Goal: Task Accomplishment & Management: Manage account settings

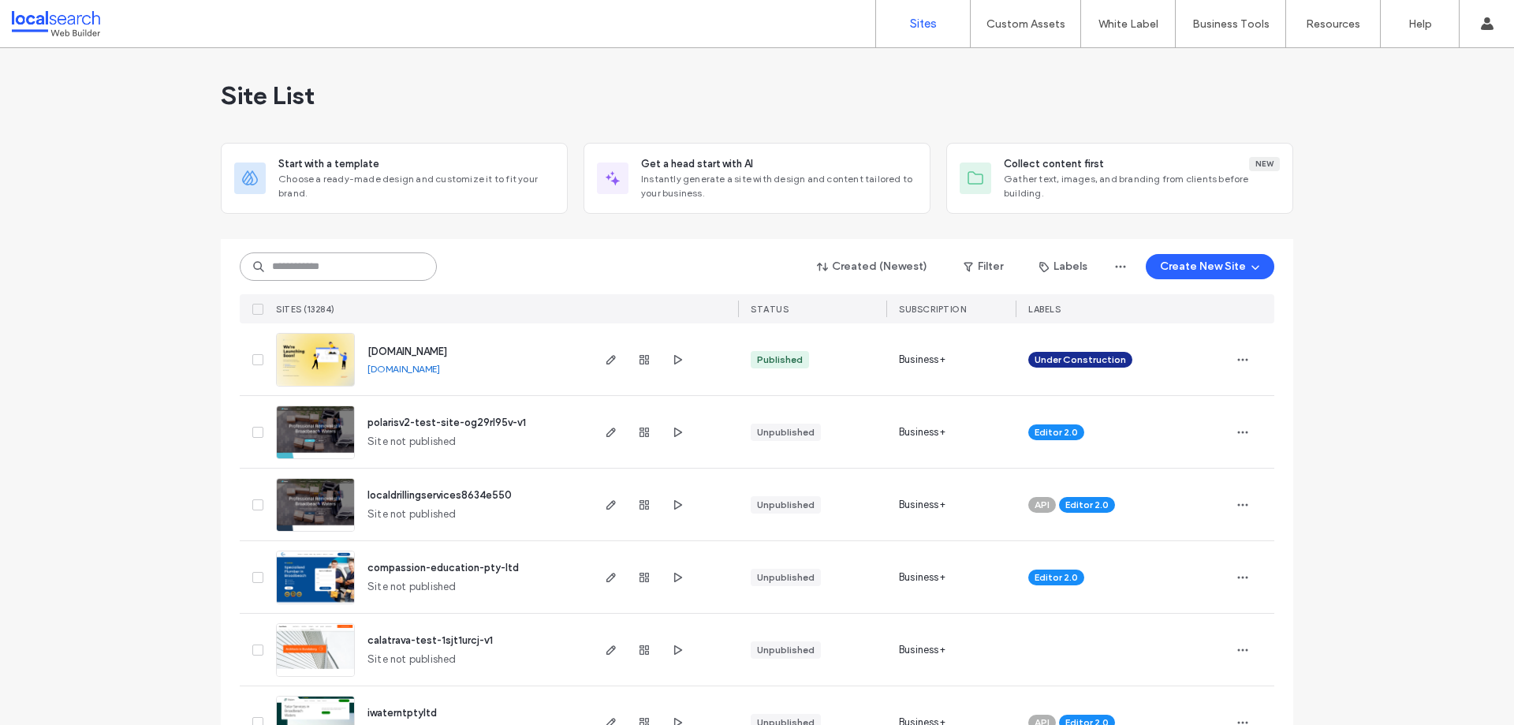
click at [330, 270] on input at bounding box center [338, 266] width 197 height 28
paste input "********"
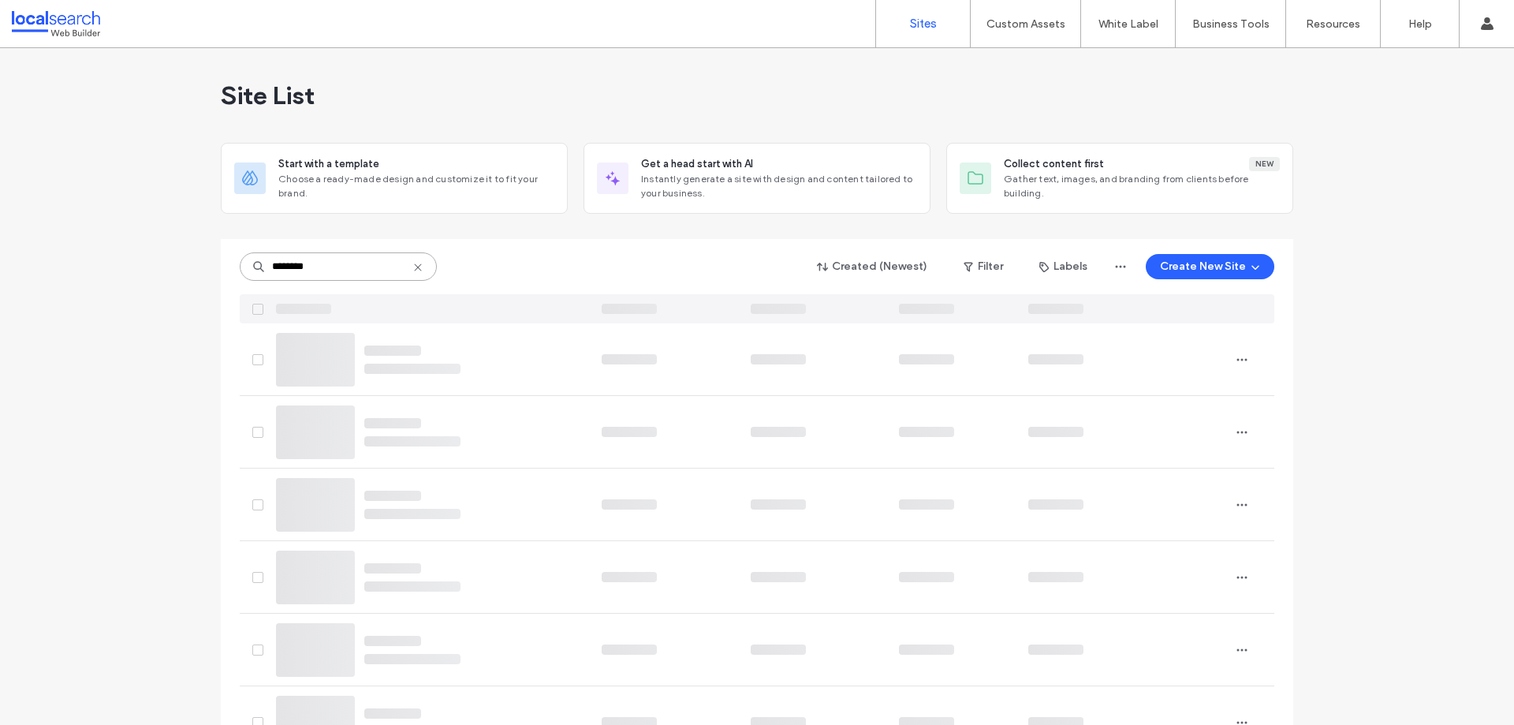
type input "********"
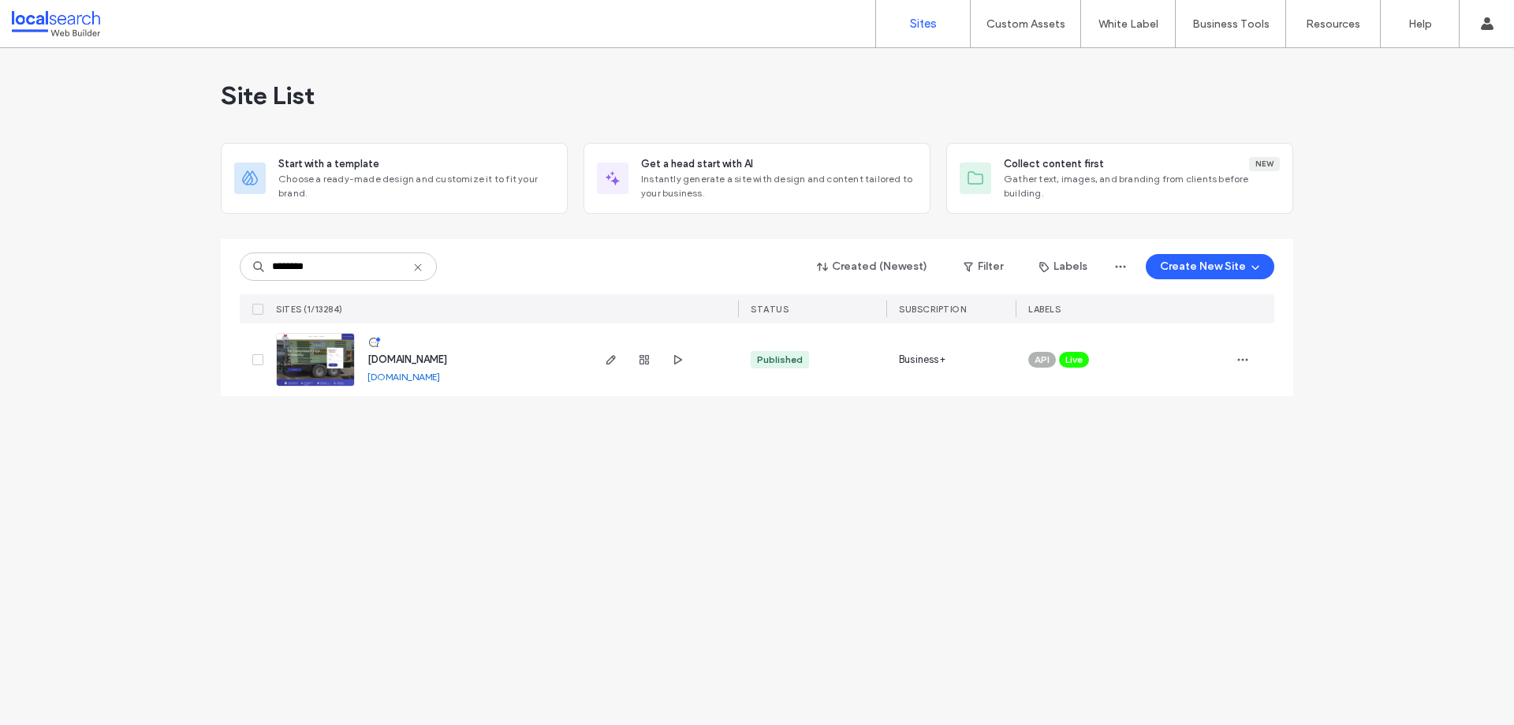
click at [332, 377] on img at bounding box center [315, 387] width 77 height 107
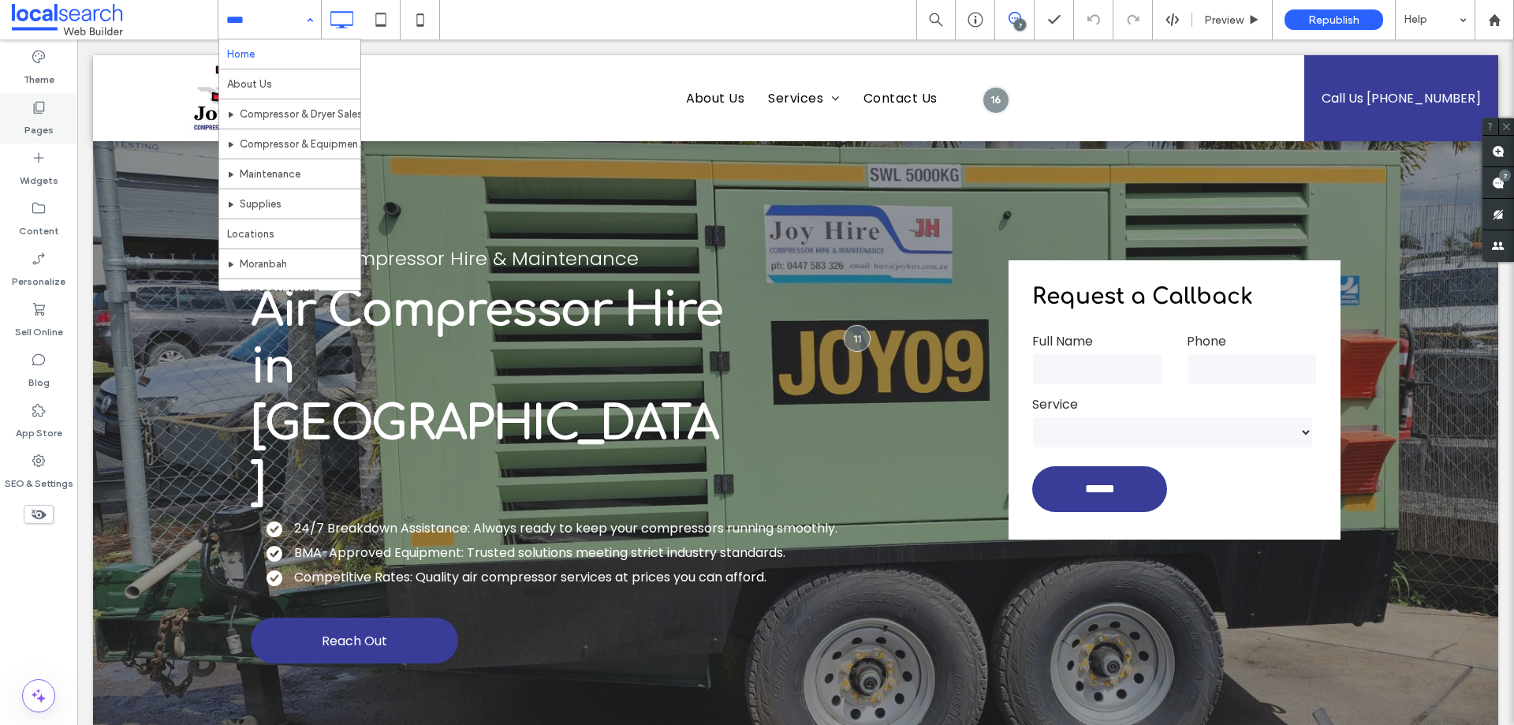
click at [38, 114] on icon at bounding box center [39, 107] width 16 height 16
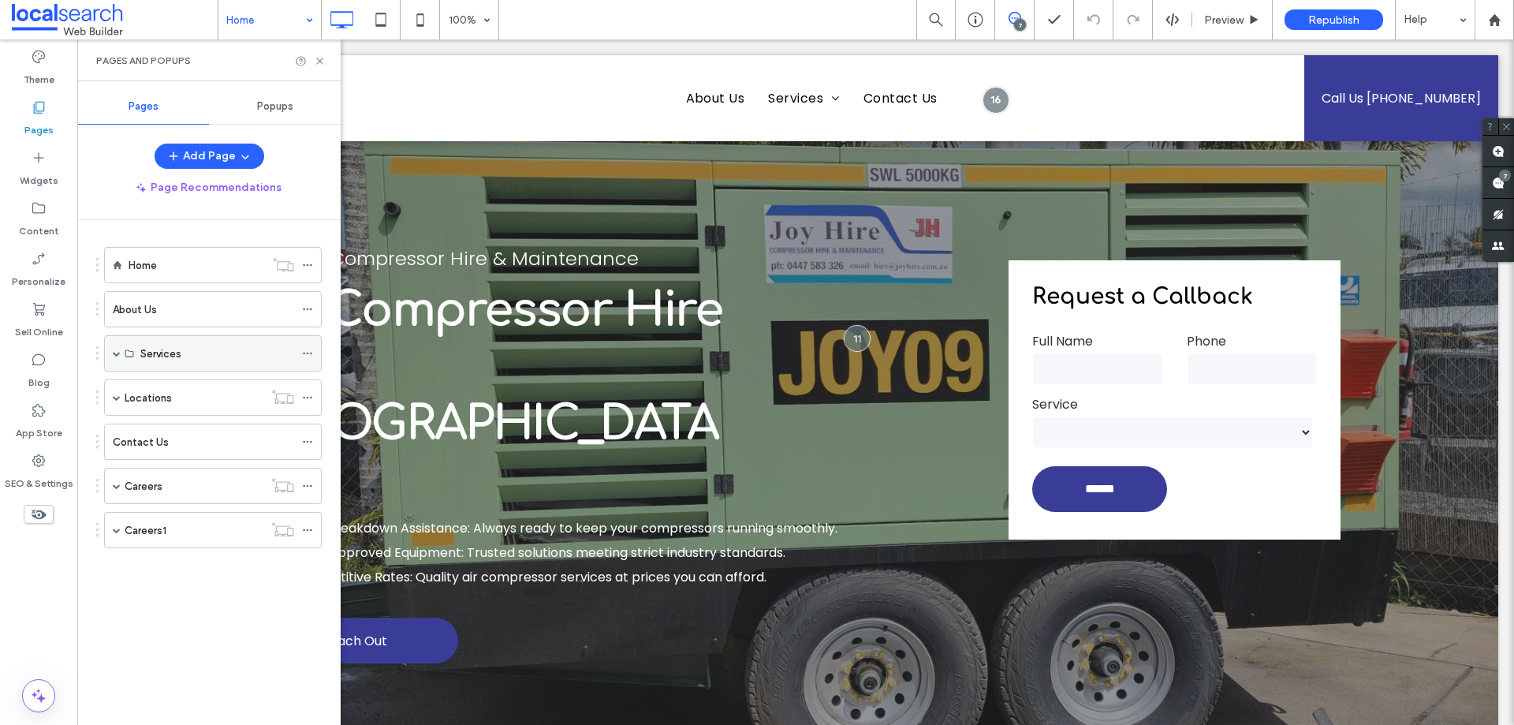
click at [115, 348] on span at bounding box center [117, 353] width 8 height 35
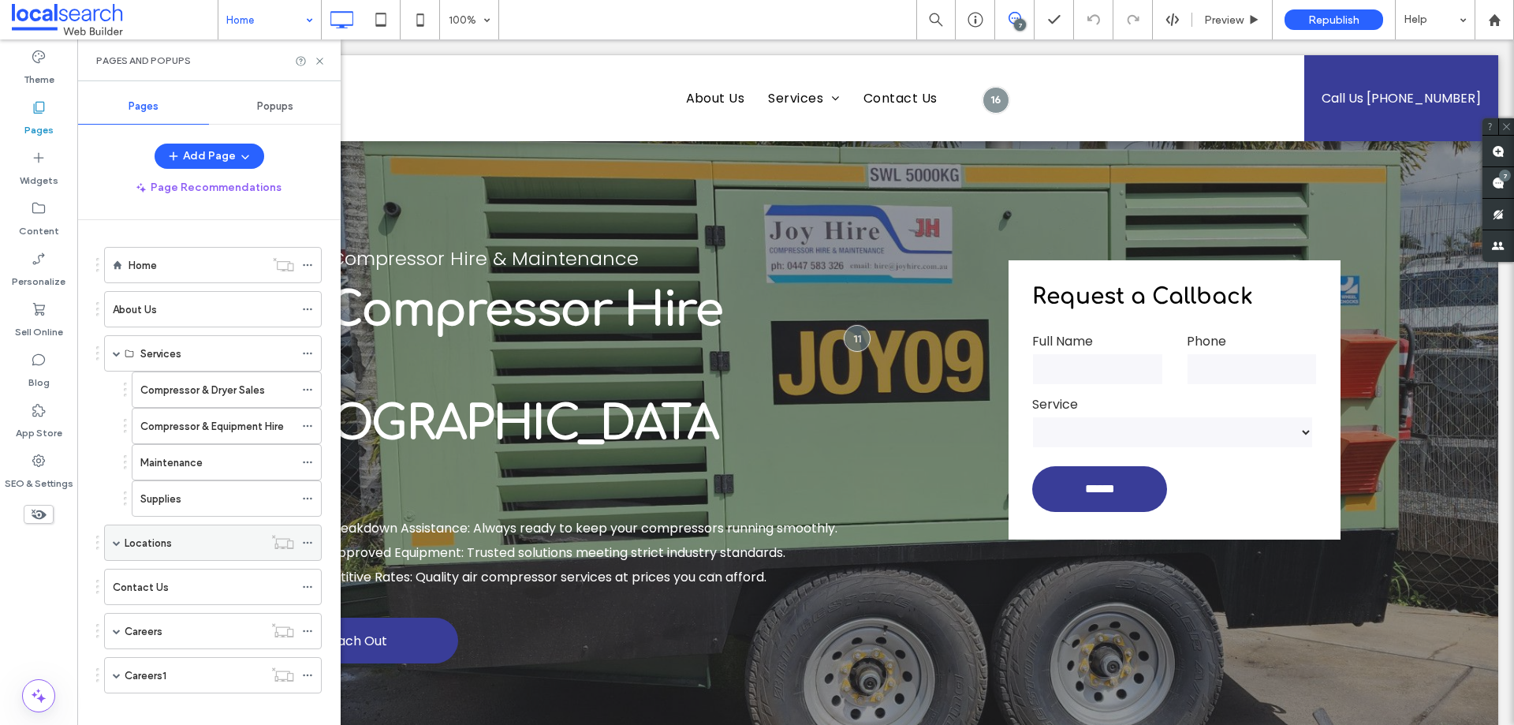
click at [115, 546] on span at bounding box center [117, 543] width 8 height 8
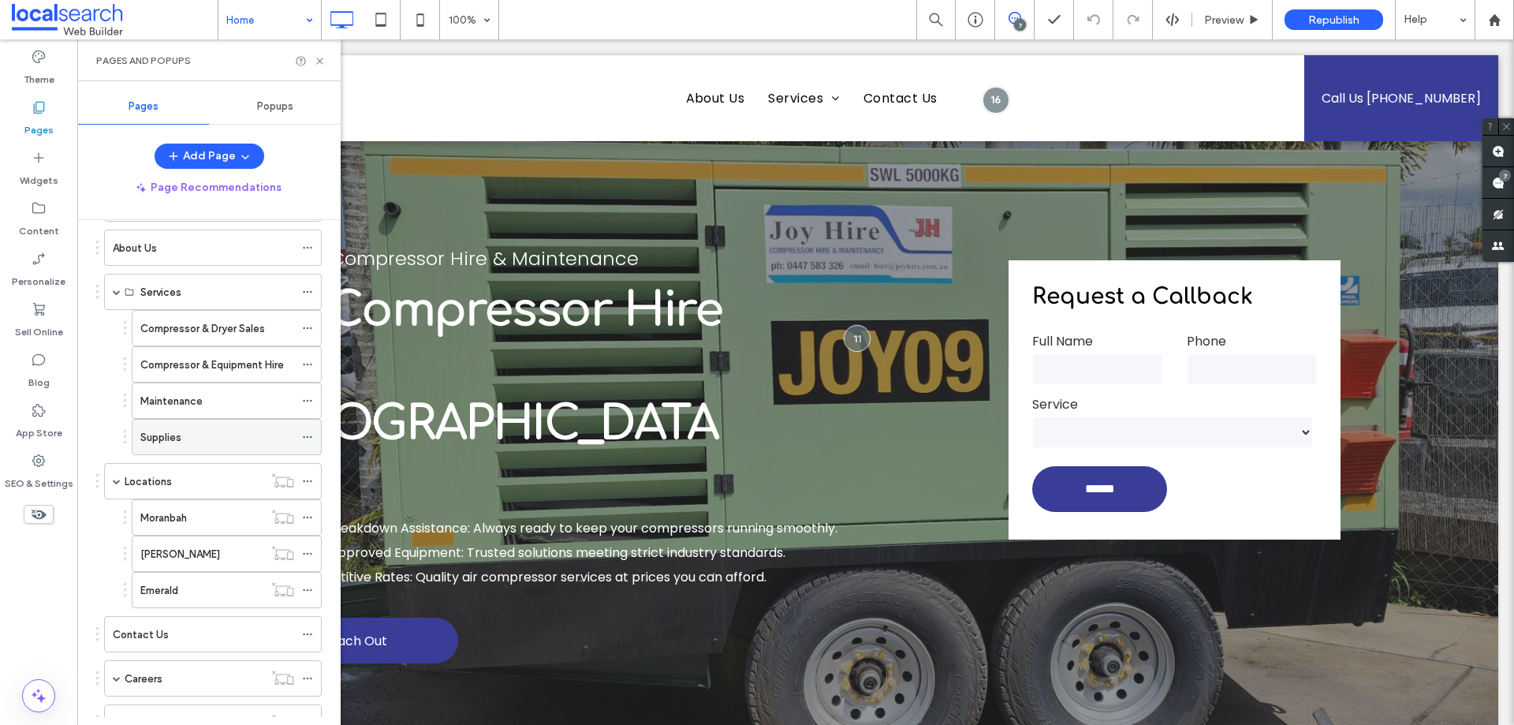
scroll to position [125, 0]
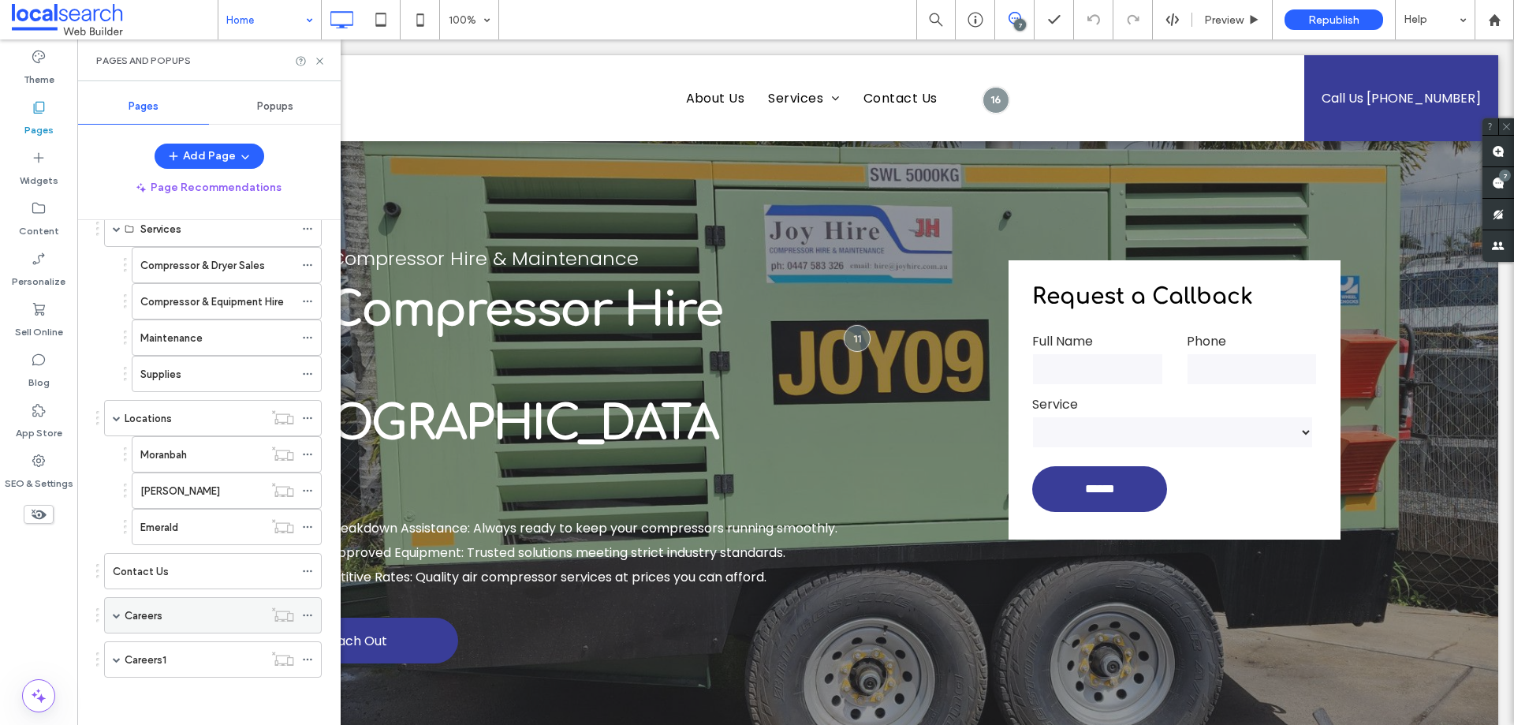
click at [119, 611] on span at bounding box center [117, 615] width 8 height 8
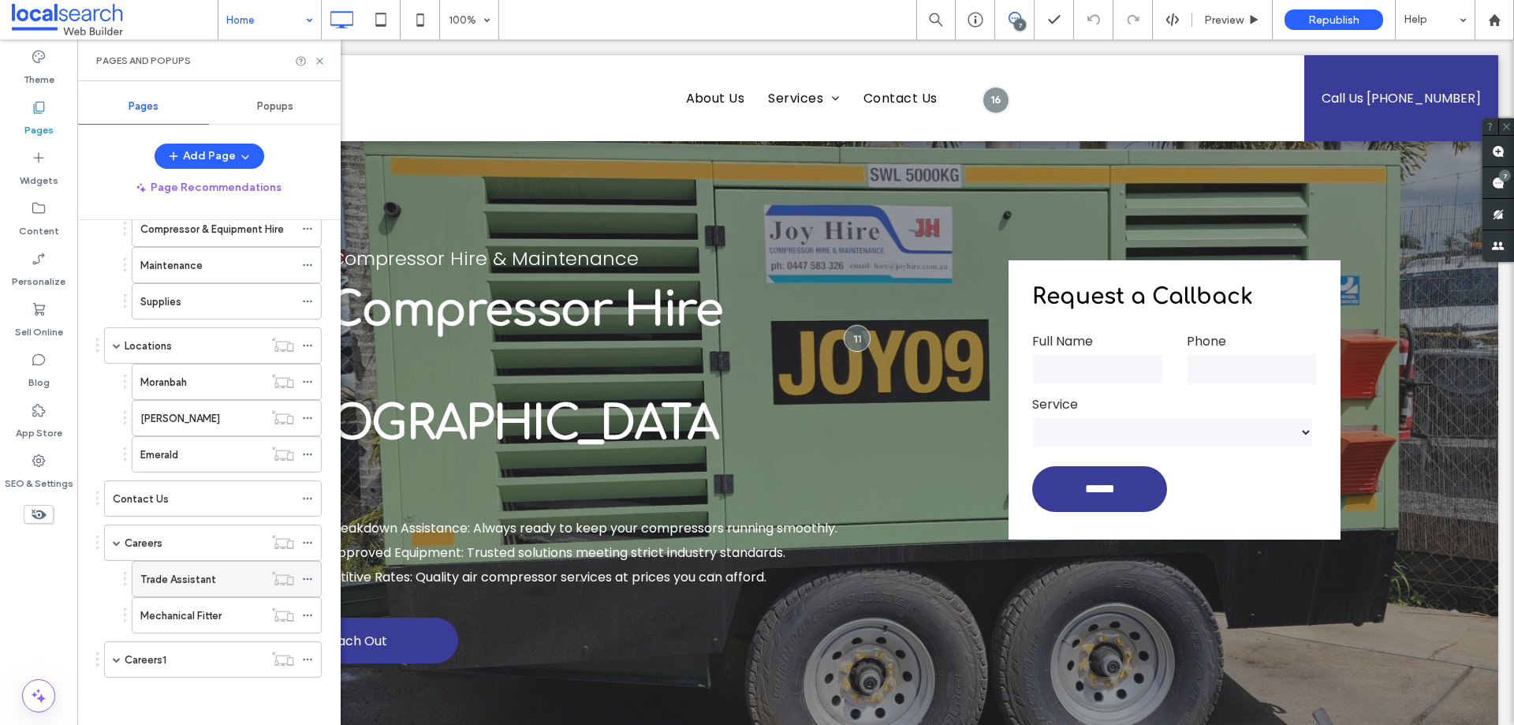
click at [203, 579] on label "Trade Assistant" at bounding box center [178, 579] width 76 height 28
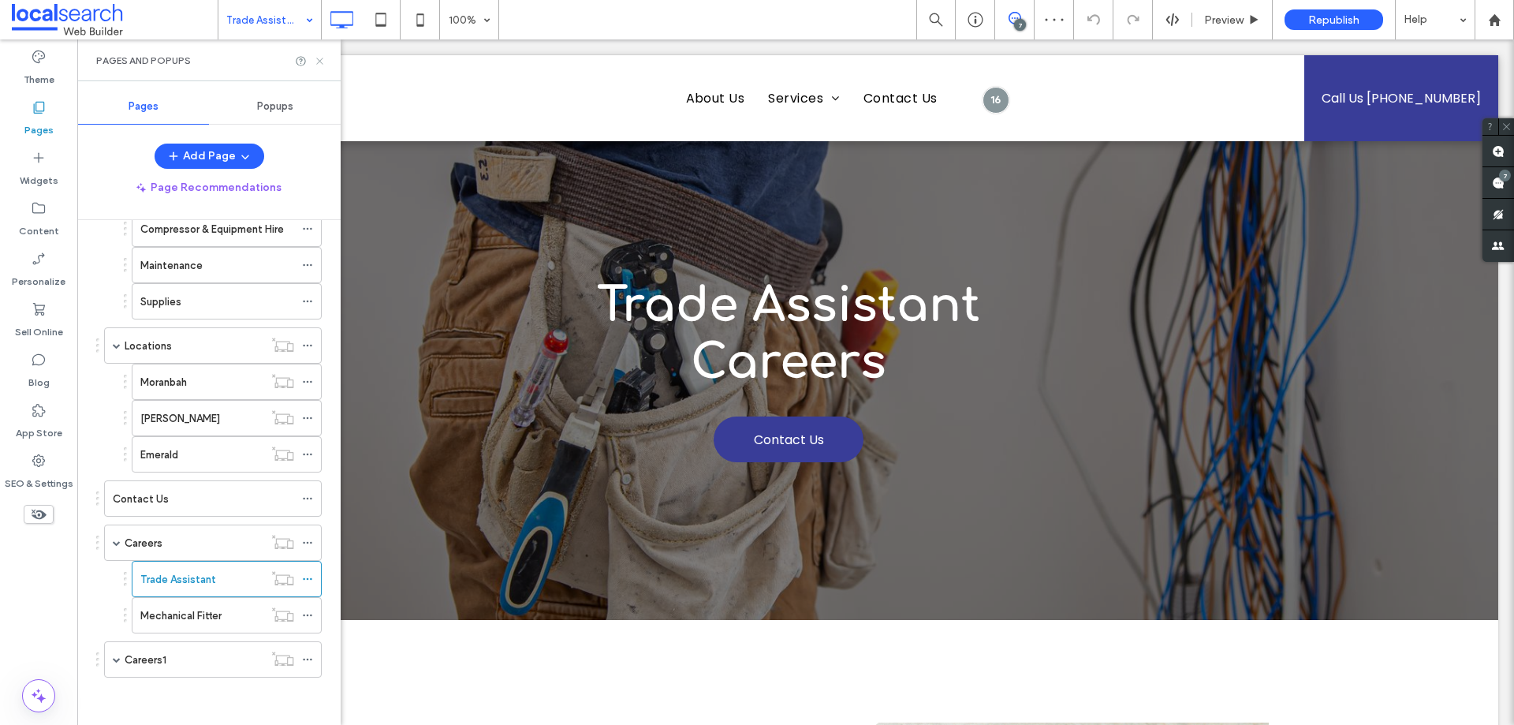
click at [319, 60] on use at bounding box center [319, 61] width 6 height 6
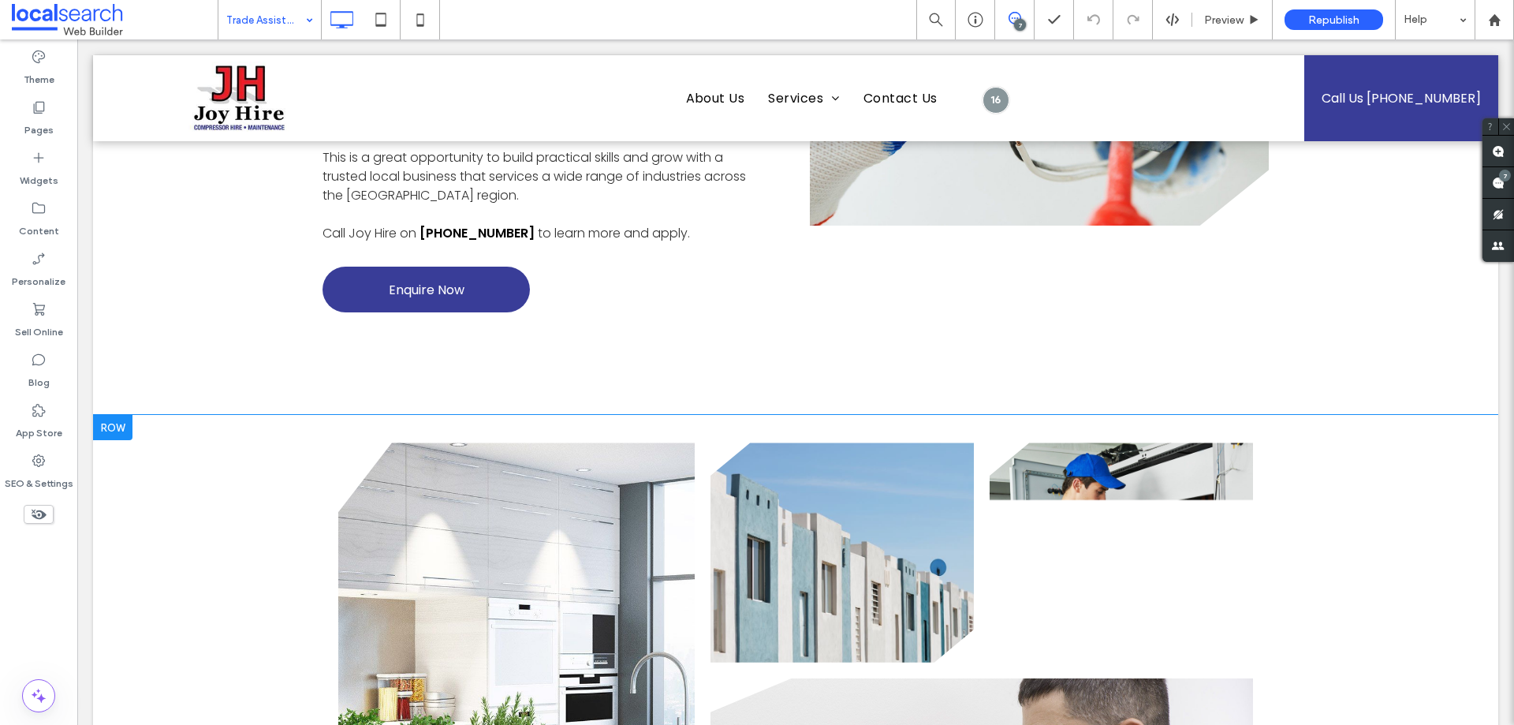
scroll to position [1104, 0]
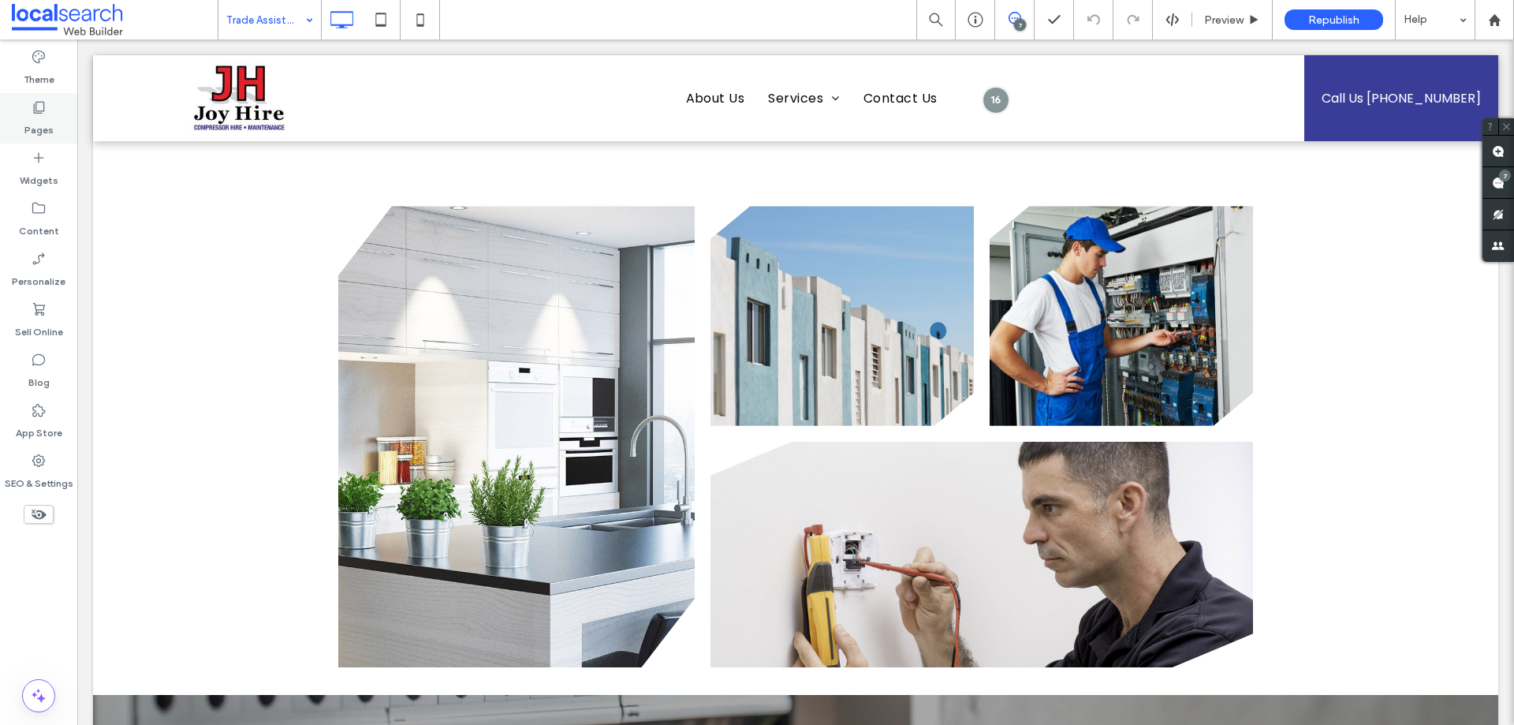
click at [51, 111] on div "Pages" at bounding box center [38, 118] width 77 height 50
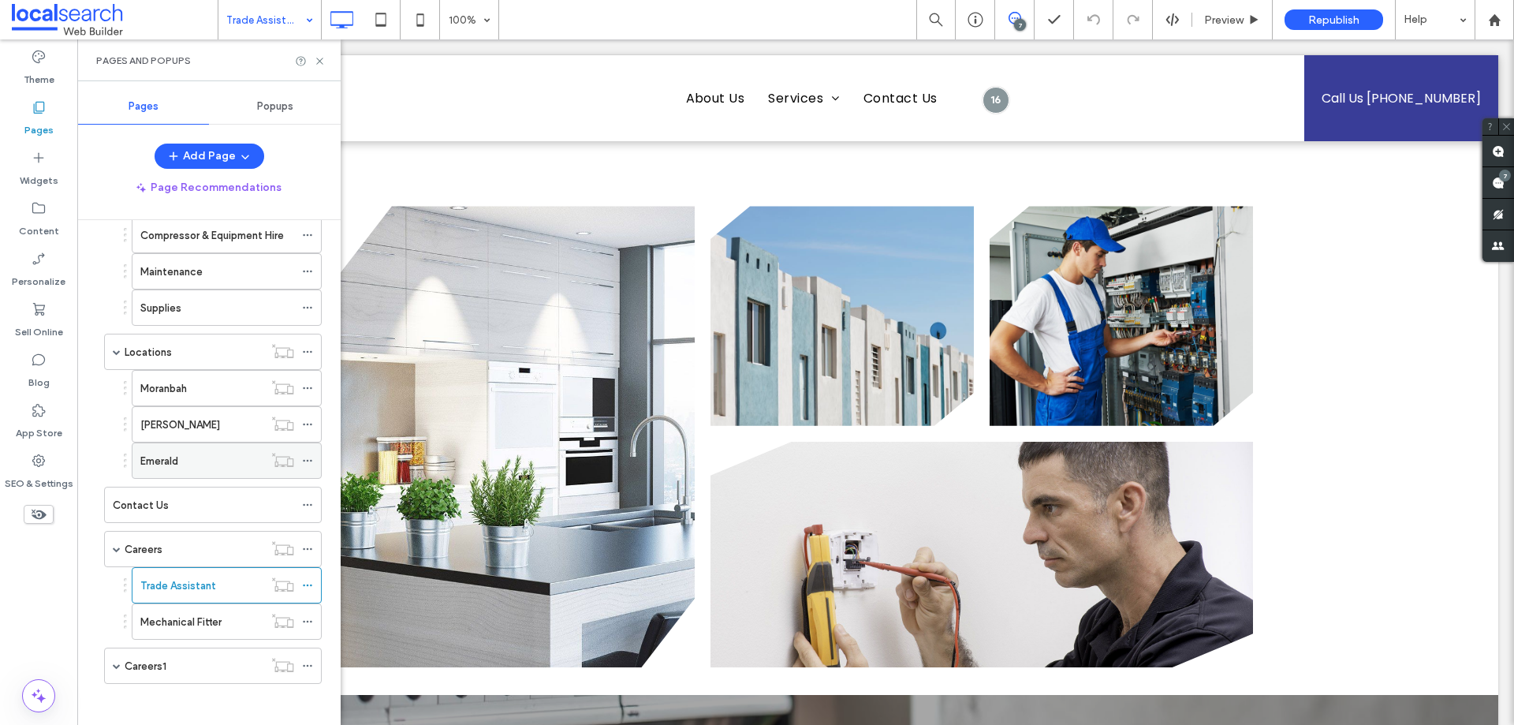
scroll to position [197, 0]
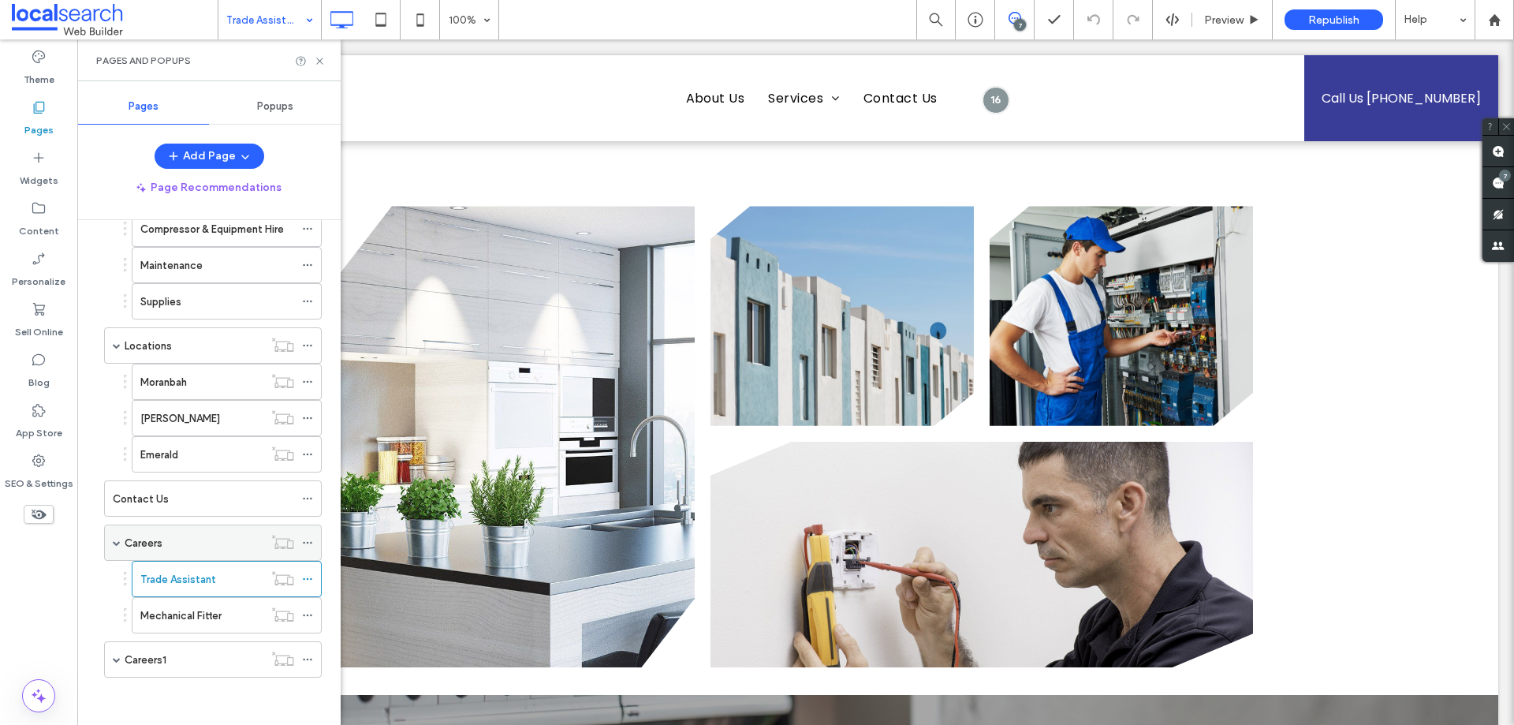
click at [179, 540] on div "Careers" at bounding box center [194, 543] width 139 height 17
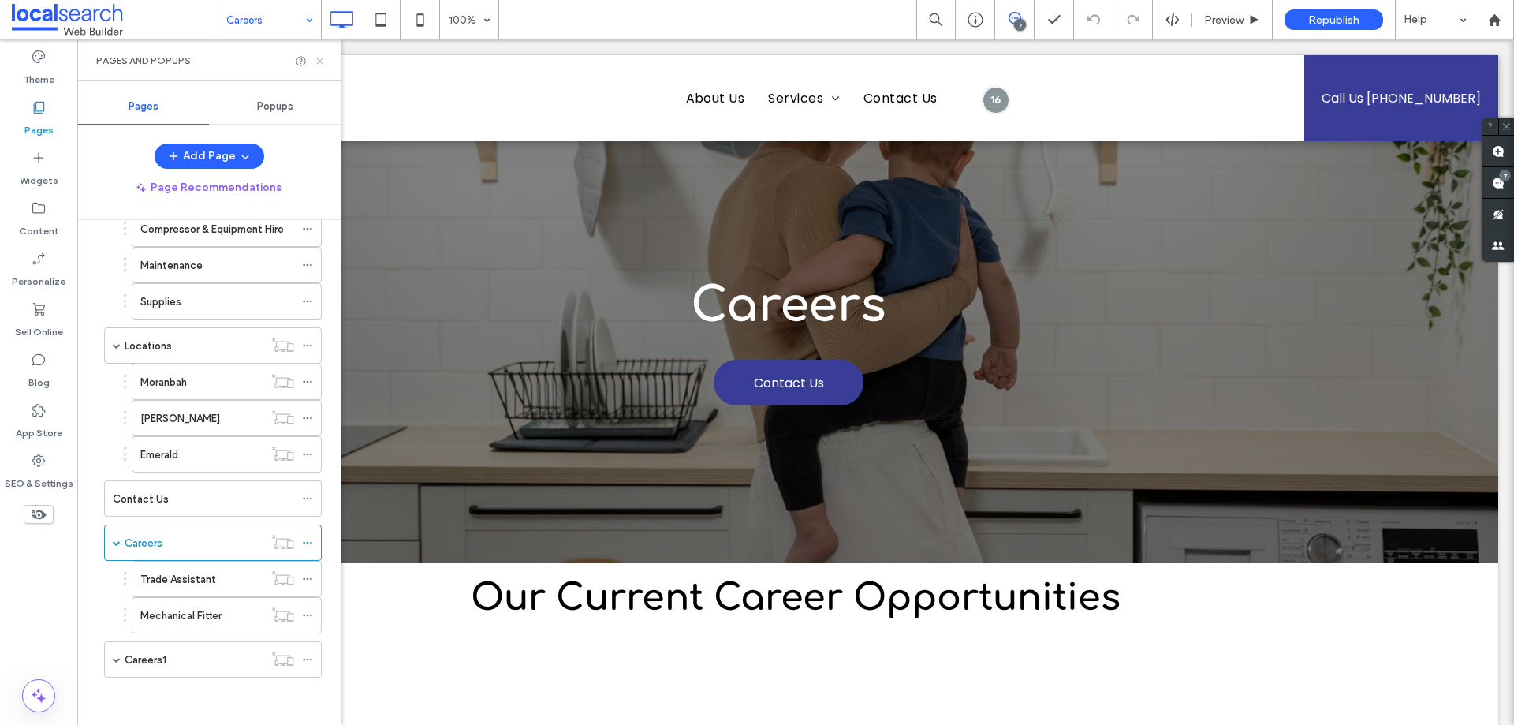
click at [318, 59] on use at bounding box center [319, 61] width 6 height 6
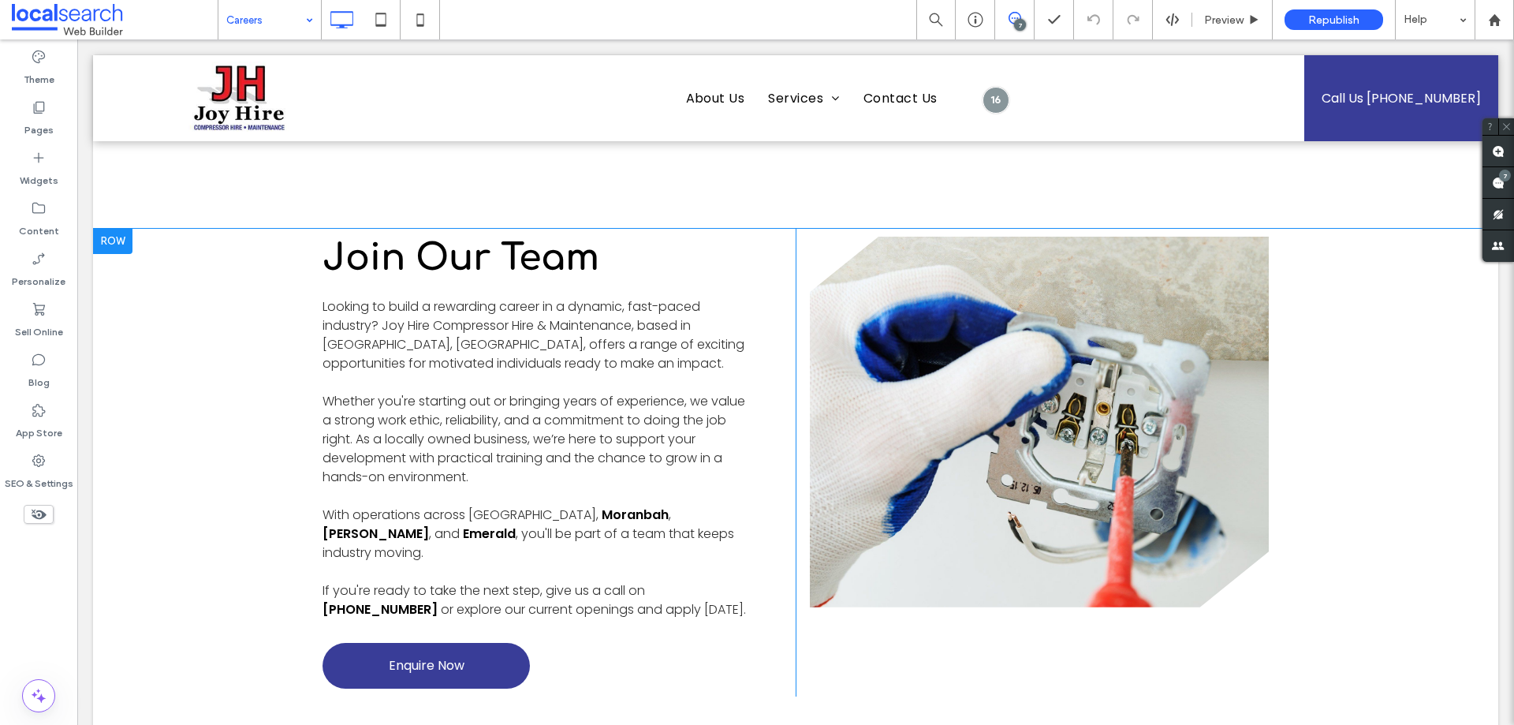
scroll to position [1577, 0]
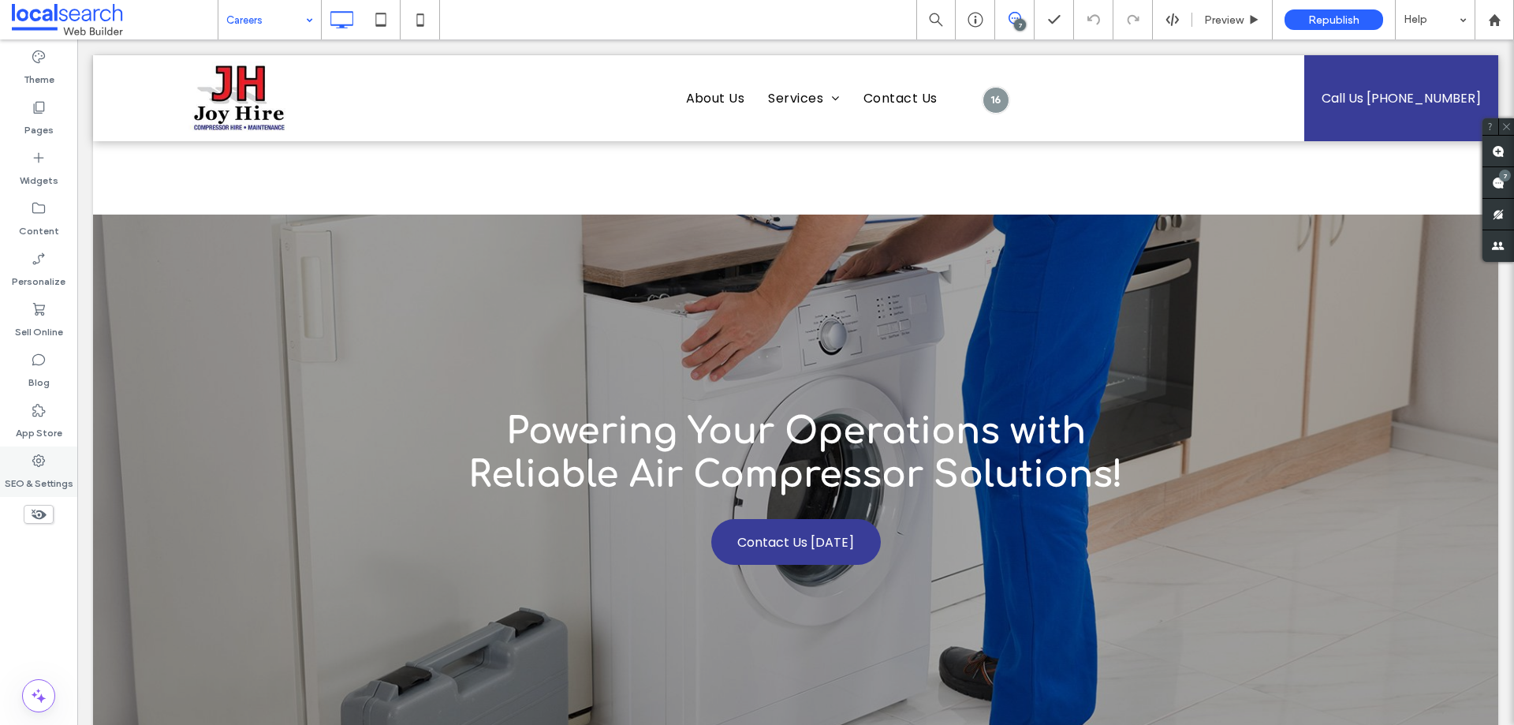
click at [9, 468] on div "SEO & Settings" at bounding box center [38, 471] width 77 height 50
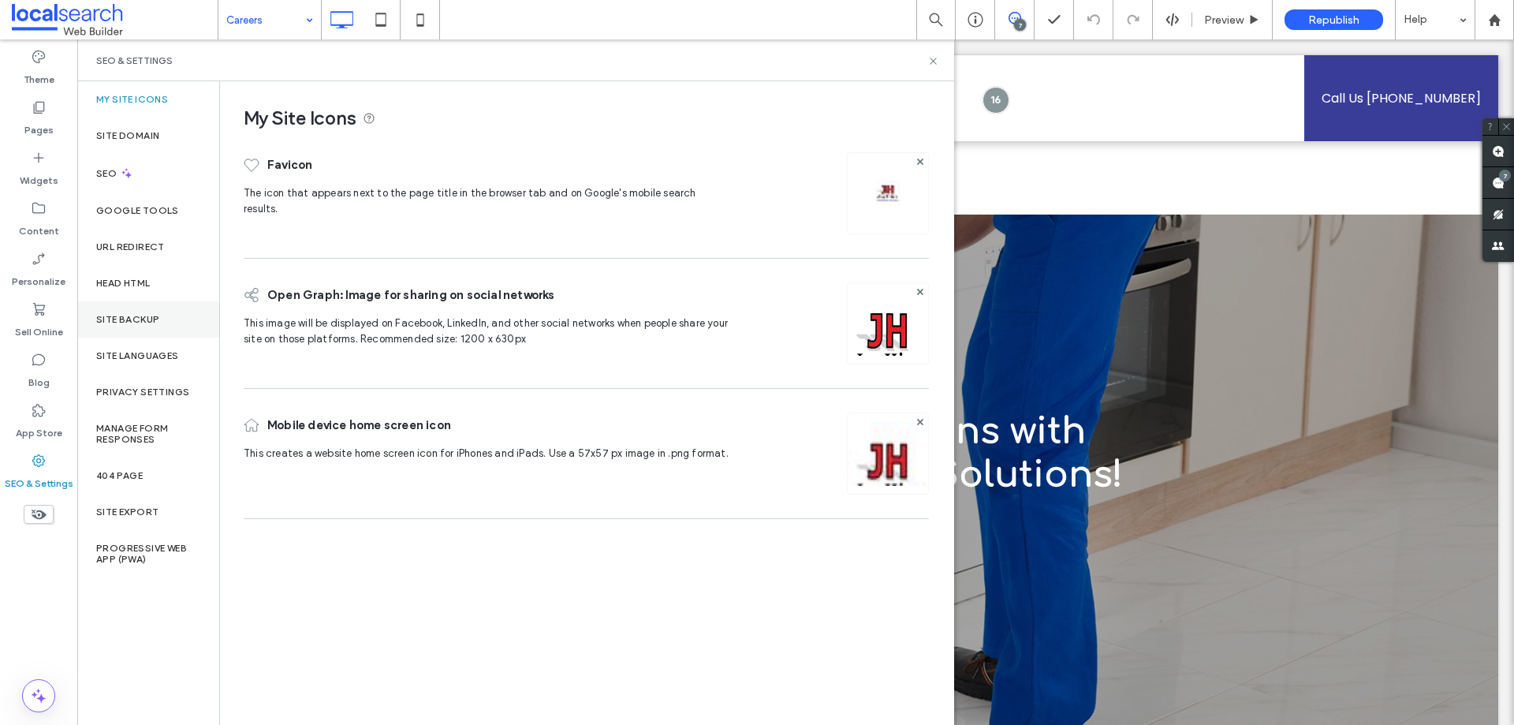
click at [171, 313] on div "Site Backup" at bounding box center [148, 319] width 142 height 36
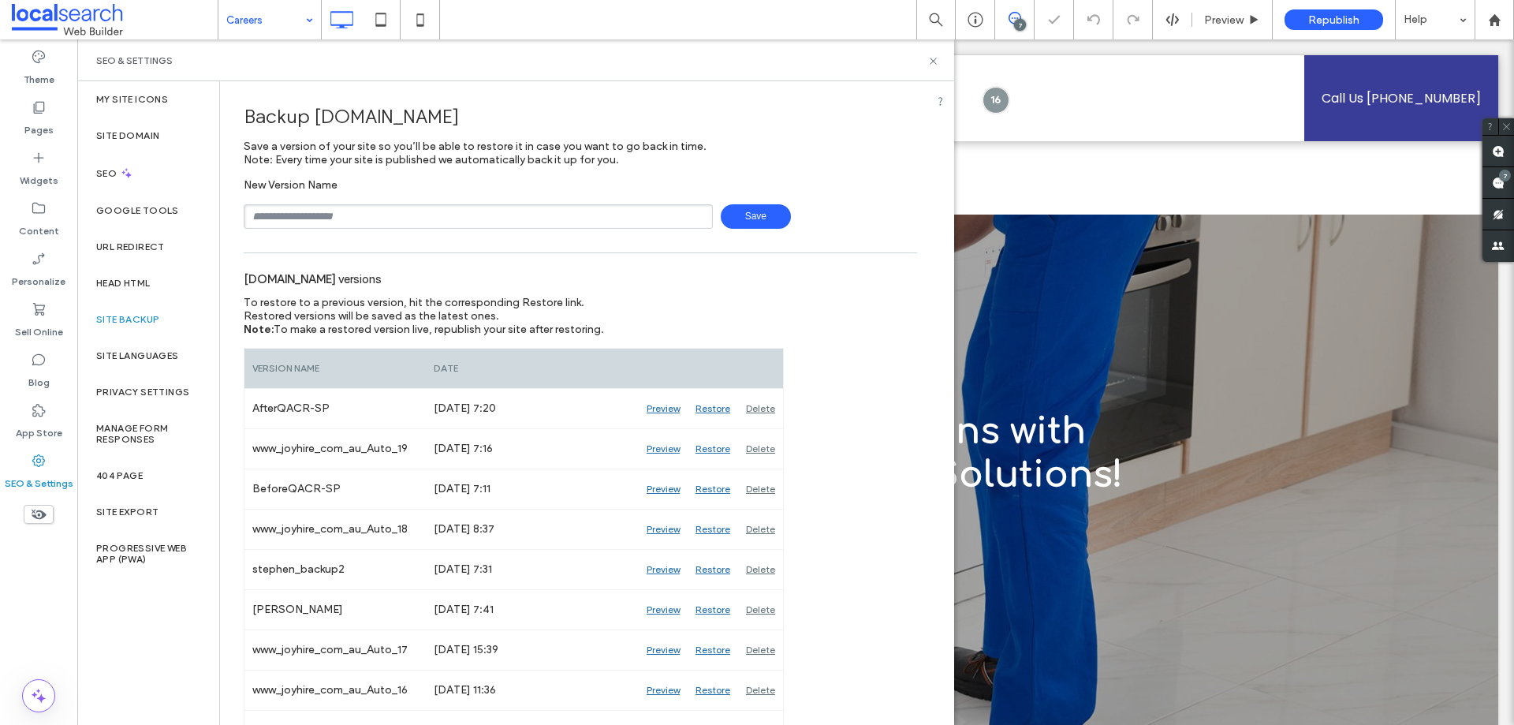
click at [382, 210] on input "text" at bounding box center [478, 216] width 469 height 24
type input "**********"
click at [385, 208] on input "**********" at bounding box center [478, 216] width 469 height 24
drag, startPoint x: 345, startPoint y: 216, endPoint x: 216, endPoint y: 210, distance: 128.7
click at [147, 199] on div "**********" at bounding box center [515, 402] width 877 height 643
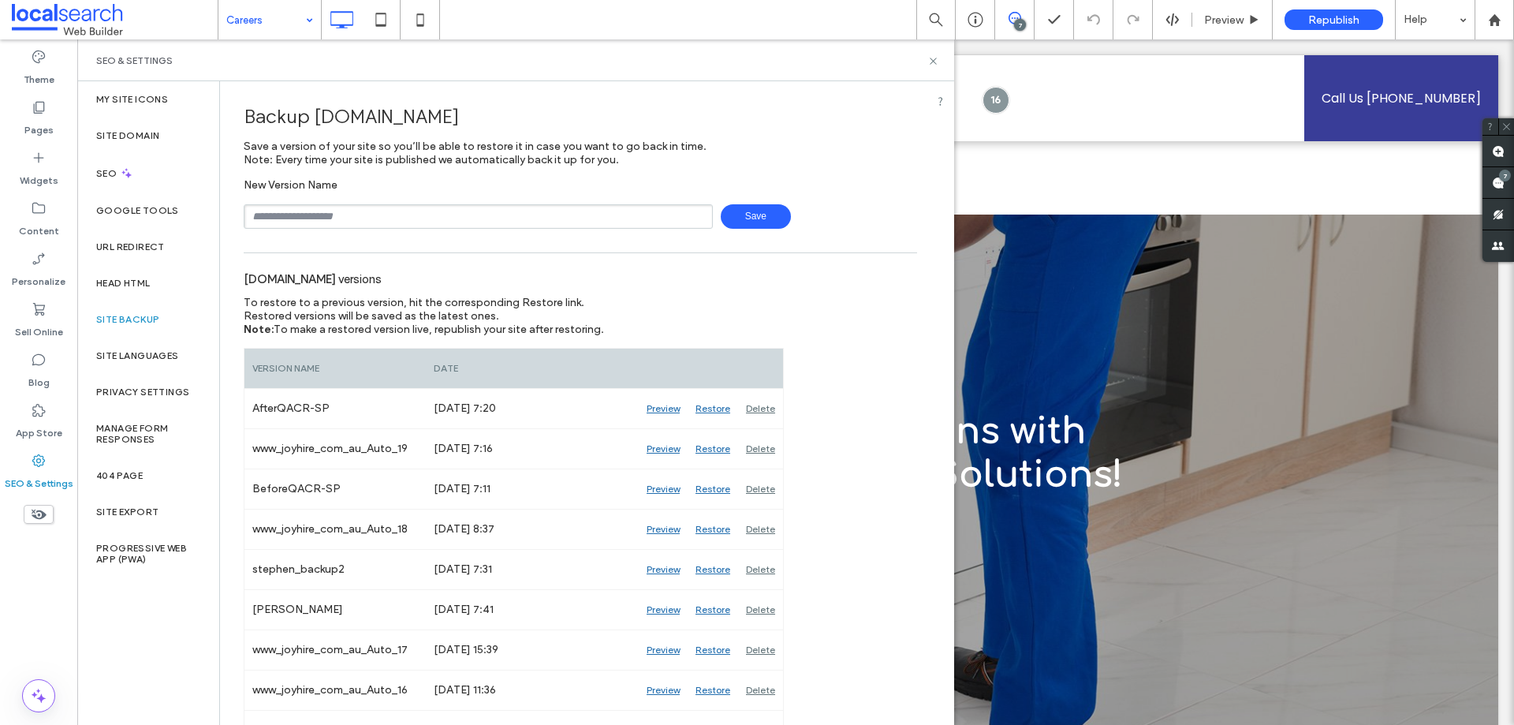
click at [345, 219] on input "text" at bounding box center [478, 216] width 469 height 24
type input "**********"
click at [747, 216] on span "Save" at bounding box center [756, 216] width 70 height 24
click at [934, 60] on use at bounding box center [933, 61] width 6 height 6
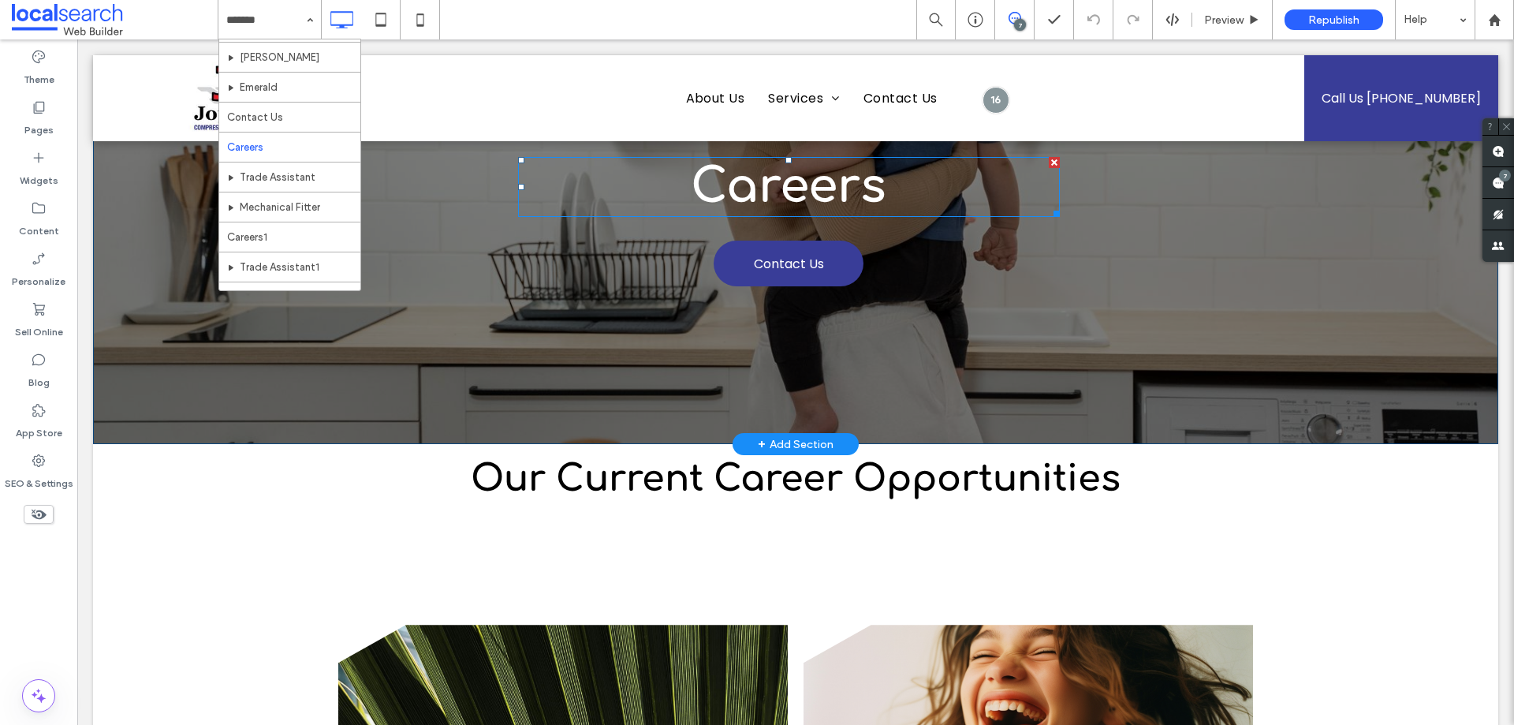
scroll to position [315, 0]
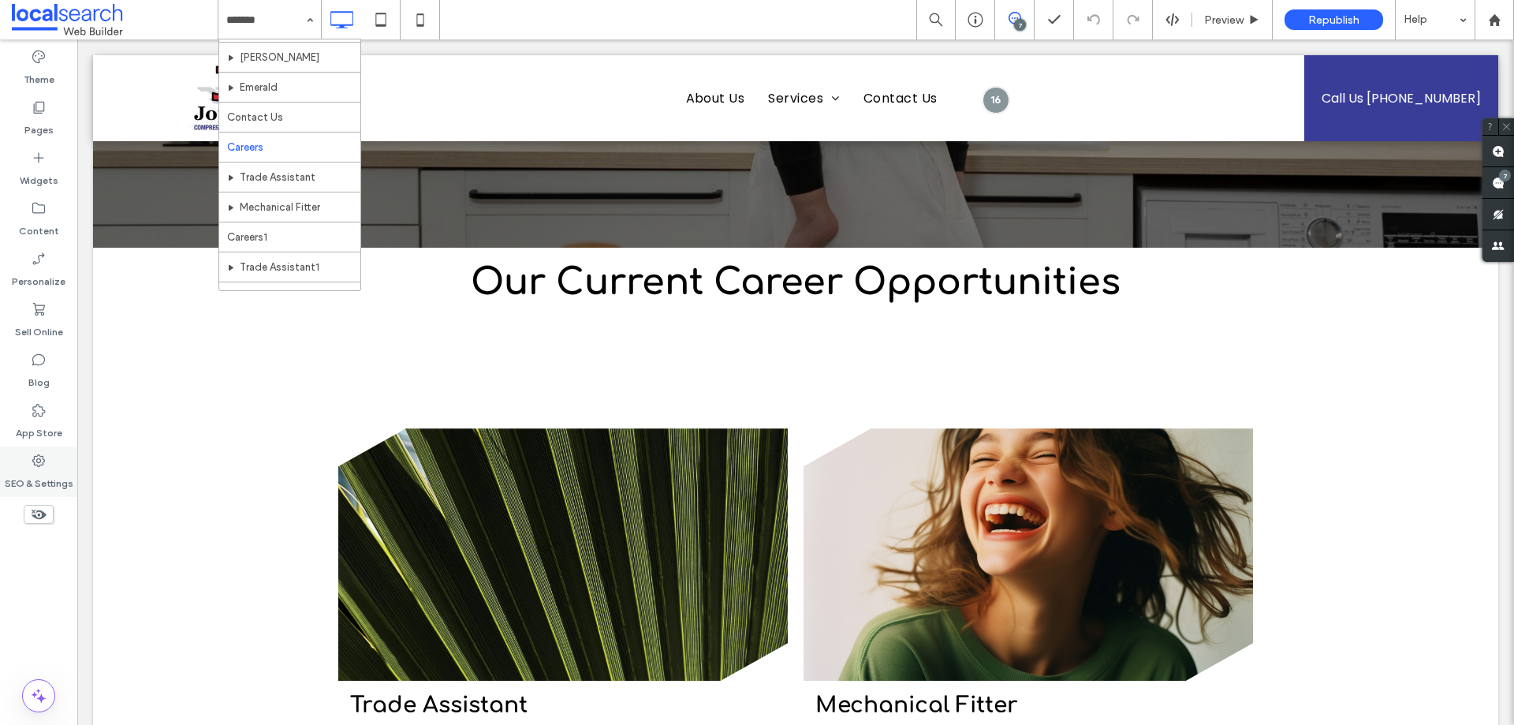
click at [35, 479] on label "SEO & Settings" at bounding box center [39, 479] width 69 height 22
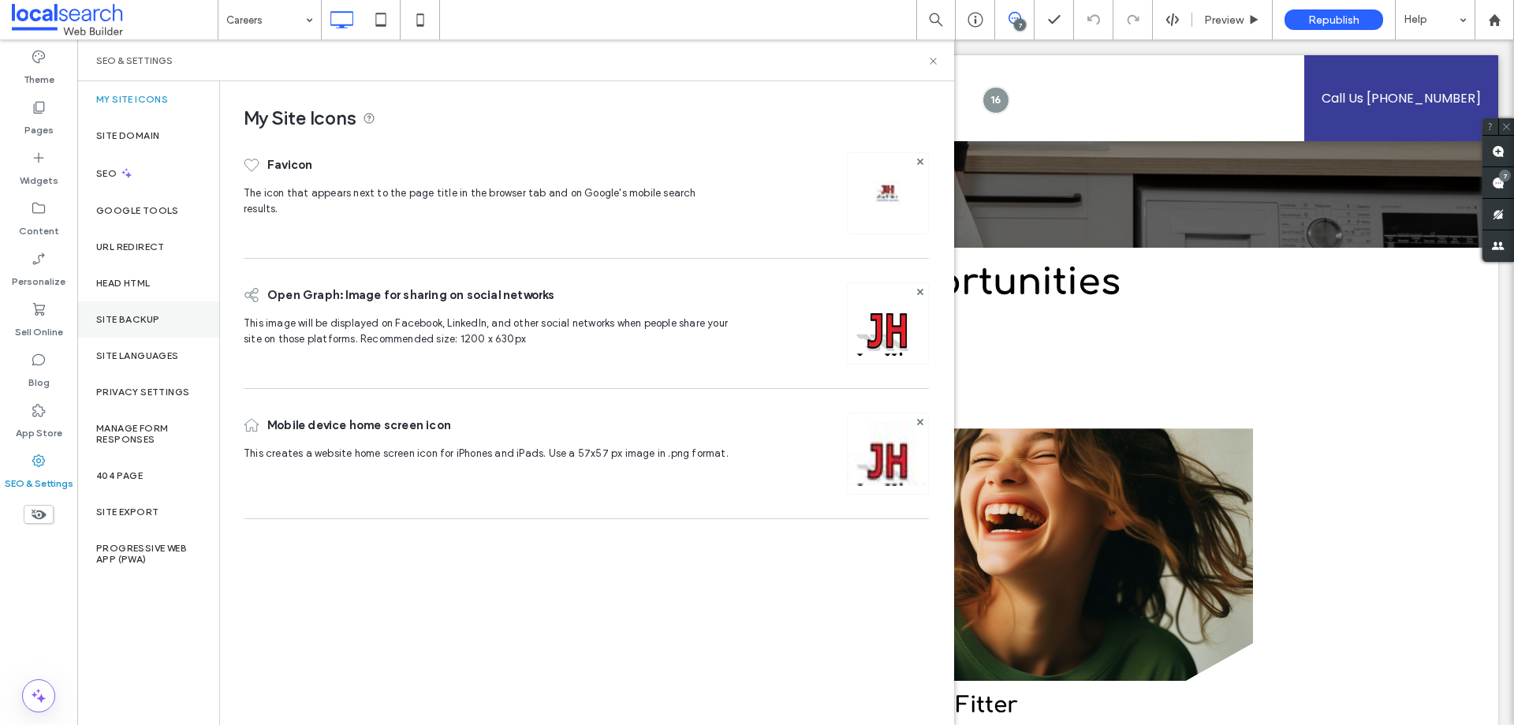
drag, startPoint x: 47, startPoint y: 128, endPoint x: 214, endPoint y: 328, distance: 260.4
click at [47, 128] on label "Pages" at bounding box center [38, 126] width 29 height 22
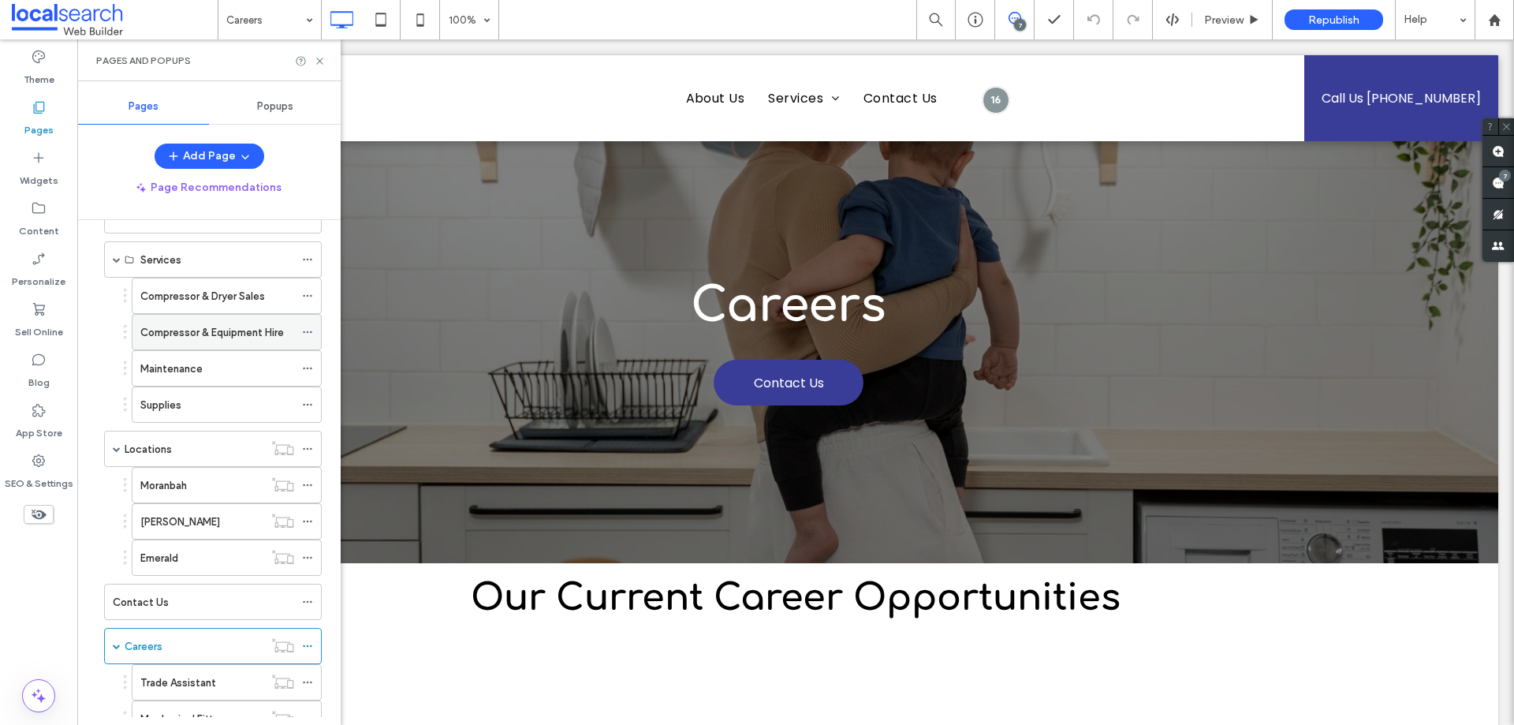
scroll to position [197, 0]
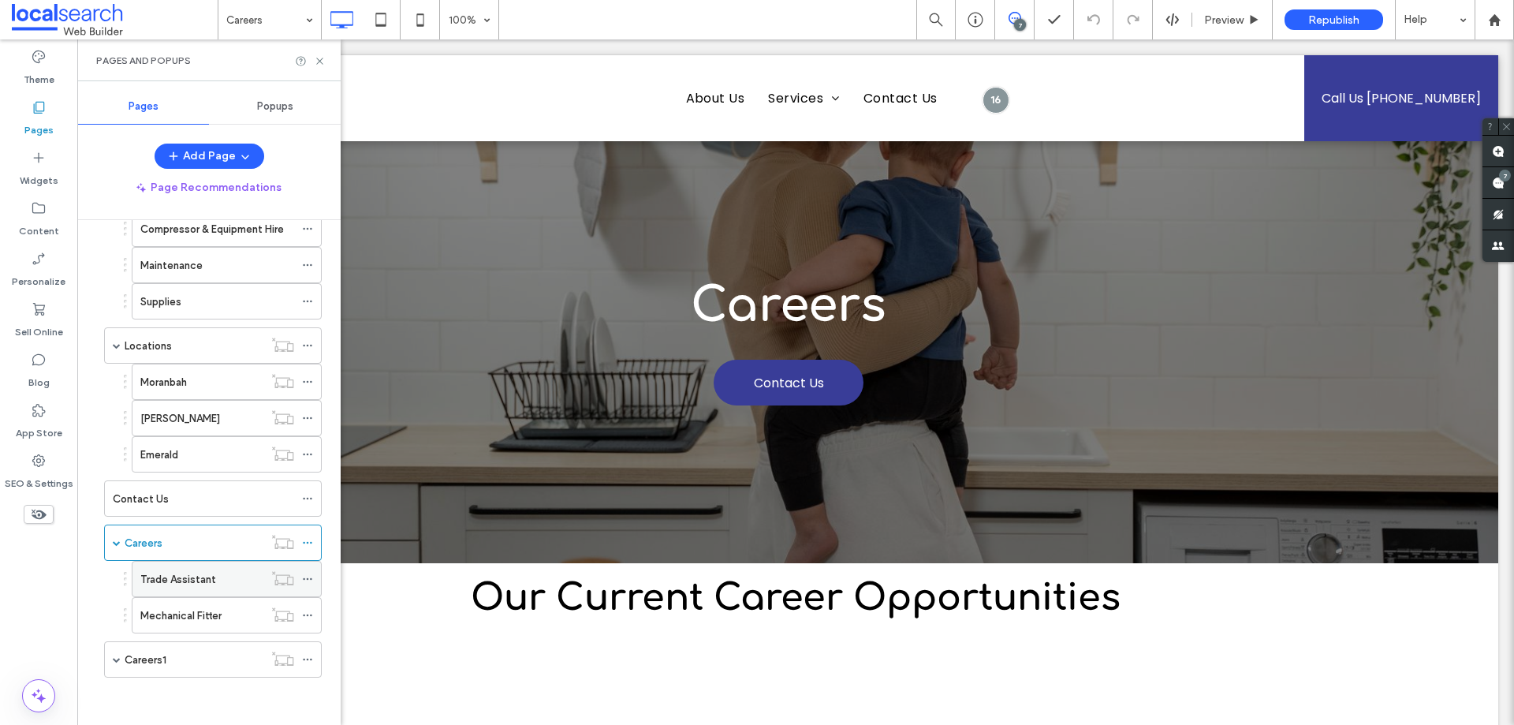
click at [207, 561] on div "Trade Assistant" at bounding box center [227, 579] width 190 height 36
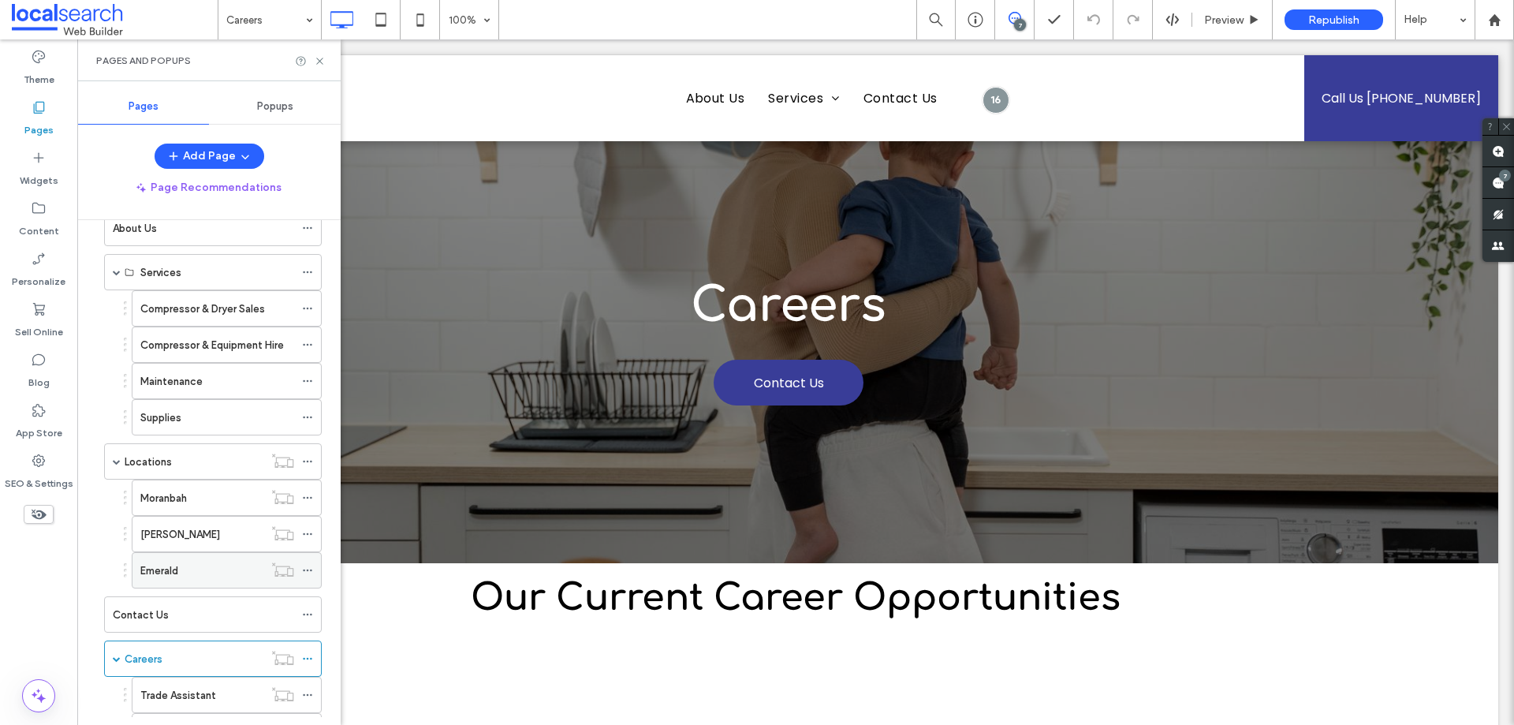
scroll to position [0, 0]
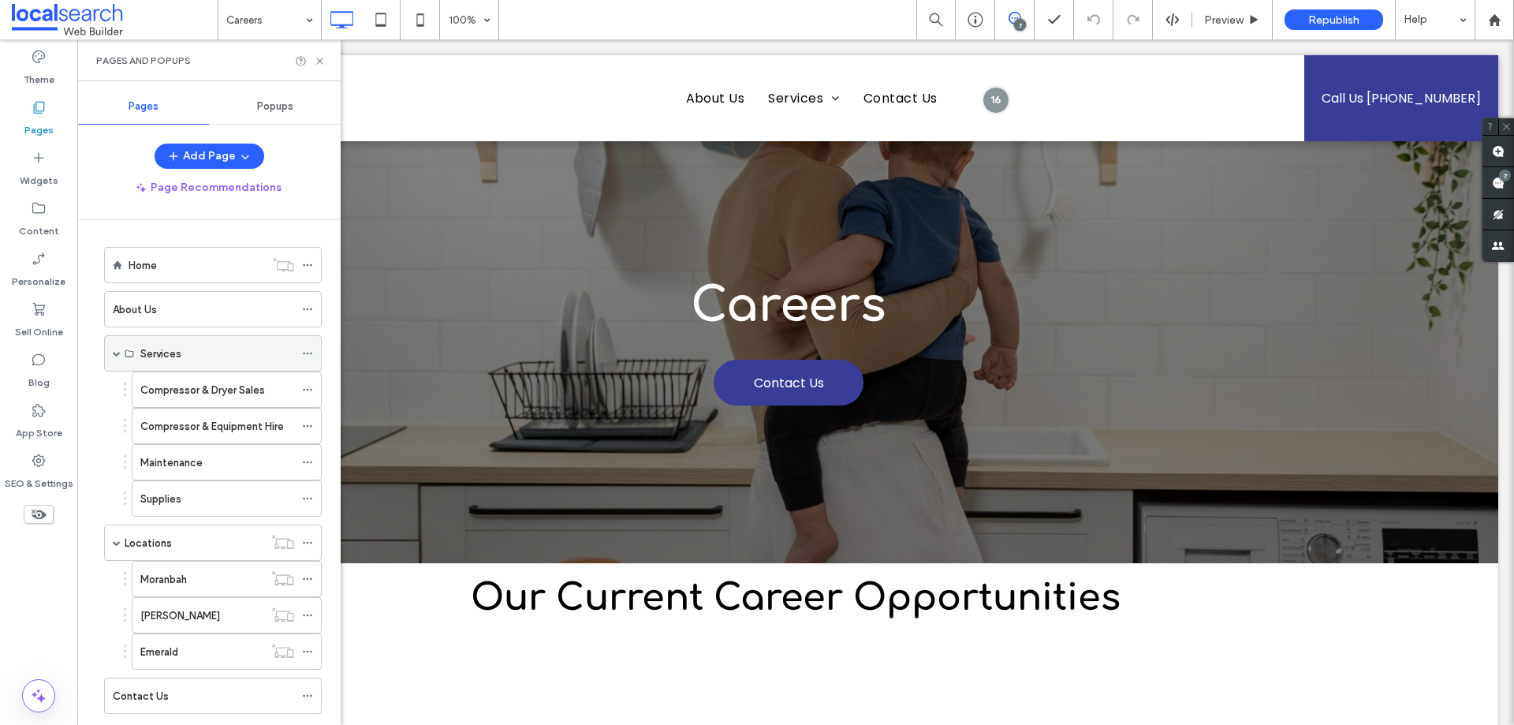
click at [118, 353] on span at bounding box center [117, 353] width 8 height 8
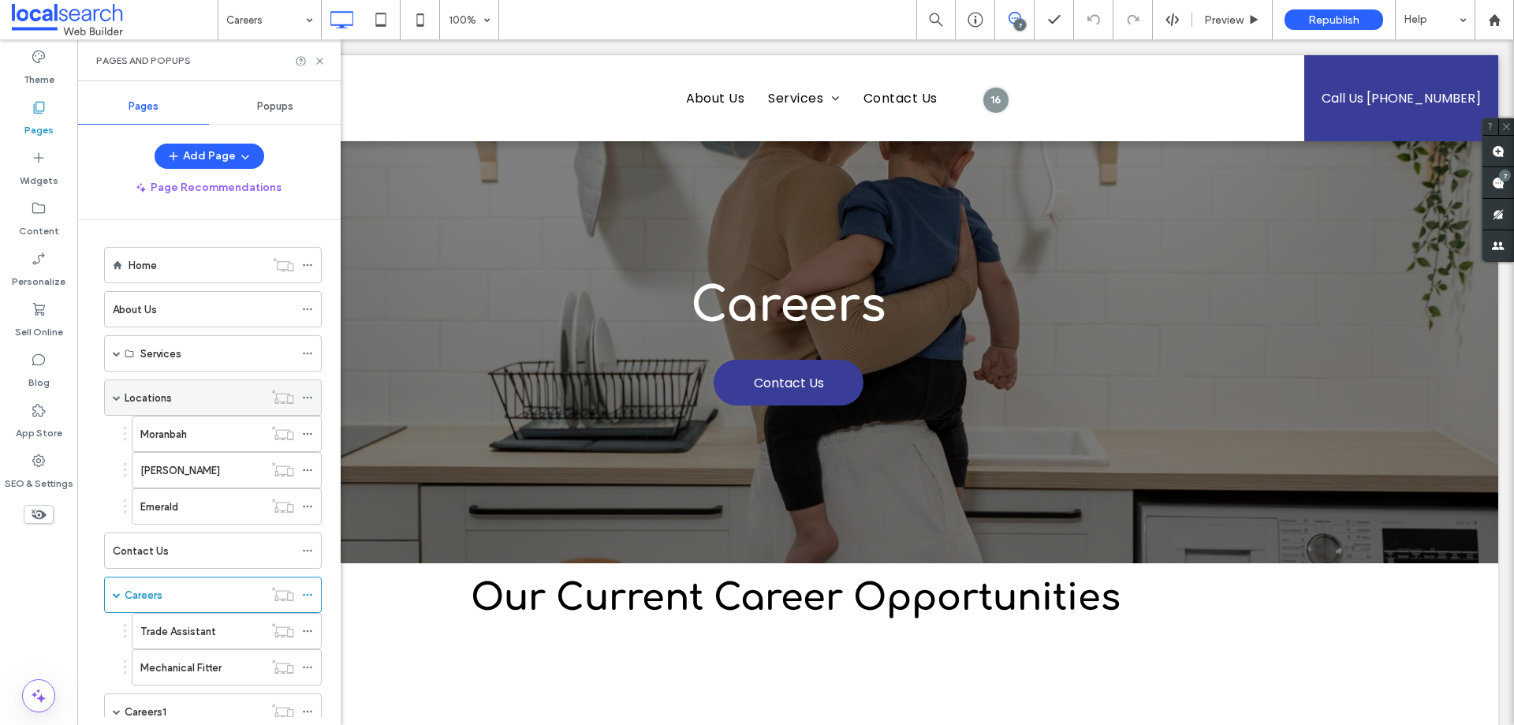
click at [116, 395] on span at bounding box center [117, 397] width 8 height 8
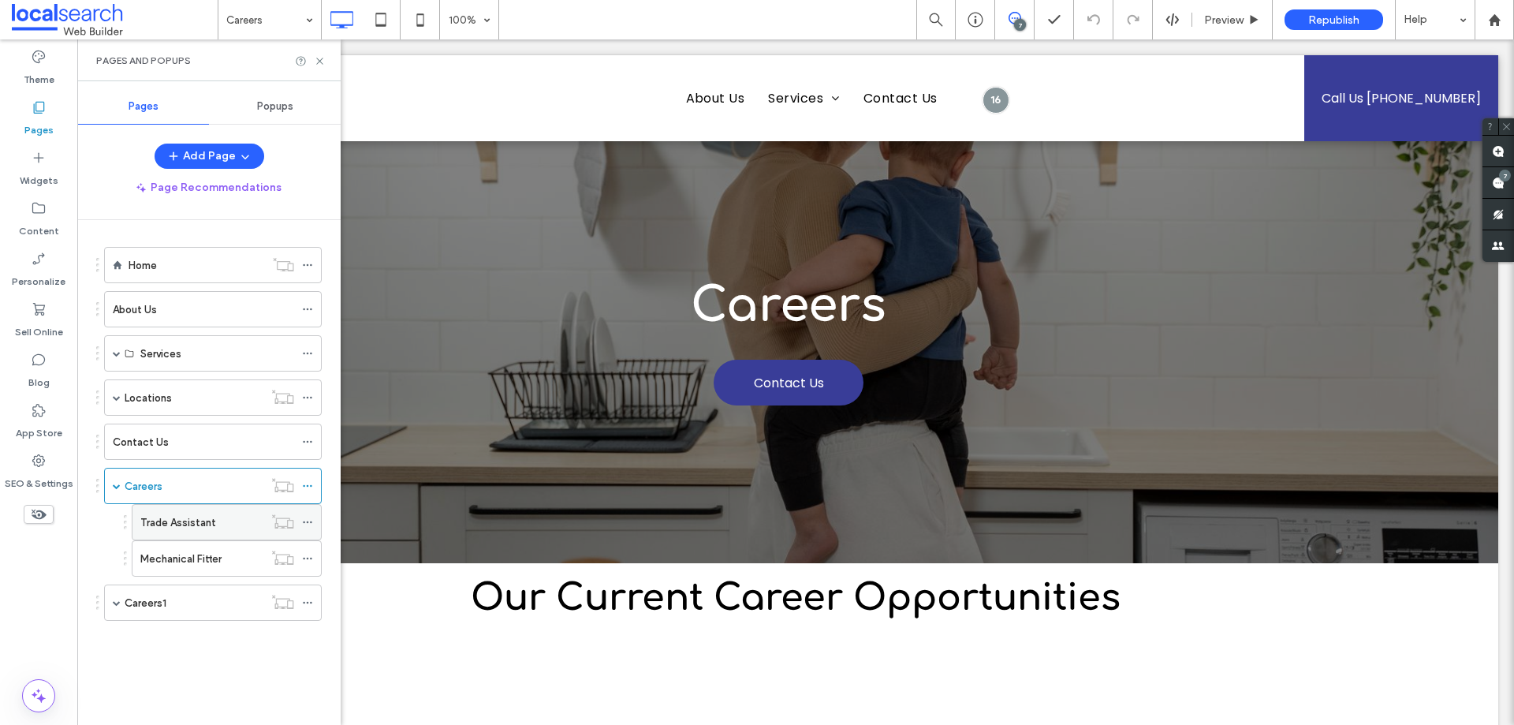
click at [200, 517] on label "Trade Assistant" at bounding box center [178, 523] width 76 height 28
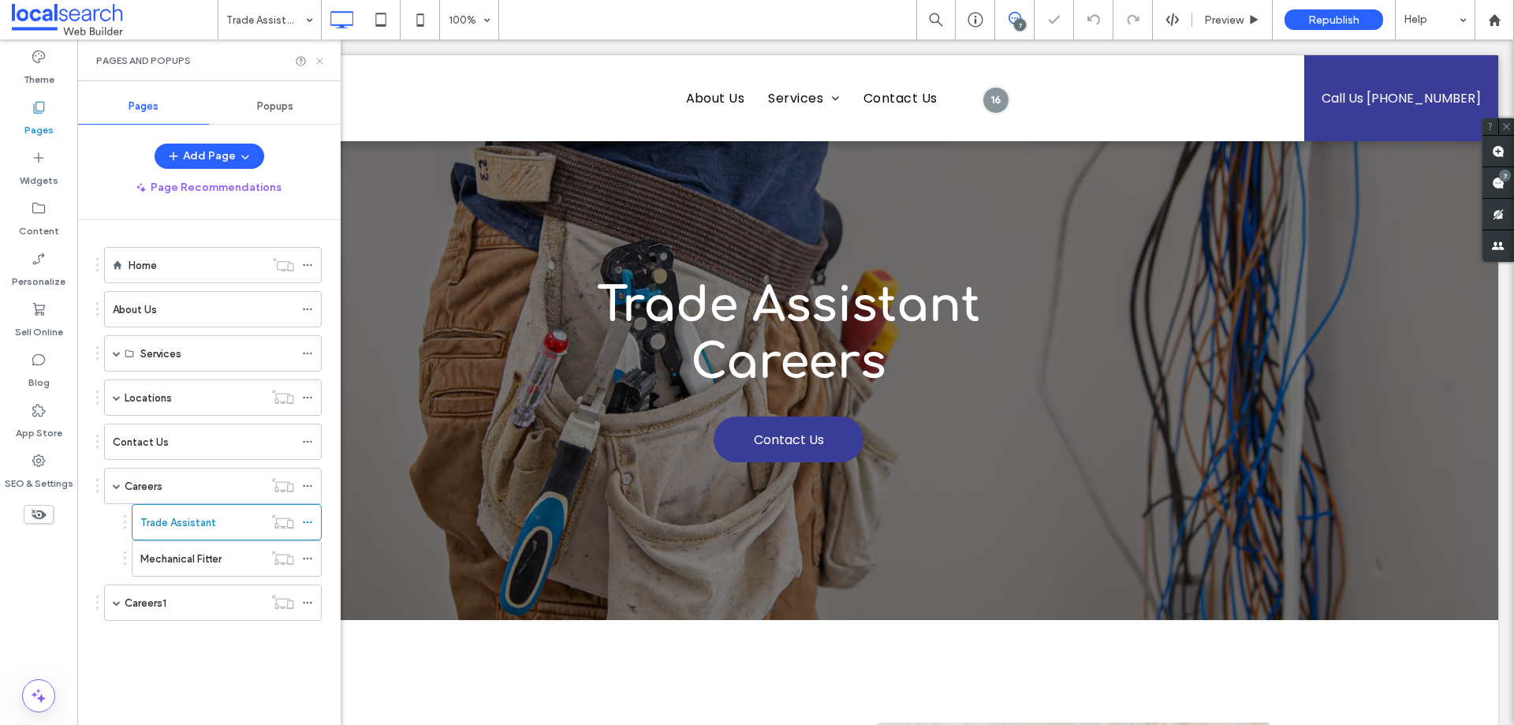
click at [321, 62] on use at bounding box center [319, 61] width 6 height 6
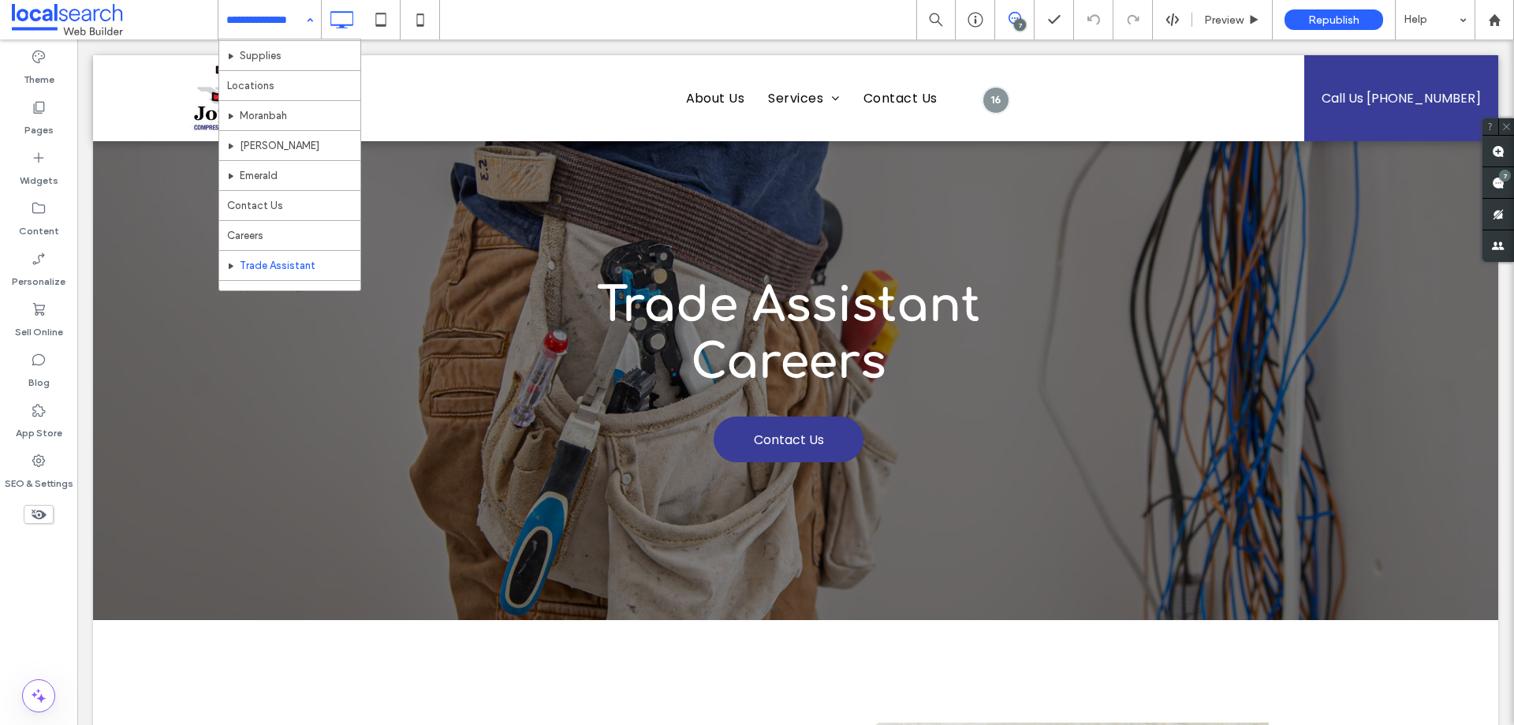
scroll to position [256, 0]
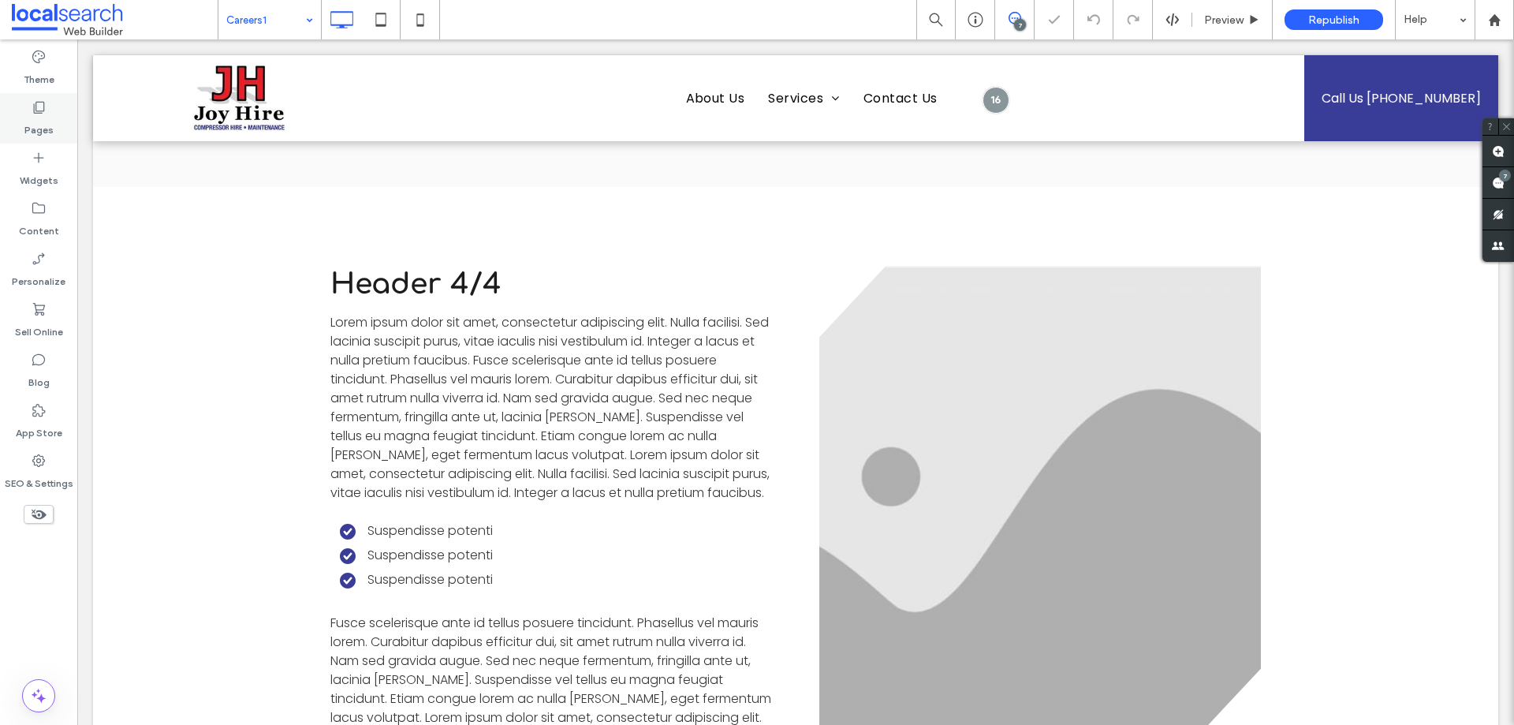
scroll to position [1498, 0]
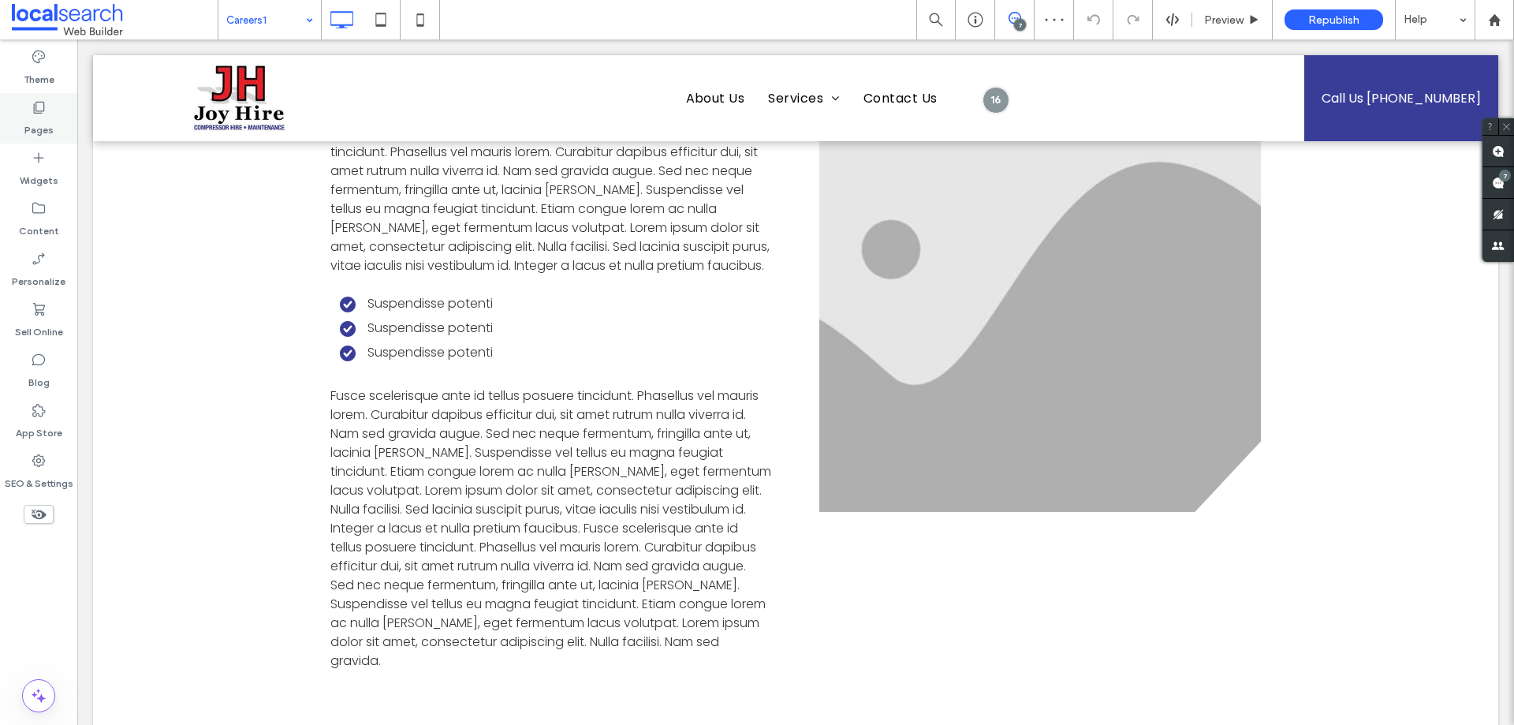
click at [33, 131] on label "Pages" at bounding box center [38, 126] width 29 height 22
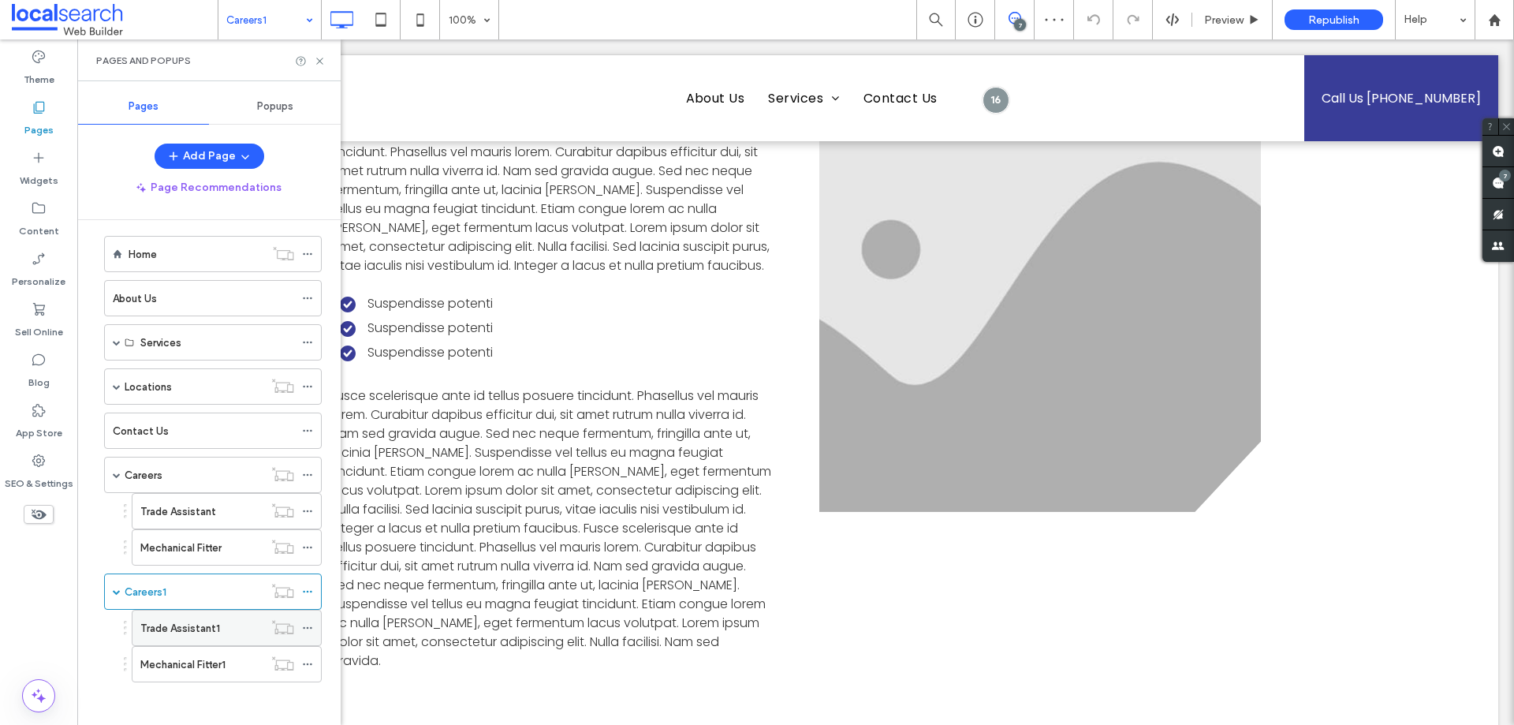
scroll to position [16, 0]
click at [170, 510] on label "Trade Assistant" at bounding box center [178, 507] width 76 height 28
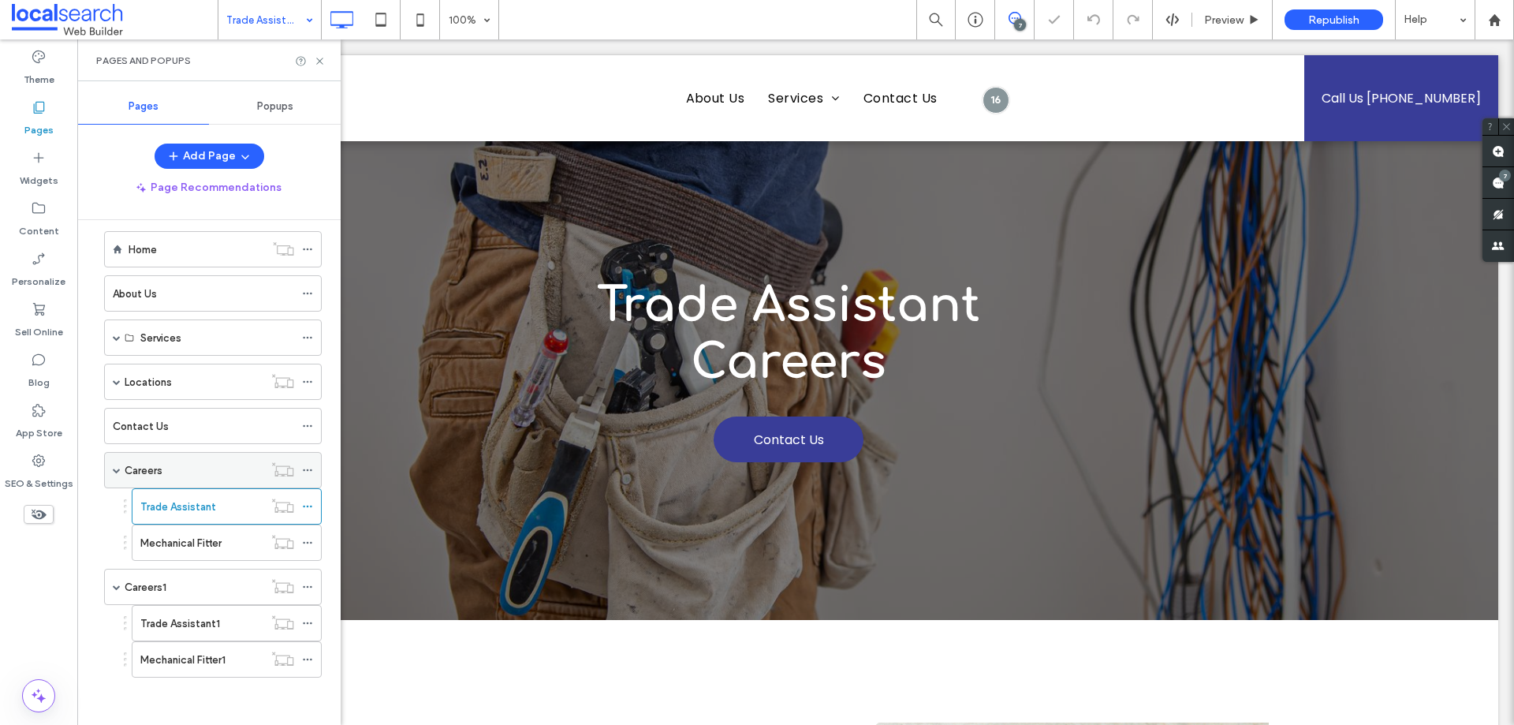
click at [206, 464] on div "Careers" at bounding box center [194, 470] width 139 height 17
click at [209, 536] on label "Mechanical Fitter" at bounding box center [180, 543] width 81 height 28
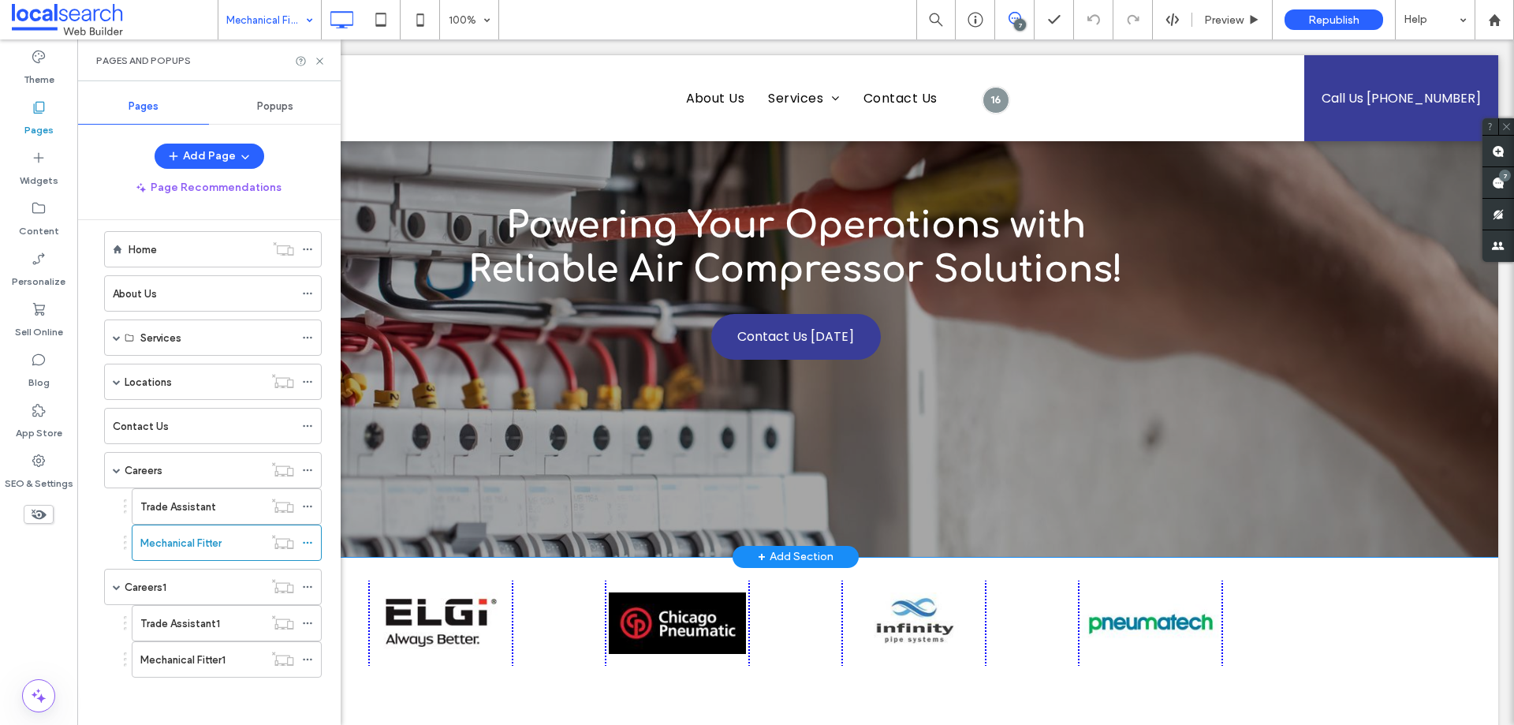
scroll to position [1498, 0]
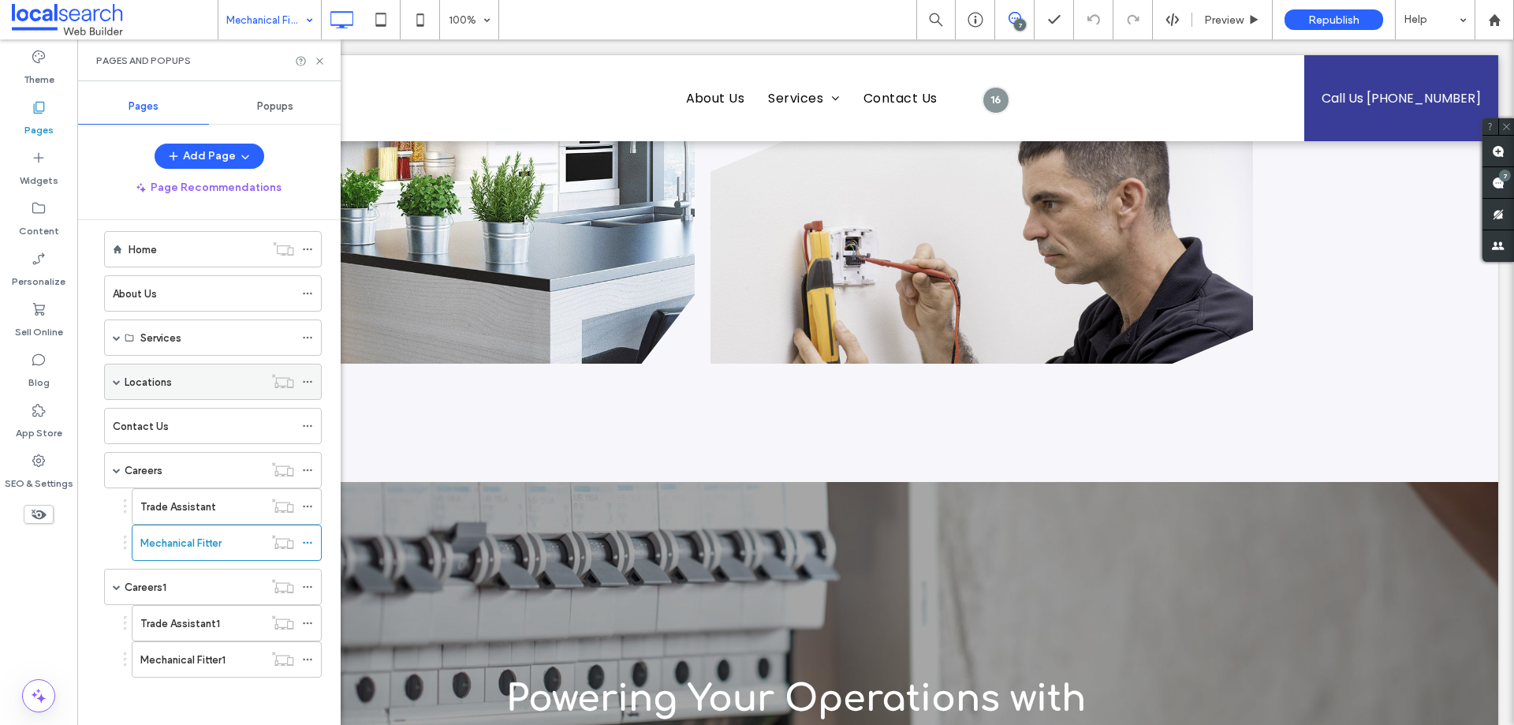
click at [158, 384] on label "Locations" at bounding box center [148, 382] width 47 height 28
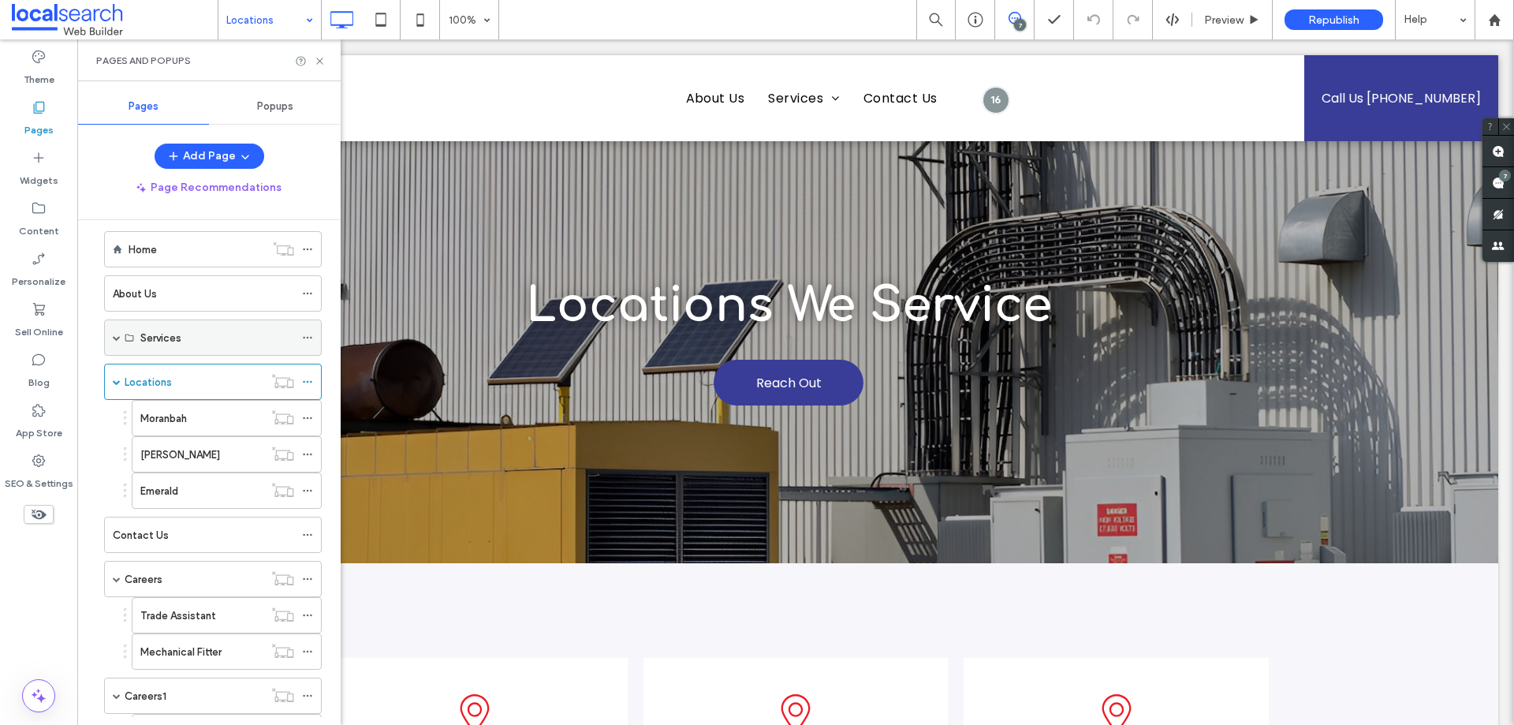
click at [114, 337] on span at bounding box center [117, 338] width 8 height 8
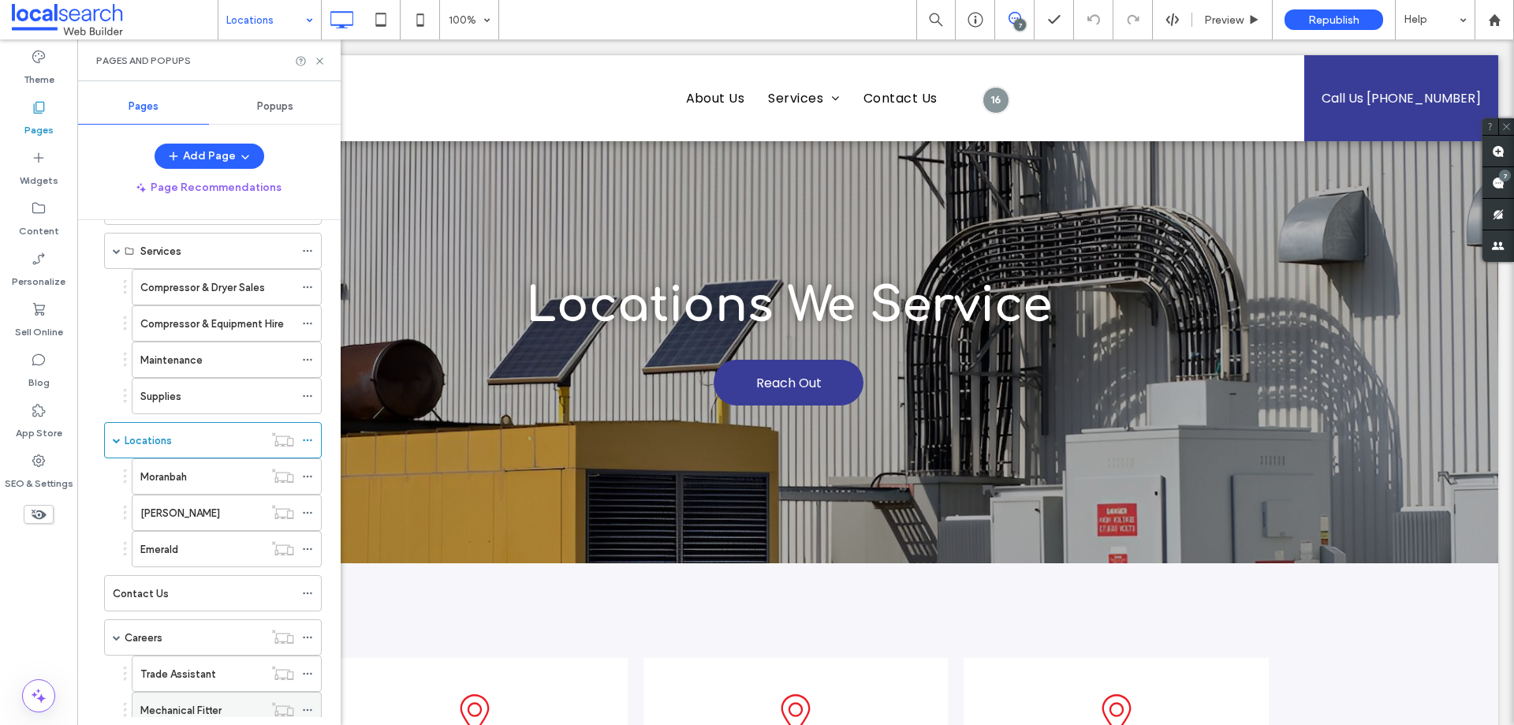
scroll to position [33, 0]
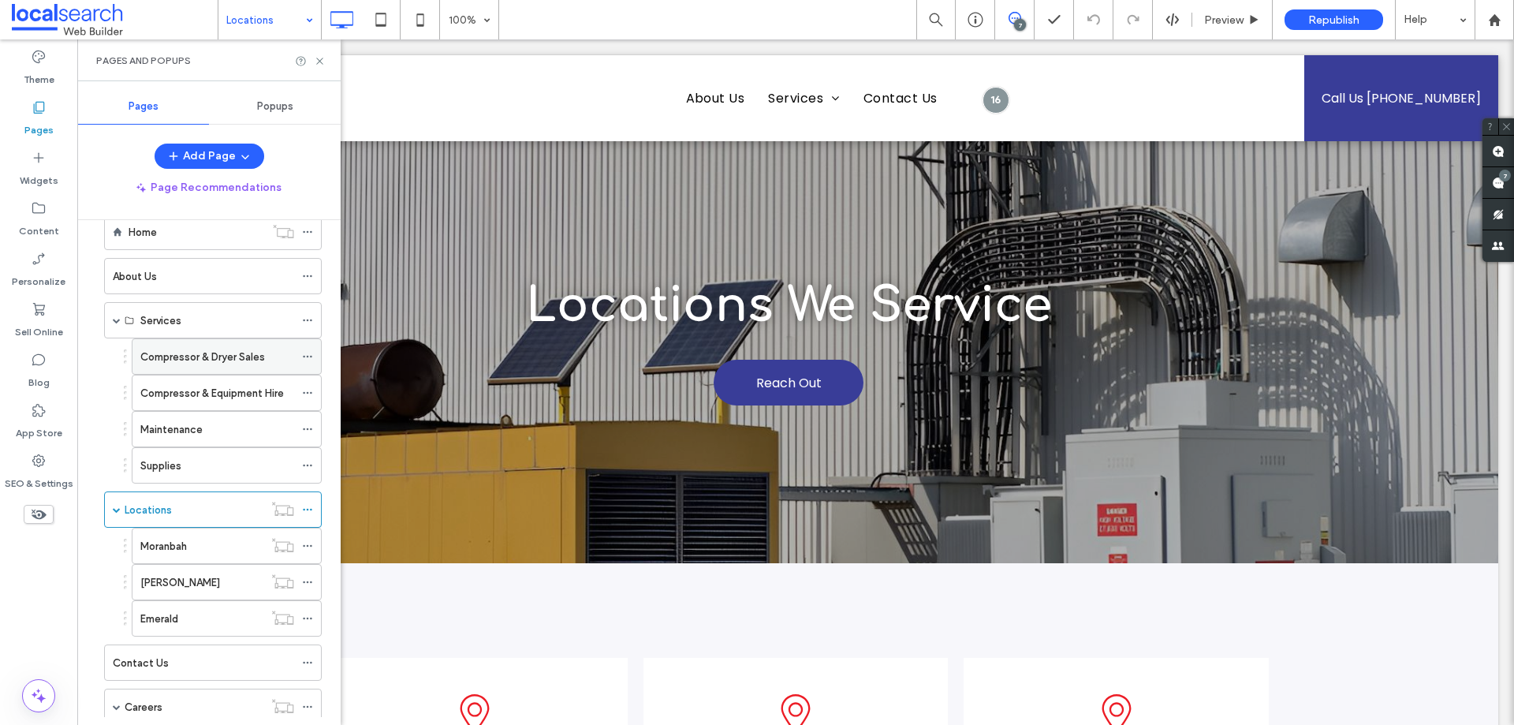
click at [230, 360] on label "Compressor & Dryer Sales" at bounding box center [202, 357] width 125 height 28
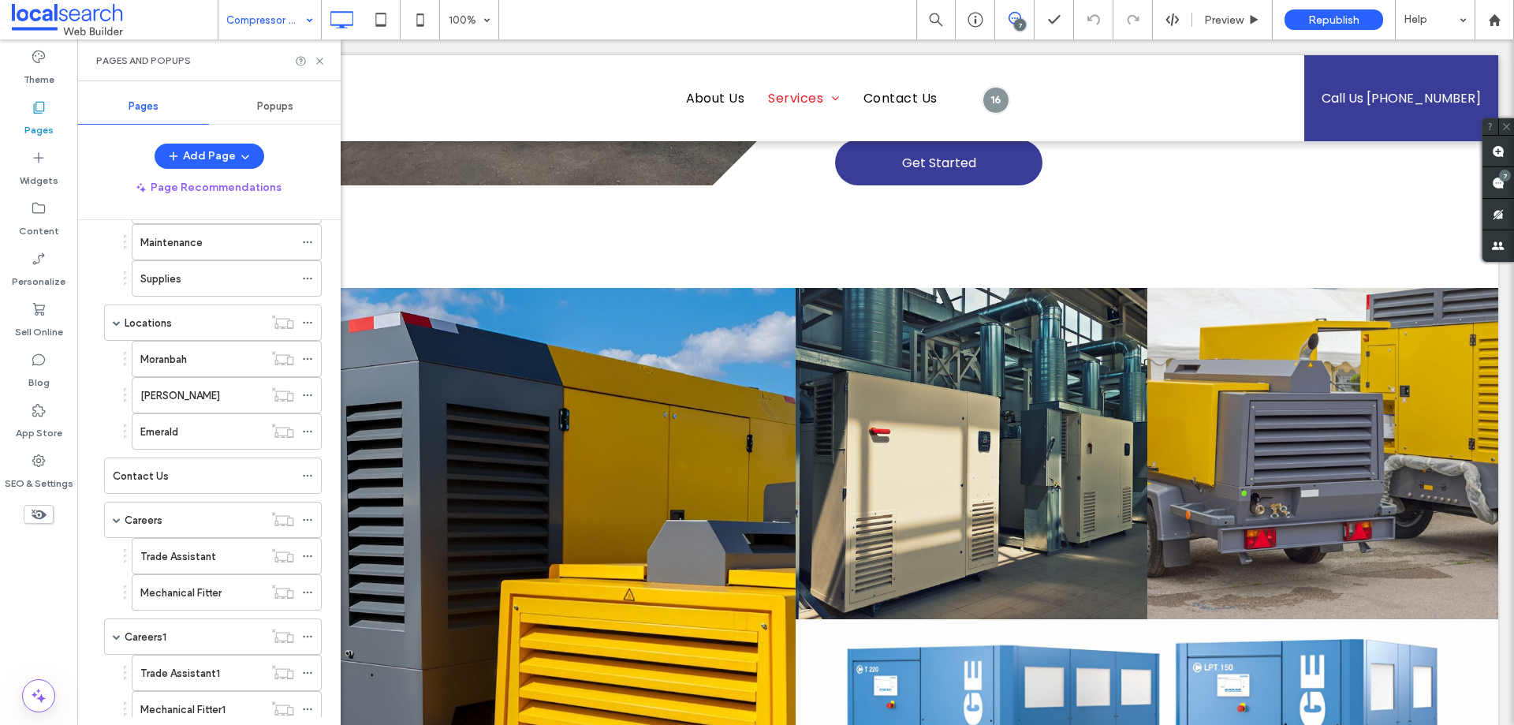
scroll to position [270, 0]
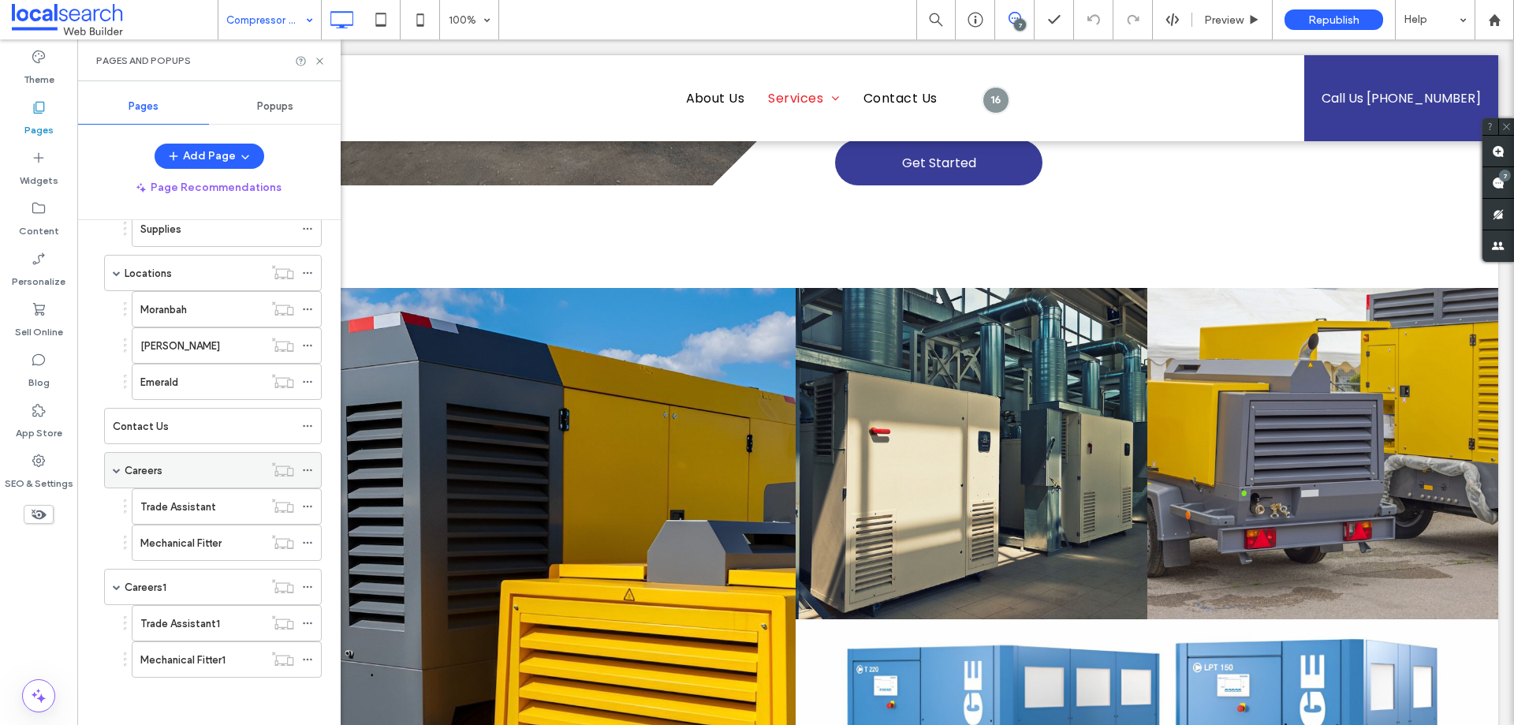
click at [189, 472] on div "Careers" at bounding box center [194, 470] width 139 height 17
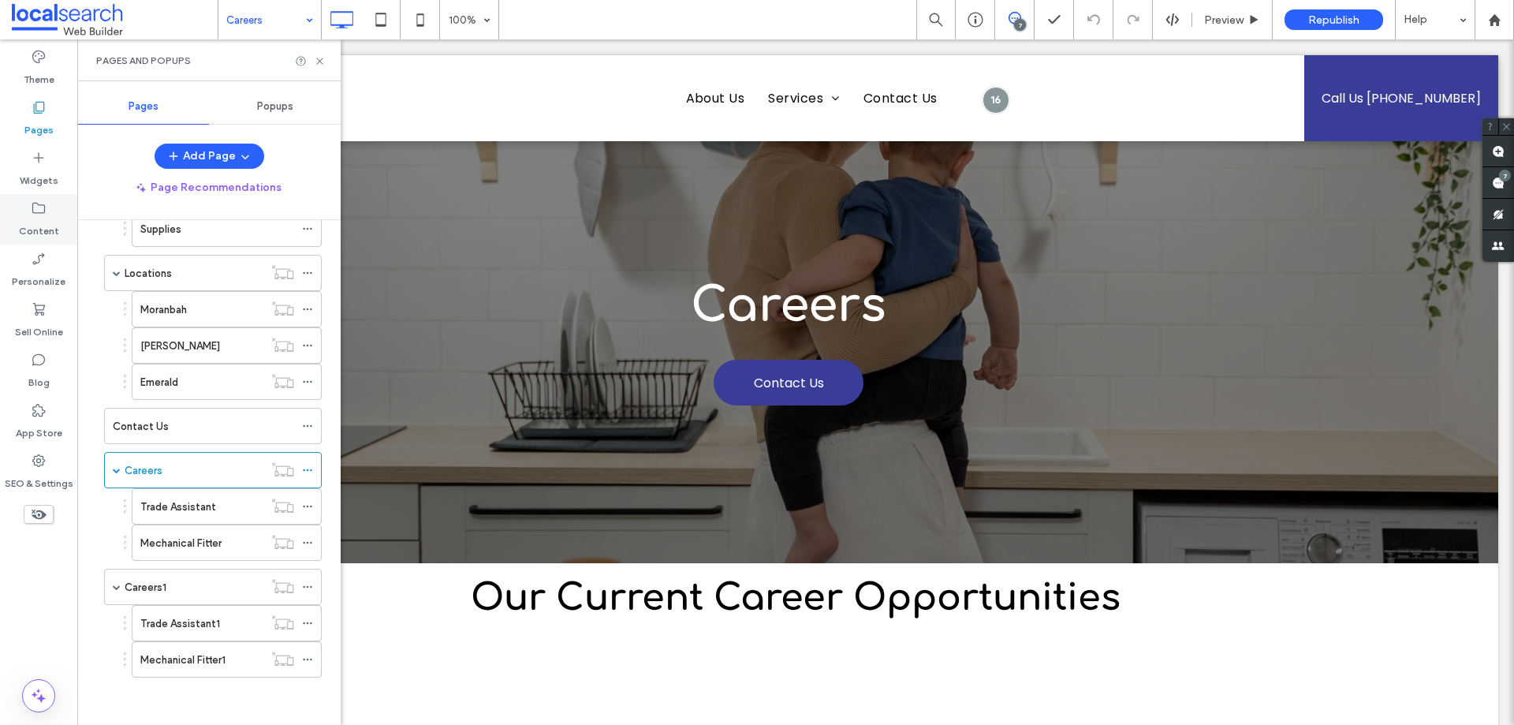
click at [39, 214] on icon at bounding box center [39, 208] width 16 height 16
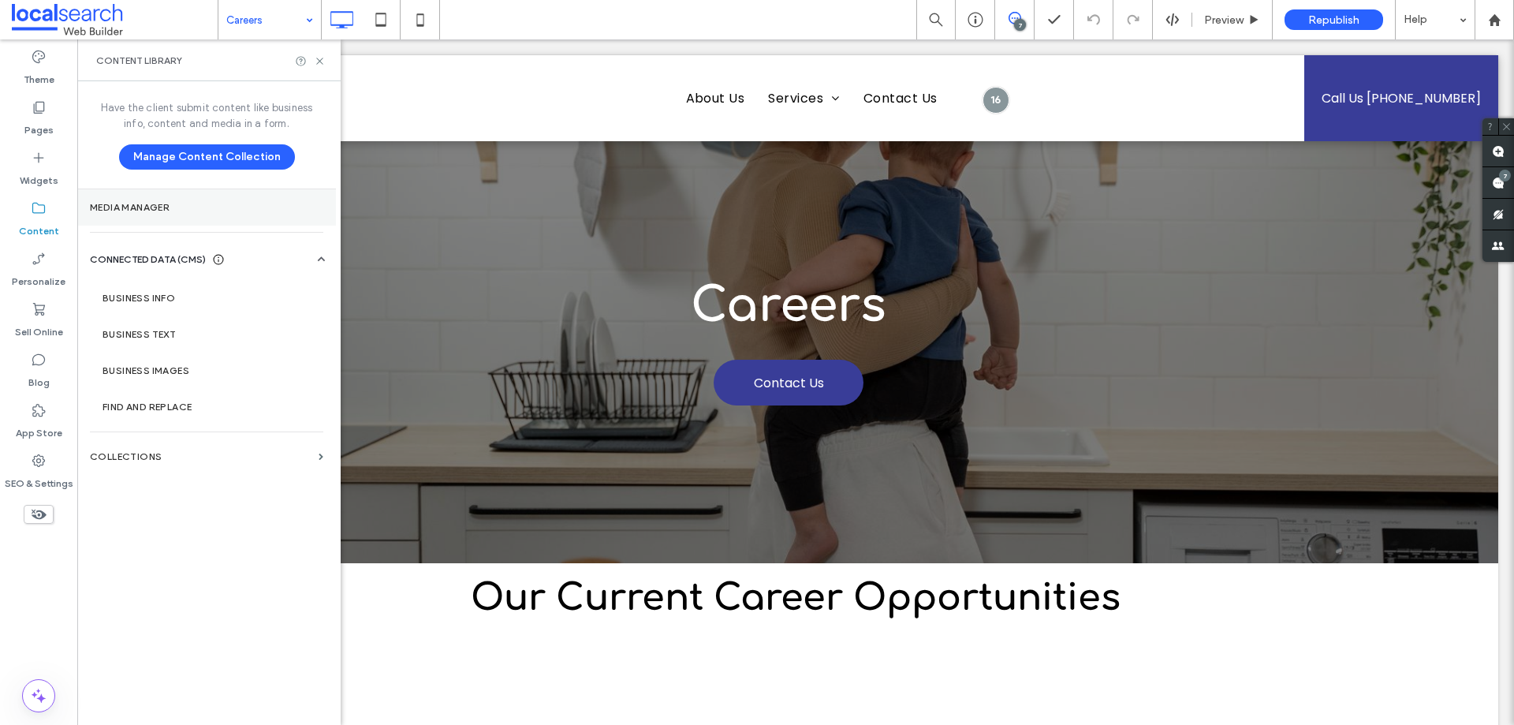
click at [136, 205] on label "Media Manager" at bounding box center [206, 207] width 233 height 11
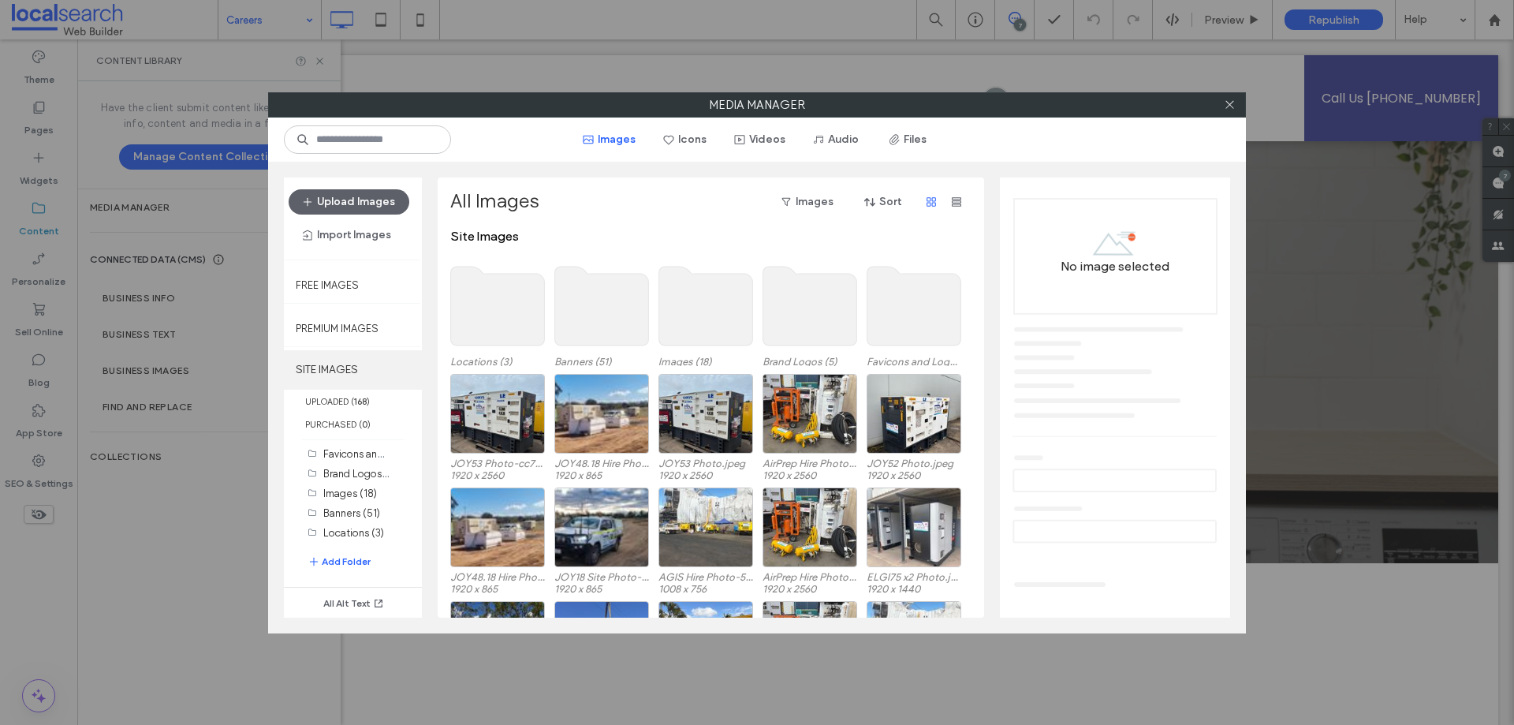
click at [349, 368] on label "SITE IMAGES" at bounding box center [353, 369] width 138 height 39
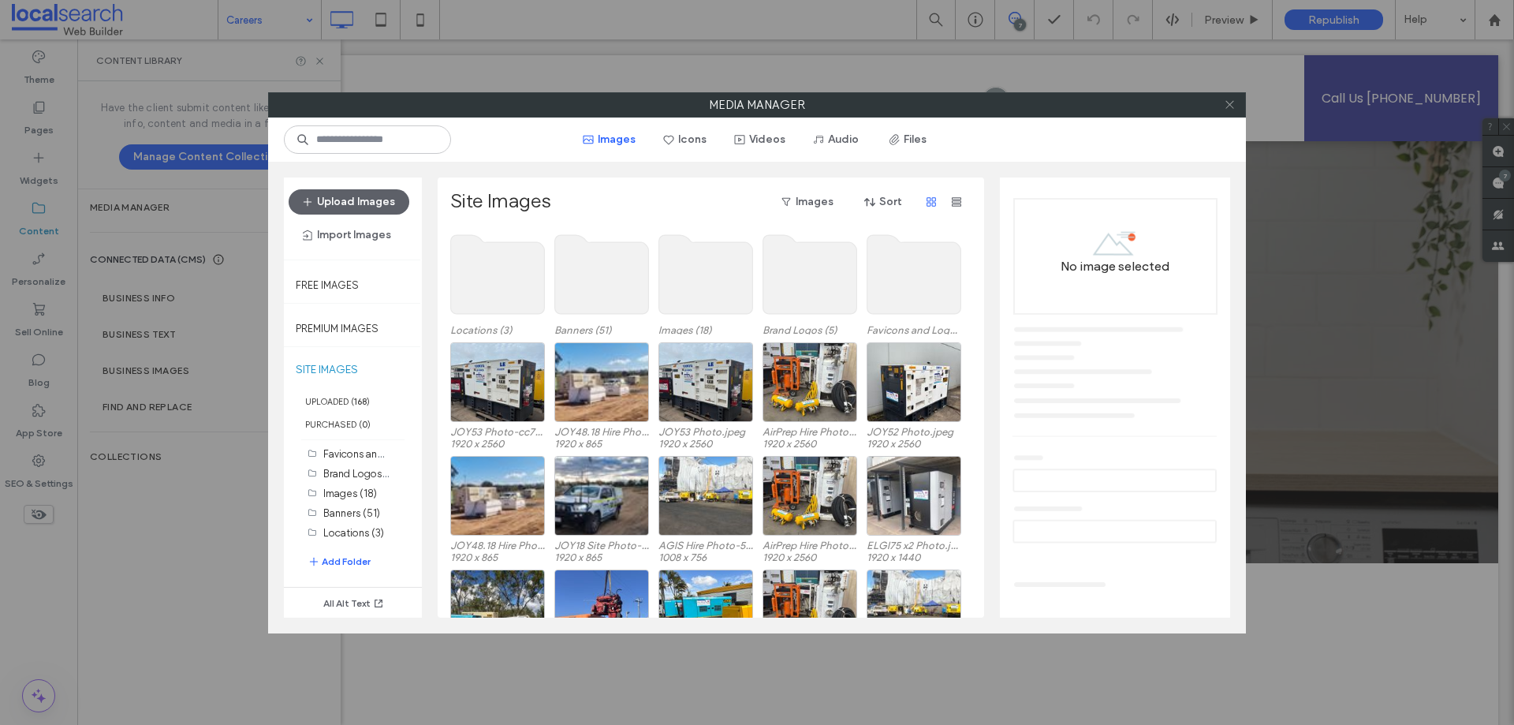
click at [1230, 106] on icon at bounding box center [1230, 105] width 12 height 12
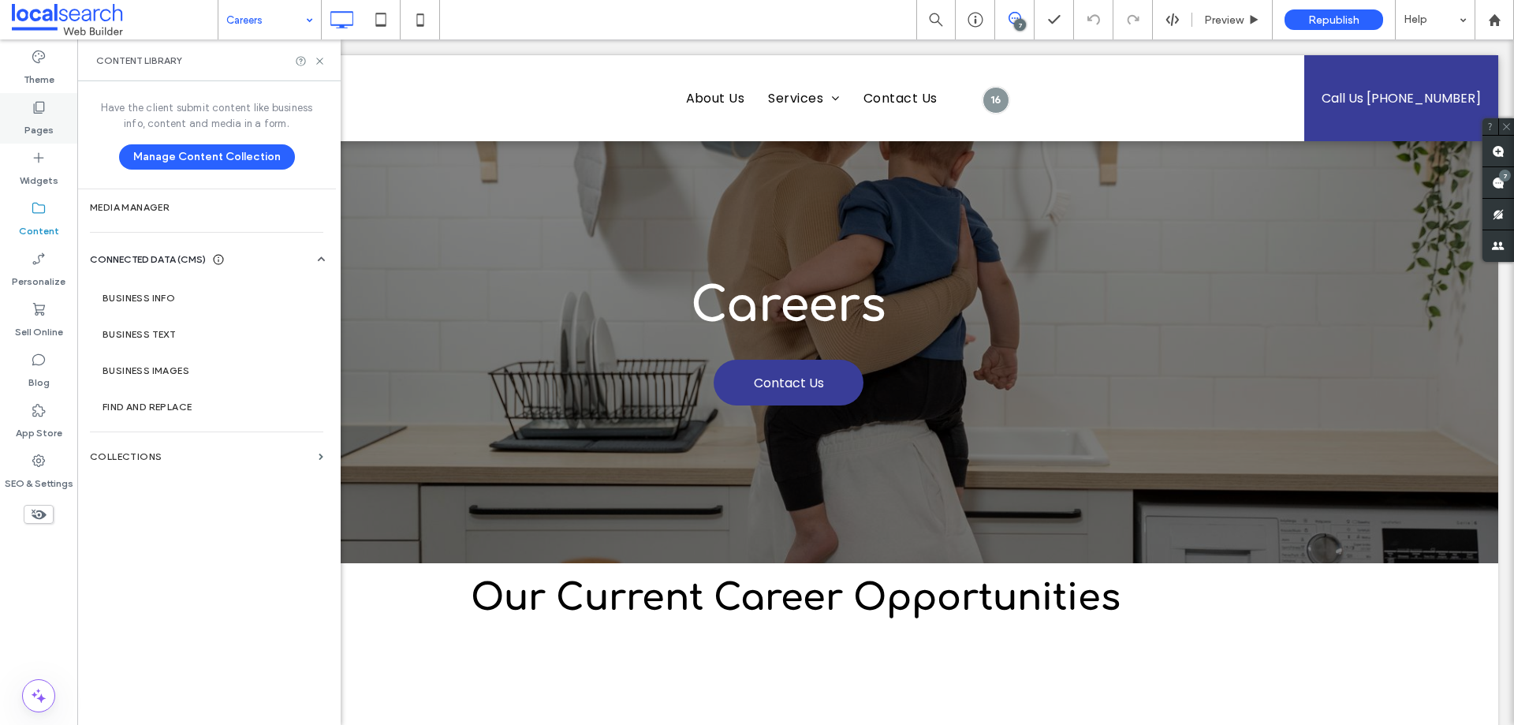
click at [28, 121] on label "Pages" at bounding box center [38, 126] width 29 height 22
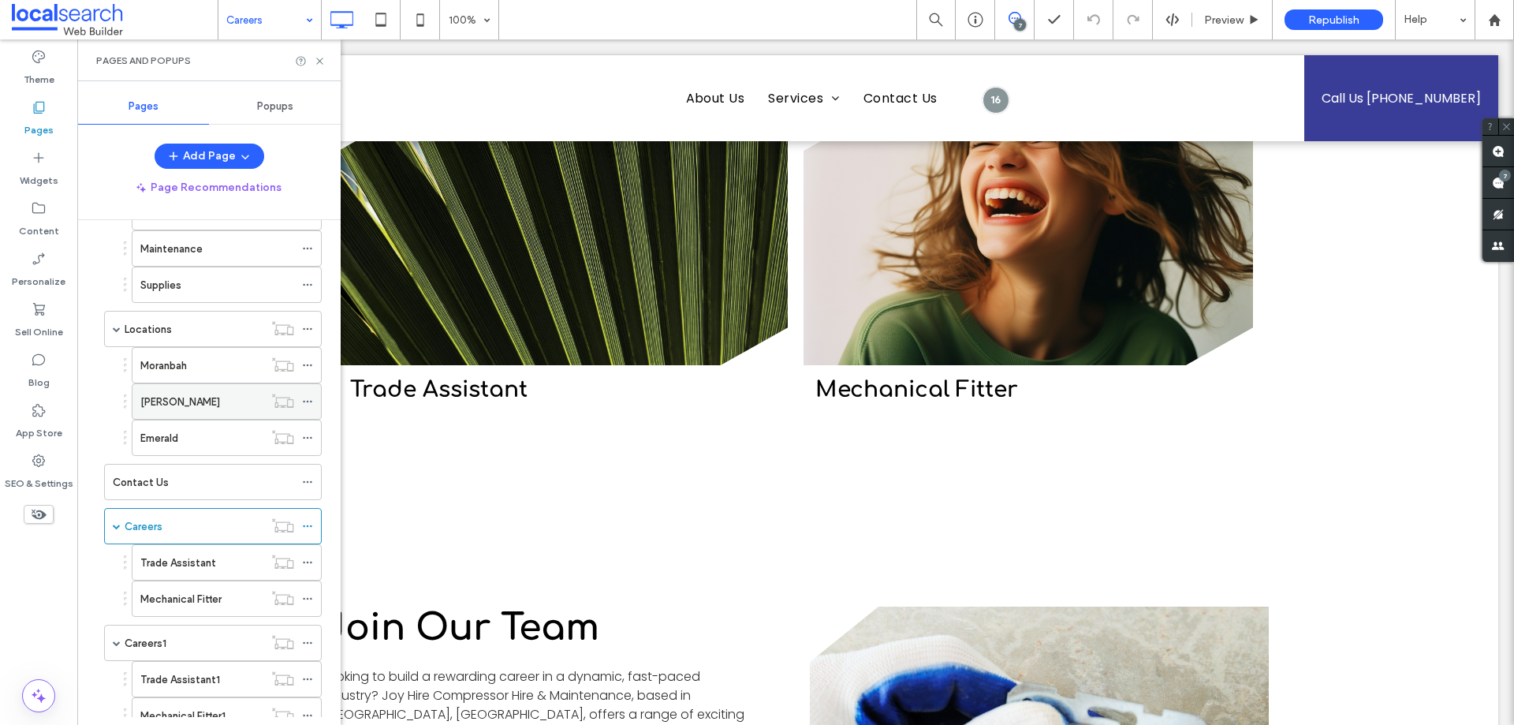
scroll to position [270, 0]
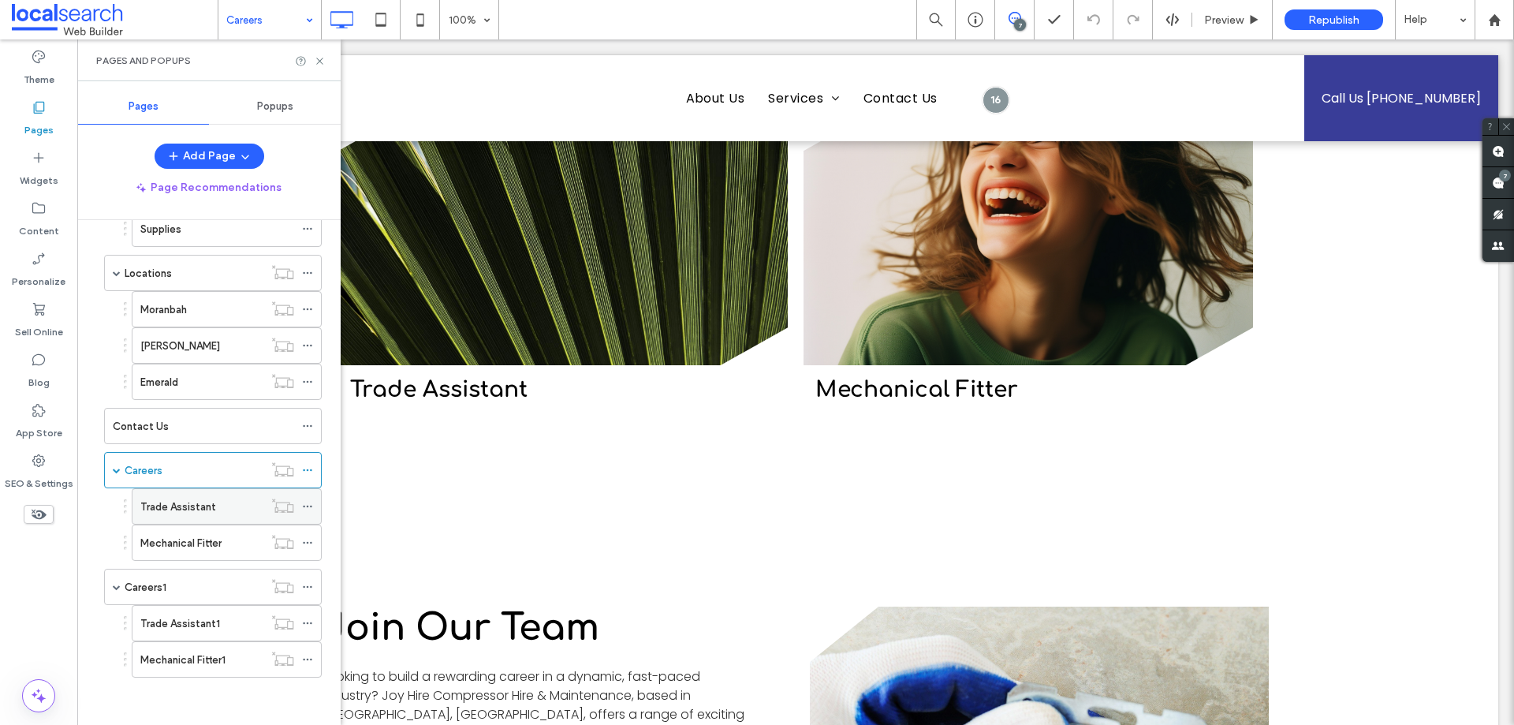
click at [183, 505] on label "Trade Assistant" at bounding box center [178, 507] width 76 height 28
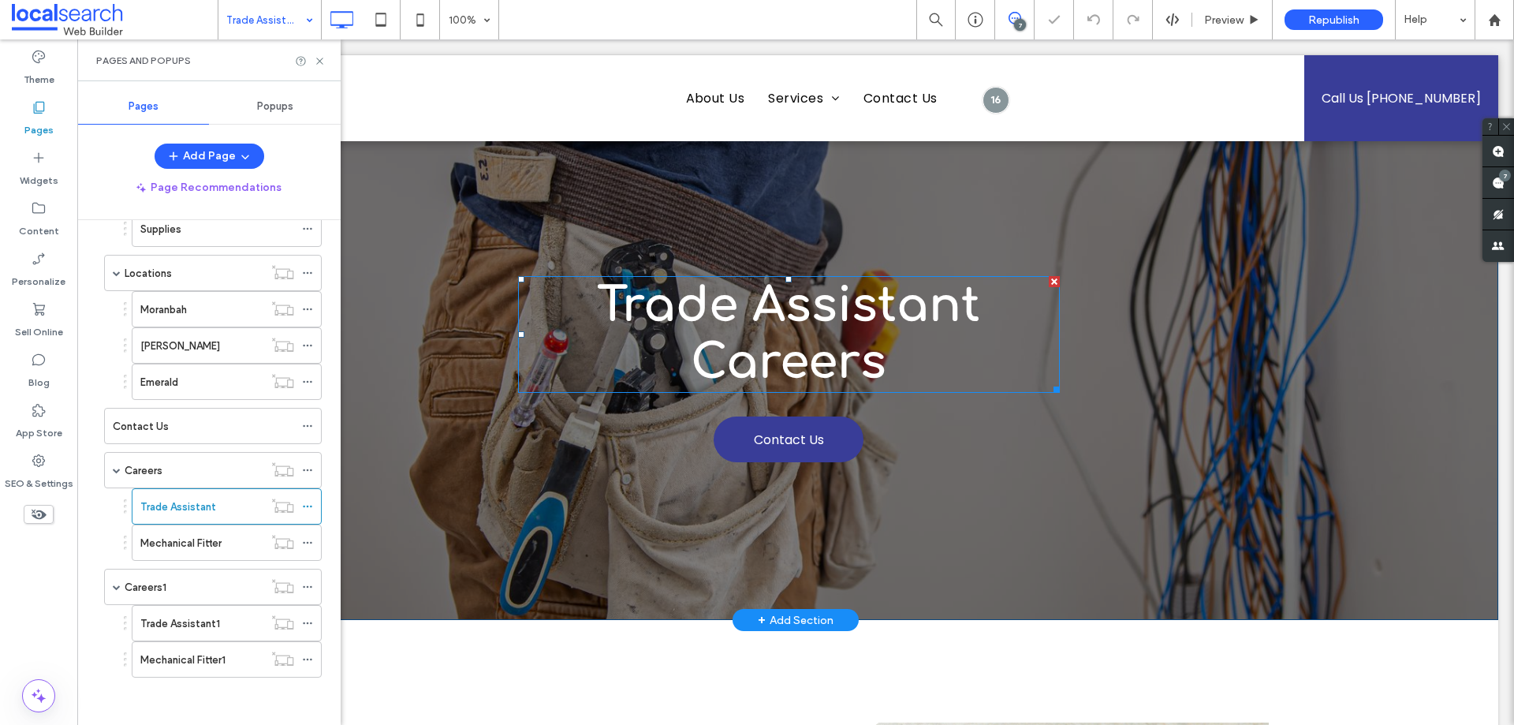
click at [705, 307] on strong "Trade Assistant Careers" at bounding box center [788, 334] width 383 height 110
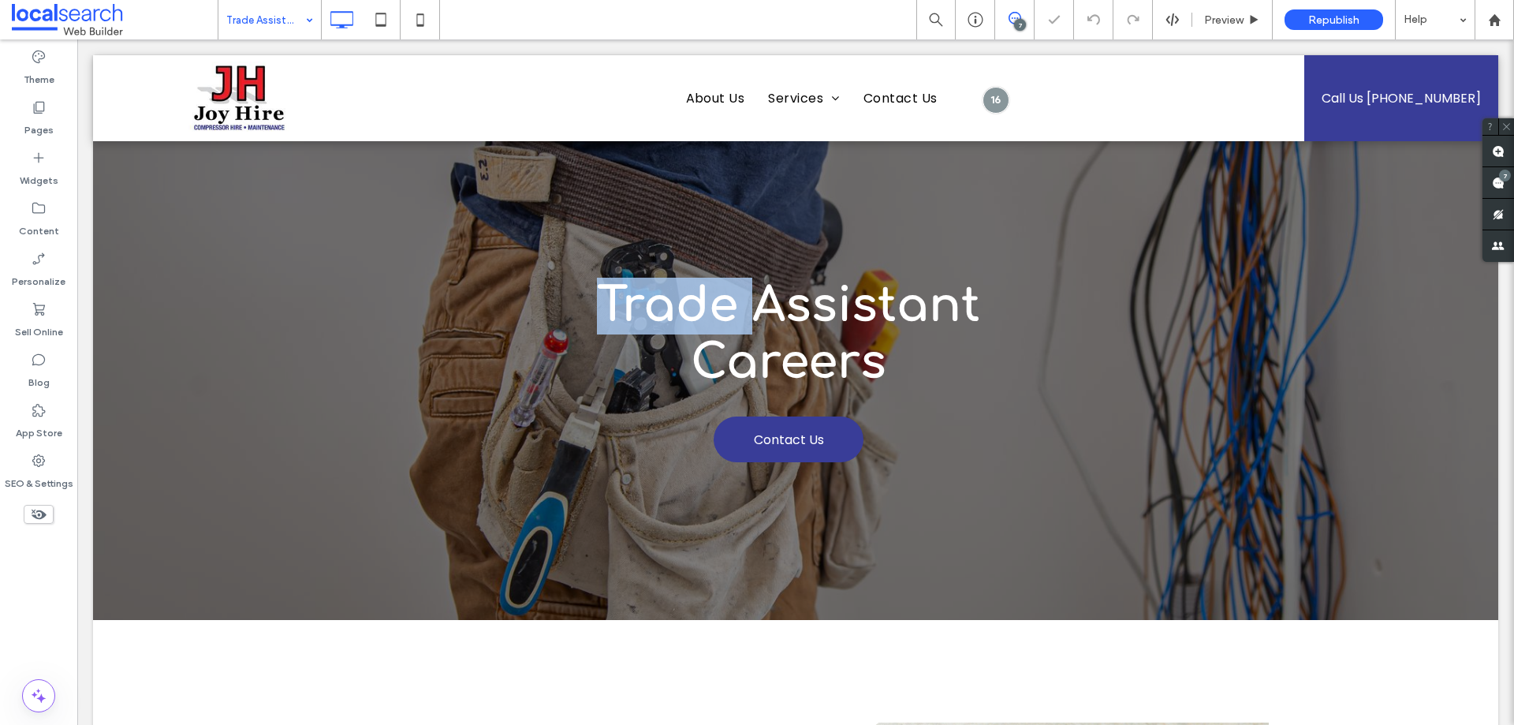
click at [705, 307] on strong "Trade Assistant Careers" at bounding box center [788, 334] width 383 height 110
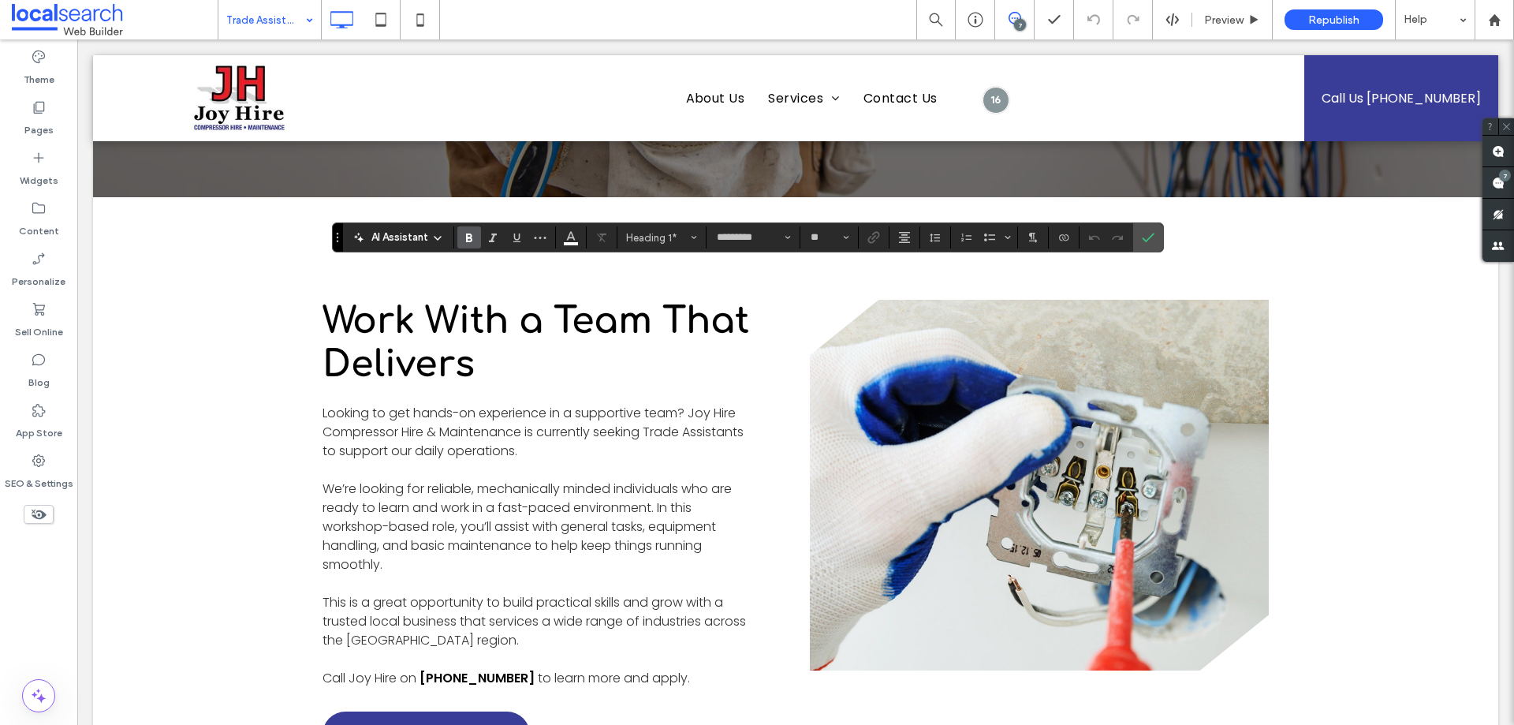
scroll to position [473, 0]
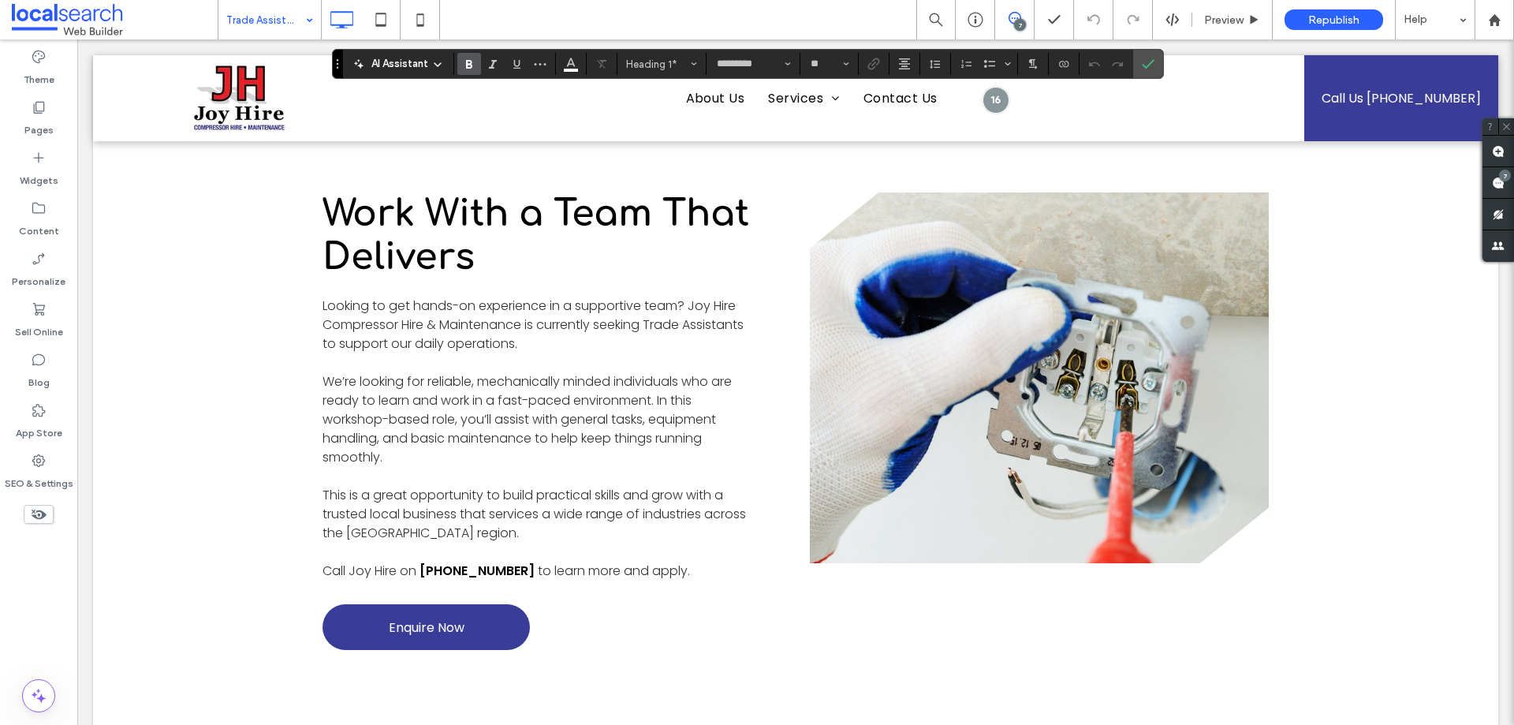
click at [586, 353] on p "Looking to get hands-on experience in a supportive team? Joy Hire Compressor Hi…" at bounding box center [539, 324] width 434 height 57
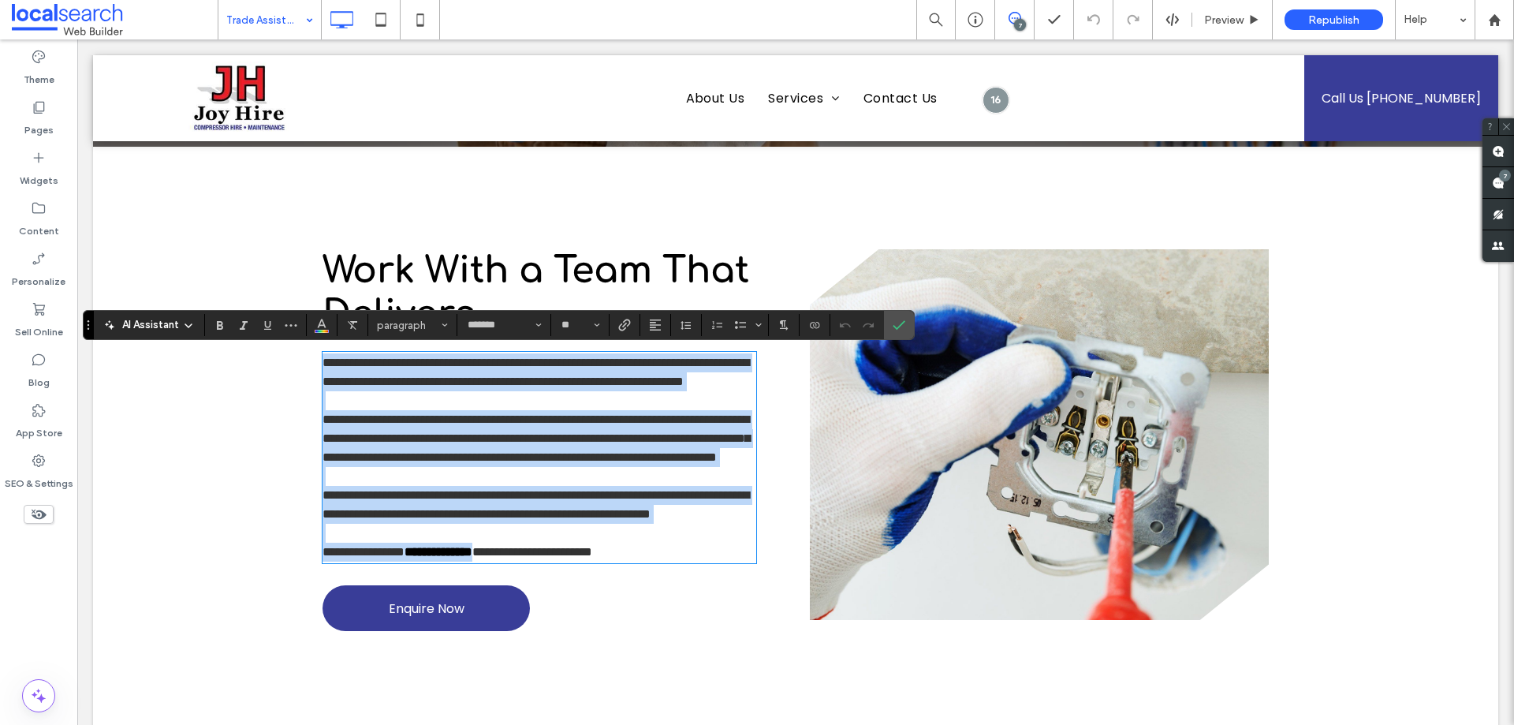
copy div "**********"
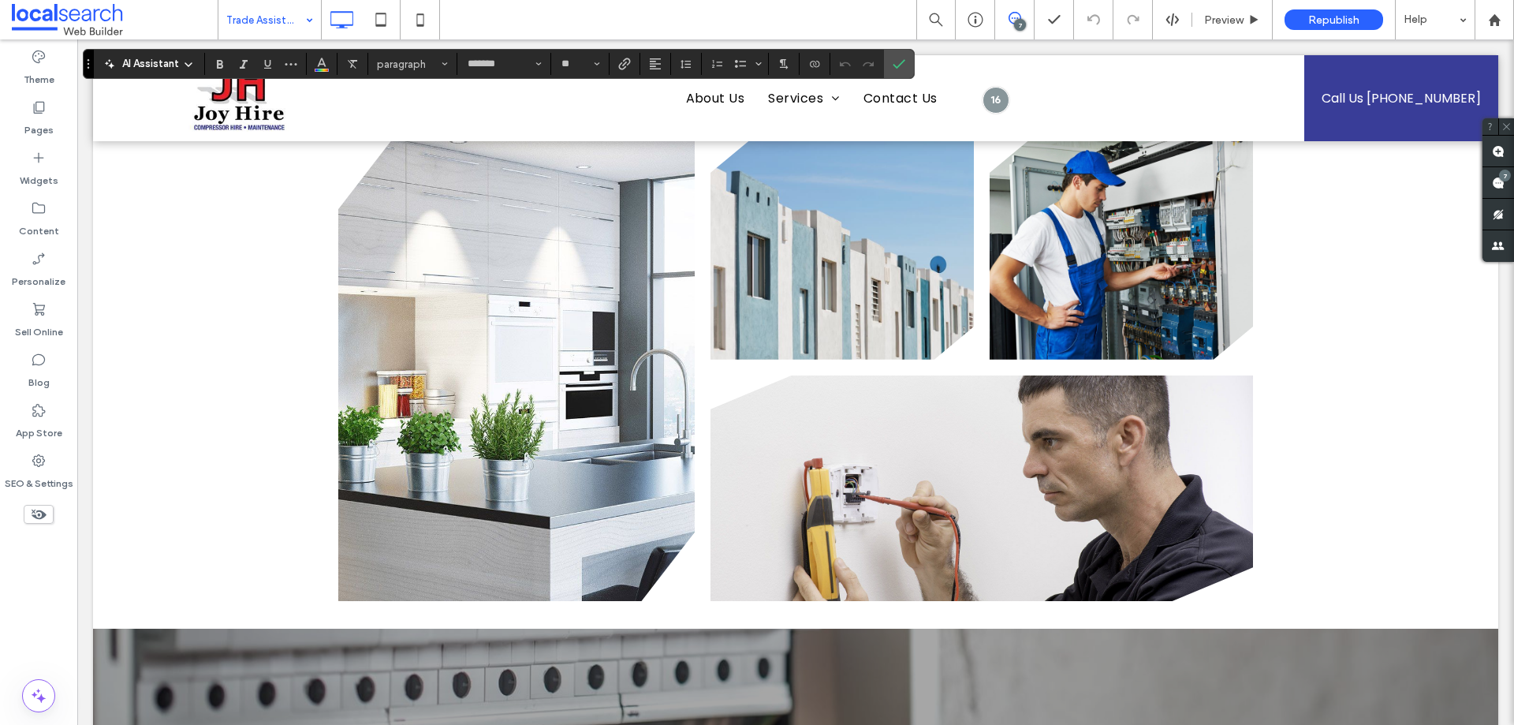
scroll to position [1025, 0]
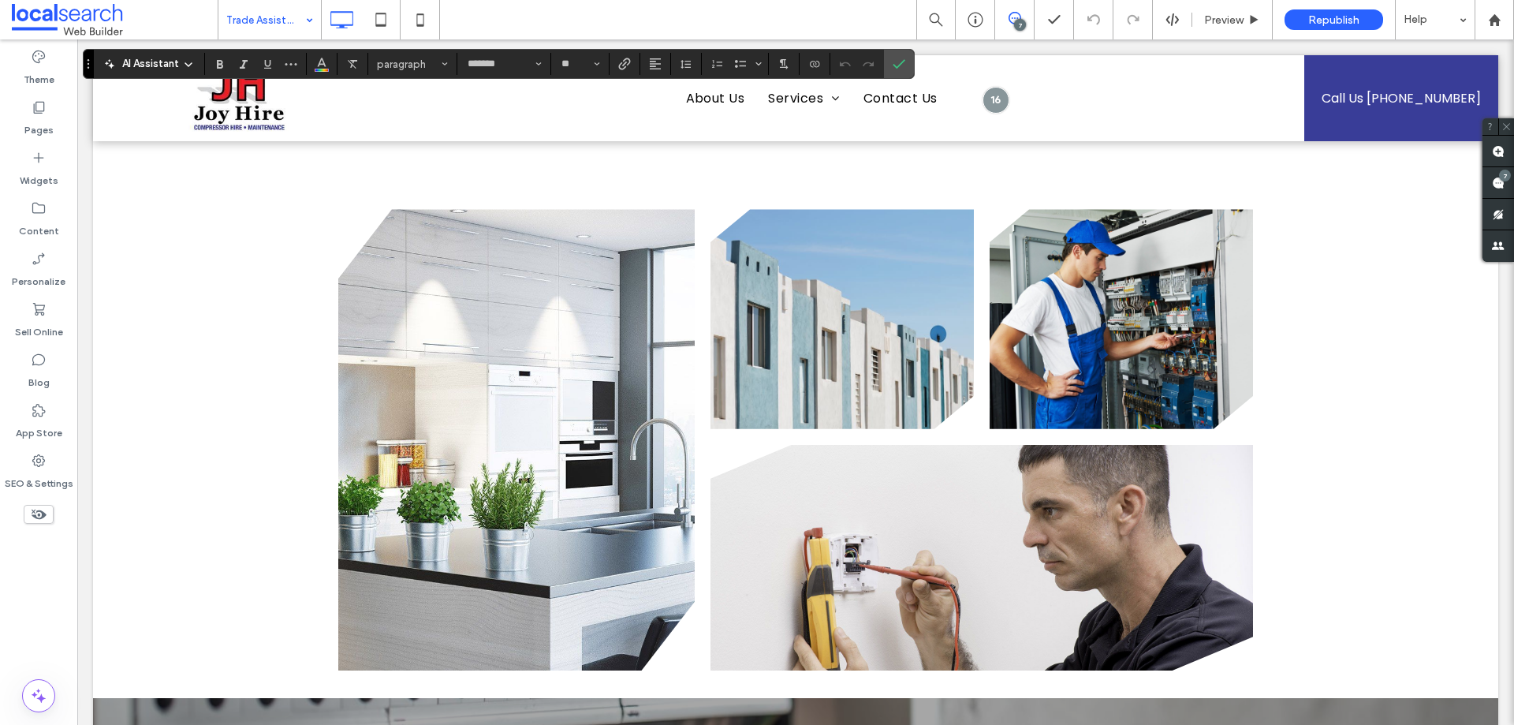
click at [590, 408] on link at bounding box center [516, 439] width 356 height 461
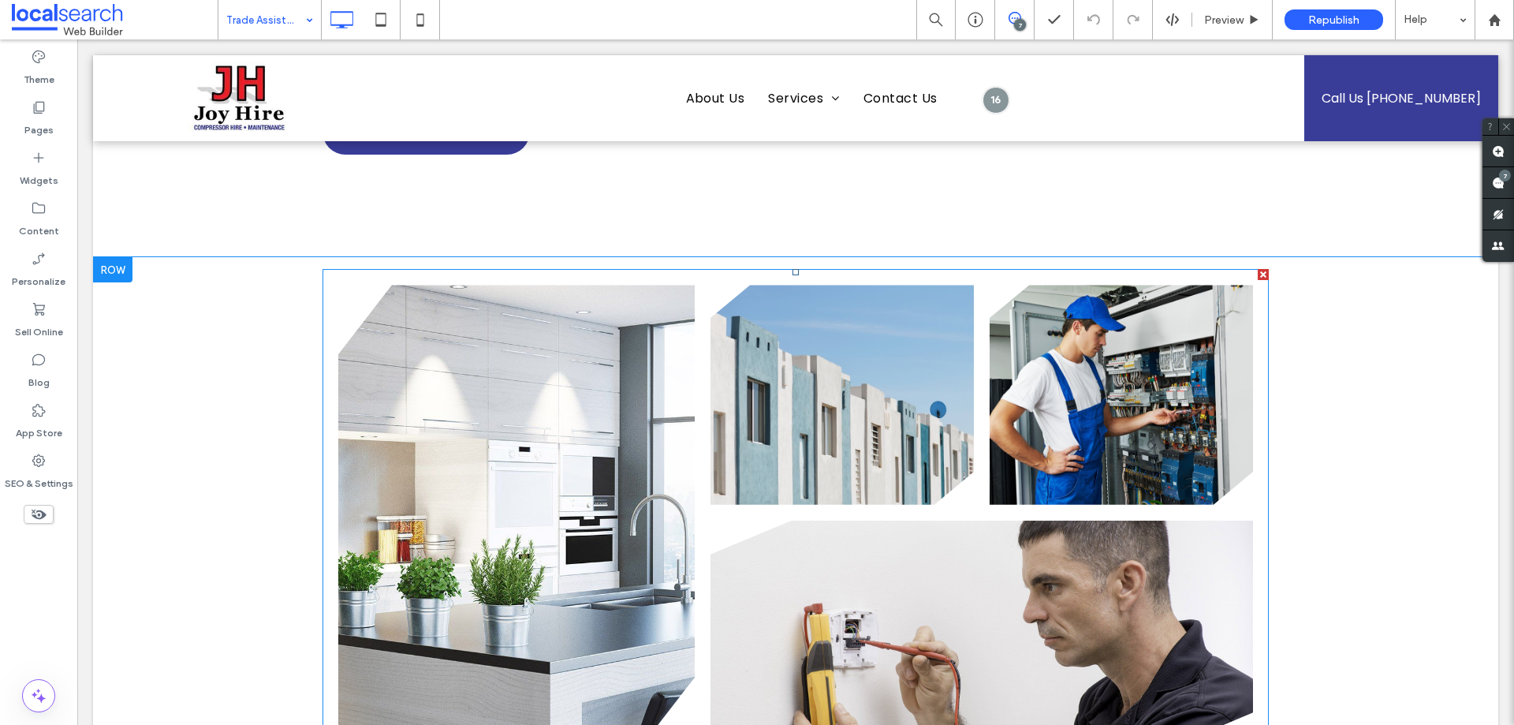
click at [590, 408] on link at bounding box center [516, 515] width 356 height 461
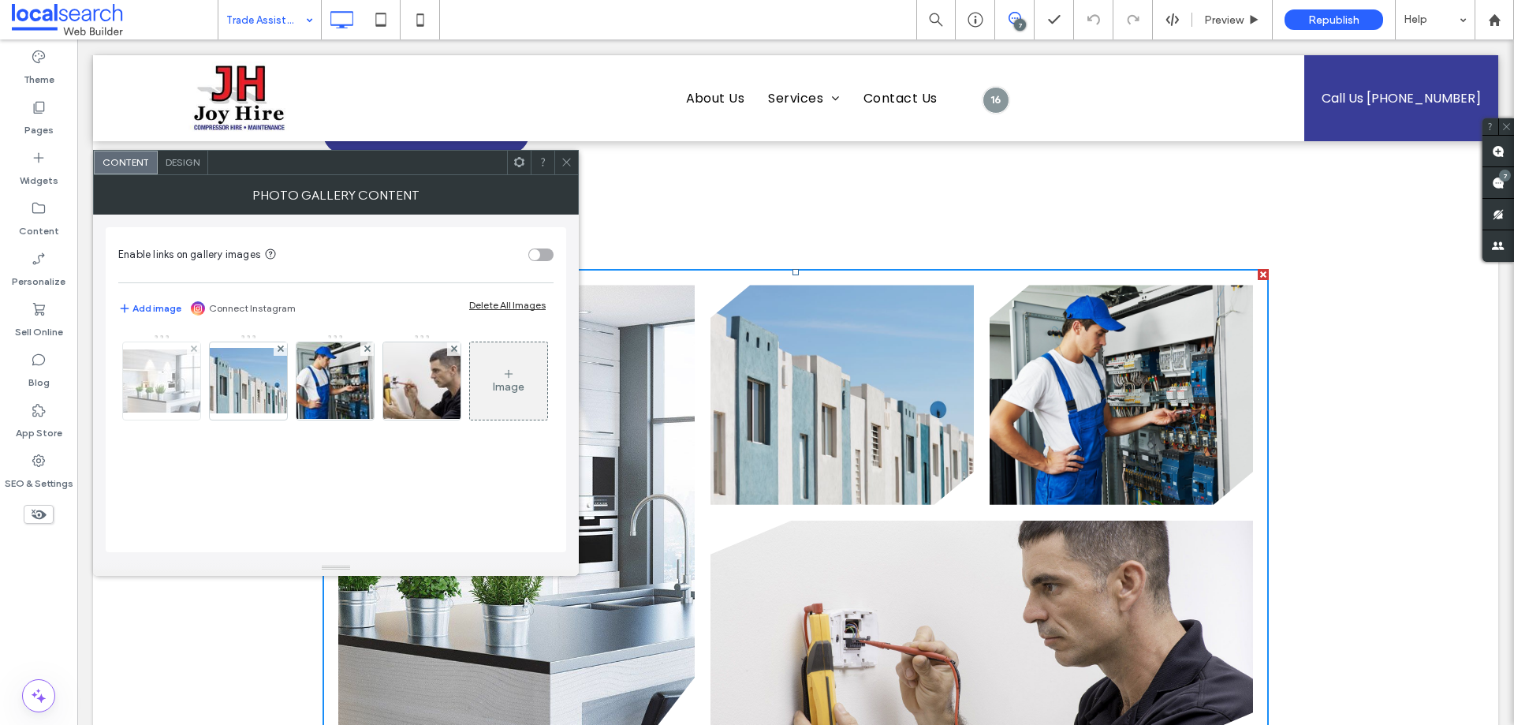
click at [157, 391] on img at bounding box center [162, 380] width 126 height 63
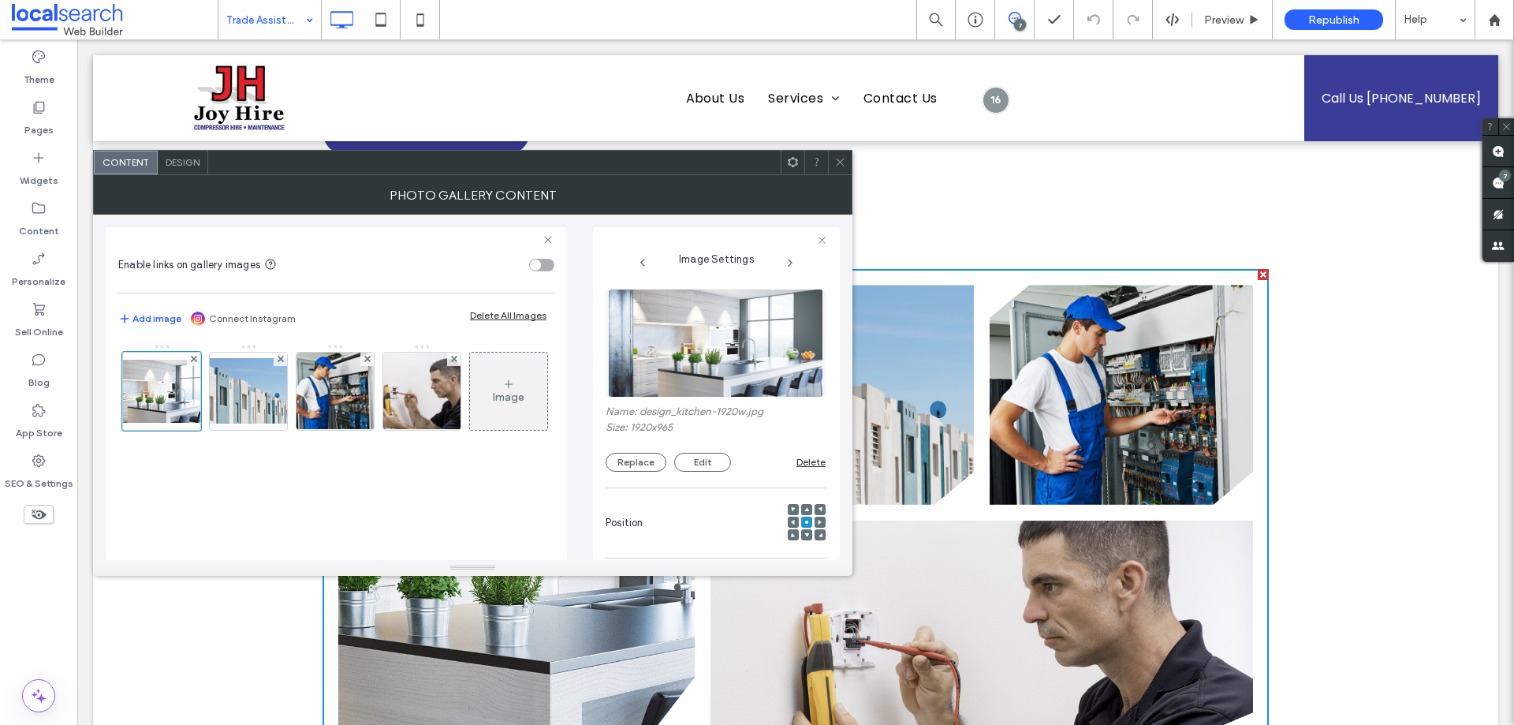
click at [732, 357] on img at bounding box center [715, 343] width 215 height 109
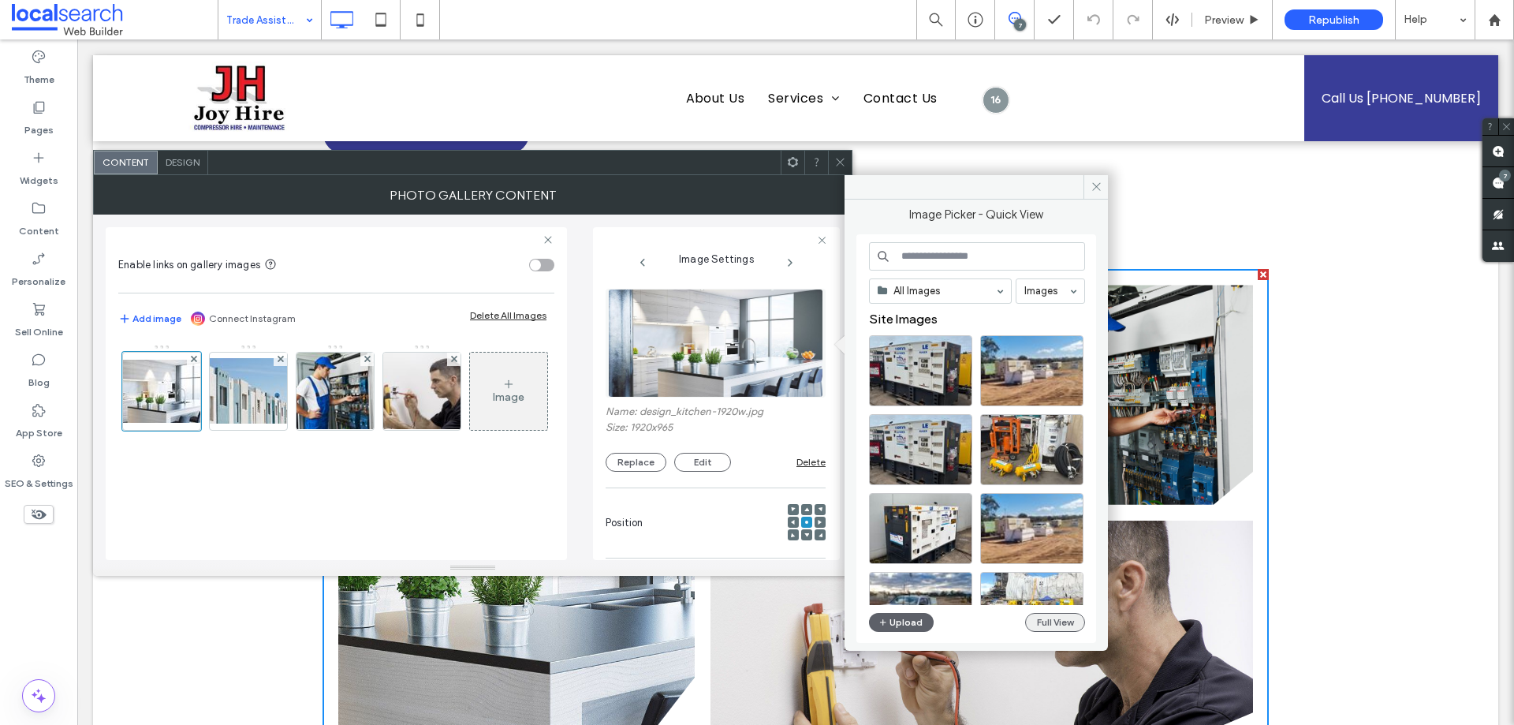
click at [1064, 617] on button "Full View" at bounding box center [1055, 622] width 60 height 19
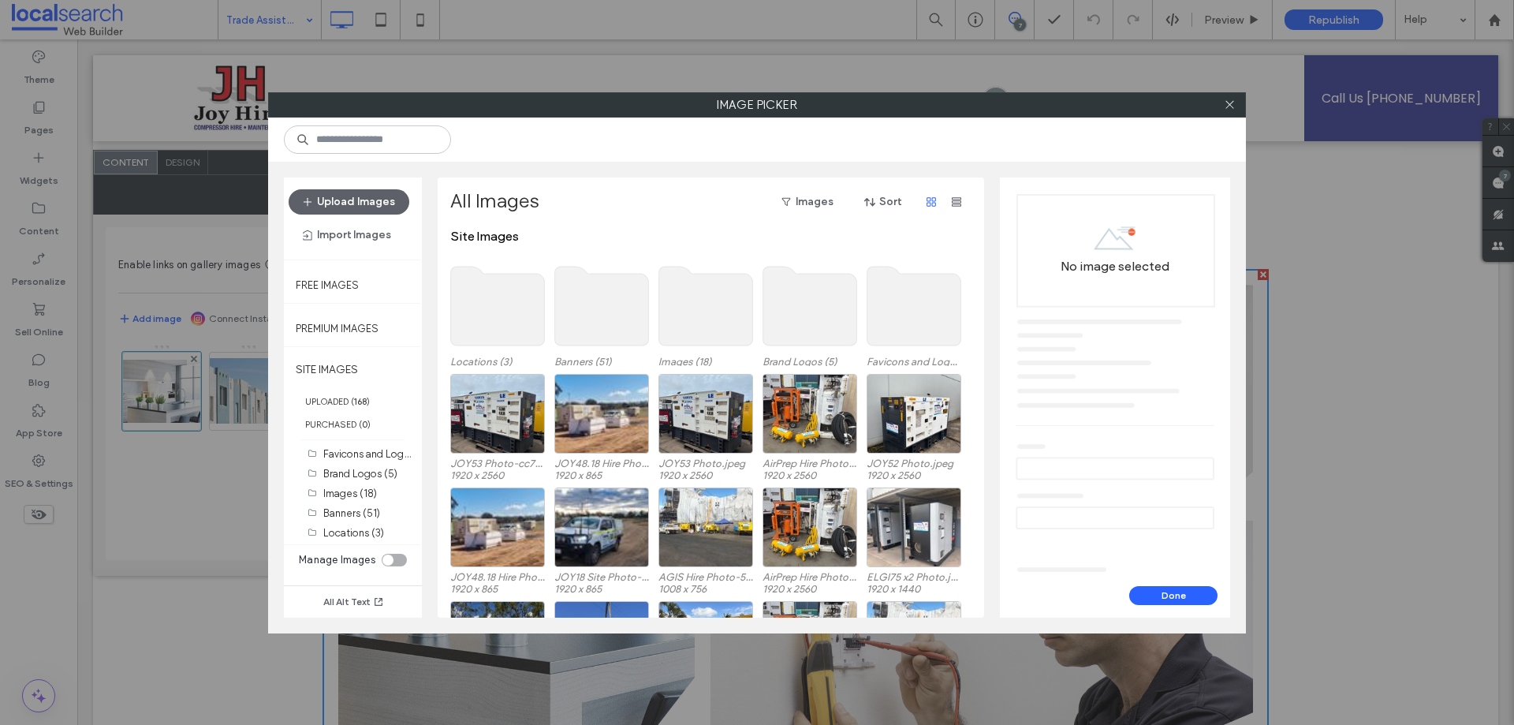
click at [394, 554] on div "toggle" at bounding box center [394, 560] width 25 height 13
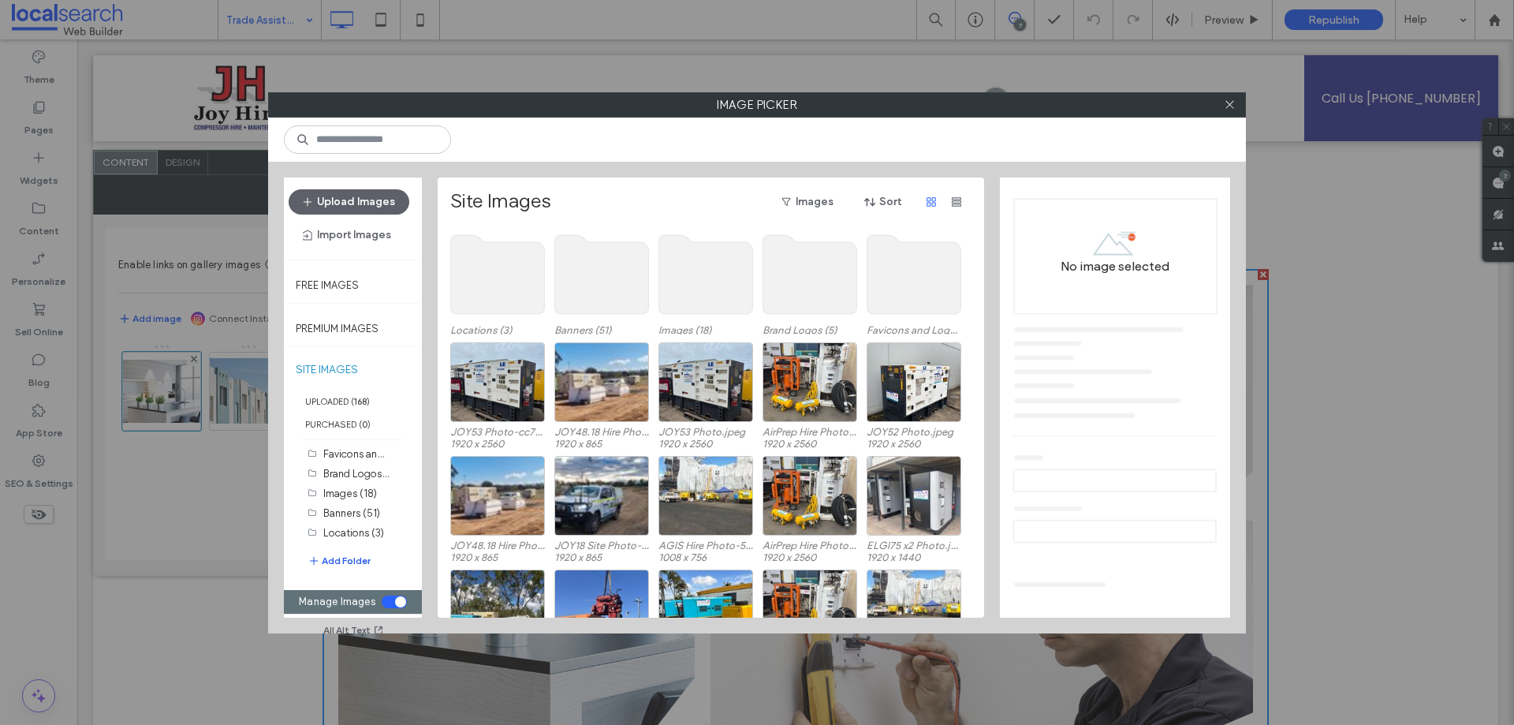
click at [337, 553] on div "Favicons and Logos (7) Brand Logos (5) Images (18) Banners (51) Locations (3) A…" at bounding box center [361, 515] width 106 height 142
click at [336, 557] on button "Add Folder" at bounding box center [339, 560] width 63 height 19
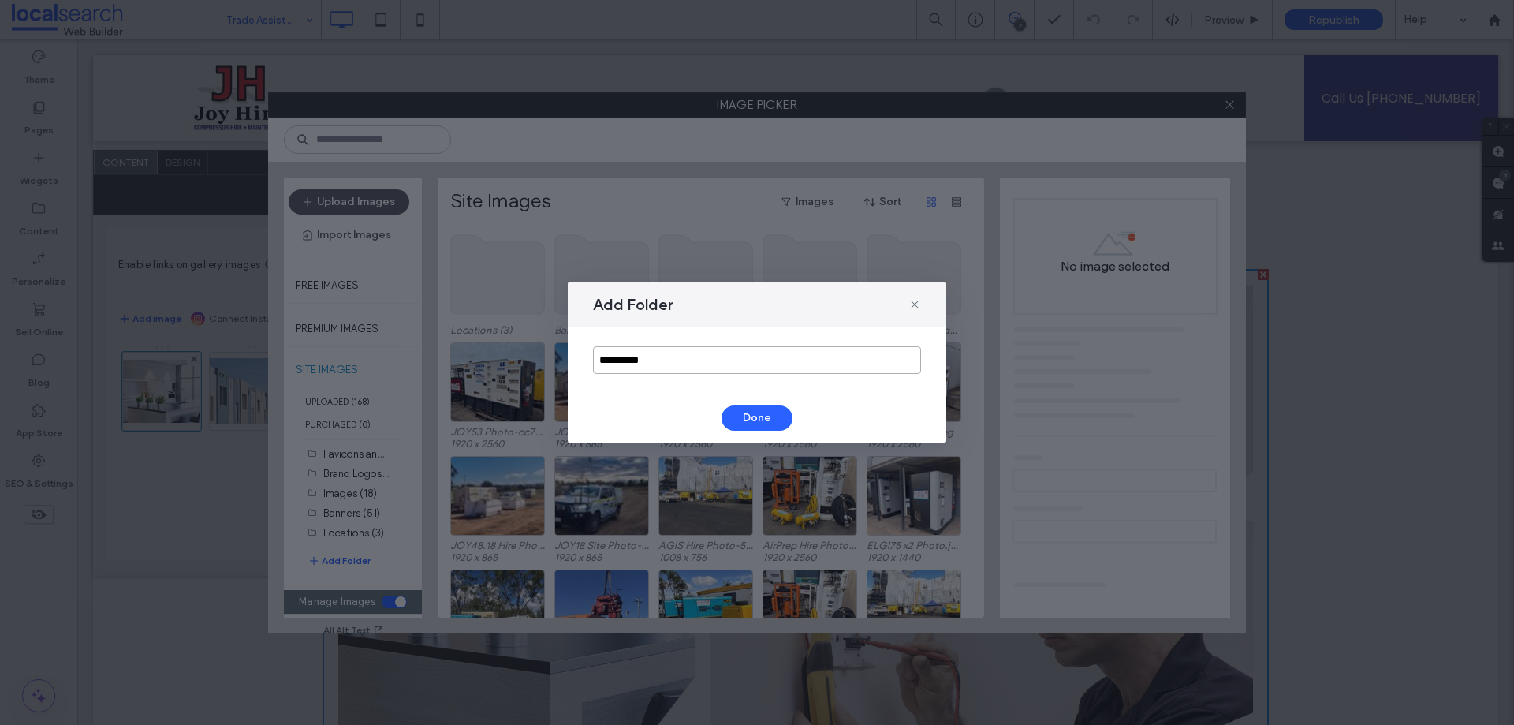
drag, startPoint x: 520, startPoint y: 352, endPoint x: 503, endPoint y: 352, distance: 16.6
click at [503, 352] on div "**********" at bounding box center [757, 362] width 1514 height 725
type input "**********"
click at [746, 427] on button "Done" at bounding box center [756, 417] width 71 height 25
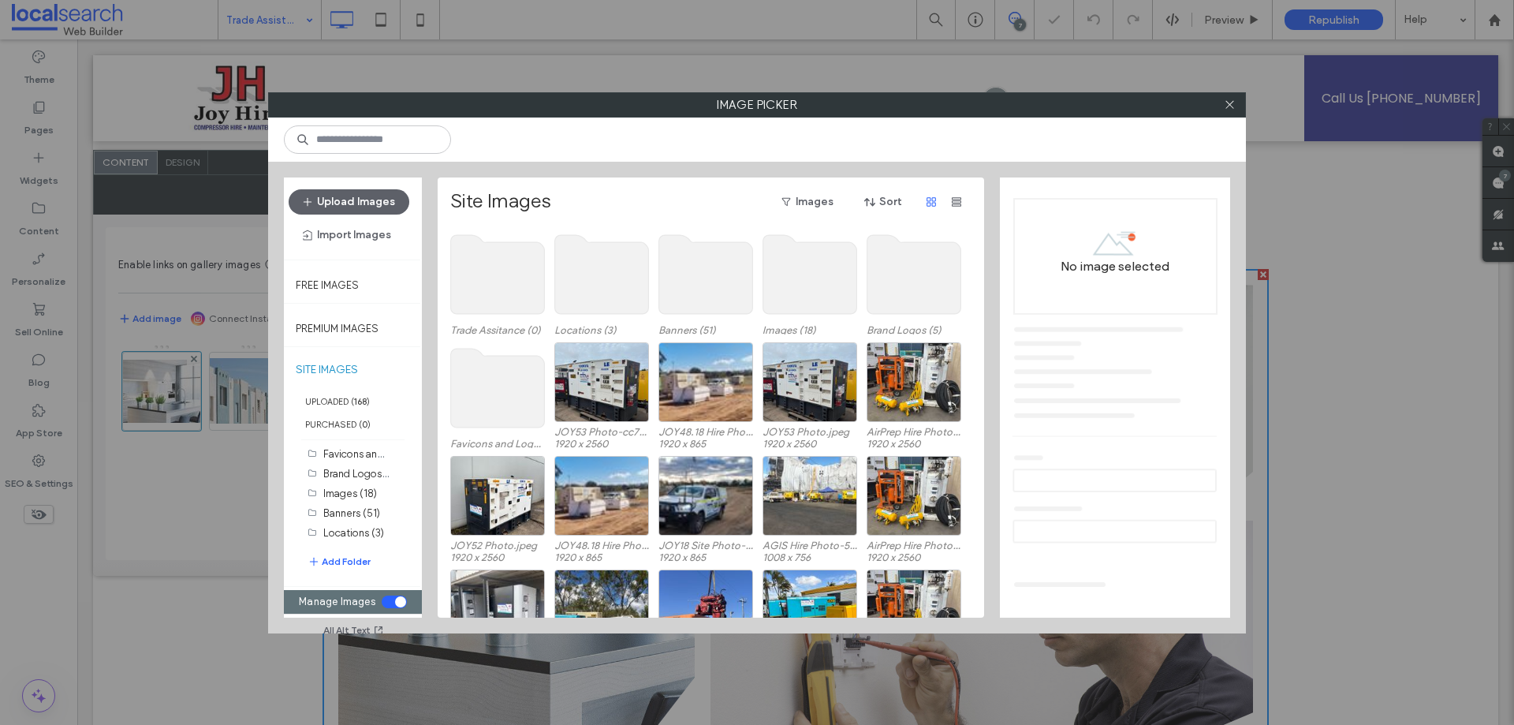
click at [516, 272] on use at bounding box center [498, 274] width 94 height 79
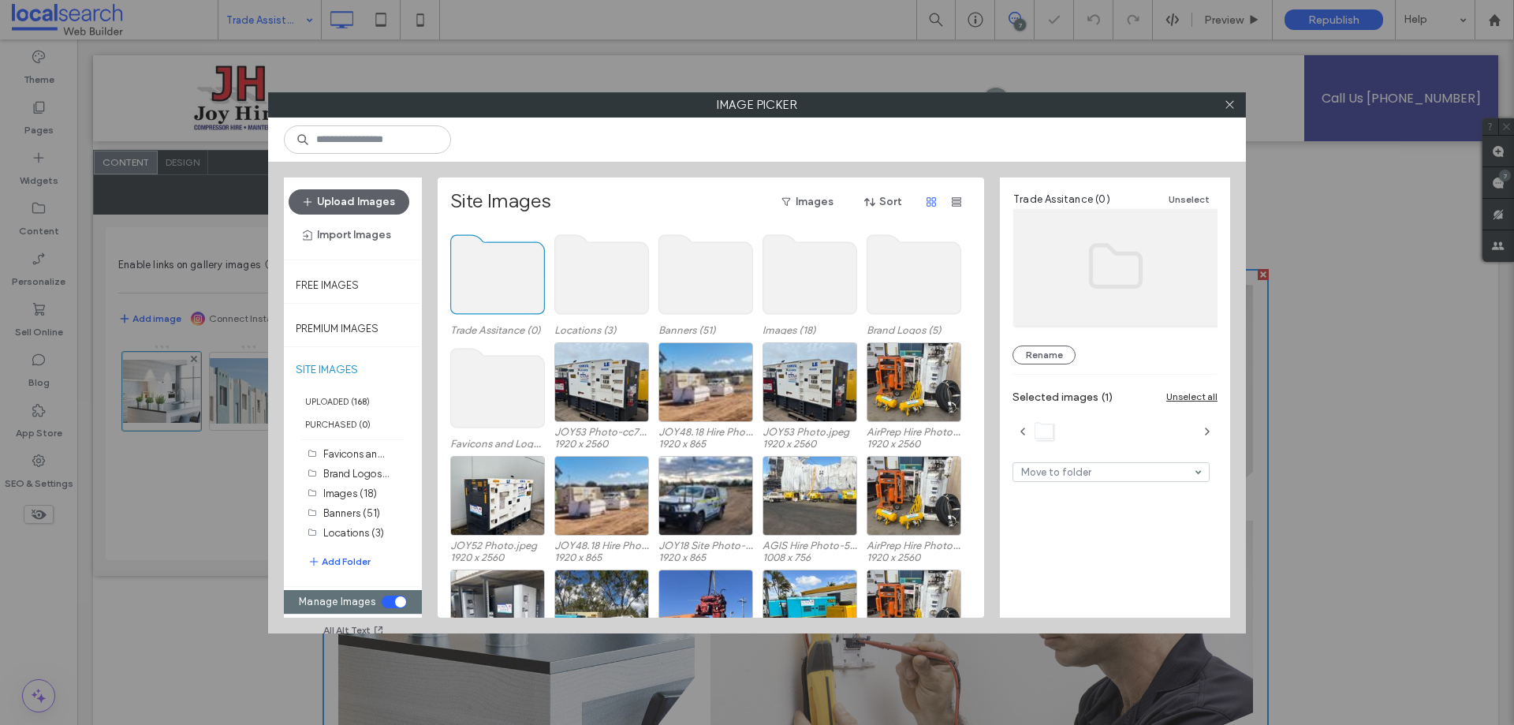
click at [516, 271] on use at bounding box center [498, 274] width 94 height 79
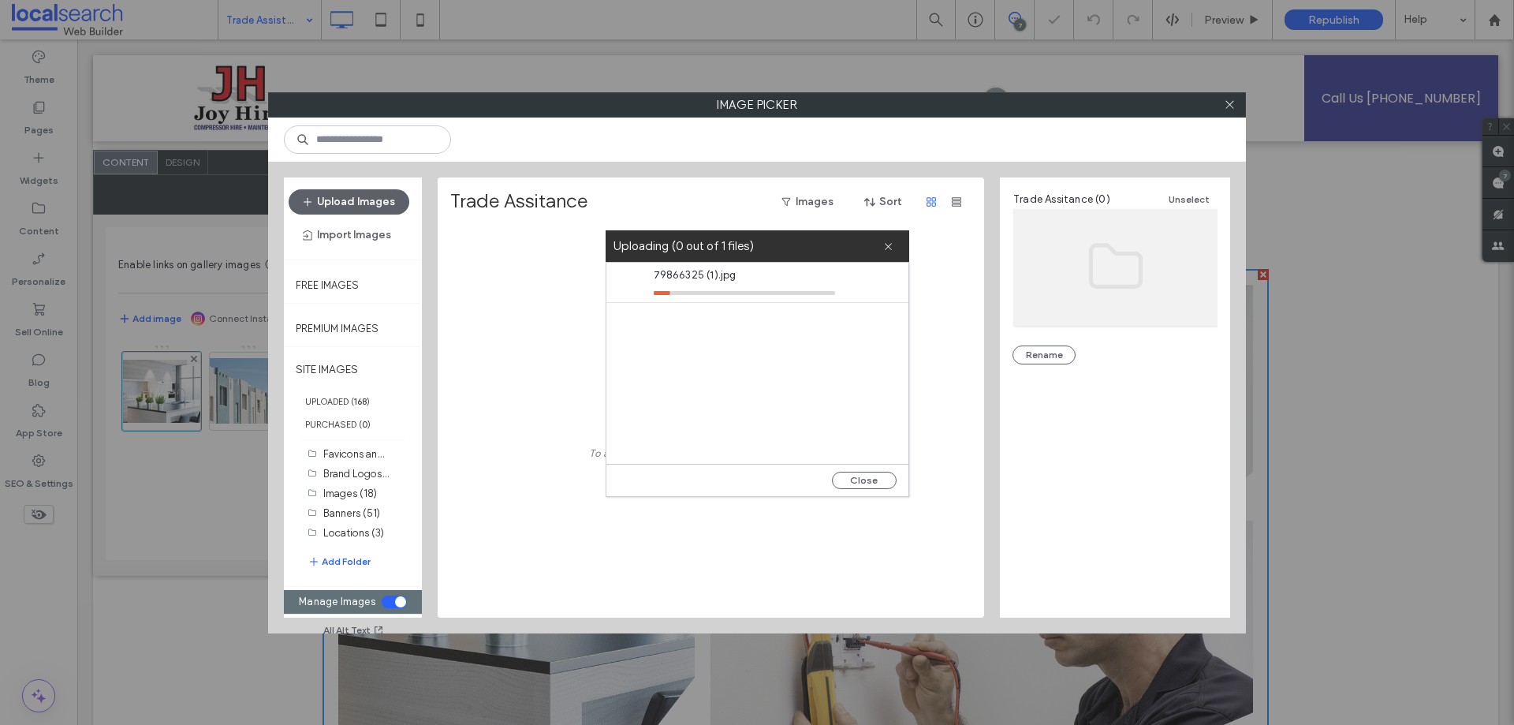
click at [390, 606] on div "toggle" at bounding box center [394, 601] width 25 height 13
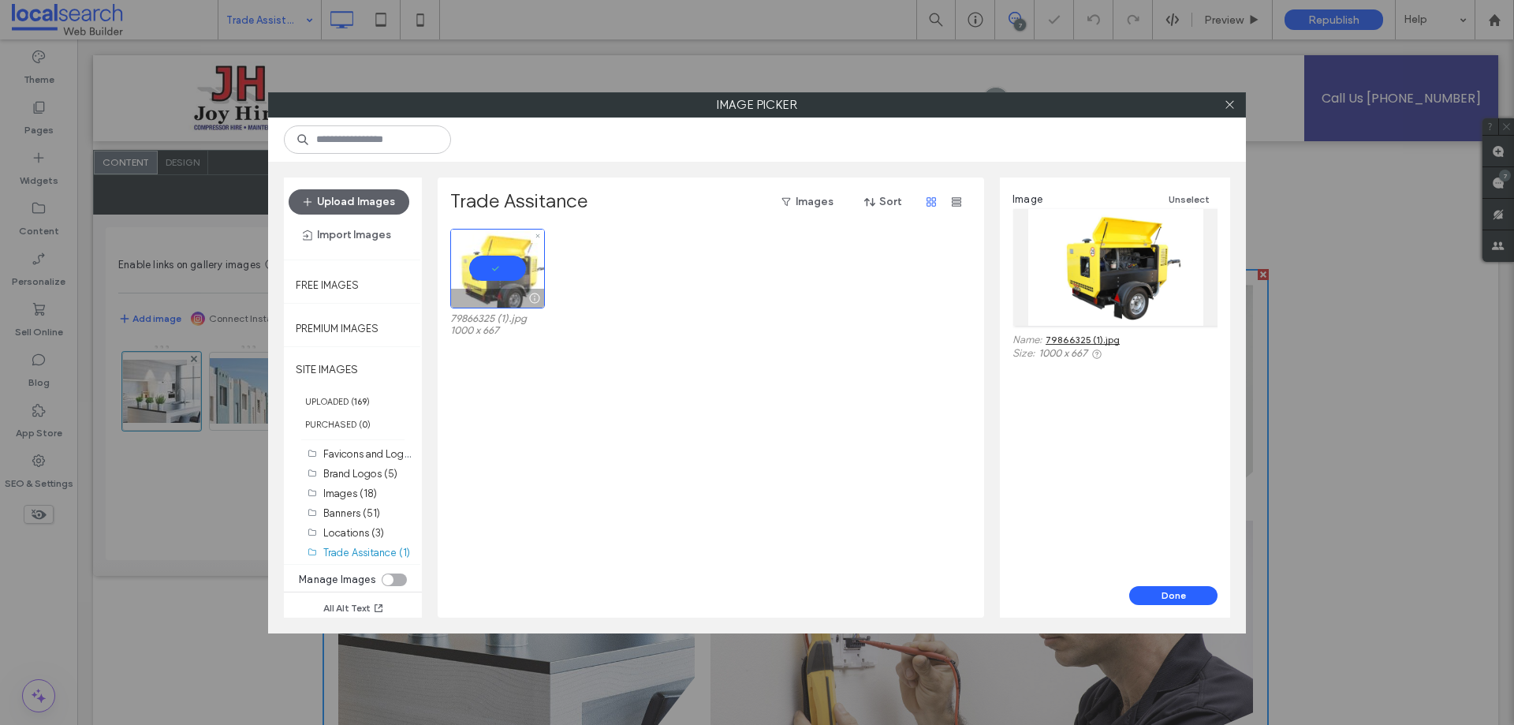
click at [513, 261] on div at bounding box center [497, 269] width 95 height 80
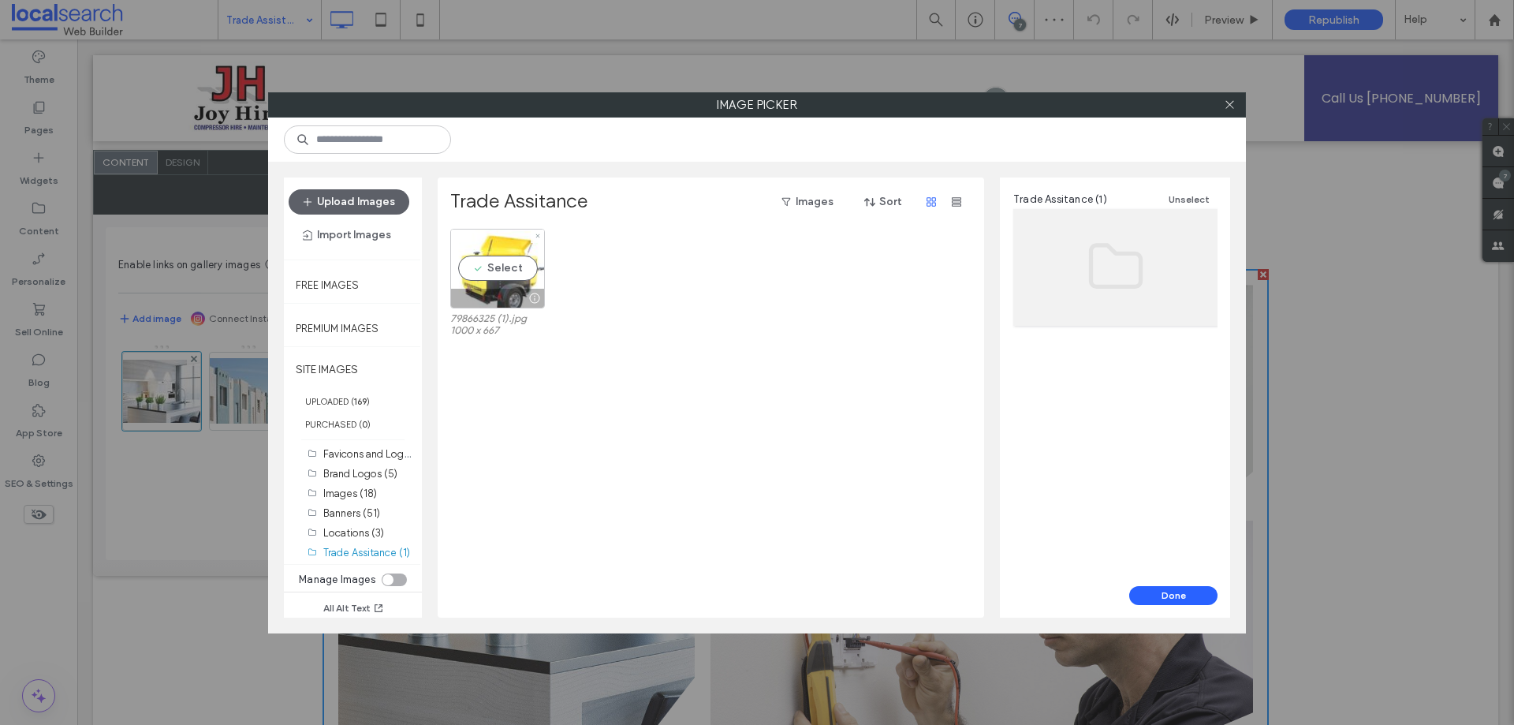
click at [514, 261] on div "Select" at bounding box center [497, 269] width 95 height 80
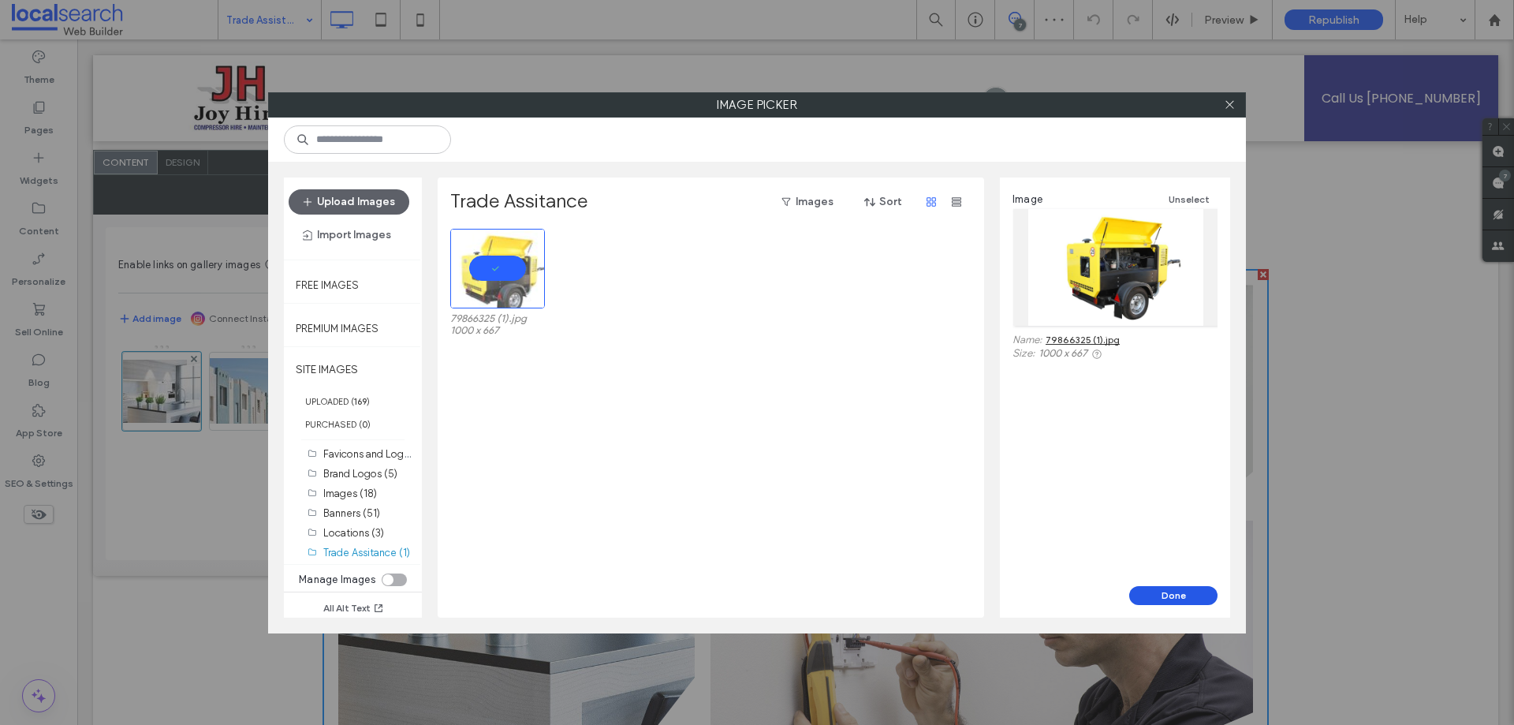
click at [1172, 595] on button "Done" at bounding box center [1173, 595] width 88 height 19
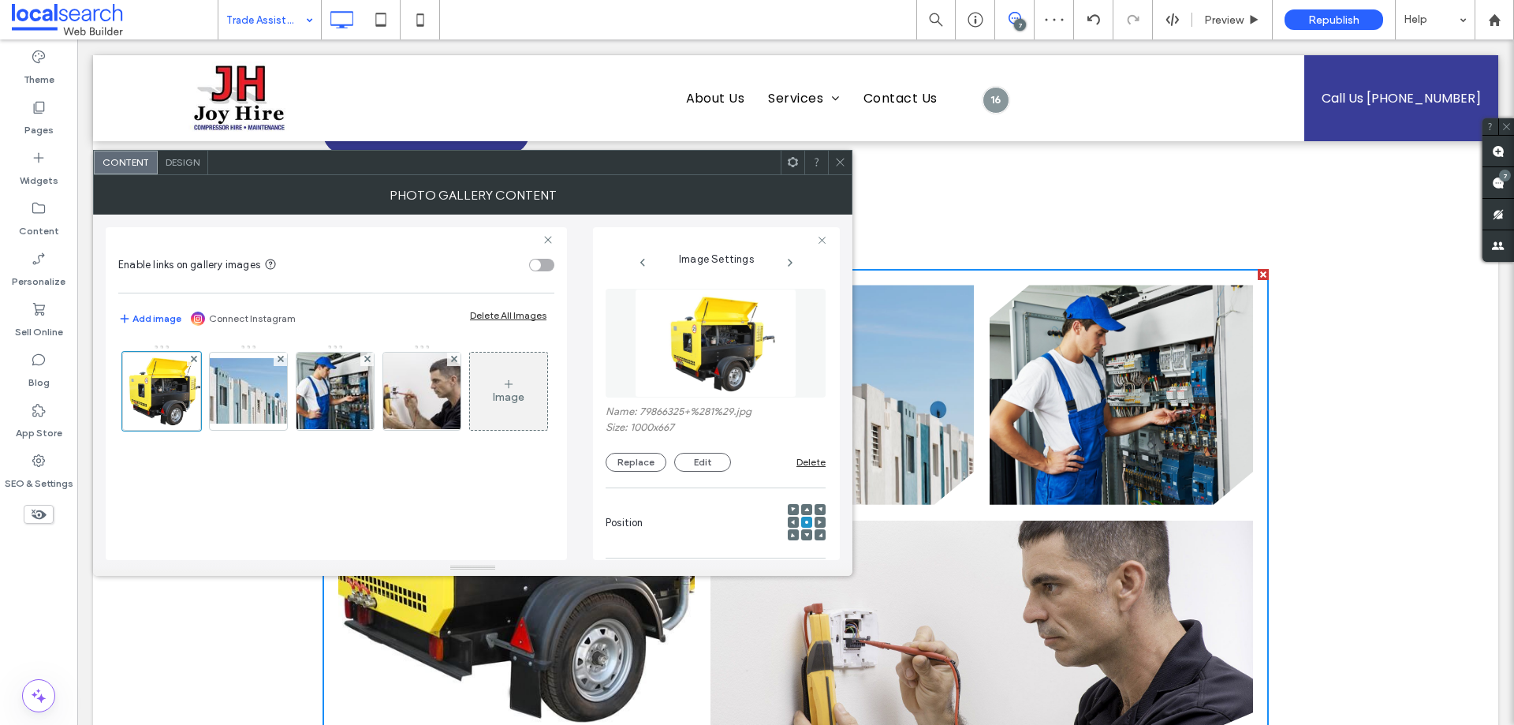
click at [843, 152] on span at bounding box center [840, 163] width 12 height 24
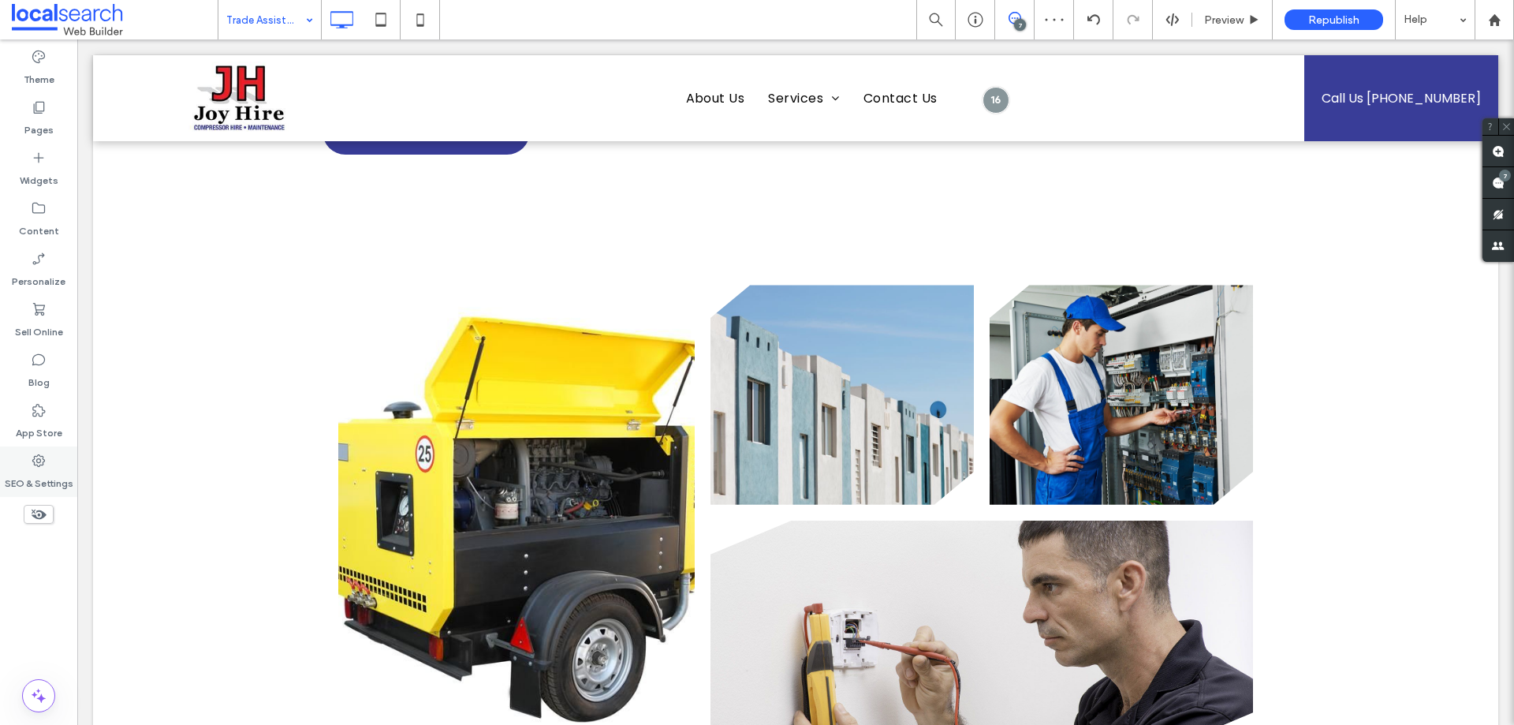
drag, startPoint x: 44, startPoint y: 460, endPoint x: 50, endPoint y: 454, distance: 8.4
click at [44, 461] on use at bounding box center [38, 460] width 13 height 13
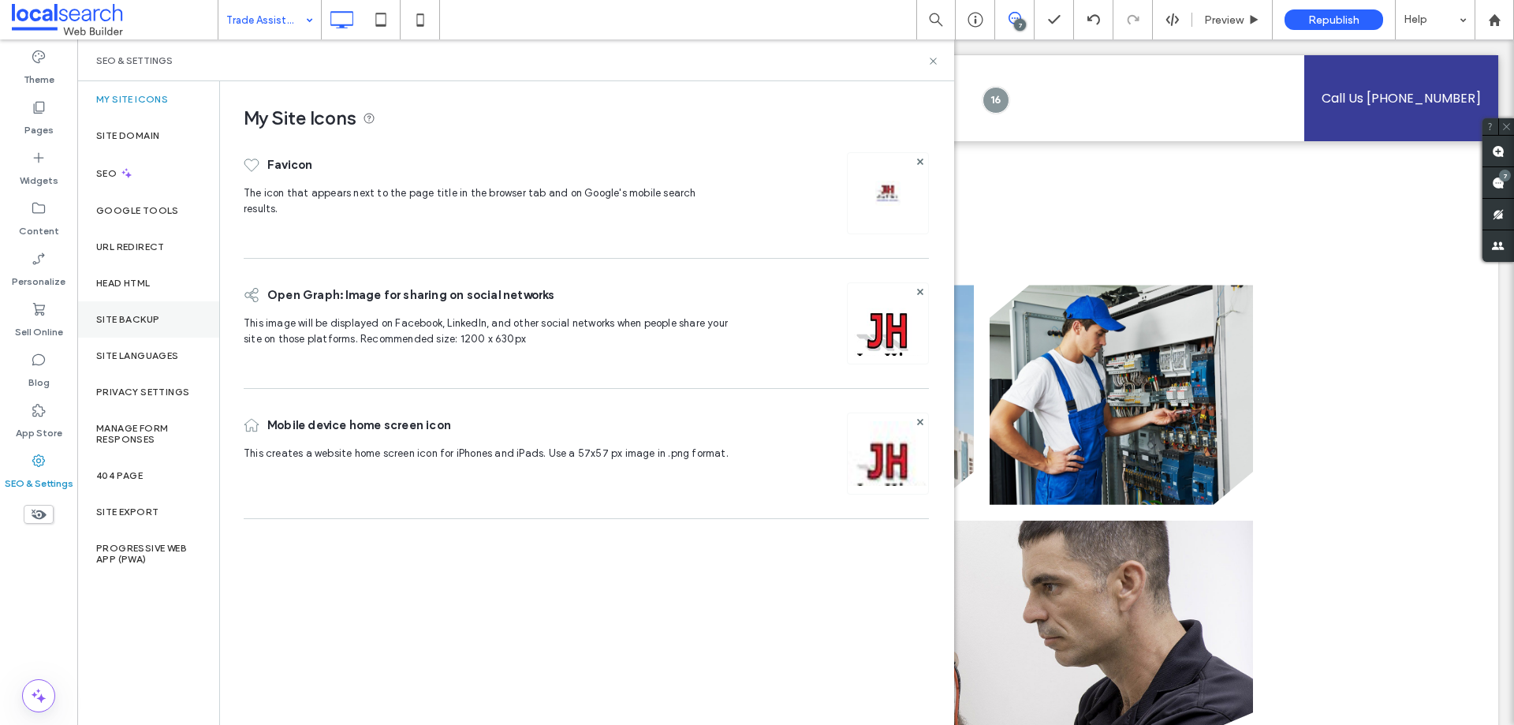
click at [138, 330] on div "Site Backup" at bounding box center [148, 319] width 142 height 36
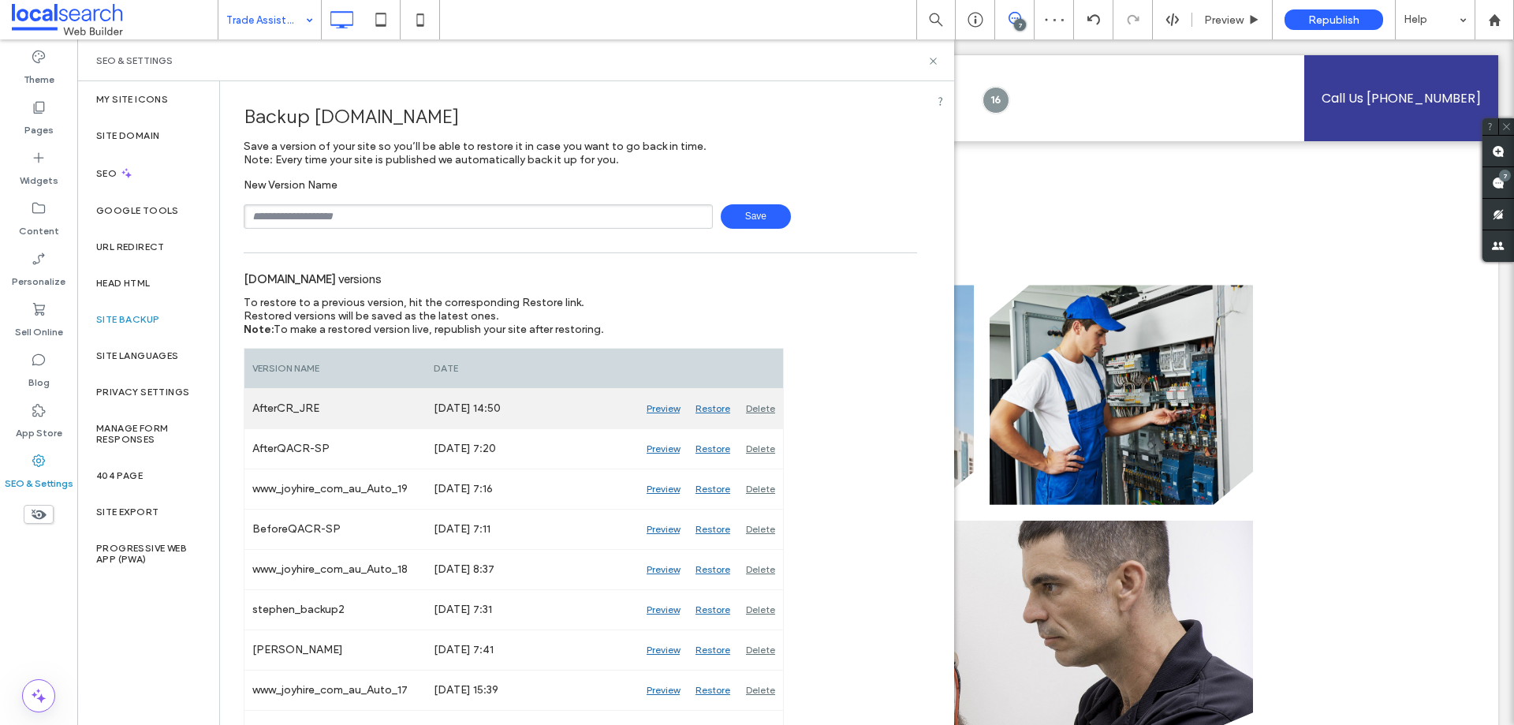
scroll to position [79, 0]
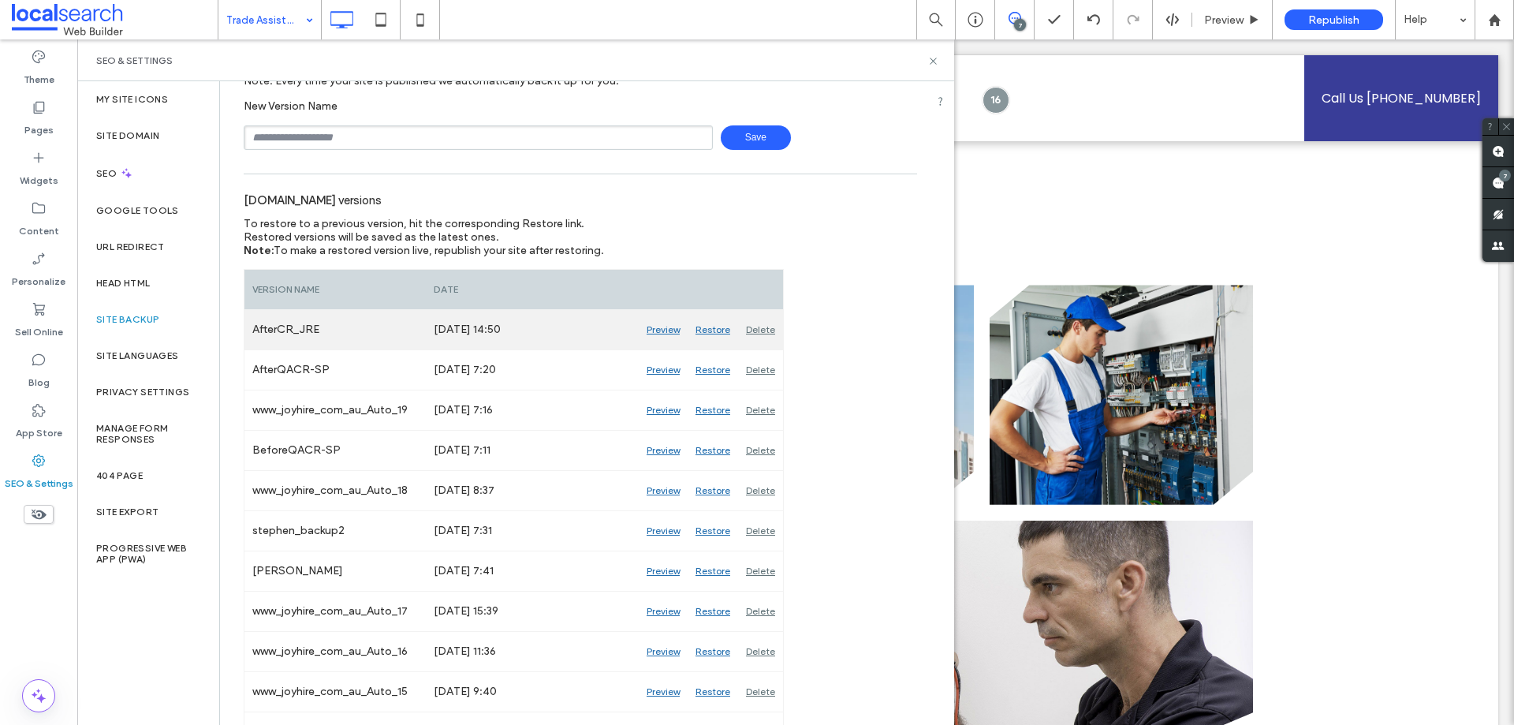
click at [762, 331] on div "Delete" at bounding box center [760, 329] width 45 height 39
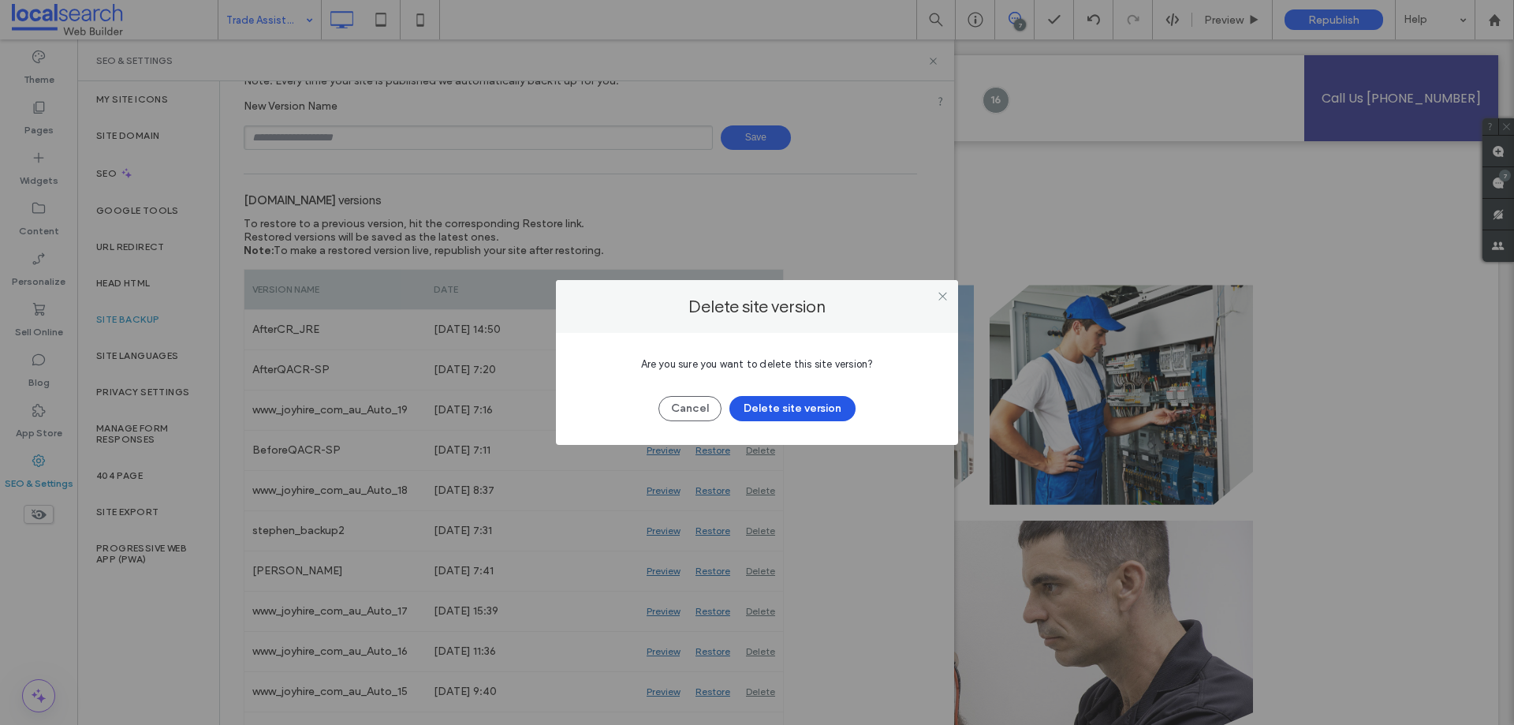
click at [803, 411] on button "Delete site version" at bounding box center [792, 408] width 126 height 25
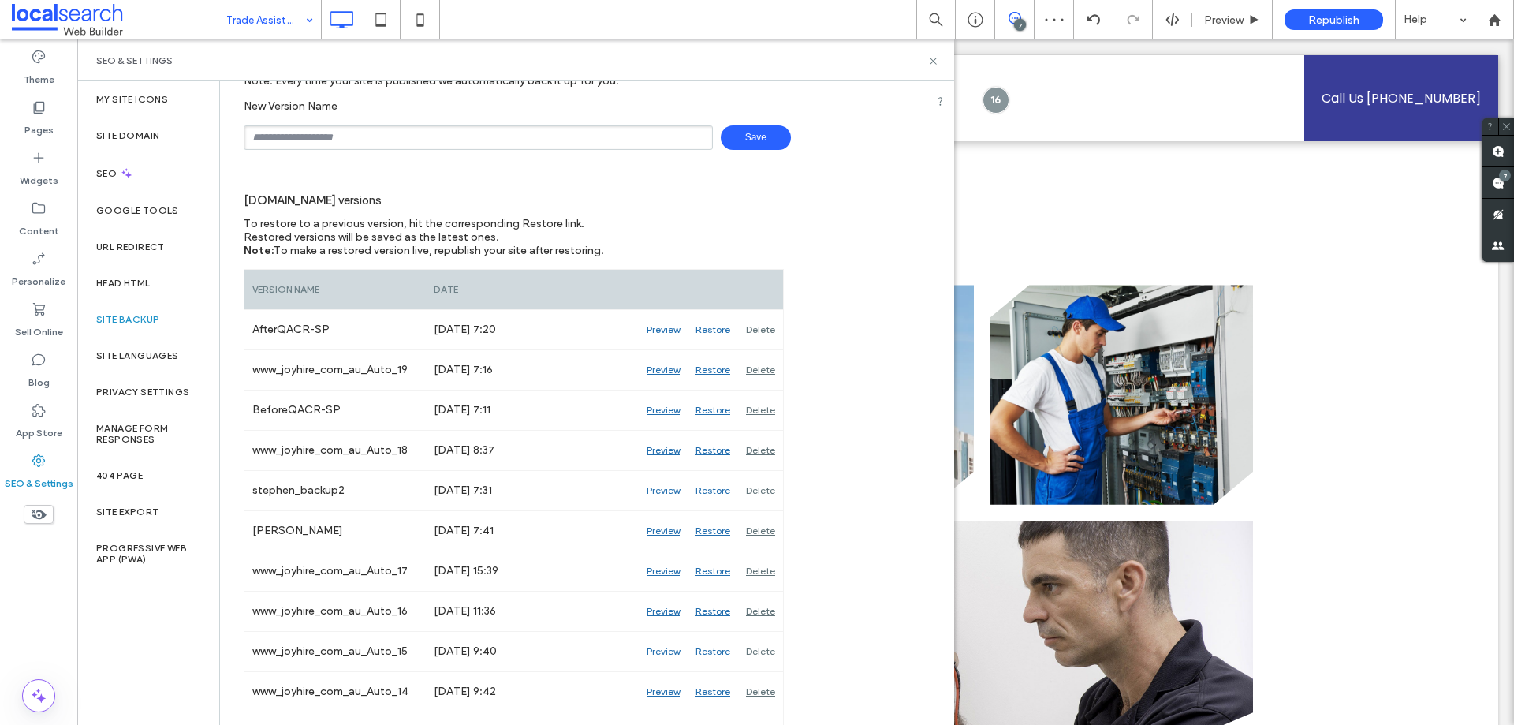
click at [455, 143] on input "text" at bounding box center [478, 137] width 469 height 24
type input "**********"
click at [574, 147] on input "**********" at bounding box center [478, 137] width 469 height 24
drag, startPoint x: 476, startPoint y: 140, endPoint x: 160, endPoint y: 150, distance: 316.3
click at [0, 145] on html ".wqwq-1{fill:#231f20;} .cls-1q, .cls-2q { fill-rule: evenodd; } .cls-2q { fill:…" at bounding box center [757, 362] width 1514 height 725
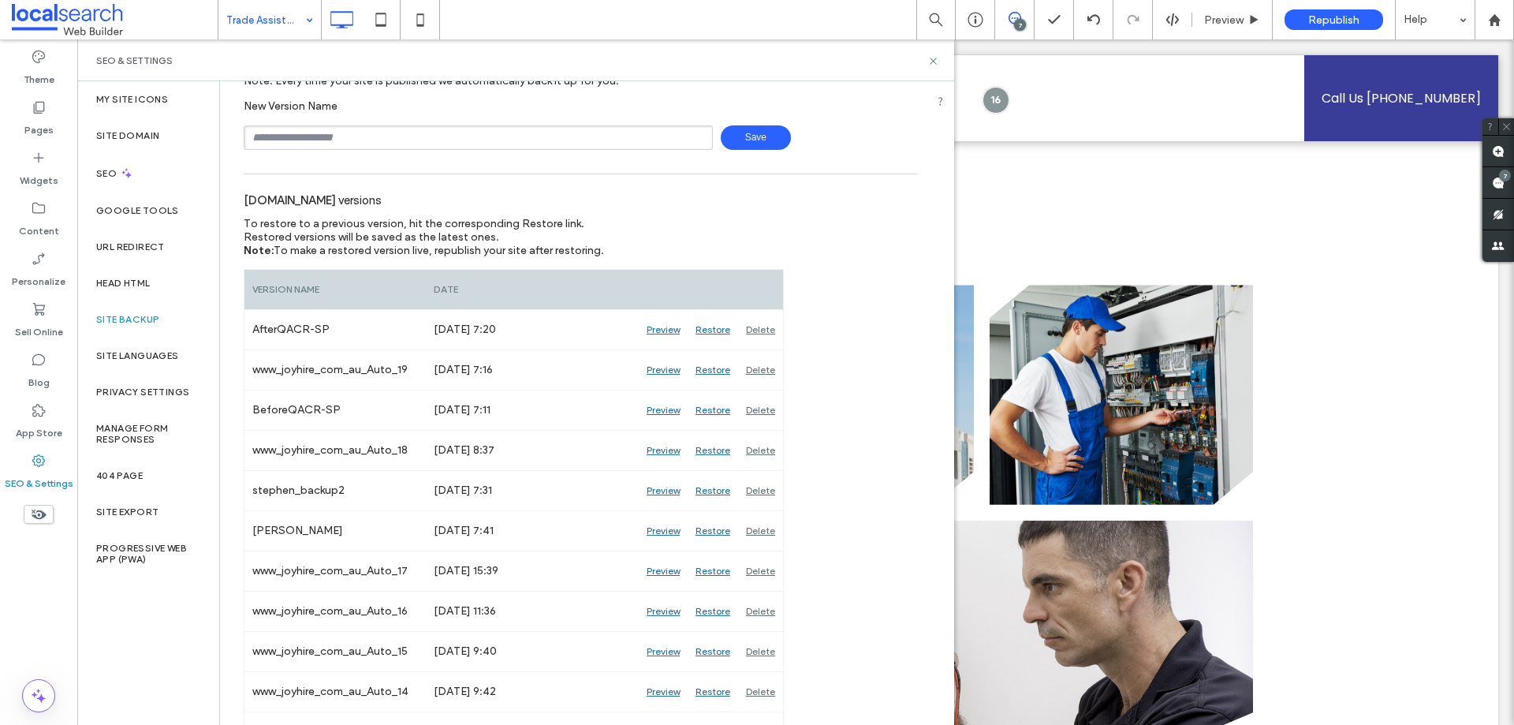
click at [358, 139] on input "text" at bounding box center [478, 137] width 469 height 24
type input "**********"
click at [735, 126] on span "Save" at bounding box center [756, 137] width 70 height 24
drag, startPoint x: 931, startPoint y: 63, endPoint x: 870, endPoint y: 398, distance: 340.7
click at [931, 63] on use at bounding box center [933, 61] width 6 height 6
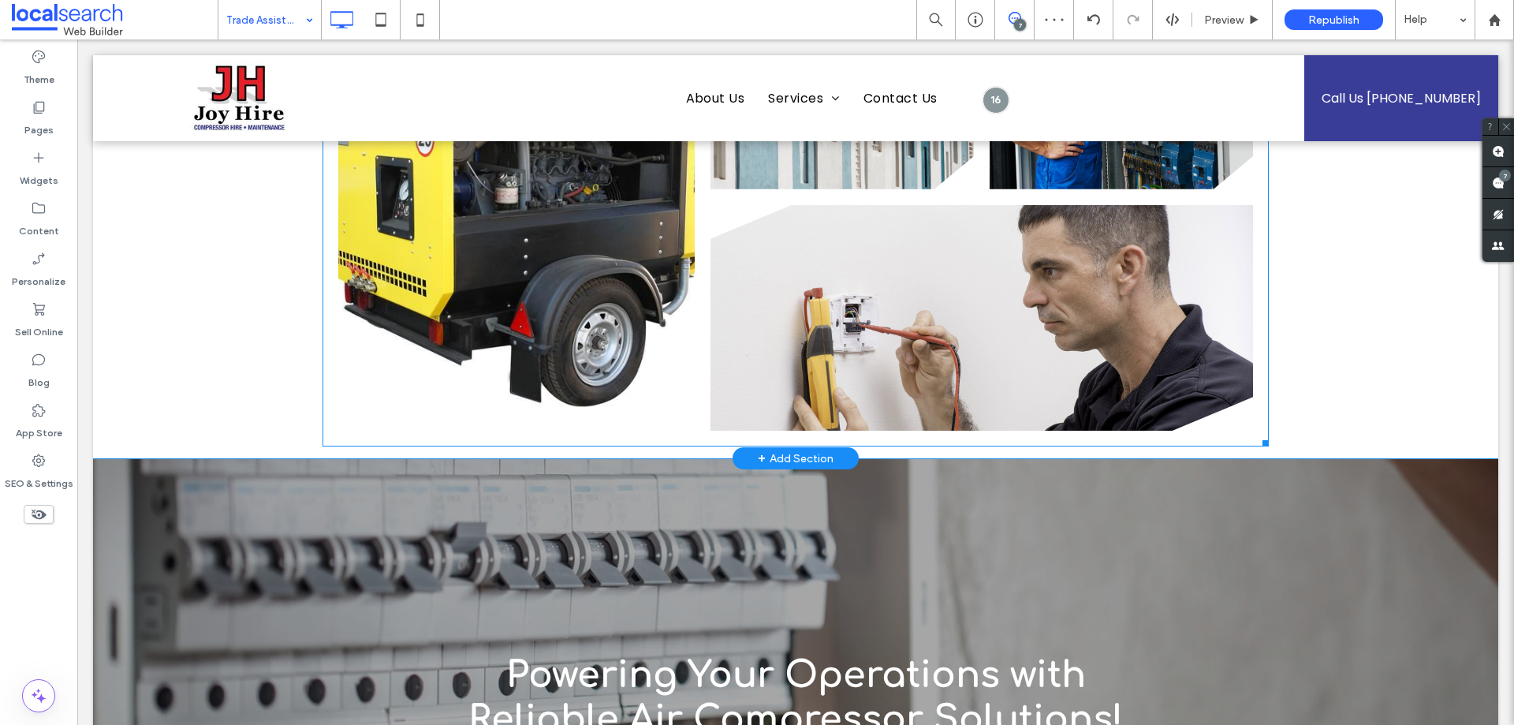
scroll to position [1183, 0]
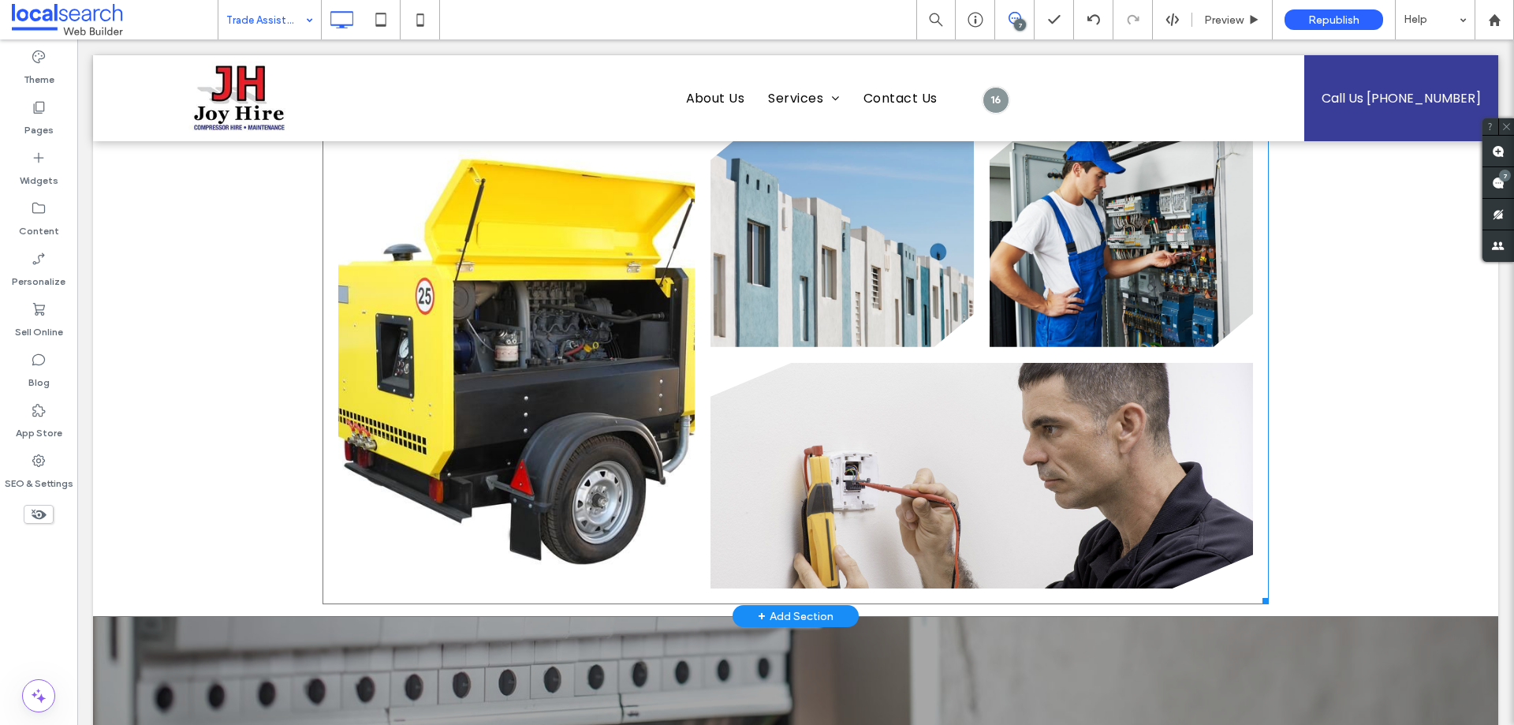
click at [837, 255] on link at bounding box center [841, 236] width 263 height 219
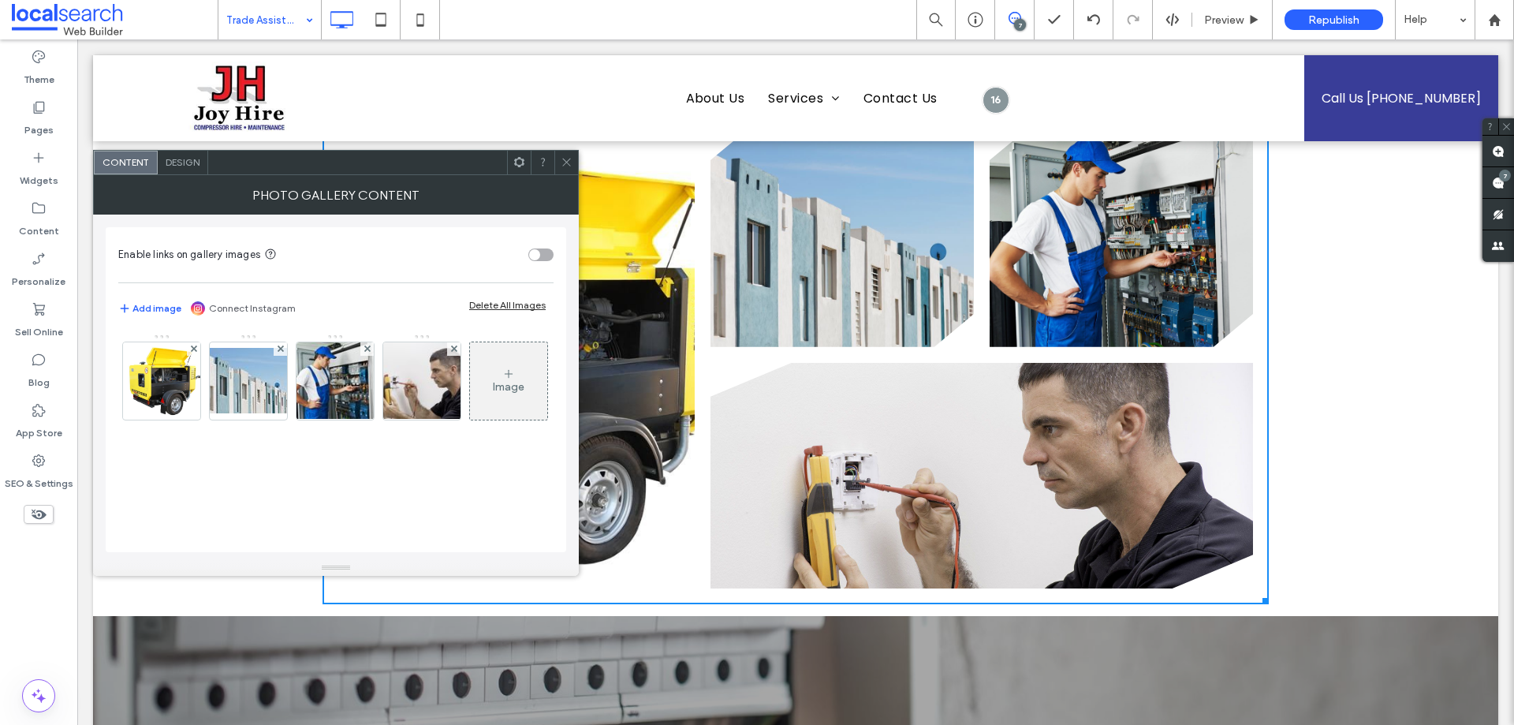
click at [837, 255] on link at bounding box center [841, 236] width 263 height 219
click at [562, 155] on span at bounding box center [567, 163] width 12 height 24
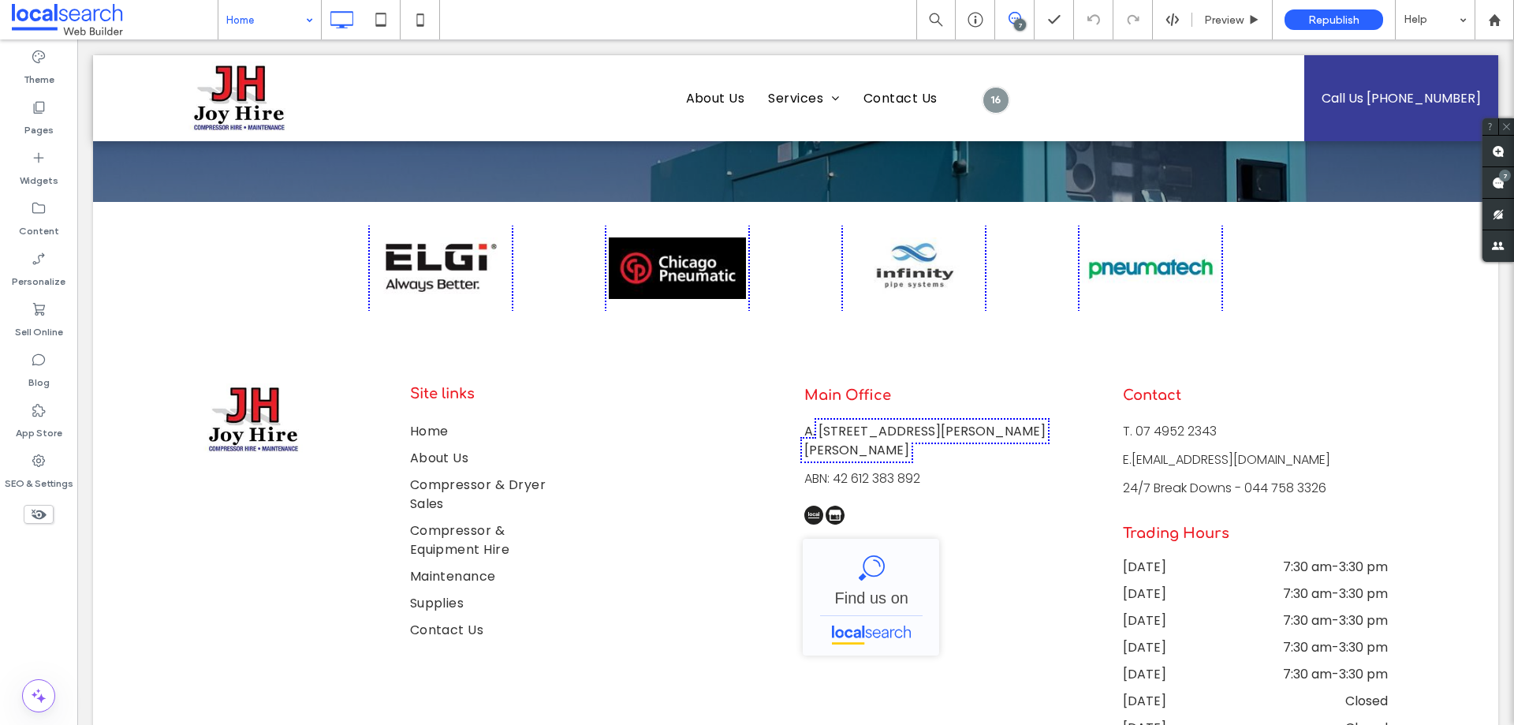
scroll to position [5008, 0]
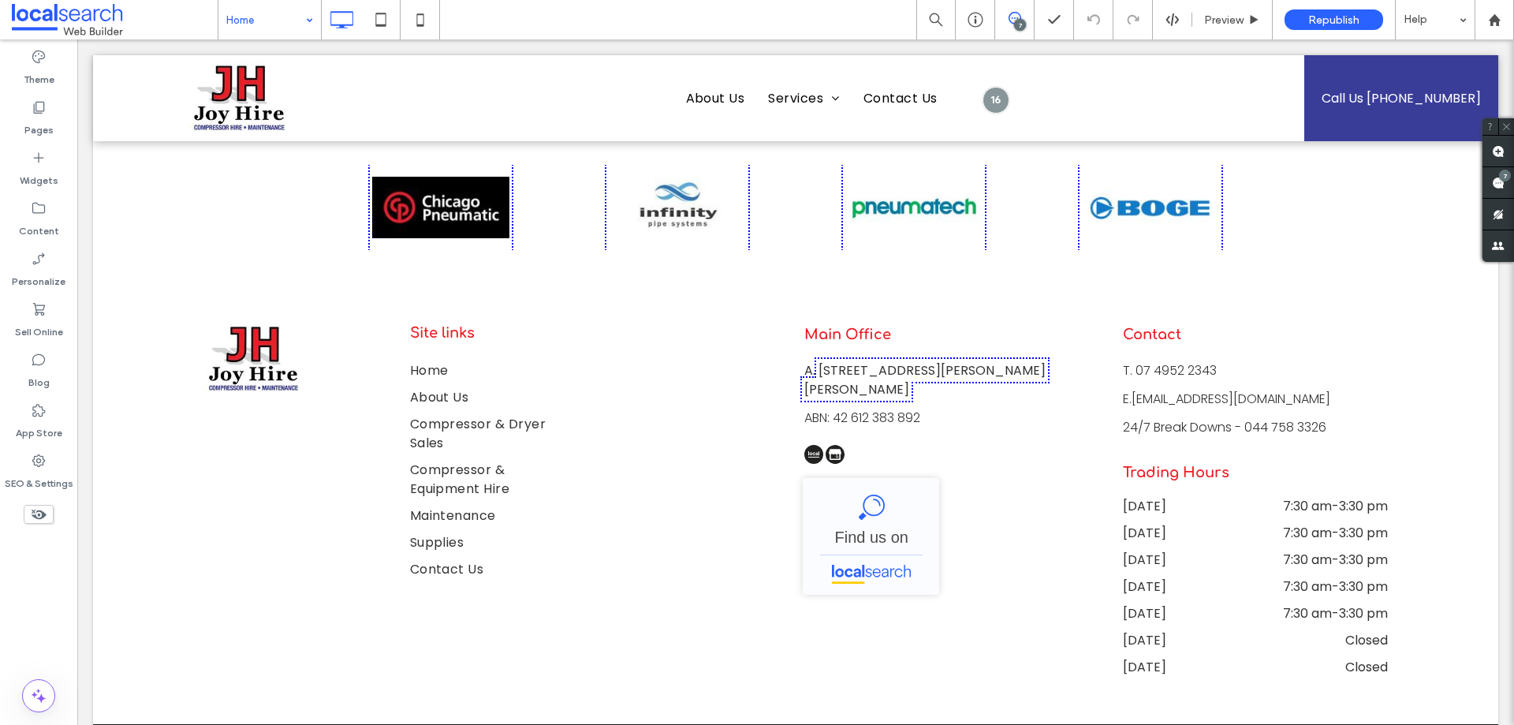
click at [251, 6] on input at bounding box center [265, 19] width 79 height 39
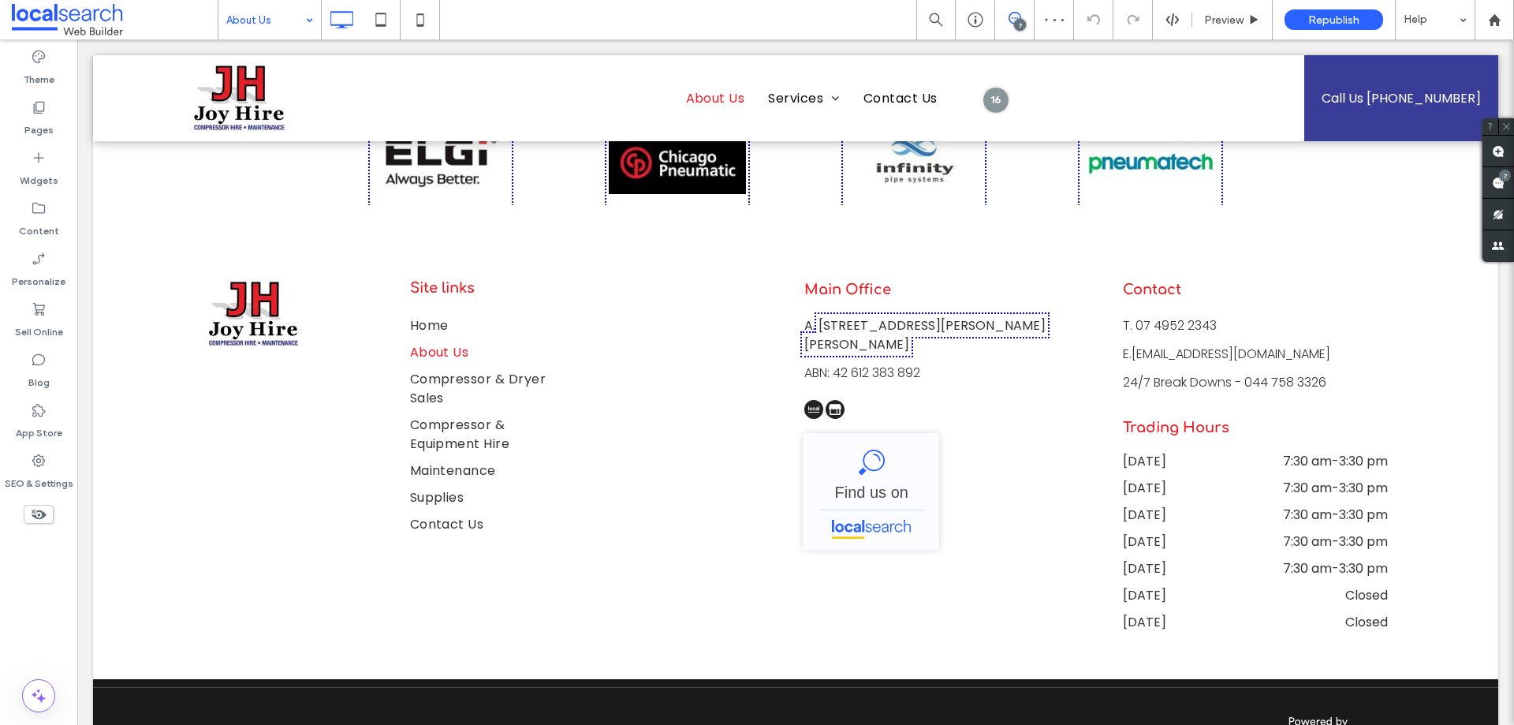
click at [270, 32] on input at bounding box center [265, 19] width 79 height 39
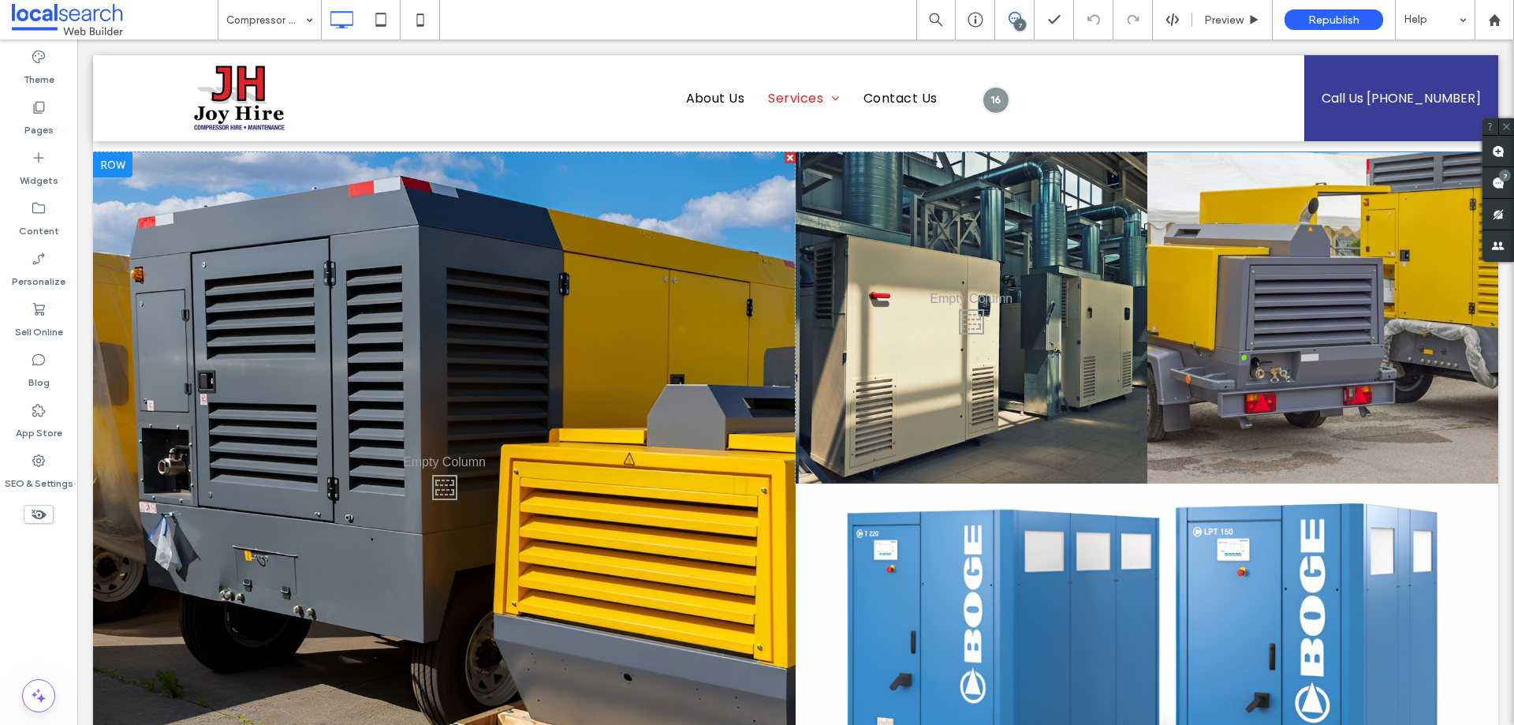
scroll to position [1340, 0]
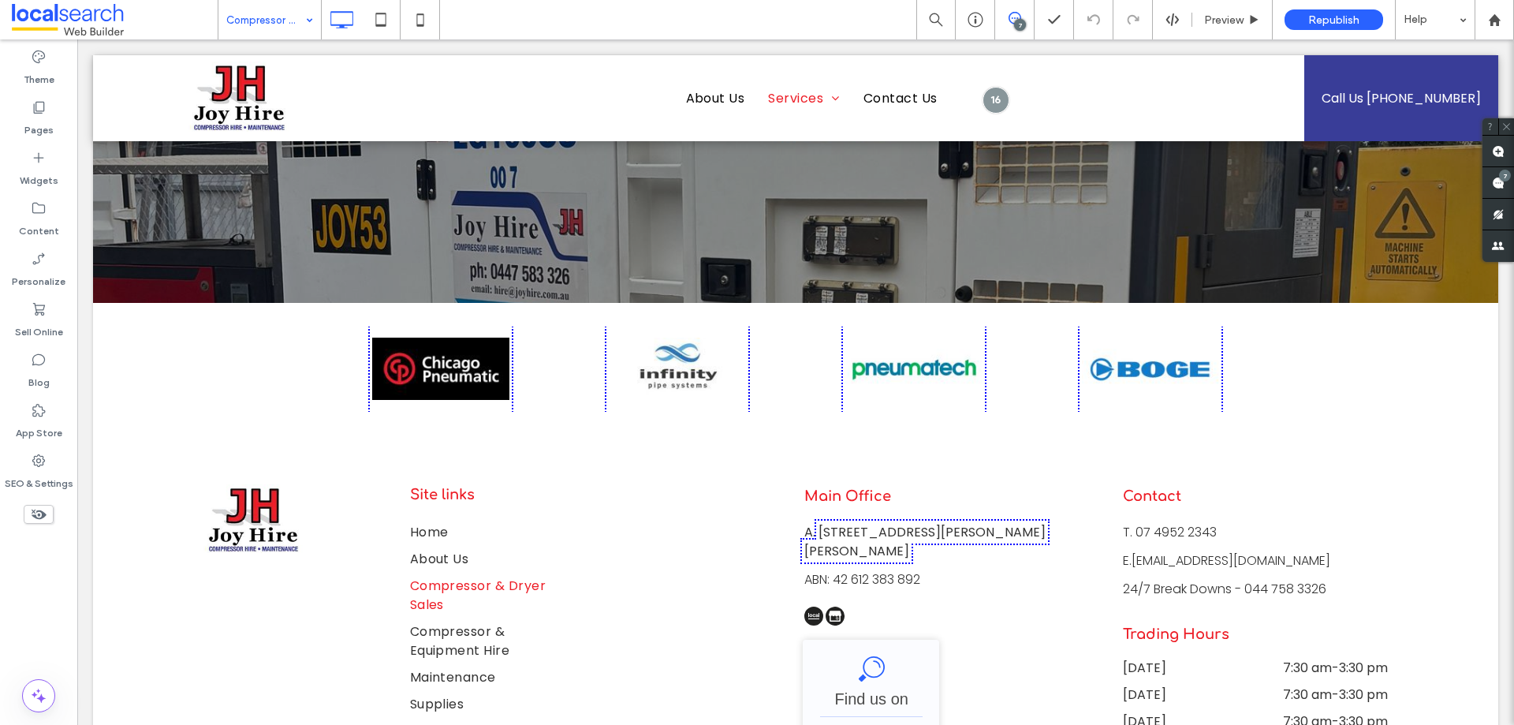
click at [251, 23] on input at bounding box center [265, 19] width 79 height 39
drag, startPoint x: 284, startPoint y: 139, endPoint x: 603, endPoint y: 223, distance: 330.3
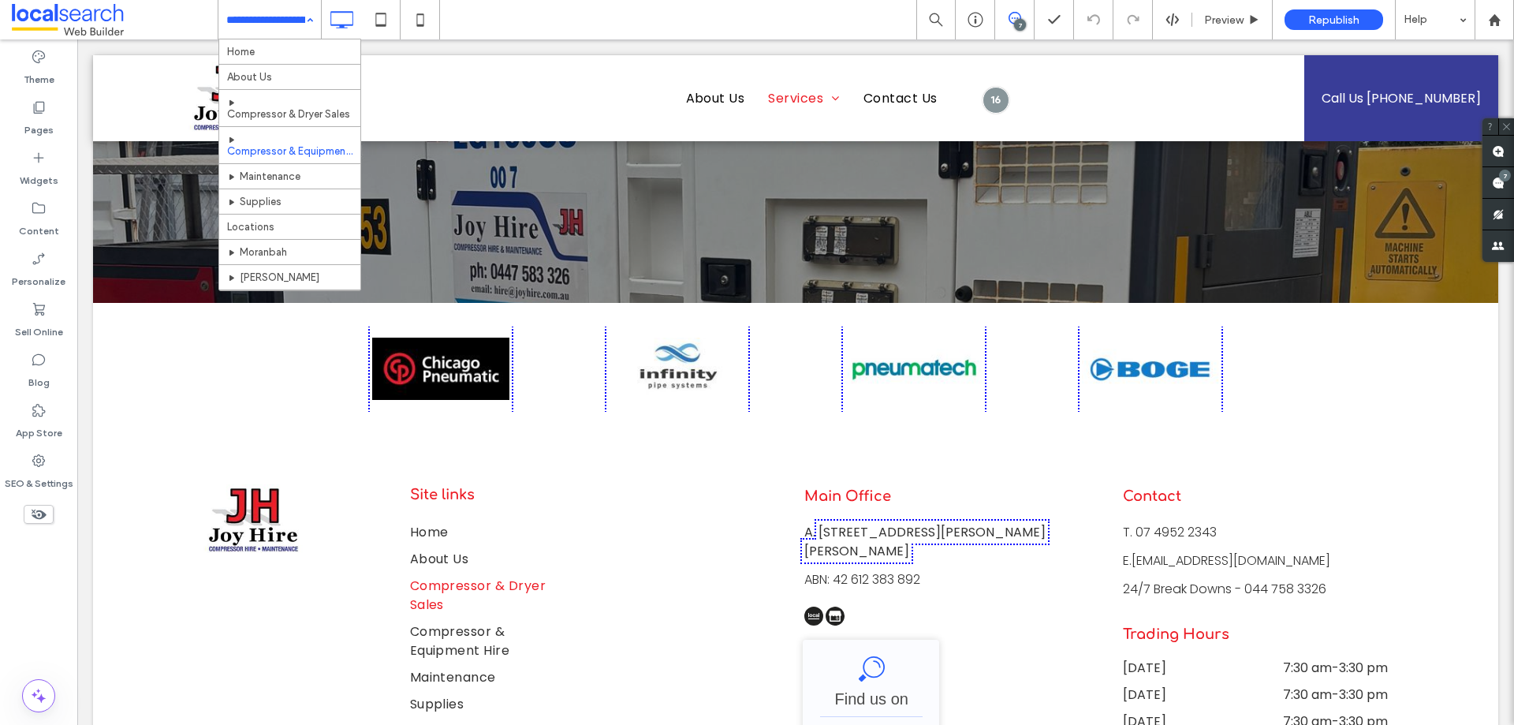
click at [271, 10] on input at bounding box center [265, 19] width 79 height 39
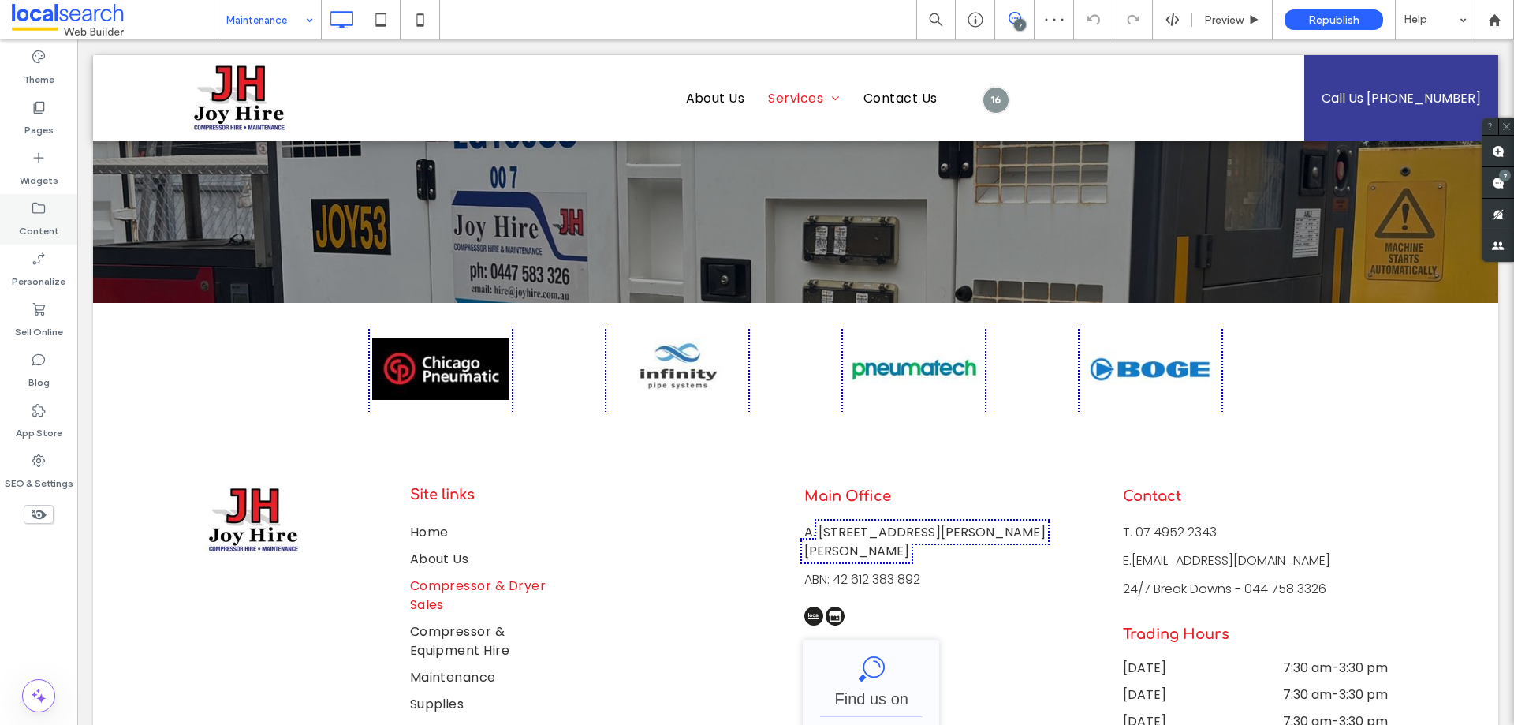
click at [58, 215] on div "Content" at bounding box center [38, 219] width 77 height 50
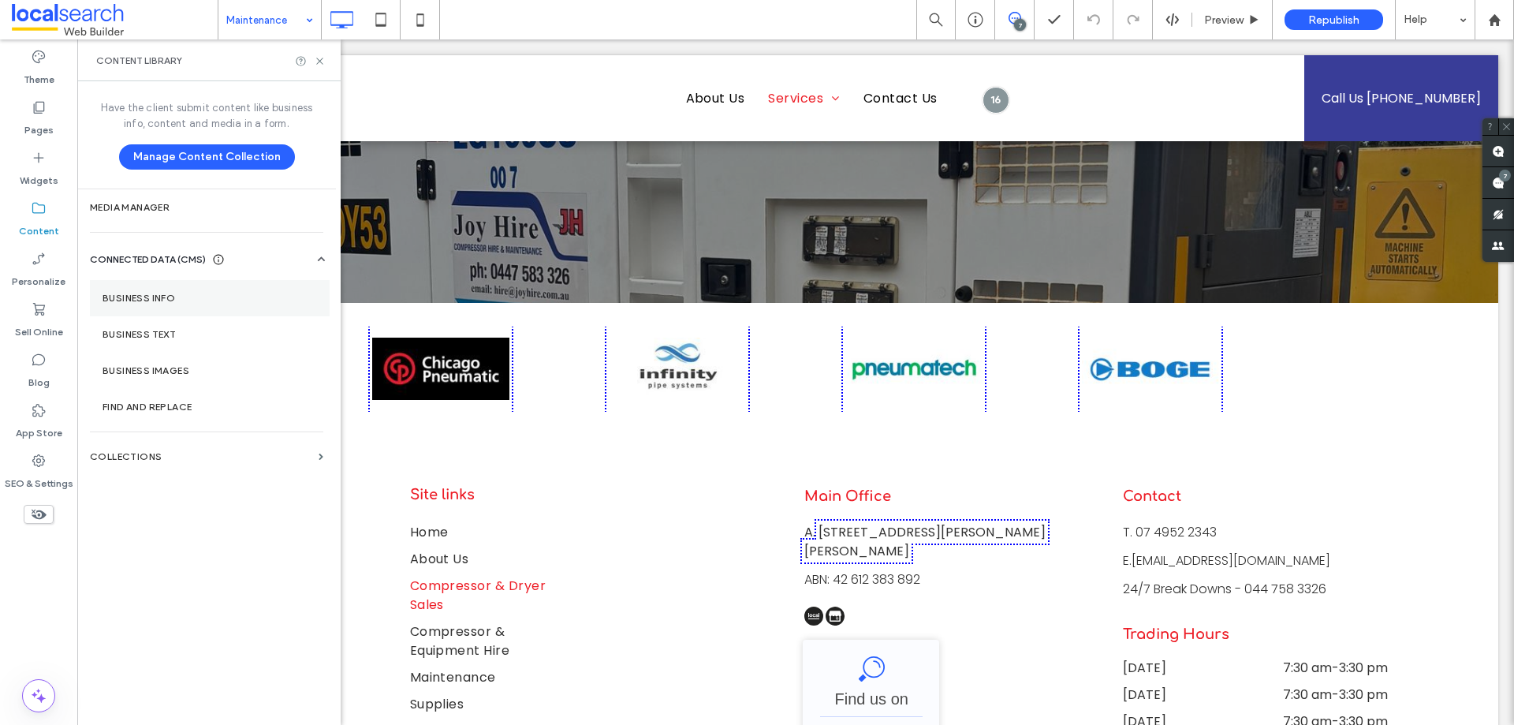
click at [137, 294] on label "Business Info" at bounding box center [210, 298] width 214 height 11
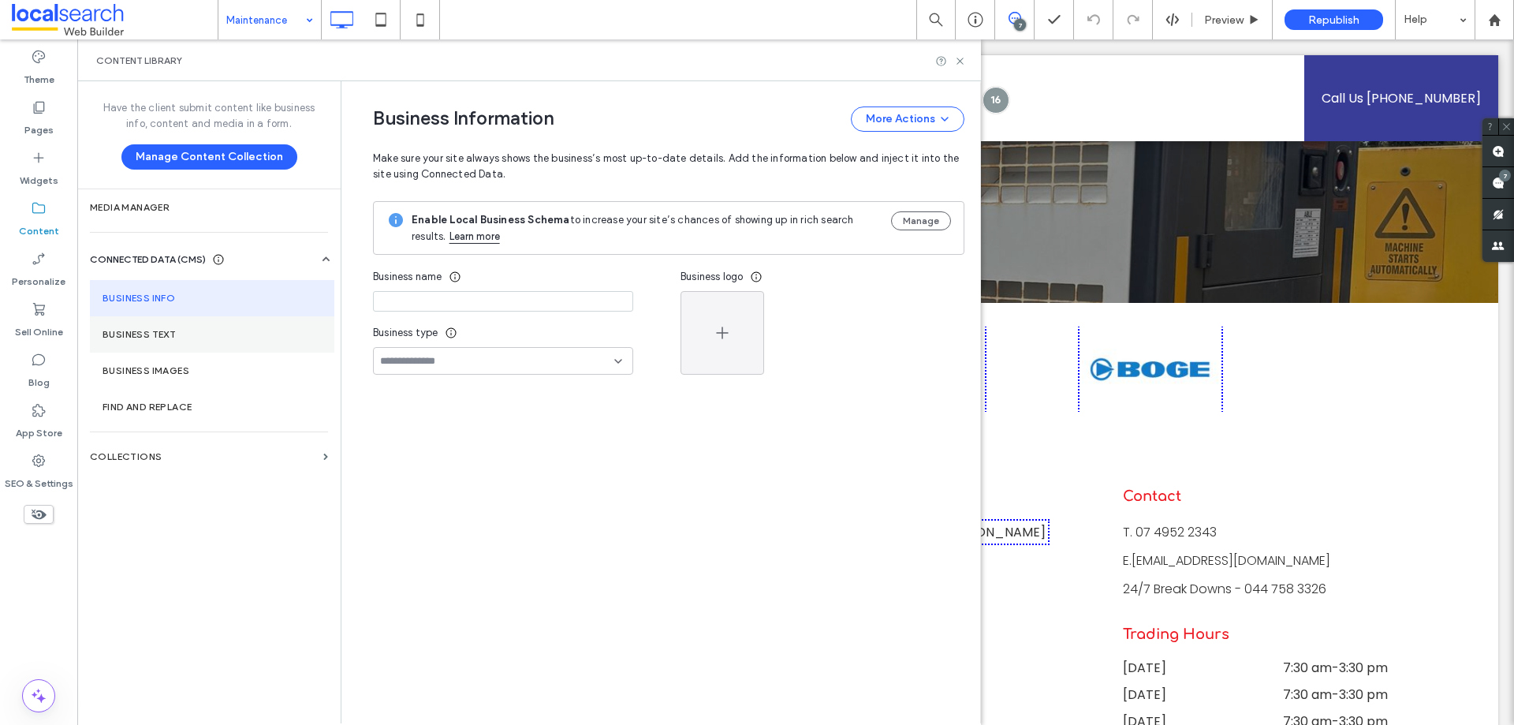
type input "**********"
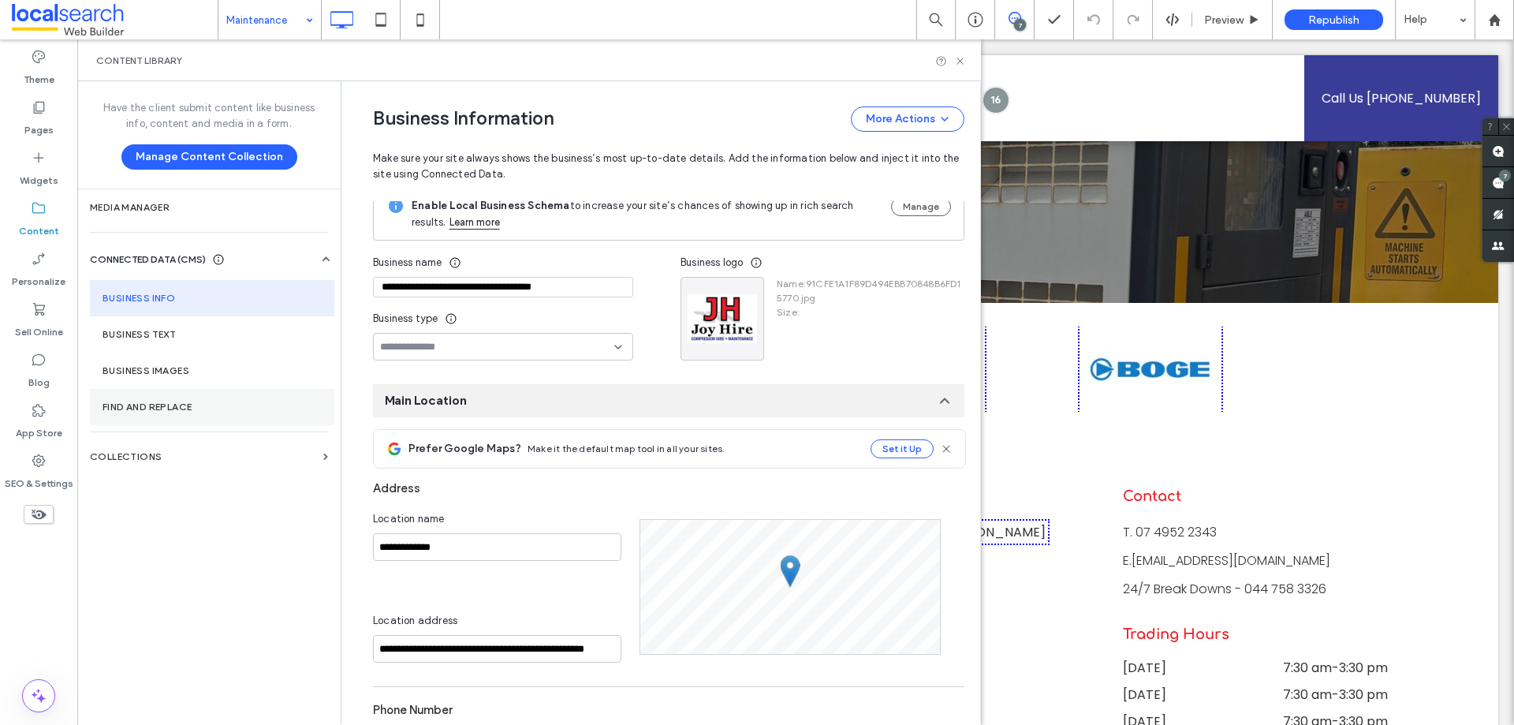
scroll to position [158, 0]
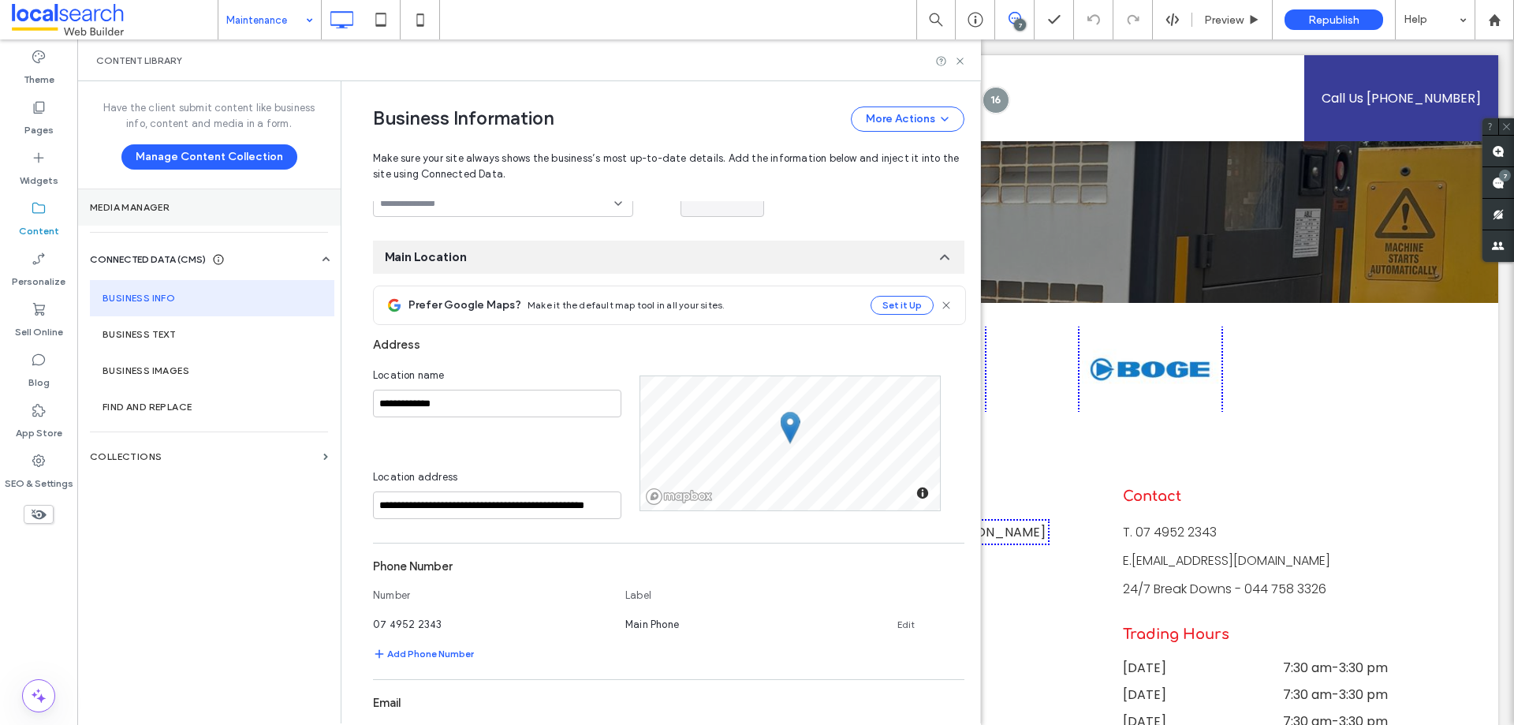
click at [139, 206] on label "Media Manager" at bounding box center [209, 207] width 238 height 11
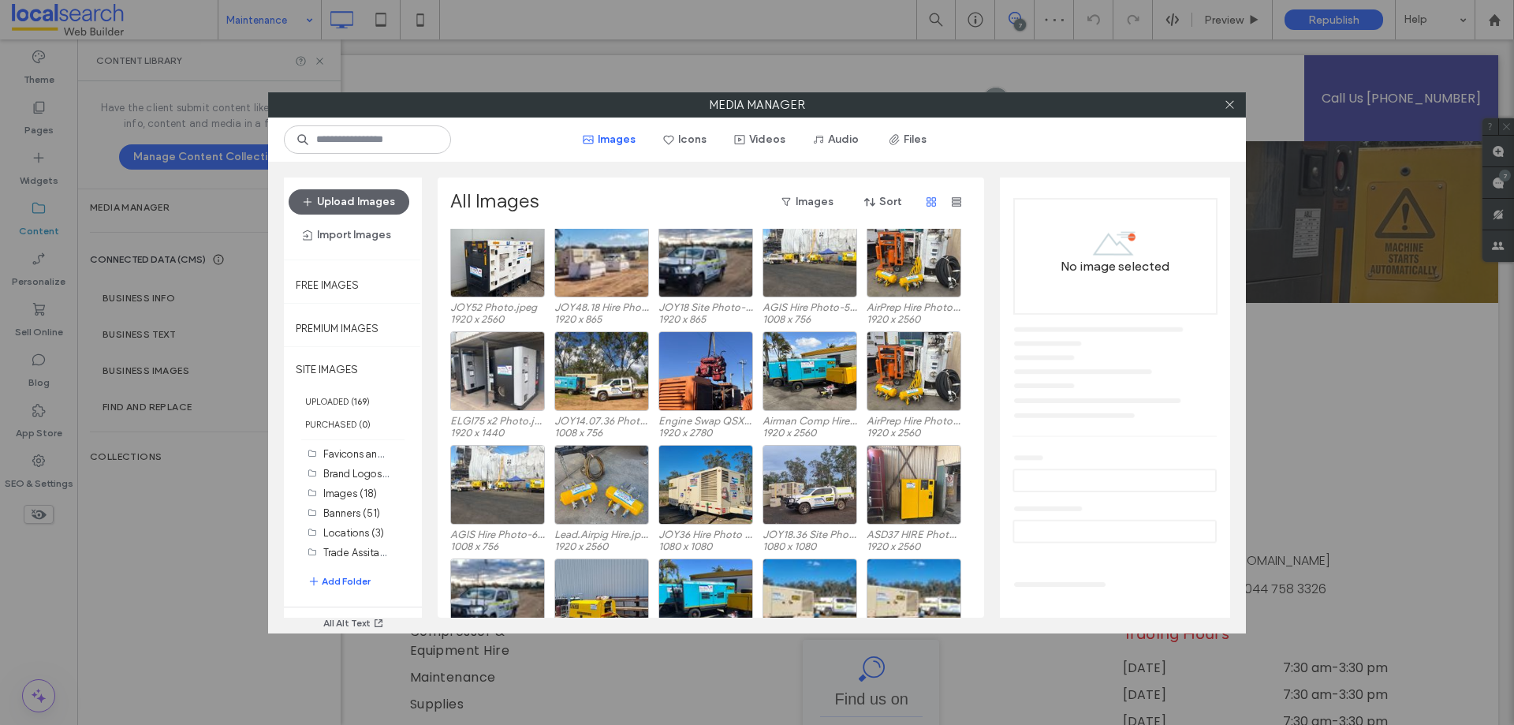
scroll to position [664, 0]
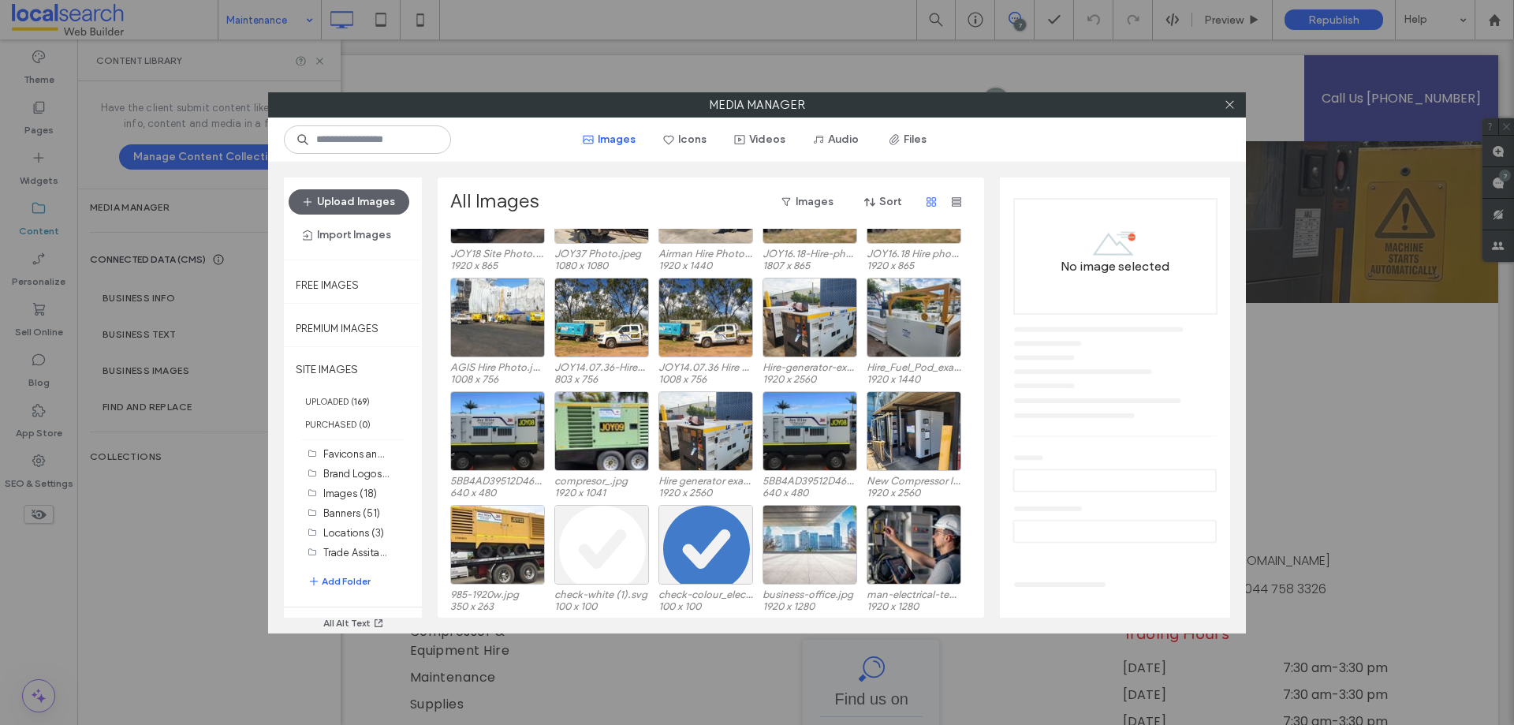
click at [203, 594] on div "Media Manager Images Icons Videos Audio Files Upload Images Import Images Free …" at bounding box center [757, 362] width 1514 height 725
click at [385, 396] on label "UPLOADED ( 169 )" at bounding box center [353, 401] width 138 height 23
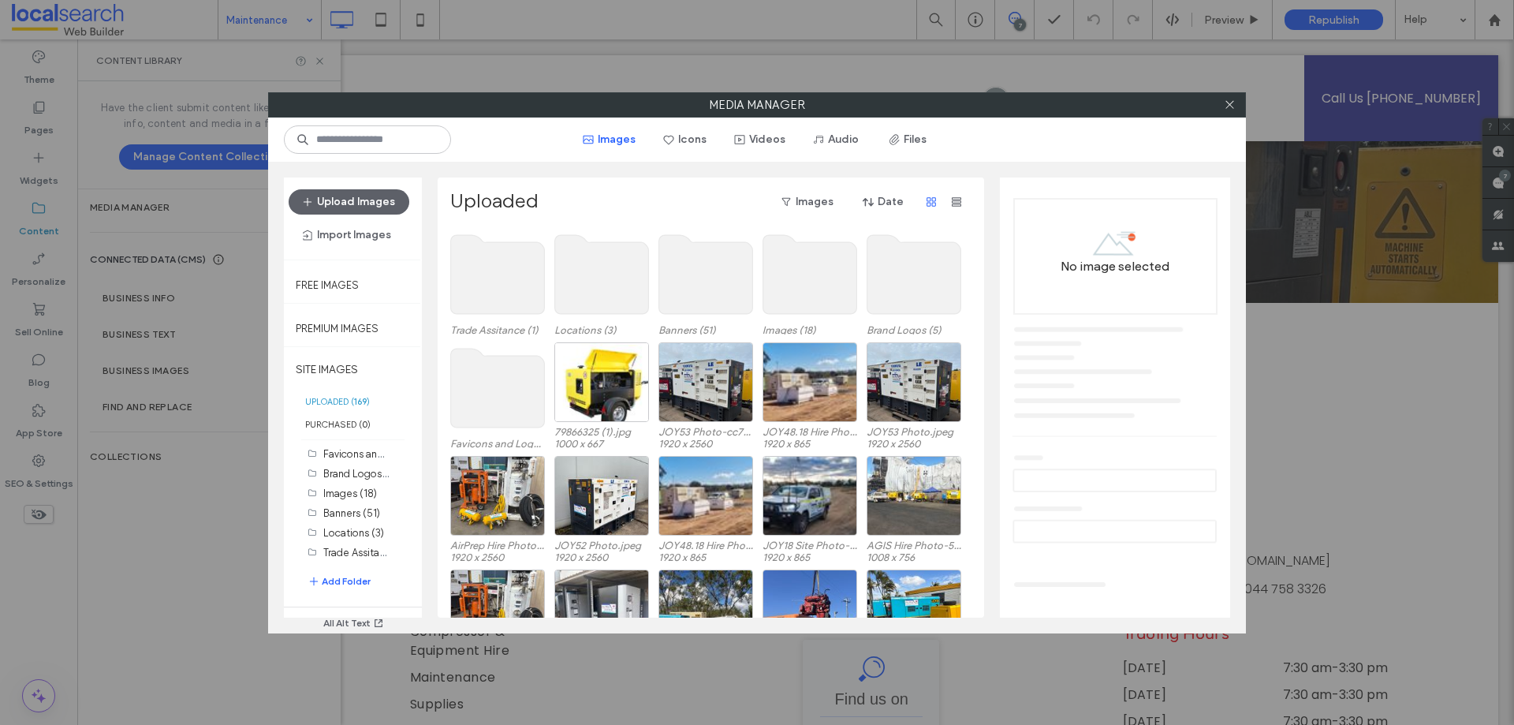
click at [805, 288] on use at bounding box center [810, 274] width 94 height 79
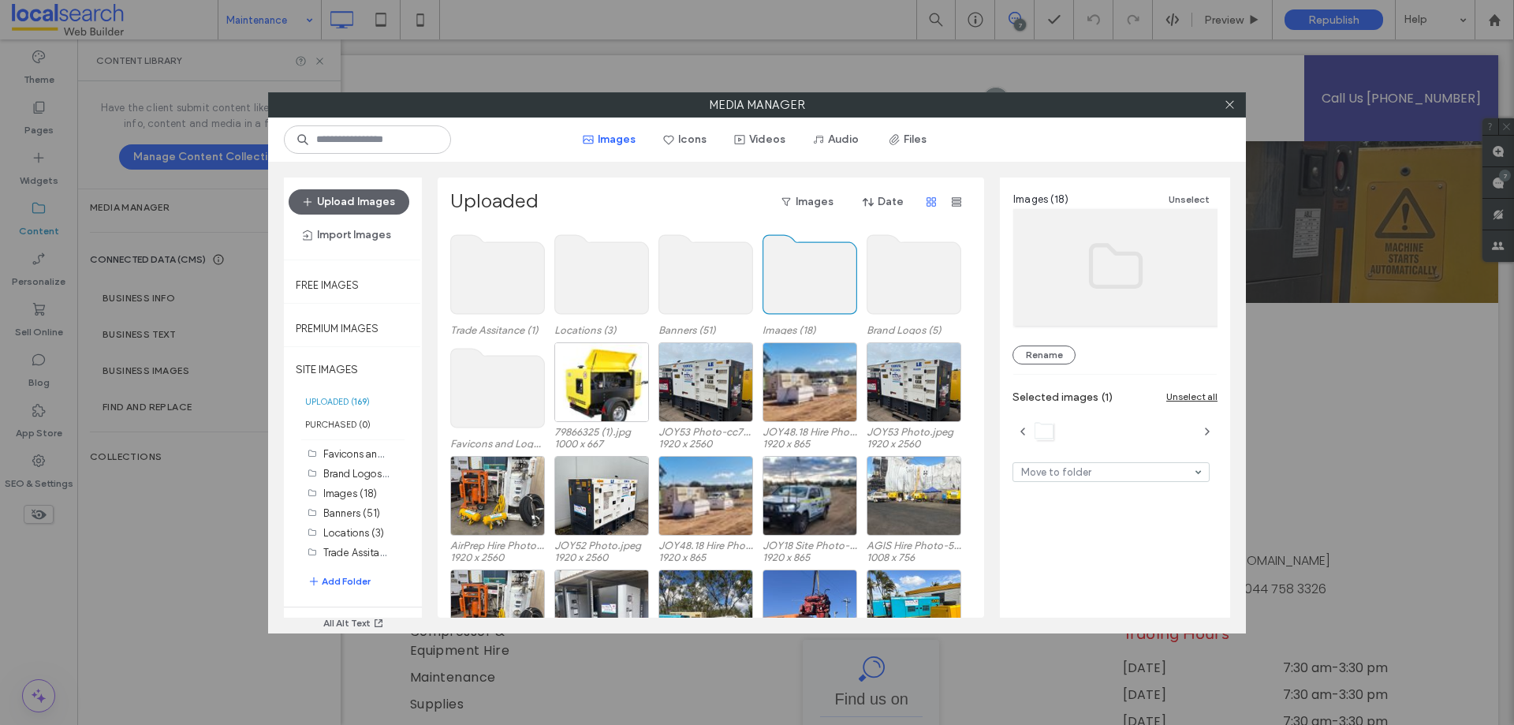
click at [805, 288] on use at bounding box center [810, 274] width 94 height 79
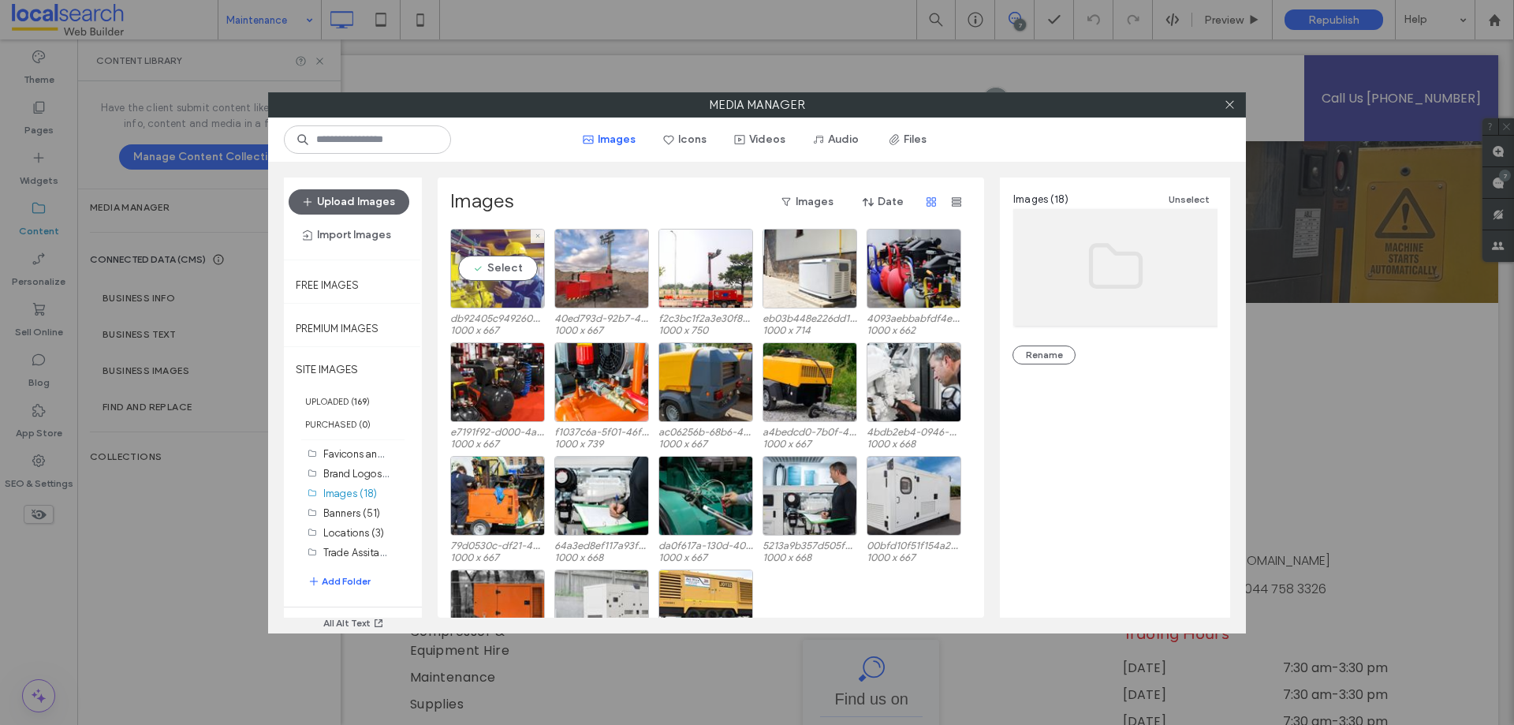
click at [475, 271] on div "Select" at bounding box center [497, 269] width 95 height 80
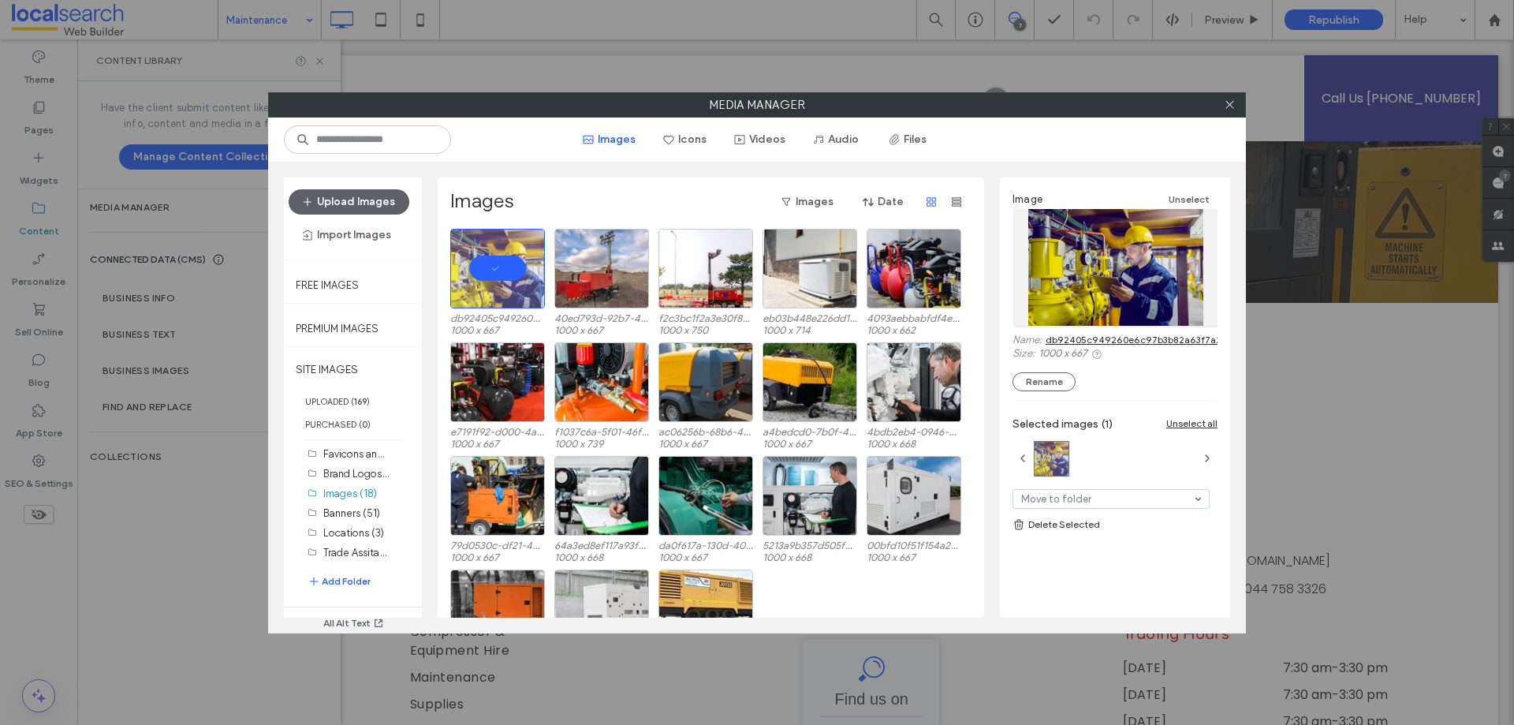
click at [1236, 106] on div at bounding box center [1229, 105] width 24 height 24
click at [1228, 104] on use at bounding box center [1229, 105] width 8 height 8
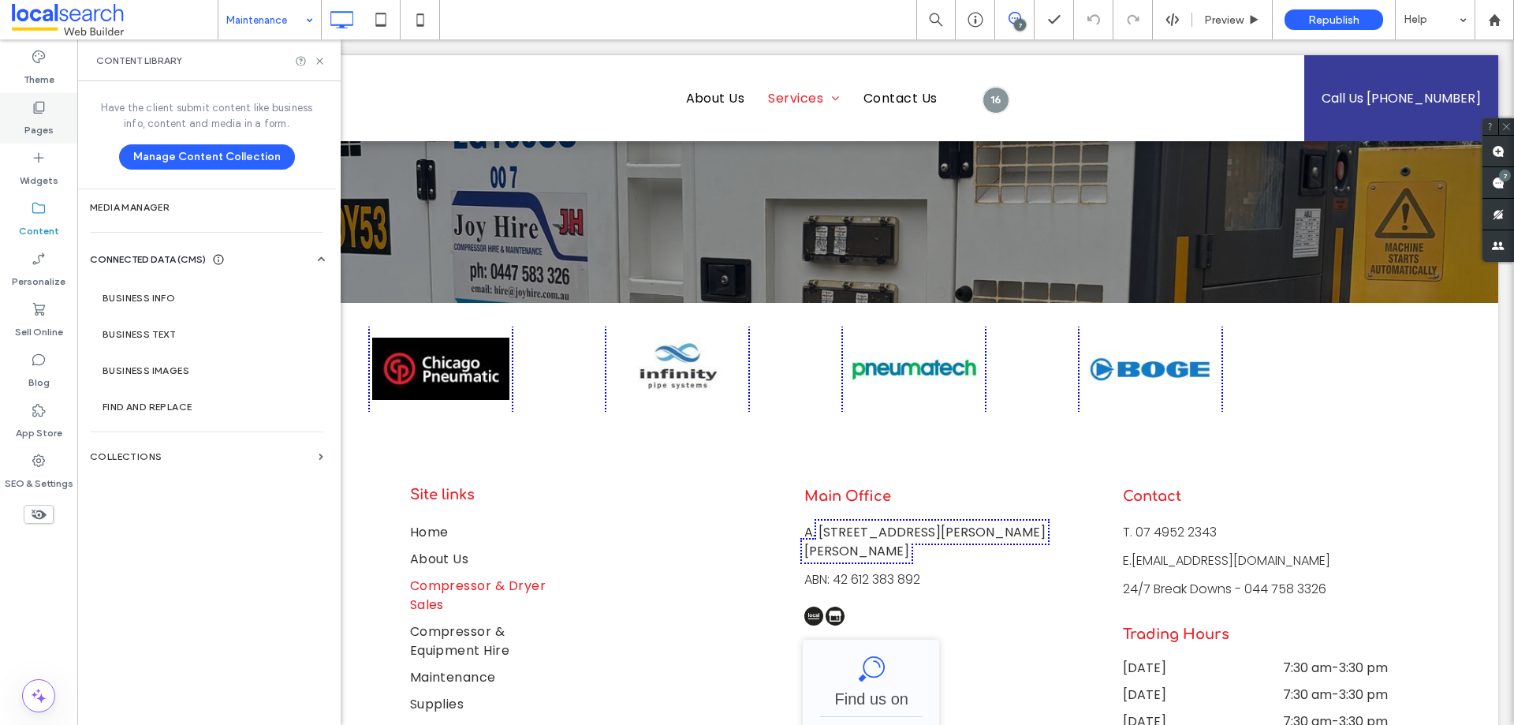
click at [30, 123] on label "Pages" at bounding box center [38, 126] width 29 height 22
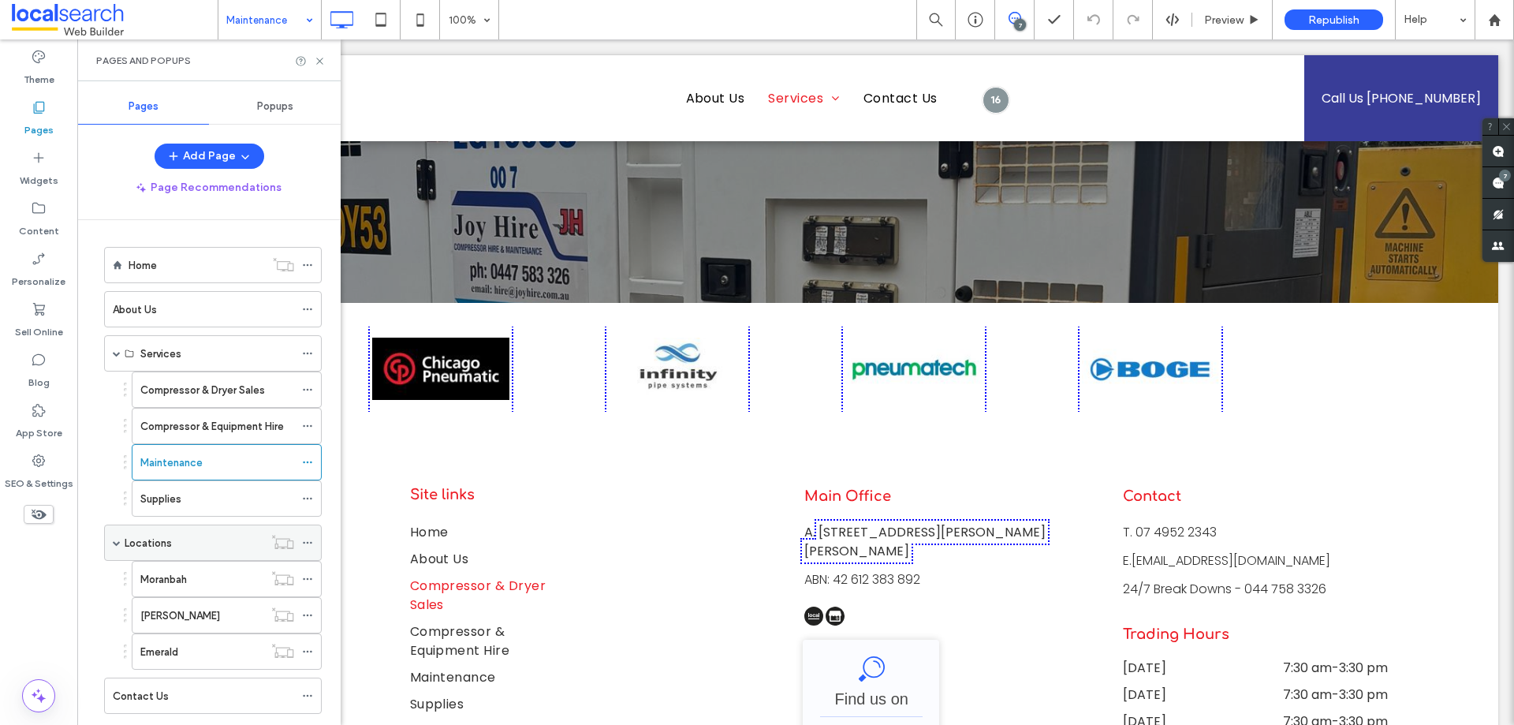
click at [248, 540] on div "Locations" at bounding box center [194, 543] width 139 height 17
click at [0, 0] on div at bounding box center [0, 0] width 0 height 0
click at [249, 539] on div at bounding box center [757, 362] width 1514 height 725
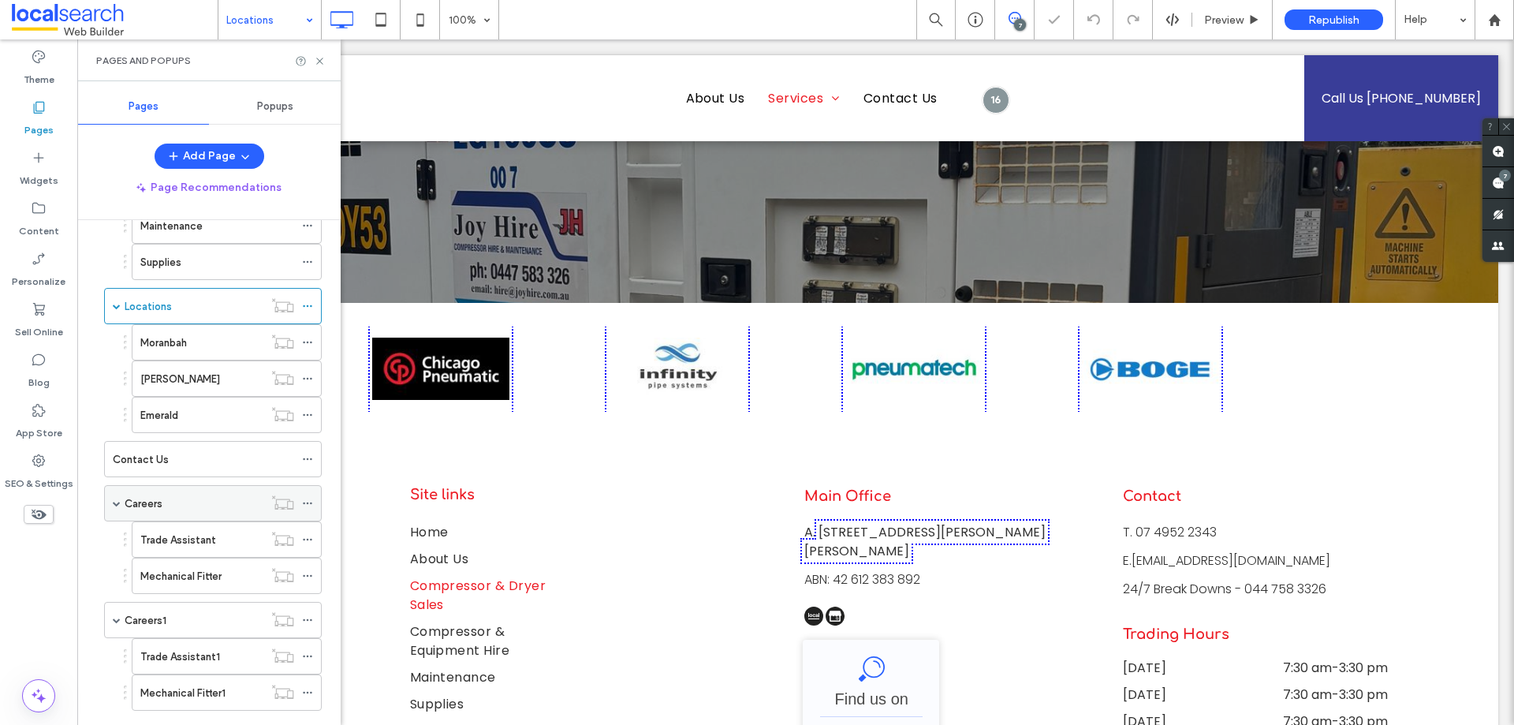
click at [193, 500] on div "Careers" at bounding box center [194, 503] width 139 height 17
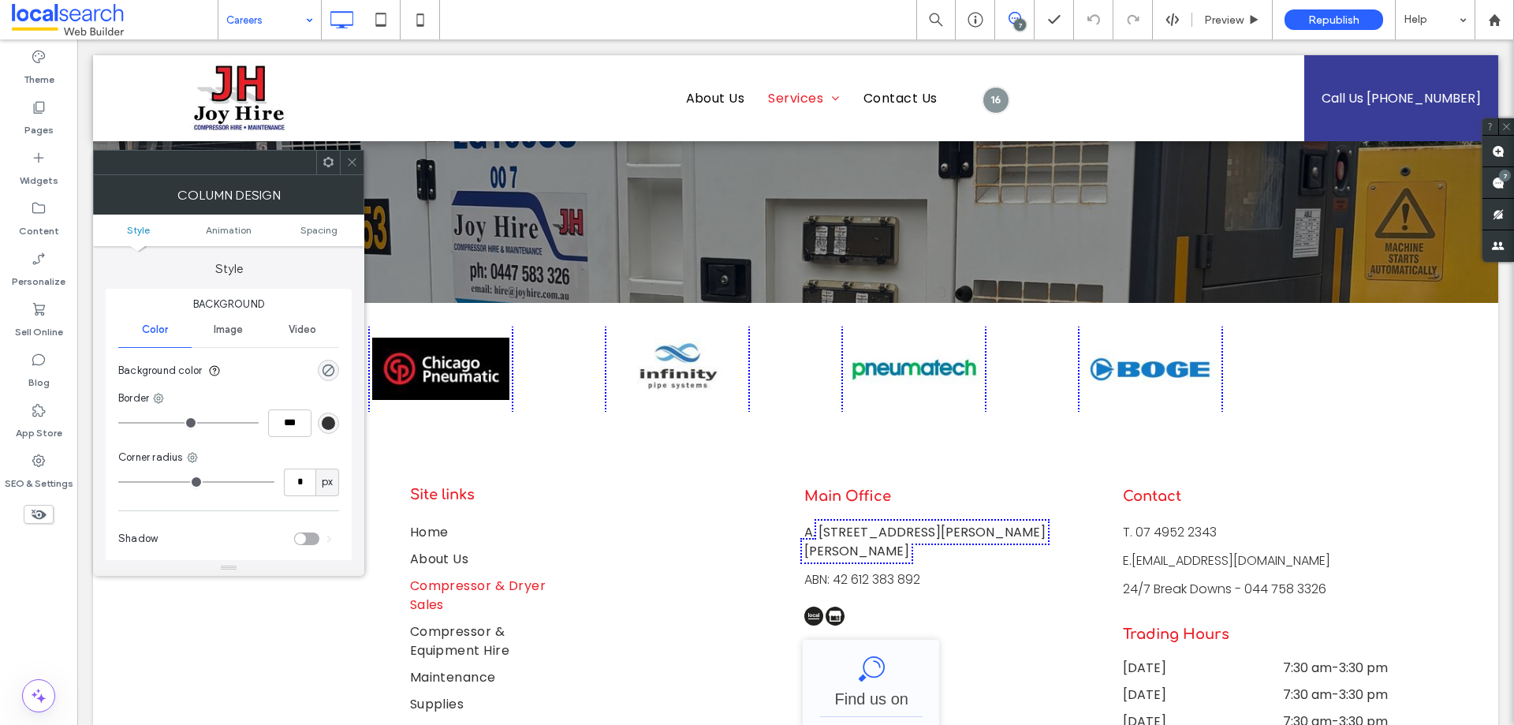
drag, startPoint x: 237, startPoint y: 325, endPoint x: 351, endPoint y: 248, distance: 138.0
click at [236, 325] on span "Image" at bounding box center [228, 329] width 29 height 13
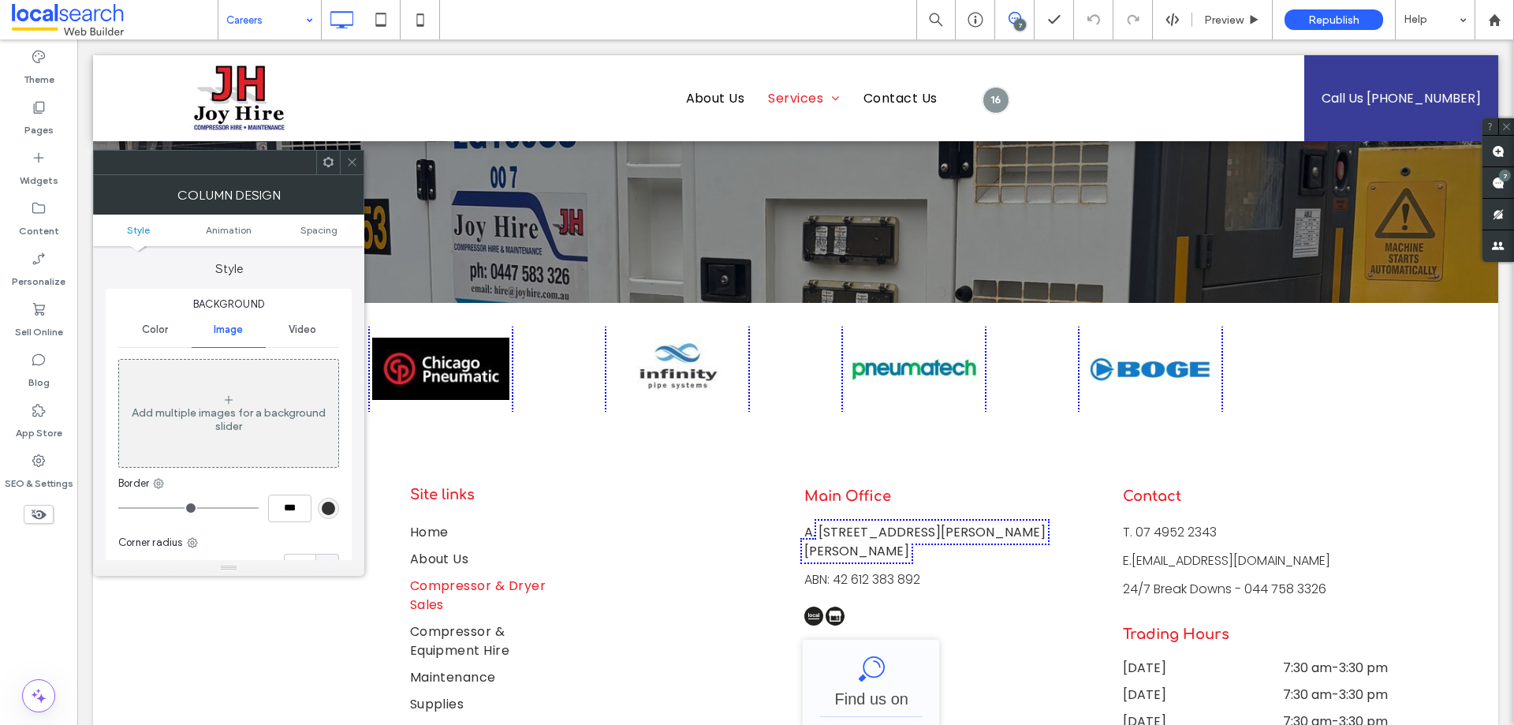
click at [349, 164] on icon at bounding box center [352, 162] width 12 height 12
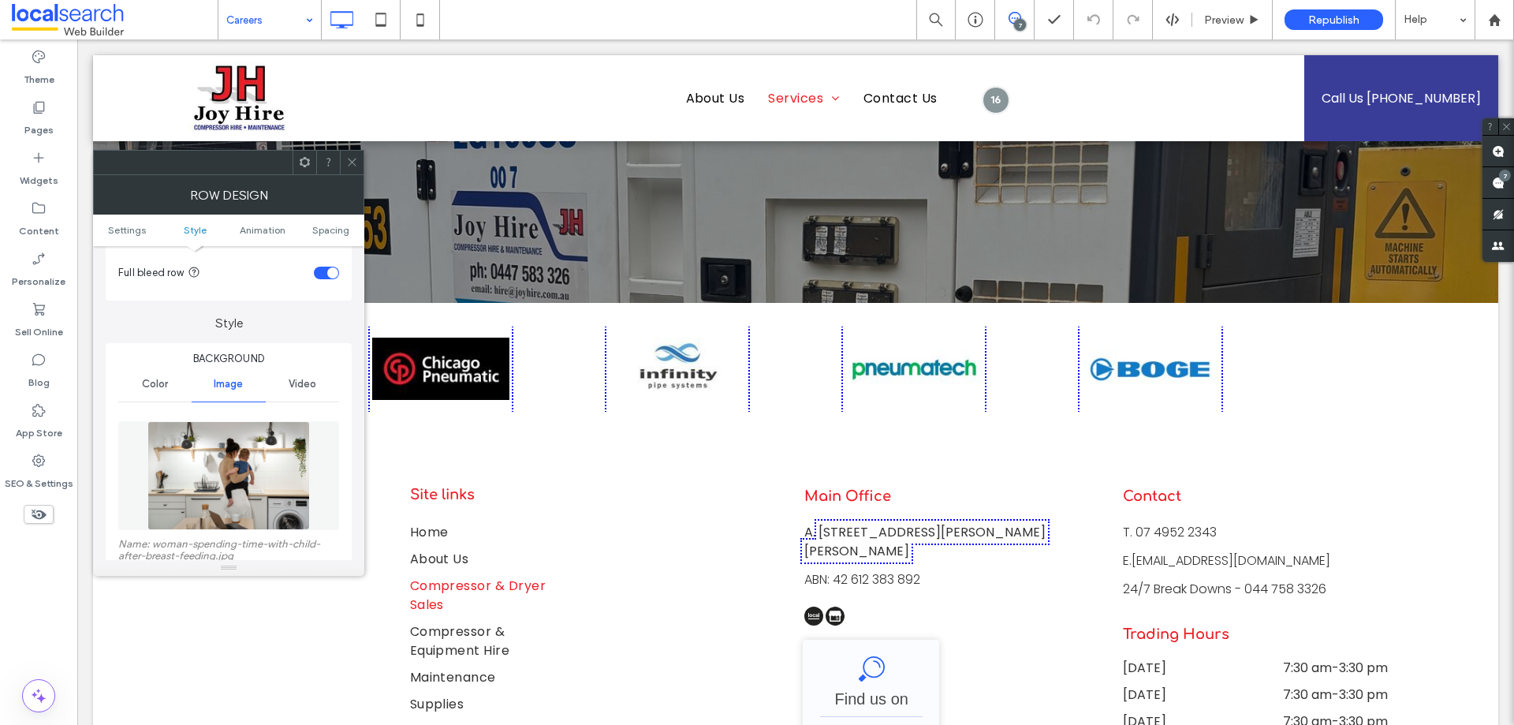
scroll to position [237, 0]
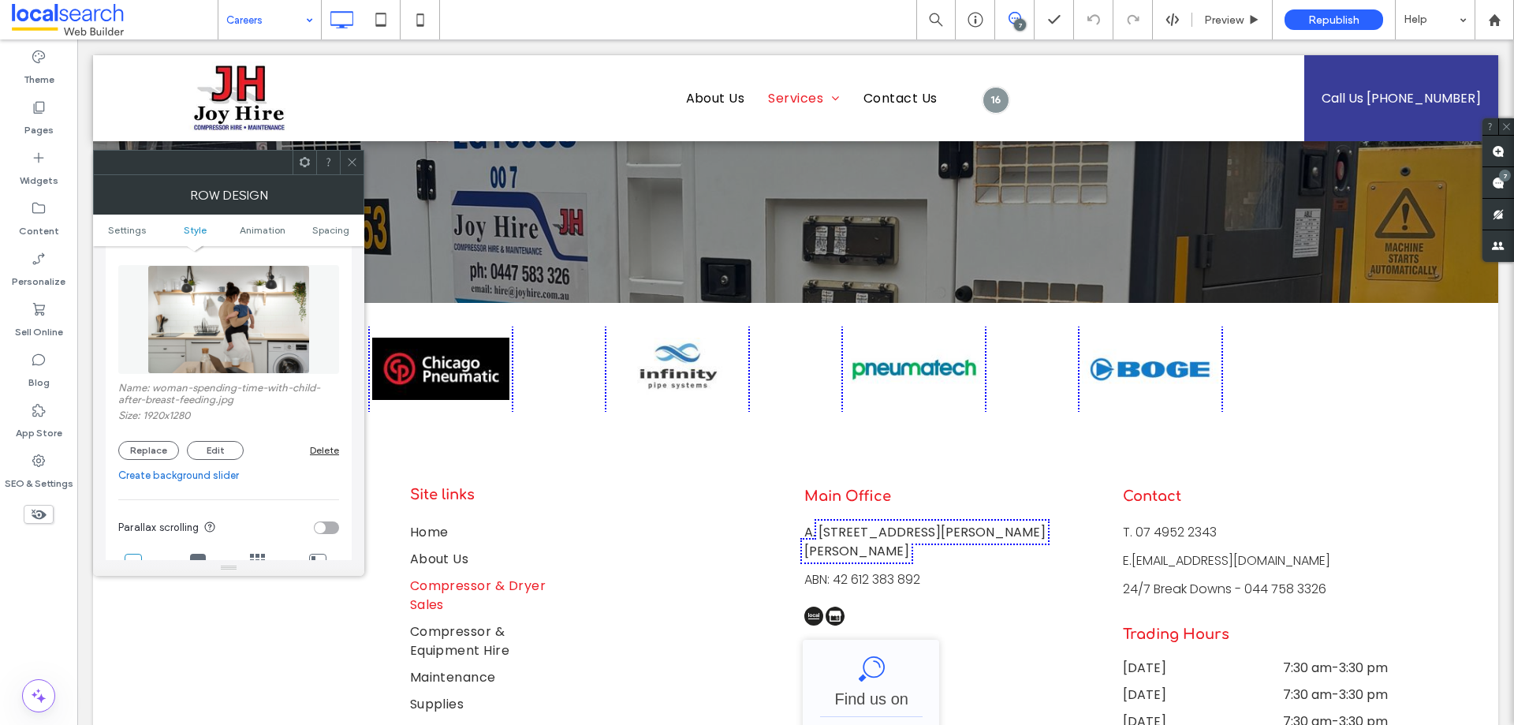
click at [257, 327] on img at bounding box center [228, 319] width 162 height 109
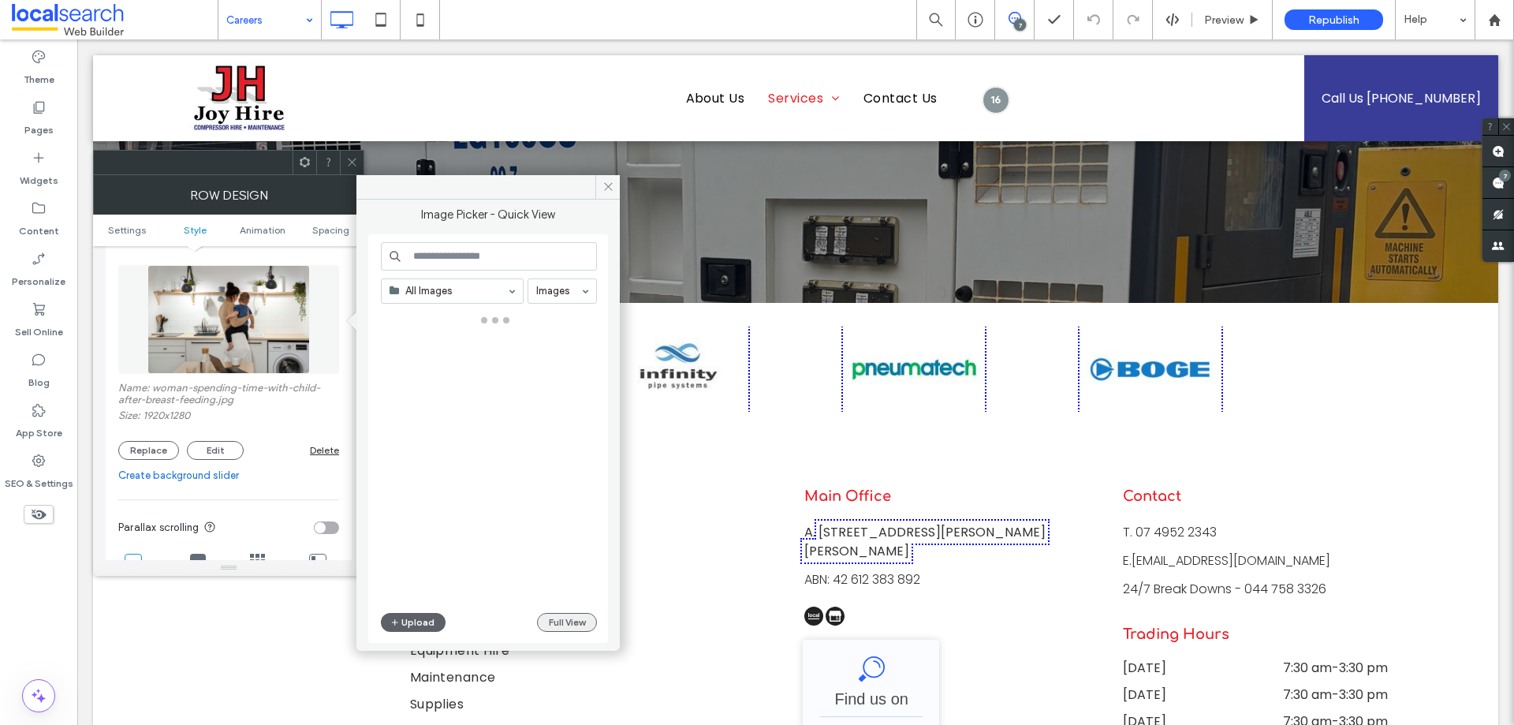
click at [557, 622] on button "Full View" at bounding box center [567, 622] width 60 height 19
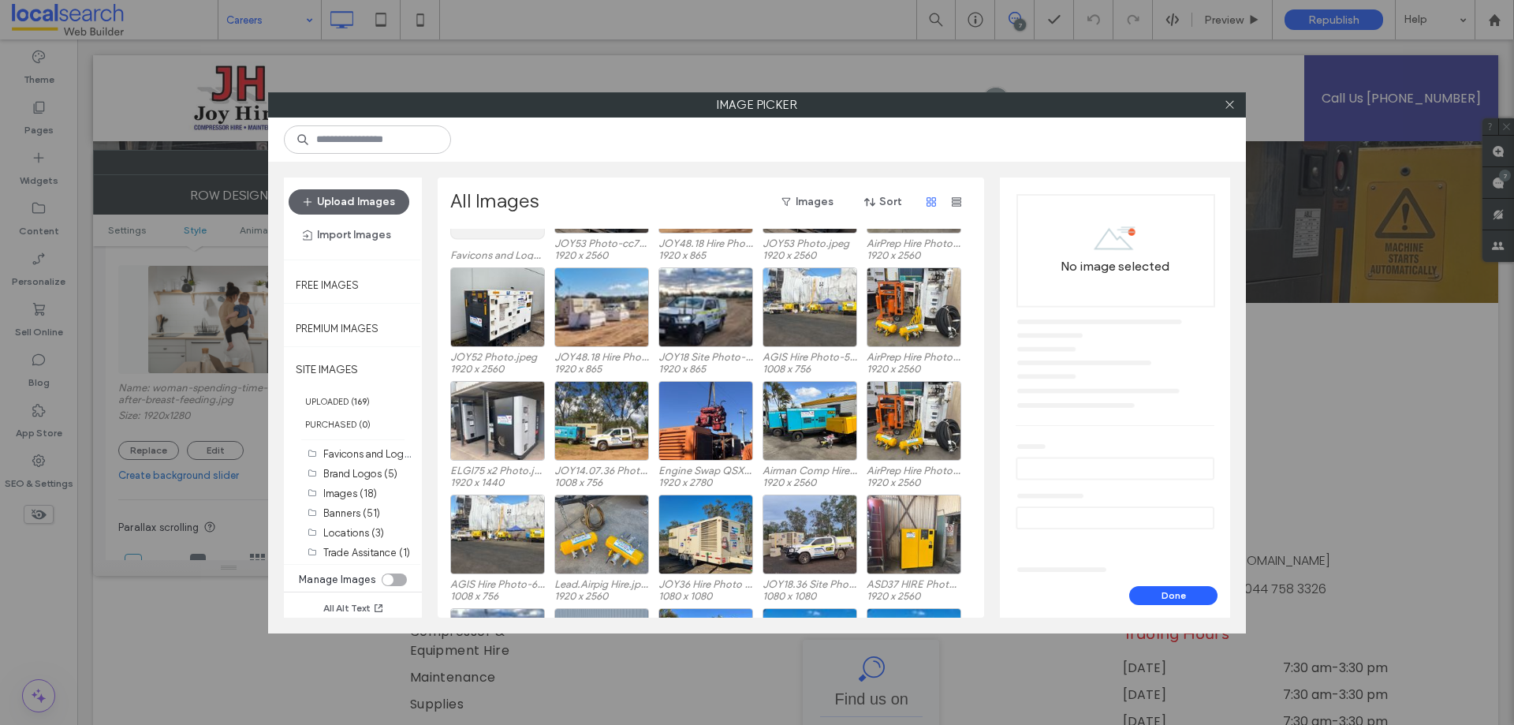
scroll to position [349, 0]
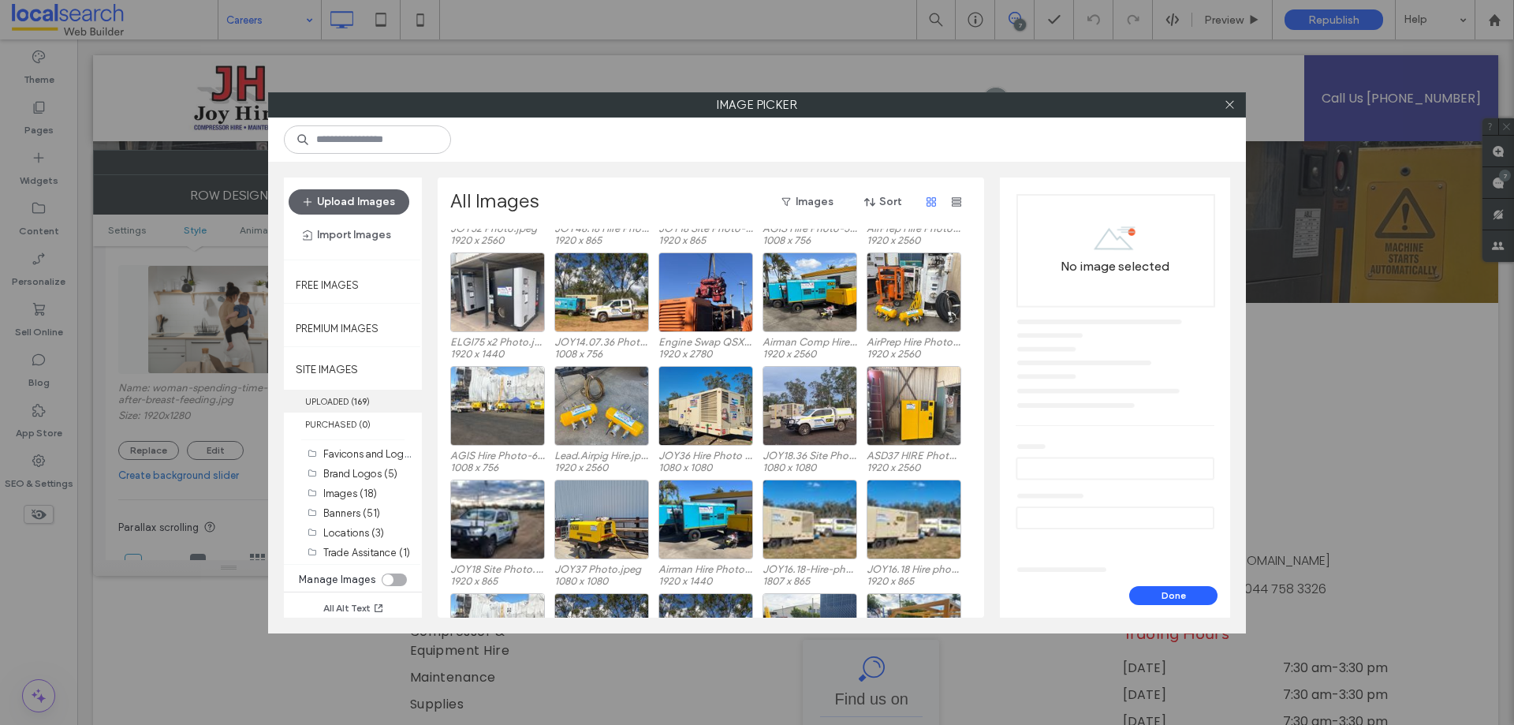
click at [360, 401] on b "169" at bounding box center [360, 401] width 13 height 11
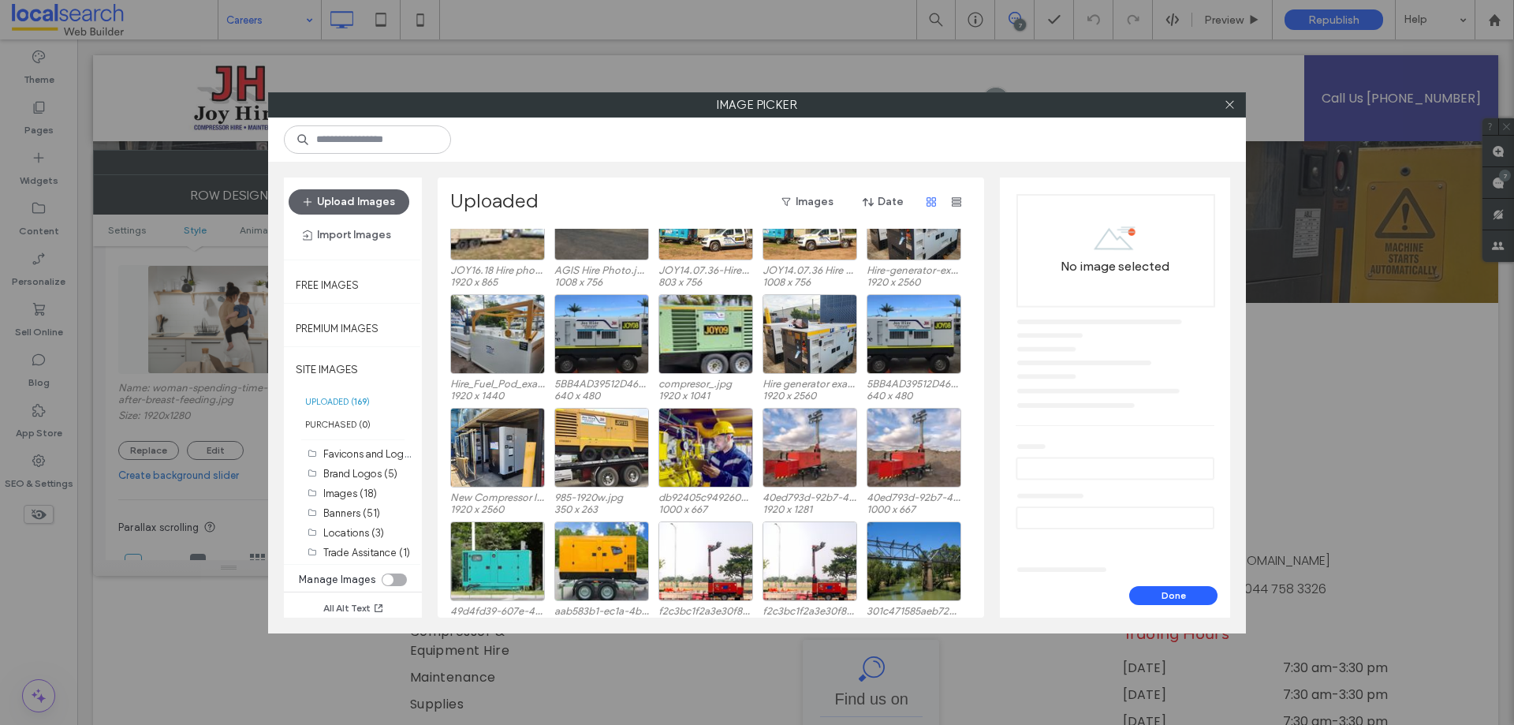
scroll to position [791, 0]
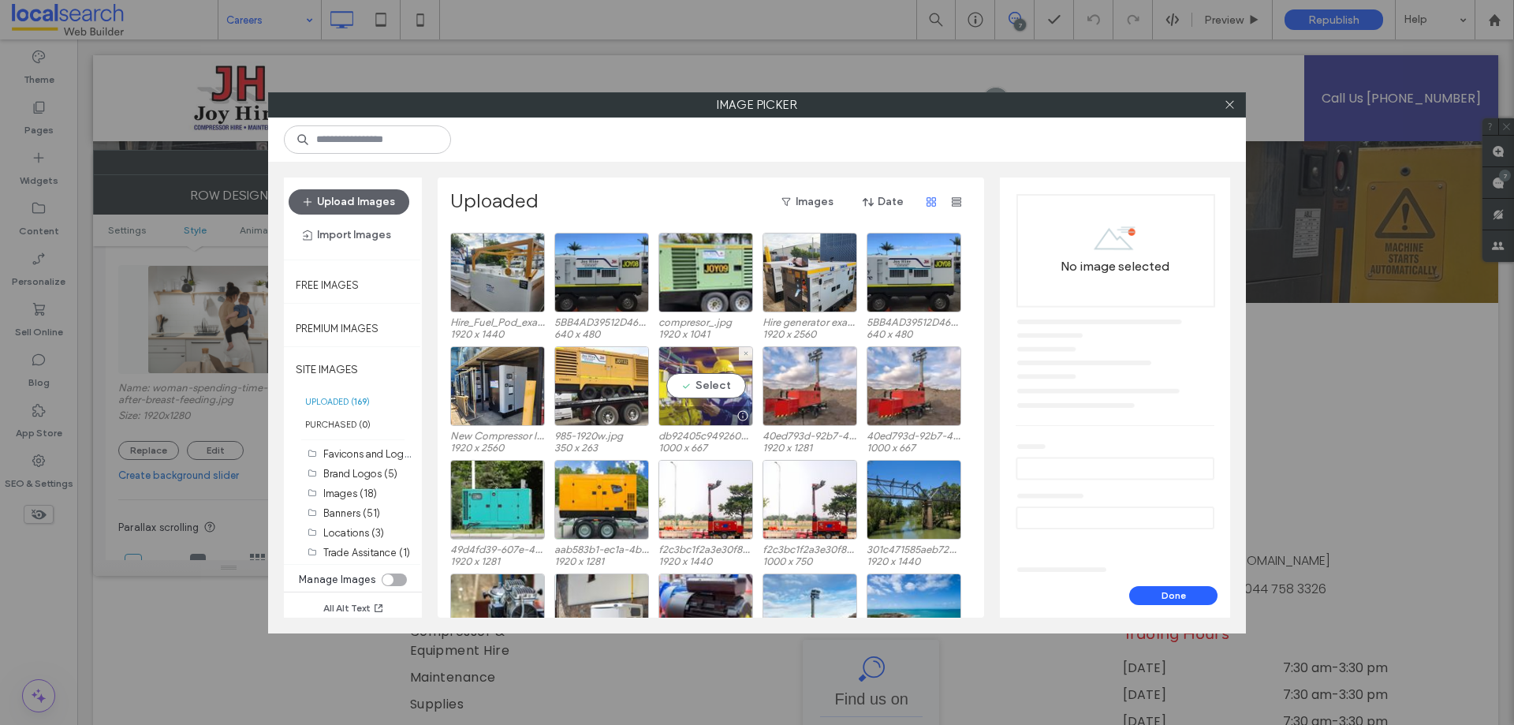
click at [718, 393] on div "Select" at bounding box center [705, 386] width 95 height 80
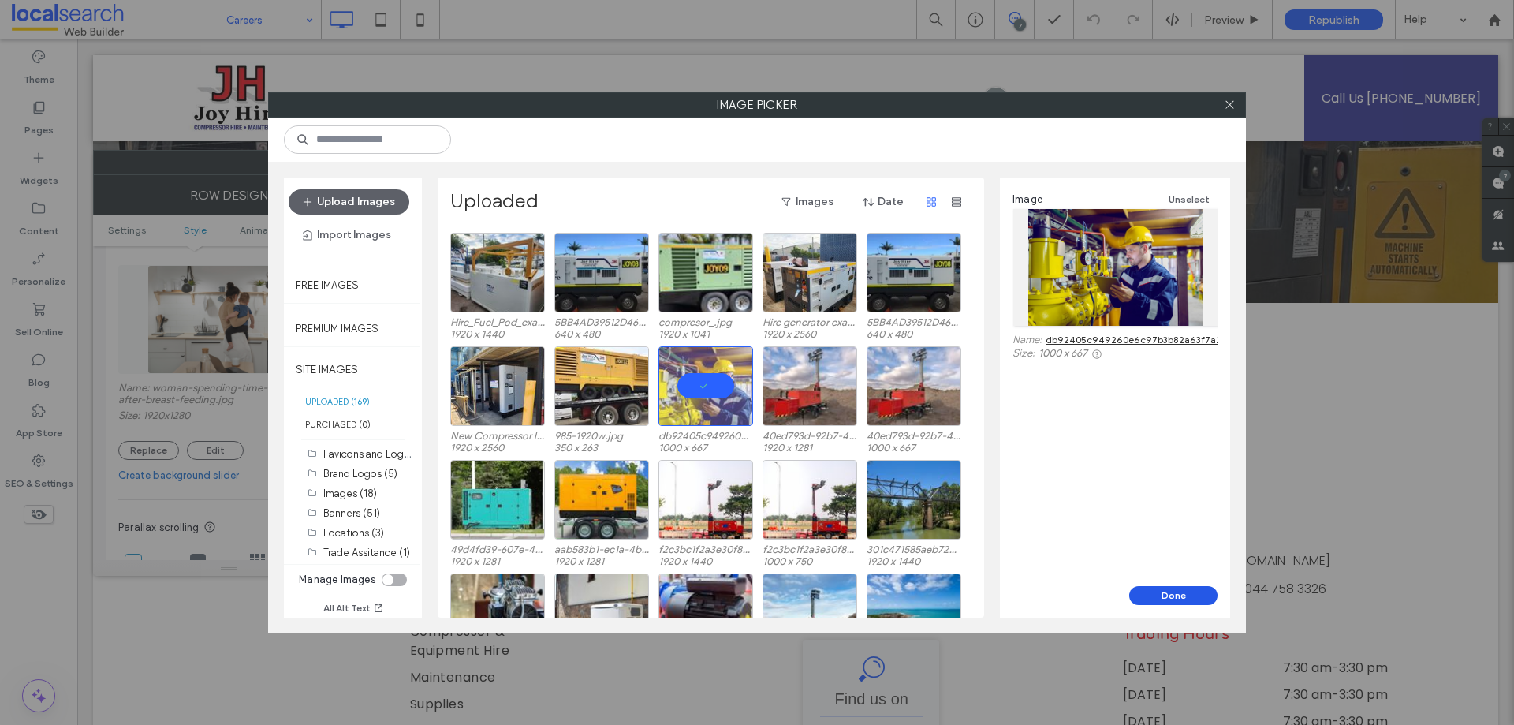
click at [1187, 593] on button "Done" at bounding box center [1173, 595] width 88 height 19
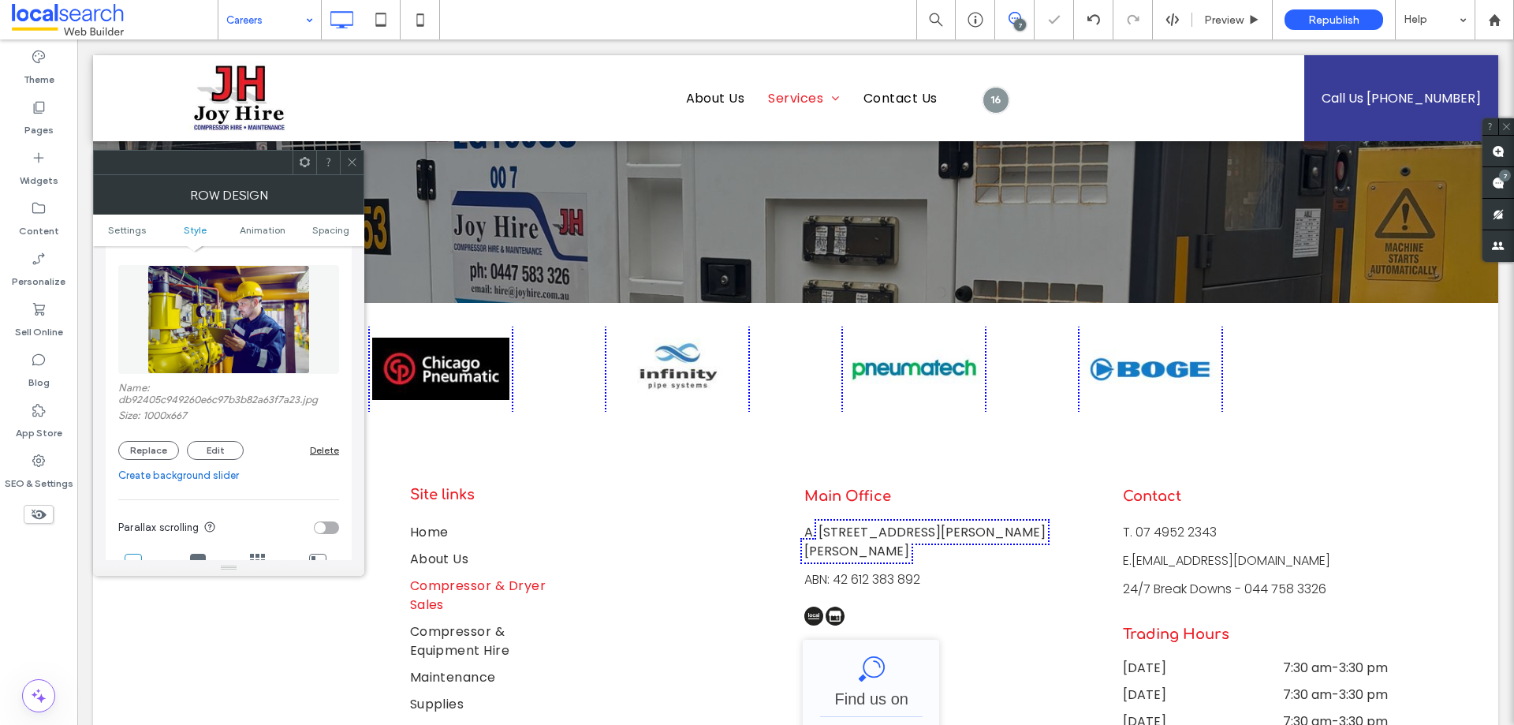
click at [352, 163] on icon at bounding box center [352, 162] width 12 height 12
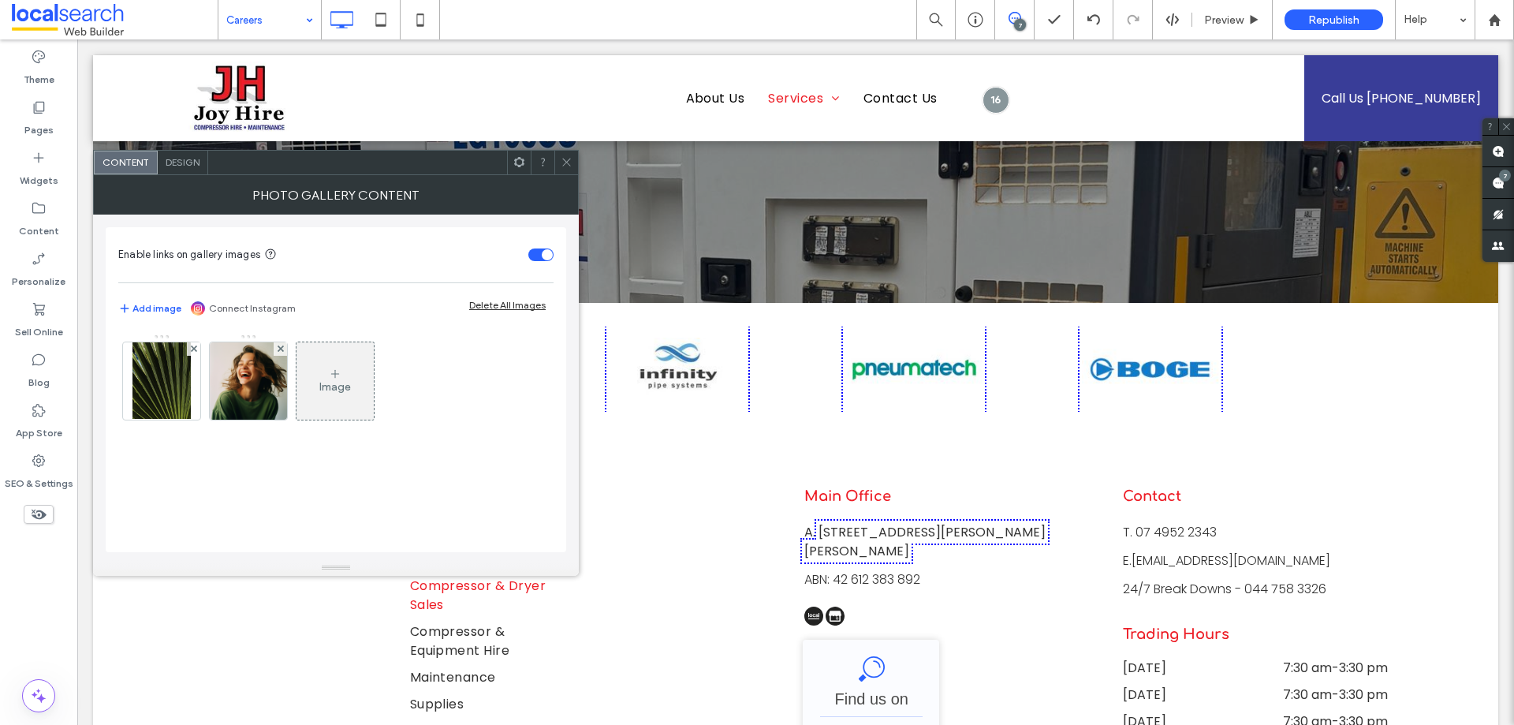
click at [419, 540] on div "Image" at bounding box center [335, 435] width 435 height 218
click at [572, 159] on icon at bounding box center [567, 162] width 12 height 12
click at [129, 388] on div at bounding box center [161, 380] width 77 height 77
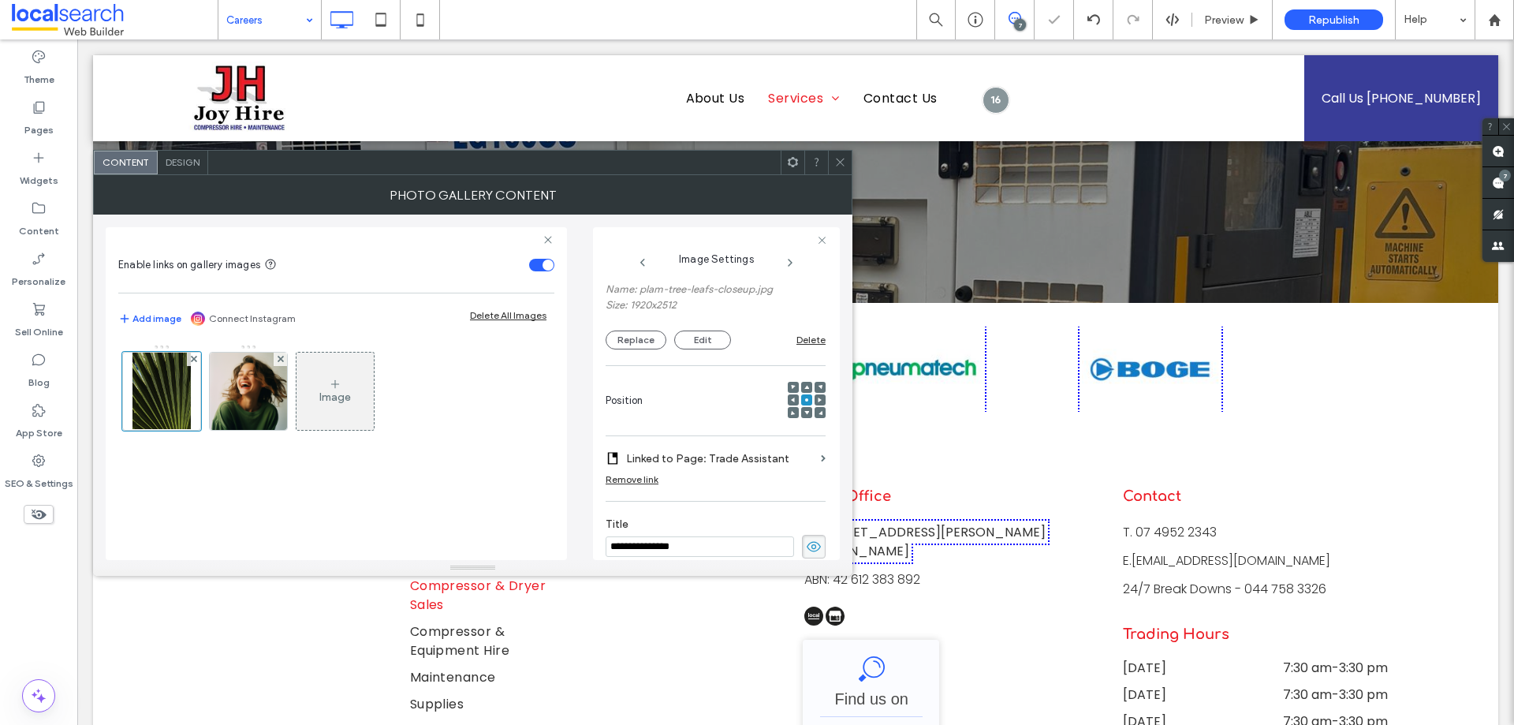
scroll to position [0, 0]
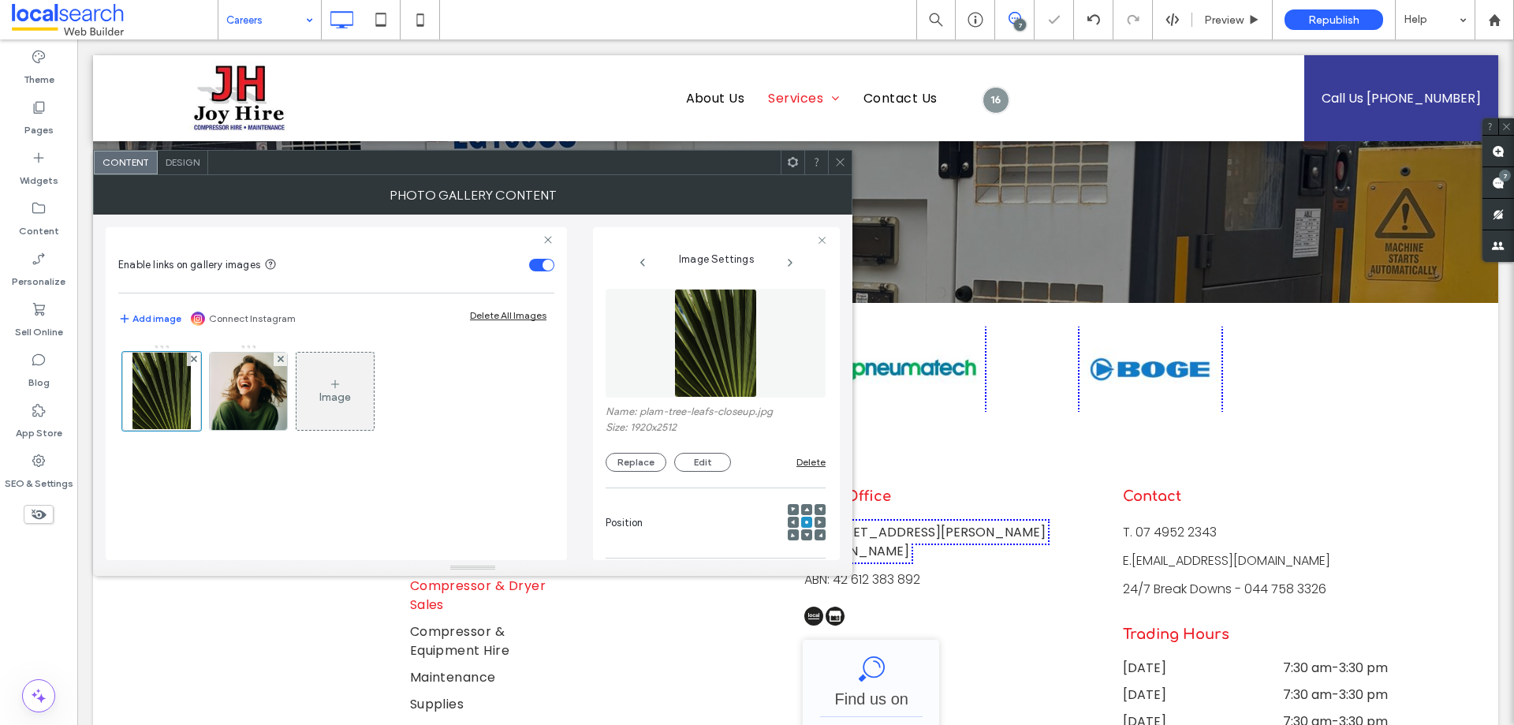
click at [725, 308] on img at bounding box center [716, 343] width 84 height 109
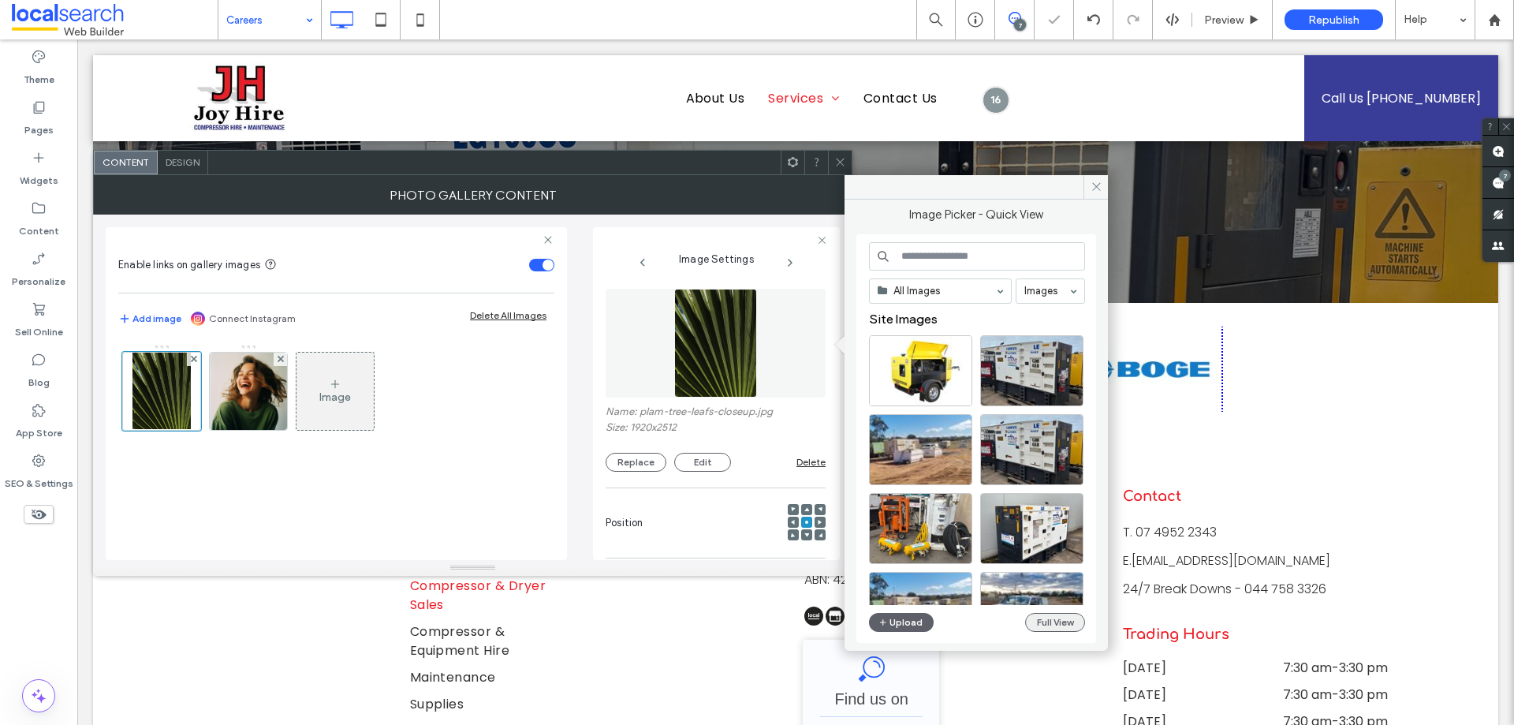
click at [1044, 617] on button "Full View" at bounding box center [1055, 622] width 60 height 19
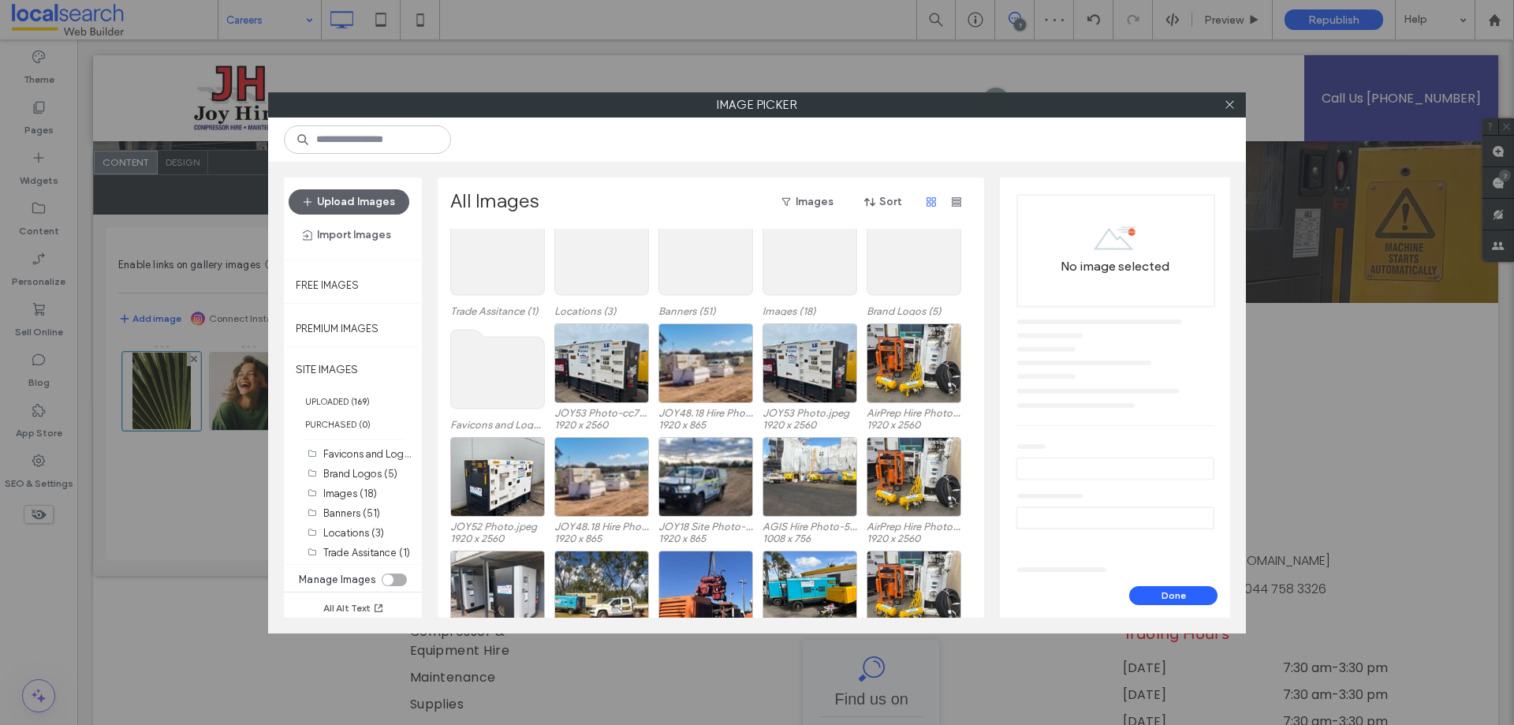
scroll to position [97, 0]
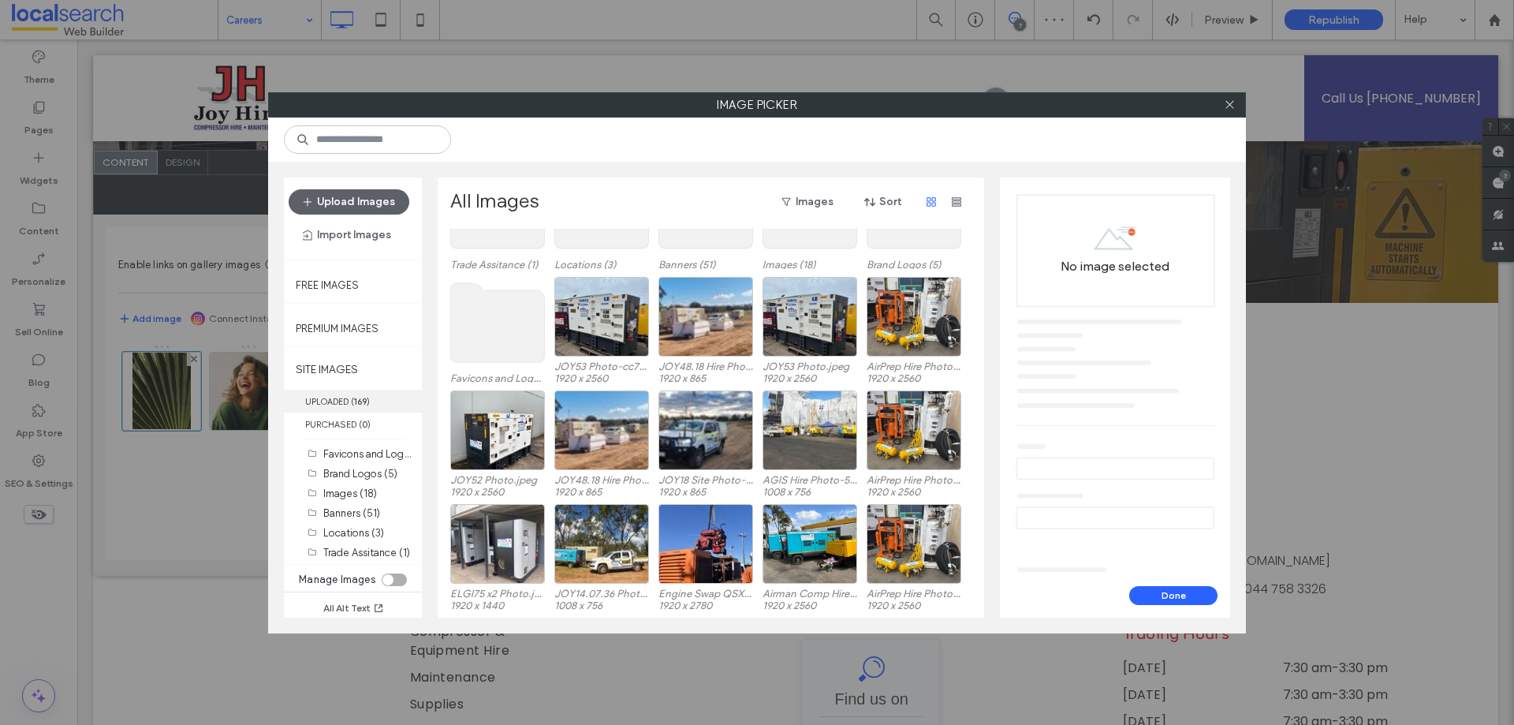
click at [326, 401] on label "UPLOADED ( 169 )" at bounding box center [353, 401] width 138 height 23
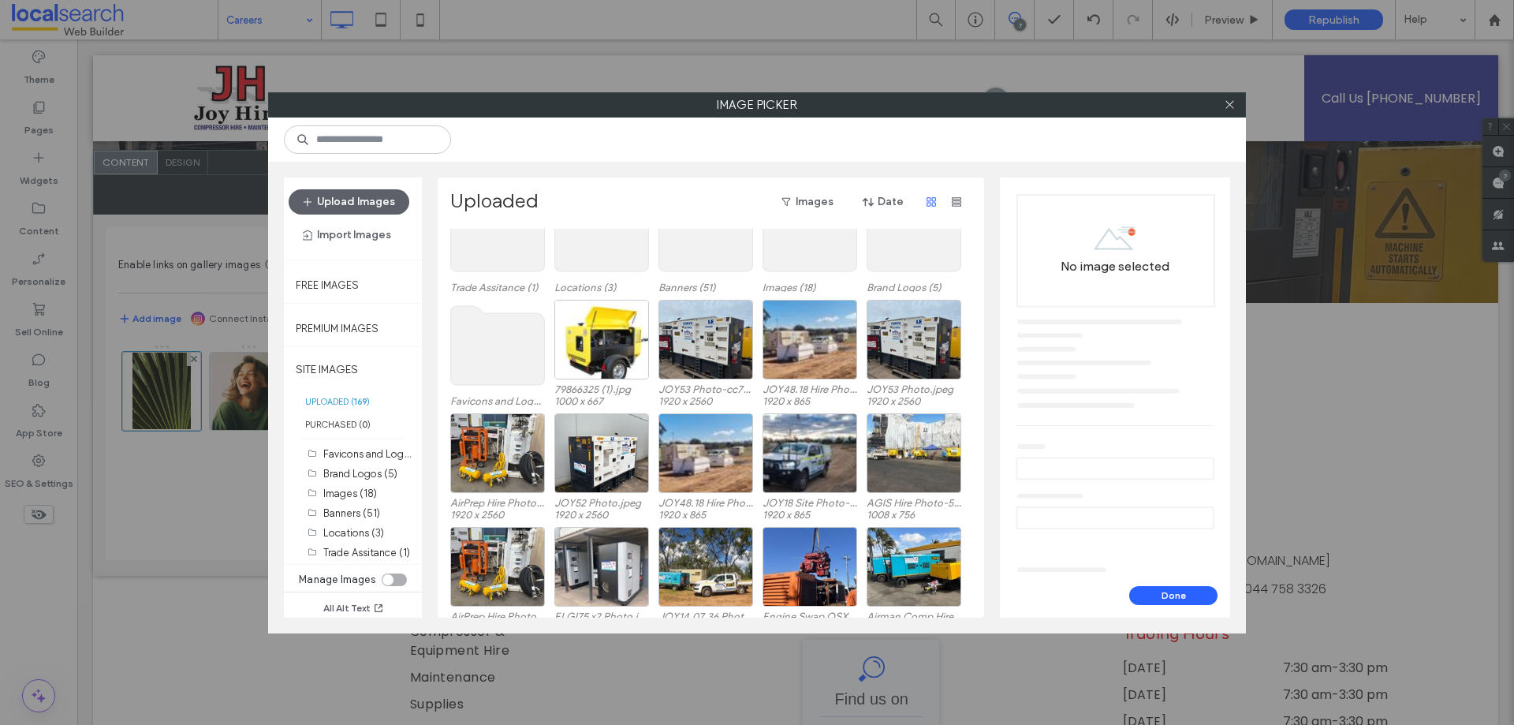
scroll to position [65, 0]
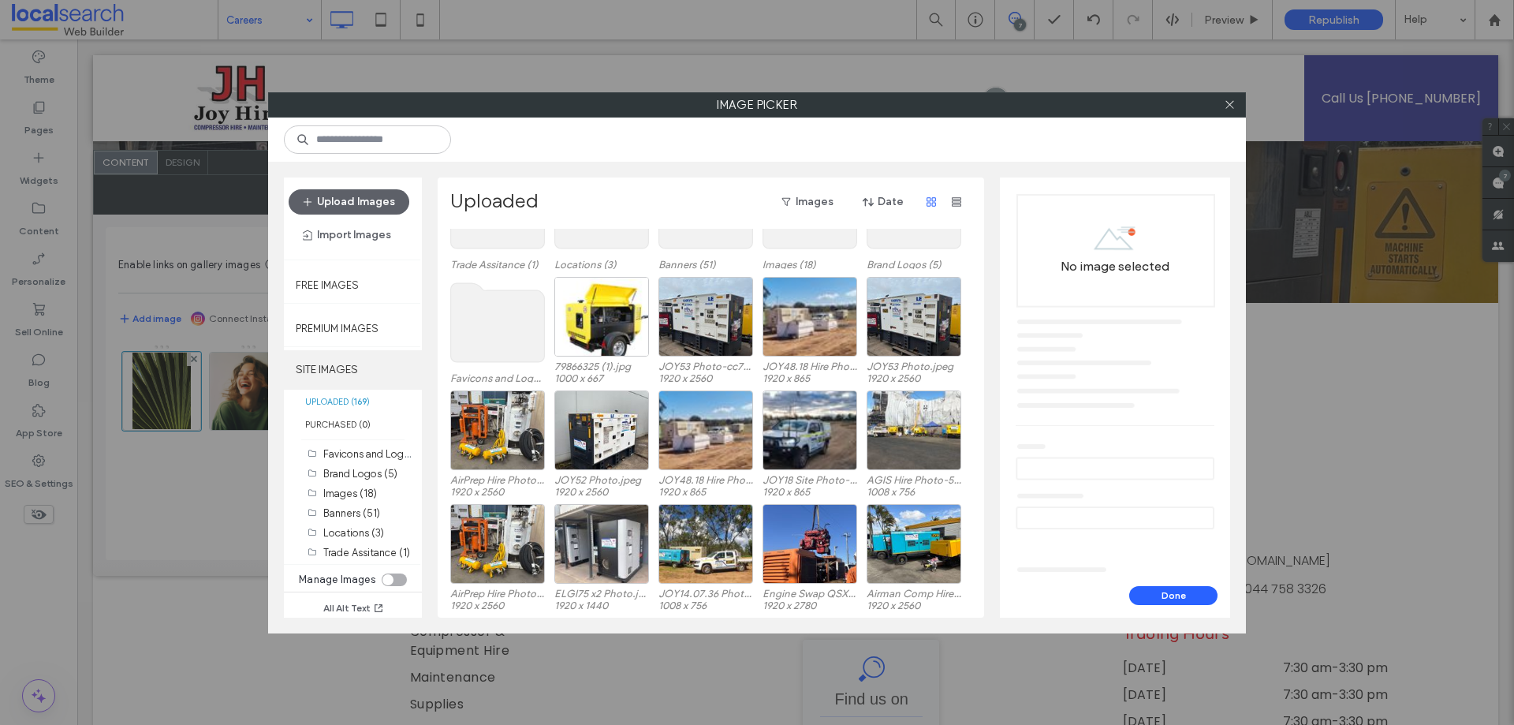
click at [344, 363] on label "SITE IMAGES" at bounding box center [353, 369] width 138 height 39
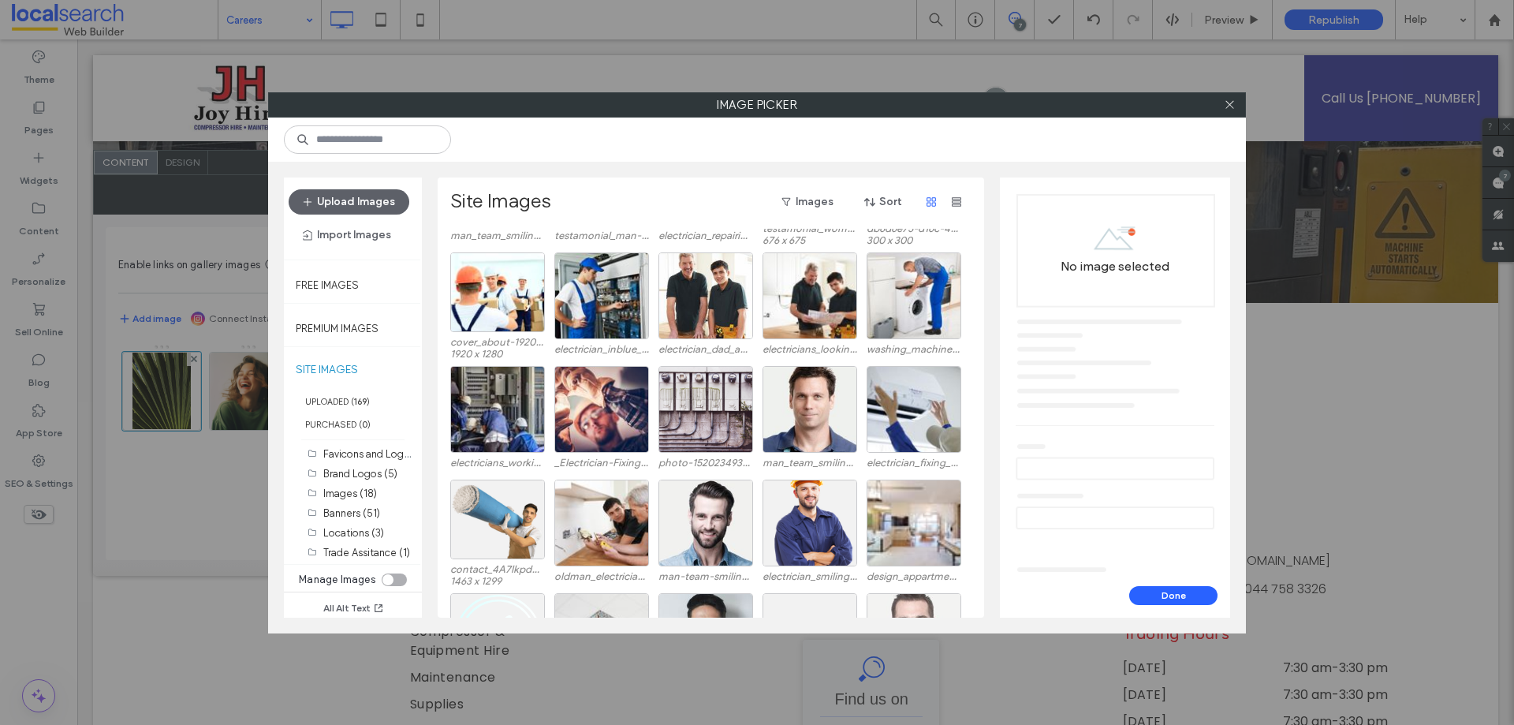
scroll to position [1847, 0]
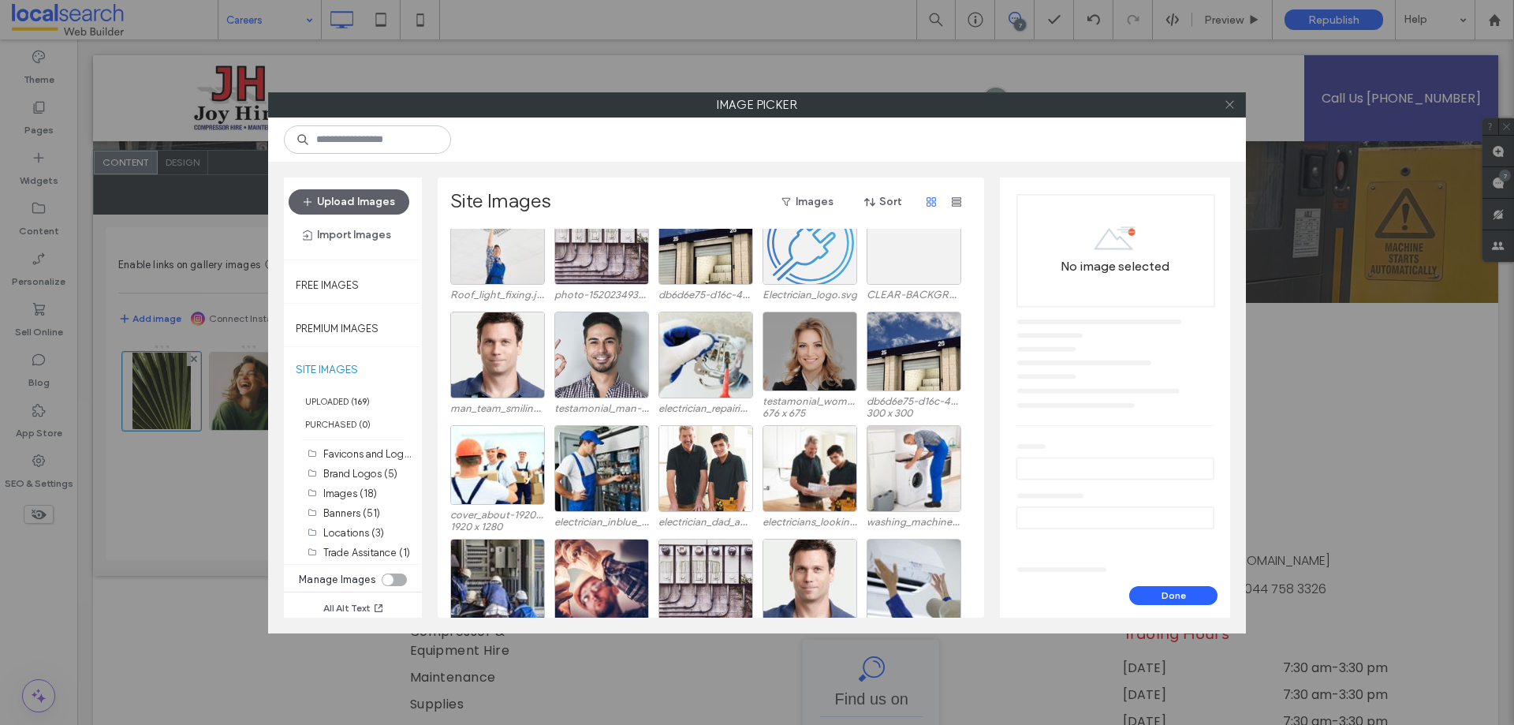
click at [1235, 107] on icon at bounding box center [1230, 105] width 12 height 12
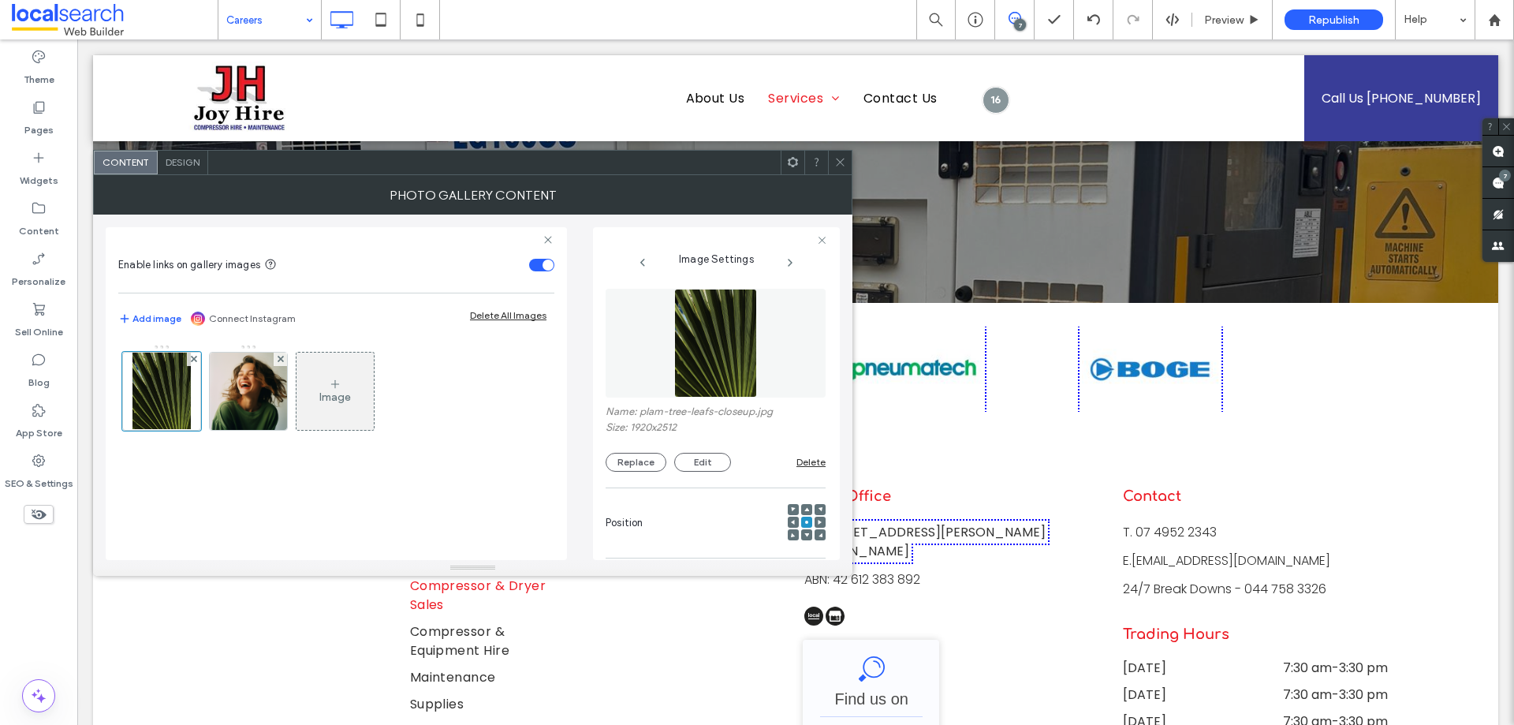
click at [845, 164] on icon at bounding box center [840, 162] width 12 height 12
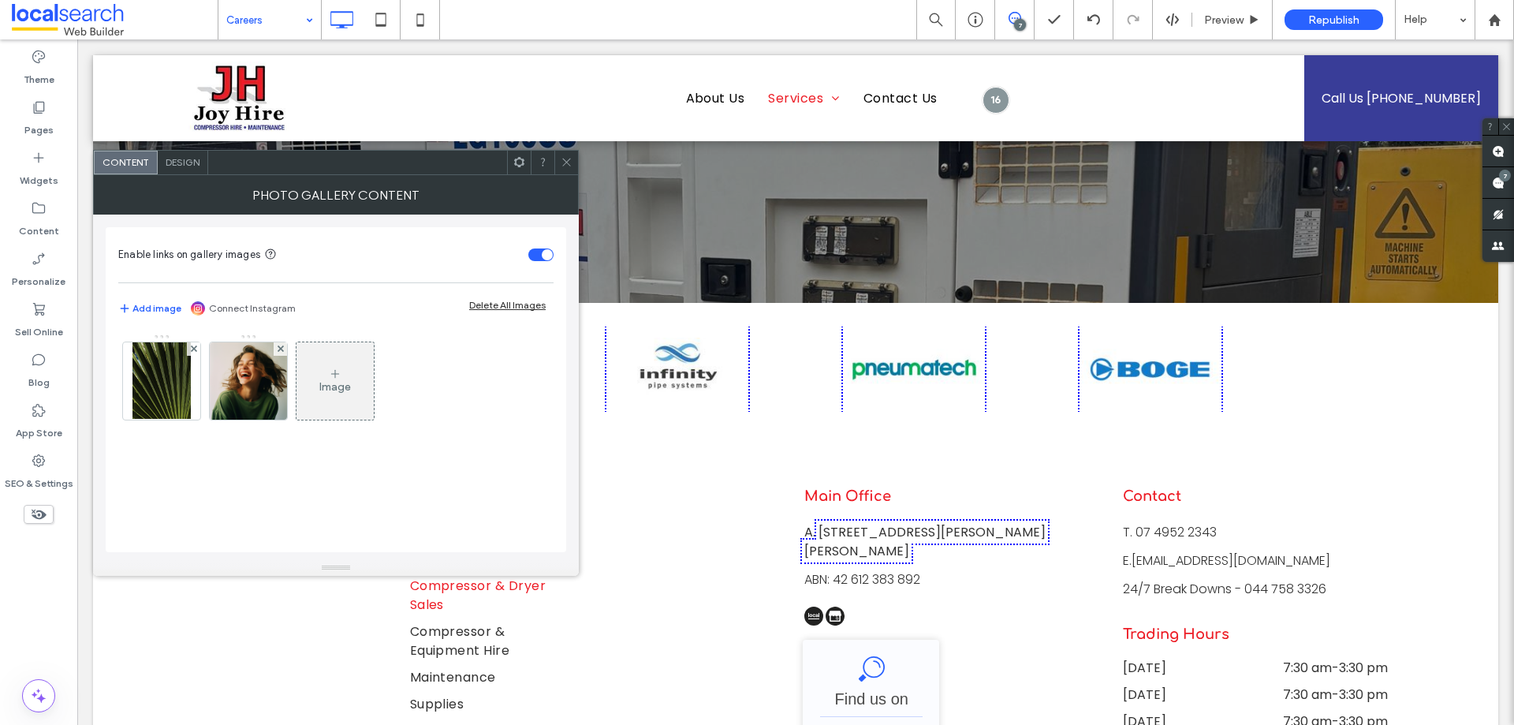
click at [567, 158] on icon at bounding box center [567, 162] width 12 height 12
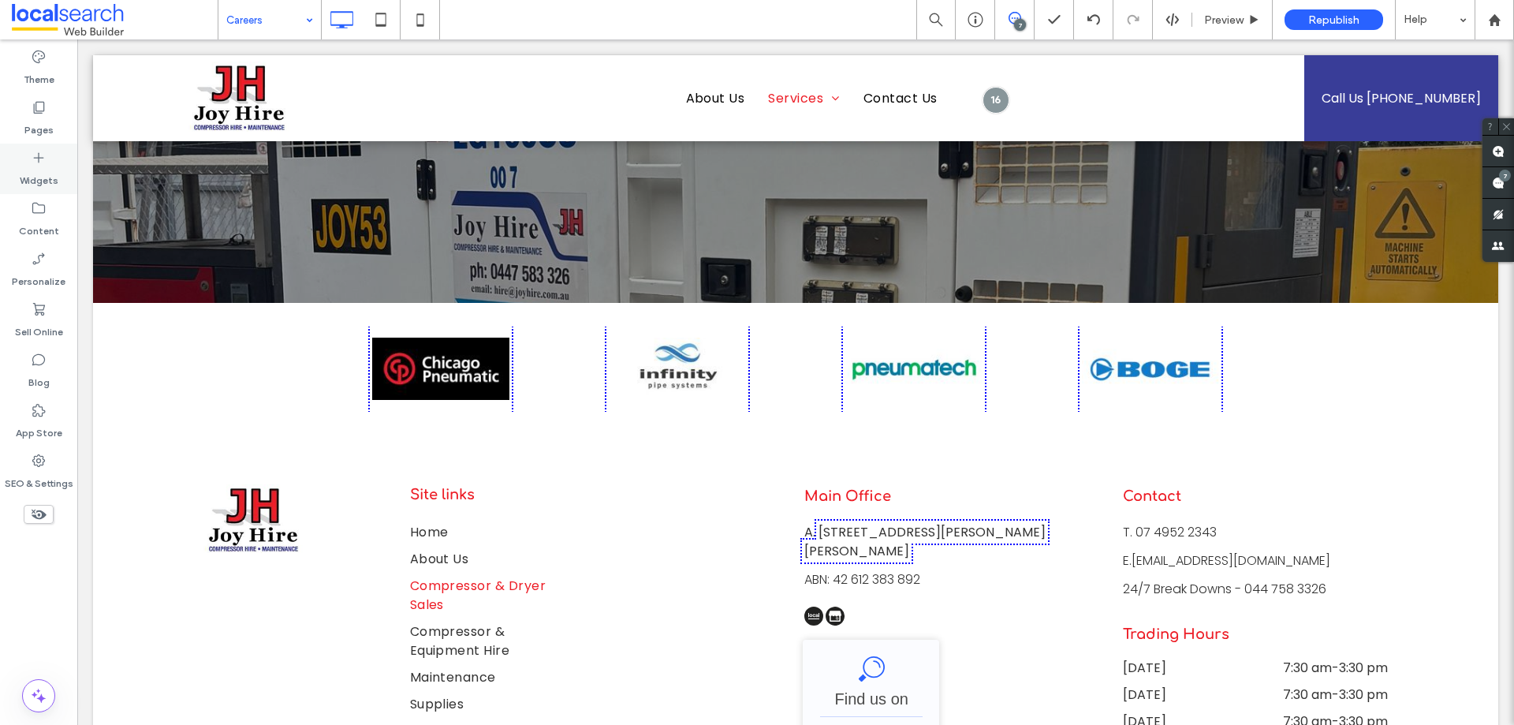
click at [30, 171] on label "Widgets" at bounding box center [39, 177] width 39 height 22
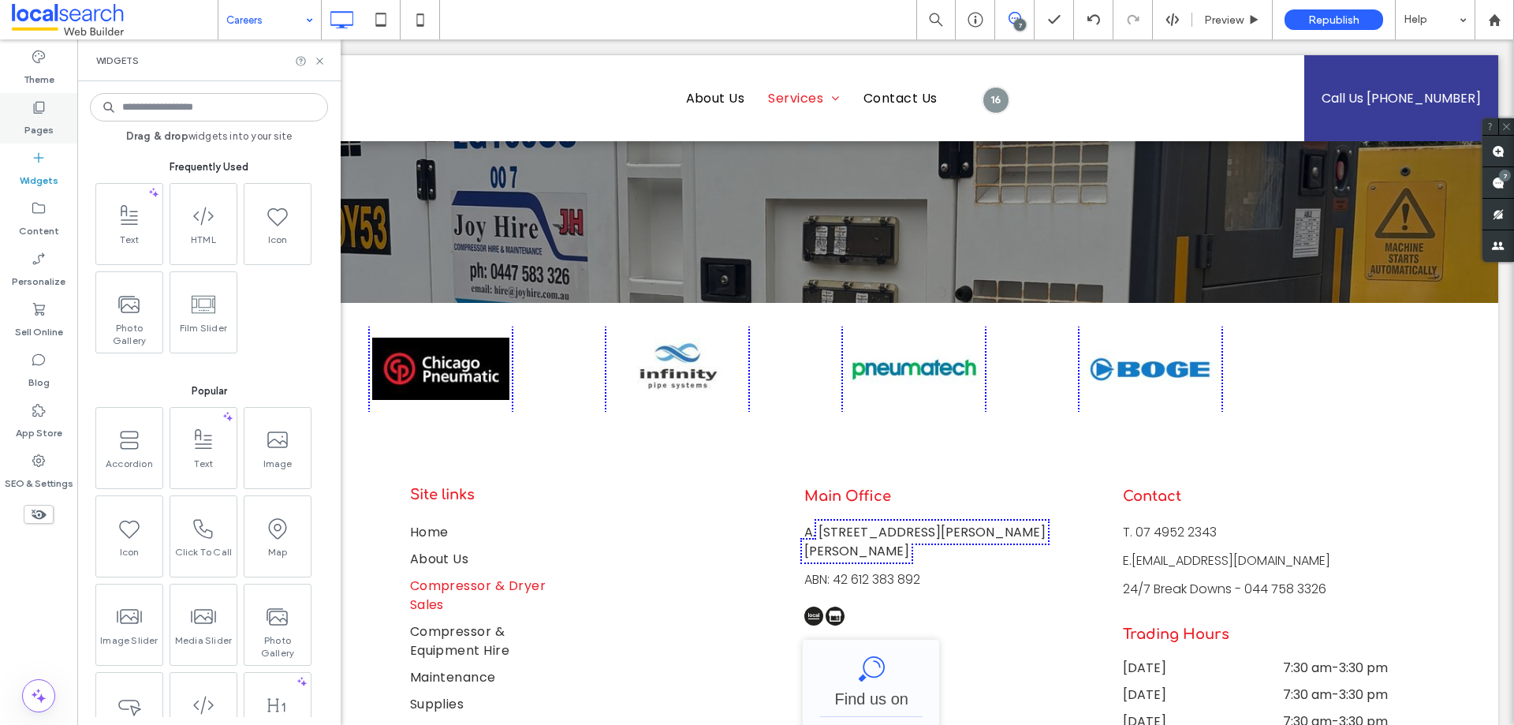
click at [32, 124] on label "Pages" at bounding box center [38, 126] width 29 height 22
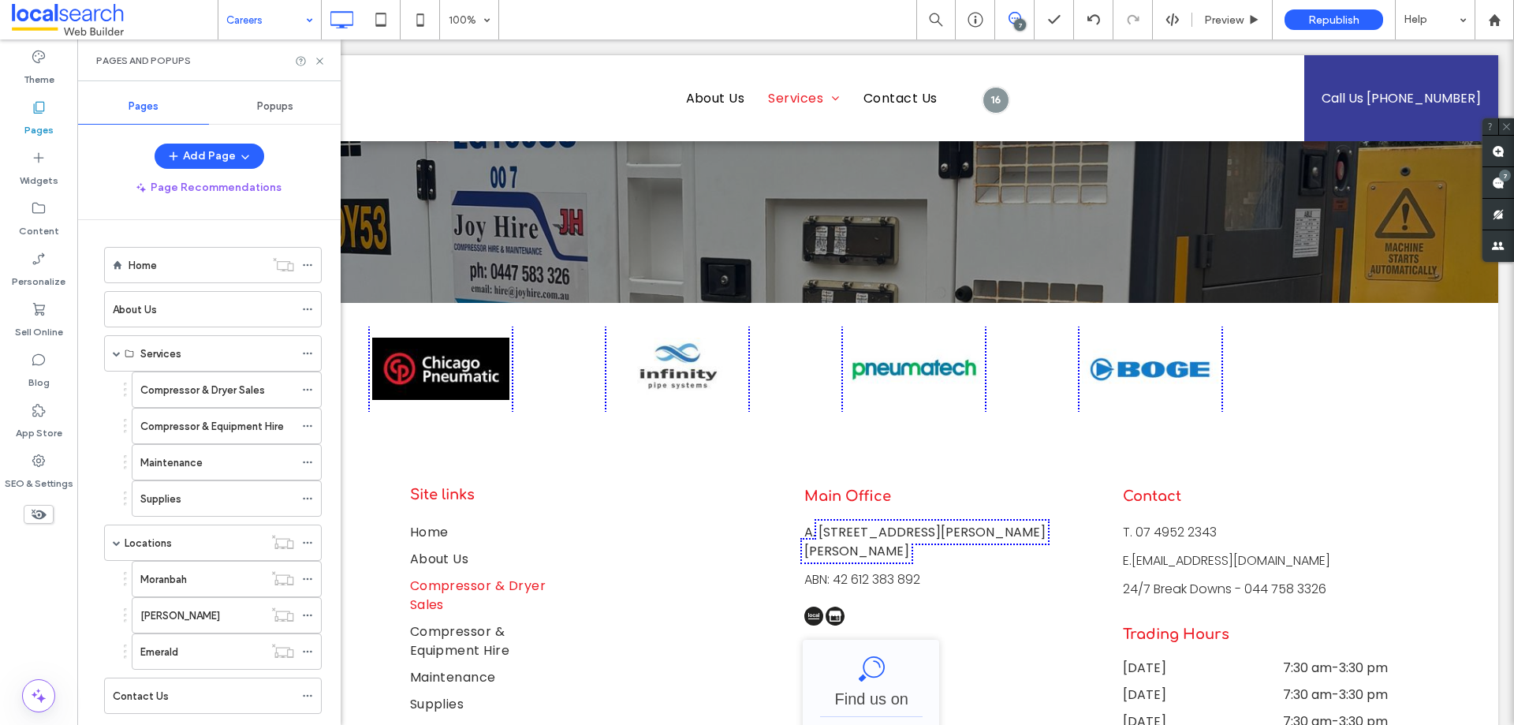
click at [200, 274] on div "Home" at bounding box center [197, 265] width 136 height 35
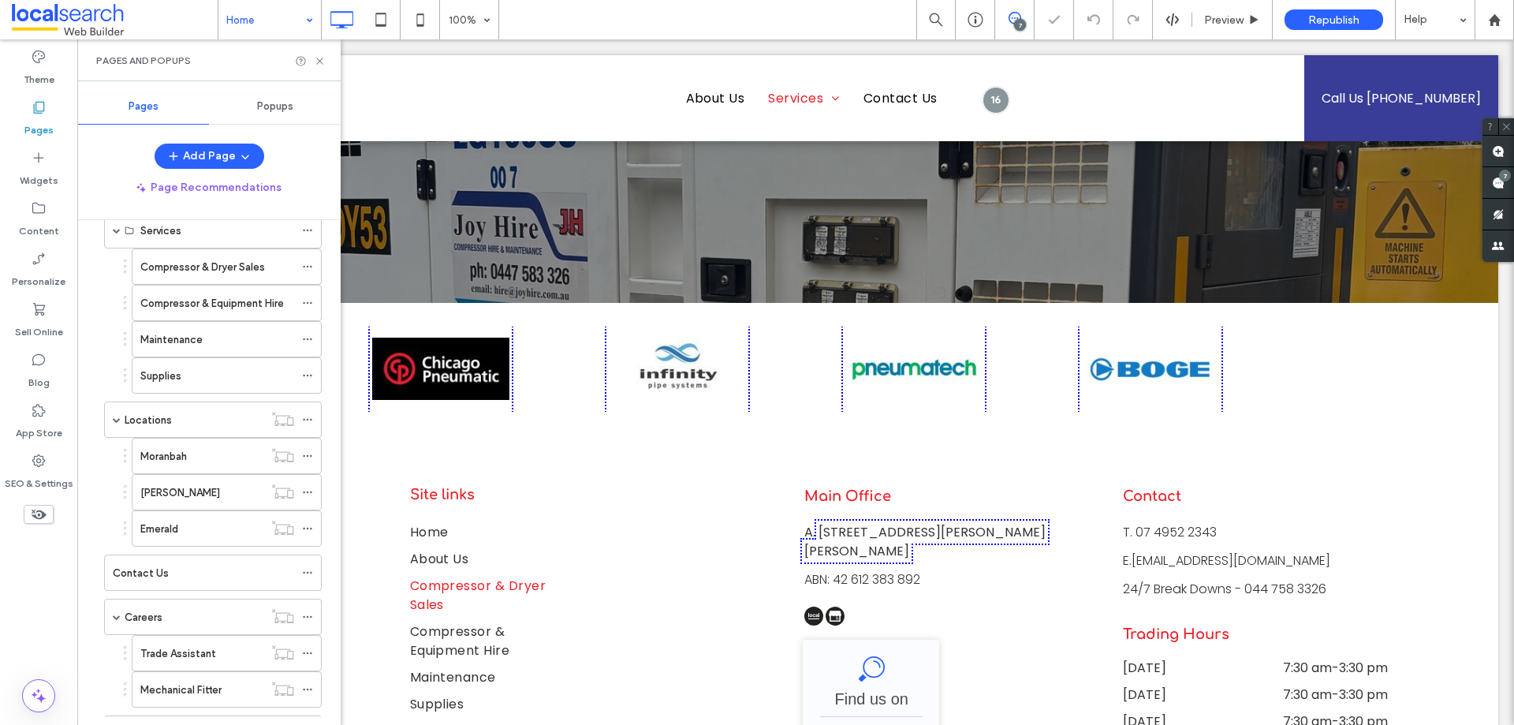
scroll to position [270, 0]
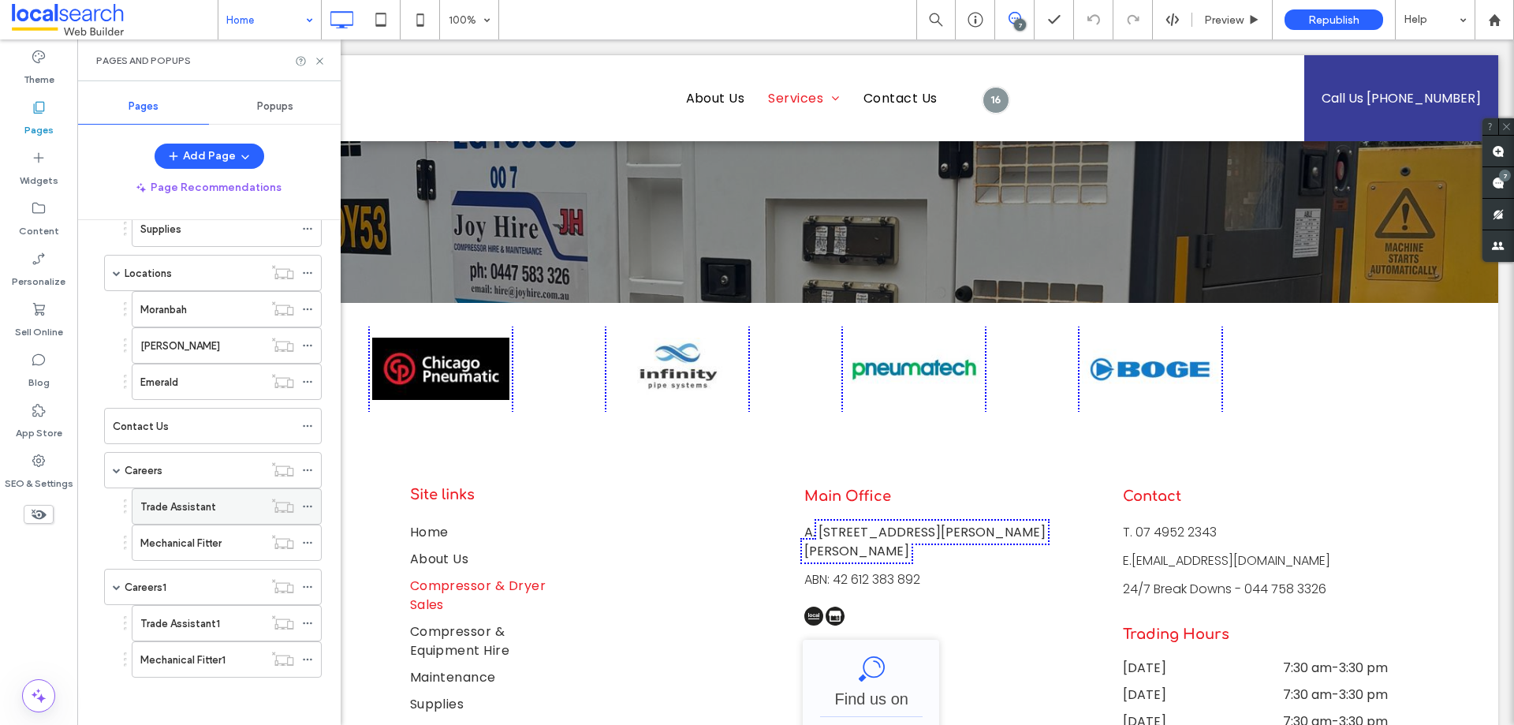
click at [212, 510] on label "Trade Assistant" at bounding box center [178, 507] width 76 height 28
click at [324, 61] on icon at bounding box center [320, 61] width 12 height 12
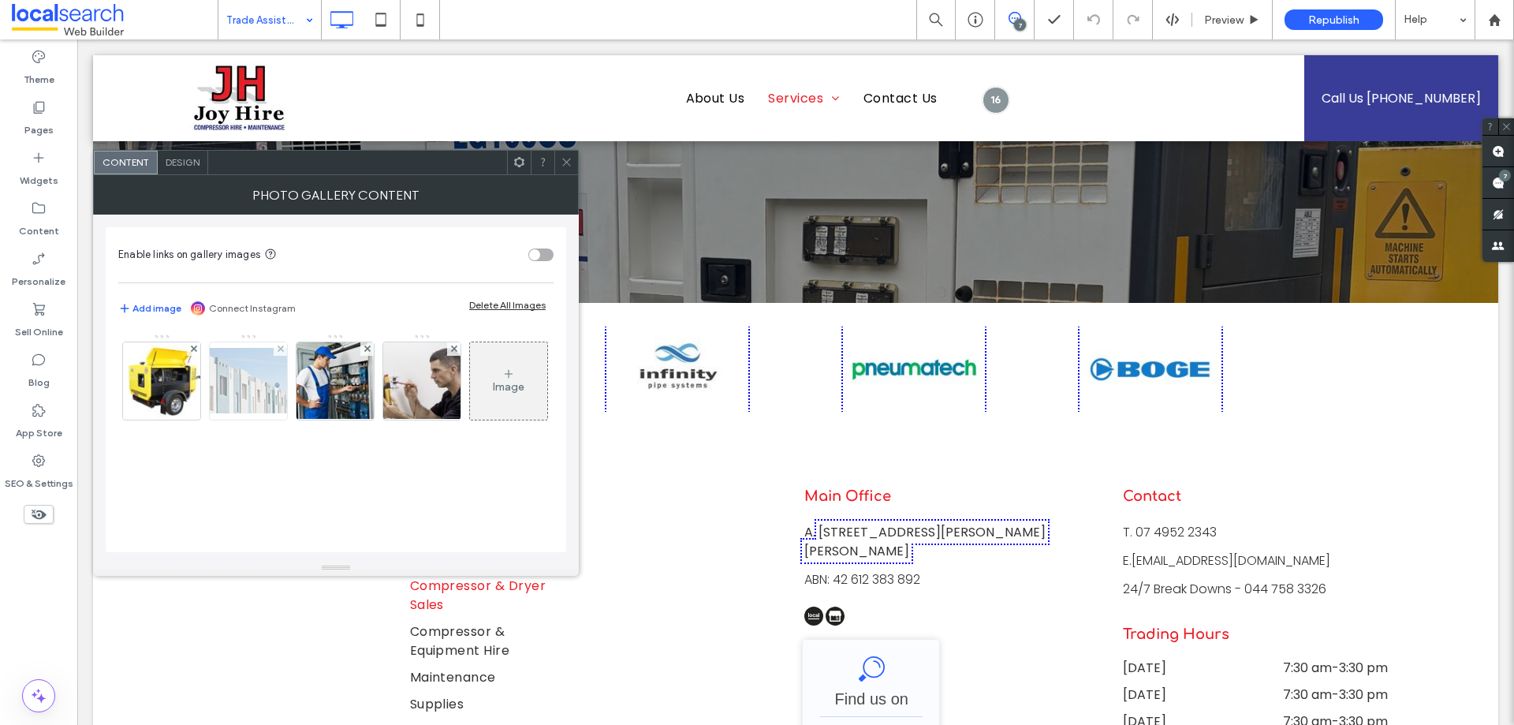
click at [258, 363] on img at bounding box center [248, 380] width 126 height 65
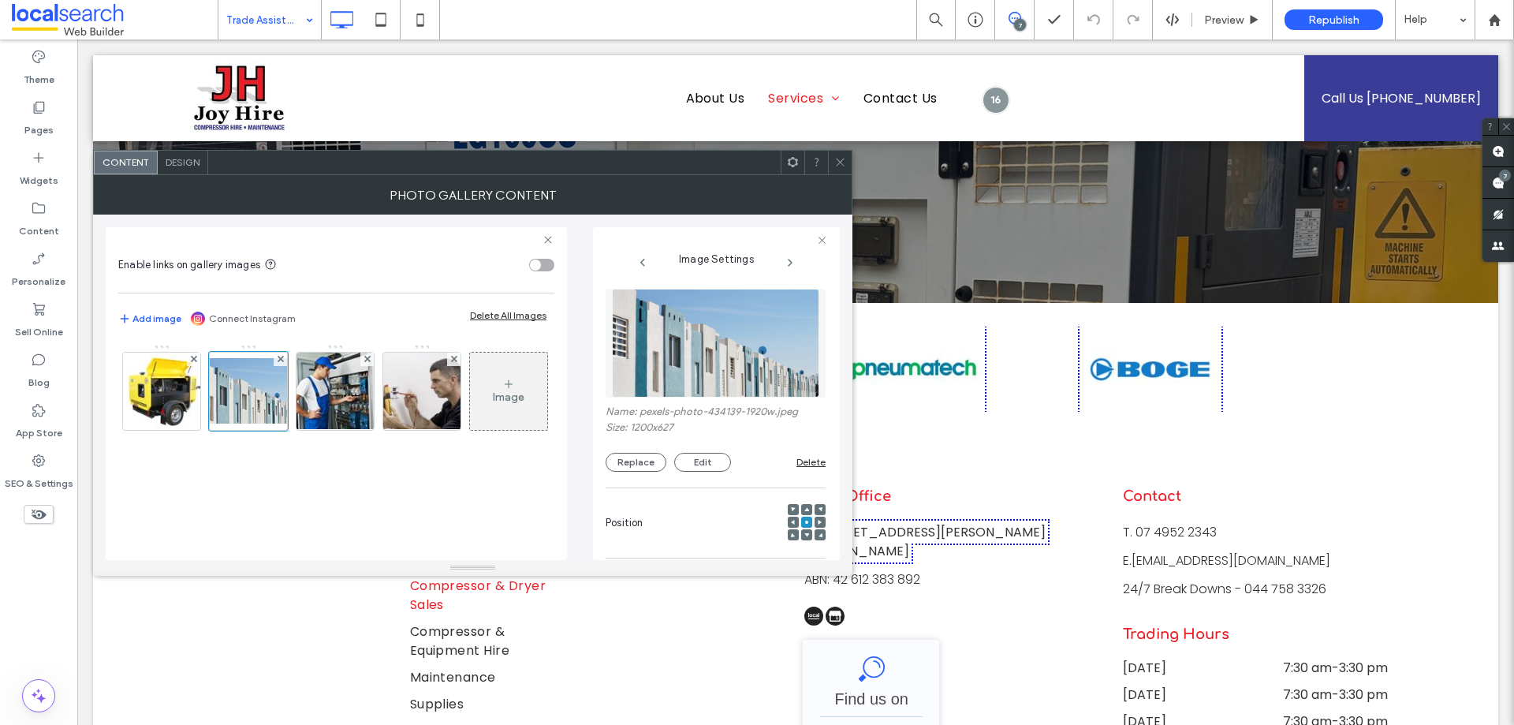
click at [841, 150] on div "Content Design" at bounding box center [472, 162] width 759 height 25
click at [843, 155] on span at bounding box center [840, 163] width 12 height 24
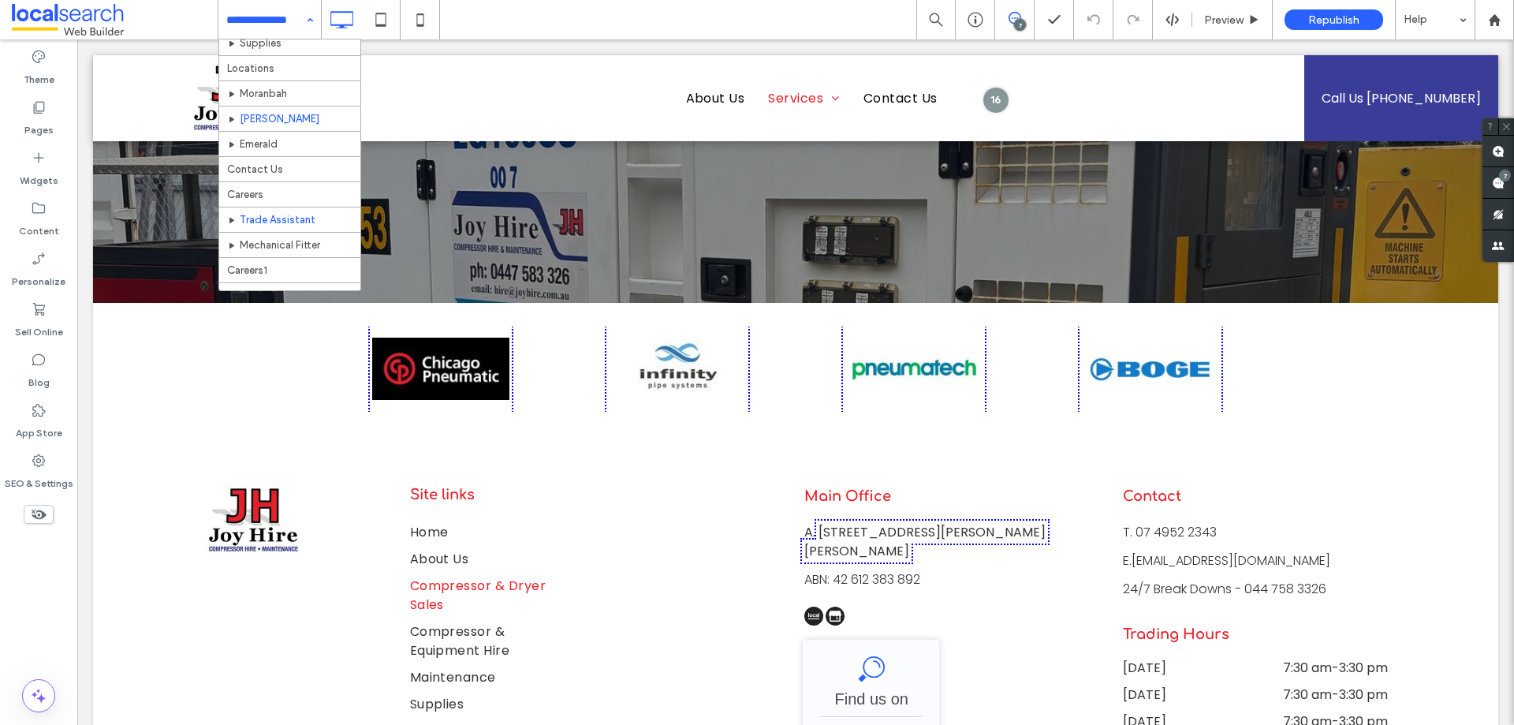
scroll to position [199, 0]
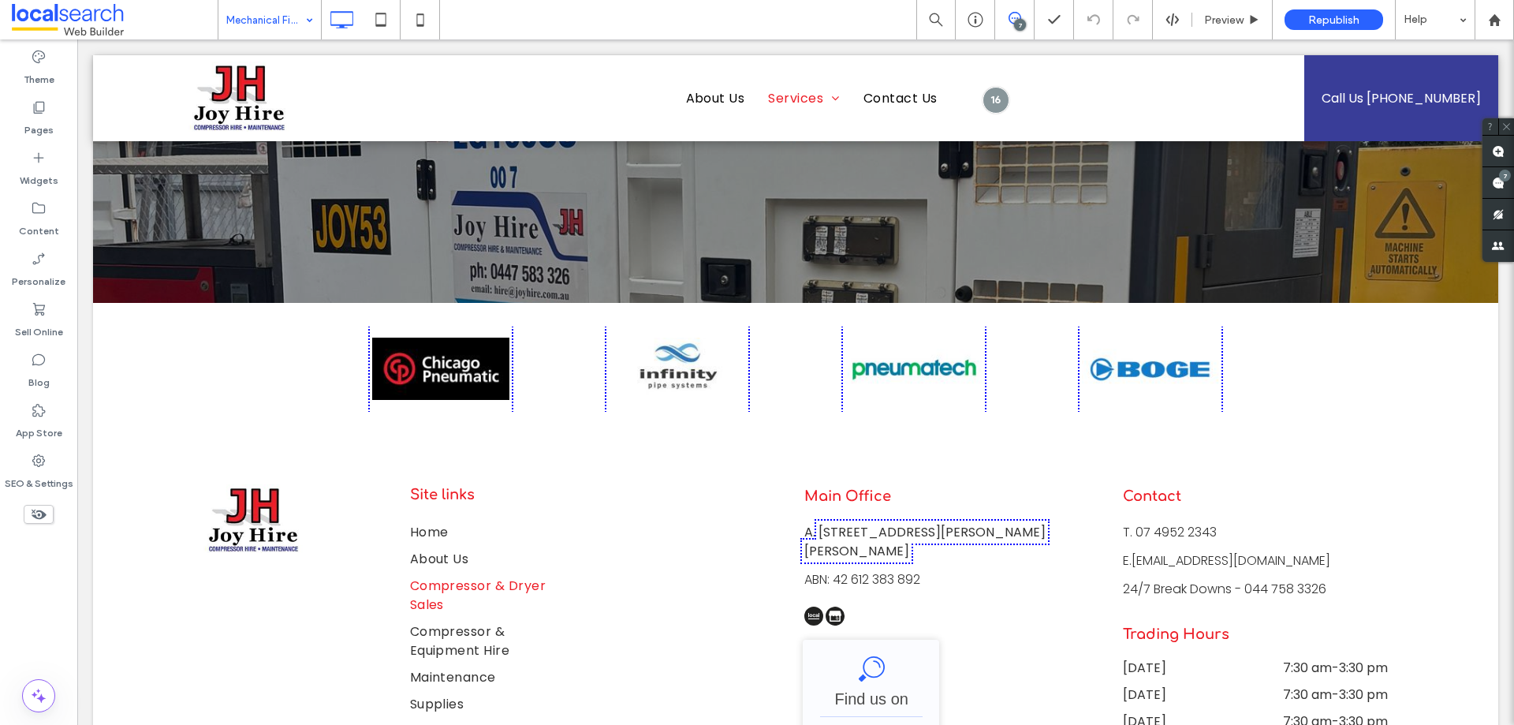
drag, startPoint x: 274, startPoint y: 198, endPoint x: 690, endPoint y: 289, distance: 425.3
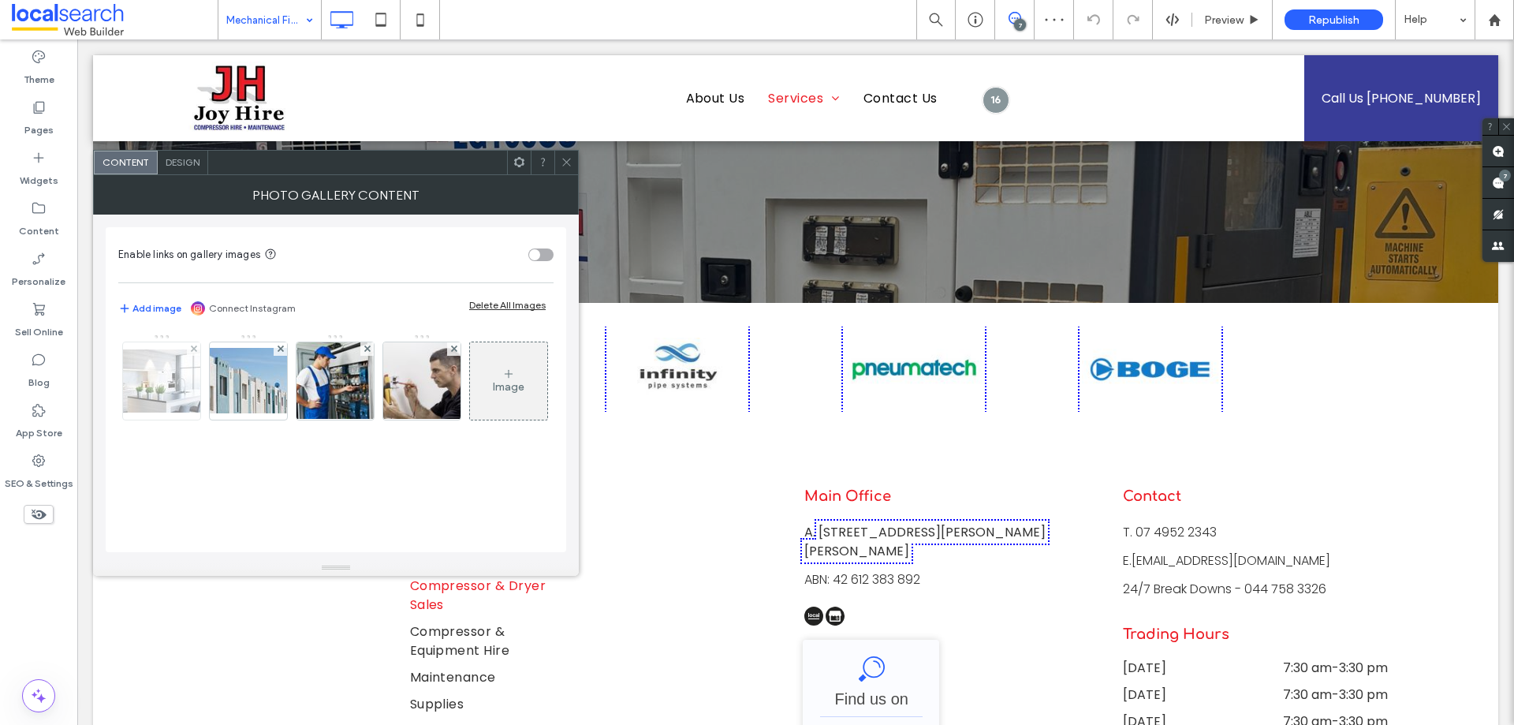
click at [146, 373] on img at bounding box center [162, 380] width 126 height 63
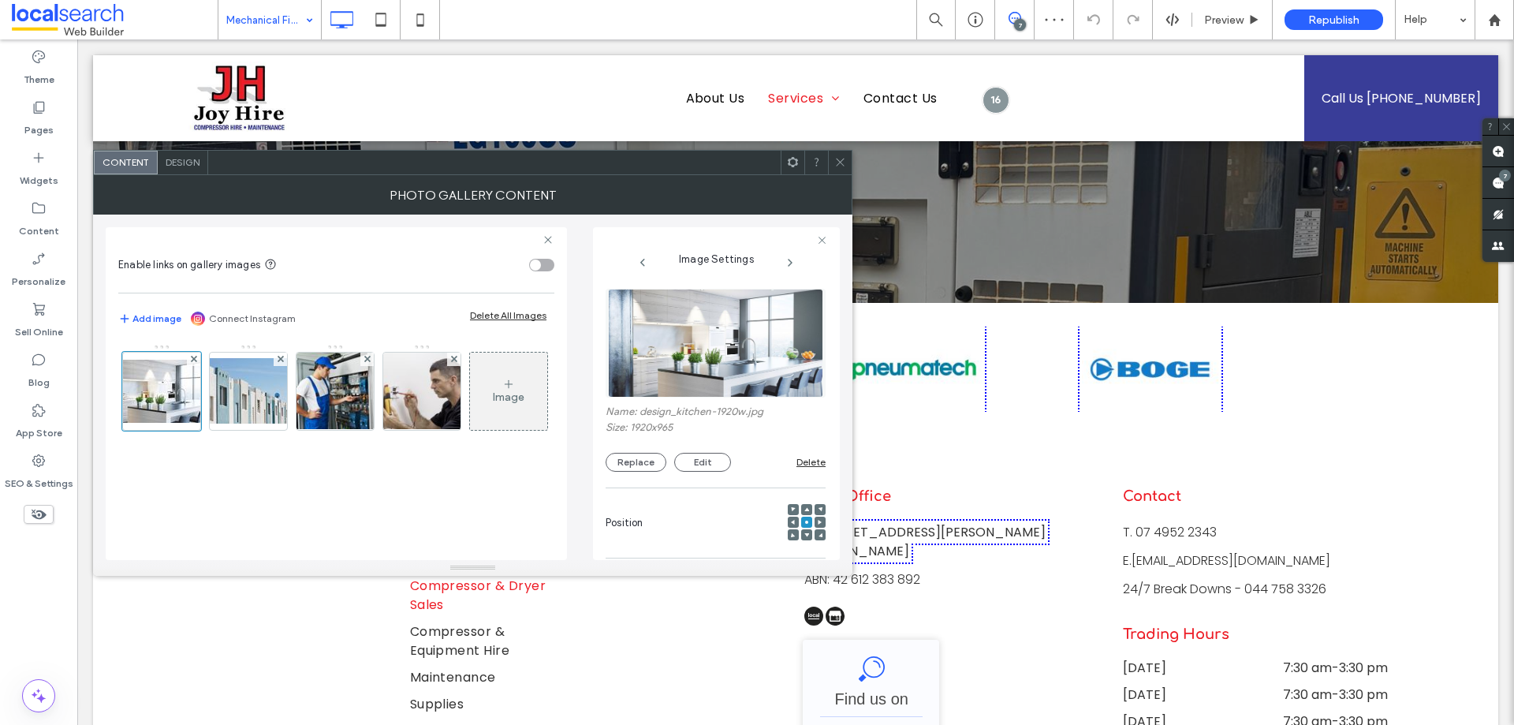
click at [688, 357] on img at bounding box center [715, 343] width 215 height 109
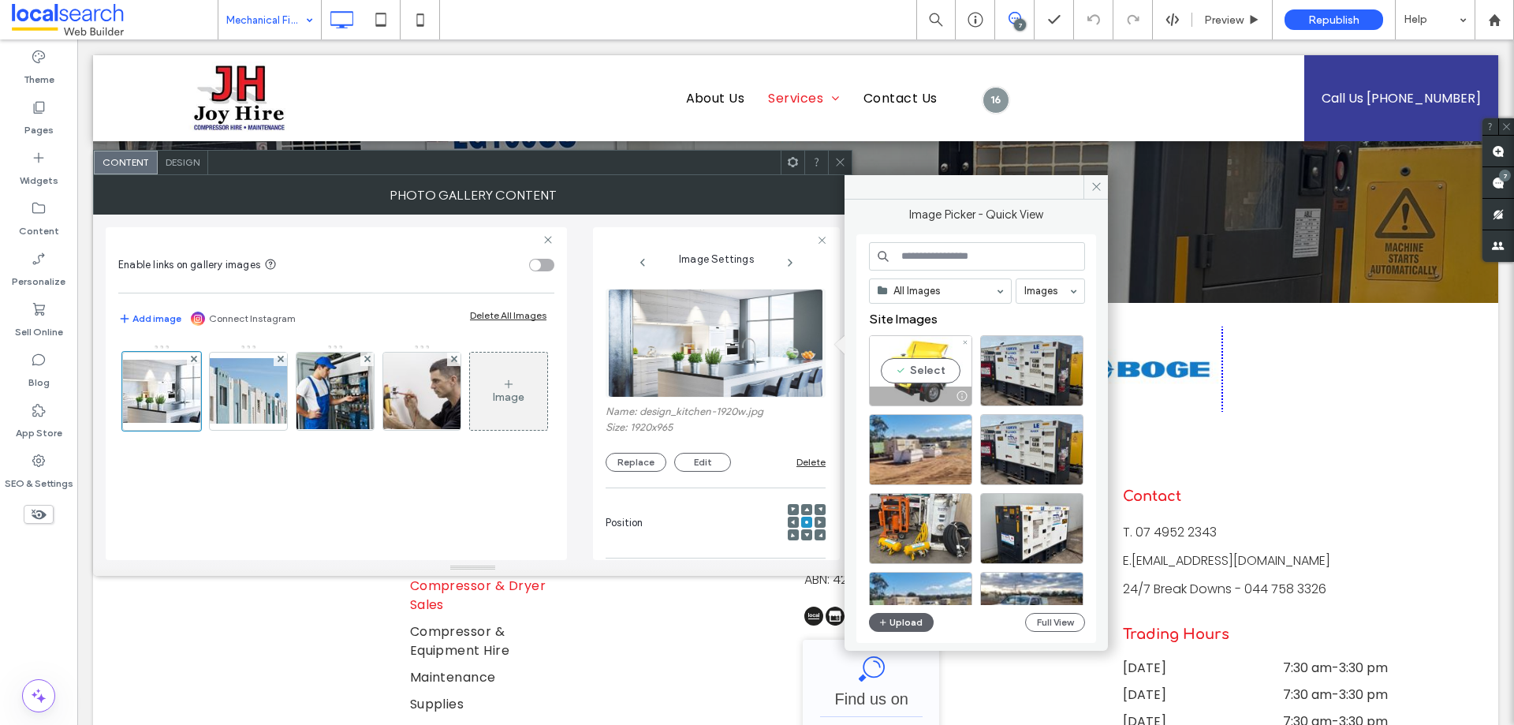
click at [917, 376] on div "Select" at bounding box center [920, 370] width 103 height 71
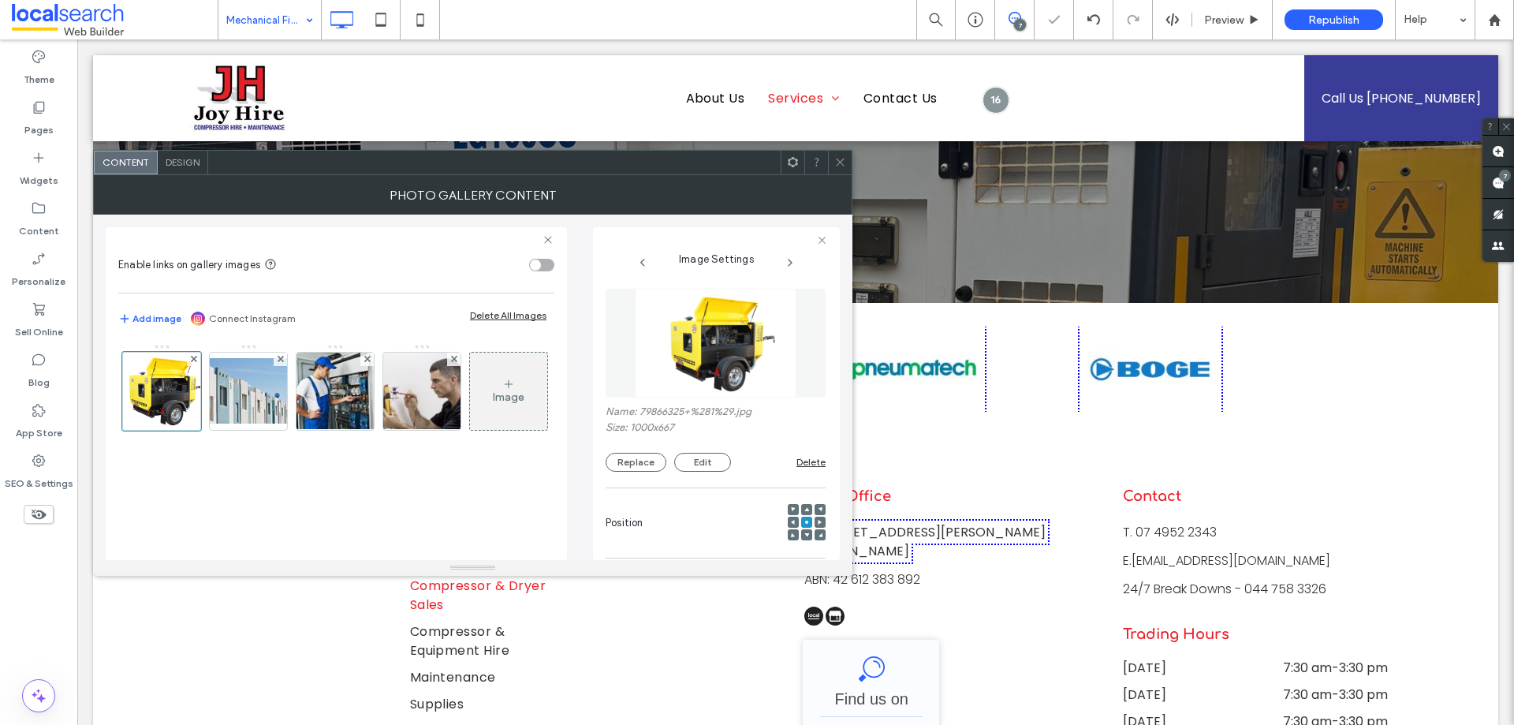
click at [837, 162] on icon at bounding box center [840, 162] width 12 height 12
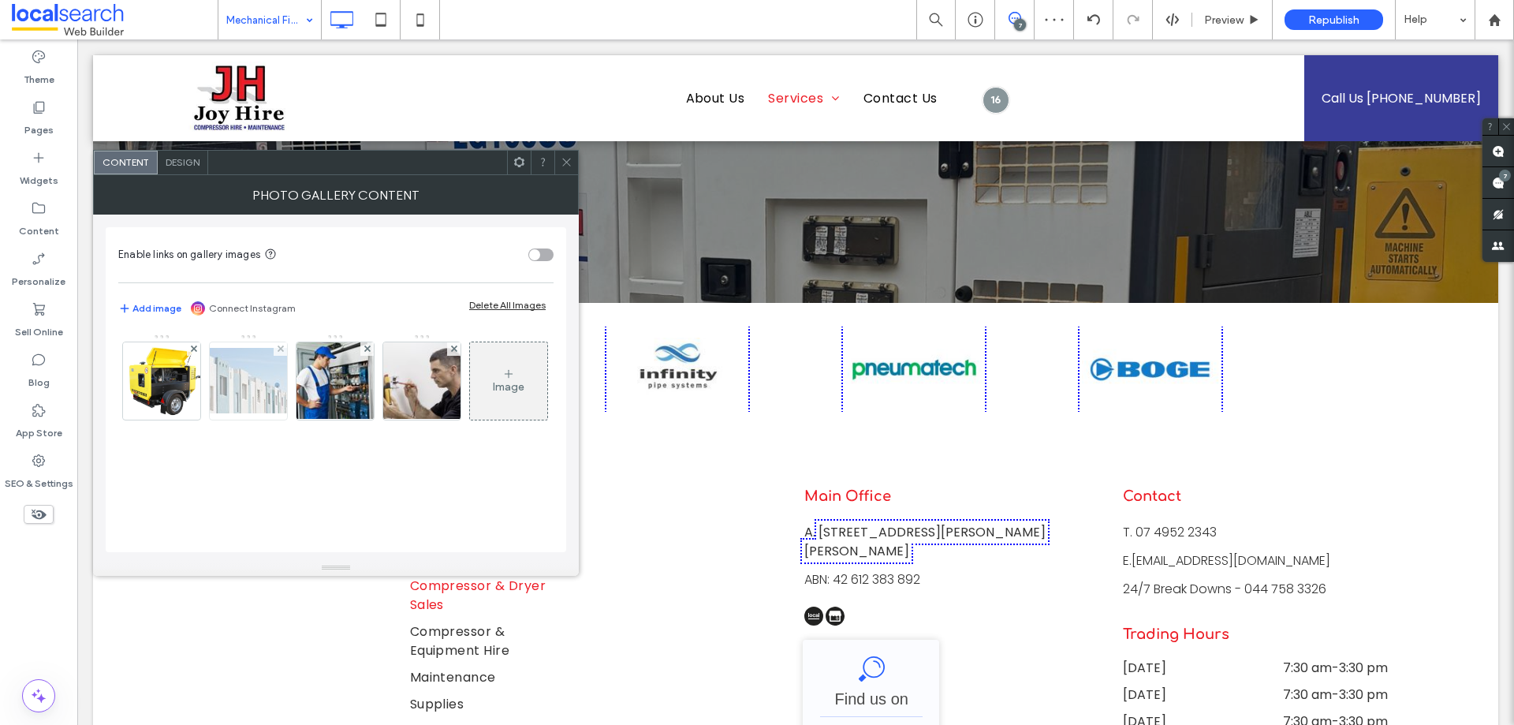
click at [240, 377] on img at bounding box center [248, 380] width 126 height 65
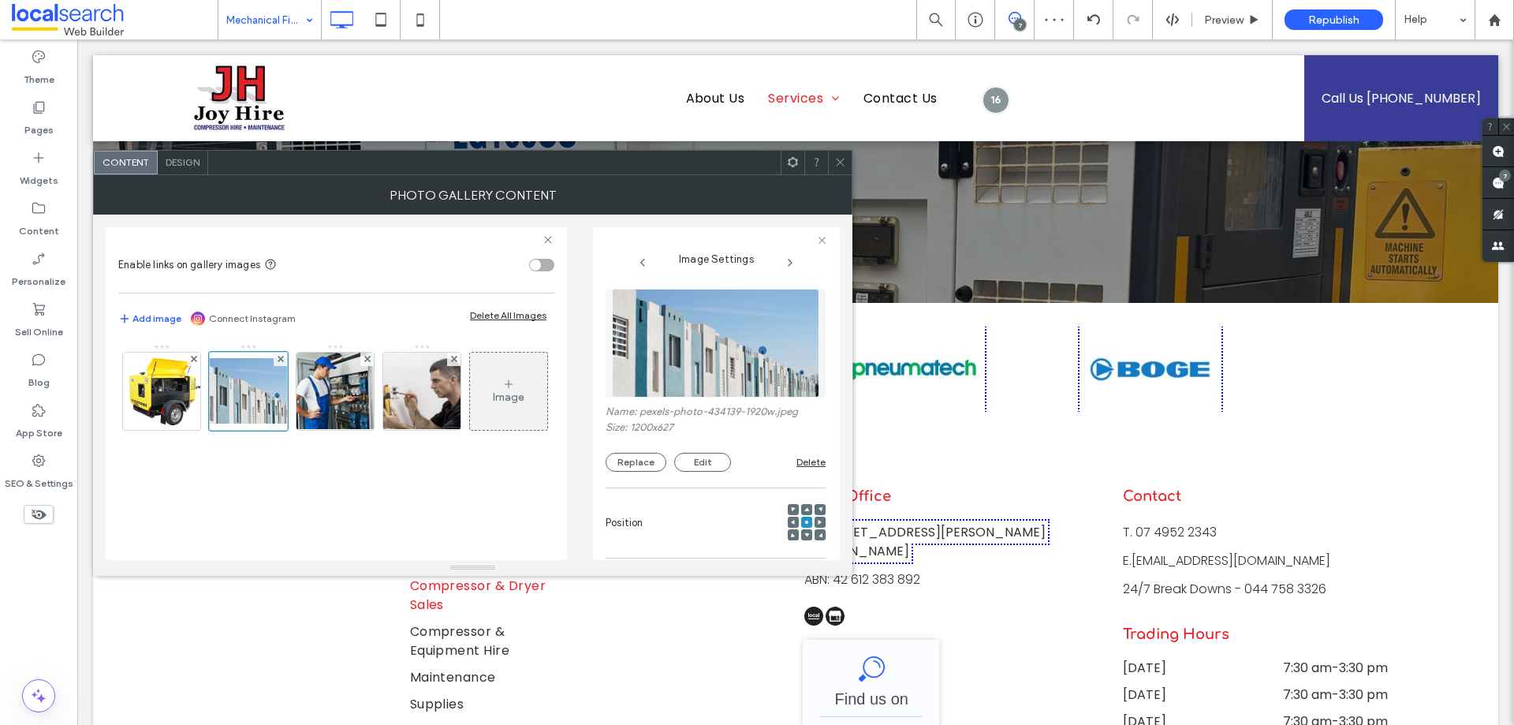
click at [735, 381] on img at bounding box center [715, 343] width 207 height 109
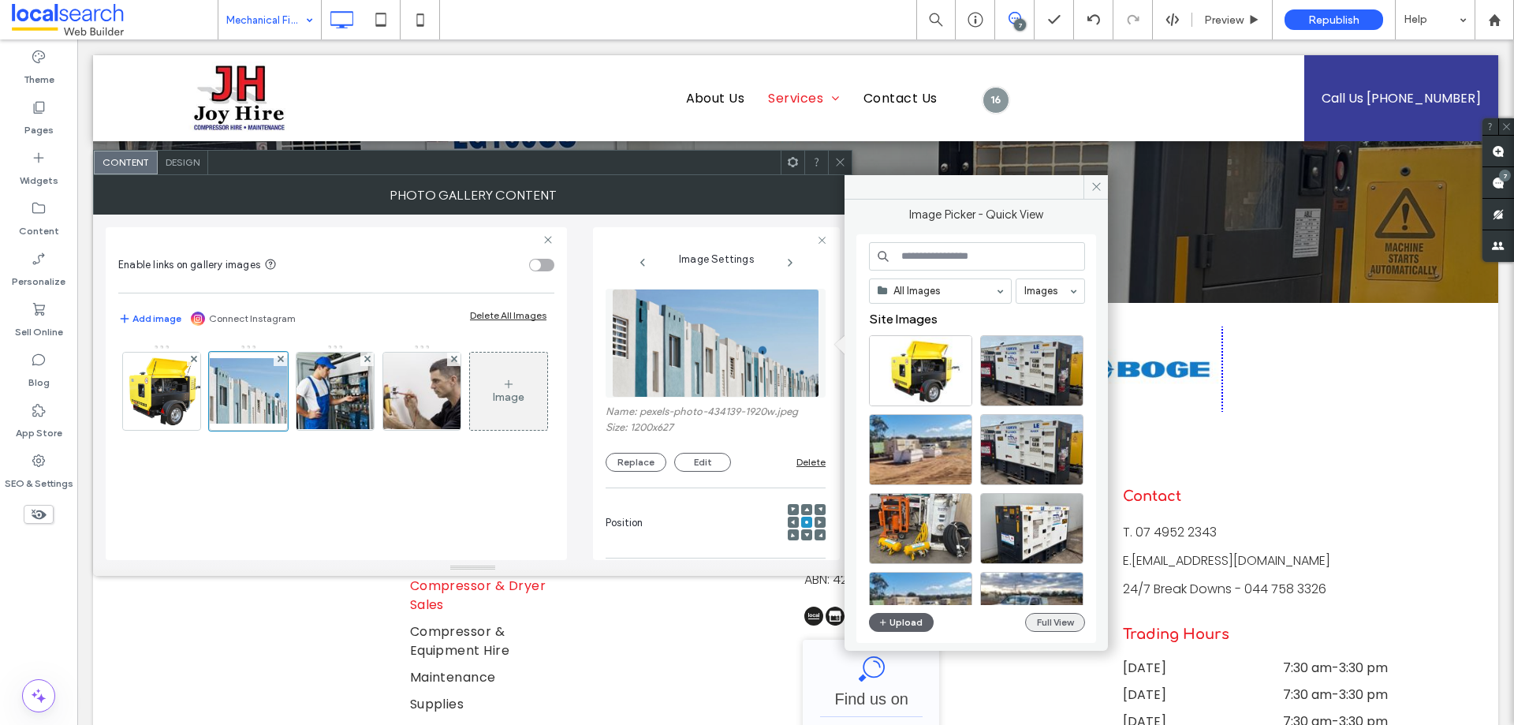
click at [1035, 621] on button "Full View" at bounding box center [1055, 622] width 60 height 19
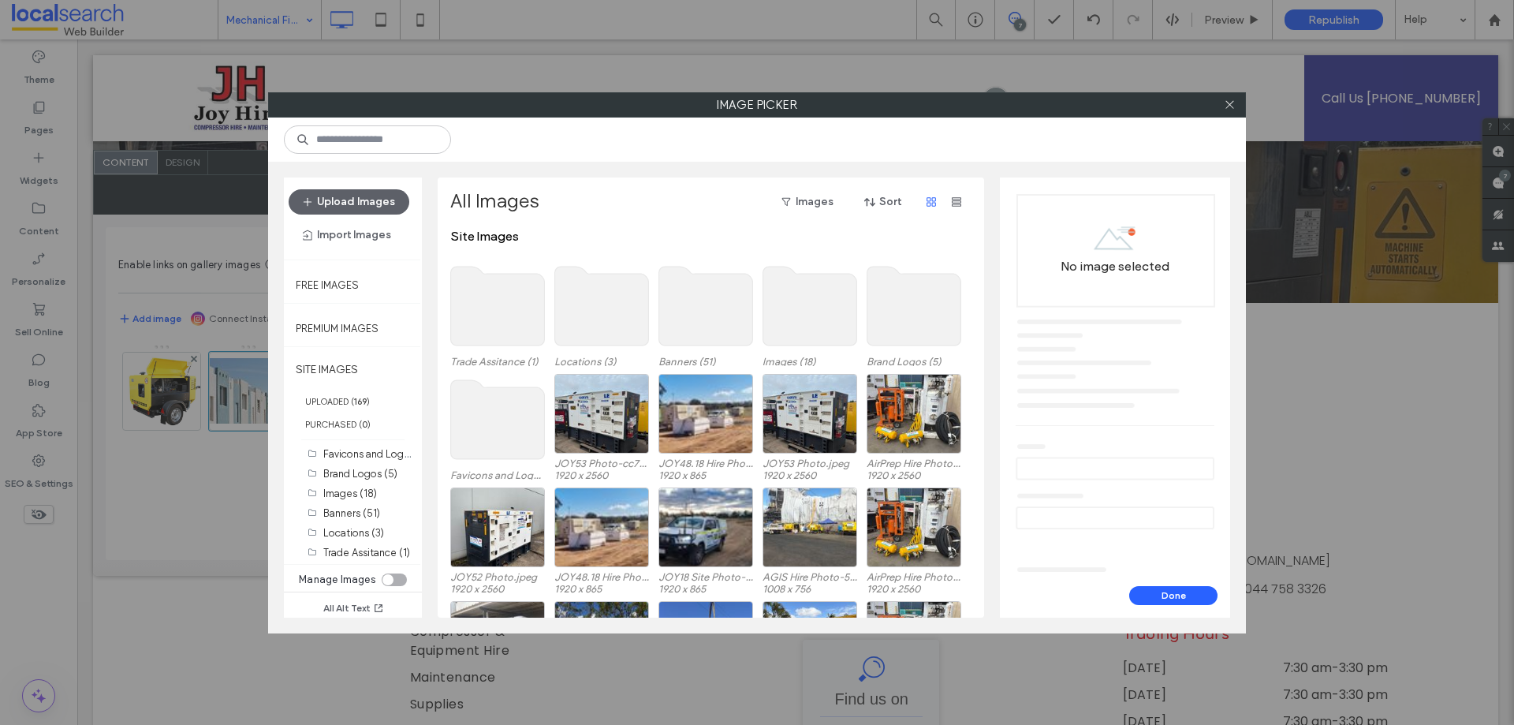
click at [516, 305] on use at bounding box center [498, 306] width 94 height 79
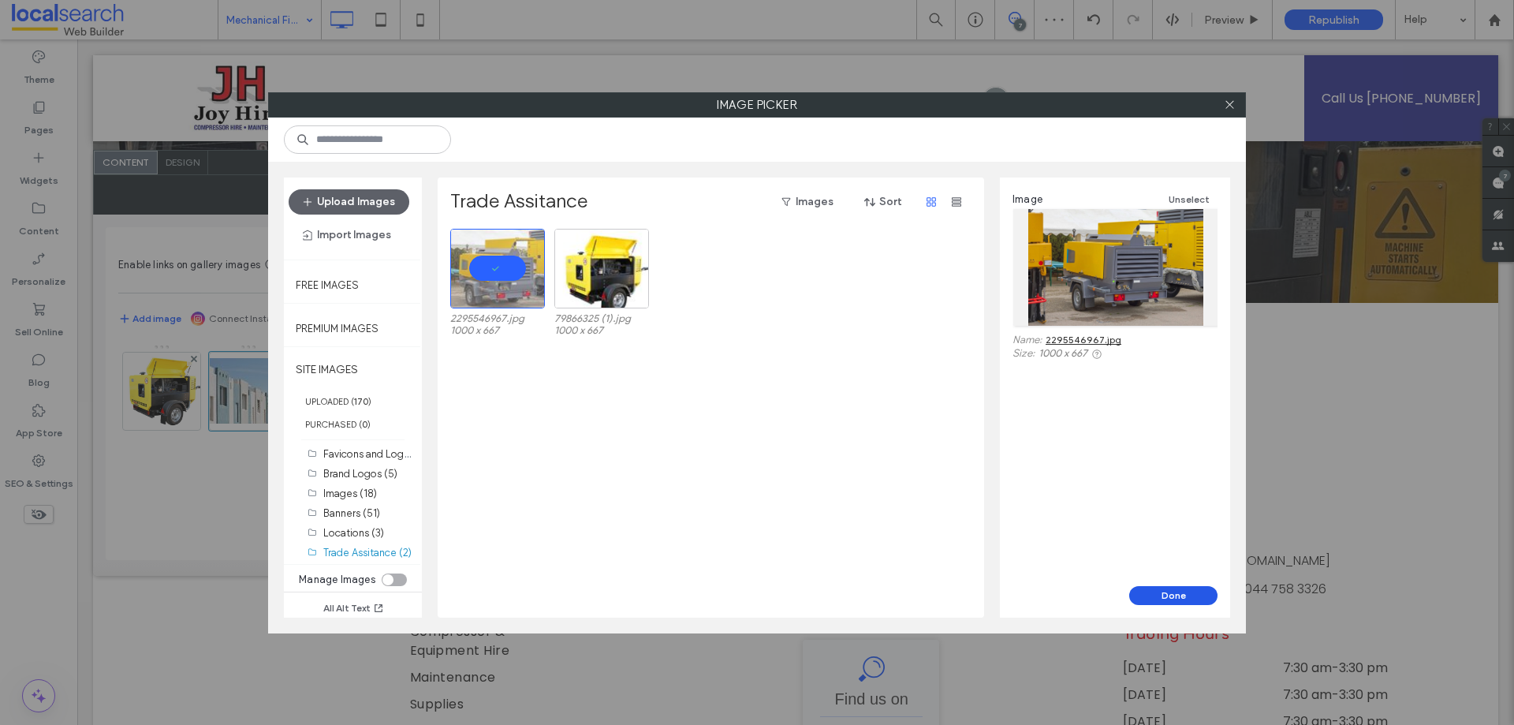
click at [1172, 589] on button "Done" at bounding box center [1173, 595] width 88 height 19
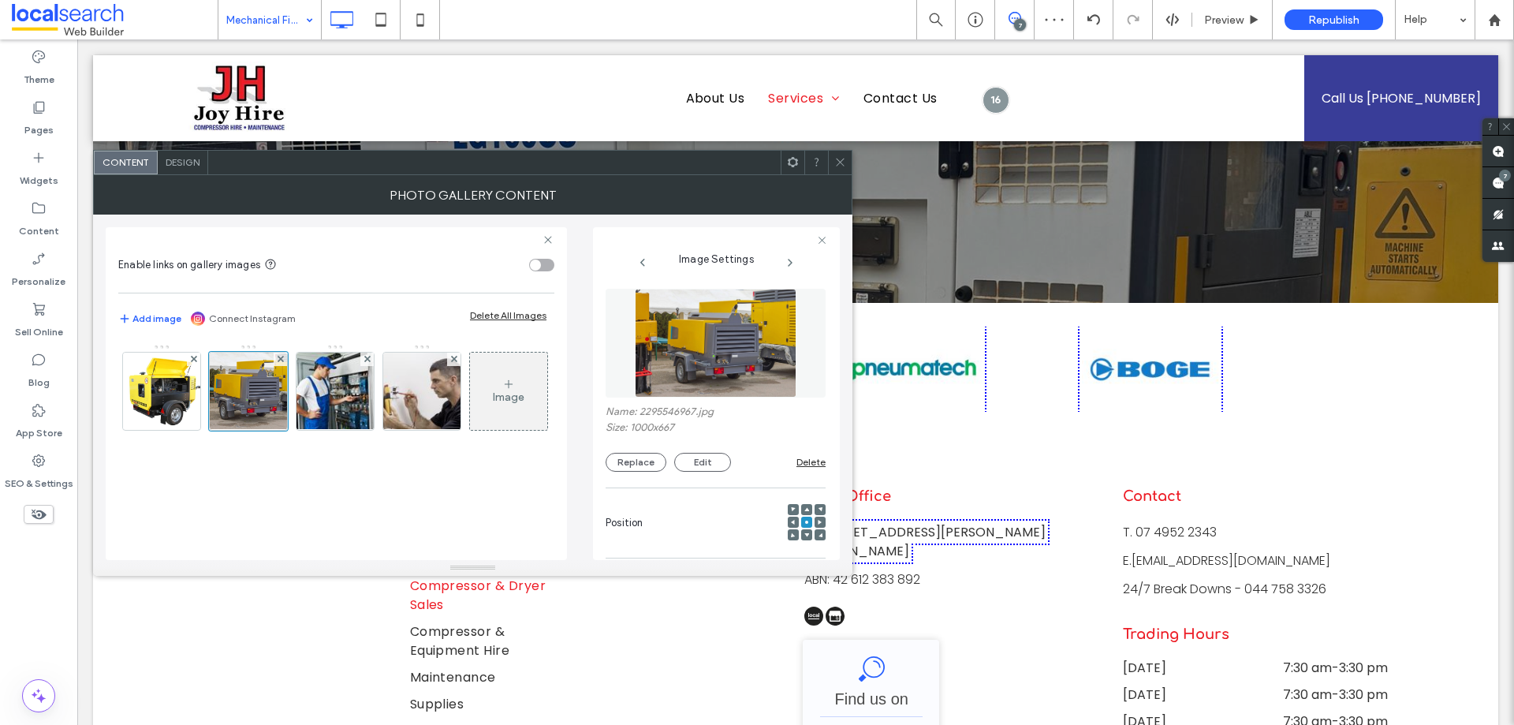
click at [840, 158] on icon at bounding box center [840, 162] width 12 height 12
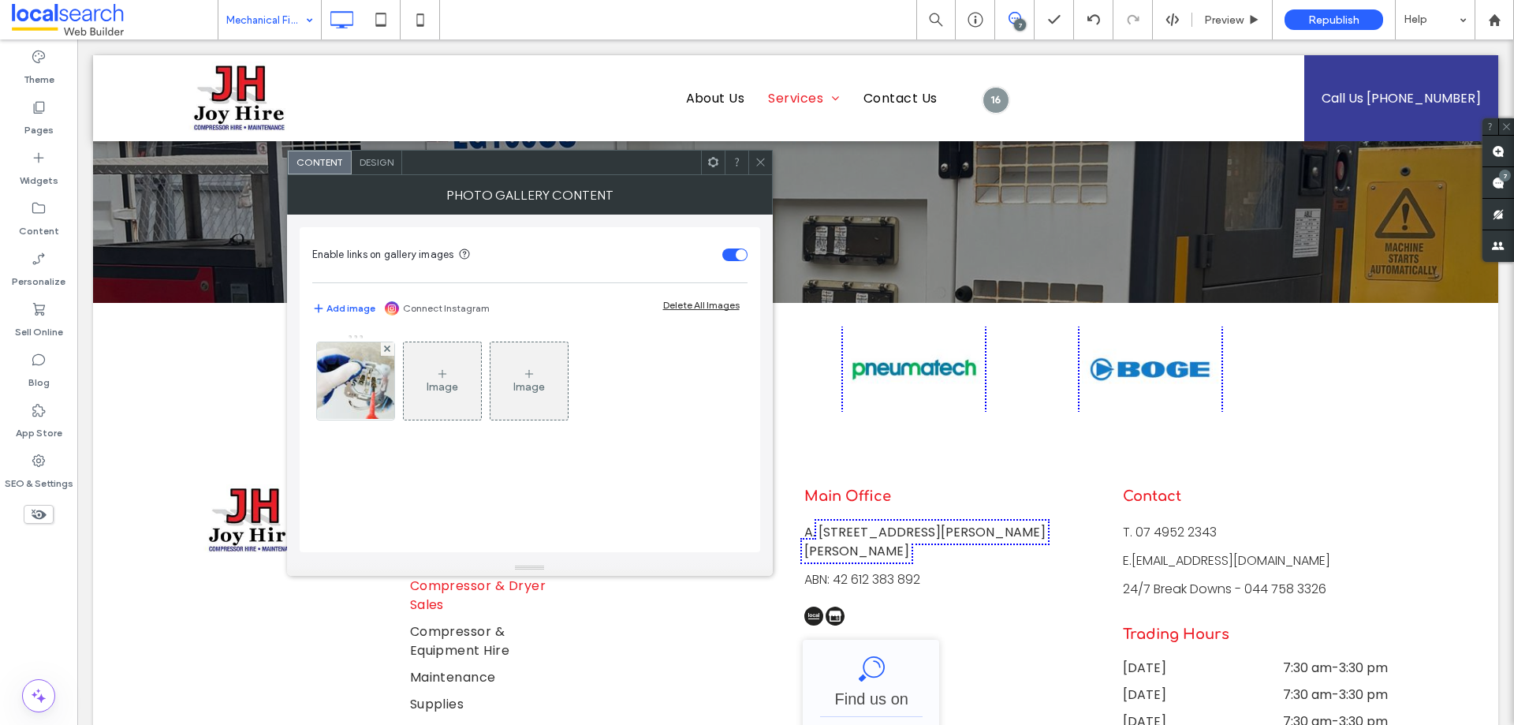
click at [758, 157] on icon at bounding box center [761, 162] width 12 height 12
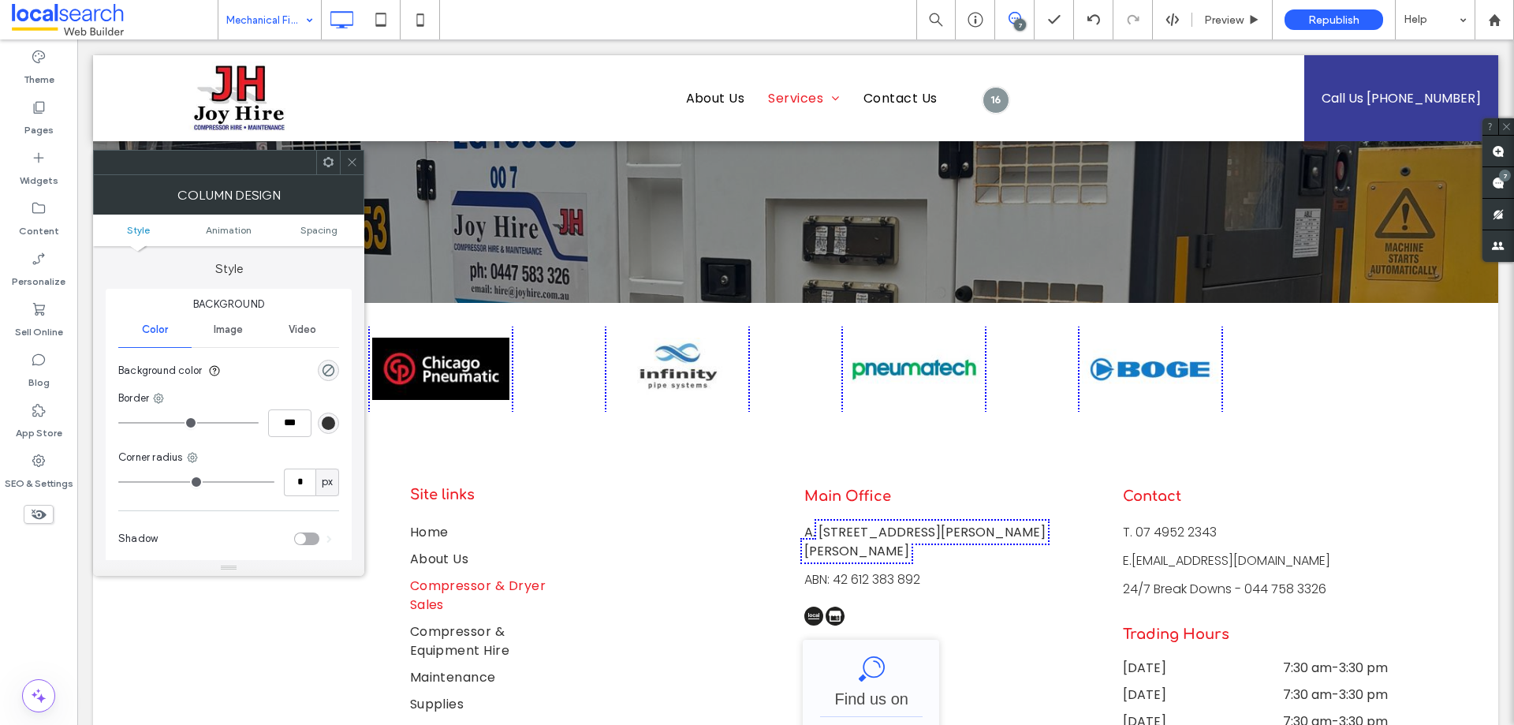
click at [241, 330] on span "Image" at bounding box center [228, 329] width 29 height 13
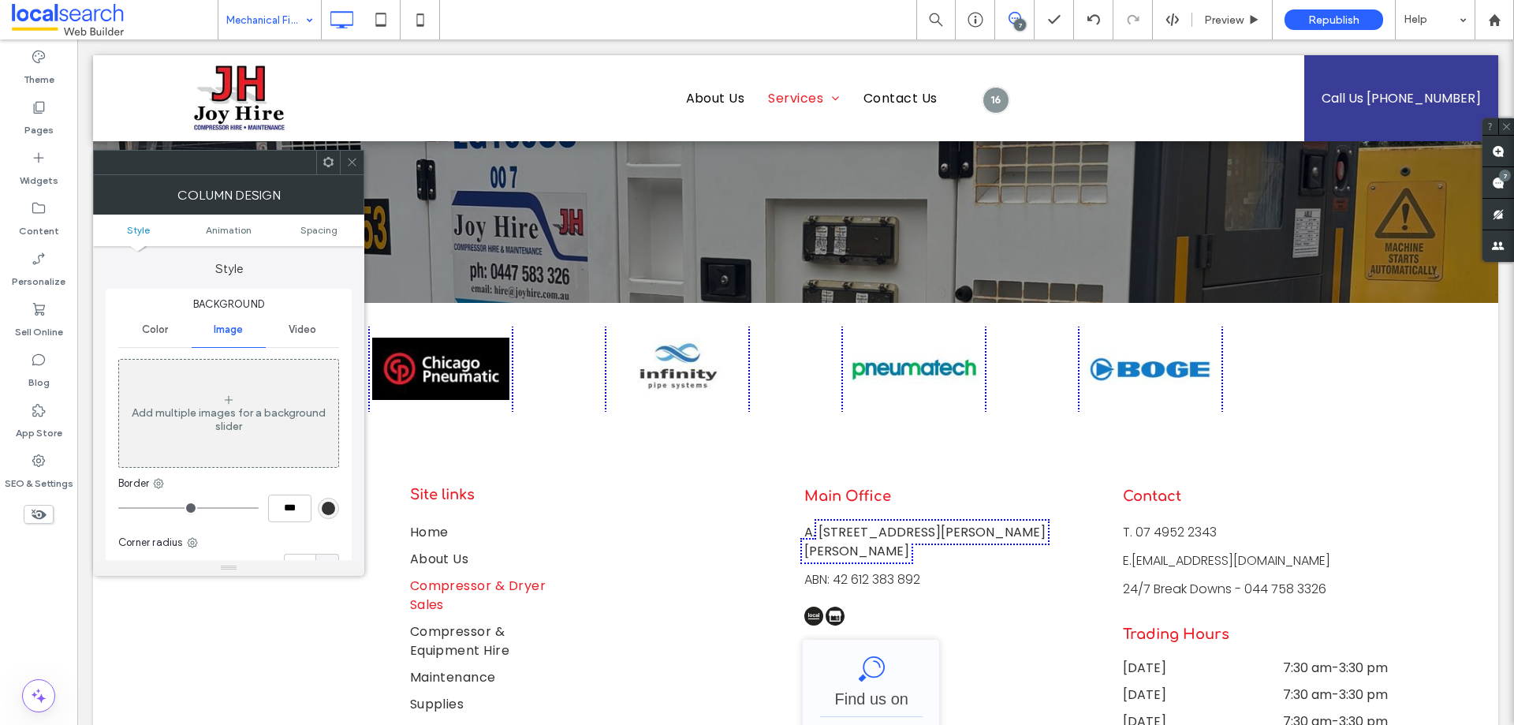
click at [319, 404] on div "Add multiple images for a background slider" at bounding box center [228, 413] width 219 height 104
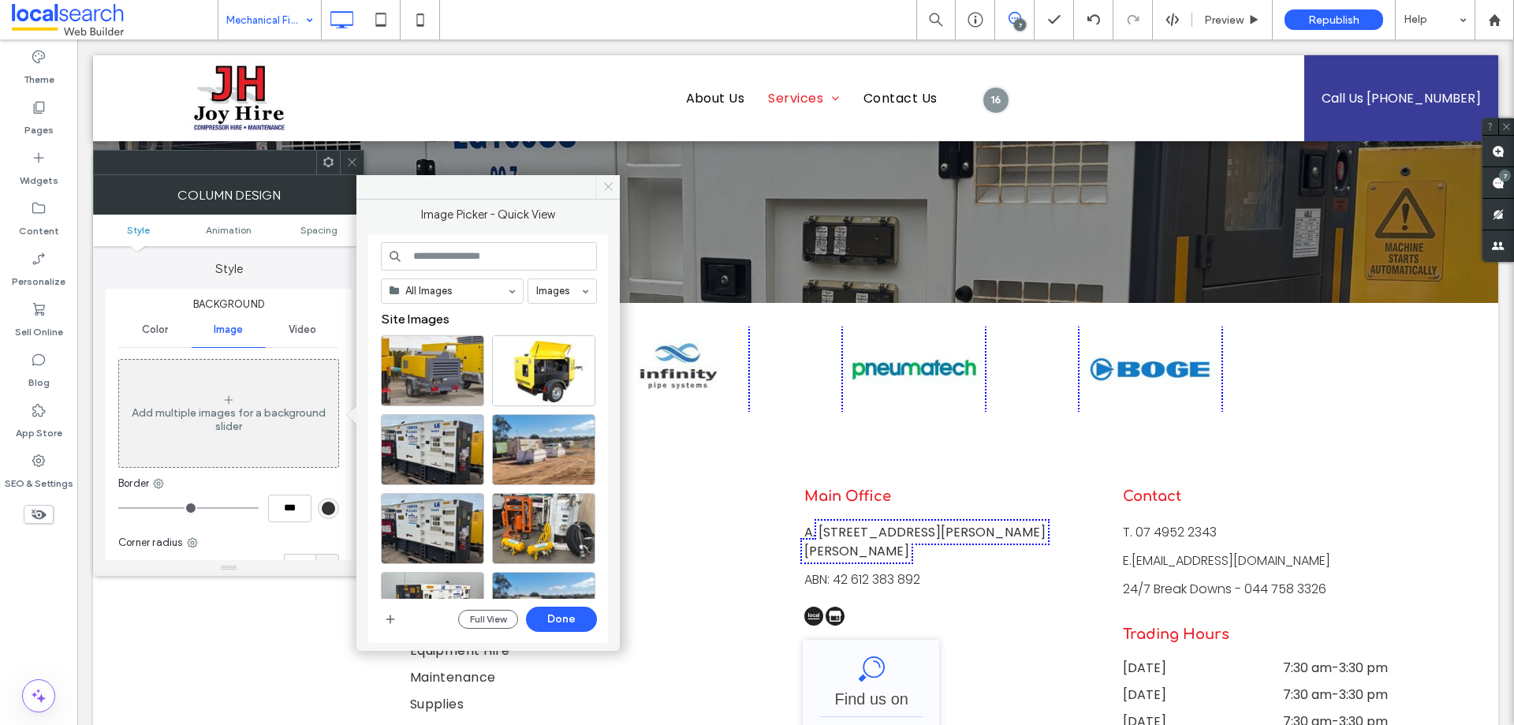
click at [613, 188] on icon at bounding box center [608, 187] width 12 height 12
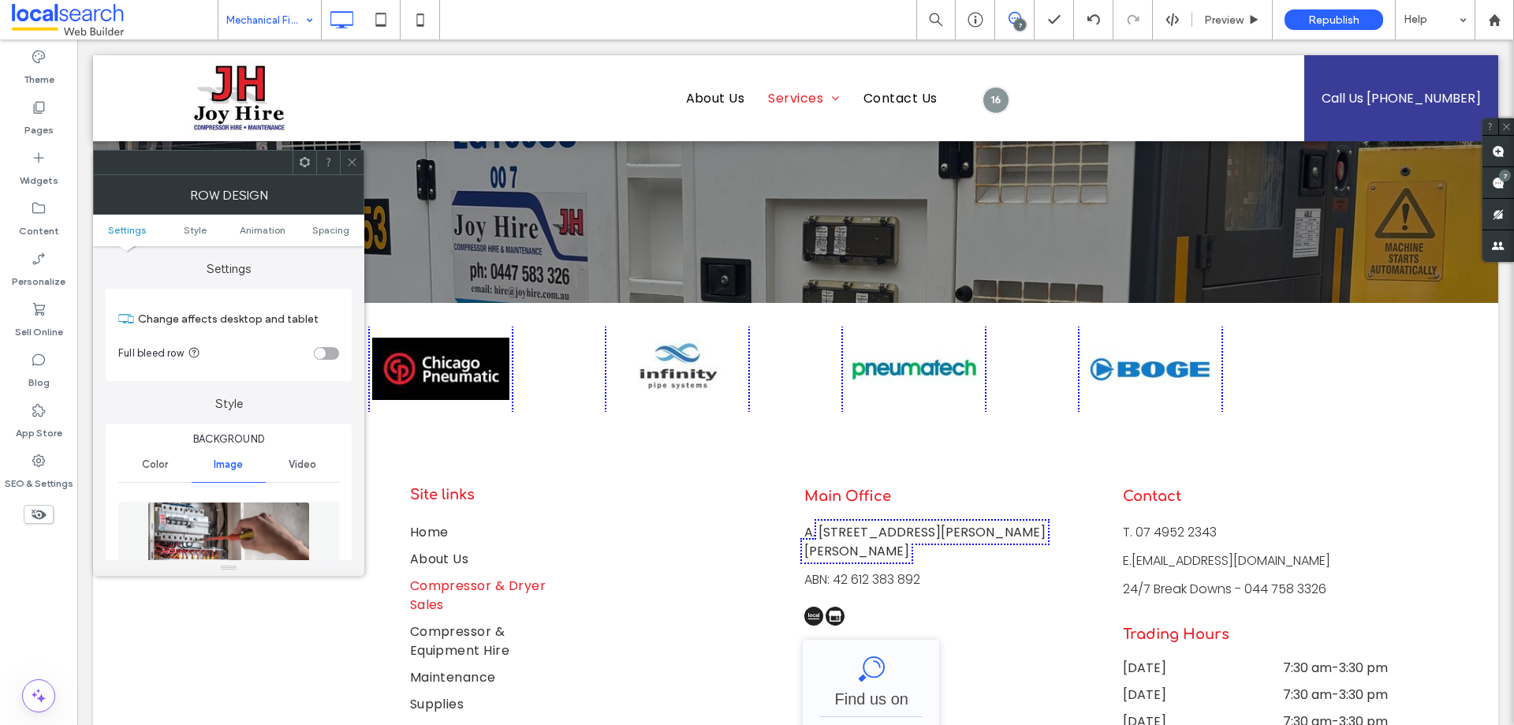
click at [229, 535] on img at bounding box center [228, 555] width 162 height 109
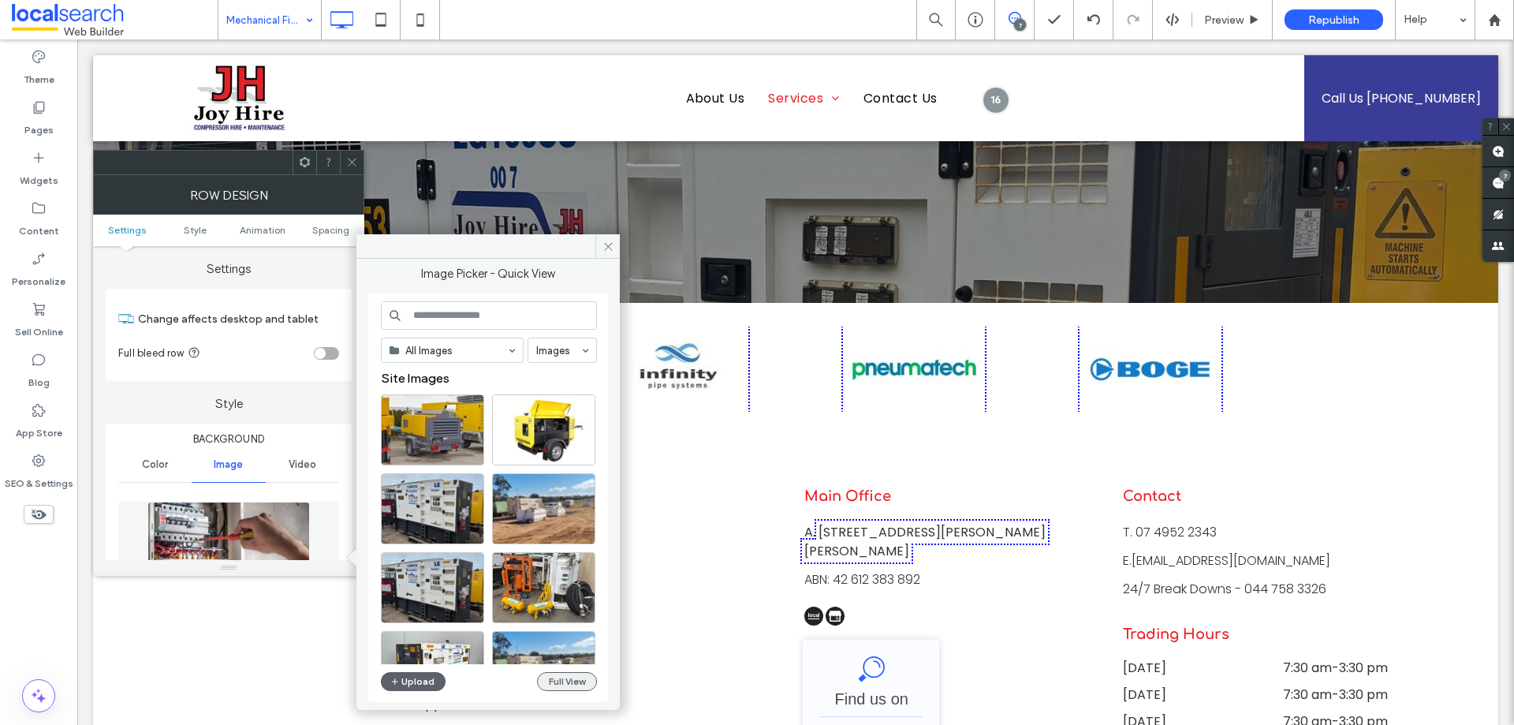
click at [567, 677] on button "Full View" at bounding box center [567, 681] width 60 height 19
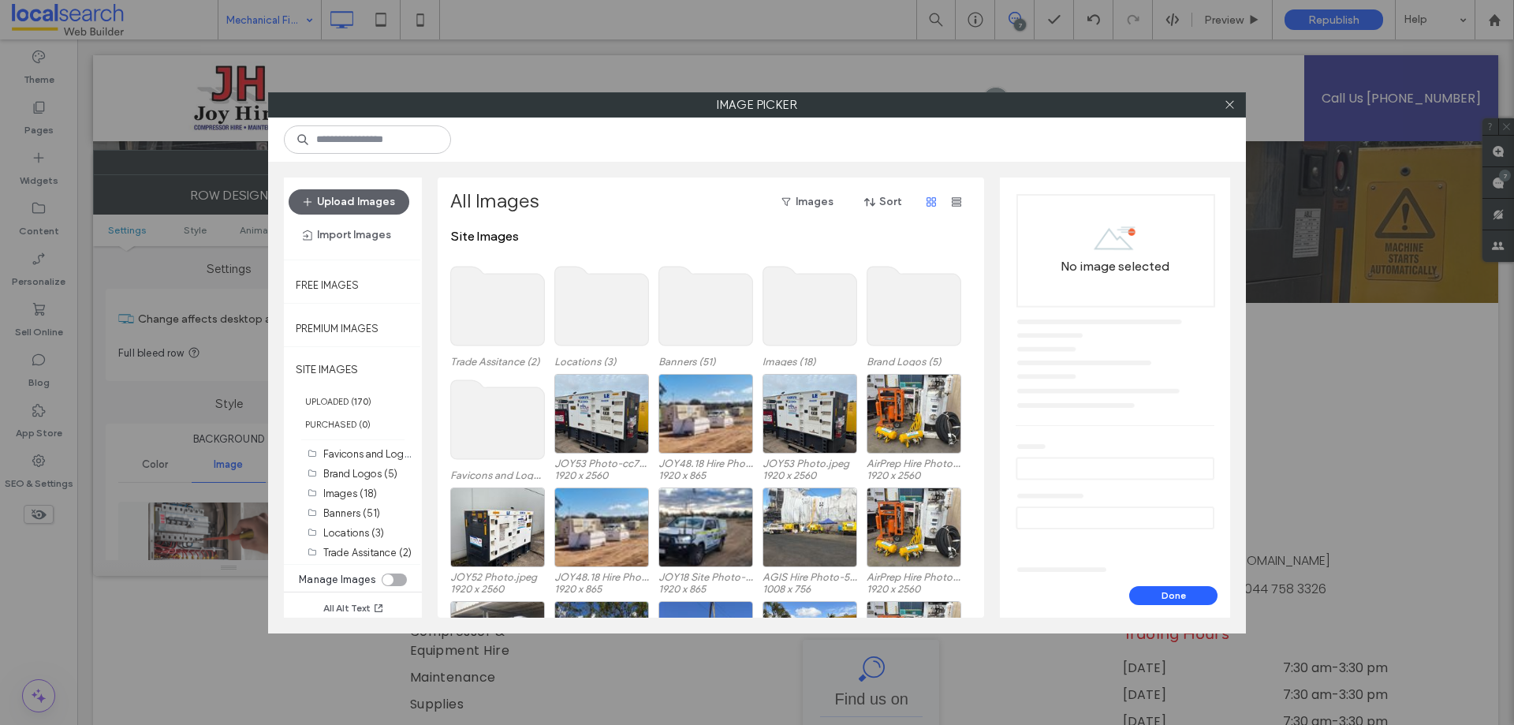
click at [407, 576] on section "Manage Images" at bounding box center [353, 580] width 124 height 24
click at [396, 578] on div "toggle" at bounding box center [394, 579] width 25 height 13
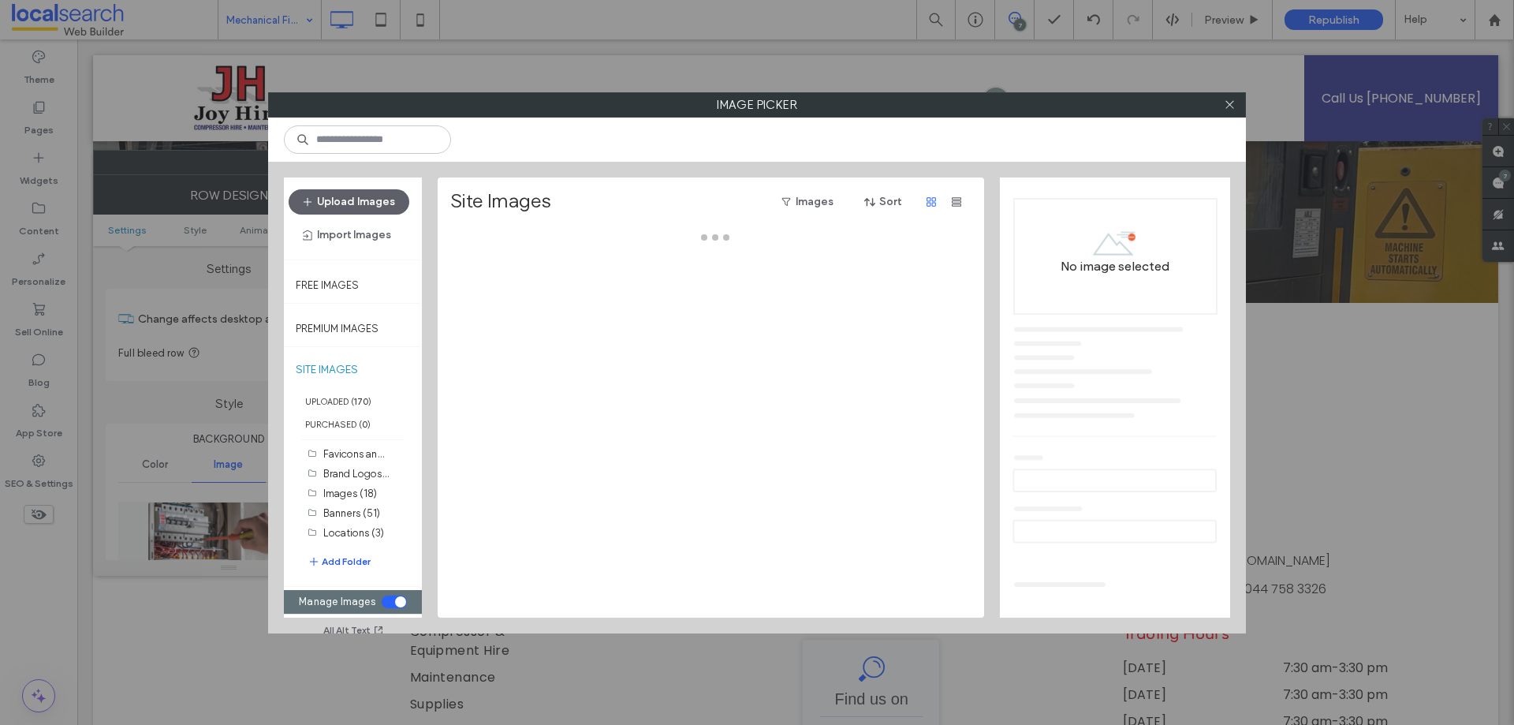
click at [365, 563] on button "Add Folder" at bounding box center [339, 562] width 63 height 17
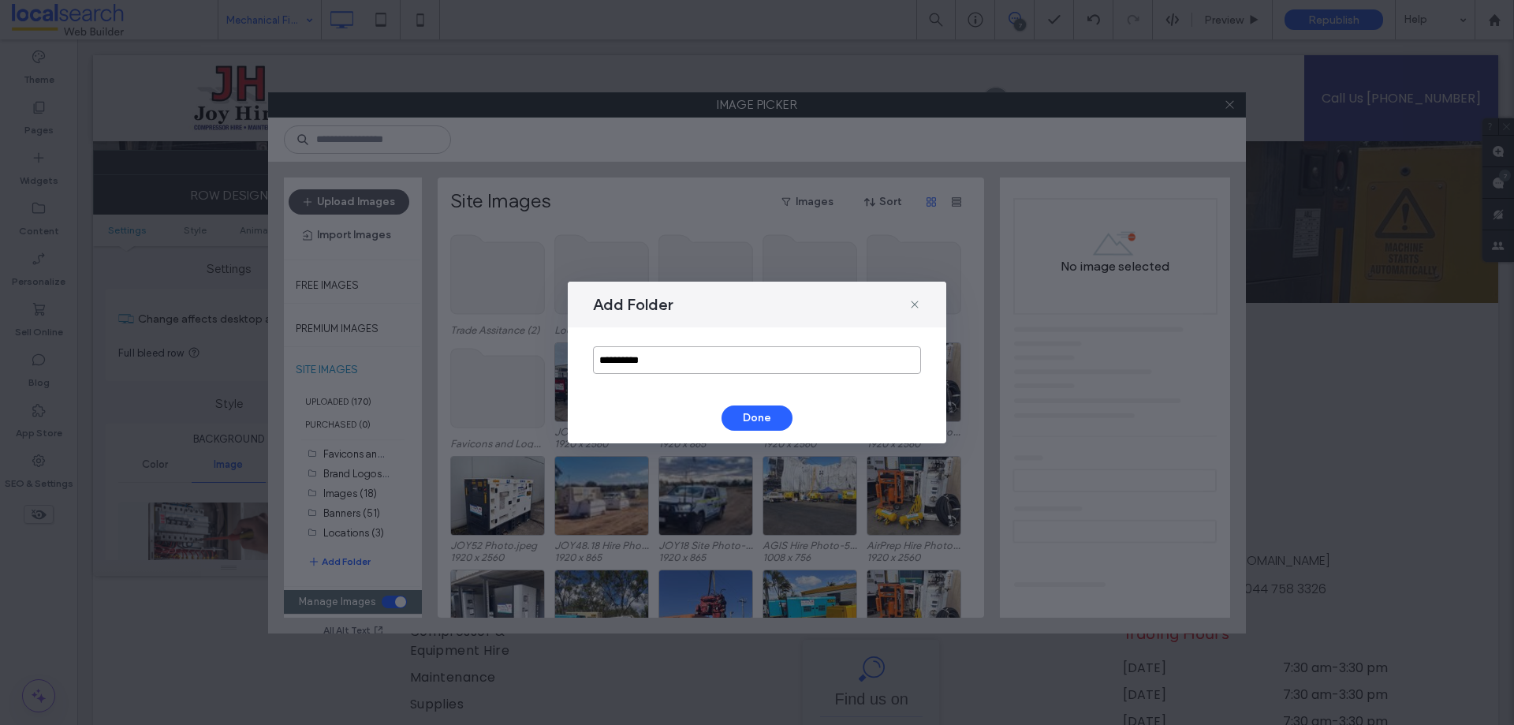
drag, startPoint x: 545, startPoint y: 367, endPoint x: 323, endPoint y: 385, distance: 222.2
click at [324, 386] on div "**********" at bounding box center [757, 362] width 1514 height 725
type input "**********"
click at [744, 421] on button "Done" at bounding box center [756, 417] width 71 height 25
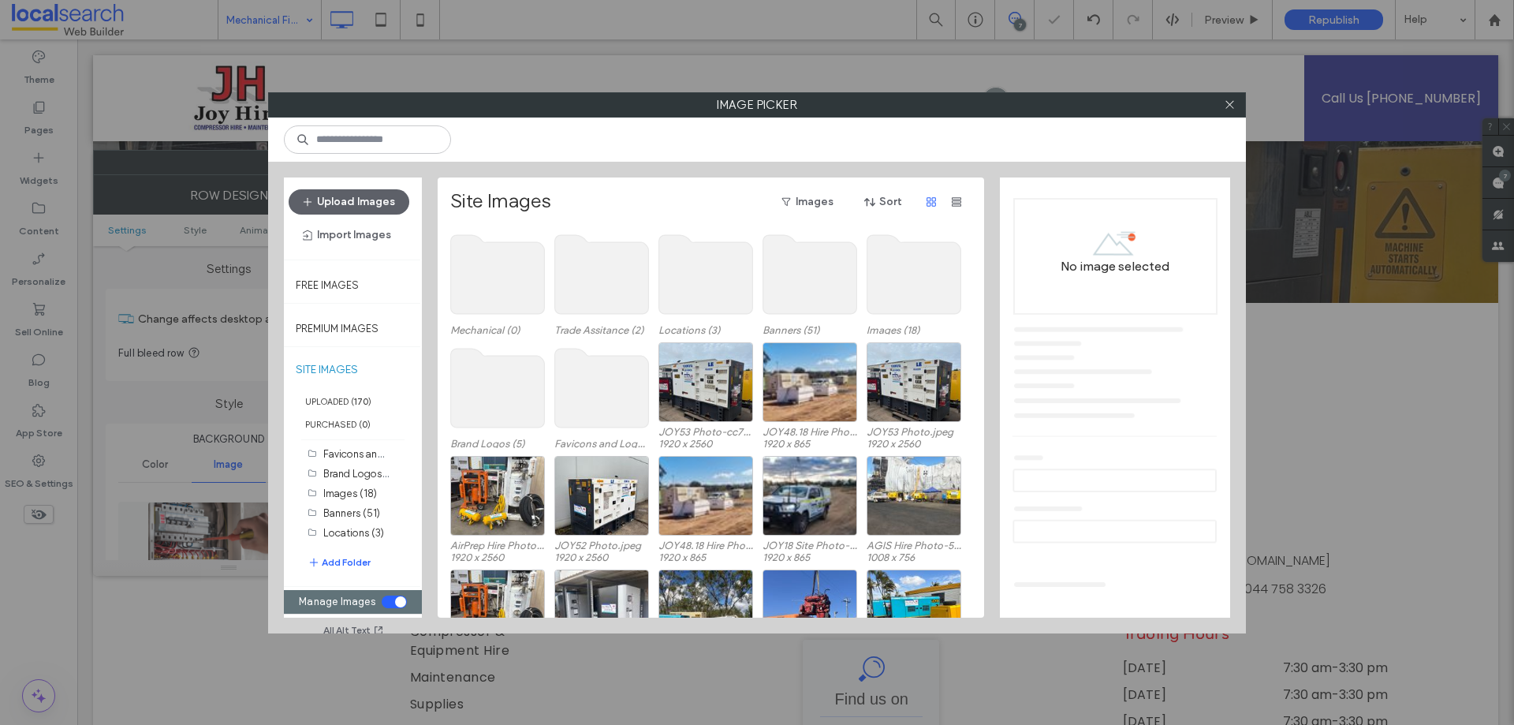
click at [456, 292] on use at bounding box center [498, 274] width 94 height 79
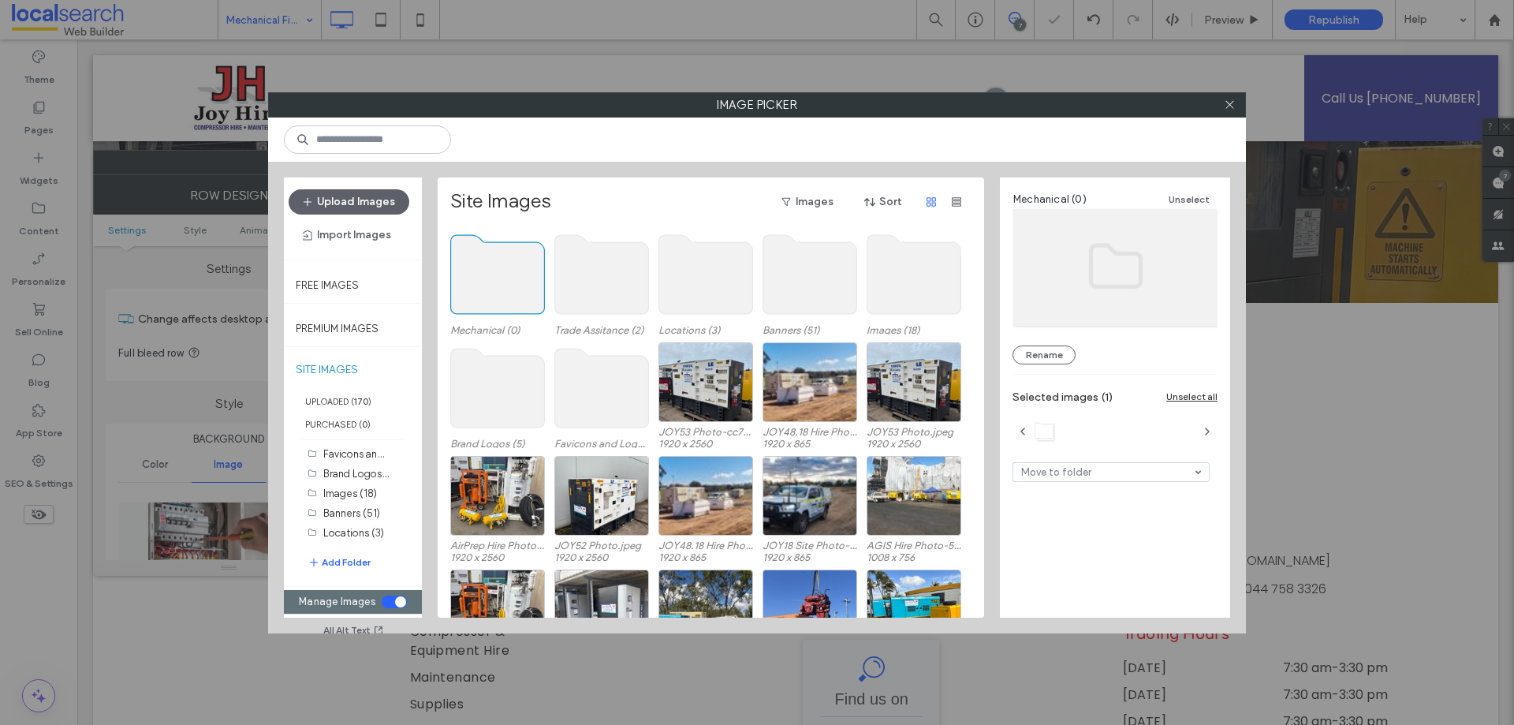
click at [456, 292] on use at bounding box center [498, 274] width 94 height 79
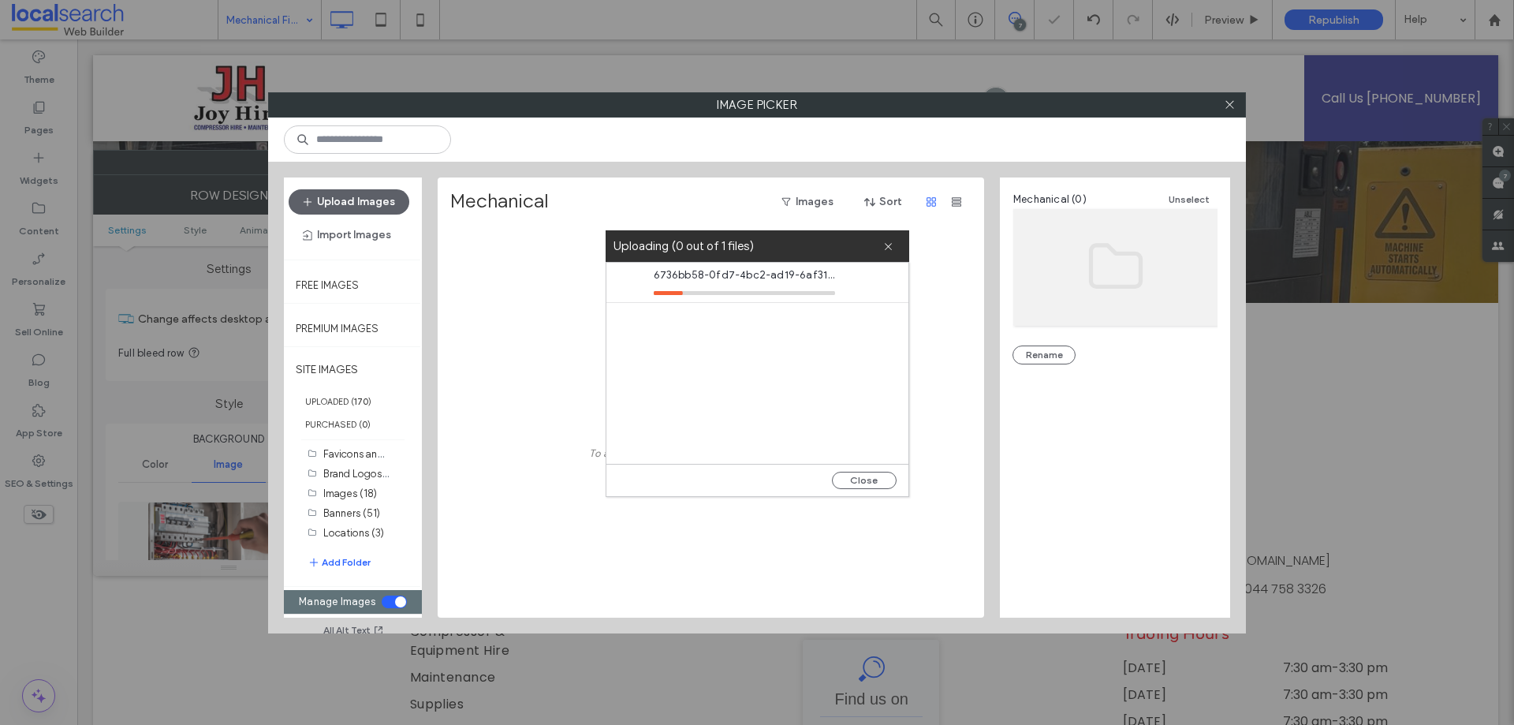
click at [380, 597] on section "Manage Images" at bounding box center [353, 602] width 124 height 24
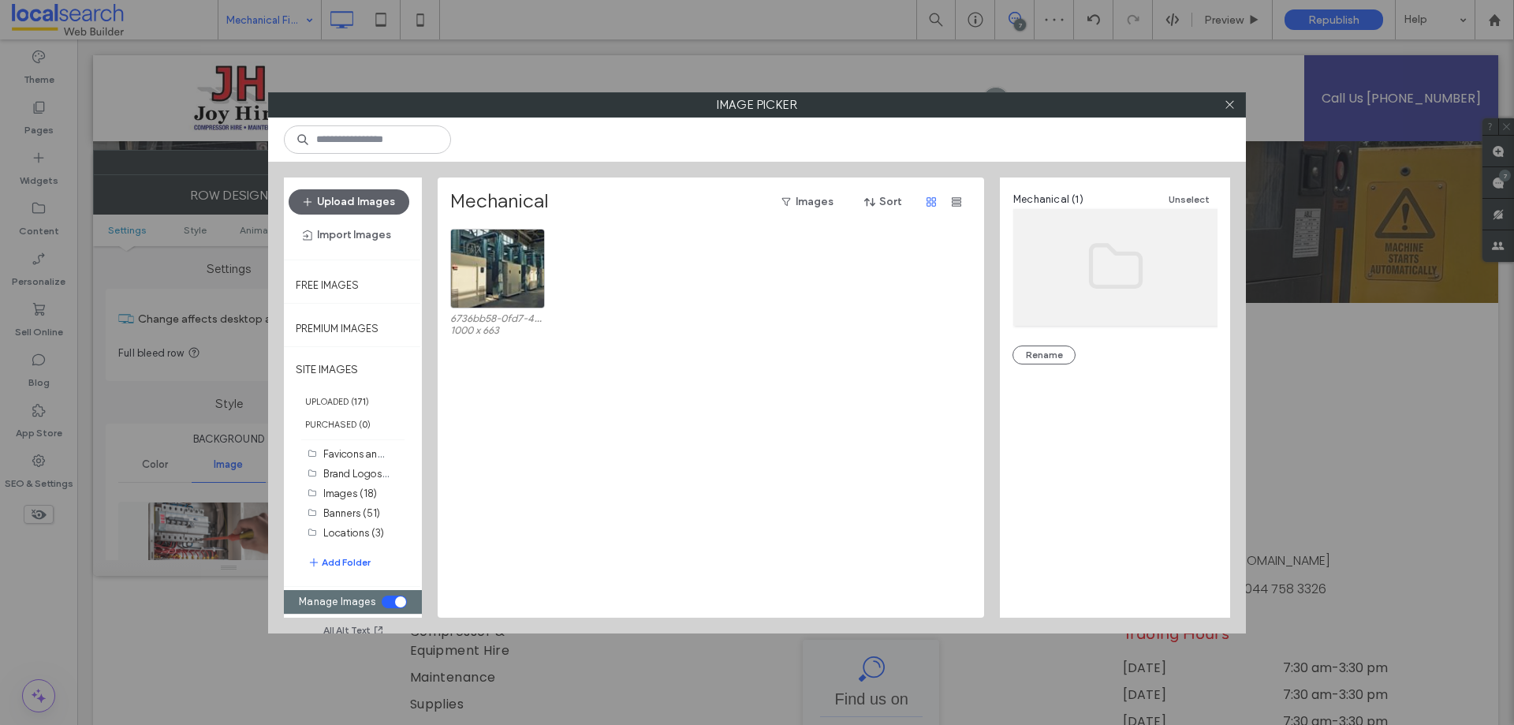
click at [379, 597] on section "Manage Images" at bounding box center [353, 602] width 124 height 24
click at [401, 598] on div "toggle" at bounding box center [400, 601] width 11 height 11
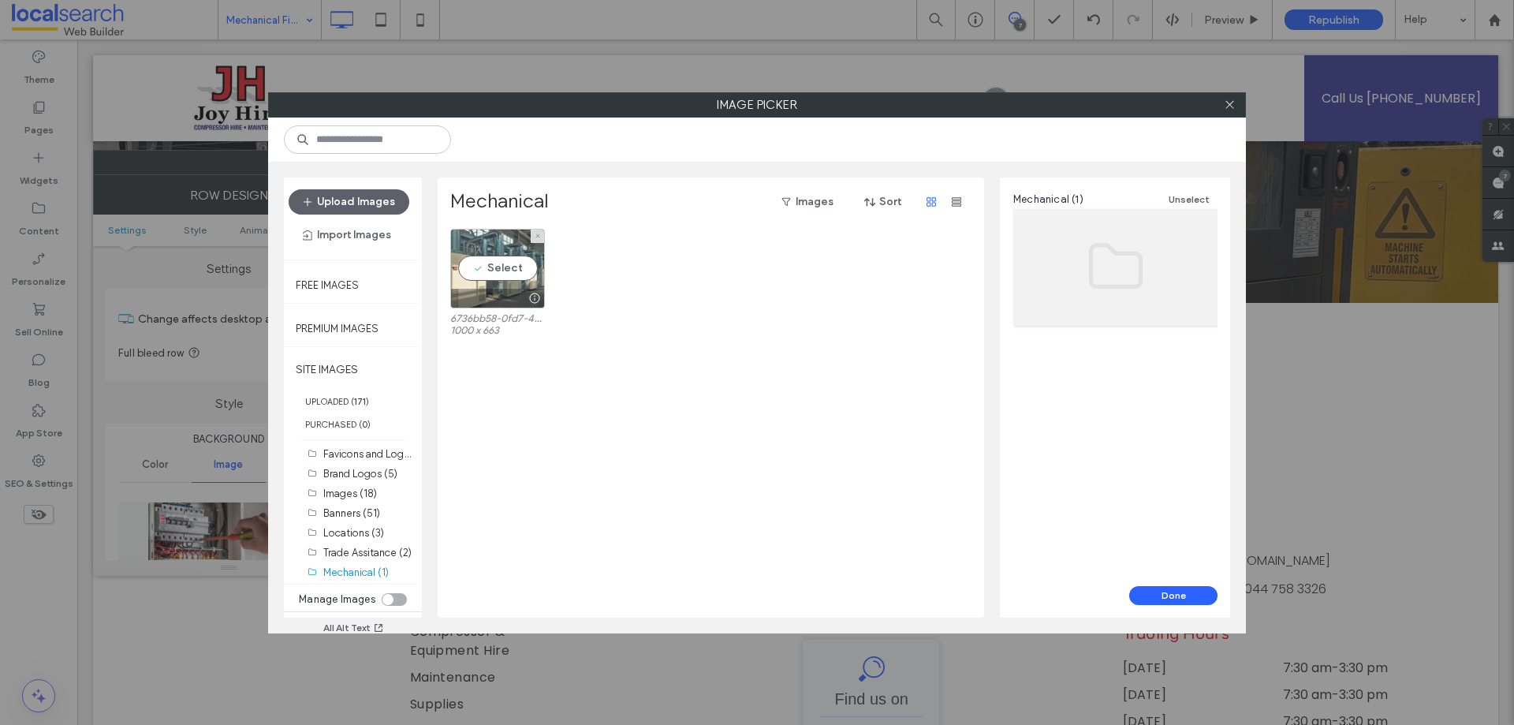
click at [479, 267] on div "Select" at bounding box center [497, 269] width 95 height 80
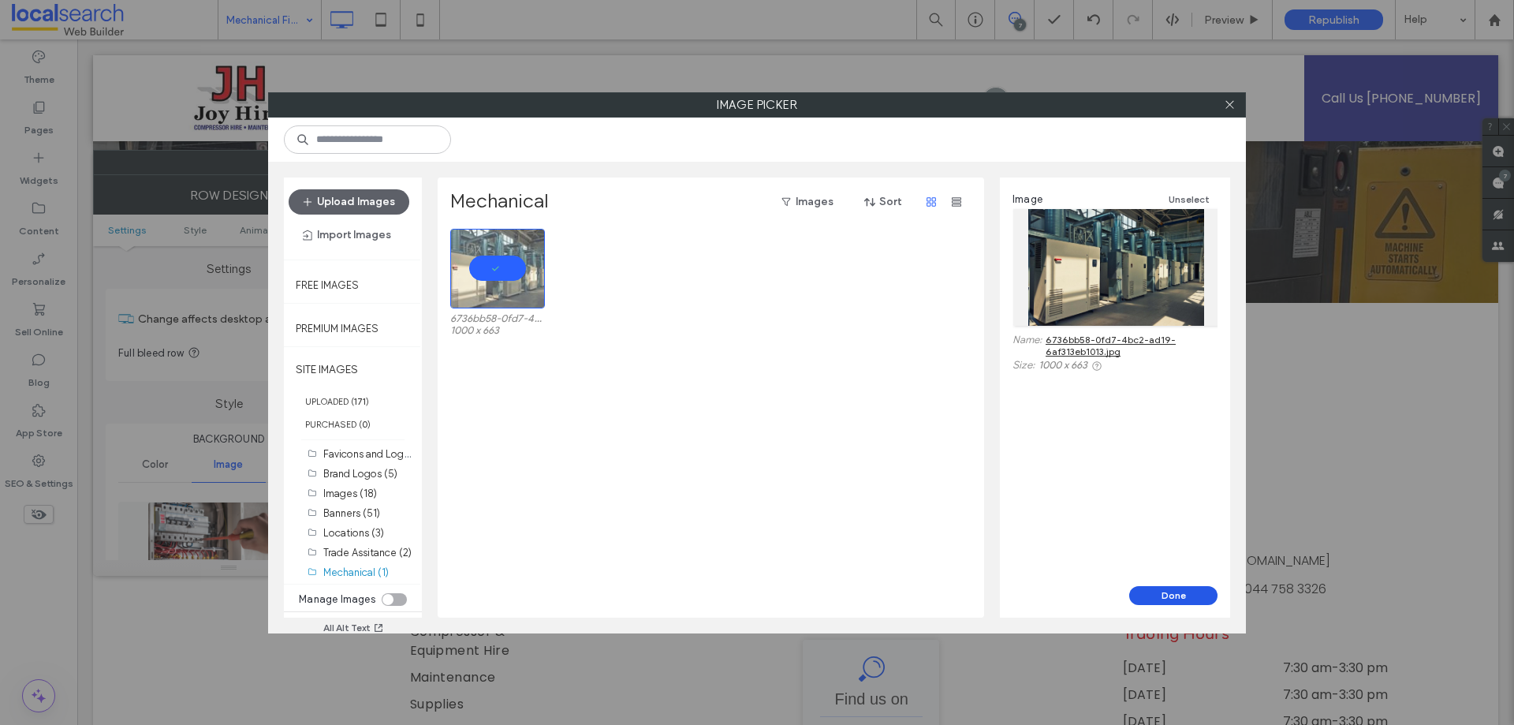
click at [1196, 596] on button "Done" at bounding box center [1173, 595] width 88 height 19
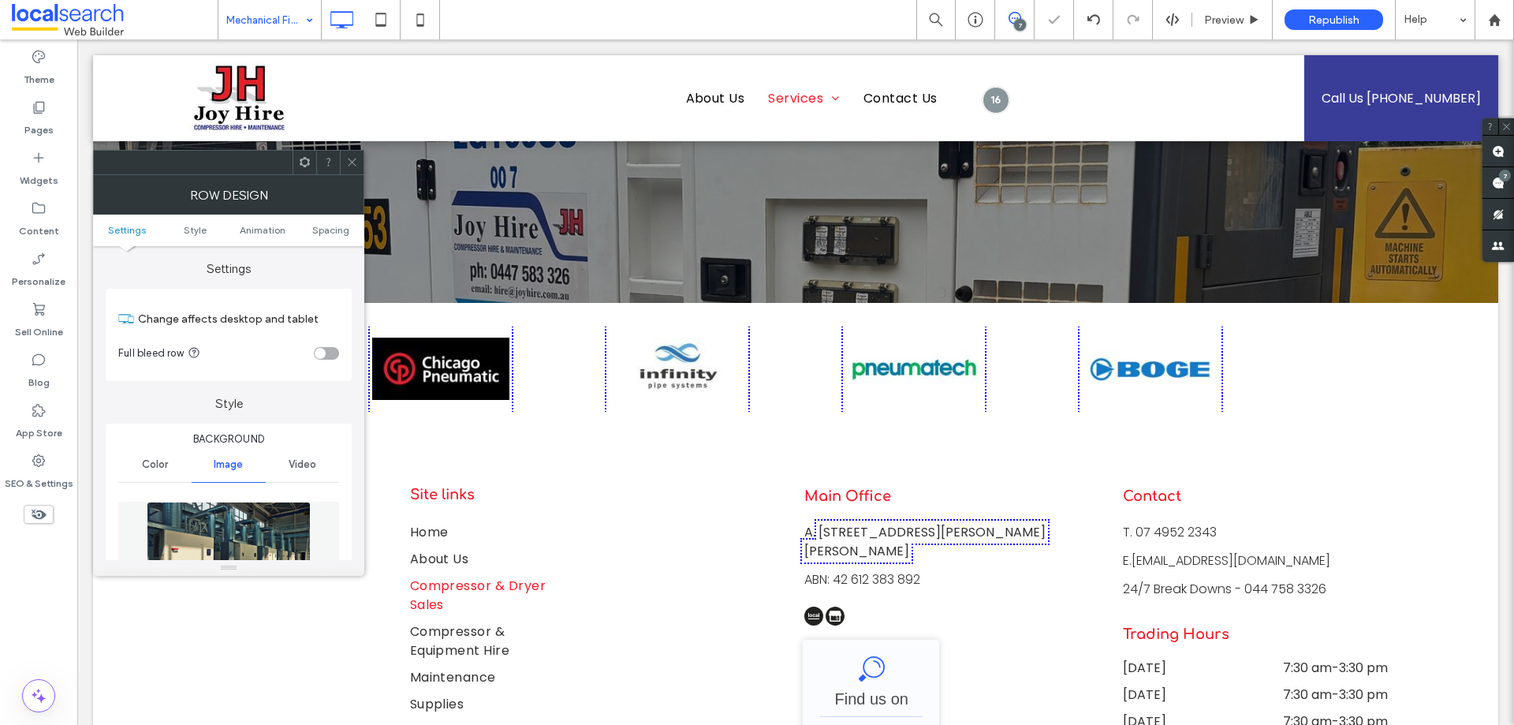
click at [349, 161] on icon at bounding box center [352, 162] width 12 height 12
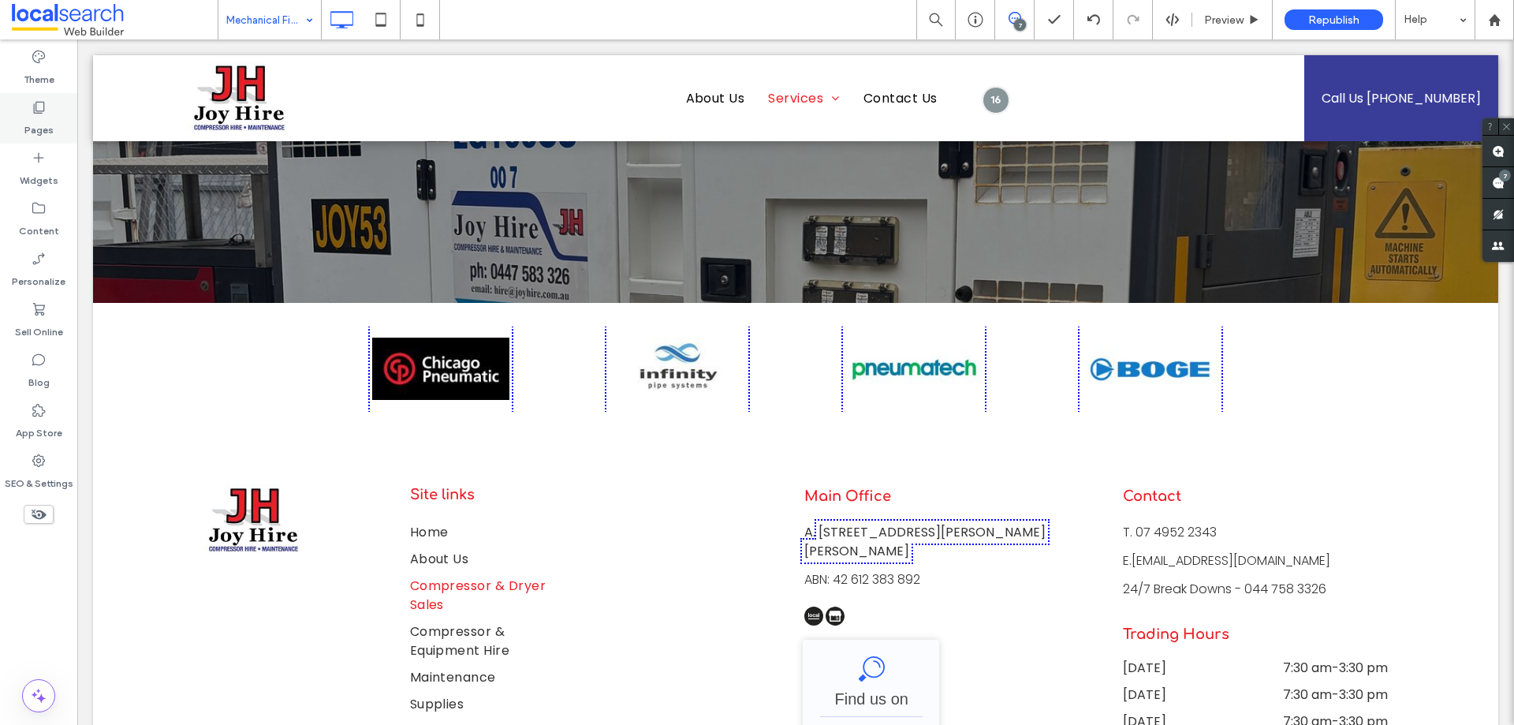
click at [33, 114] on icon at bounding box center [39, 107] width 16 height 16
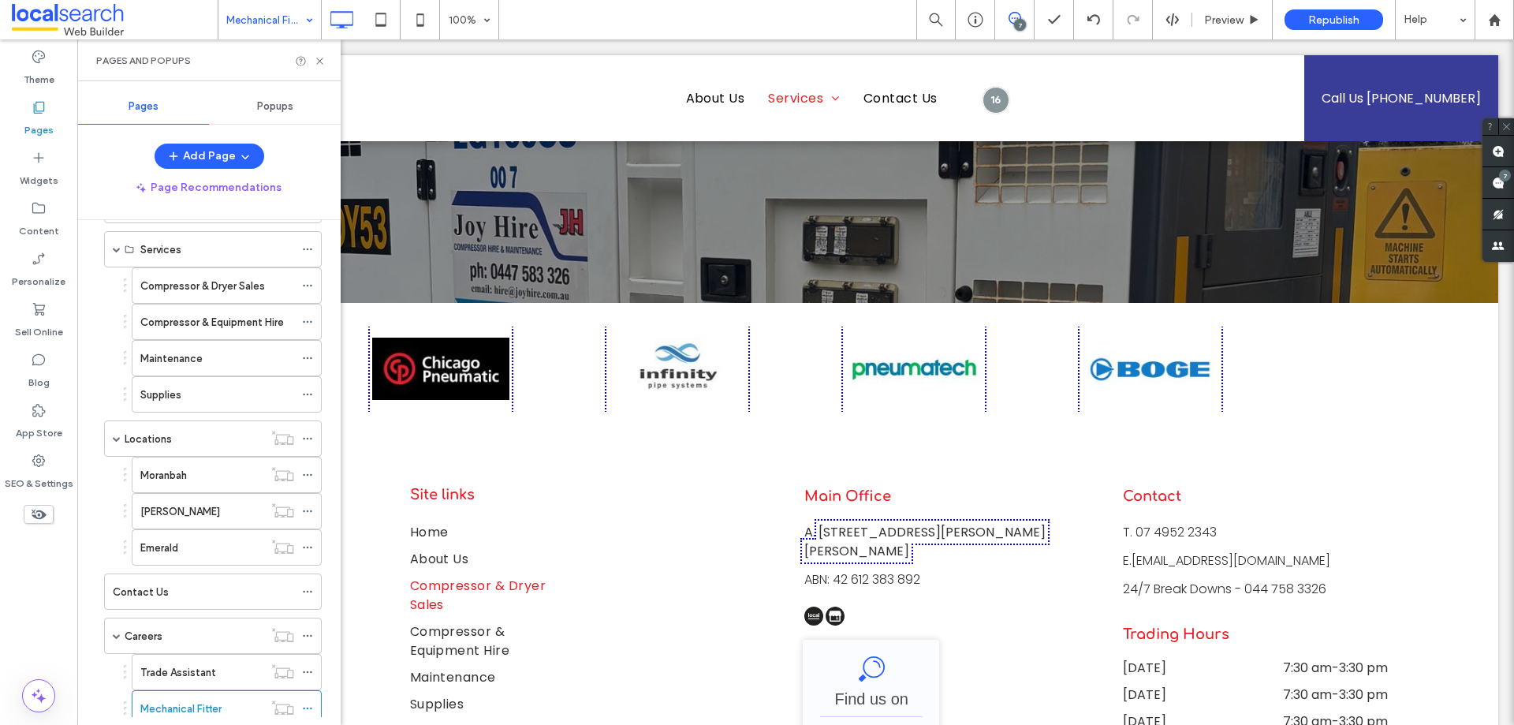
scroll to position [237, 0]
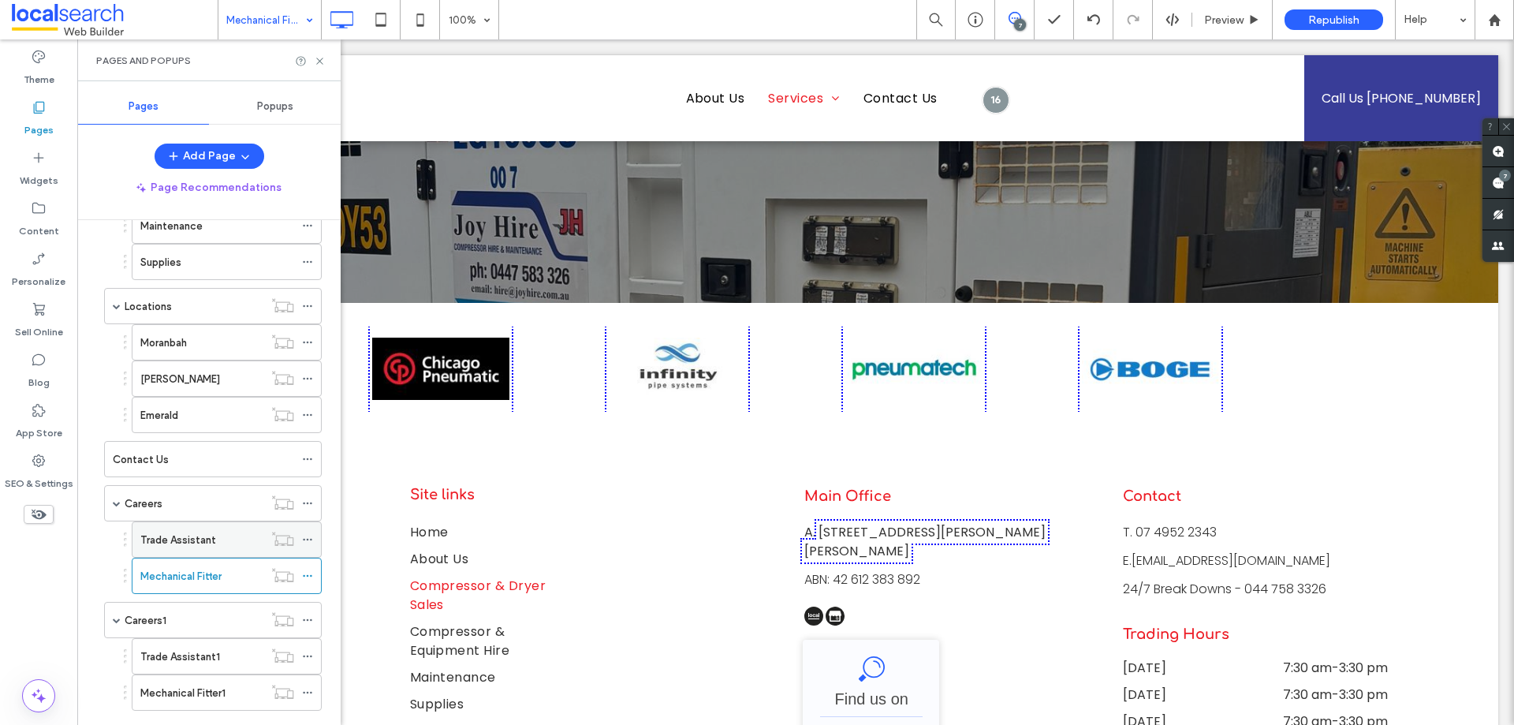
click at [196, 539] on label "Trade Assistant" at bounding box center [178, 540] width 76 height 28
click at [179, 507] on div at bounding box center [757, 362] width 1514 height 725
click at [178, 507] on div "Careers" at bounding box center [194, 503] width 139 height 17
click at [178, 507] on div at bounding box center [757, 362] width 1514 height 725
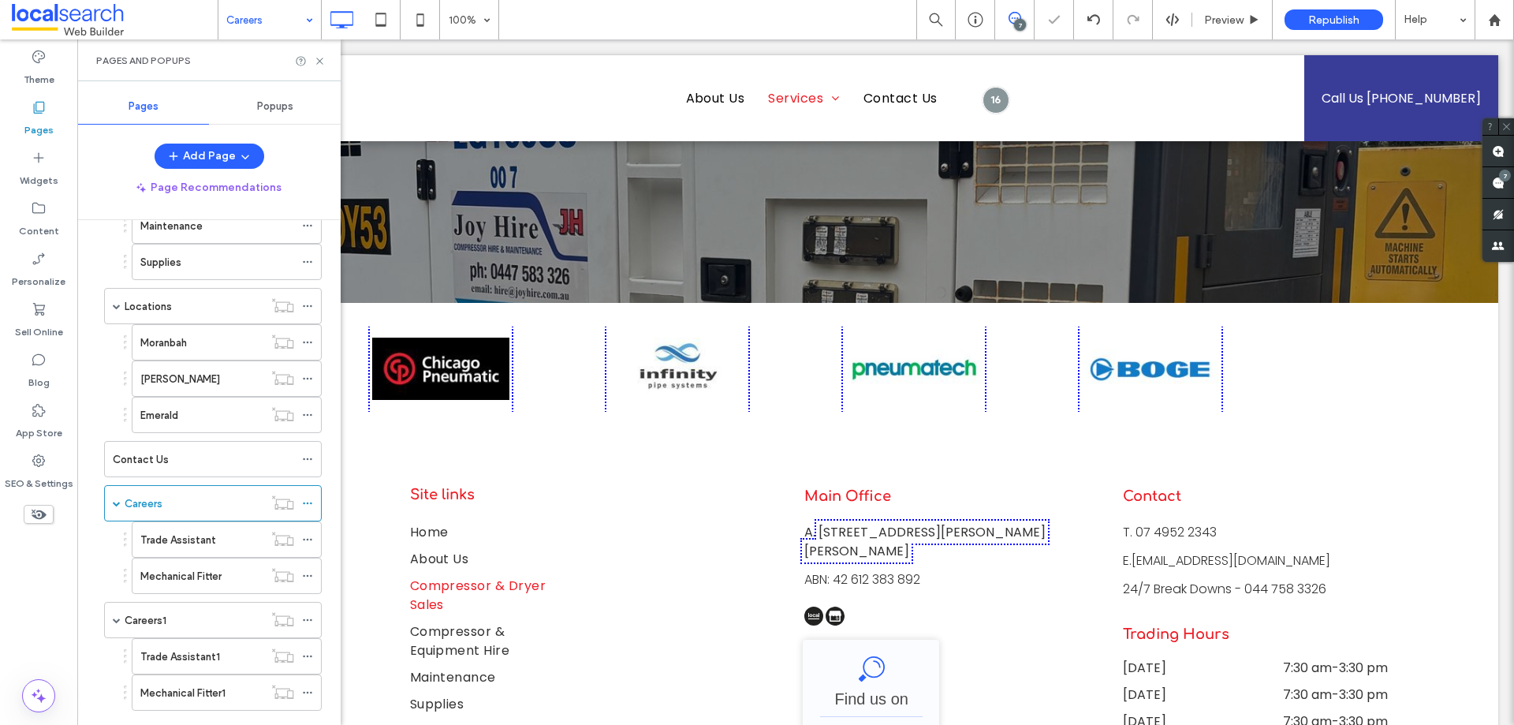
click at [178, 507] on div at bounding box center [757, 362] width 1514 height 725
click at [321, 64] on icon at bounding box center [320, 61] width 12 height 12
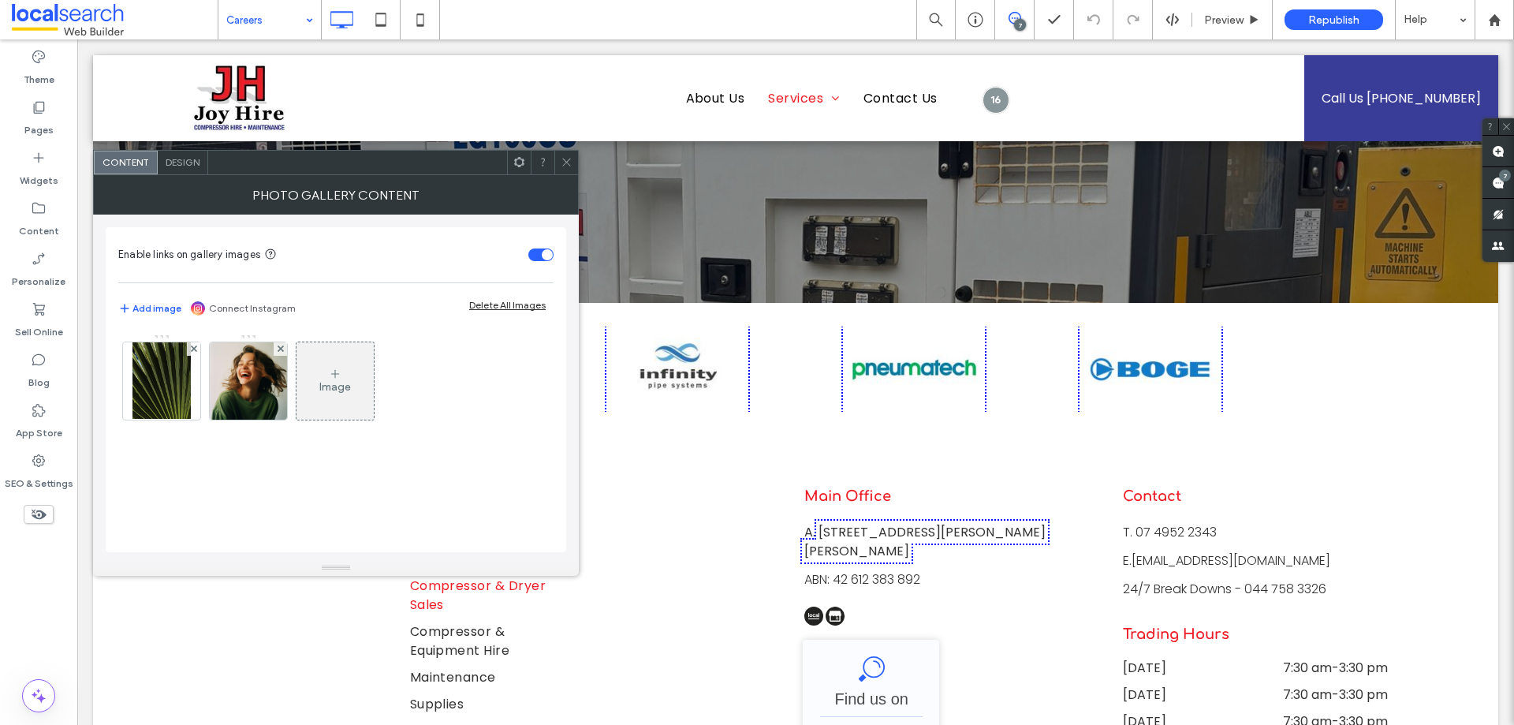
click at [165, 396] on img at bounding box center [161, 380] width 59 height 77
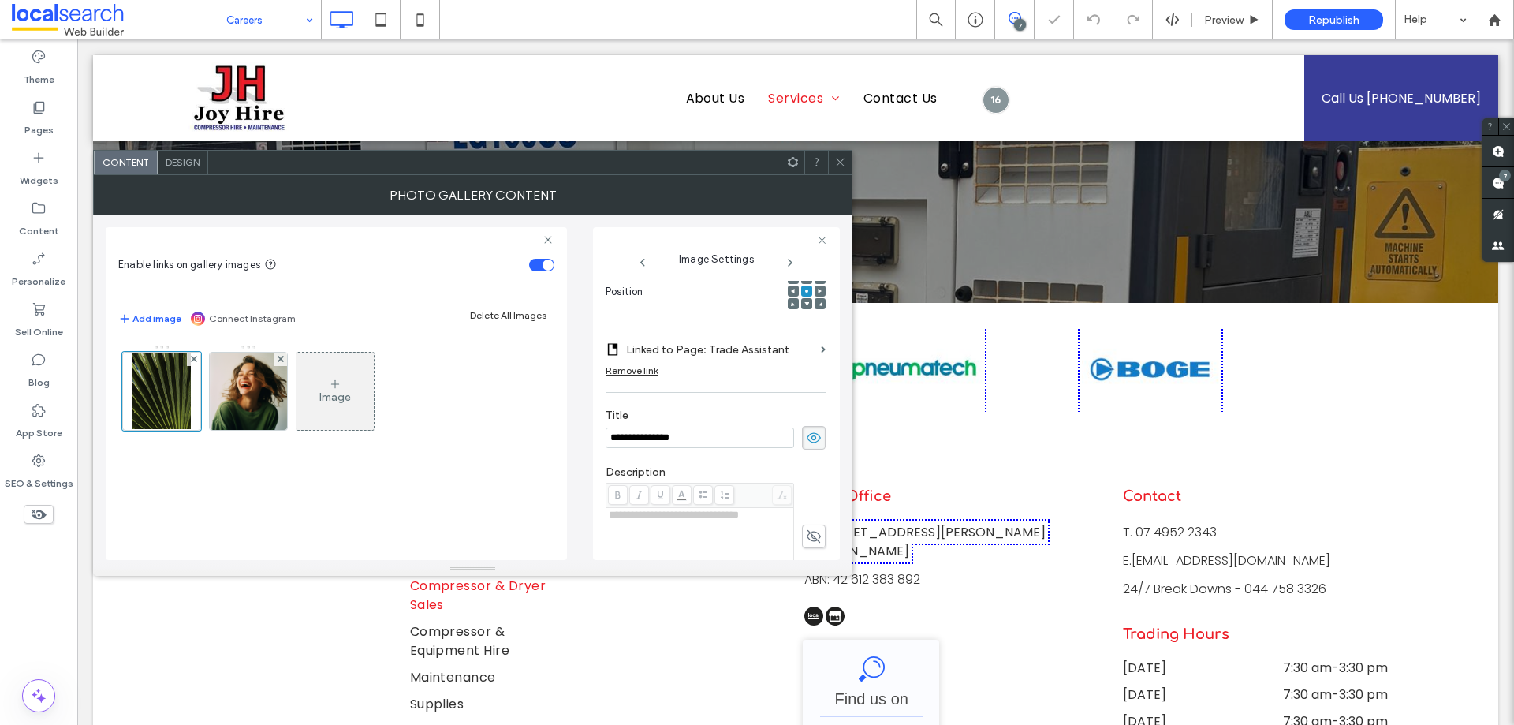
click at [662, 433] on input "**********" at bounding box center [700, 437] width 188 height 21
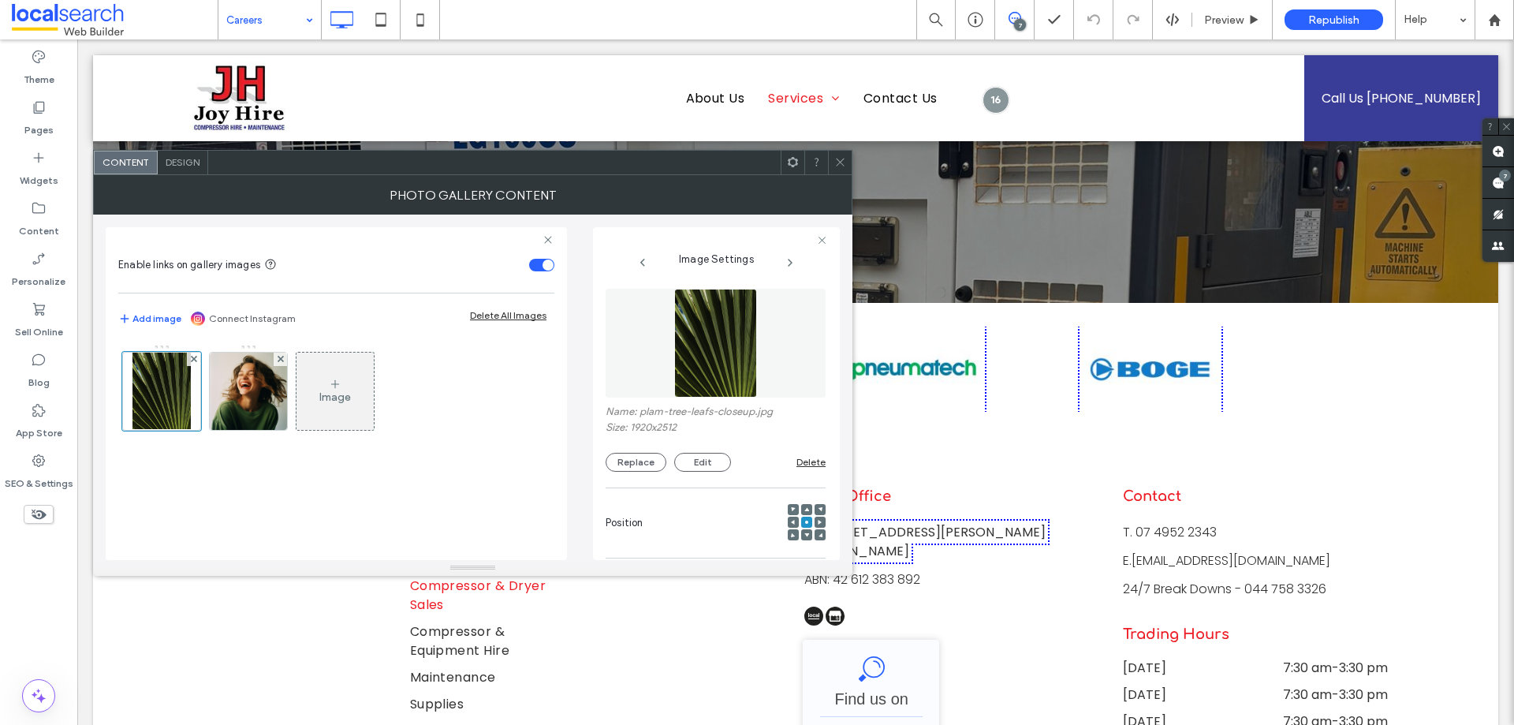
click at [691, 328] on img at bounding box center [716, 343] width 84 height 109
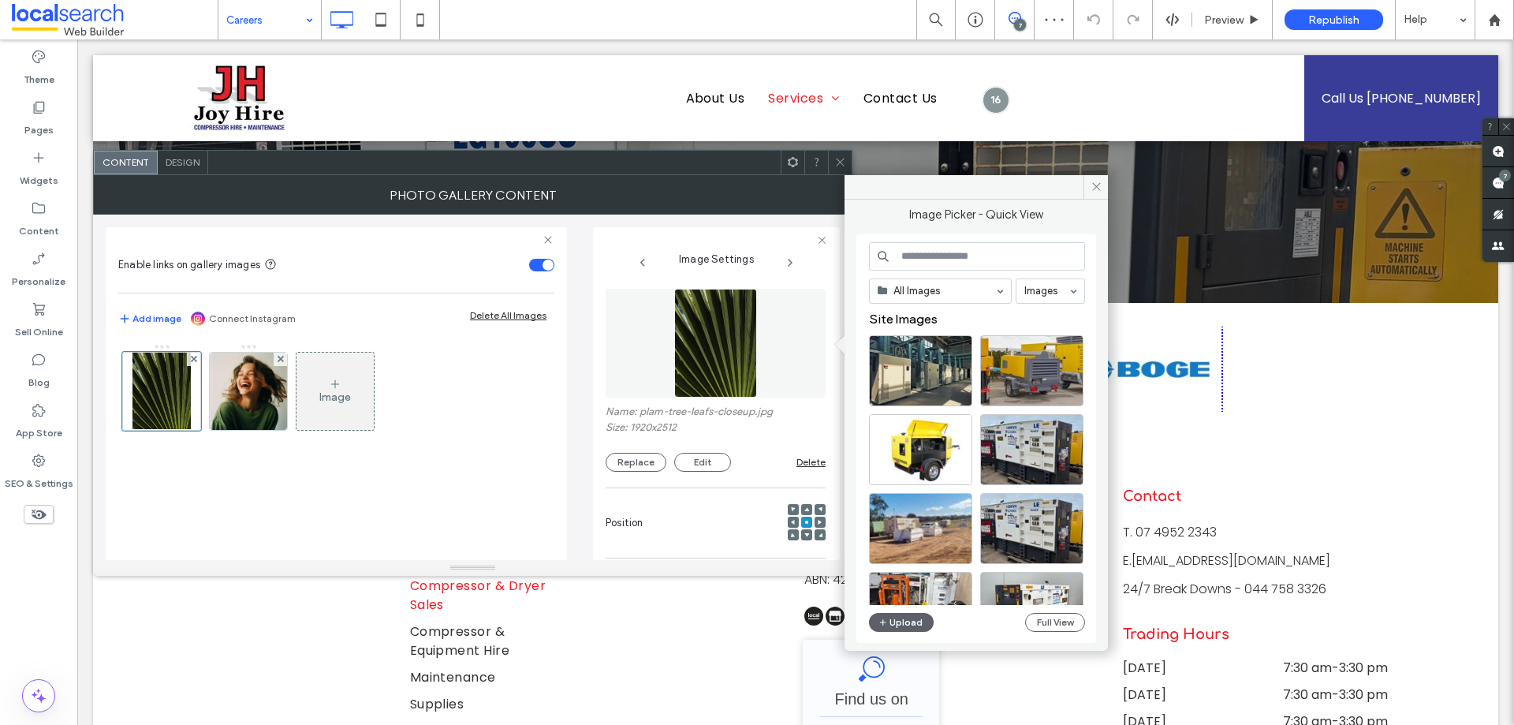
click at [950, 635] on div "All Images Images Site Images Upload Full View" at bounding box center [977, 438] width 216 height 393
click at [921, 628] on button "Upload" at bounding box center [901, 622] width 65 height 19
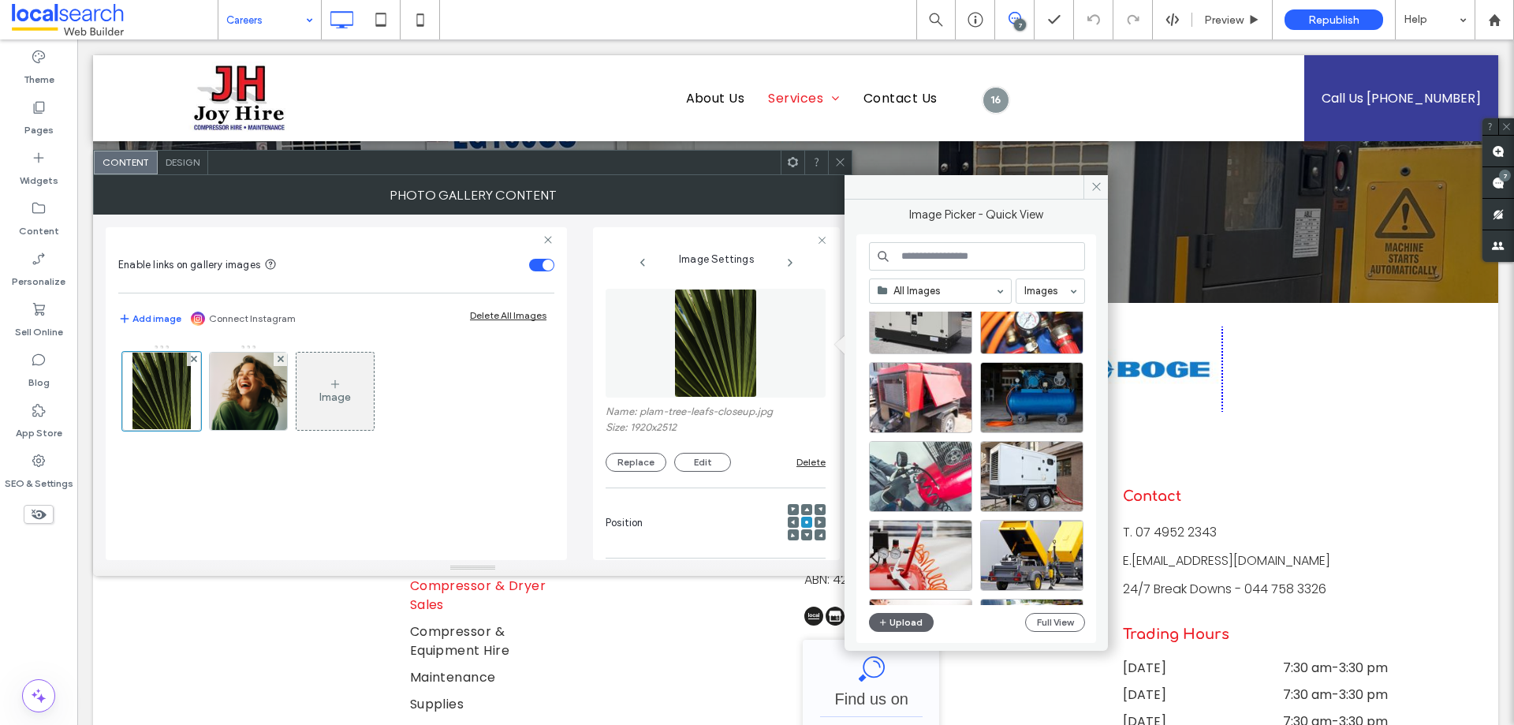
scroll to position [2899, 0]
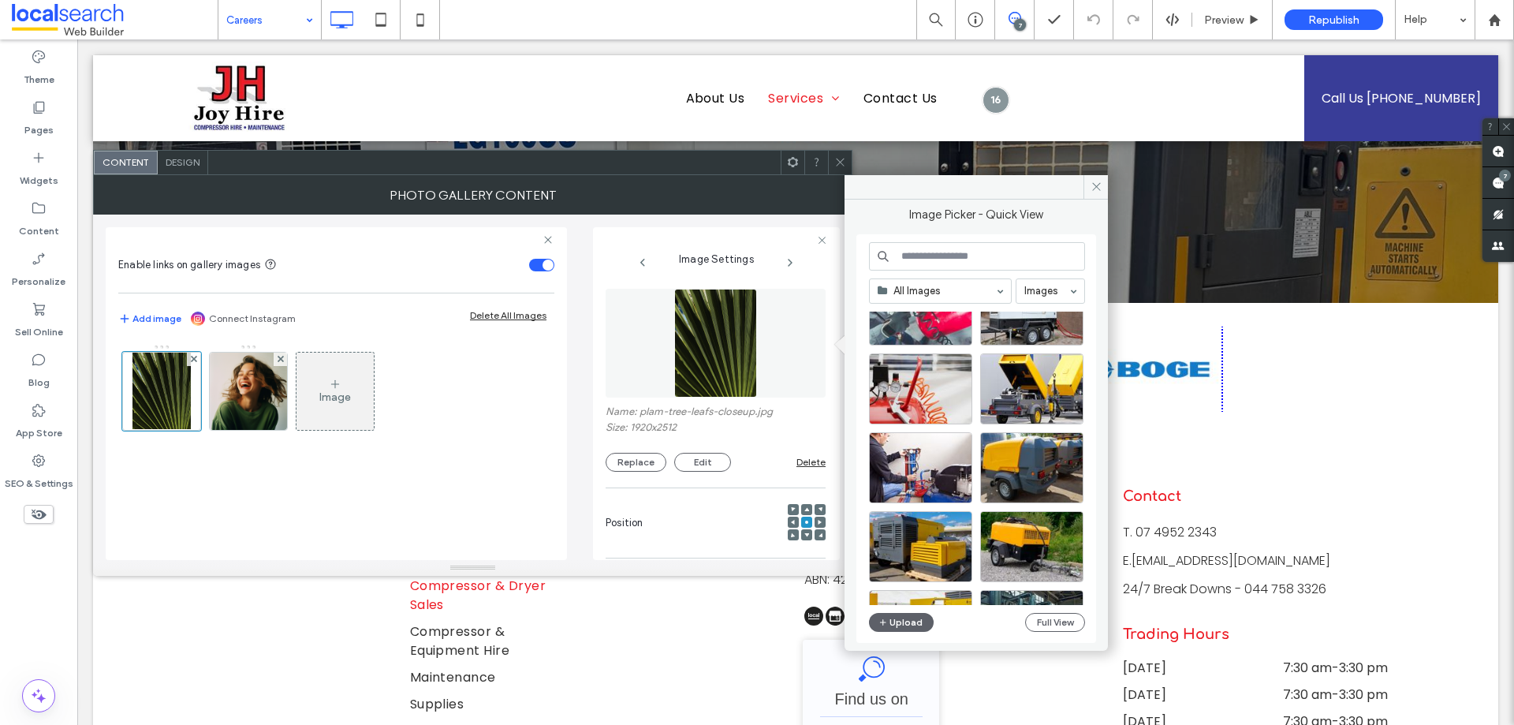
click at [838, 168] on span at bounding box center [840, 163] width 12 height 24
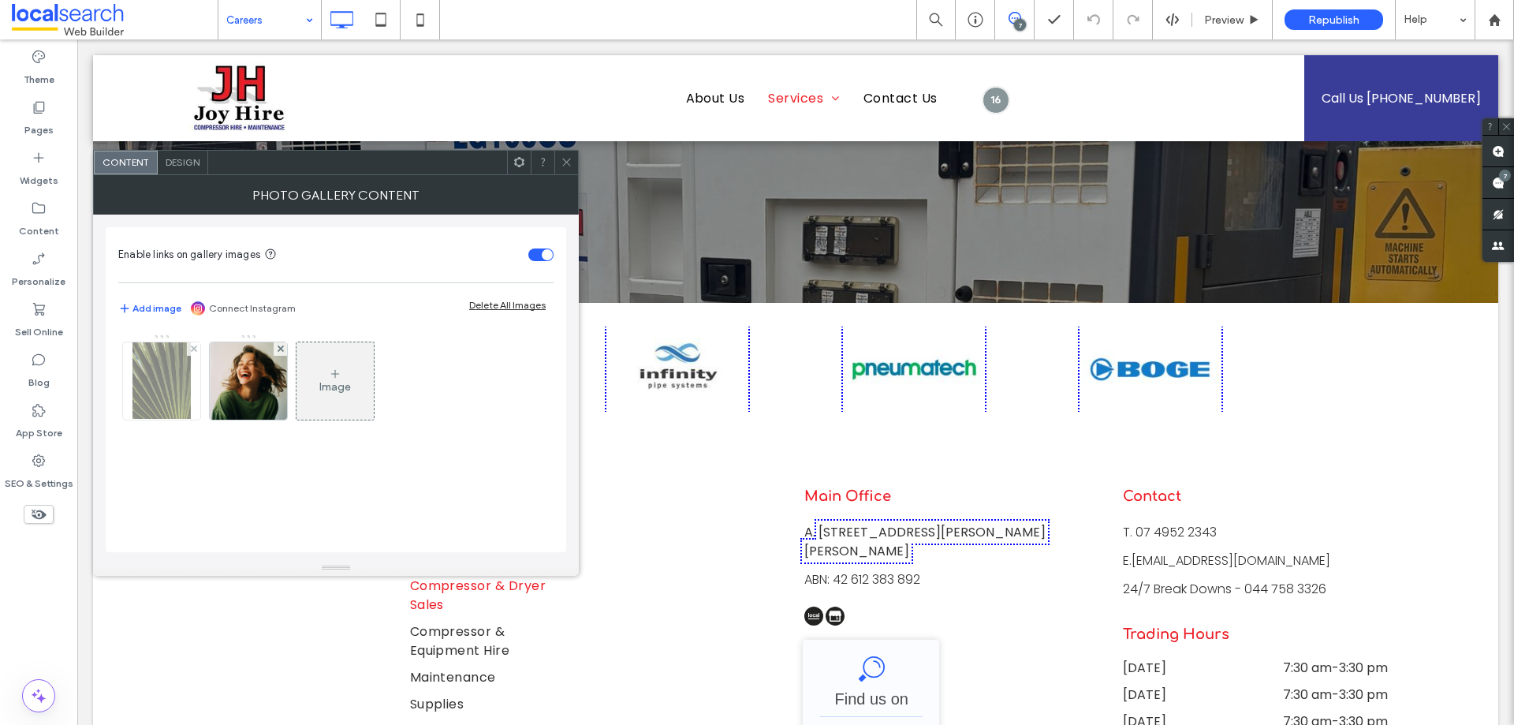
click at [182, 388] on img at bounding box center [161, 380] width 59 height 77
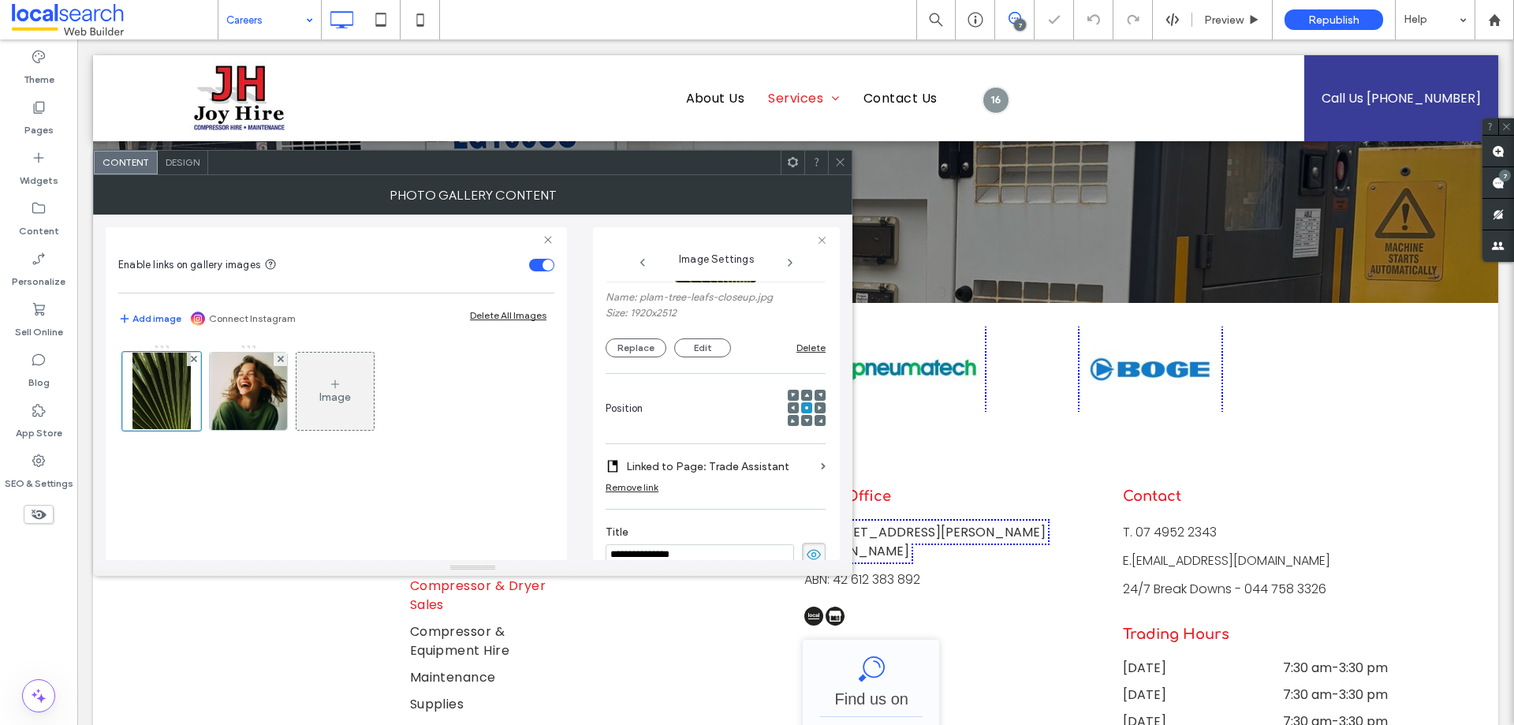
scroll to position [0, 0]
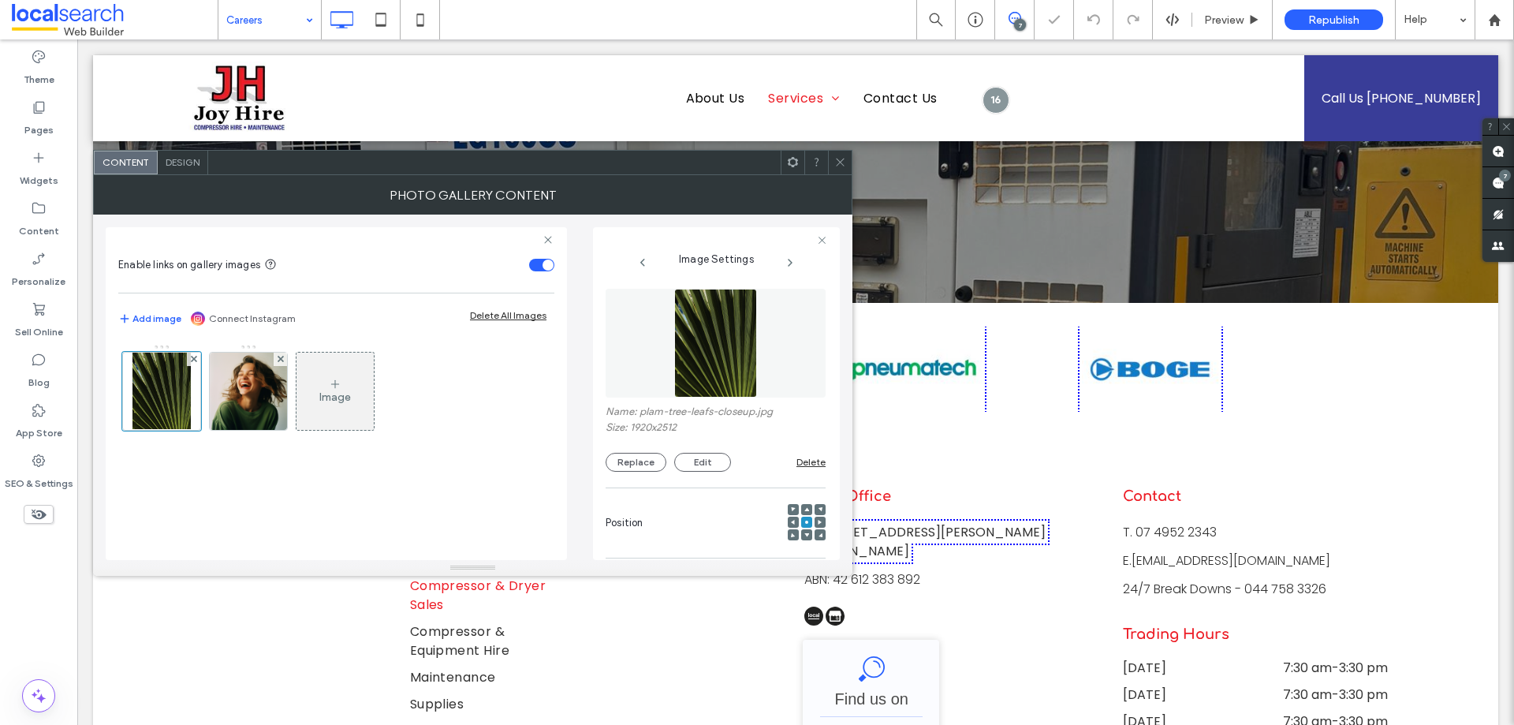
click at [678, 343] on img at bounding box center [716, 343] width 84 height 109
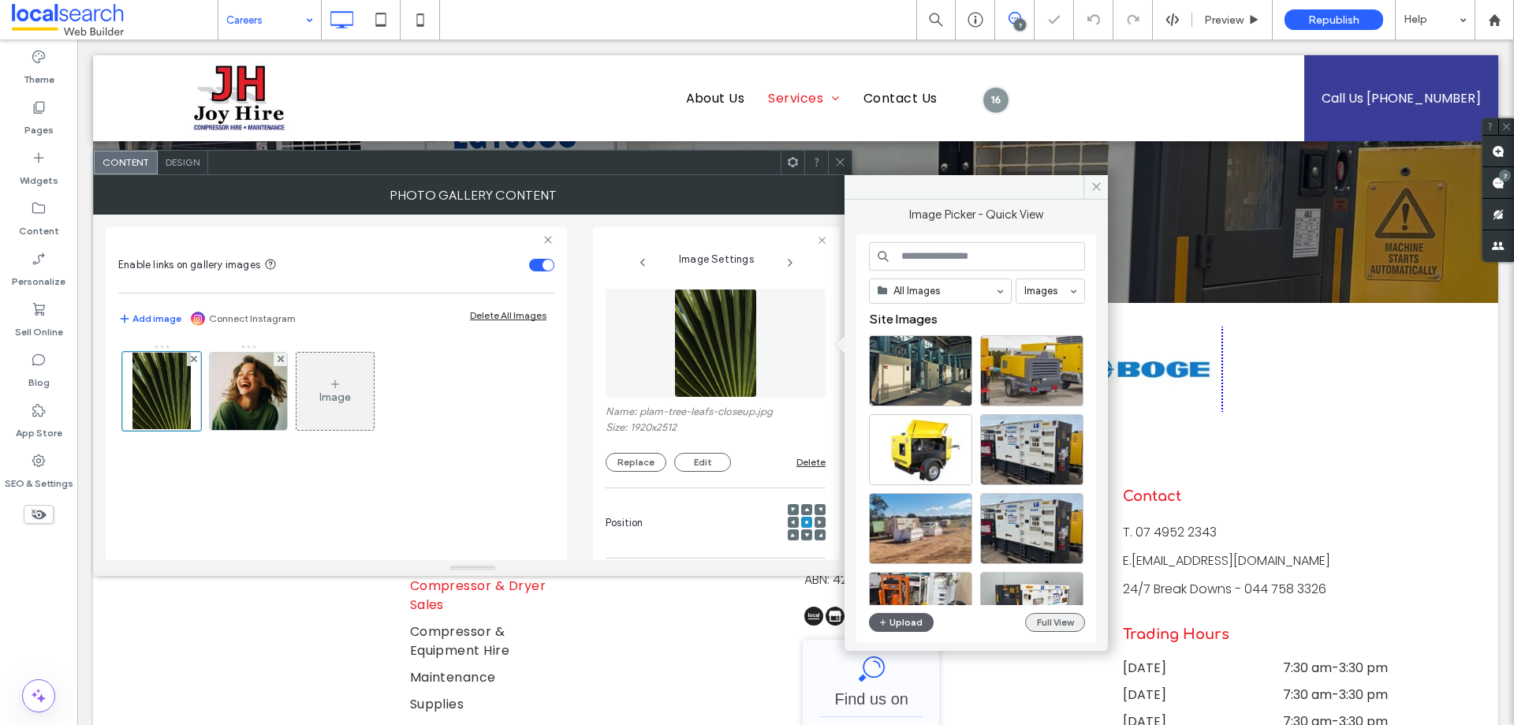
click at [1071, 617] on button "Full View" at bounding box center [1055, 622] width 60 height 19
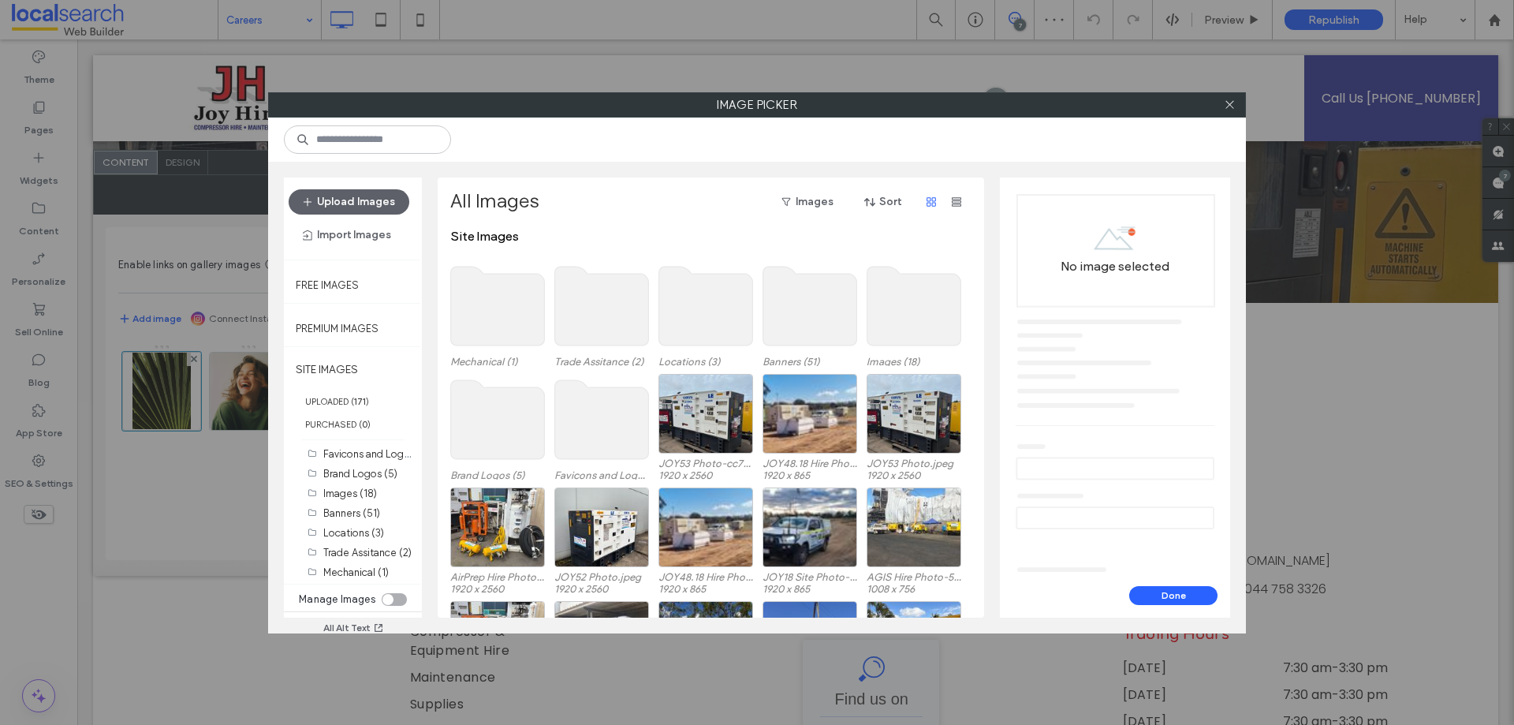
click at [603, 283] on use at bounding box center [602, 306] width 94 height 79
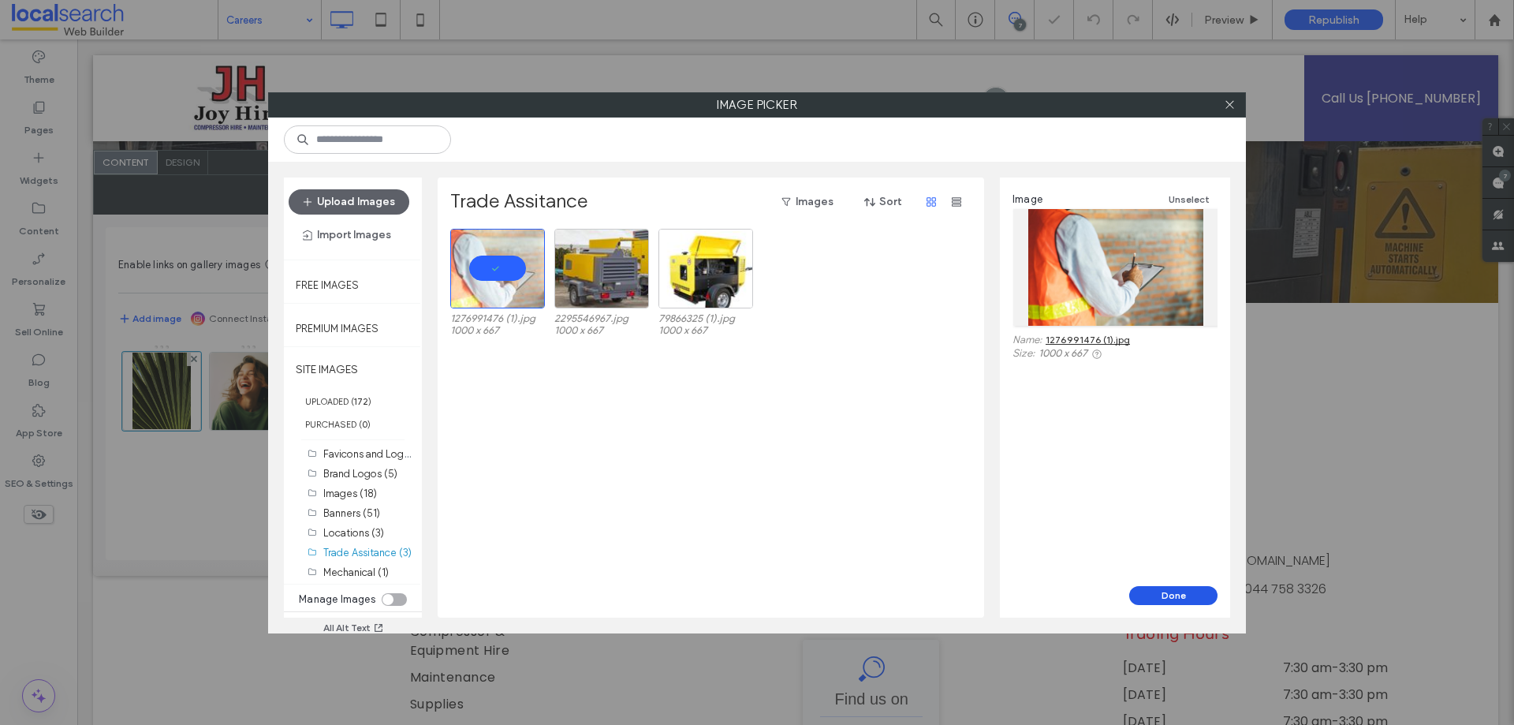
click at [1154, 586] on button "Done" at bounding box center [1173, 595] width 88 height 19
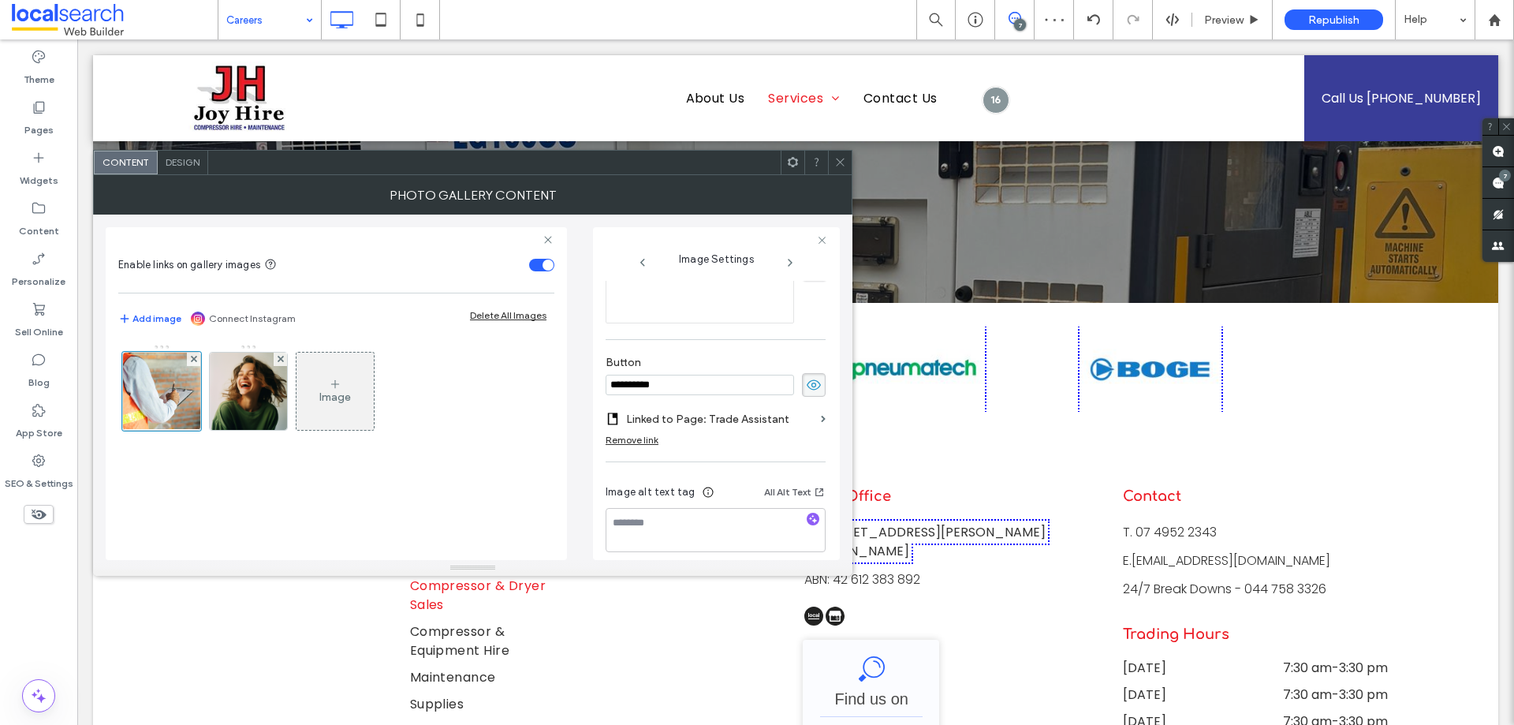
scroll to position [511, 0]
click at [810, 506] on span "button" at bounding box center [813, 506] width 13 height 13
click at [473, 479] on div "Image" at bounding box center [336, 444] width 436 height 216
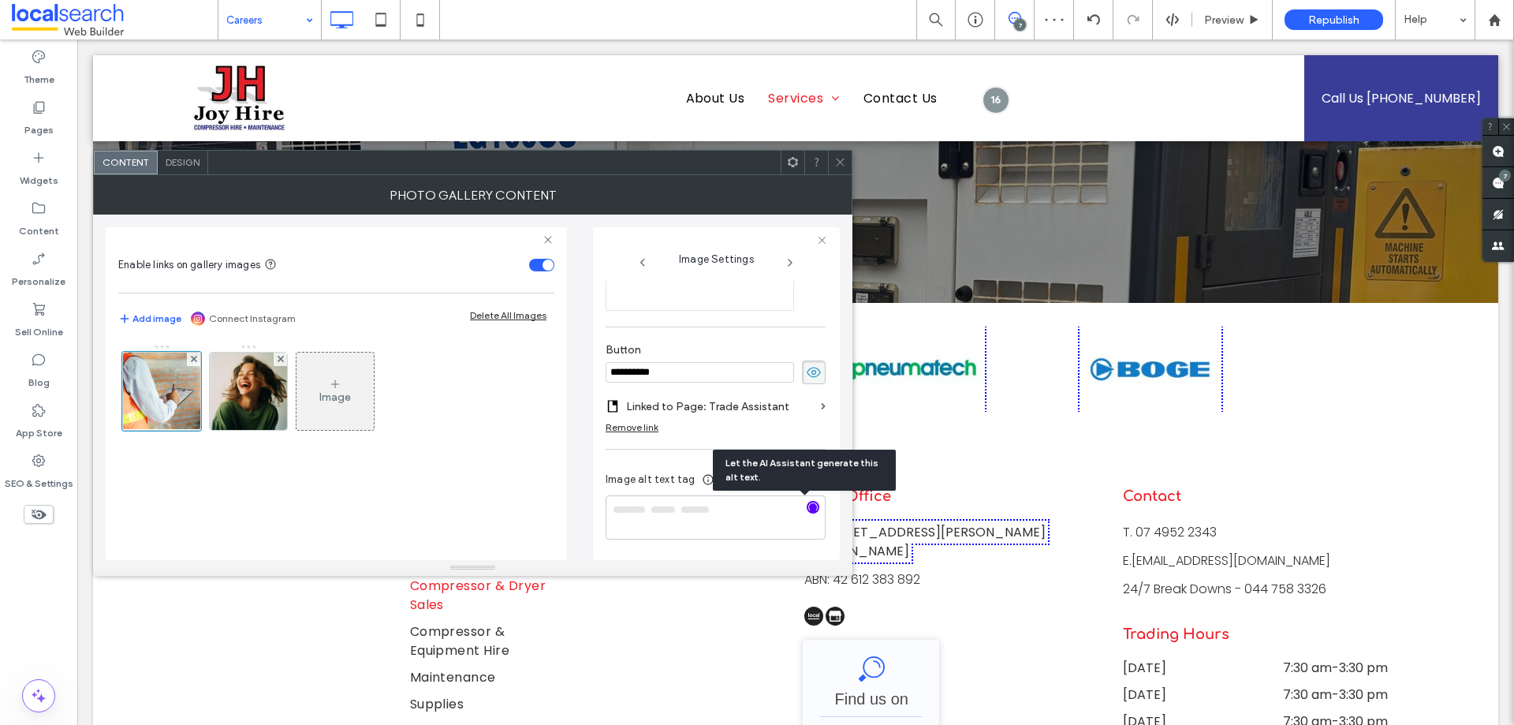
click at [842, 159] on icon at bounding box center [840, 162] width 12 height 12
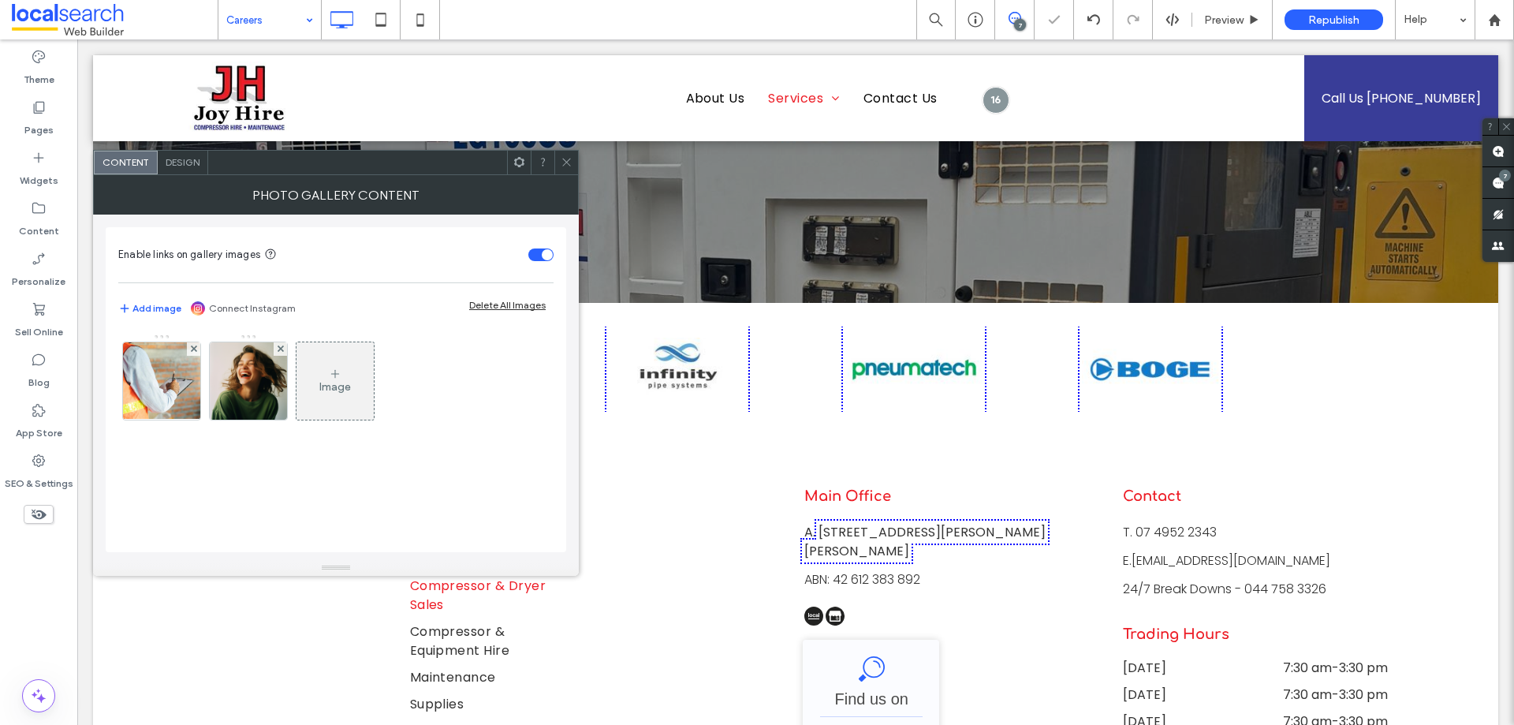
click at [211, 389] on img at bounding box center [248, 380] width 77 height 77
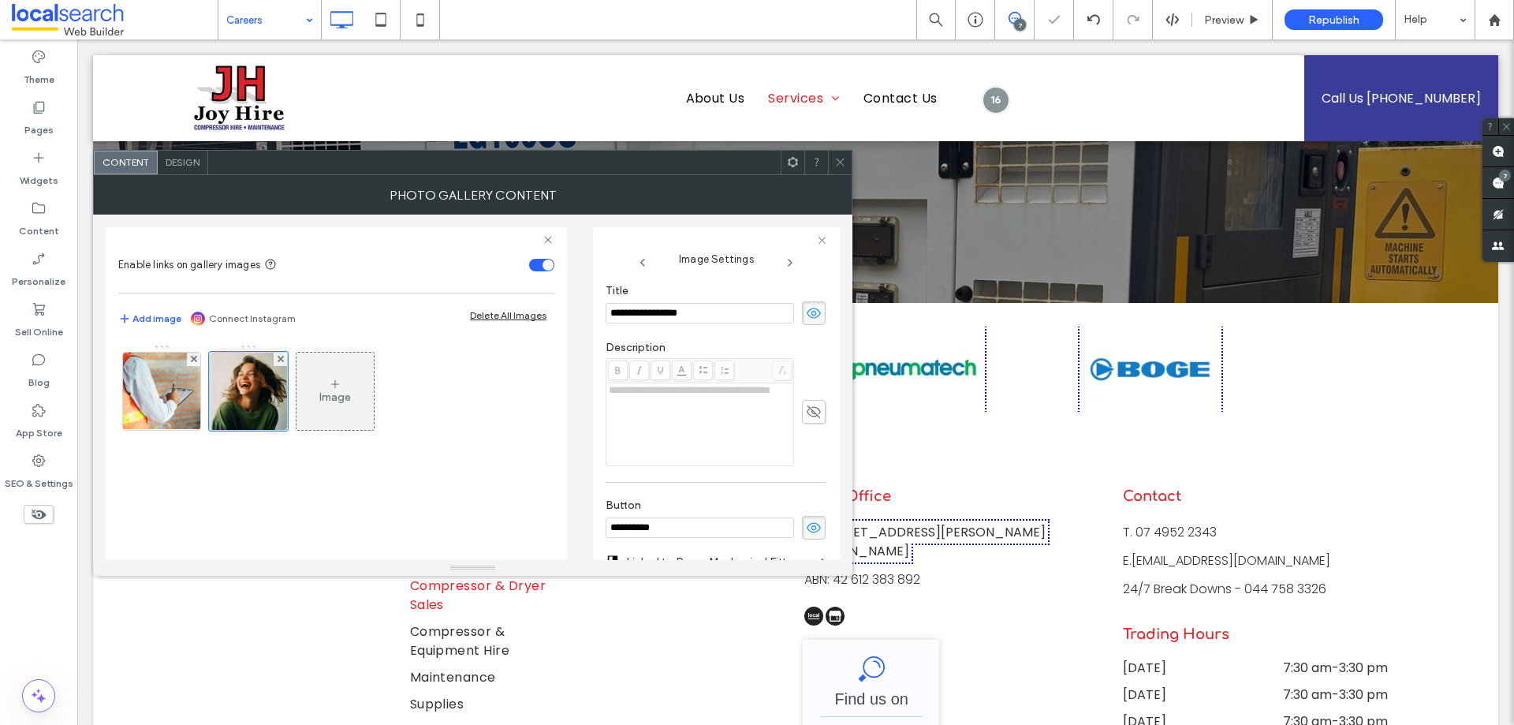
scroll to position [523, 0]
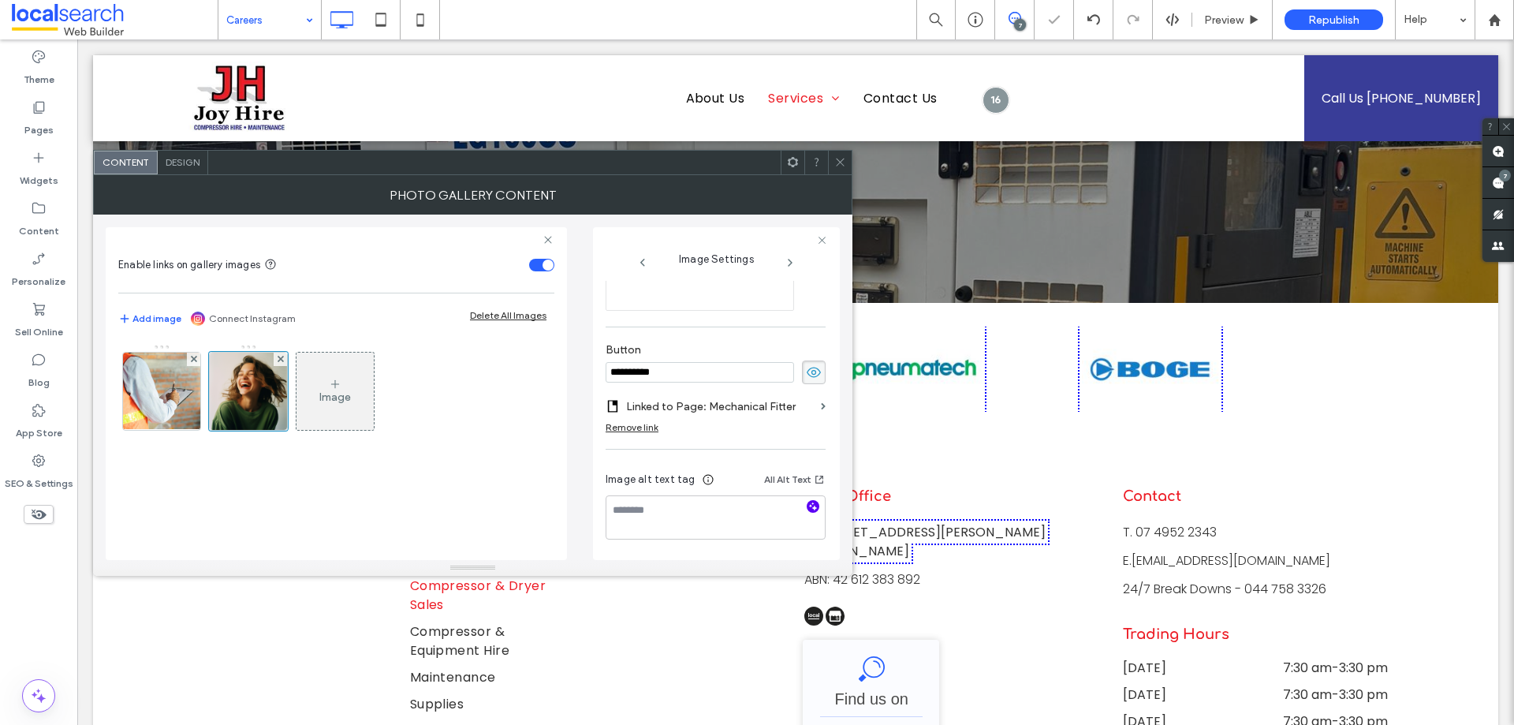
click at [807, 510] on icon "button" at bounding box center [812, 506] width 11 height 11
click at [496, 495] on div "Image" at bounding box center [336, 444] width 436 height 216
click at [838, 164] on use at bounding box center [840, 162] width 8 height 8
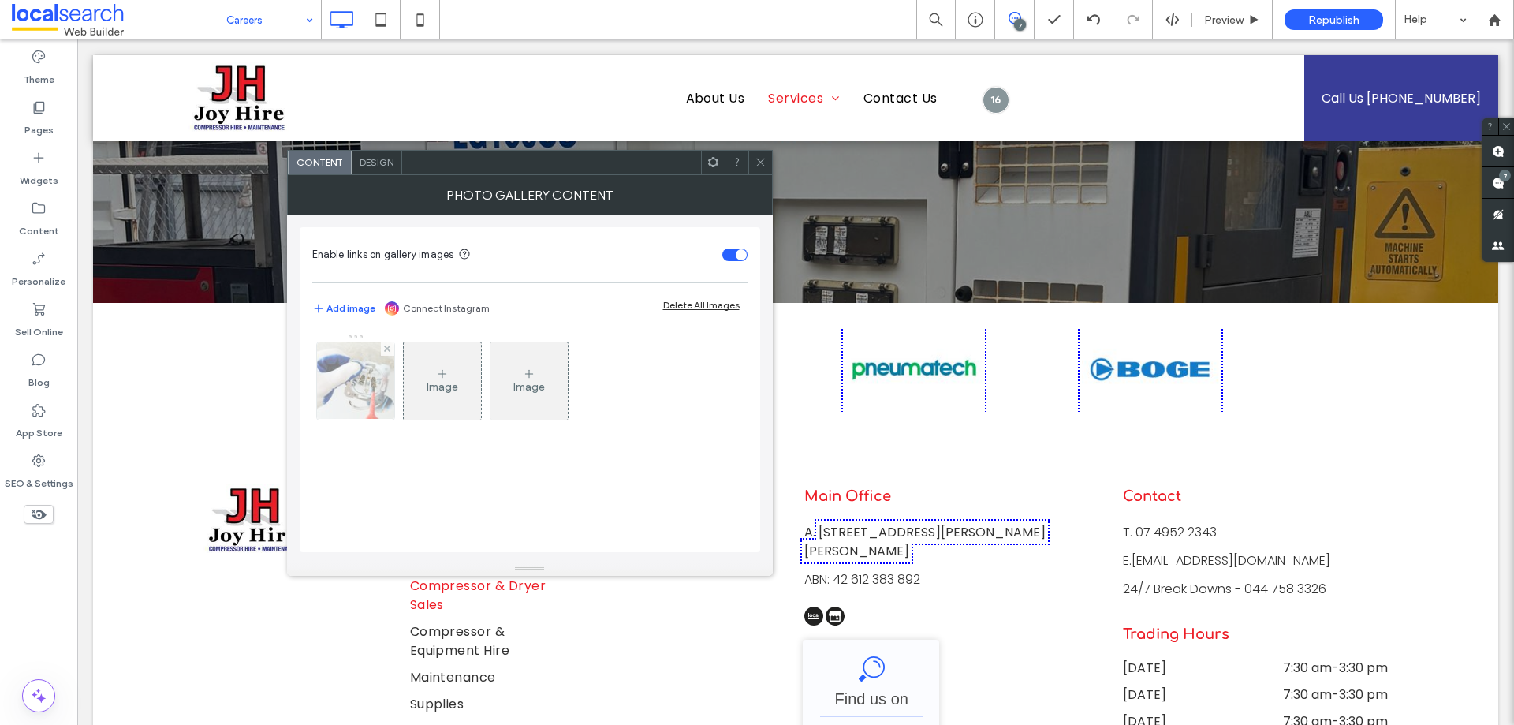
click at [389, 386] on img at bounding box center [354, 380] width 117 height 77
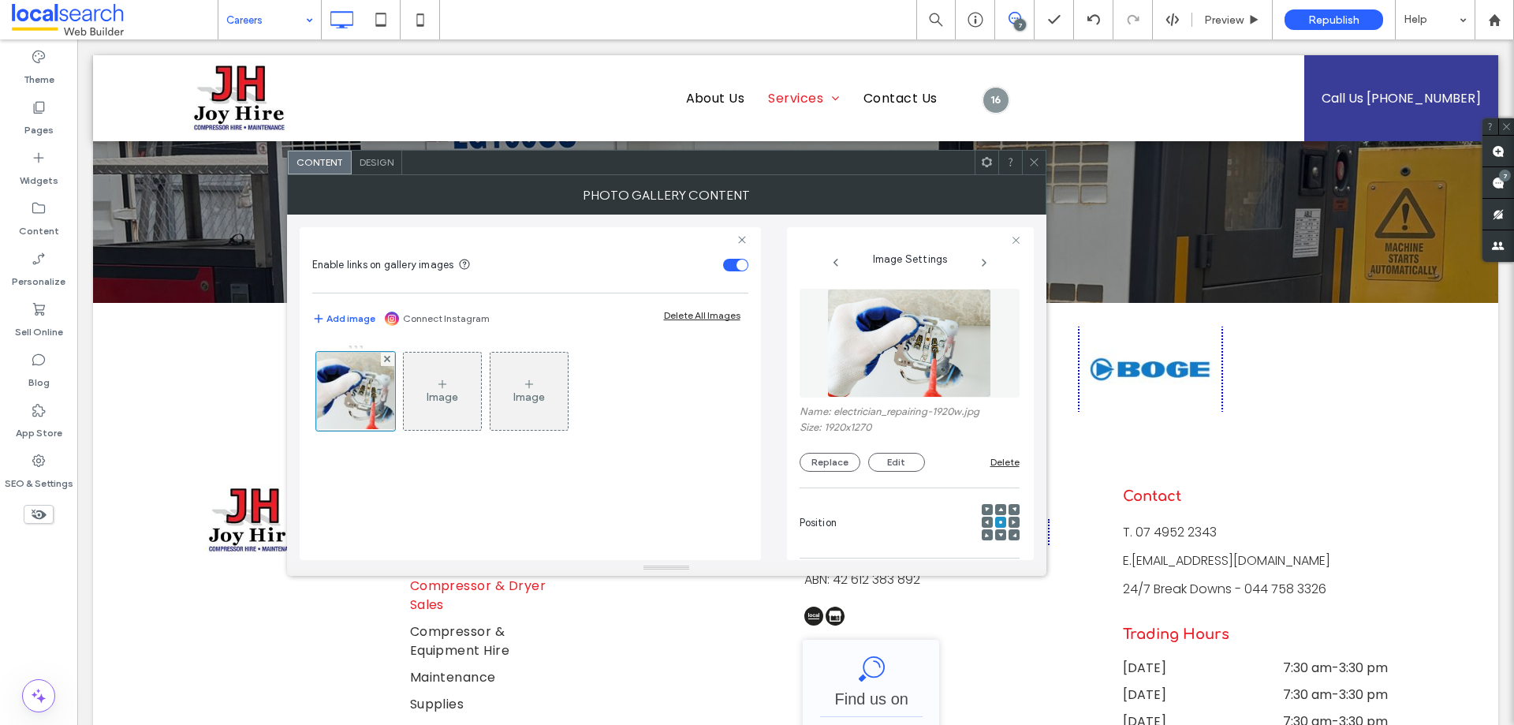
click at [967, 296] on img at bounding box center [909, 343] width 164 height 109
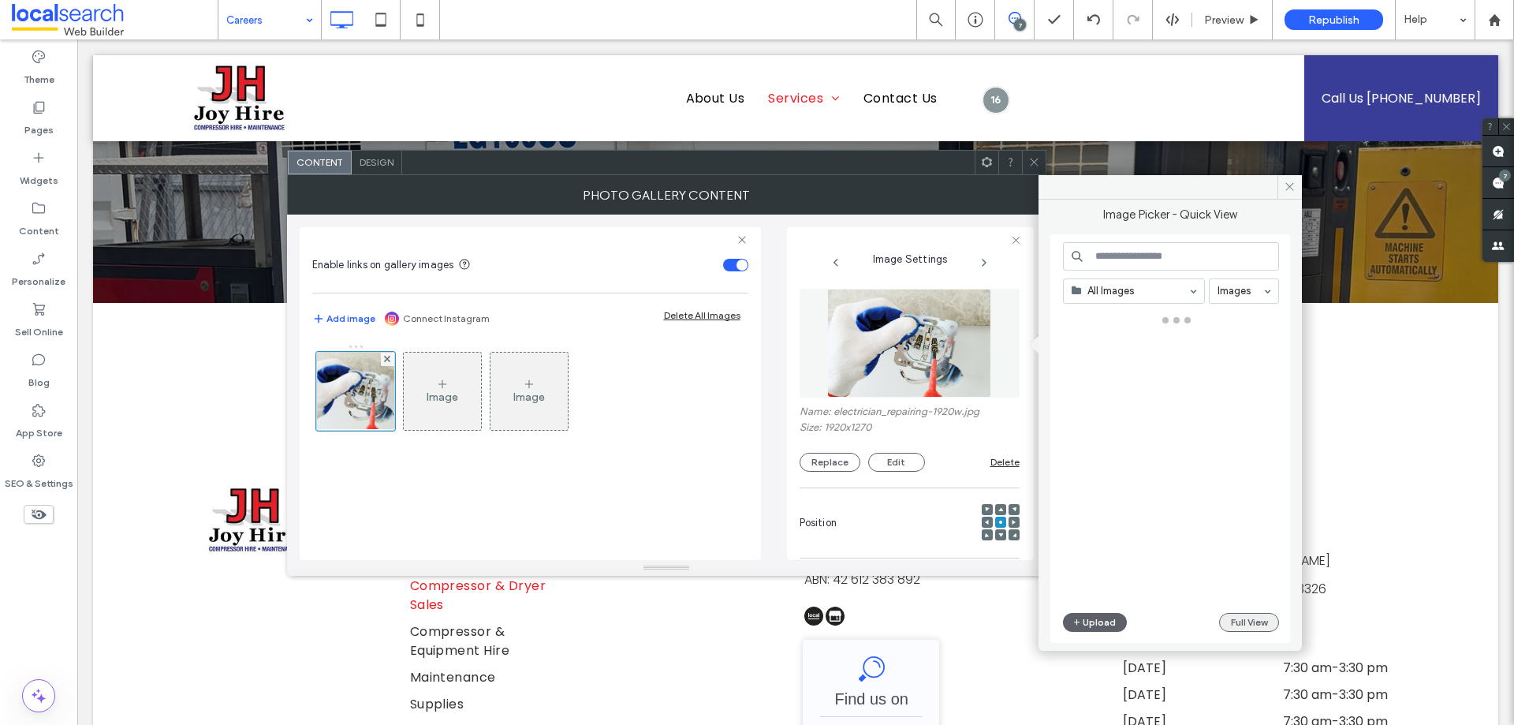
click at [1239, 620] on button "Full View" at bounding box center [1249, 622] width 60 height 19
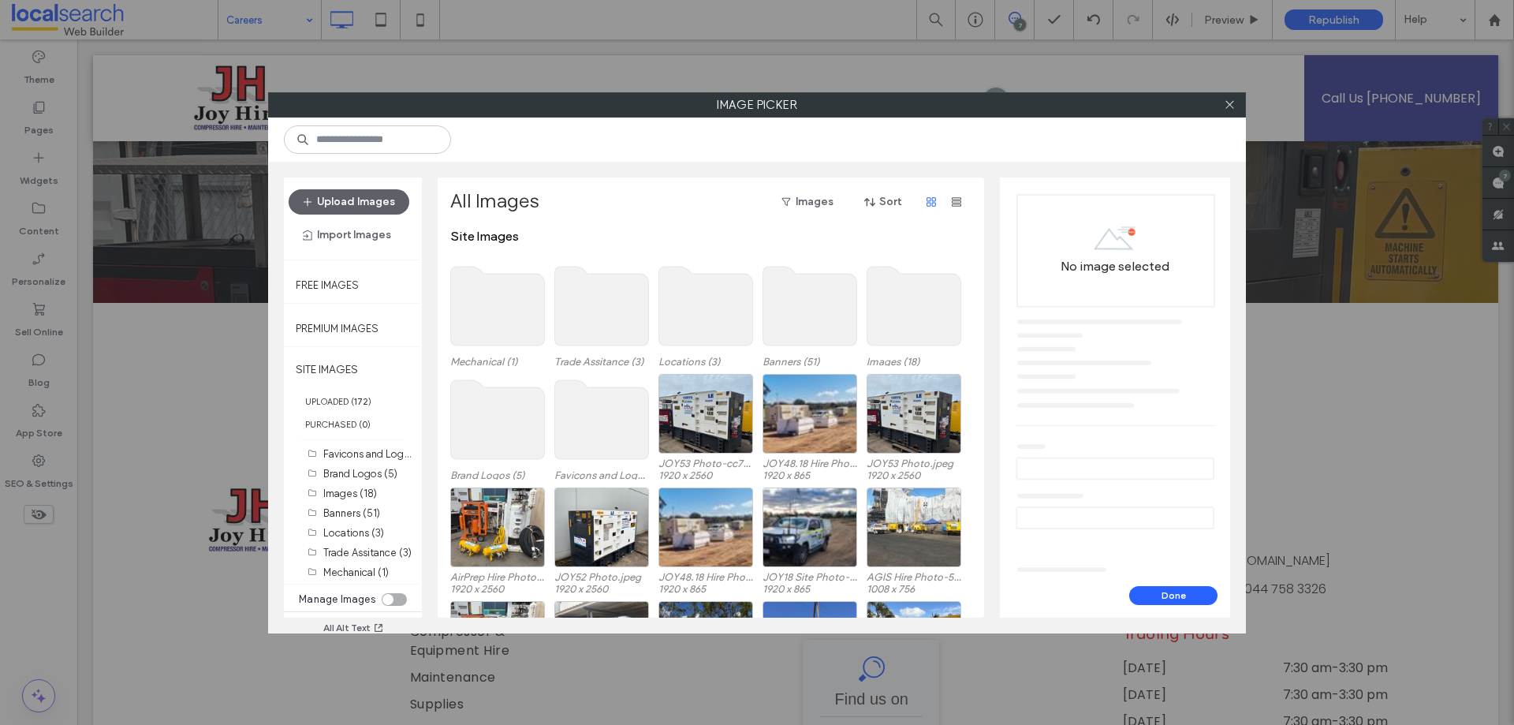
click at [619, 299] on use at bounding box center [602, 306] width 94 height 79
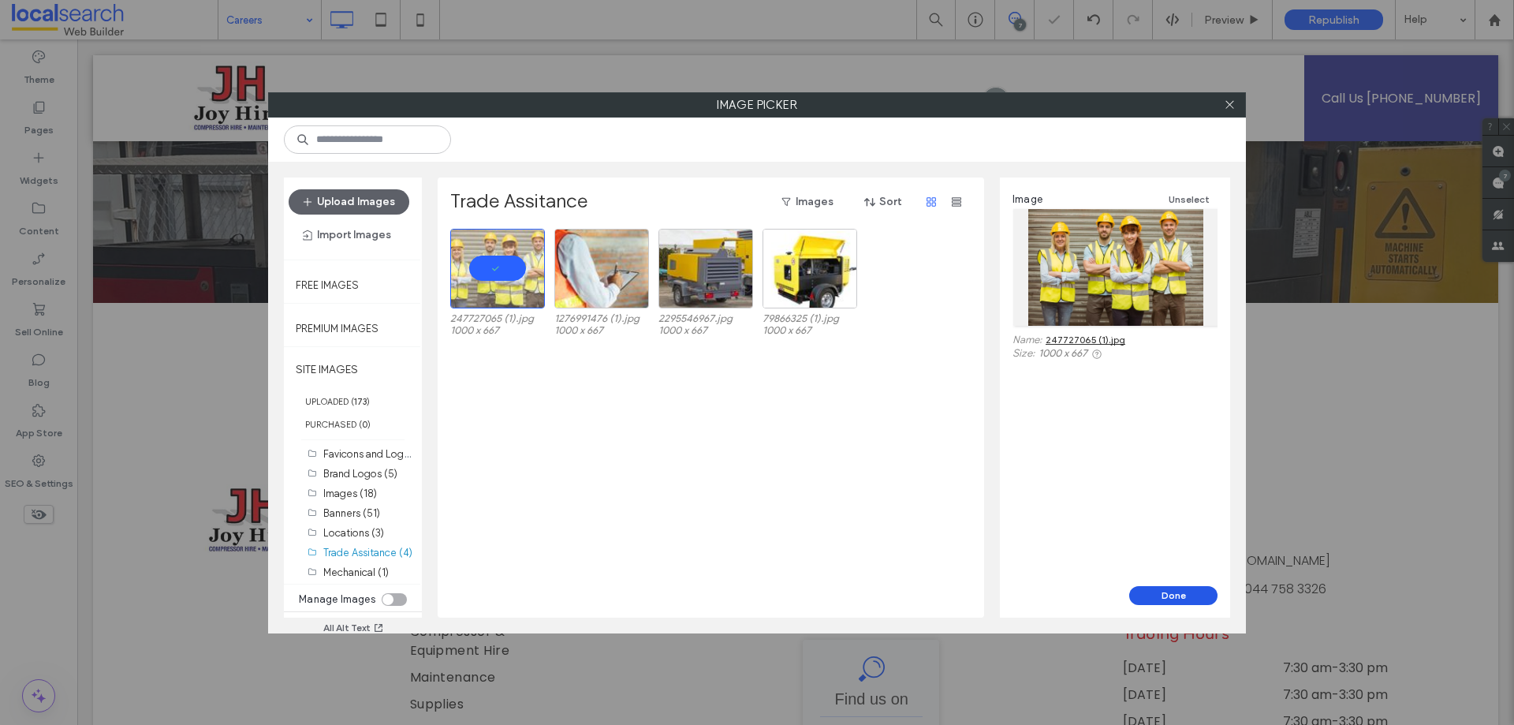
click at [1169, 594] on button "Done" at bounding box center [1173, 595] width 88 height 19
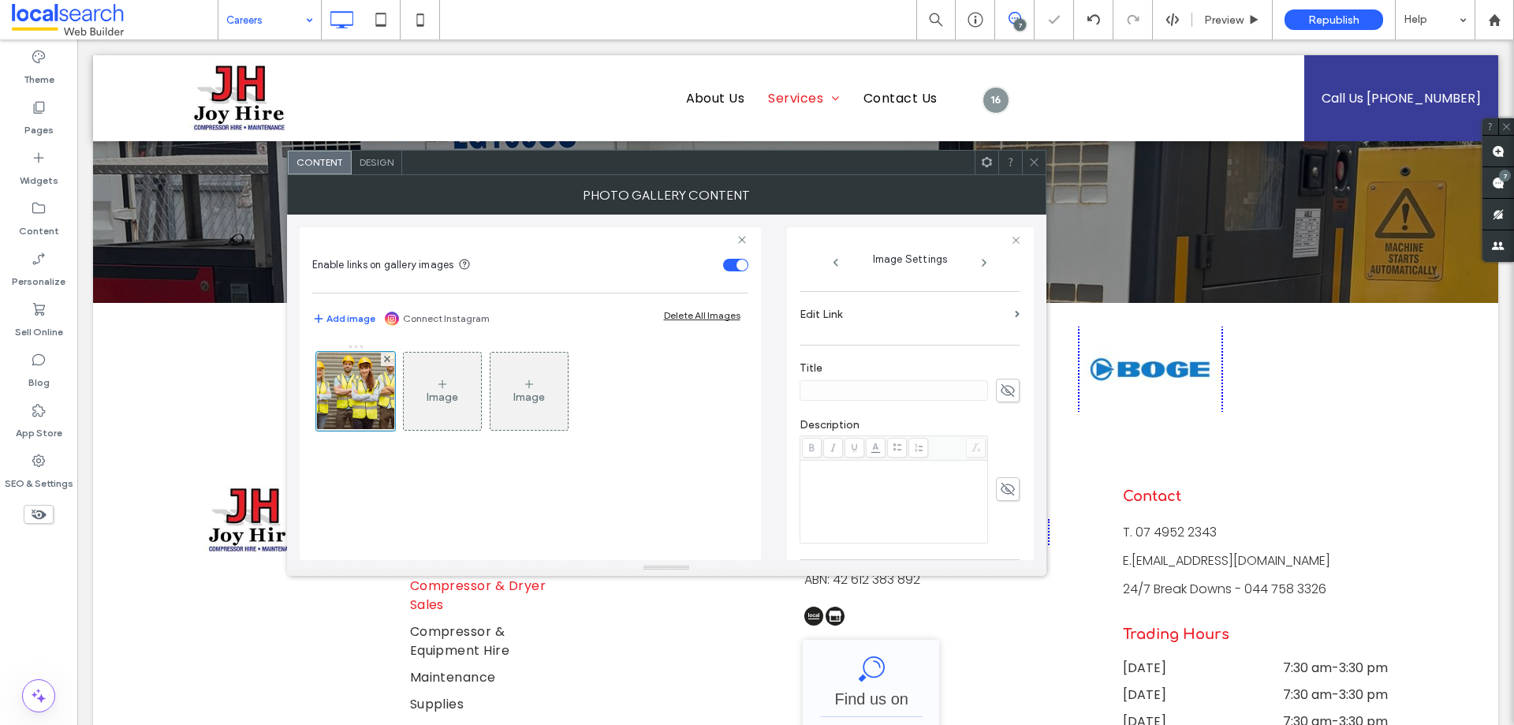
scroll to position [450, 0]
click at [1001, 501] on icon "button" at bounding box center [1006, 506] width 11 height 11
click at [1039, 157] on icon at bounding box center [1034, 162] width 12 height 12
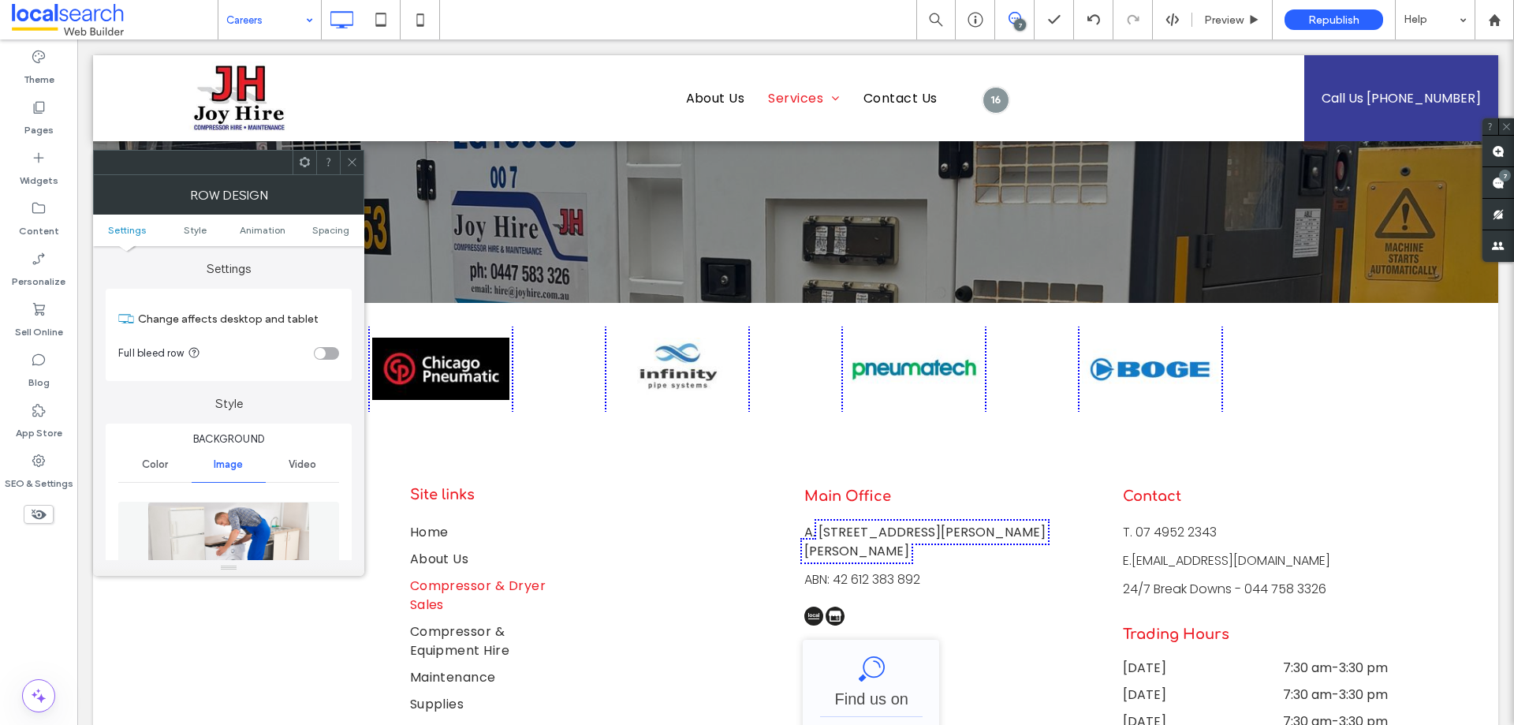
click at [246, 533] on img at bounding box center [228, 555] width 162 height 109
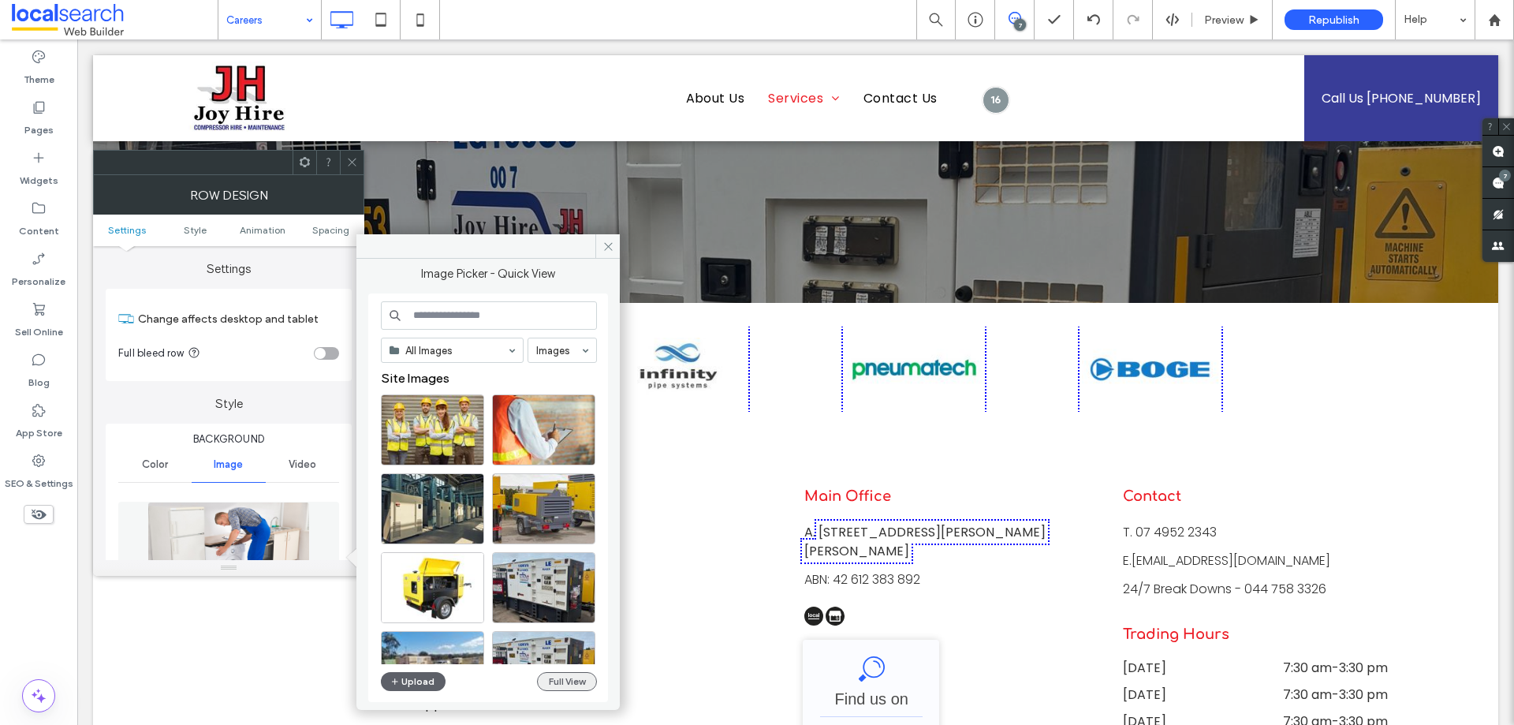
click at [551, 673] on button "Full View" at bounding box center [567, 681] width 60 height 19
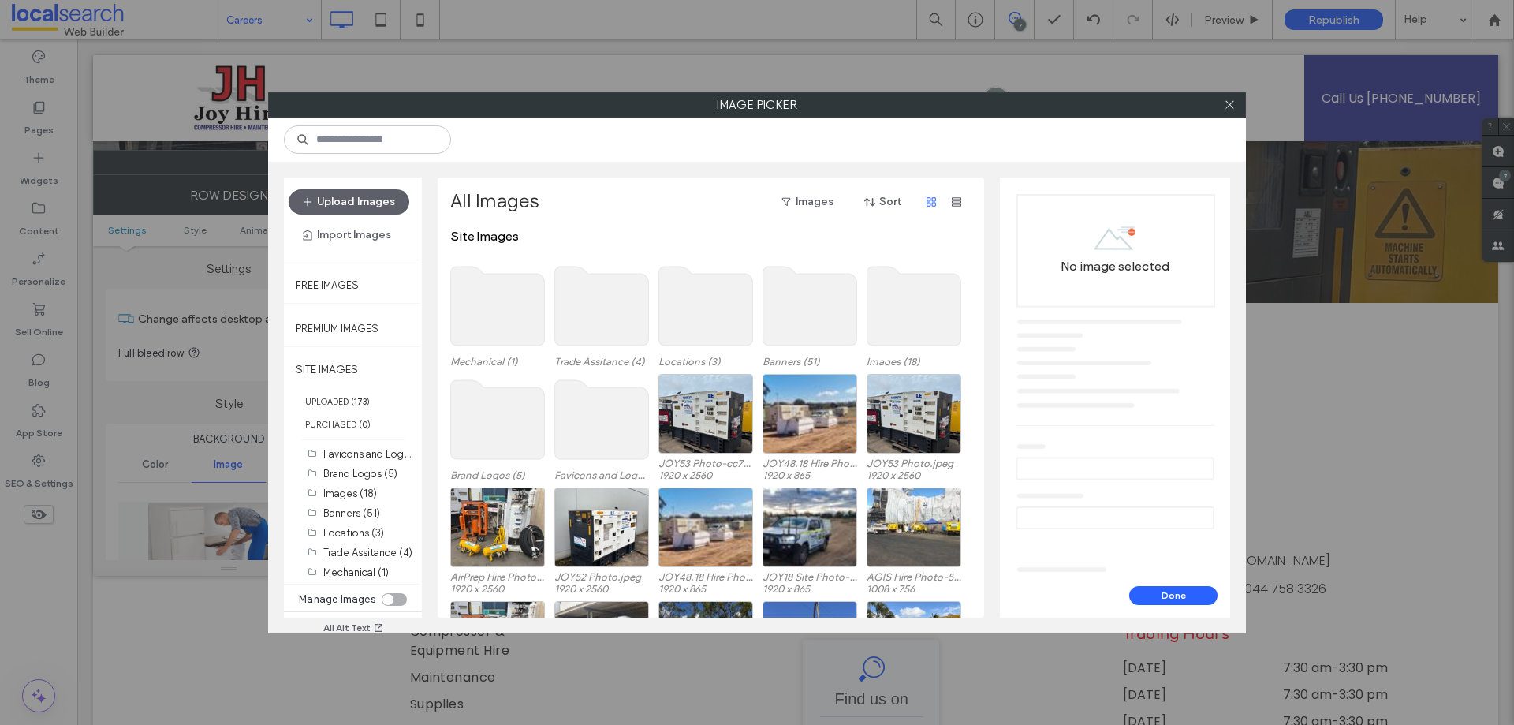
click at [605, 302] on use at bounding box center [602, 306] width 94 height 79
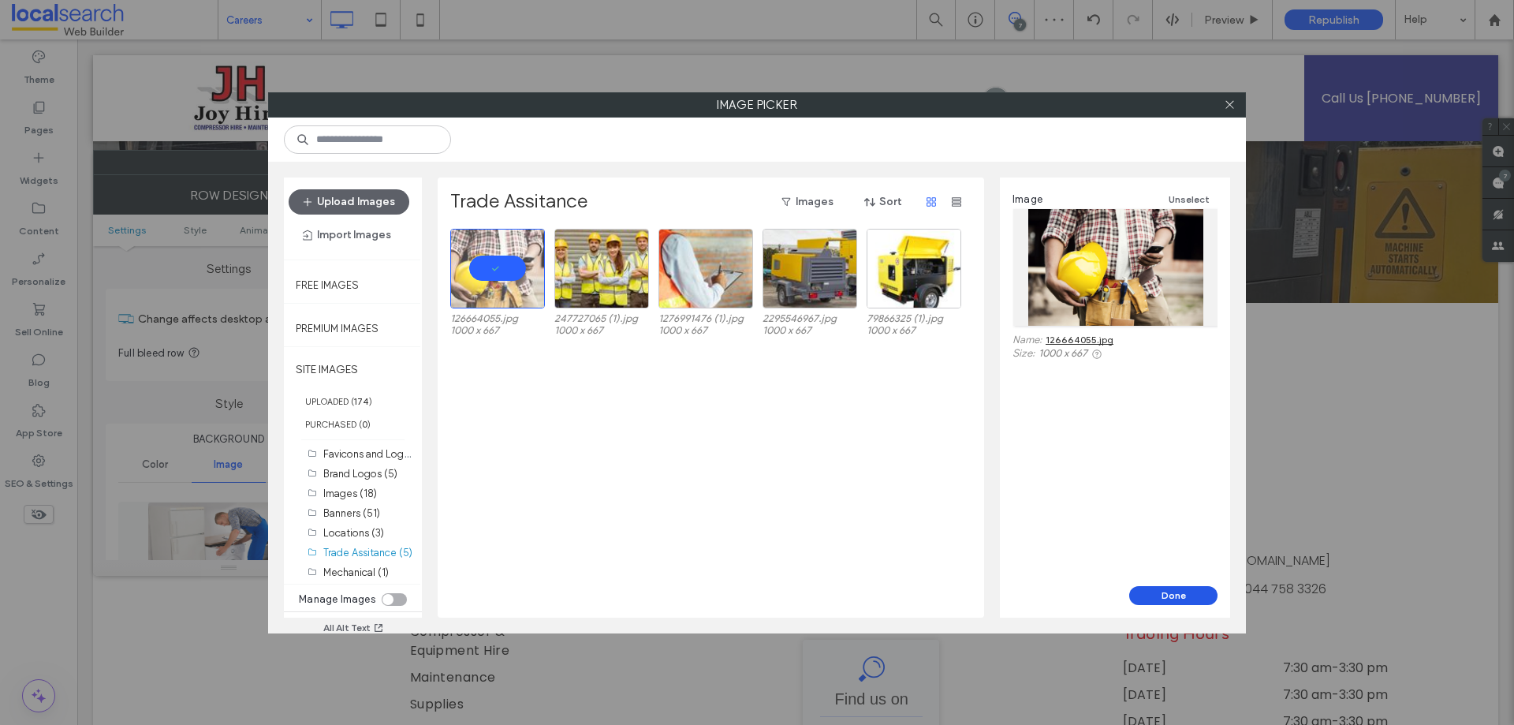
click at [1169, 598] on button "Done" at bounding box center [1173, 595] width 88 height 19
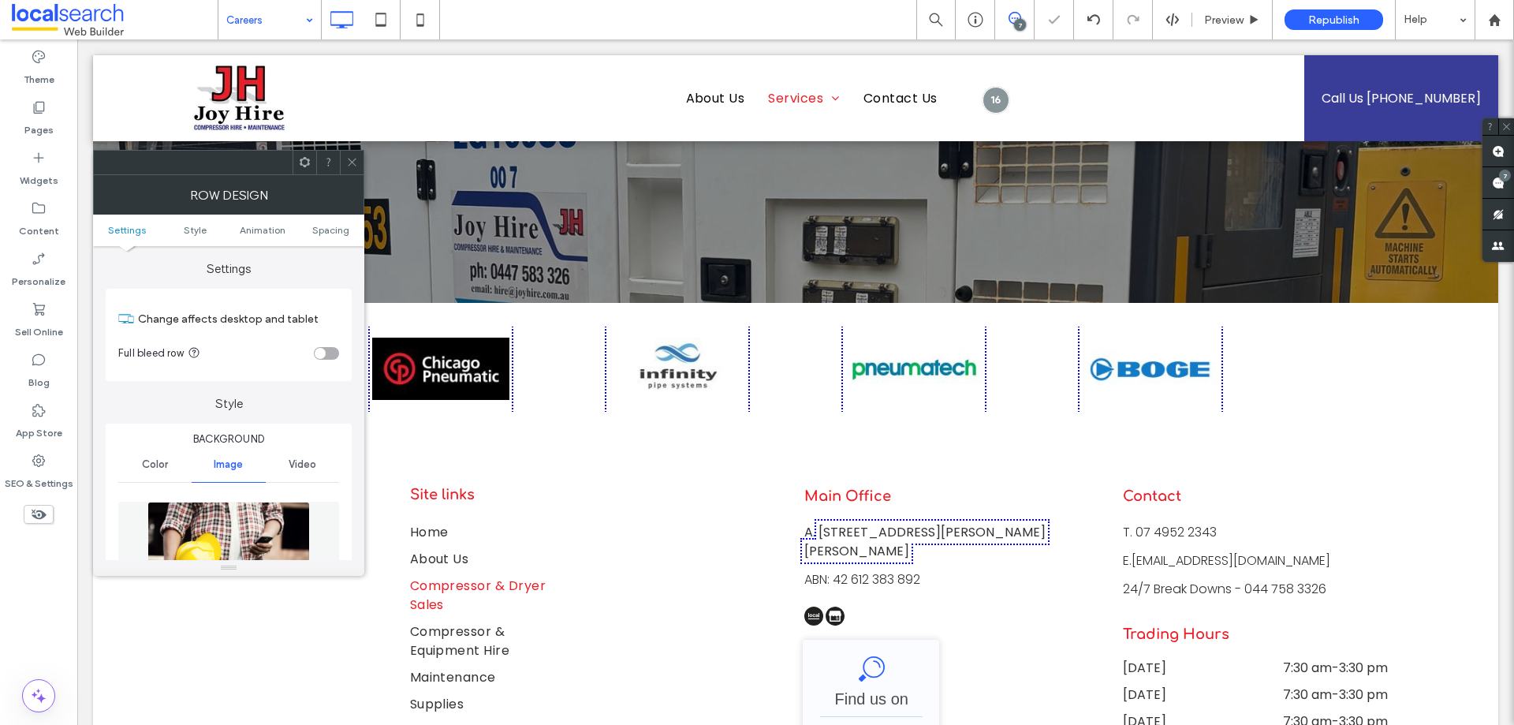
click at [349, 157] on icon at bounding box center [352, 162] width 12 height 12
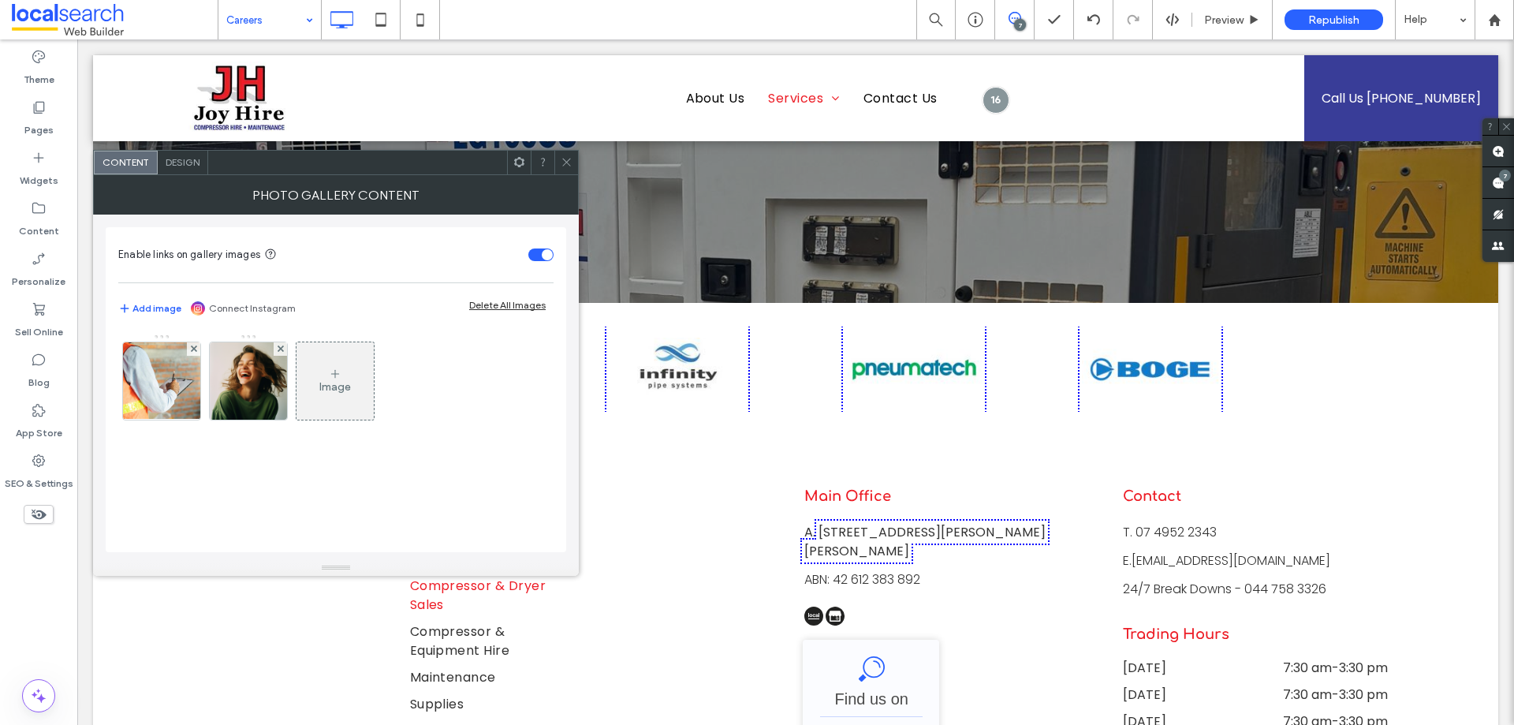
click at [178, 164] on span "Design" at bounding box center [183, 162] width 34 height 12
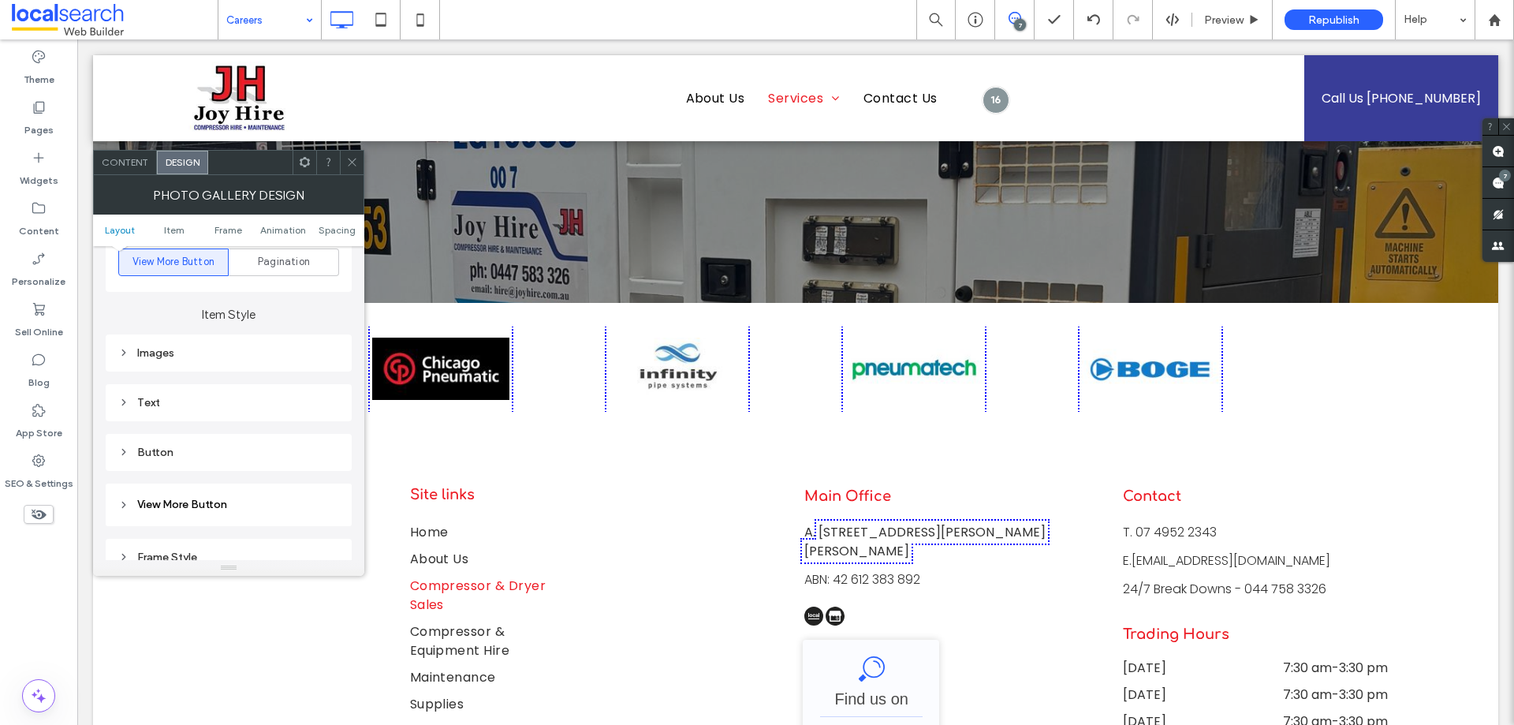
scroll to position [710, 0]
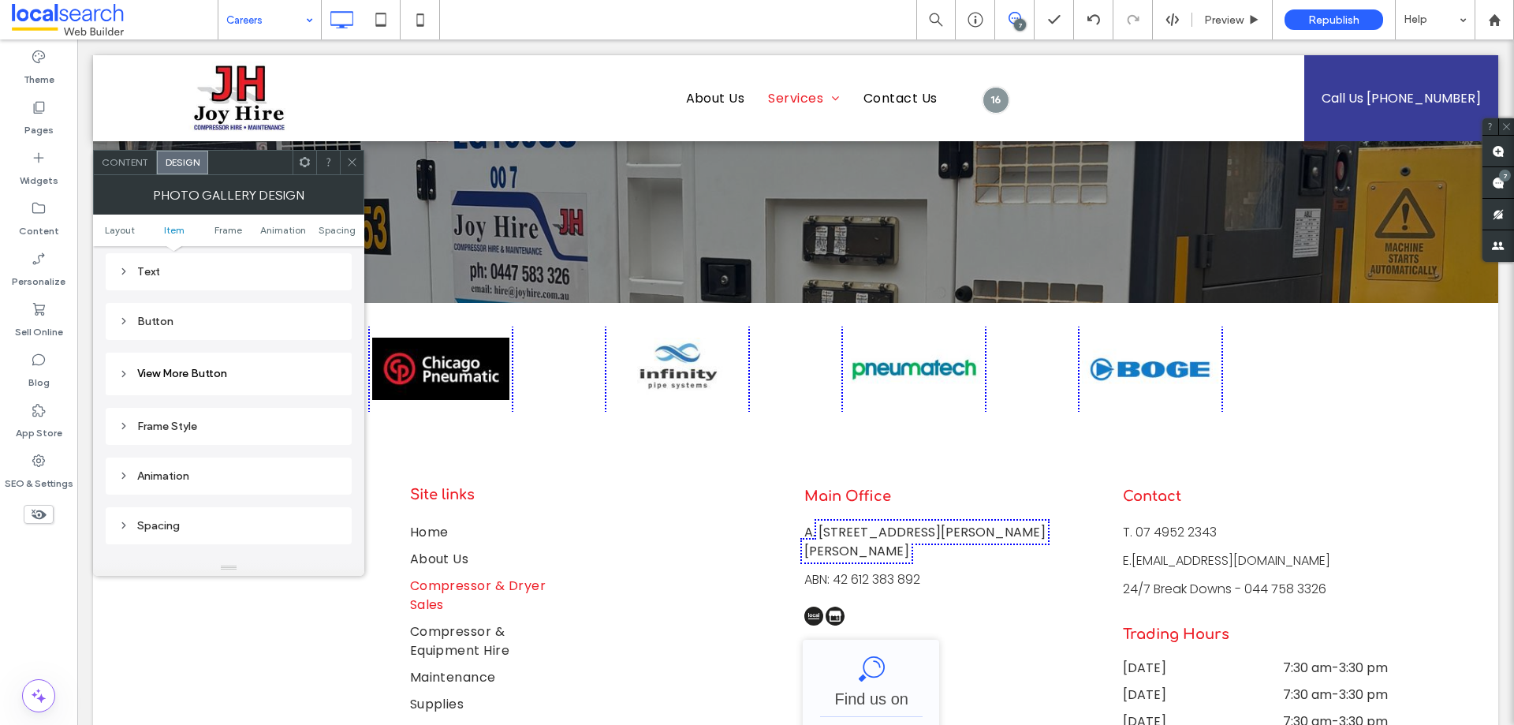
click at [132, 163] on span "Content" at bounding box center [125, 162] width 47 height 12
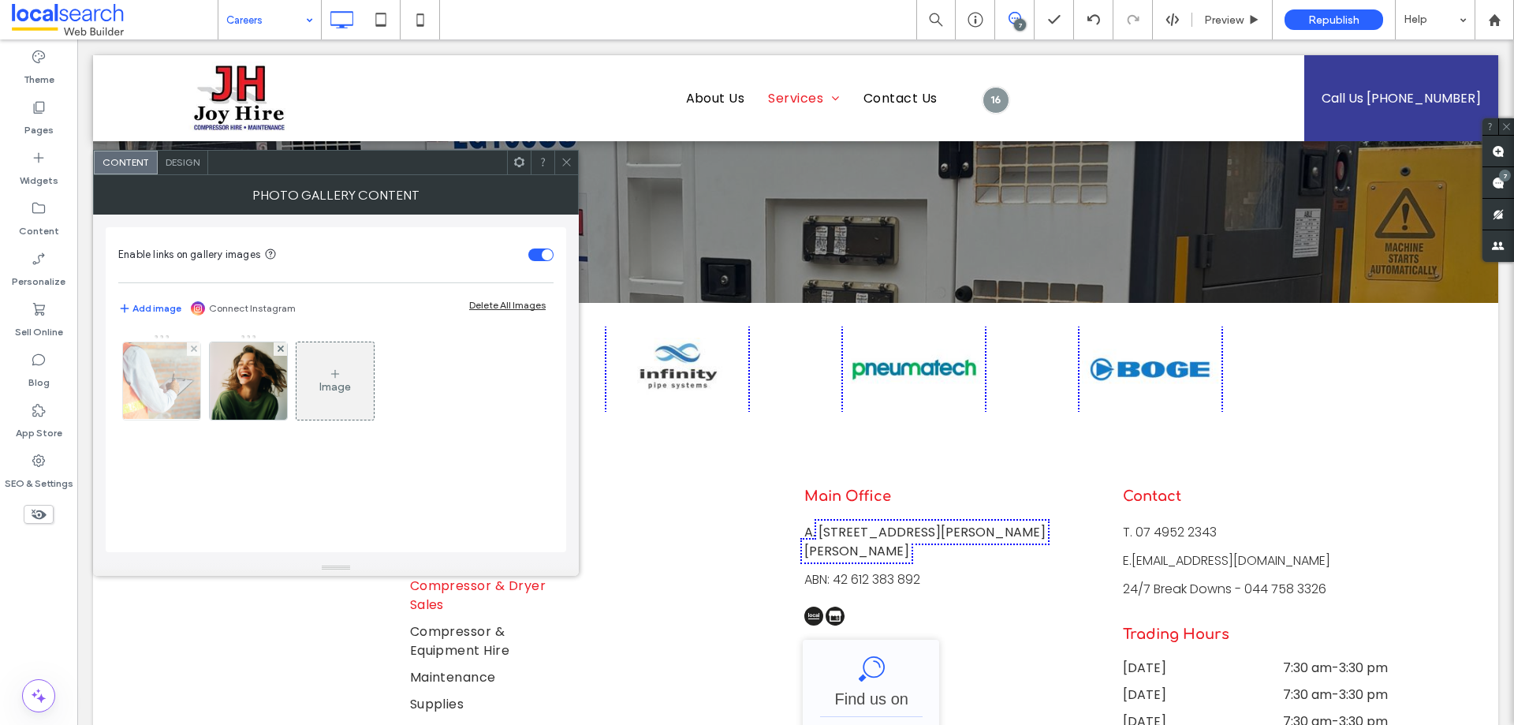
click at [172, 382] on img at bounding box center [162, 380] width 116 height 77
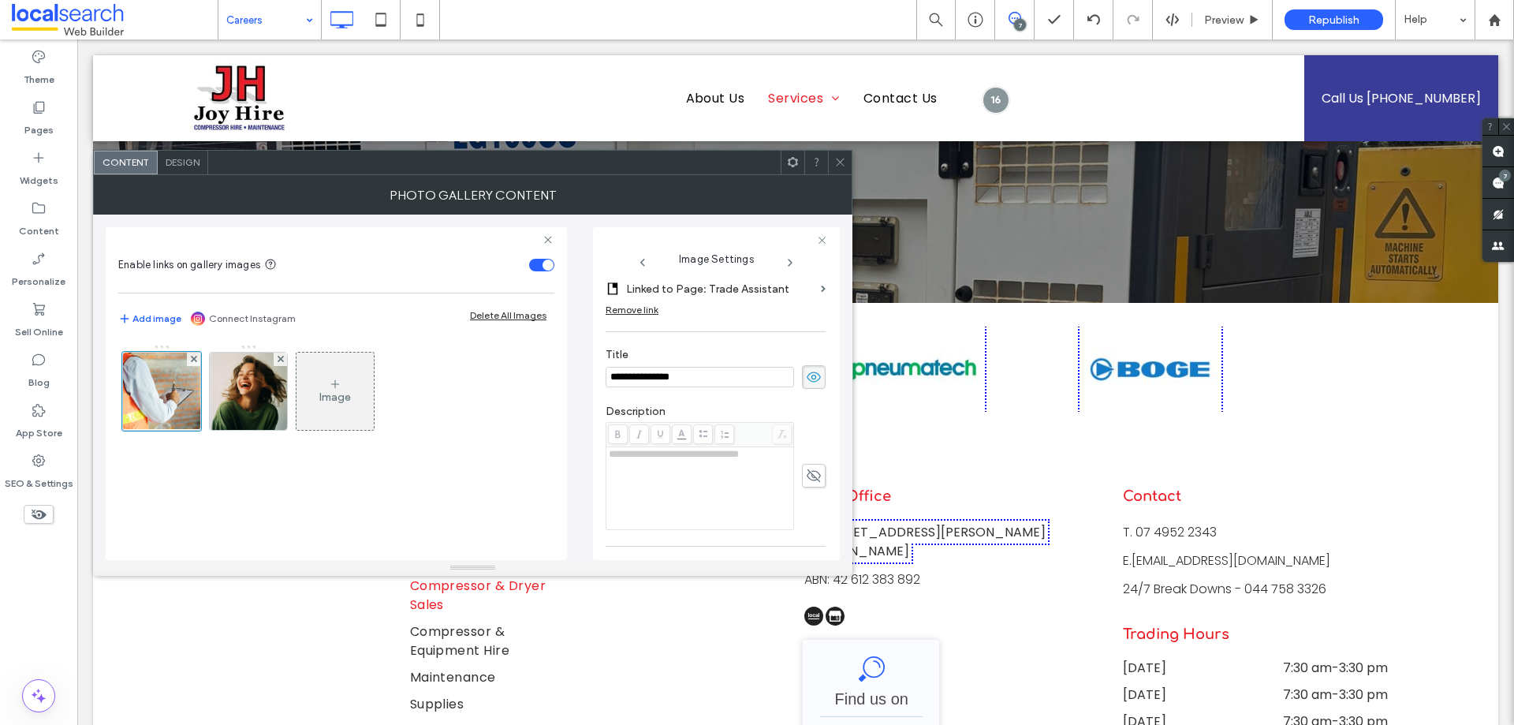
scroll to position [290, 0]
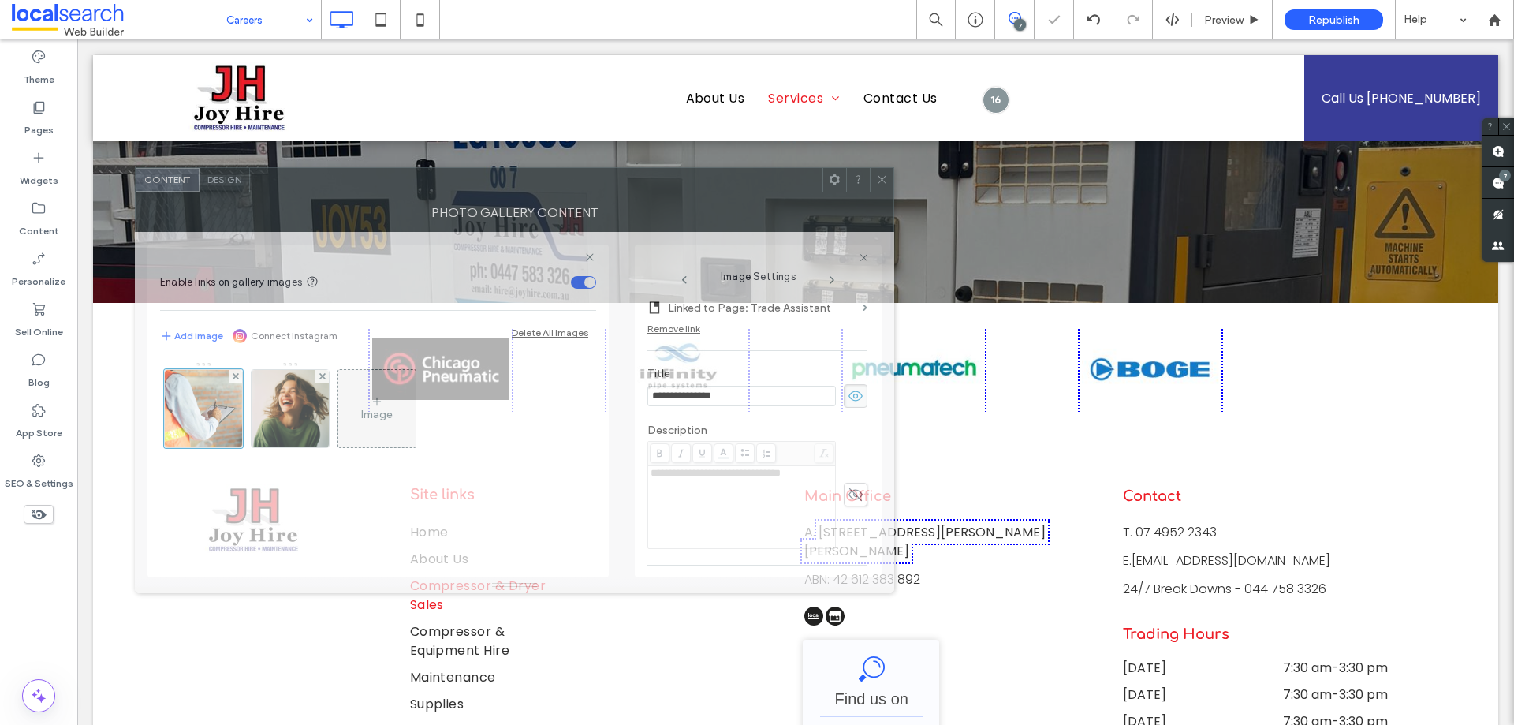
drag, startPoint x: 489, startPoint y: 177, endPoint x: 531, endPoint y: 194, distance: 45.2
click at [531, 194] on div "Photo Gallery Content" at bounding box center [514, 211] width 759 height 39
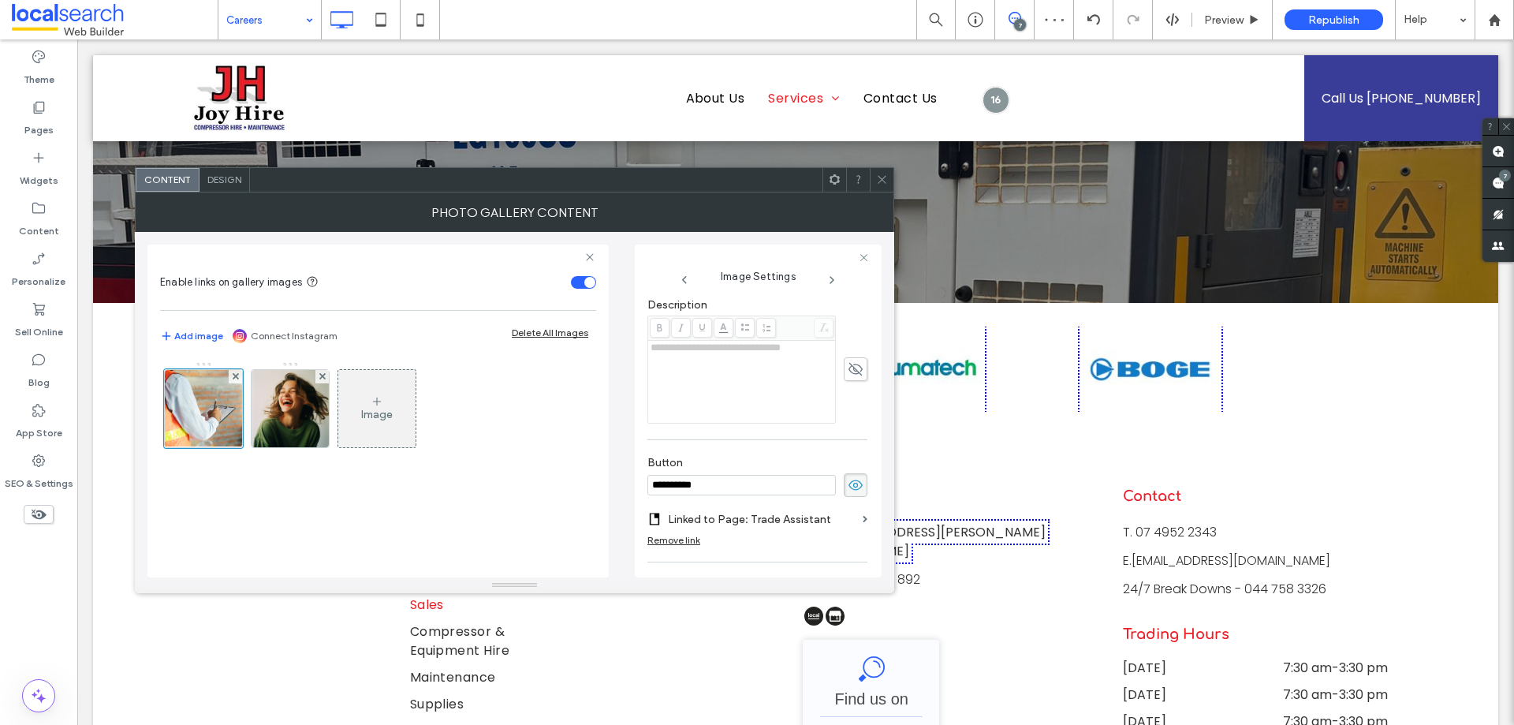
scroll to position [527, 0]
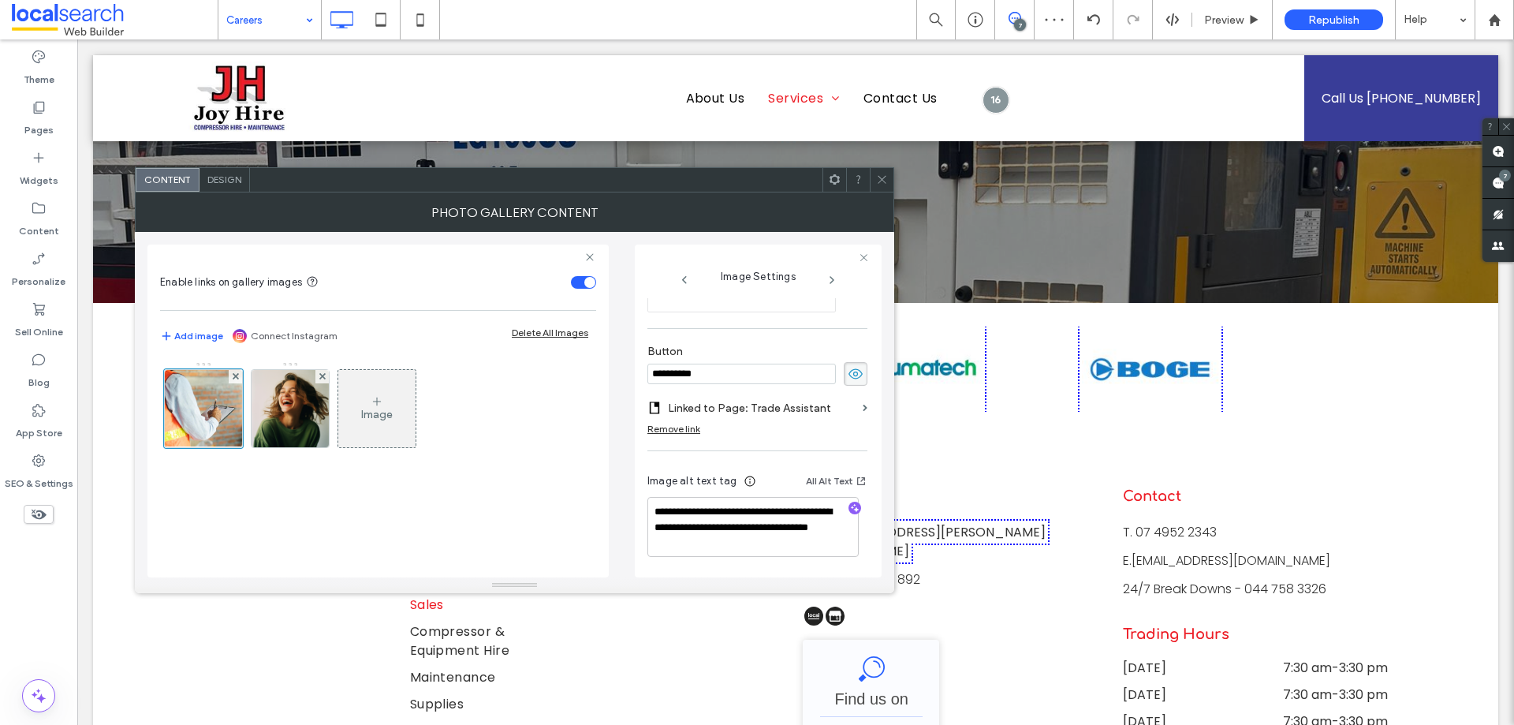
click at [851, 371] on use at bounding box center [855, 373] width 14 height 10
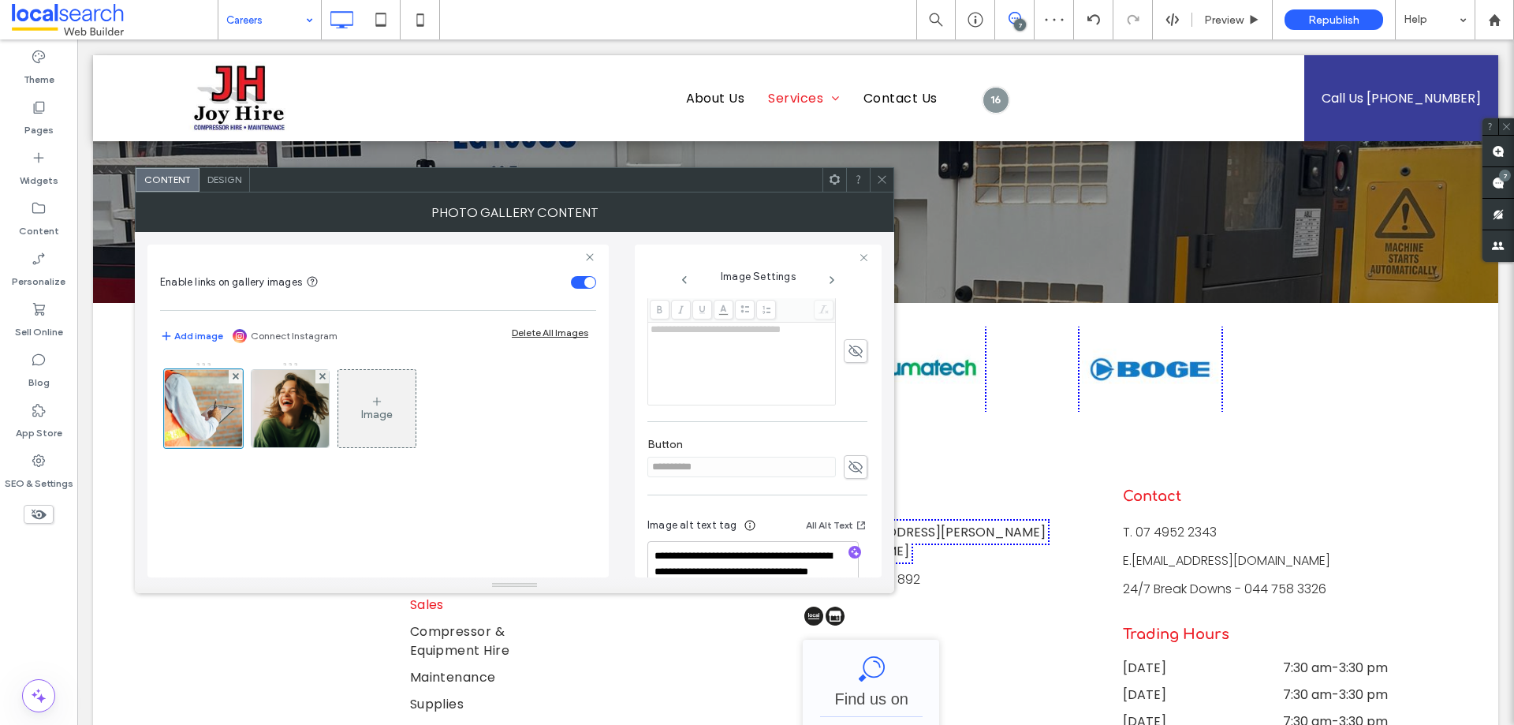
scroll to position [399, 0]
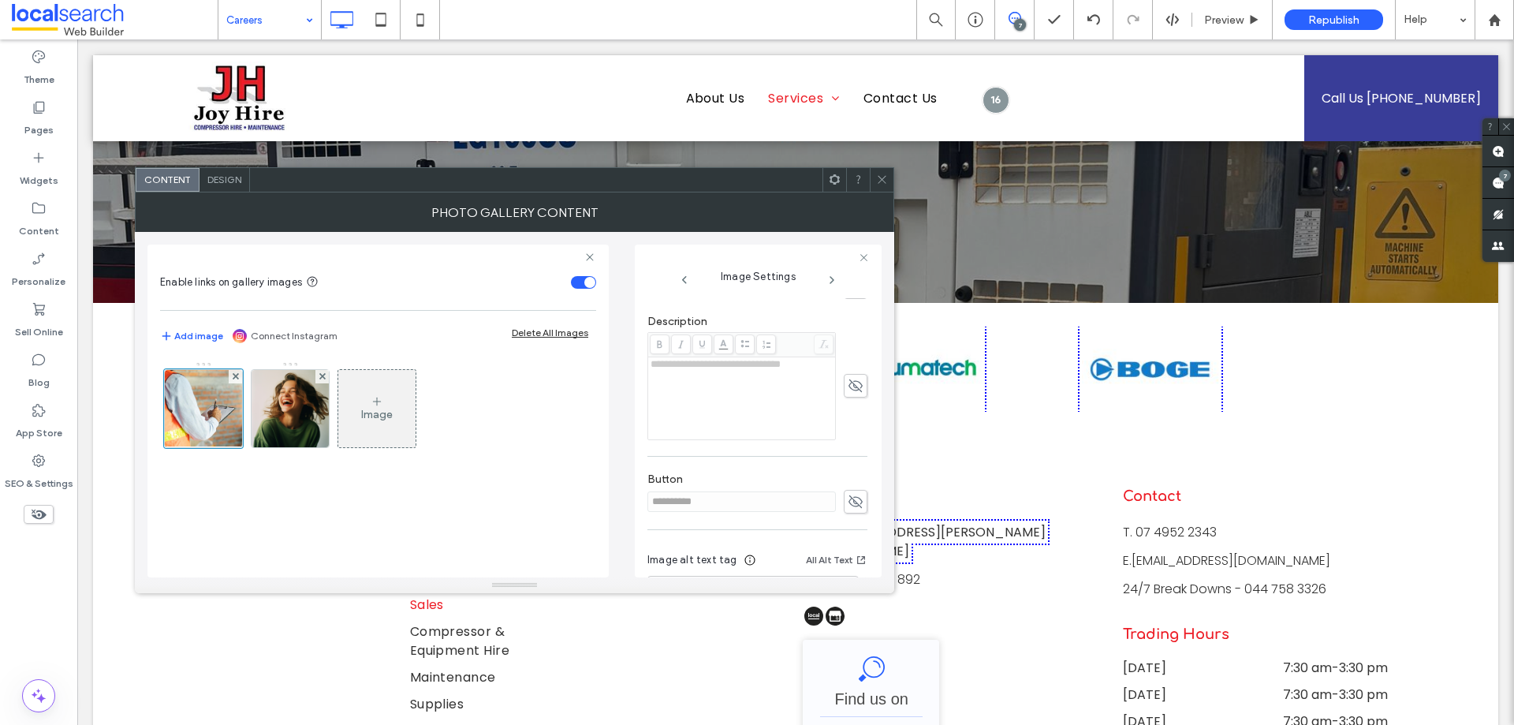
click at [848, 494] on icon at bounding box center [856, 501] width 16 height 17
click at [848, 499] on use at bounding box center [855, 501] width 14 height 10
click at [222, 168] on div "Design" at bounding box center [224, 180] width 50 height 24
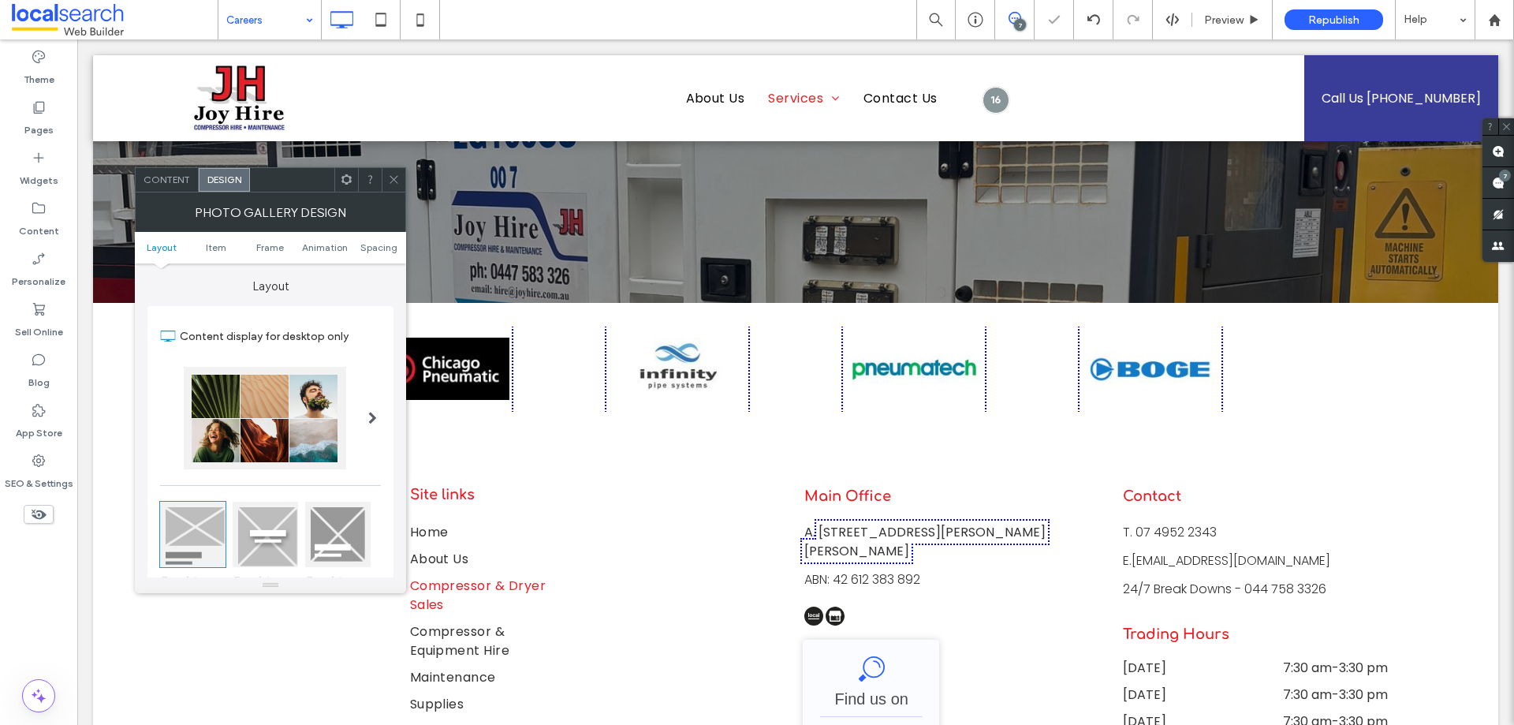
click at [179, 174] on span "Content" at bounding box center [167, 179] width 47 height 12
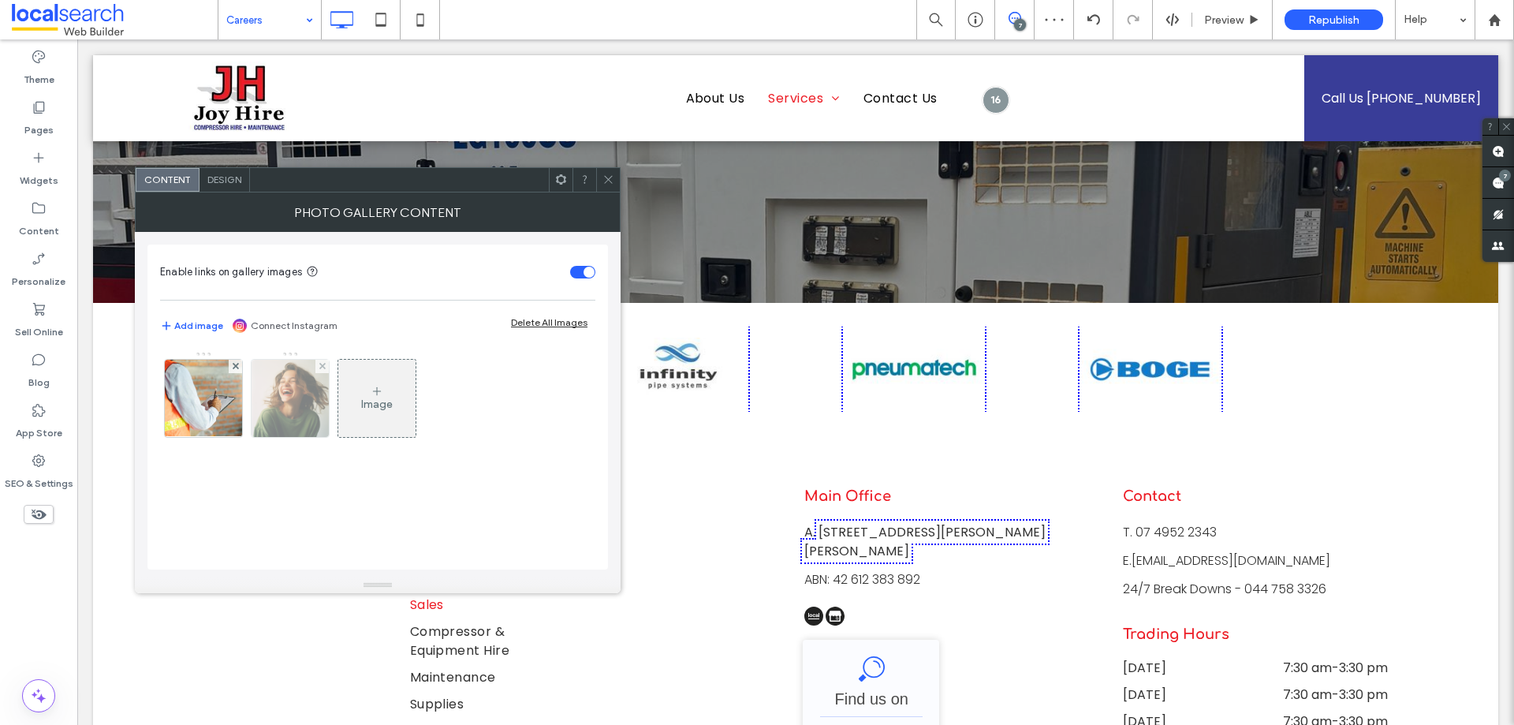
click at [298, 401] on img at bounding box center [290, 398] width 77 height 77
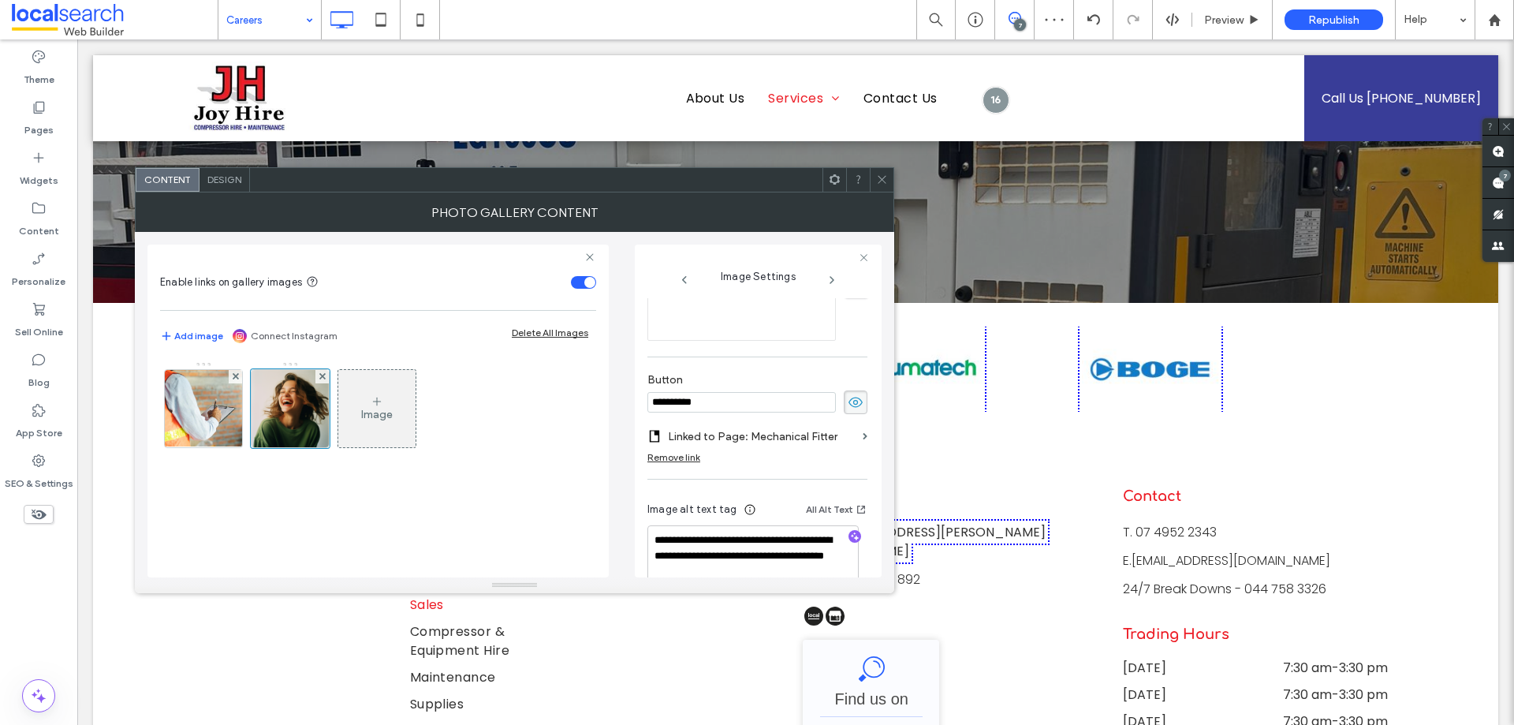
scroll to position [539, 0]
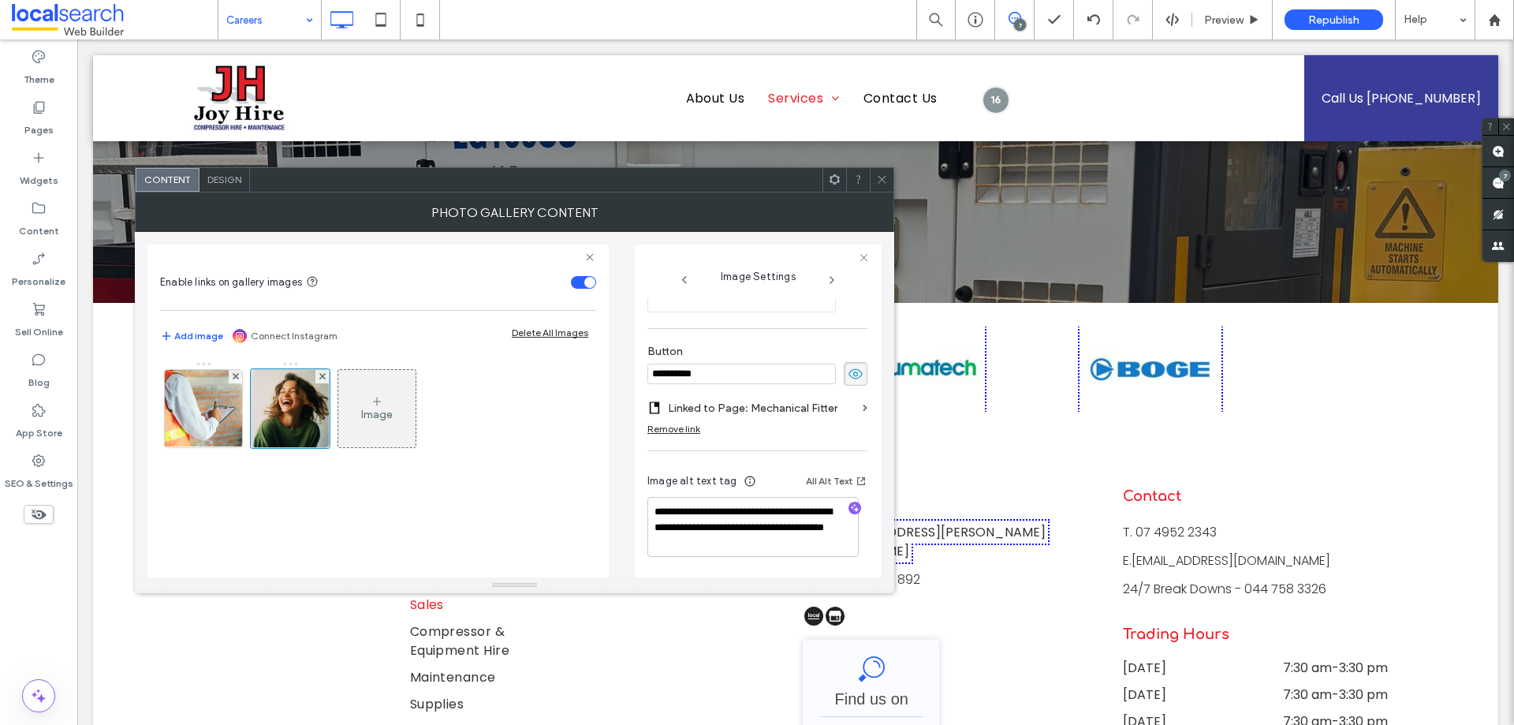
click at [849, 375] on icon at bounding box center [856, 373] width 16 height 17
click at [874, 175] on div at bounding box center [882, 180] width 24 height 24
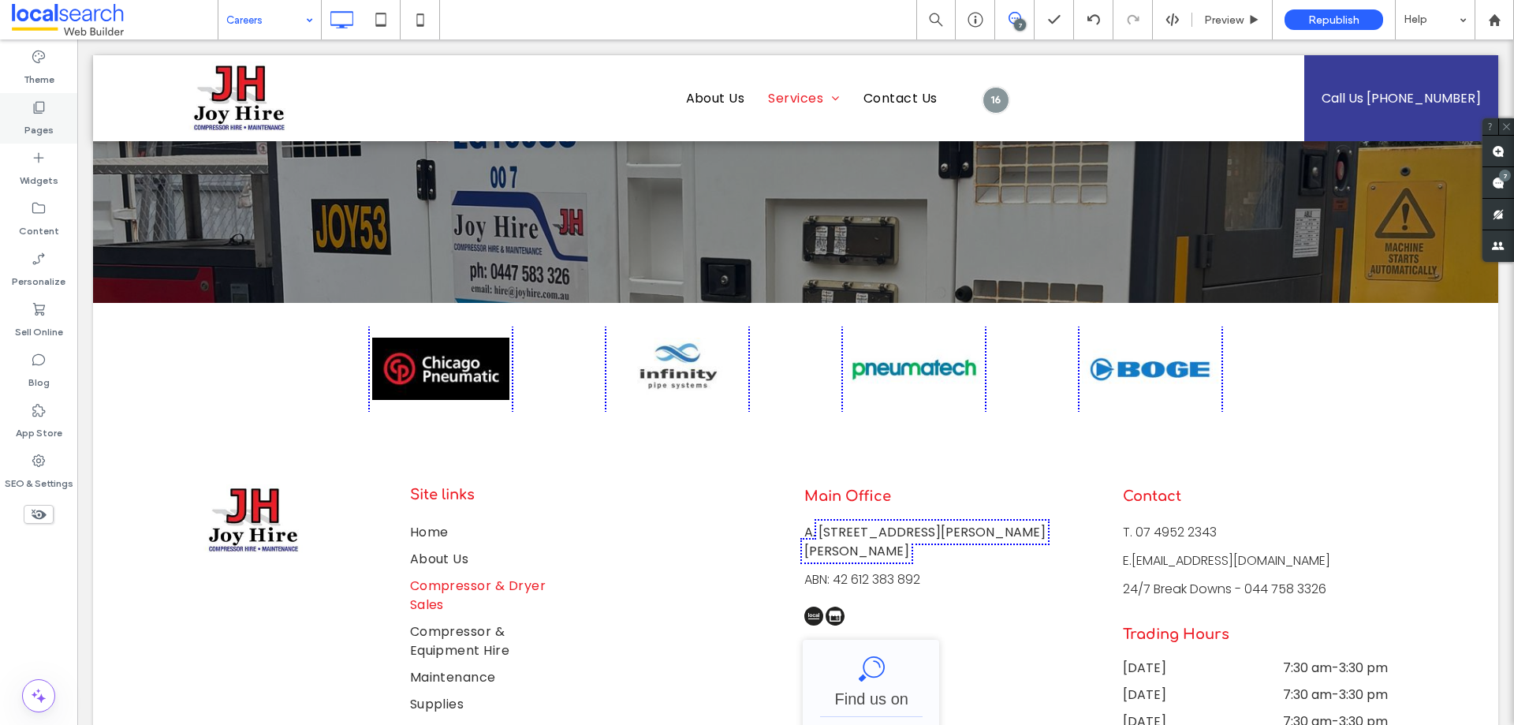
click at [35, 114] on icon at bounding box center [39, 107] width 16 height 16
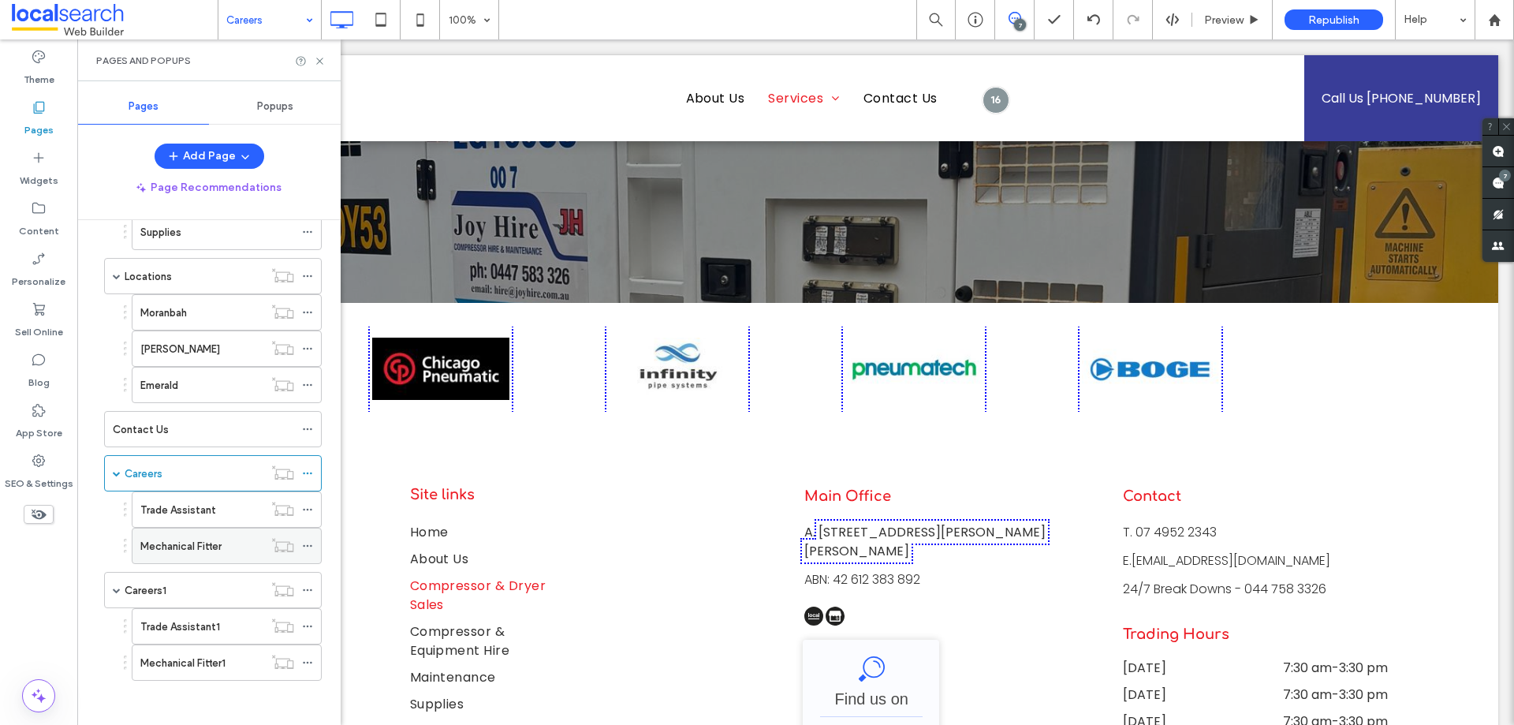
scroll to position [270, 0]
drag, startPoint x: 199, startPoint y: 501, endPoint x: 232, endPoint y: 502, distance: 33.2
click at [199, 500] on label "Trade Assistant" at bounding box center [178, 507] width 76 height 28
click at [321, 59] on use at bounding box center [319, 61] width 6 height 6
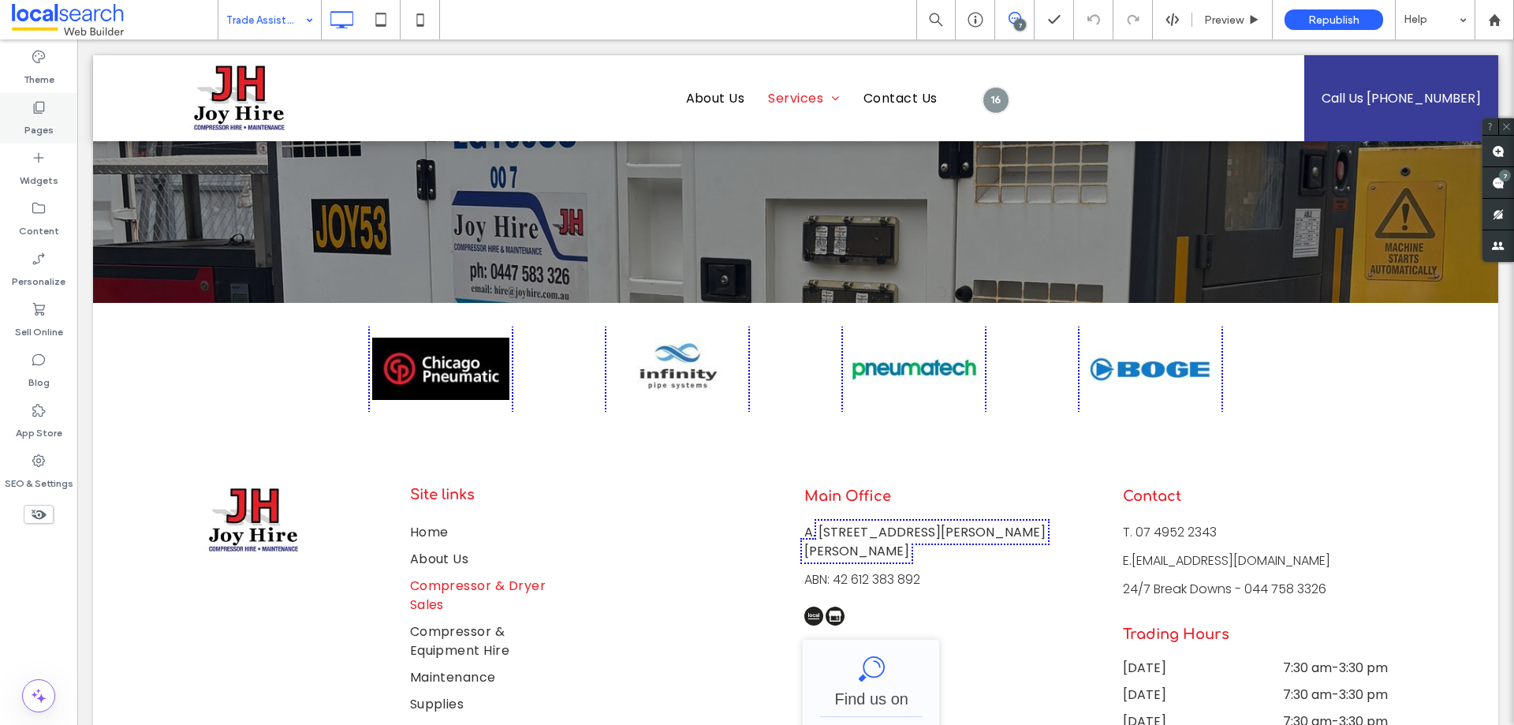
click at [35, 115] on label "Pages" at bounding box center [38, 126] width 29 height 22
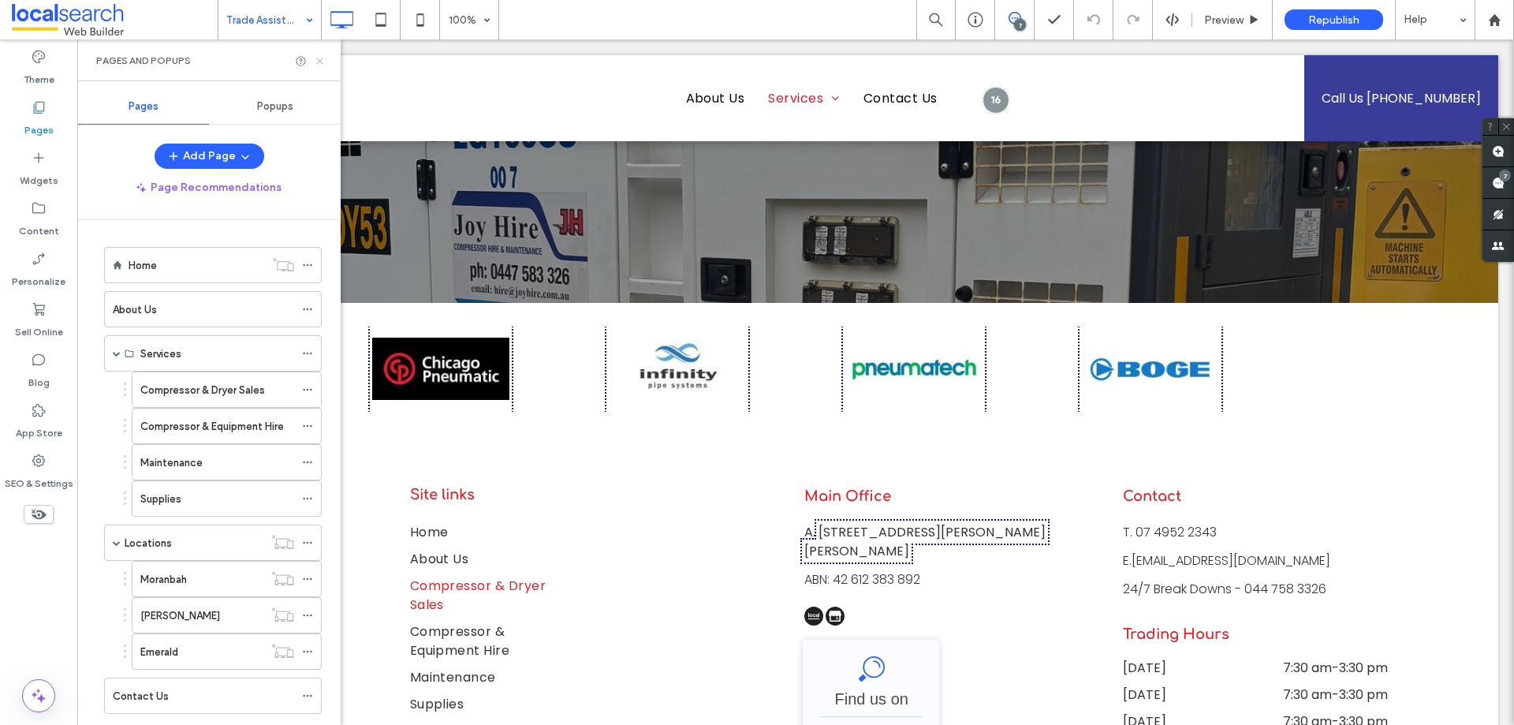
click at [319, 61] on use at bounding box center [319, 61] width 6 height 6
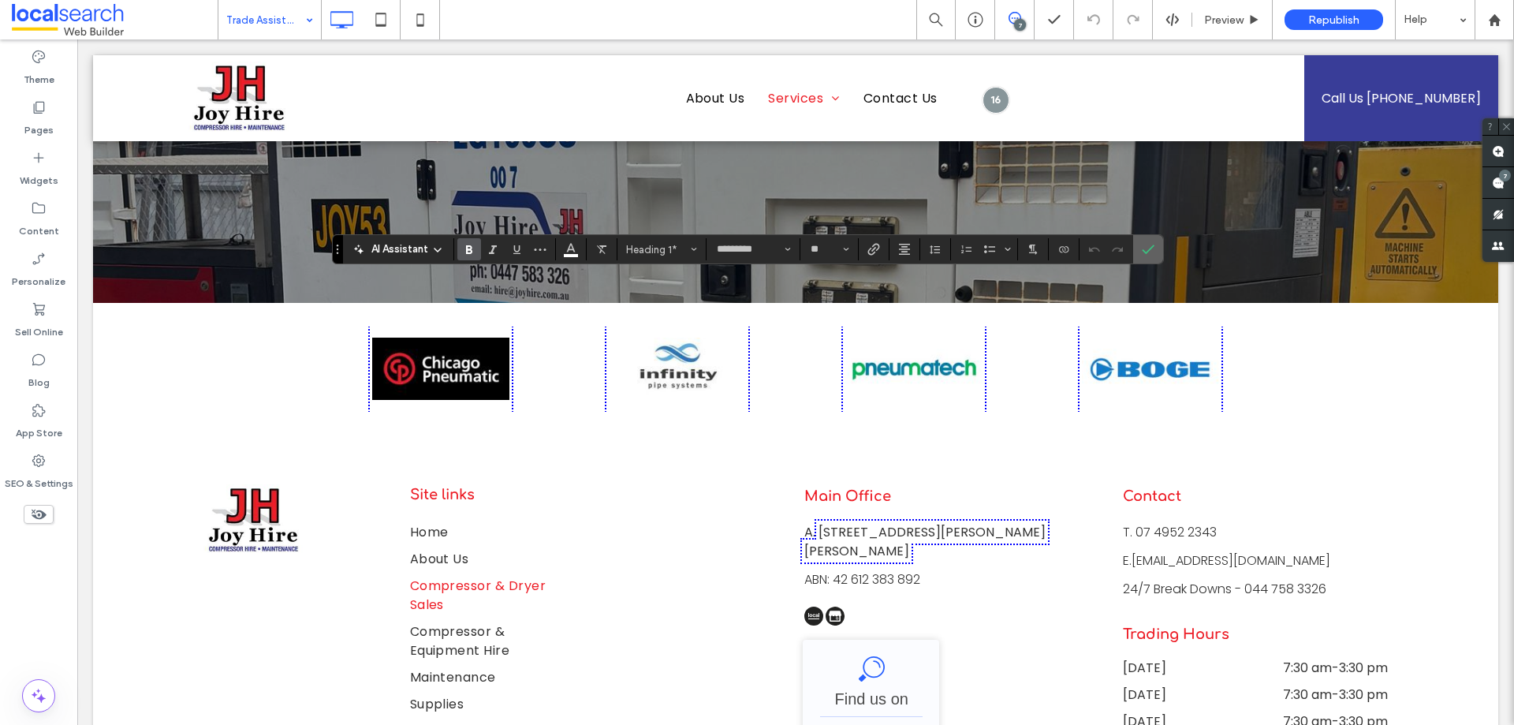
click at [1150, 235] on label "Confirm" at bounding box center [1148, 249] width 24 height 28
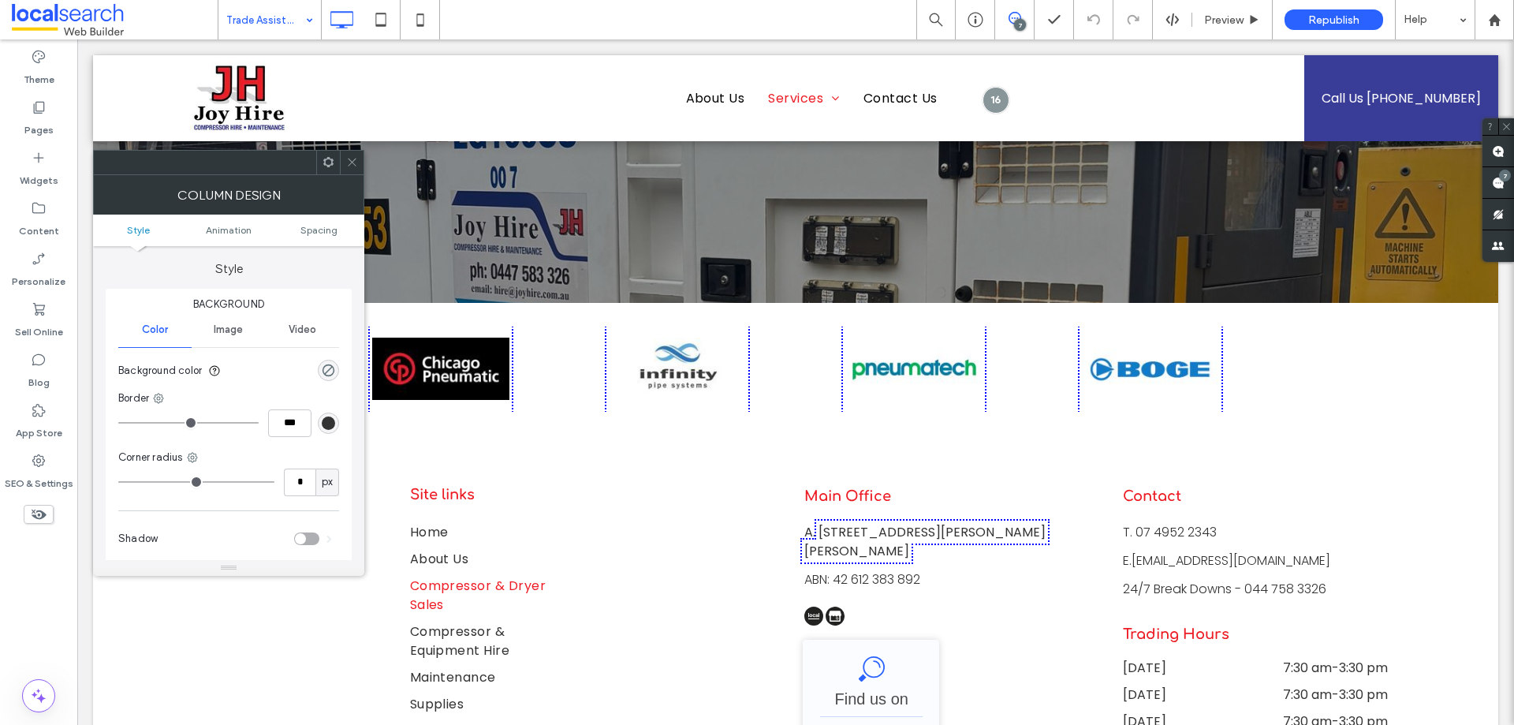
click at [351, 159] on icon at bounding box center [352, 162] width 12 height 12
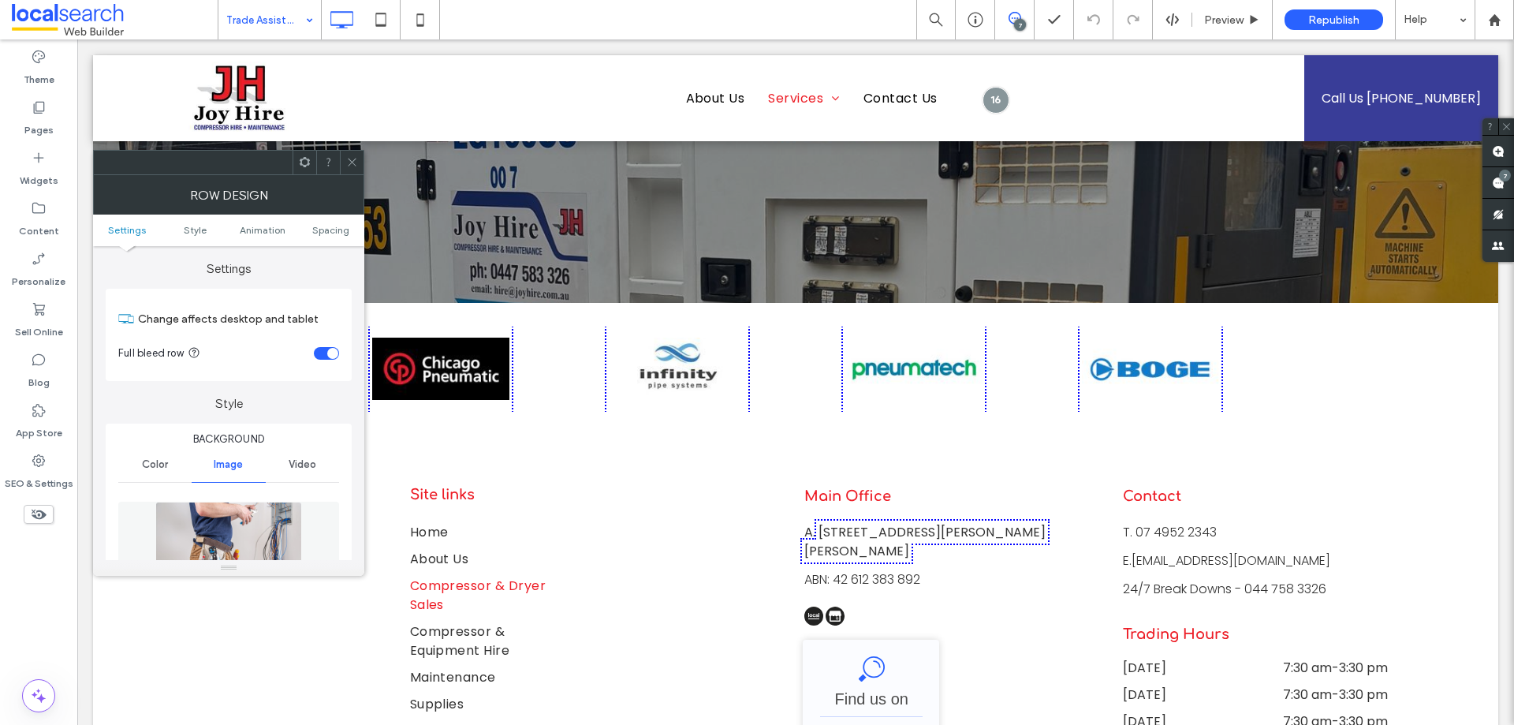
click at [241, 540] on img at bounding box center [228, 555] width 146 height 109
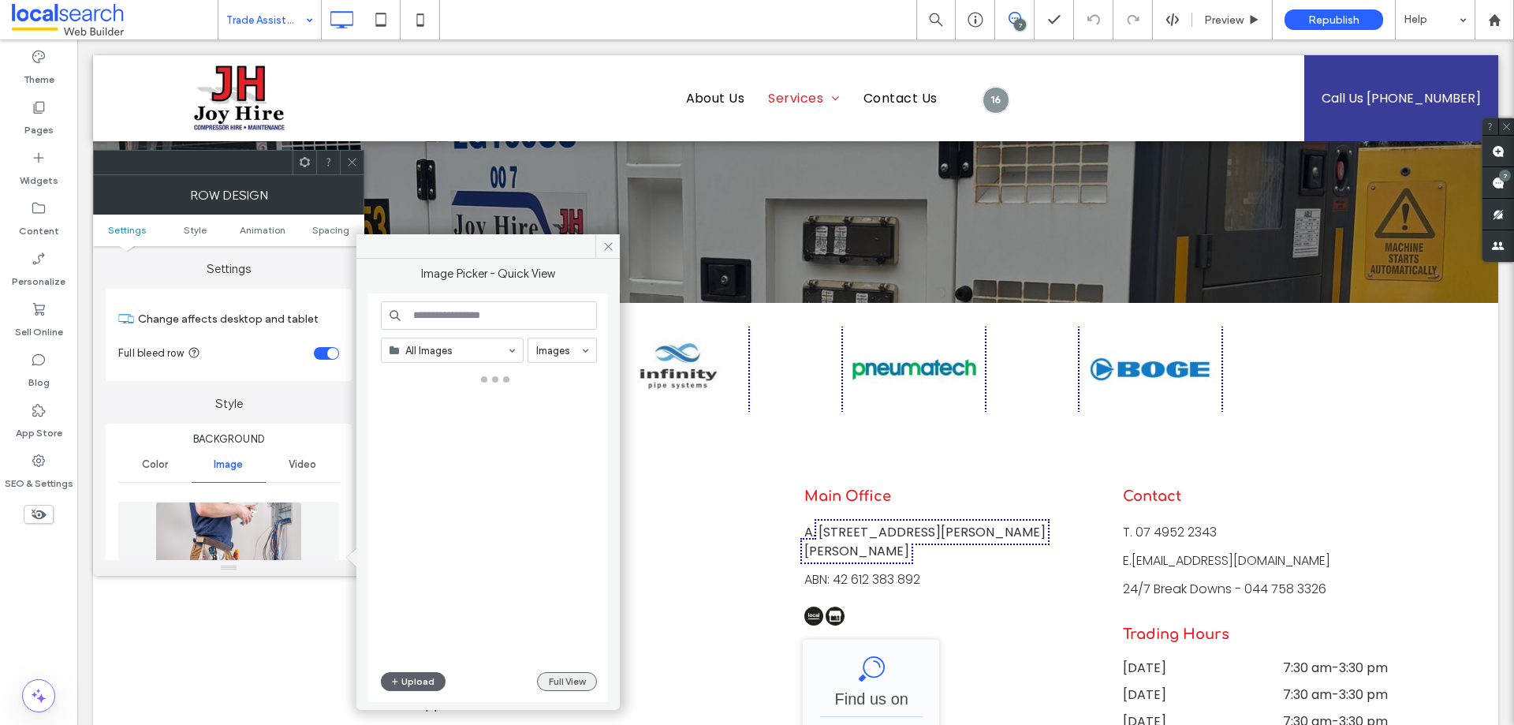
click at [574, 682] on button "Full View" at bounding box center [567, 681] width 60 height 19
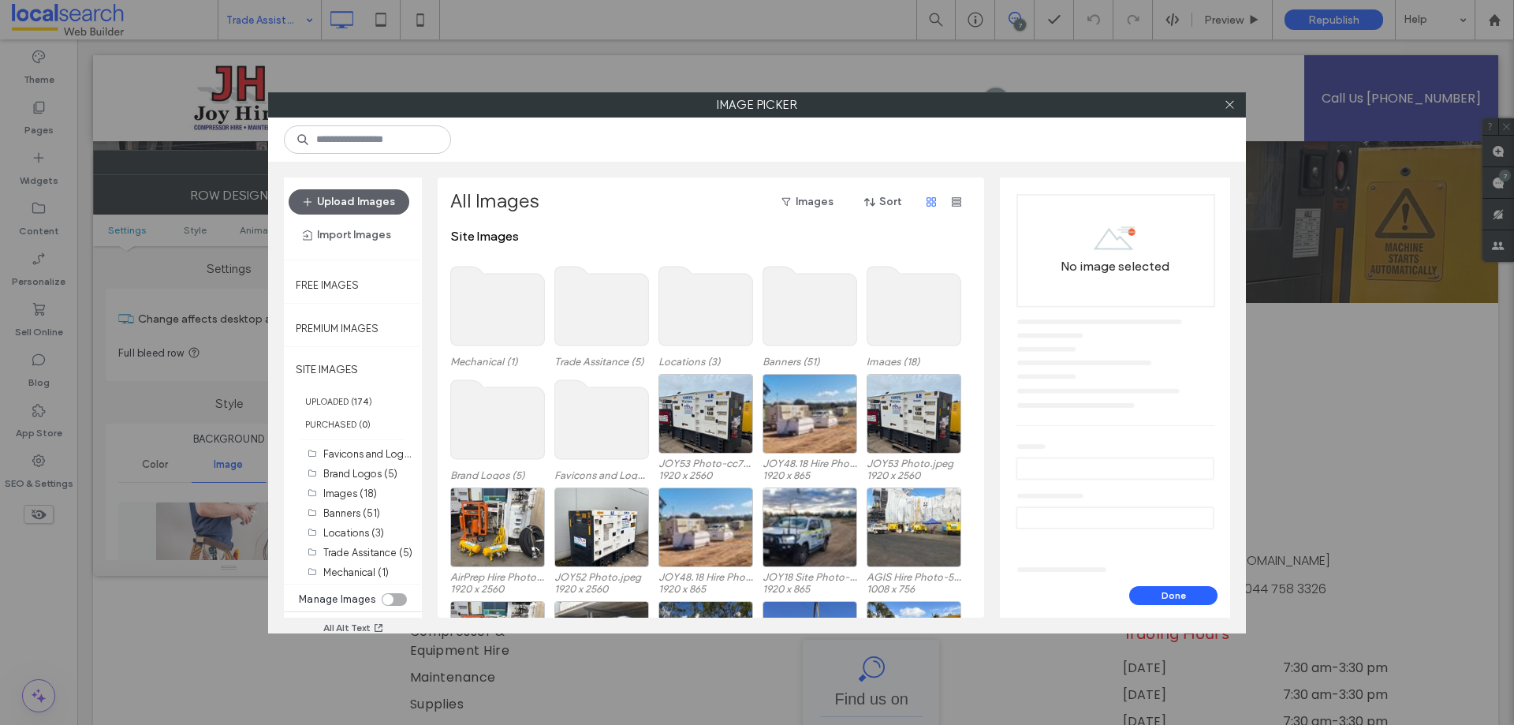
drag, startPoint x: 391, startPoint y: 602, endPoint x: 431, endPoint y: 577, distance: 47.5
click at [390, 602] on div "toggle" at bounding box center [387, 599] width 11 height 11
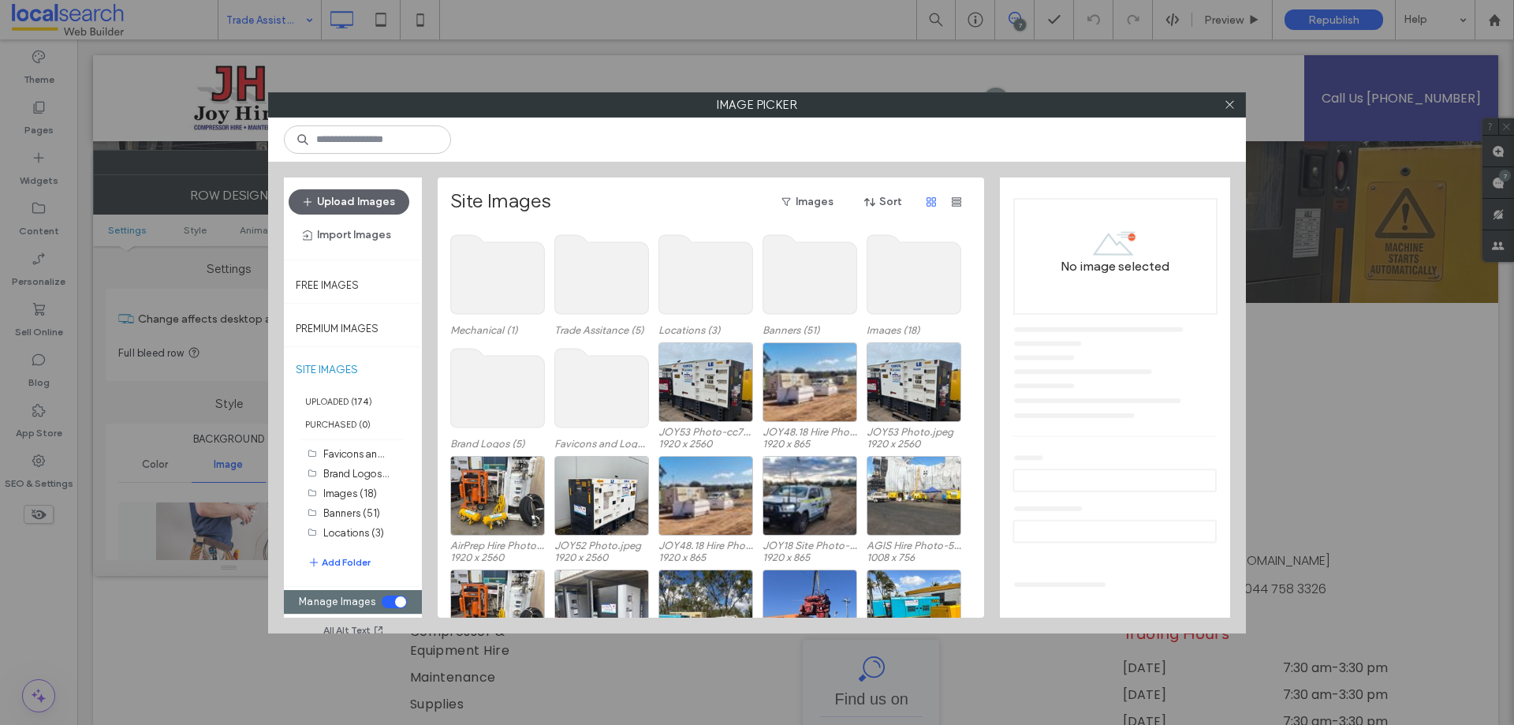
click at [595, 300] on use at bounding box center [602, 274] width 94 height 79
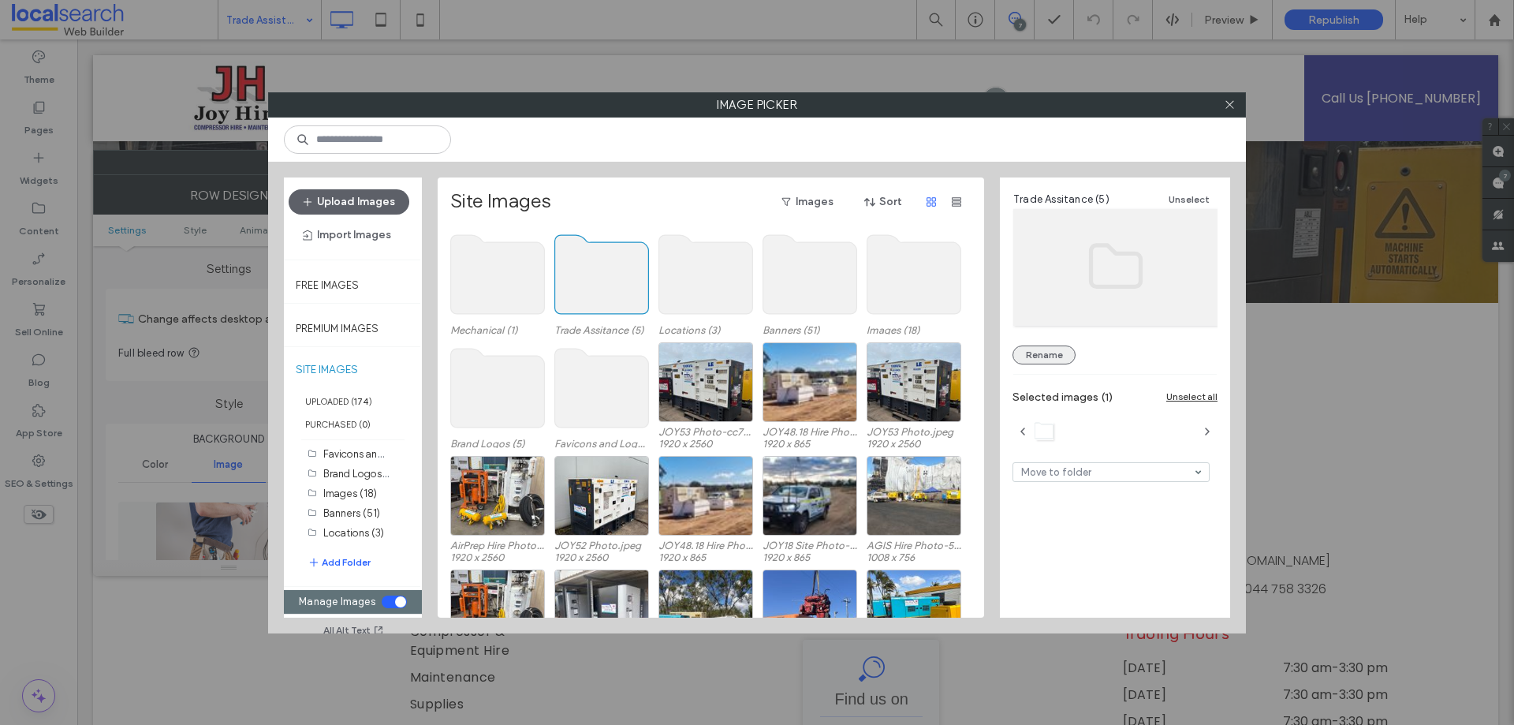
click at [1046, 353] on button "Rename" at bounding box center [1043, 354] width 63 height 19
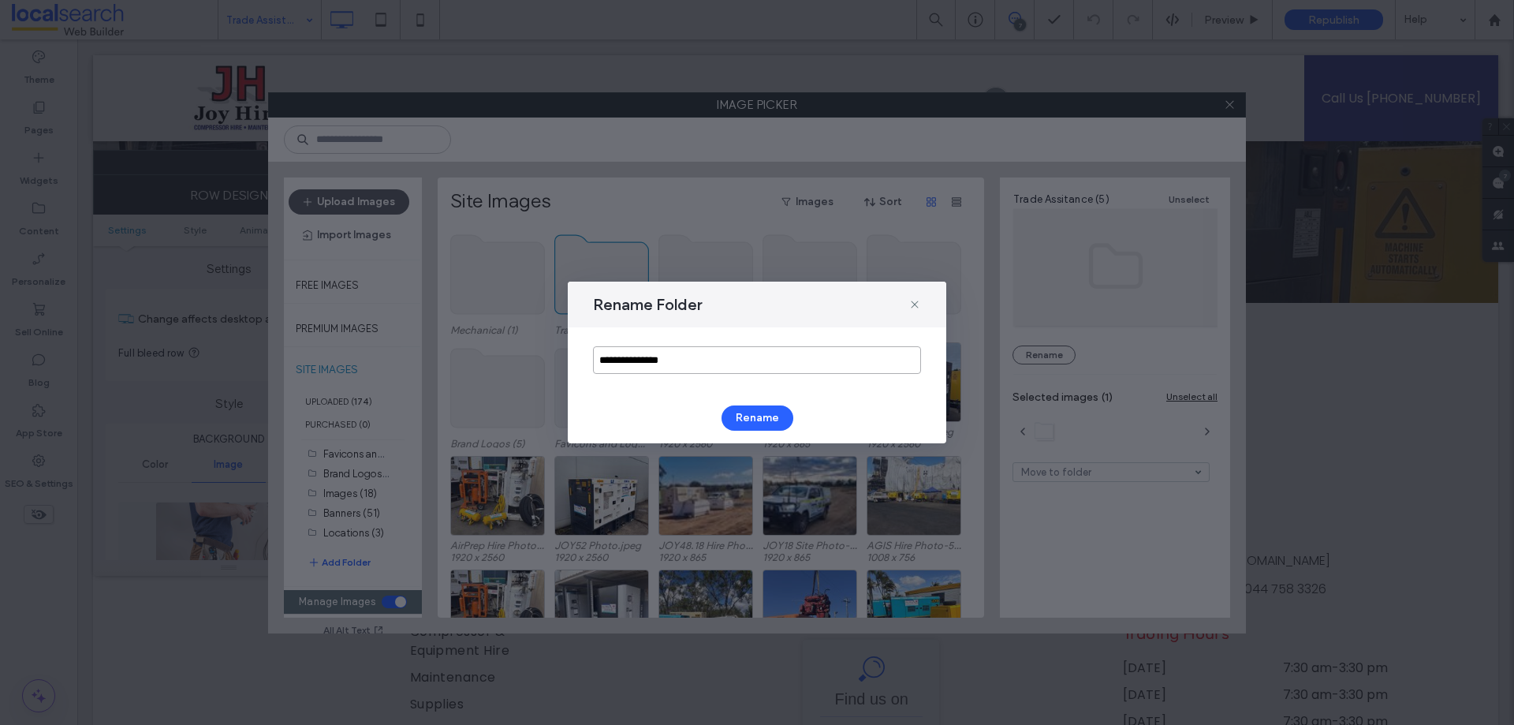
drag, startPoint x: 546, startPoint y: 363, endPoint x: 479, endPoint y: 363, distance: 66.2
click at [479, 363] on div "**********" at bounding box center [757, 362] width 1514 height 725
type input "*******"
click at [763, 413] on button "Rename" at bounding box center [757, 417] width 72 height 25
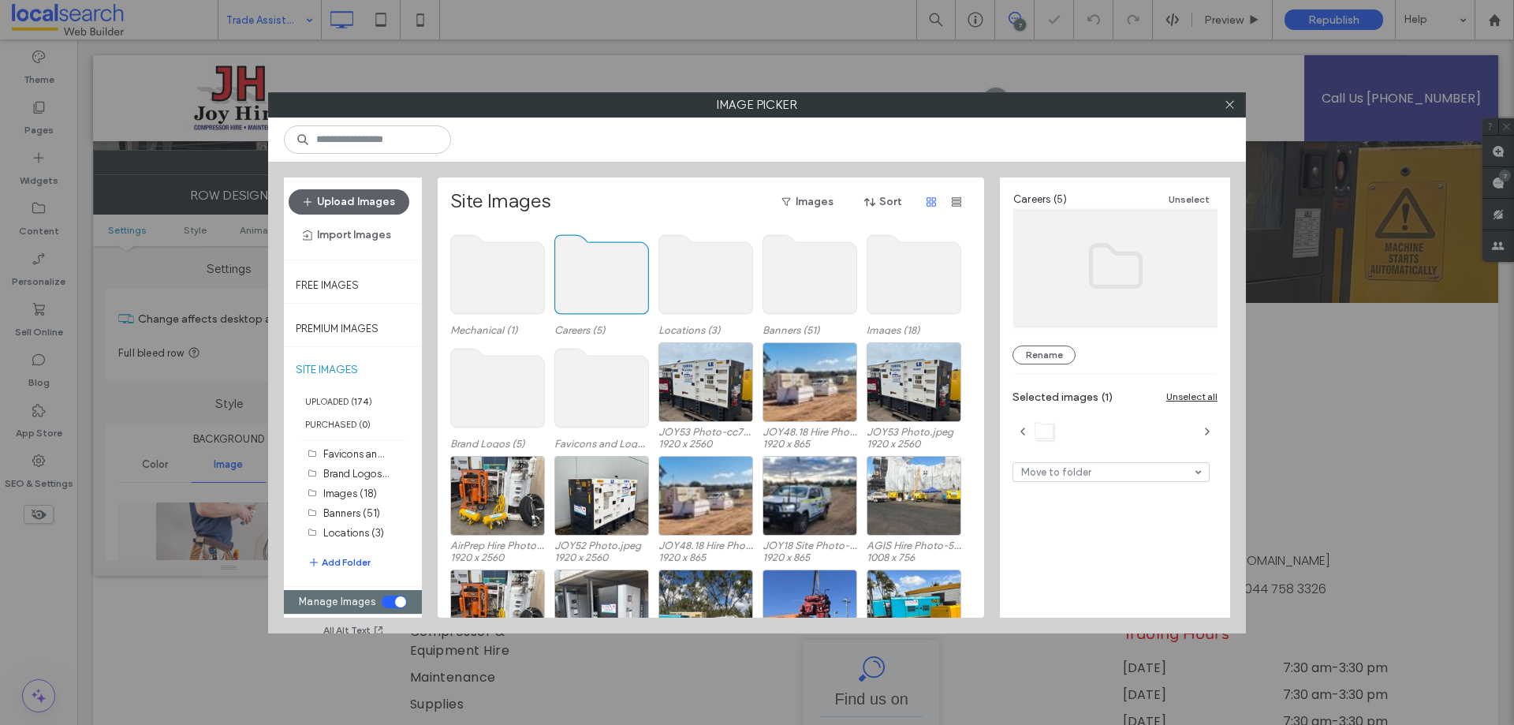
click at [332, 564] on button "Add Folder" at bounding box center [339, 562] width 63 height 16
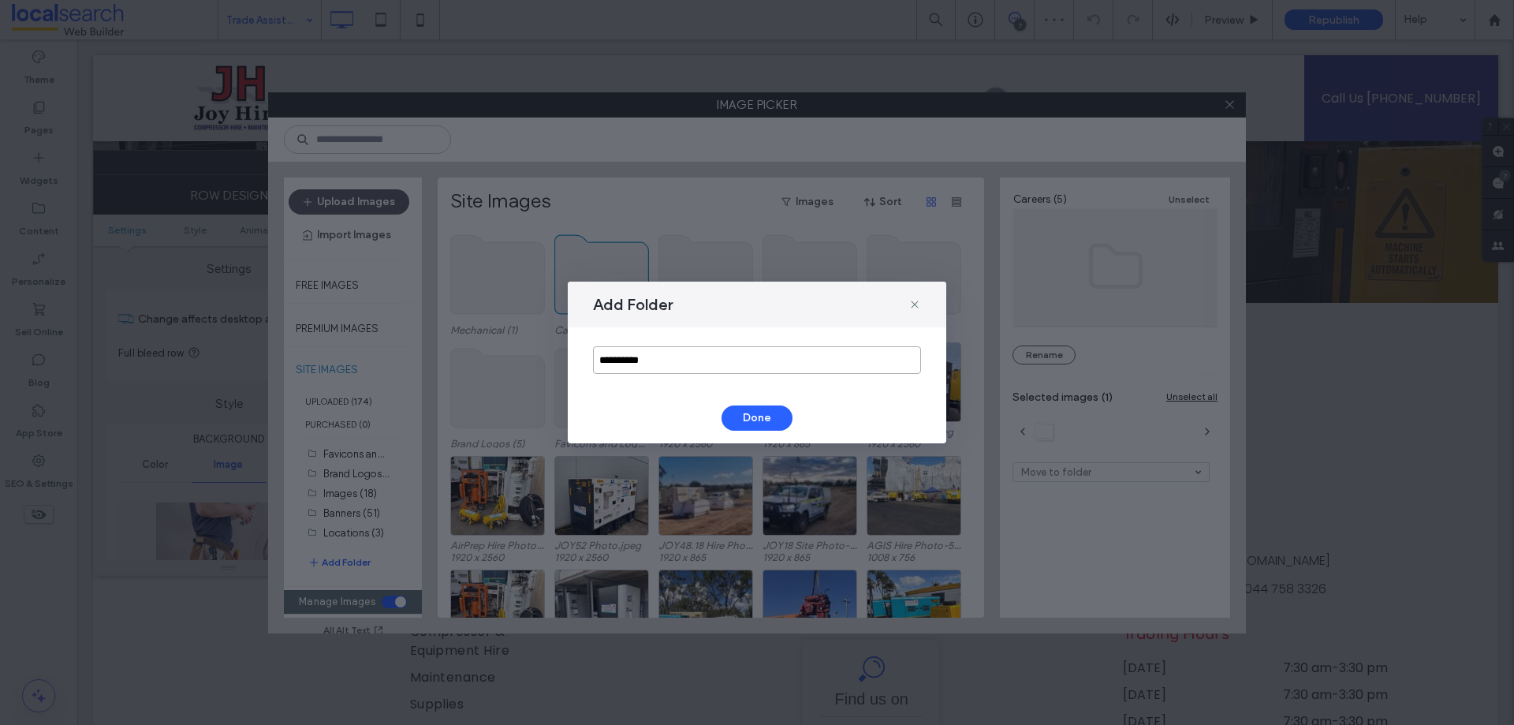
drag, startPoint x: 693, startPoint y: 366, endPoint x: 466, endPoint y: 354, distance: 227.4
click at [466, 354] on div "**********" at bounding box center [757, 362] width 1514 height 725
type input "**********"
click at [747, 421] on button "Done" at bounding box center [756, 417] width 71 height 25
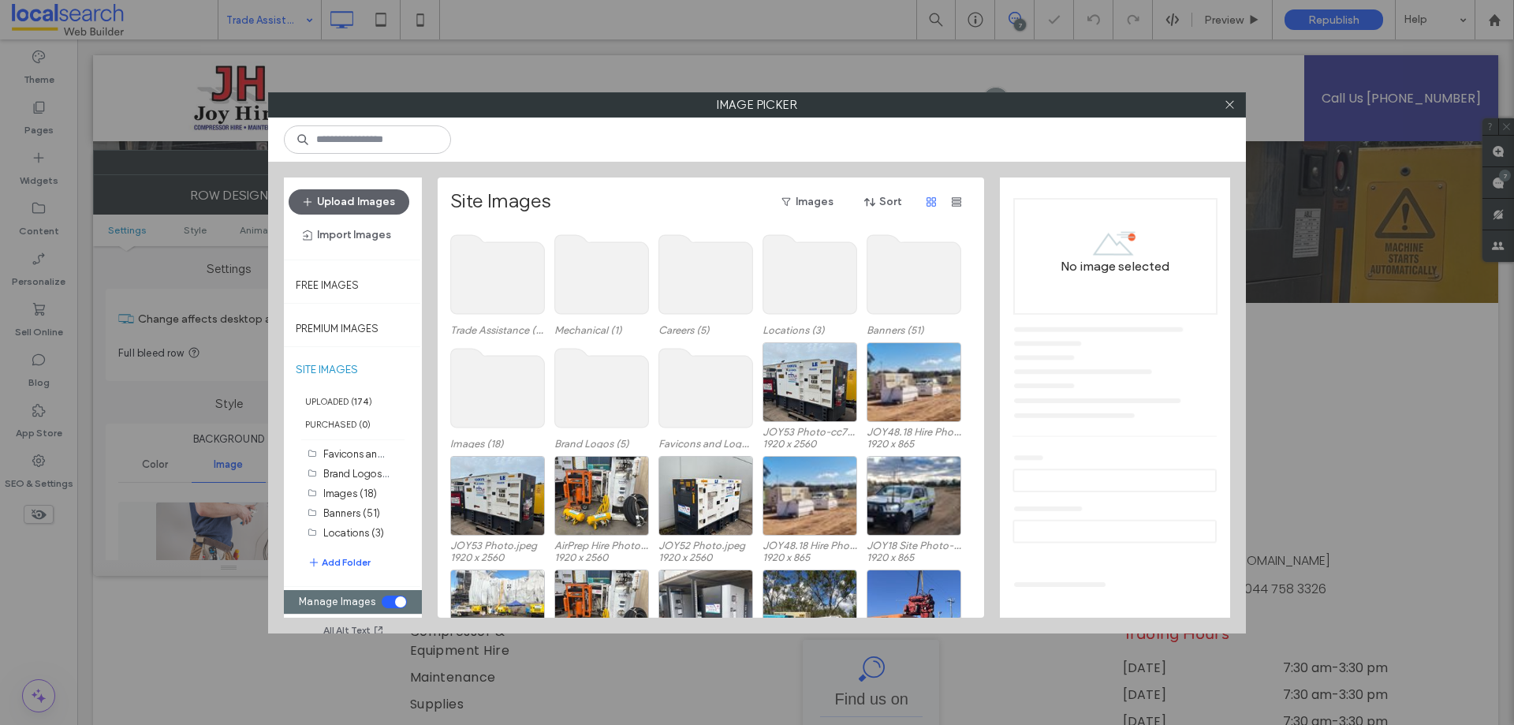
click at [487, 282] on use at bounding box center [498, 274] width 94 height 79
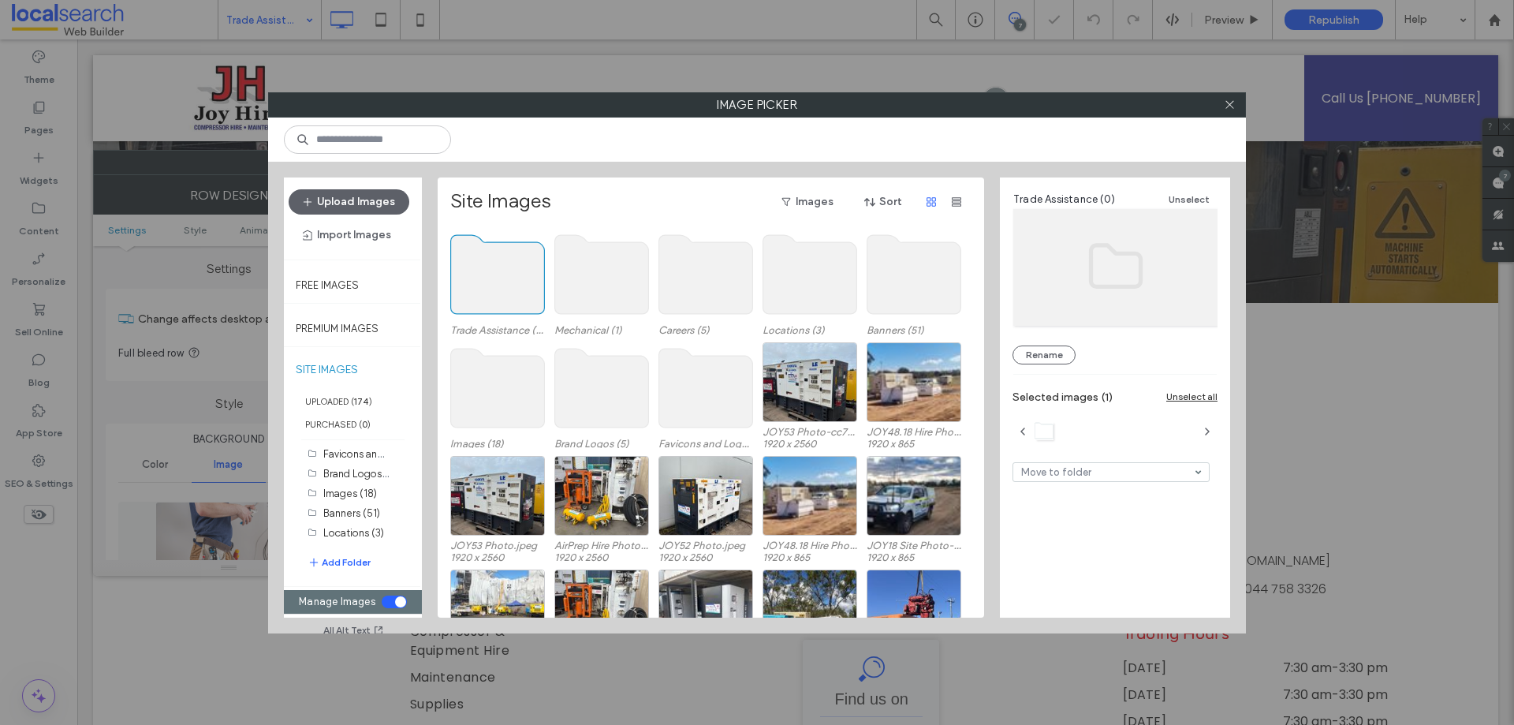
click at [487, 282] on use at bounding box center [498, 274] width 94 height 79
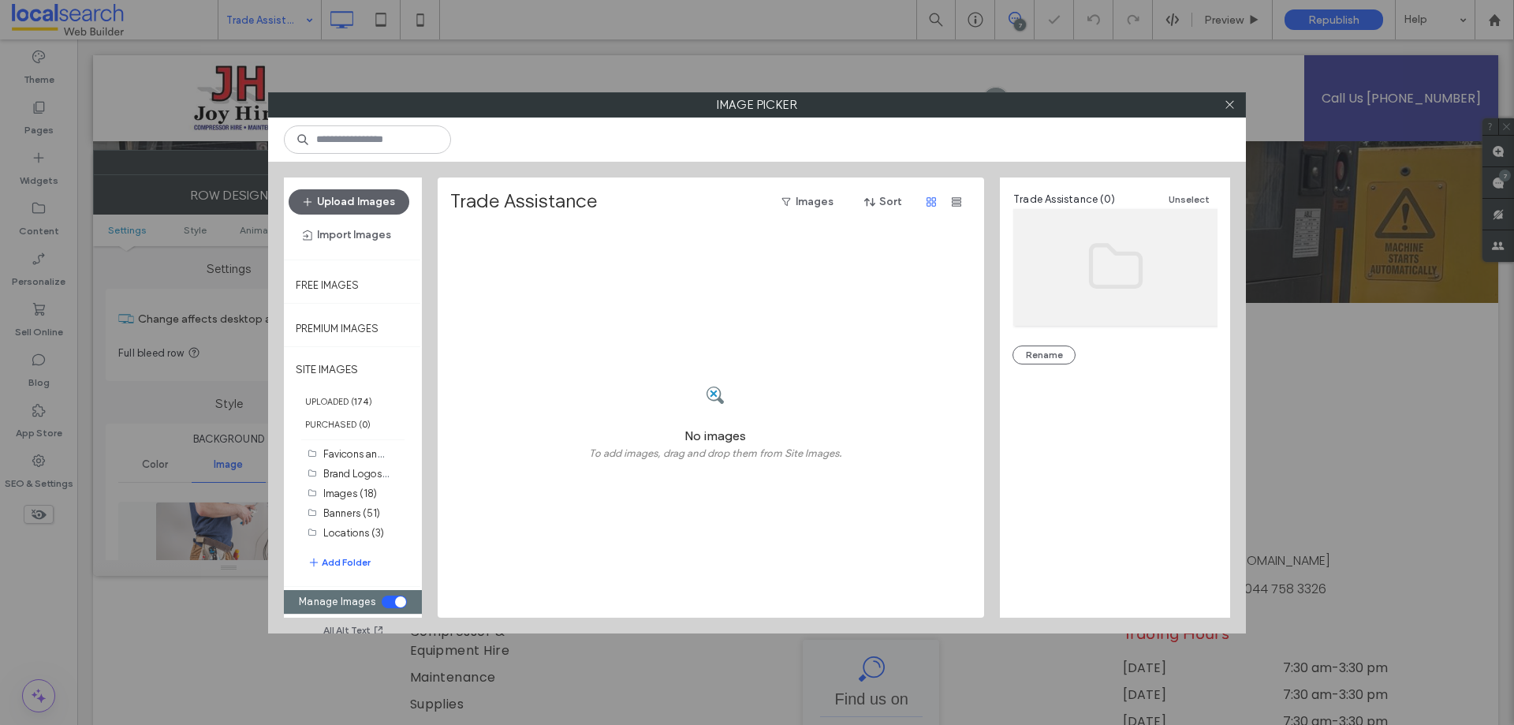
click at [710, 369] on span at bounding box center [715, 395] width 21 height 62
click at [390, 601] on div "toggle" at bounding box center [394, 601] width 25 height 13
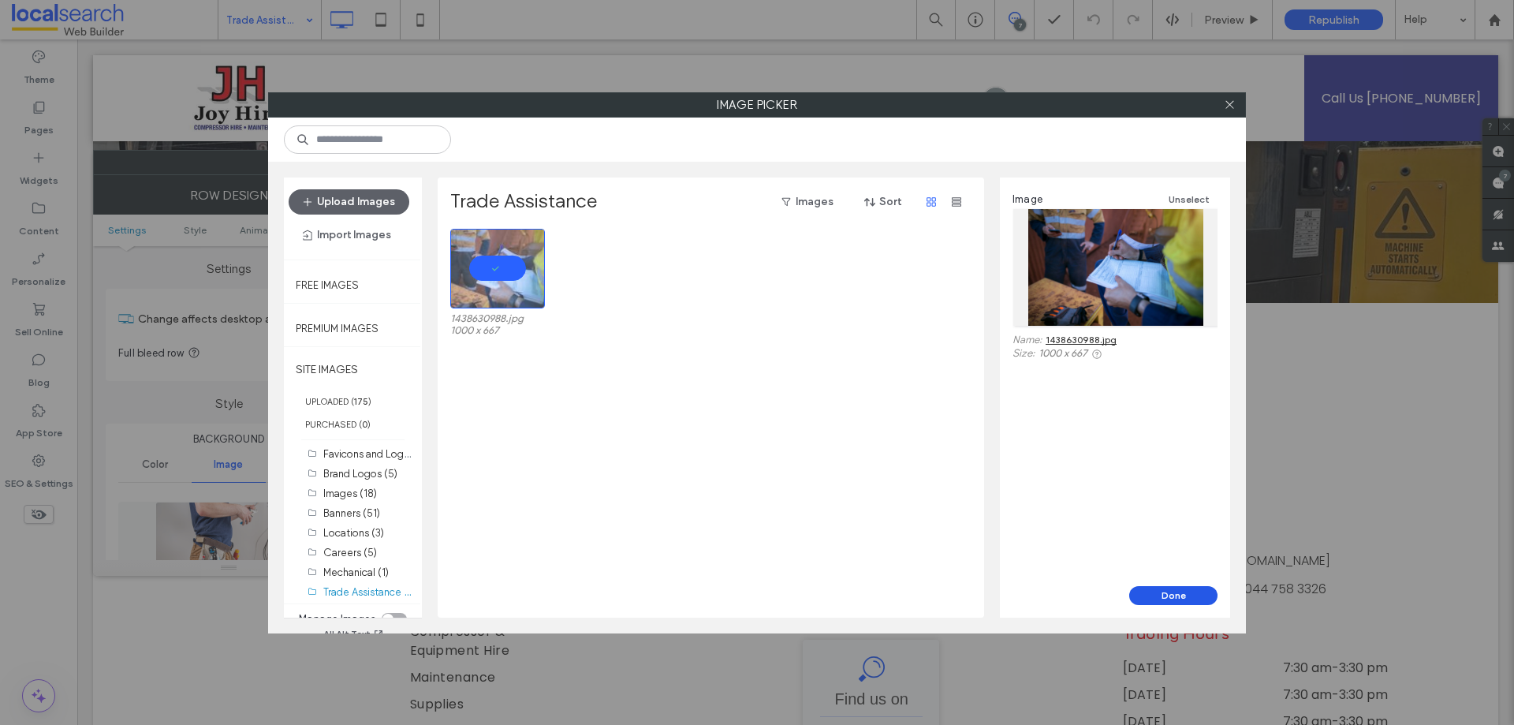
click at [1148, 593] on button "Done" at bounding box center [1173, 595] width 88 height 19
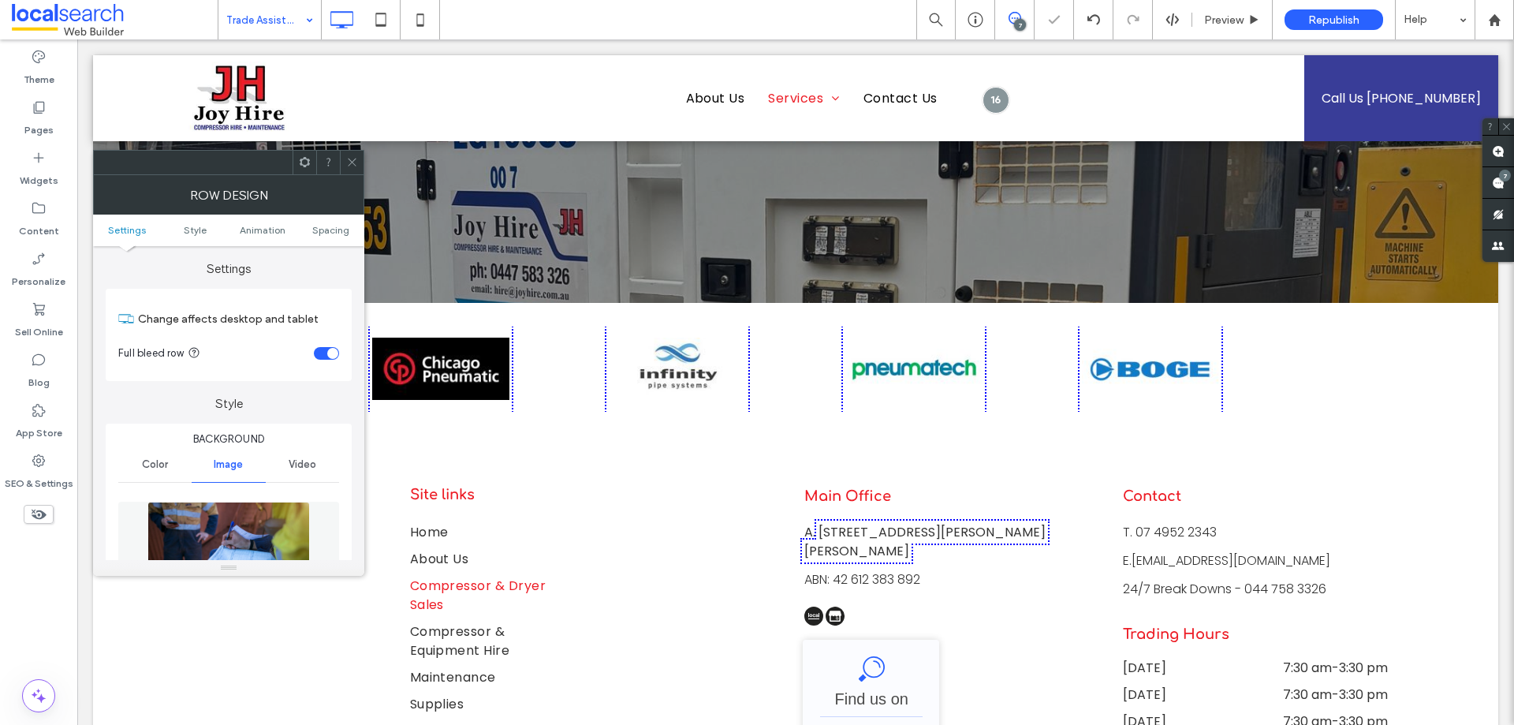
click at [356, 155] on span at bounding box center [352, 163] width 12 height 24
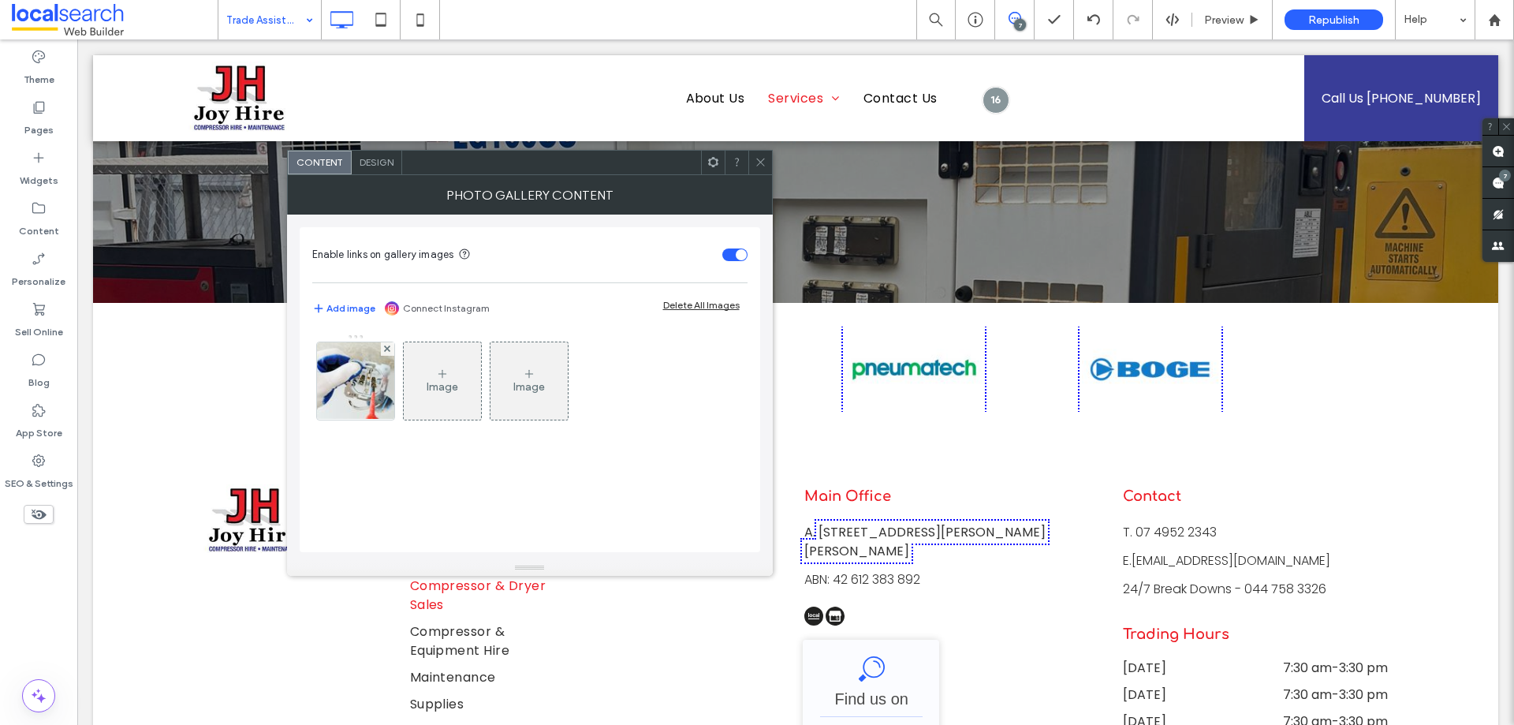
click at [368, 390] on img at bounding box center [354, 380] width 117 height 77
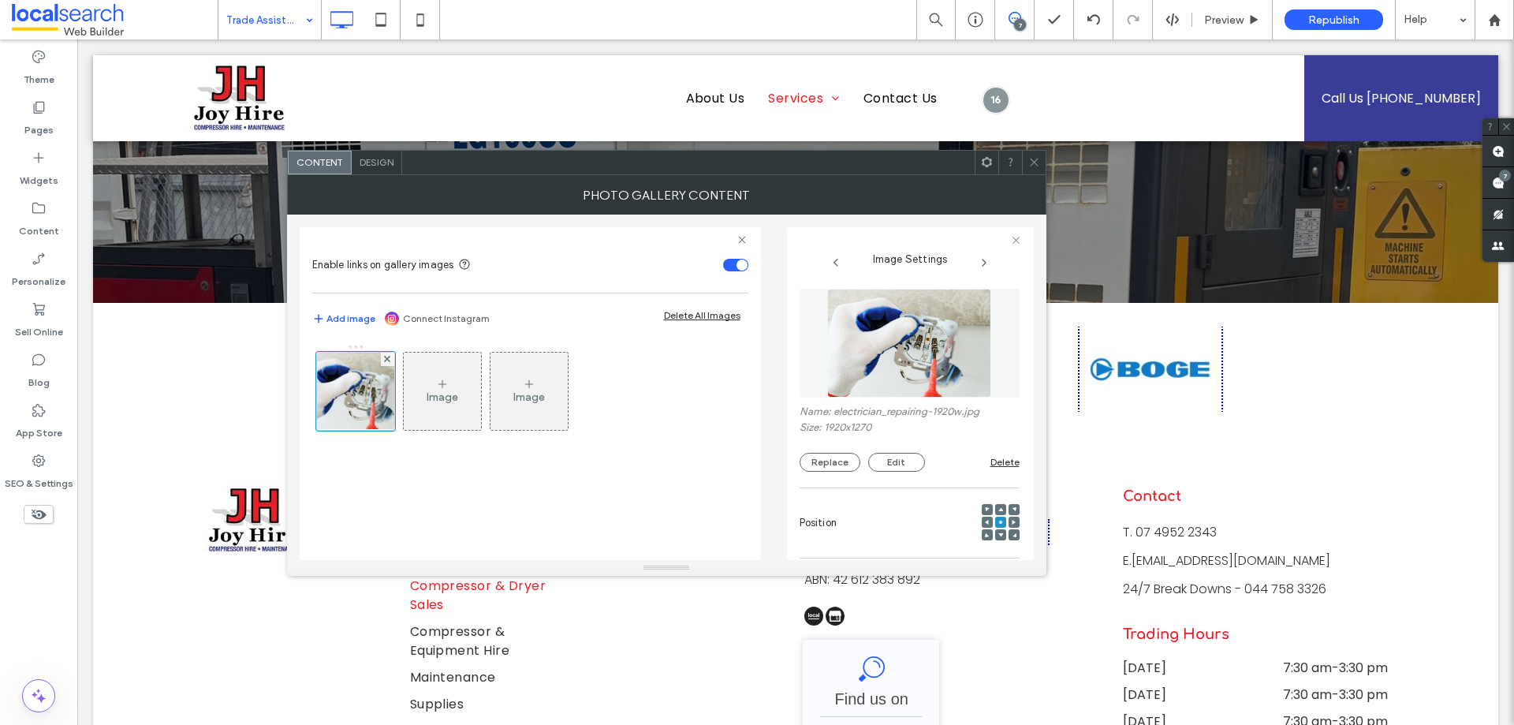
click at [954, 296] on img at bounding box center [909, 343] width 164 height 109
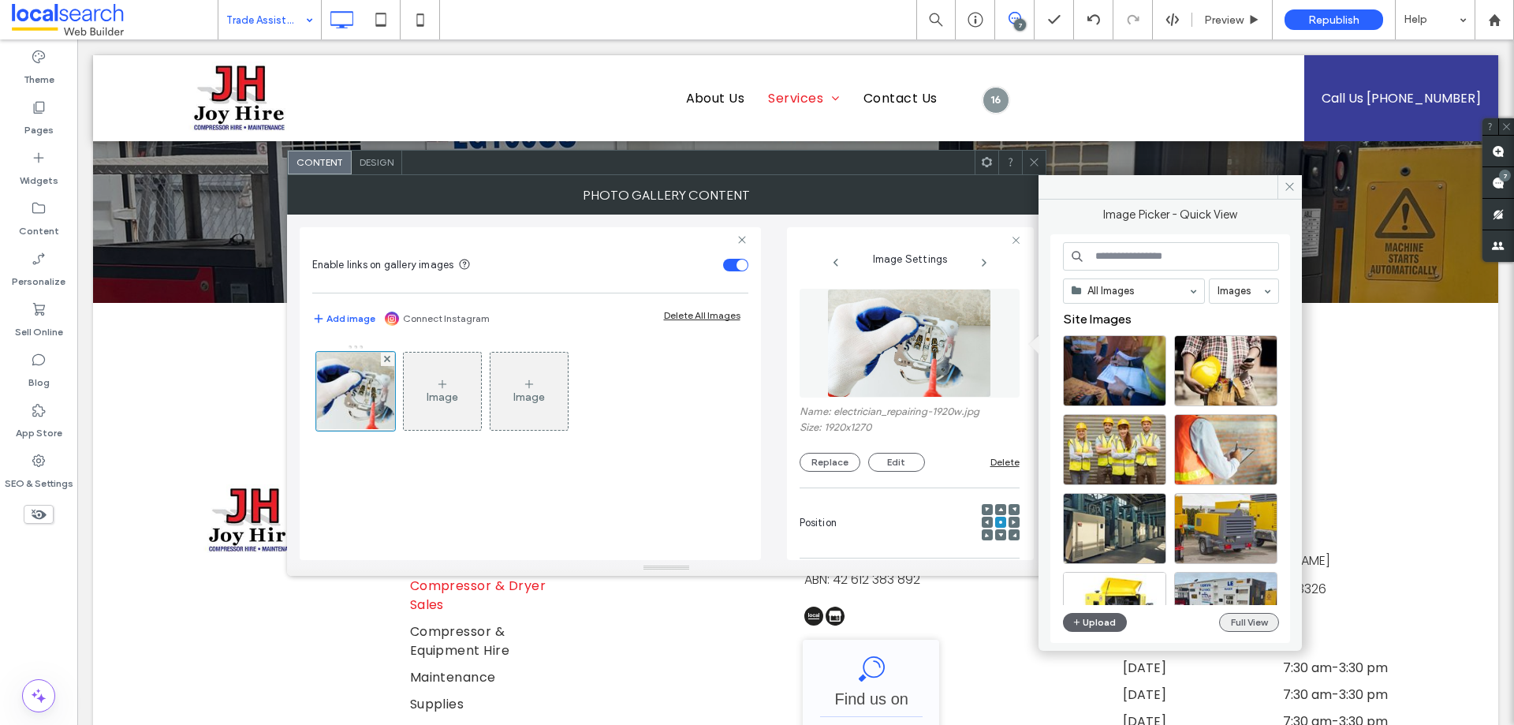
click at [1241, 614] on button "Full View" at bounding box center [1249, 622] width 60 height 19
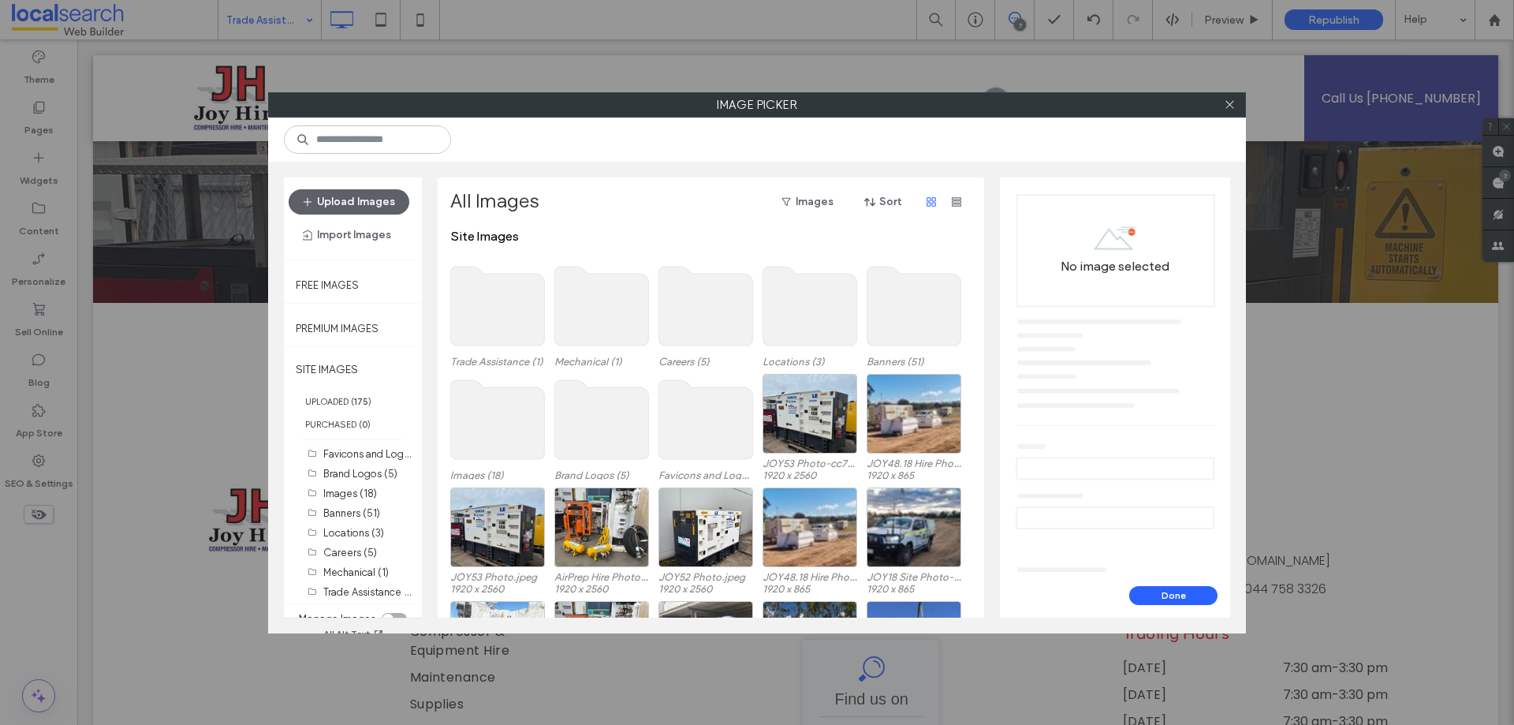
click at [513, 298] on use at bounding box center [498, 306] width 94 height 79
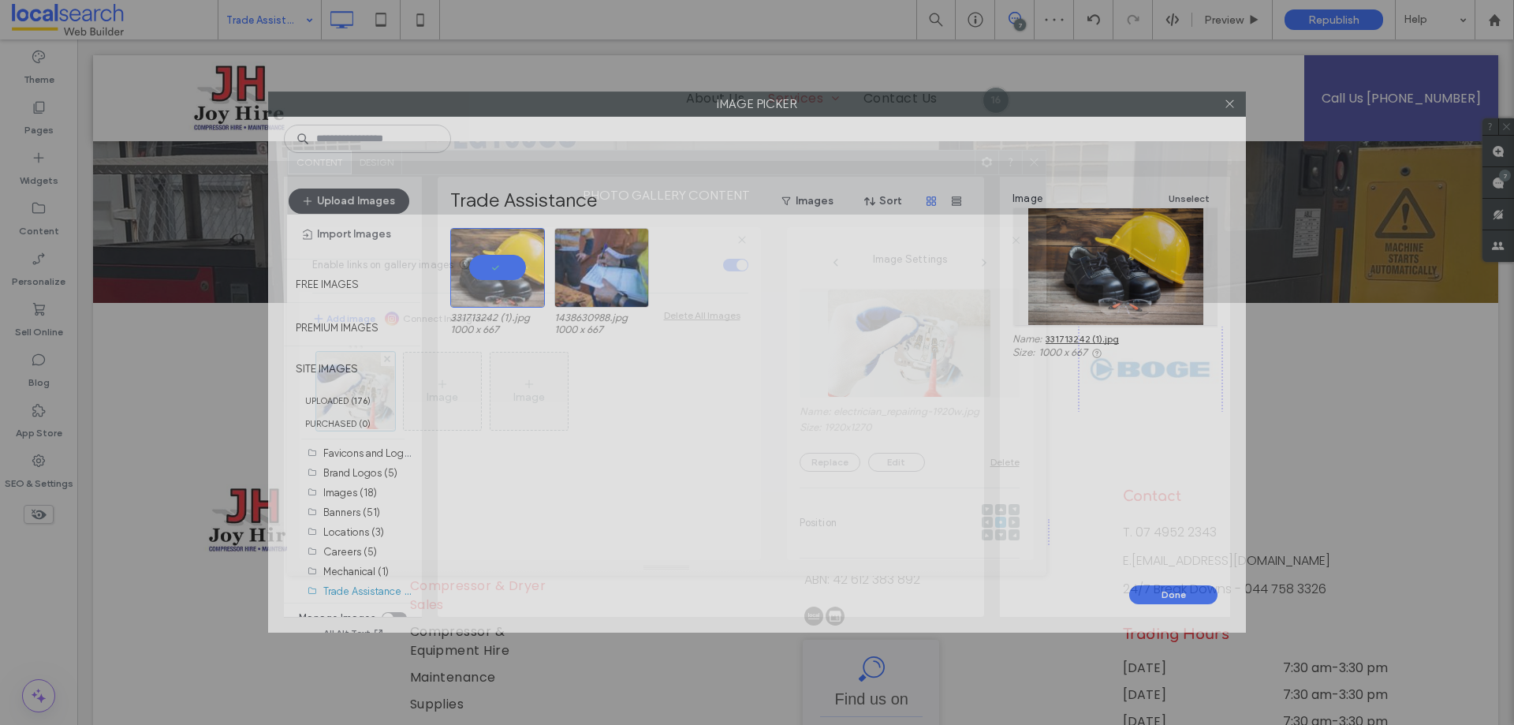
drag, startPoint x: 1128, startPoint y: 109, endPoint x: 980, endPoint y: 117, distance: 148.4
click at [974, 116] on label "Image Picker" at bounding box center [757, 104] width 976 height 24
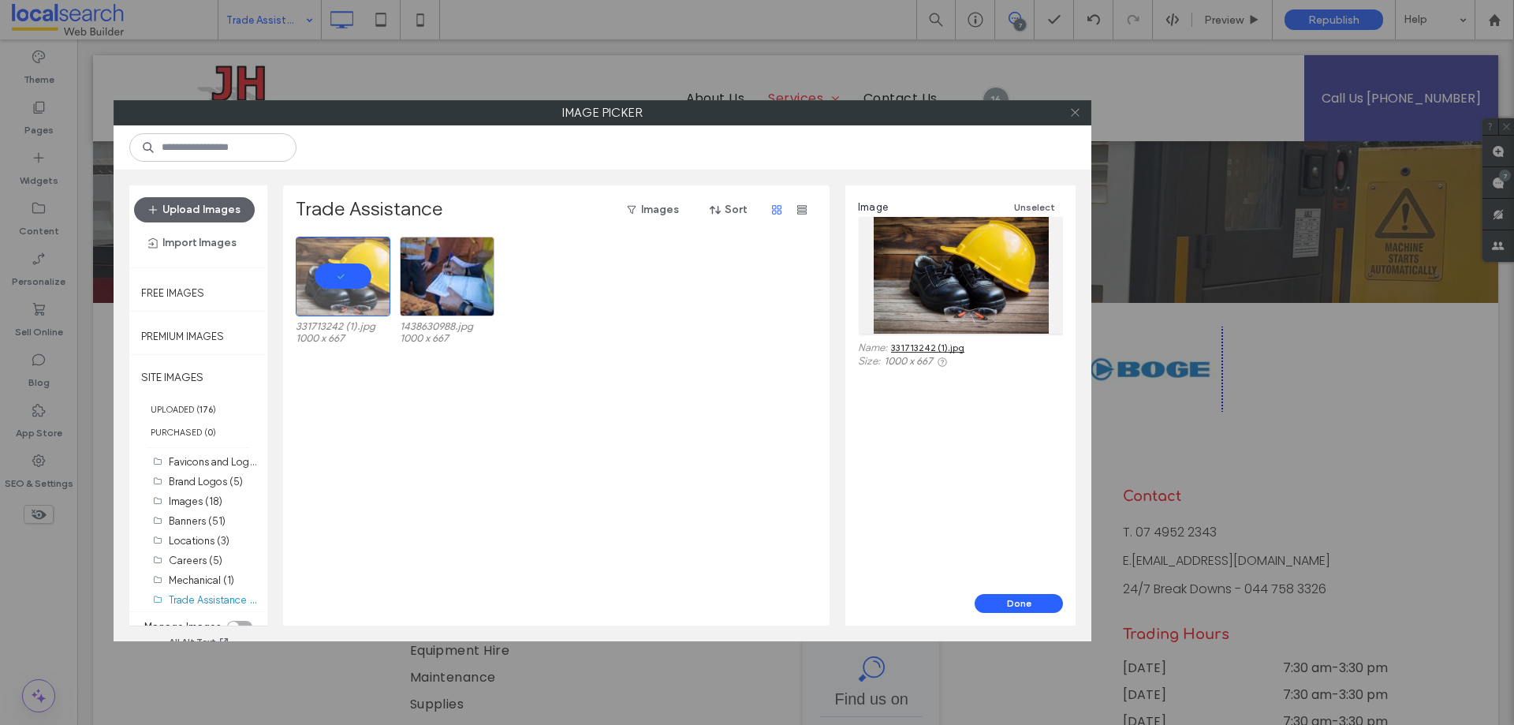
click at [1075, 111] on icon at bounding box center [1075, 112] width 12 height 12
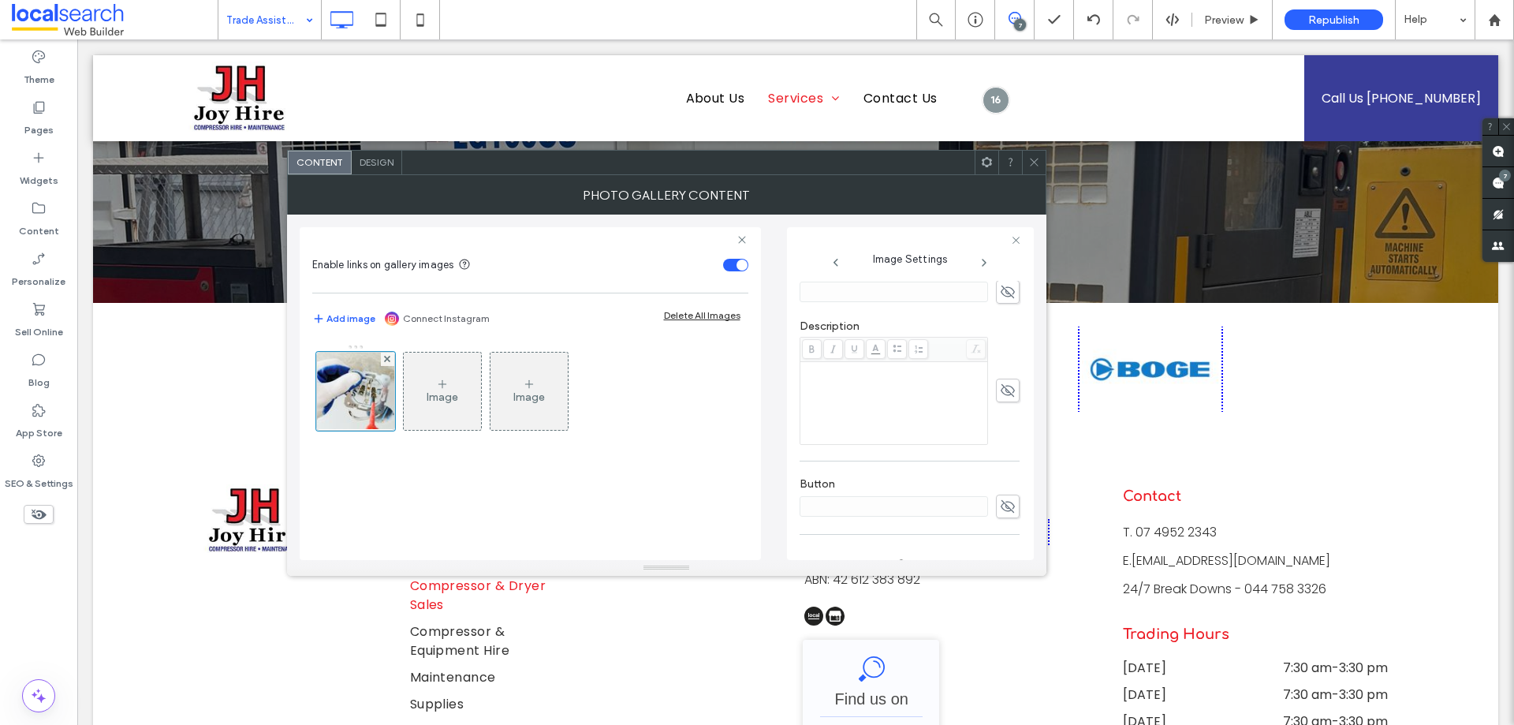
scroll to position [450, 0]
click at [1030, 160] on icon at bounding box center [1034, 162] width 12 height 12
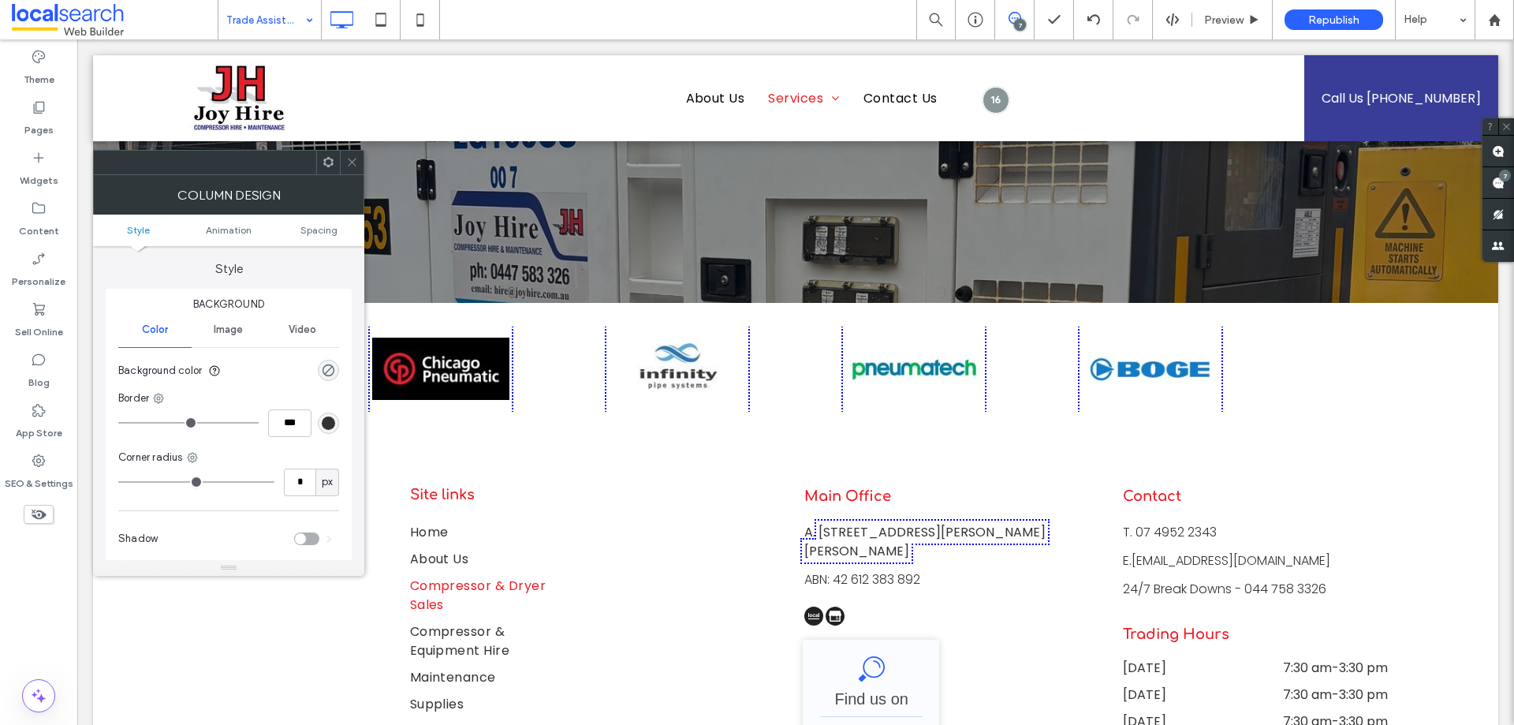
drag, startPoint x: 356, startPoint y: 158, endPoint x: 351, endPoint y: 415, distance: 257.1
click at [355, 158] on icon at bounding box center [352, 162] width 12 height 12
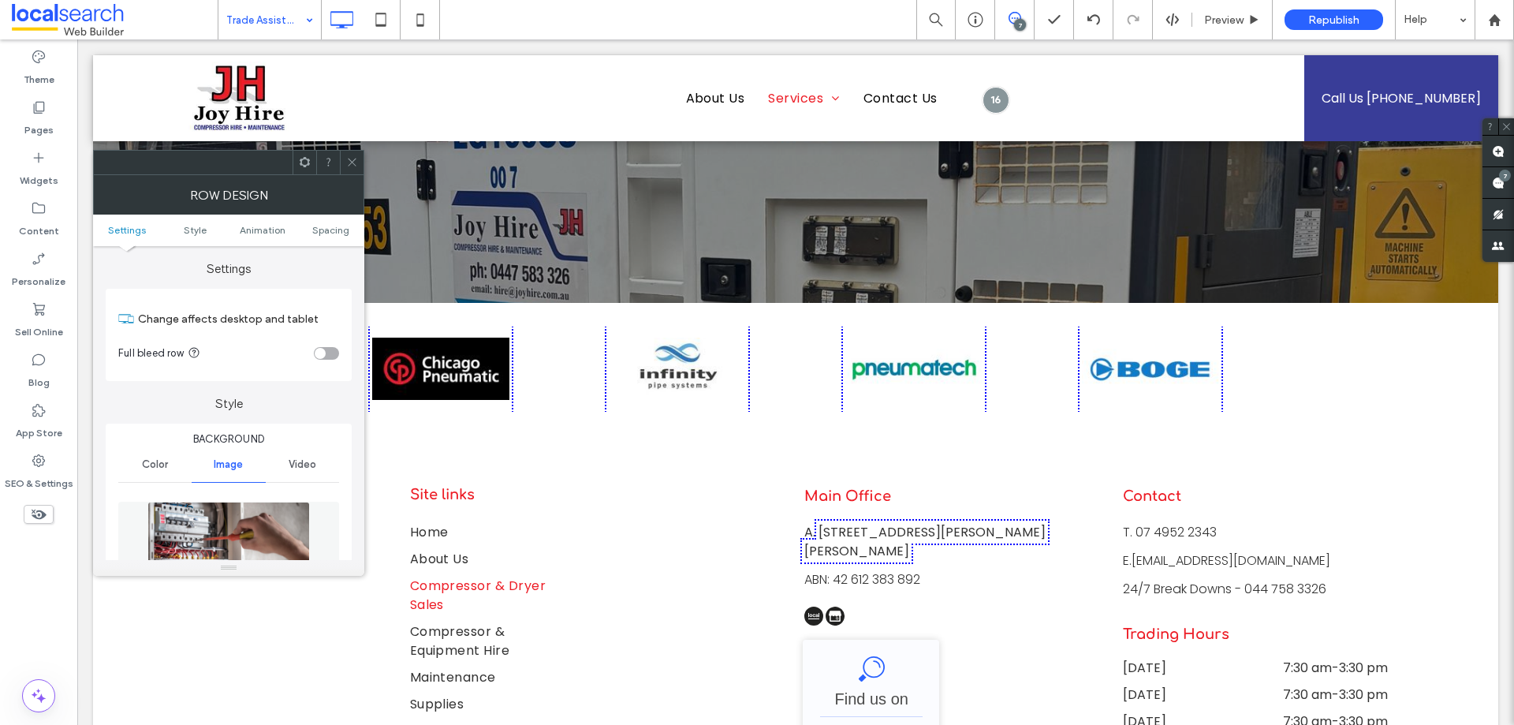
click at [241, 521] on img at bounding box center [228, 555] width 162 height 109
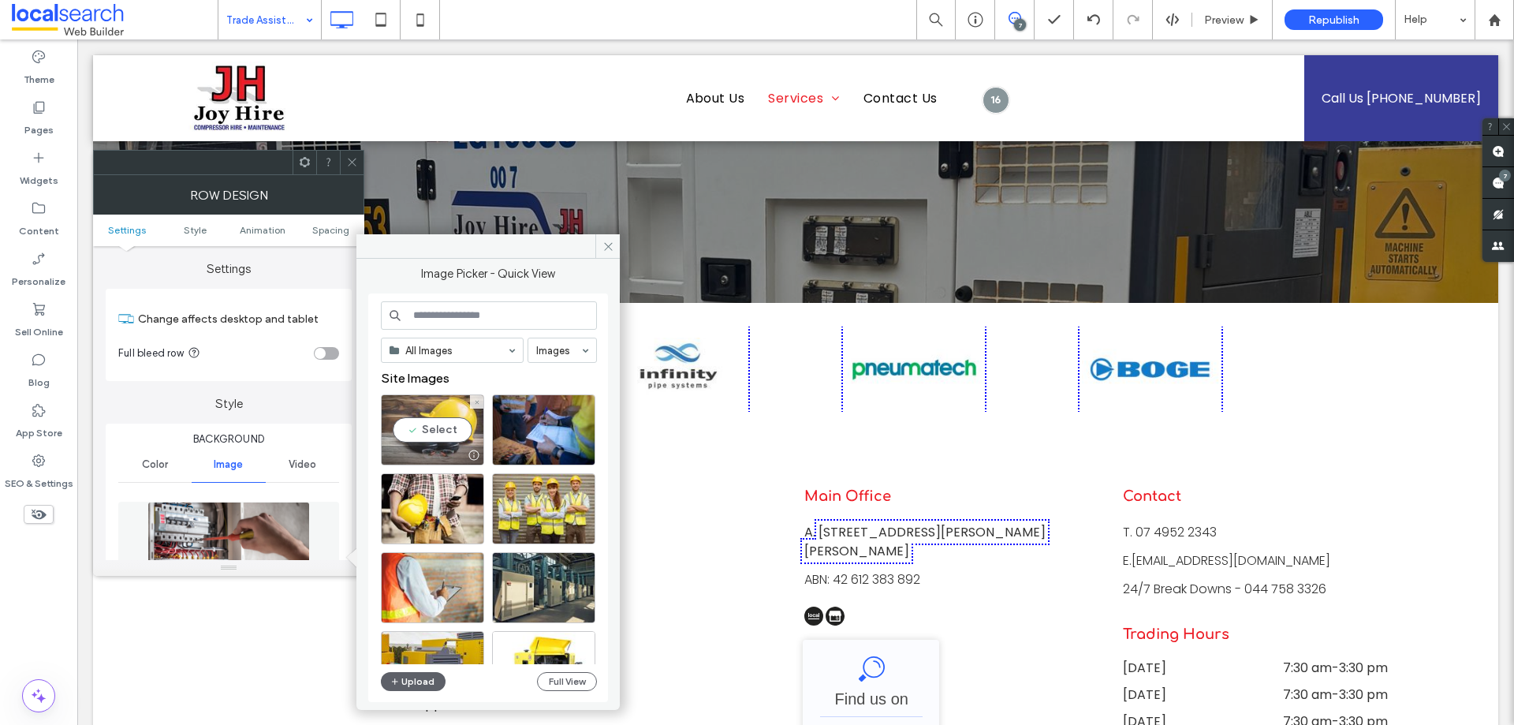
click at [445, 422] on div "Select" at bounding box center [432, 429] width 103 height 71
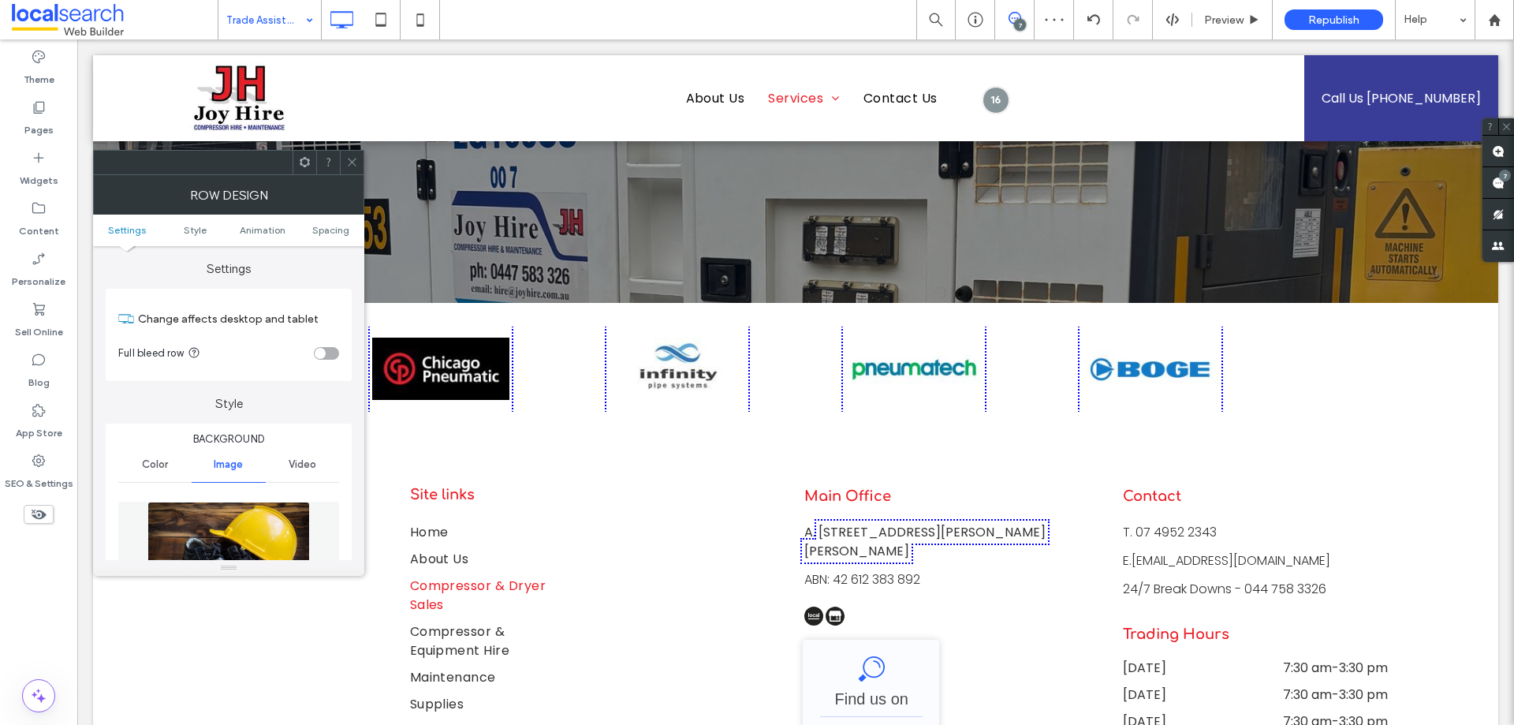
click at [348, 158] on icon at bounding box center [352, 162] width 12 height 12
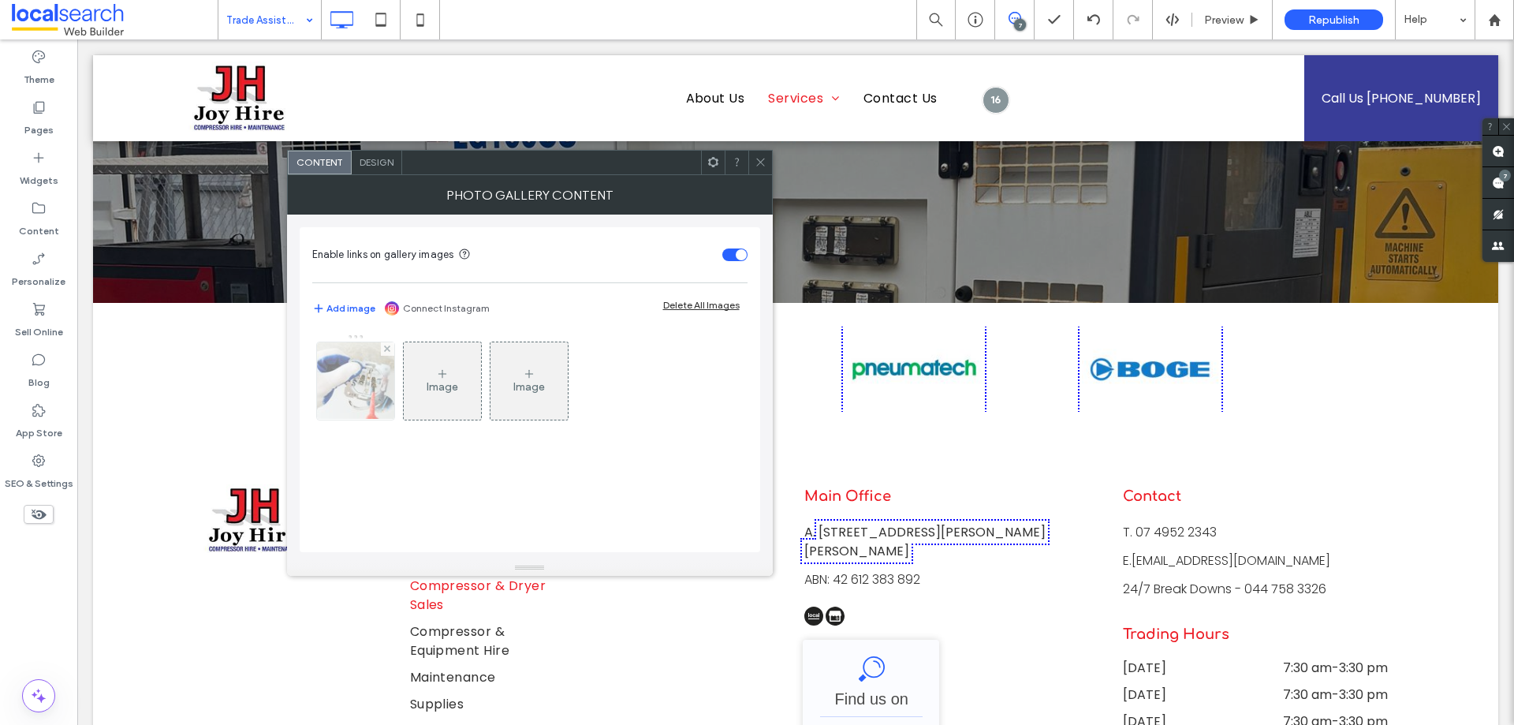
click at [322, 376] on img at bounding box center [354, 380] width 117 height 77
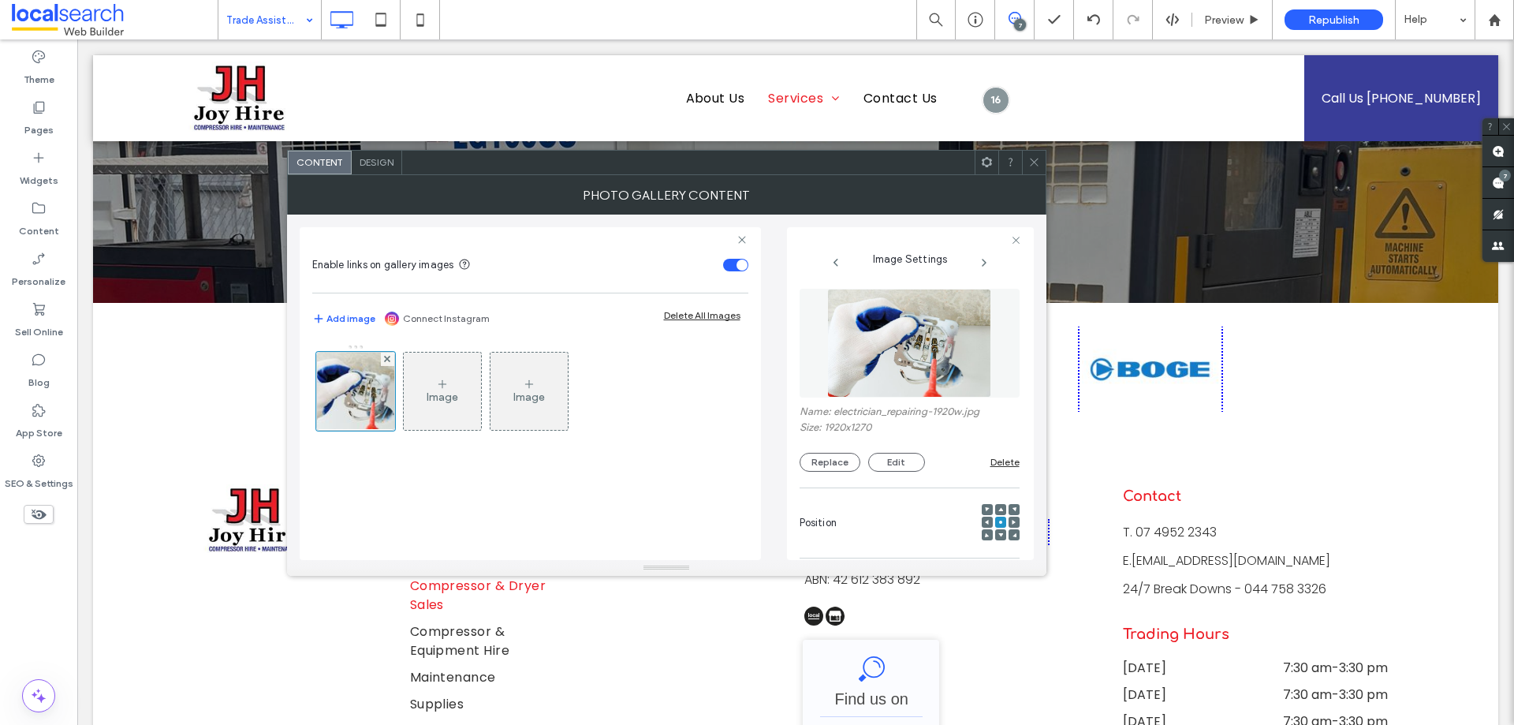
click at [960, 327] on img at bounding box center [909, 343] width 164 height 109
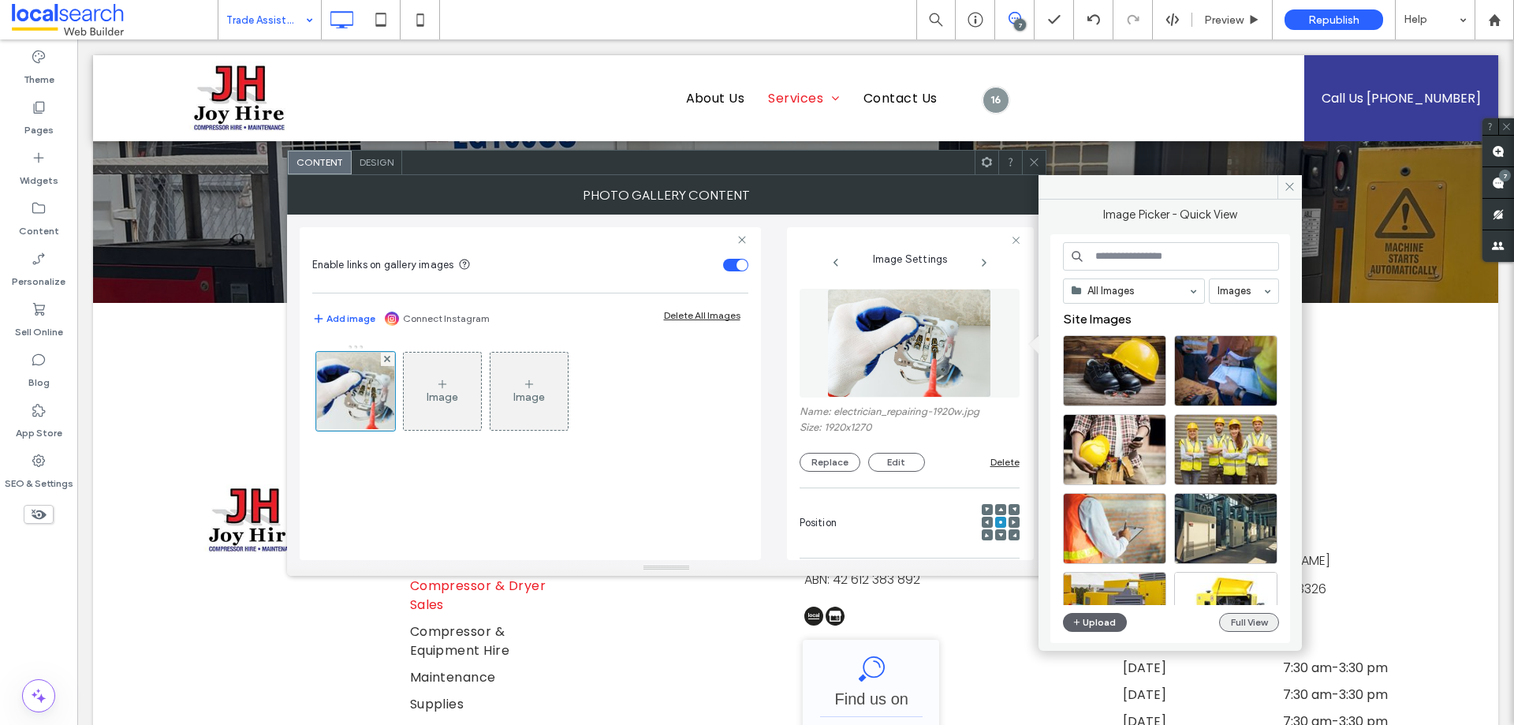
click at [1239, 619] on button "Full View" at bounding box center [1249, 622] width 60 height 19
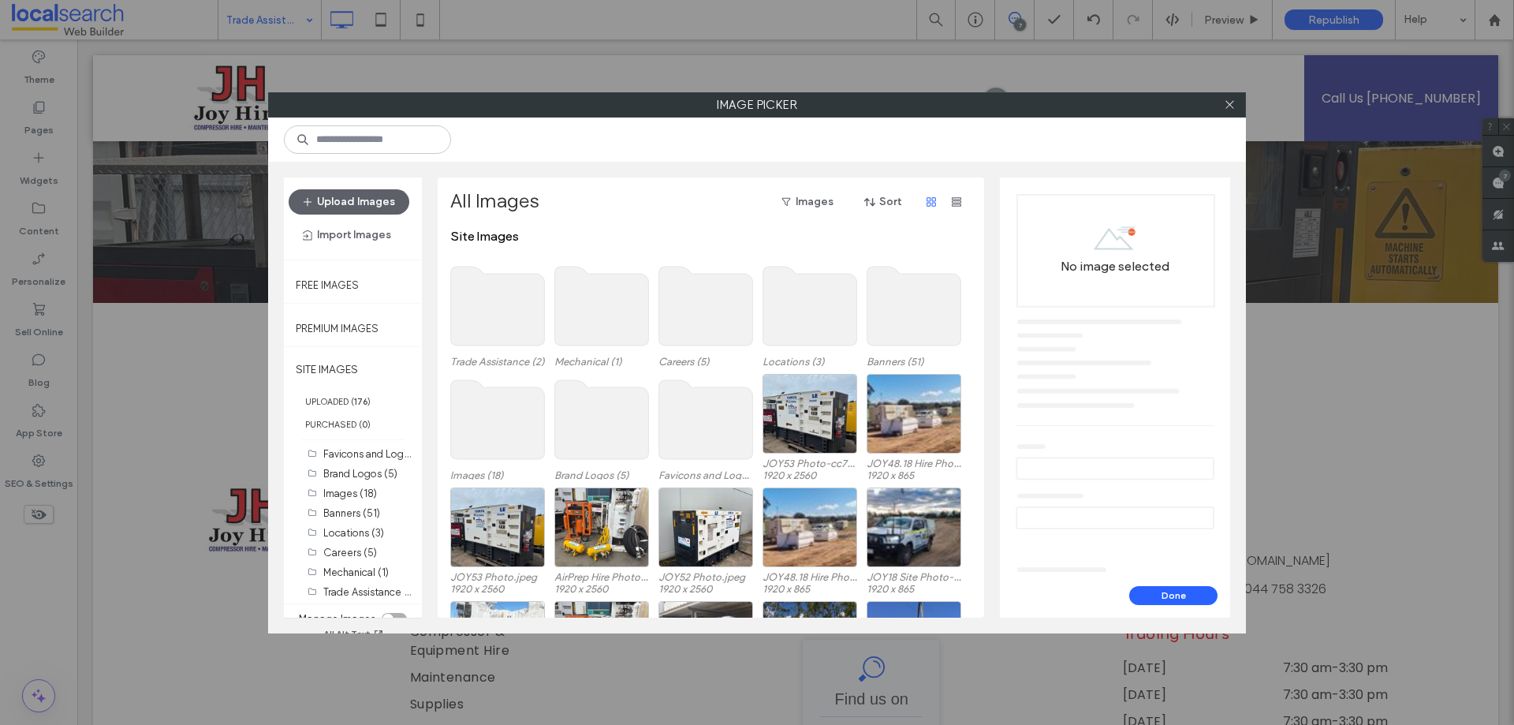
click at [516, 300] on use at bounding box center [498, 306] width 94 height 79
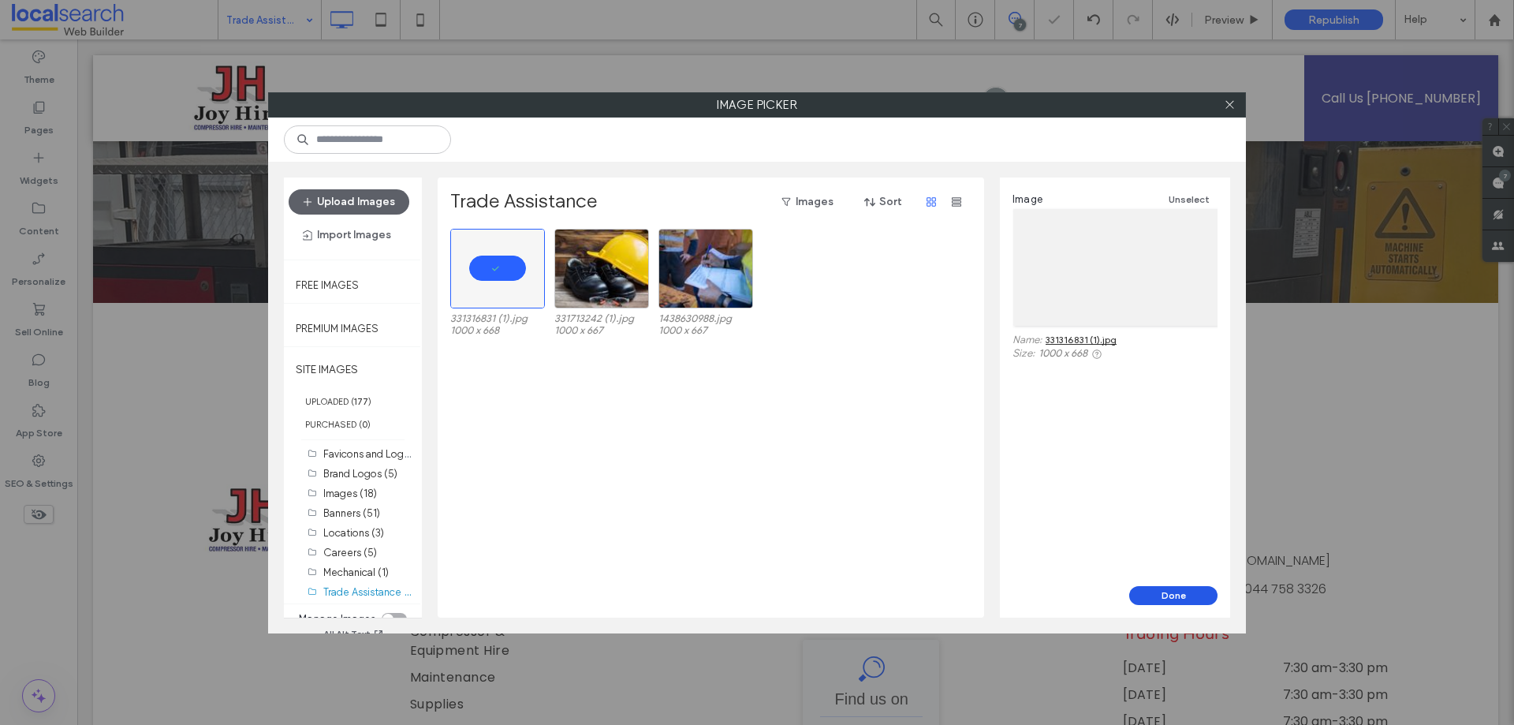
click at [1195, 595] on button "Done" at bounding box center [1173, 595] width 88 height 19
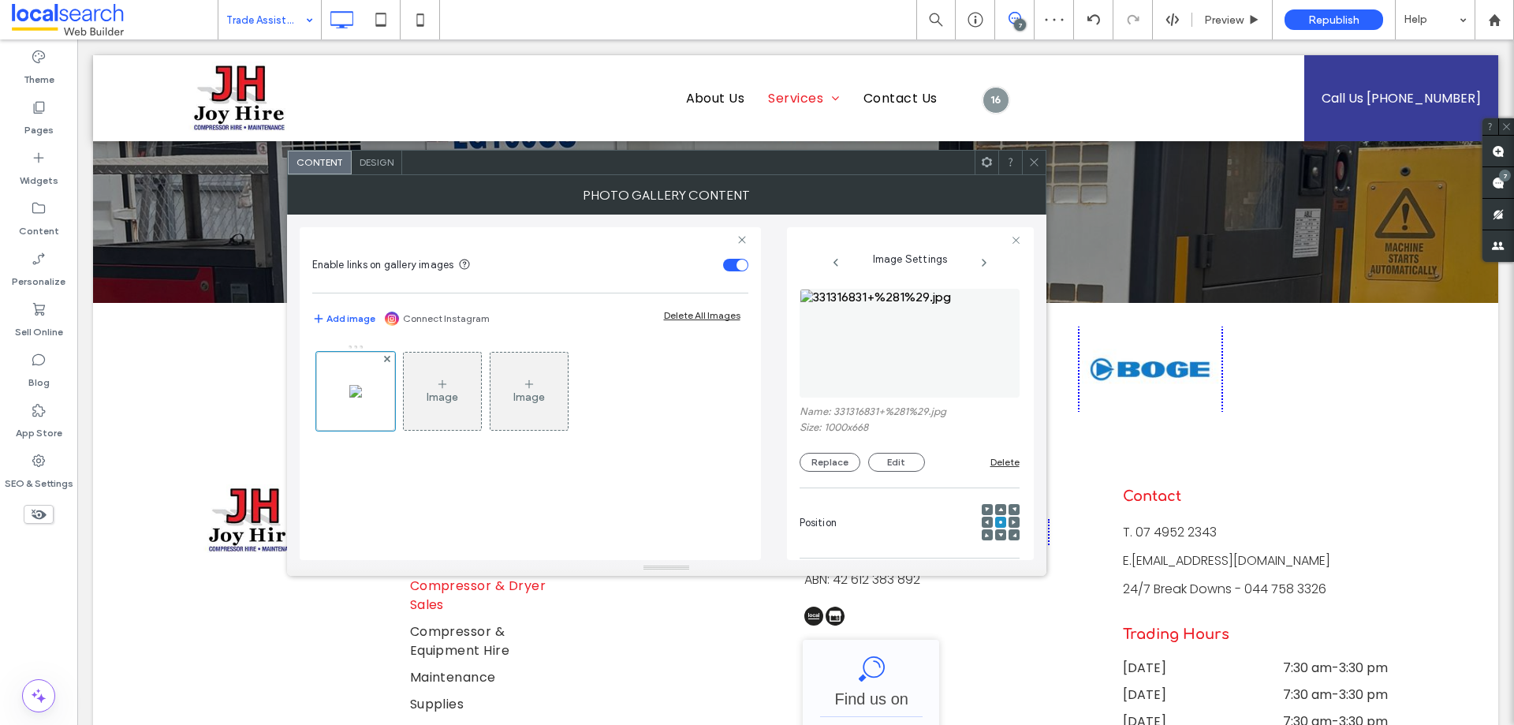
click at [1038, 162] on icon at bounding box center [1034, 162] width 12 height 12
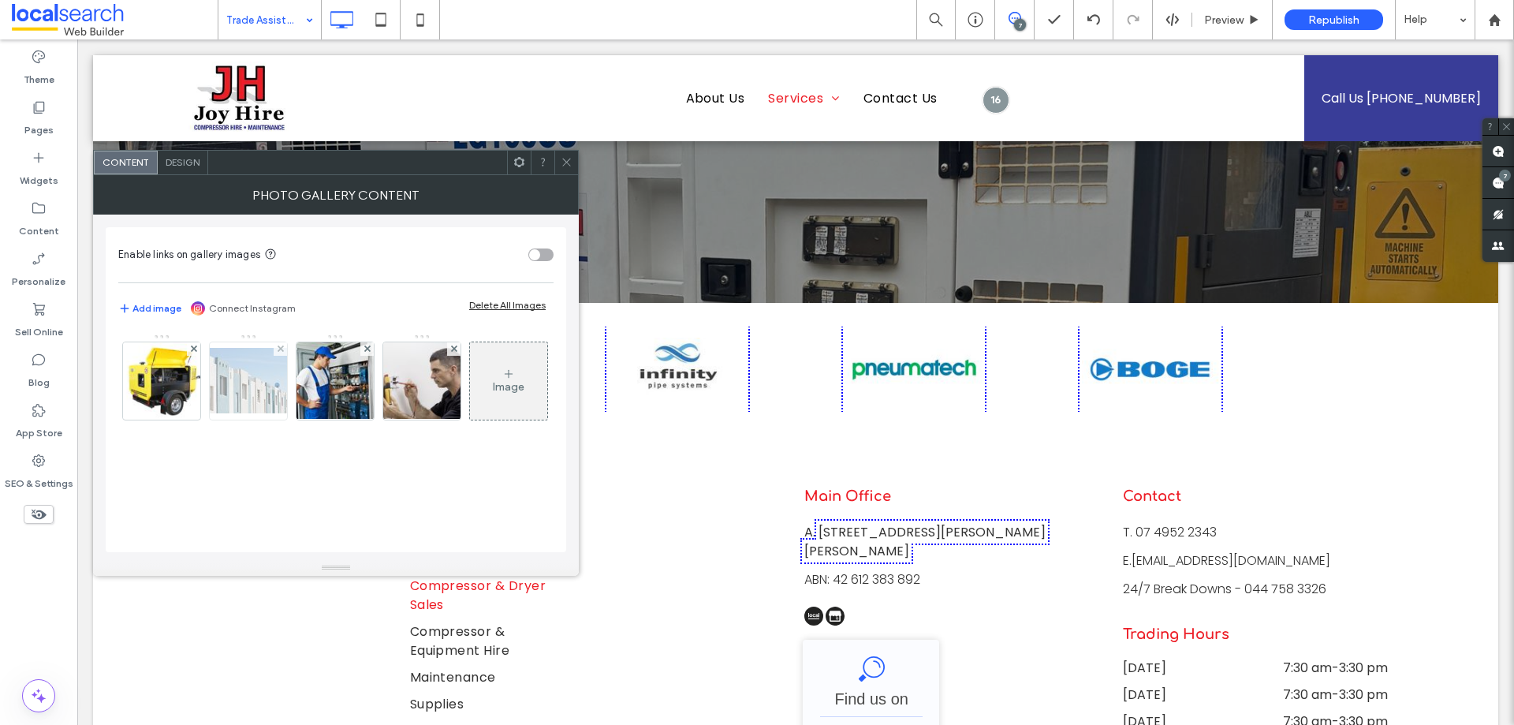
click at [268, 404] on img at bounding box center [248, 380] width 126 height 65
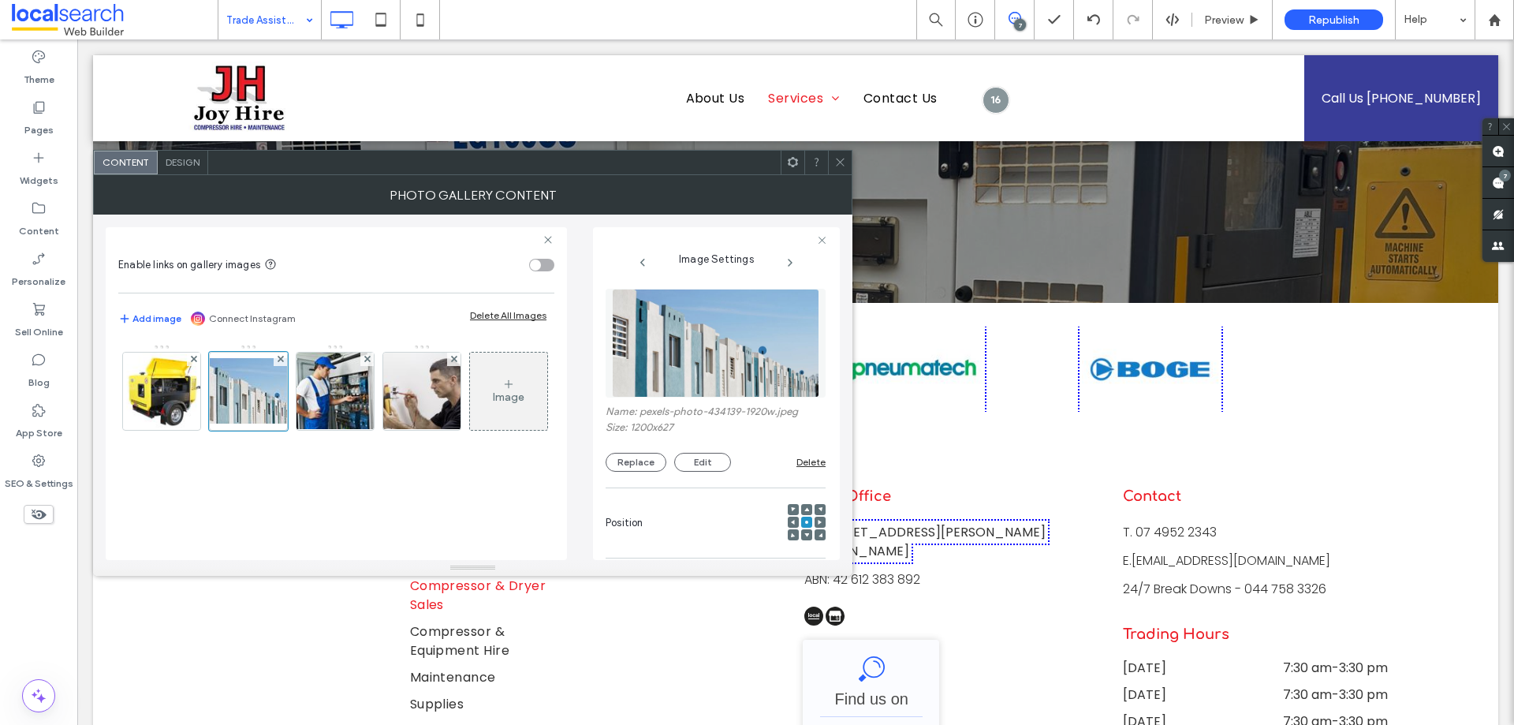
click at [701, 338] on img at bounding box center [715, 343] width 207 height 109
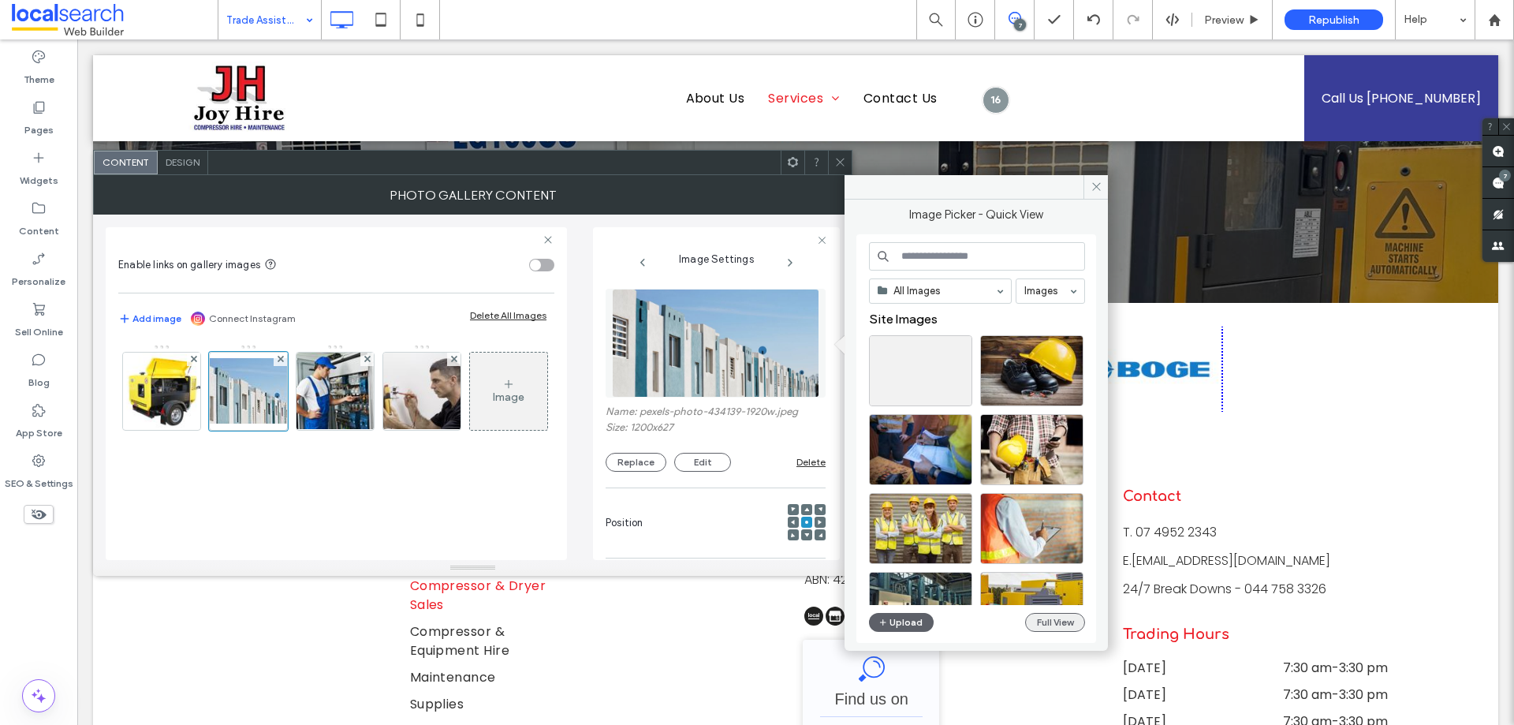
click at [1049, 624] on button "Full View" at bounding box center [1055, 622] width 60 height 19
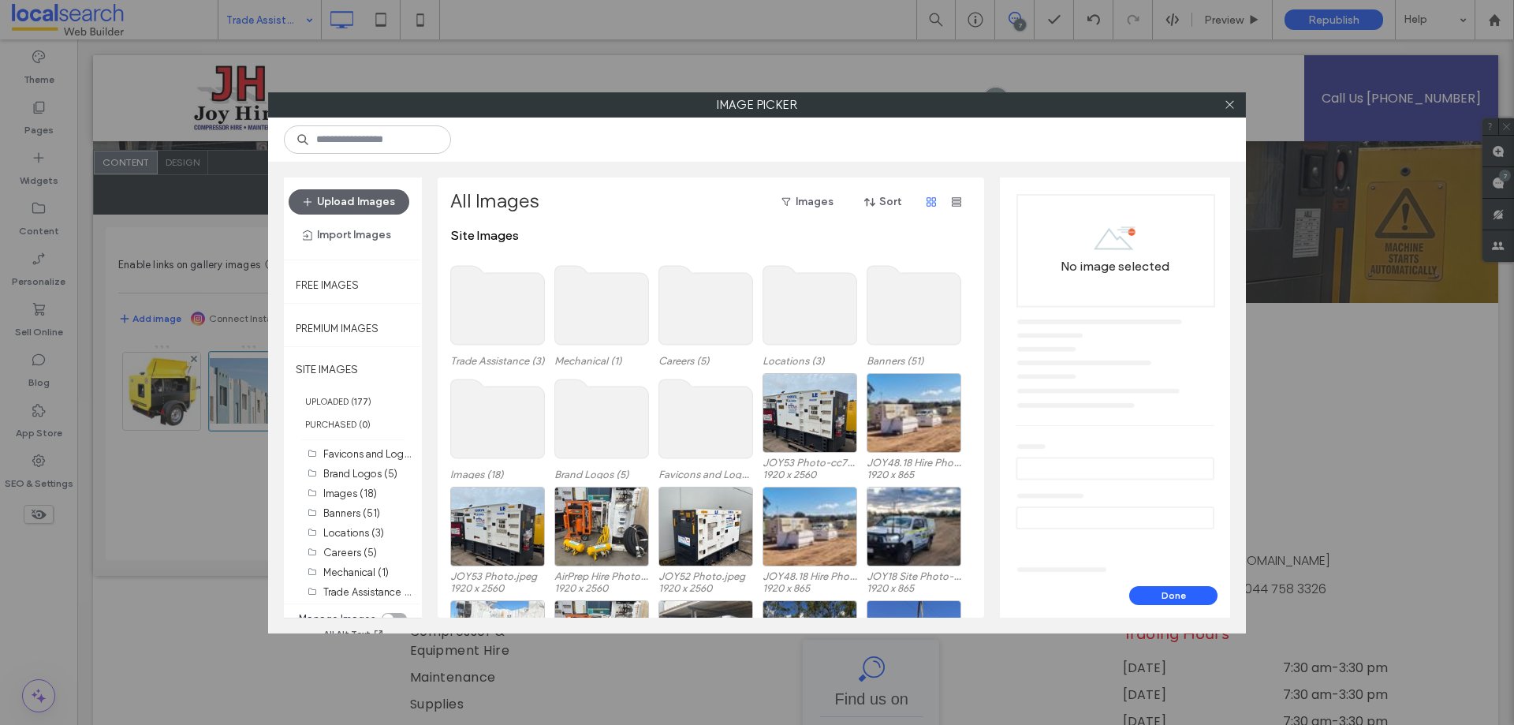
scroll to position [0, 0]
click at [517, 294] on use at bounding box center [498, 306] width 94 height 79
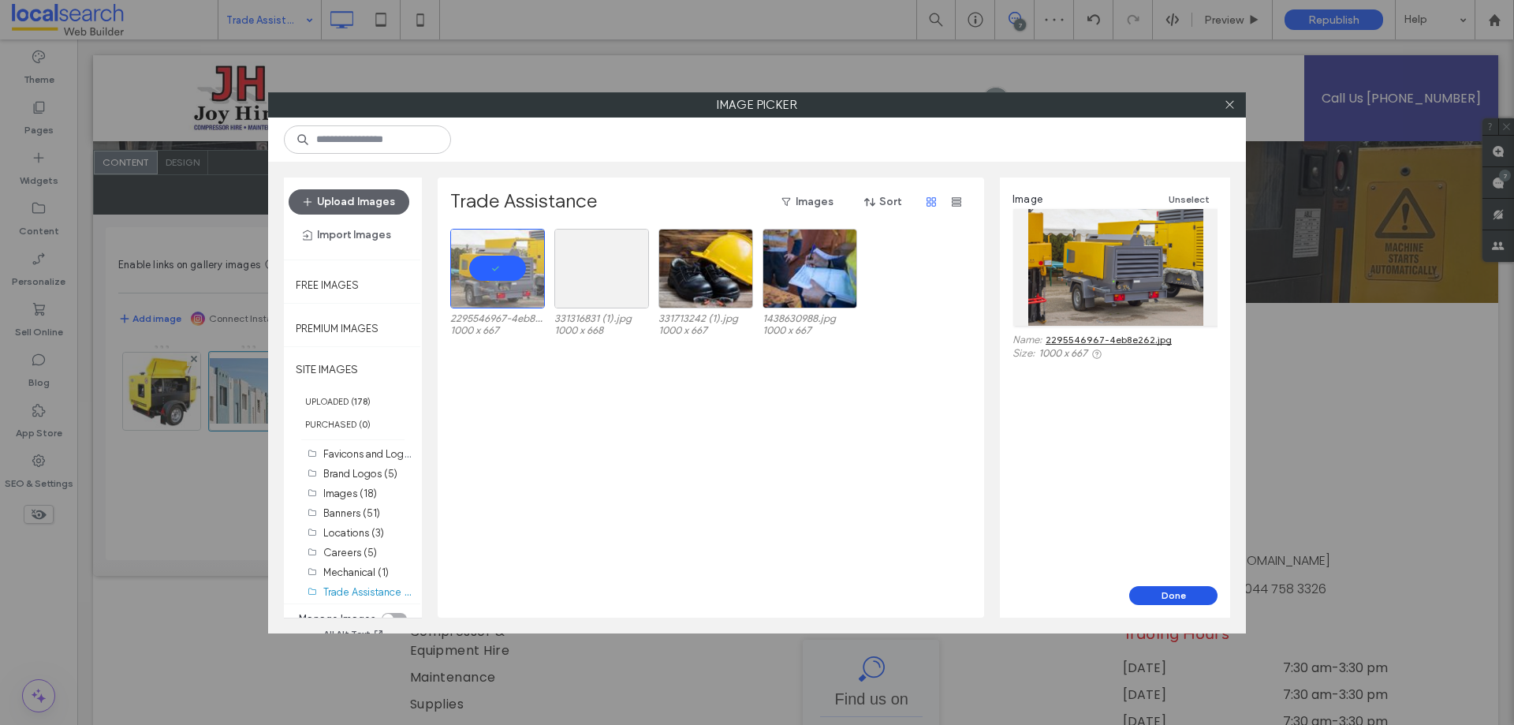
click at [1194, 591] on button "Done" at bounding box center [1173, 595] width 88 height 19
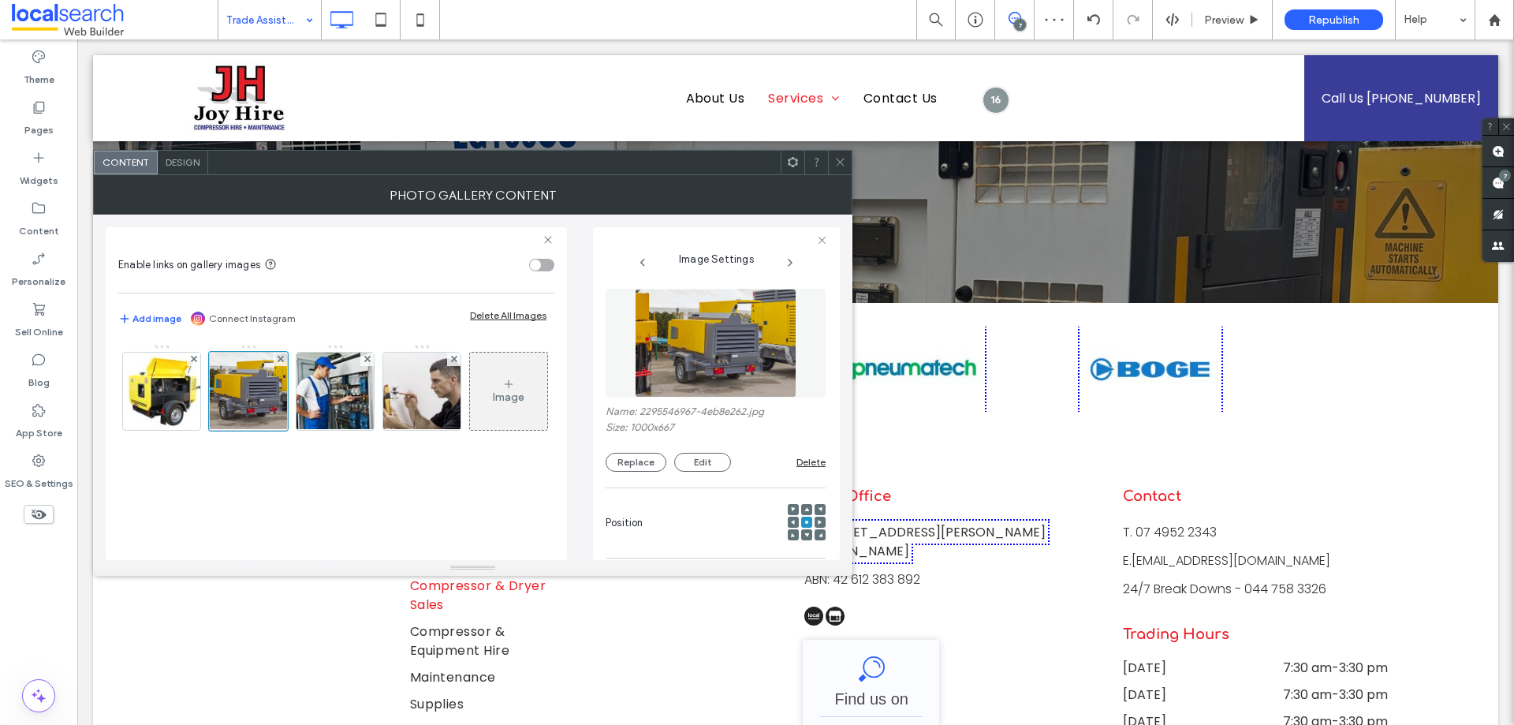
click at [839, 157] on icon at bounding box center [840, 162] width 12 height 12
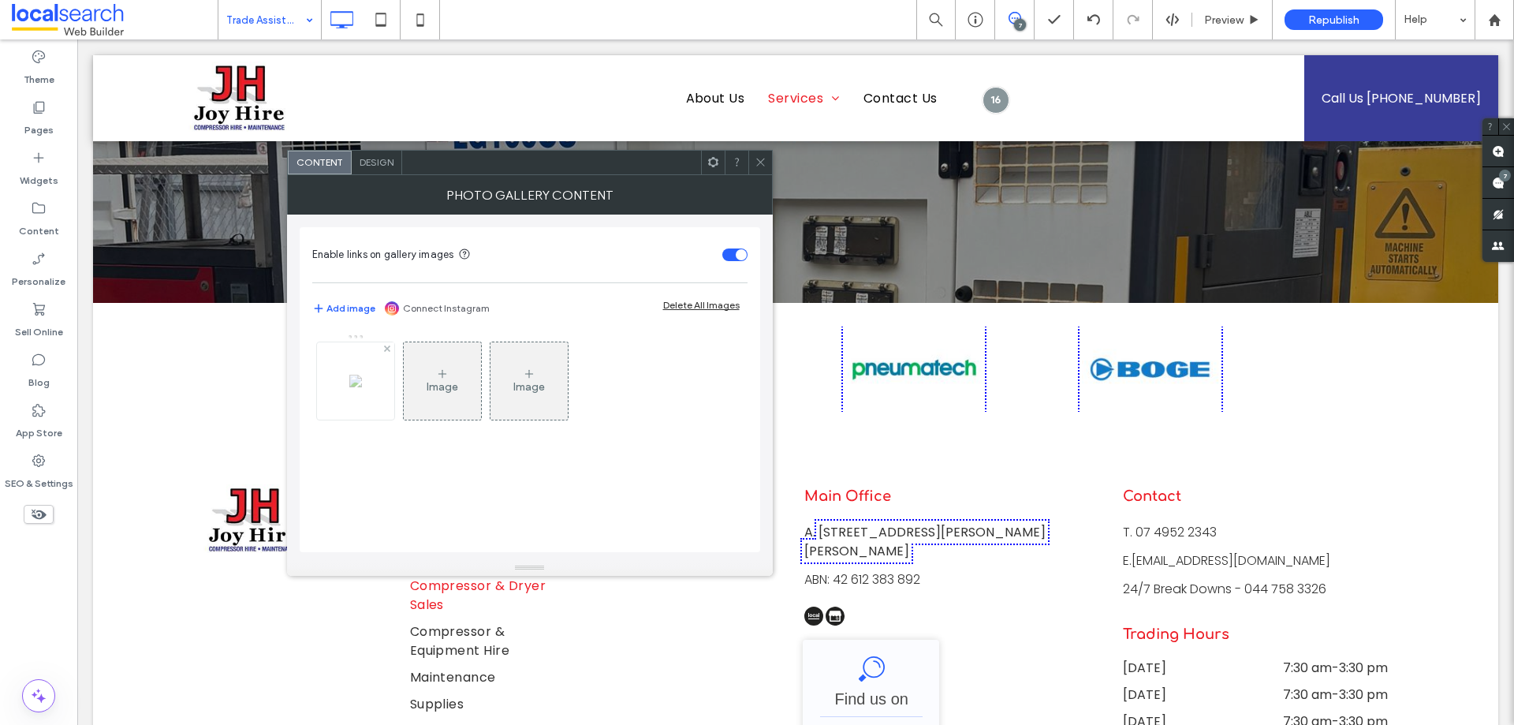
click at [358, 387] on img at bounding box center [355, 381] width 13 height 13
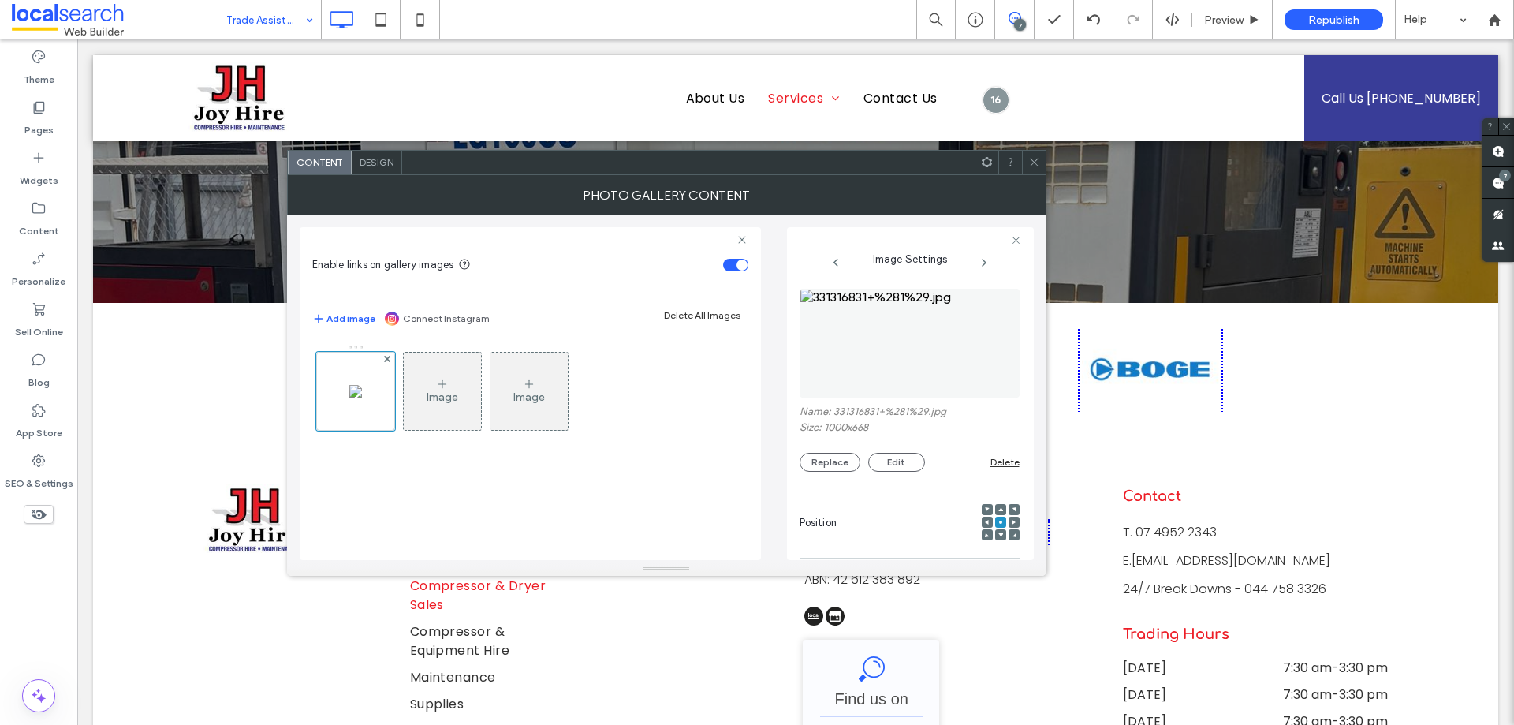
click at [932, 323] on img at bounding box center [910, 343] width 220 height 109
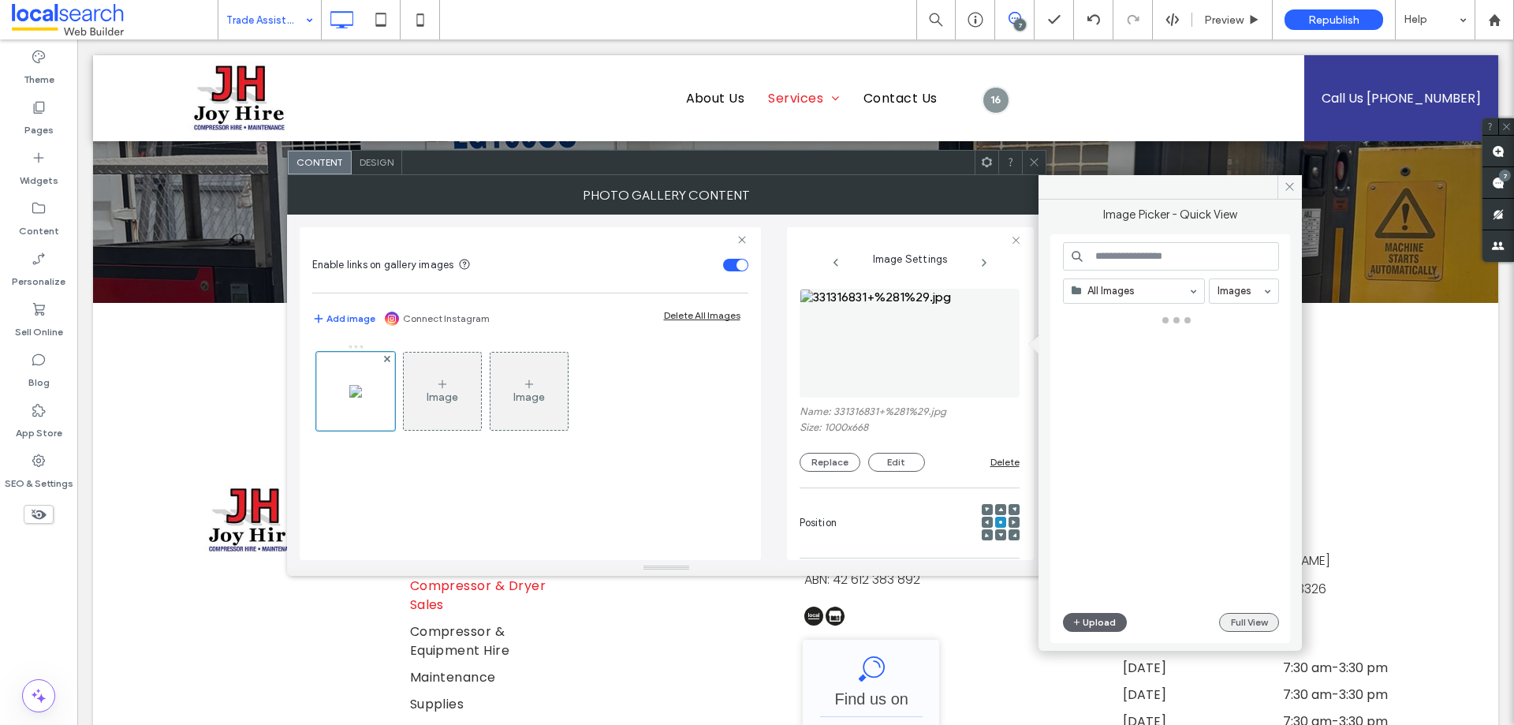
click at [1237, 628] on button "Full View" at bounding box center [1249, 622] width 60 height 19
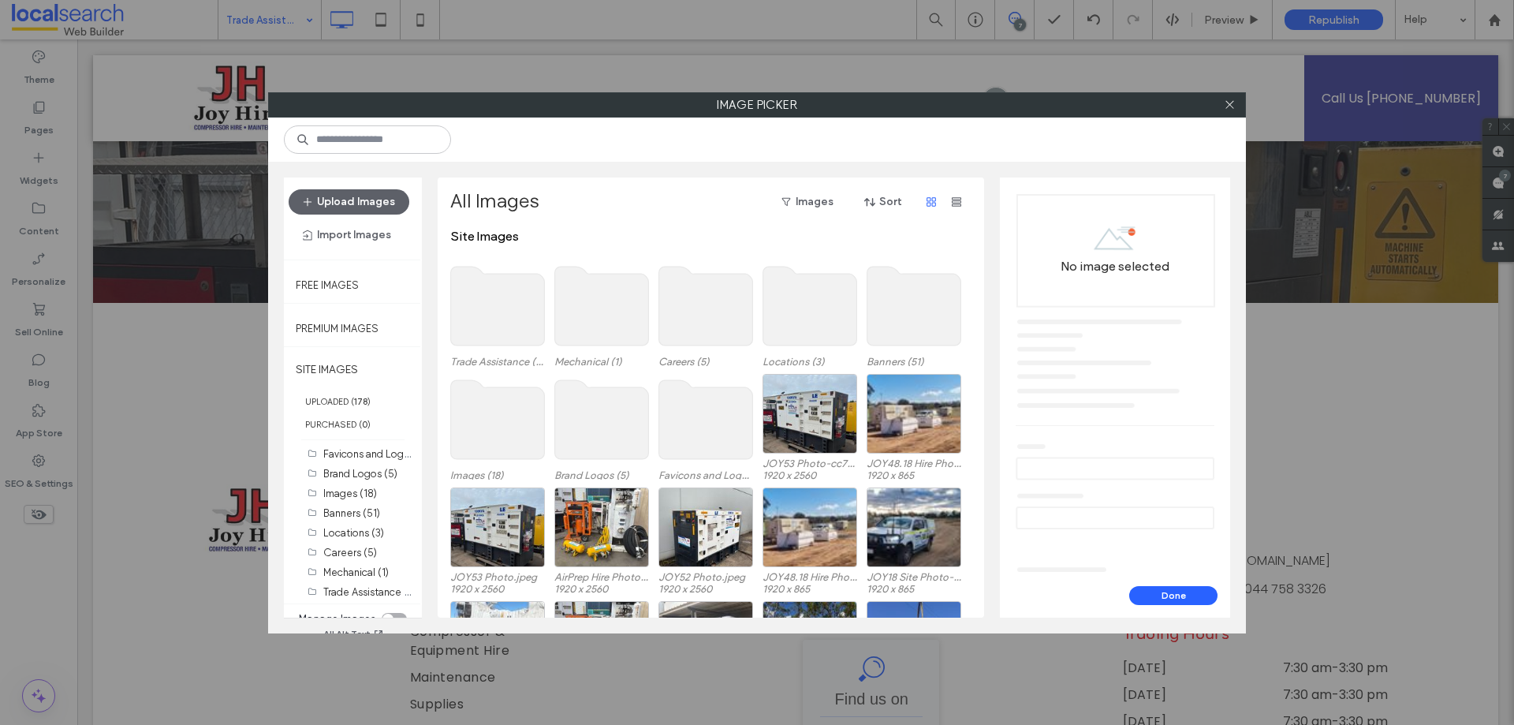
click at [531, 292] on use at bounding box center [498, 306] width 94 height 79
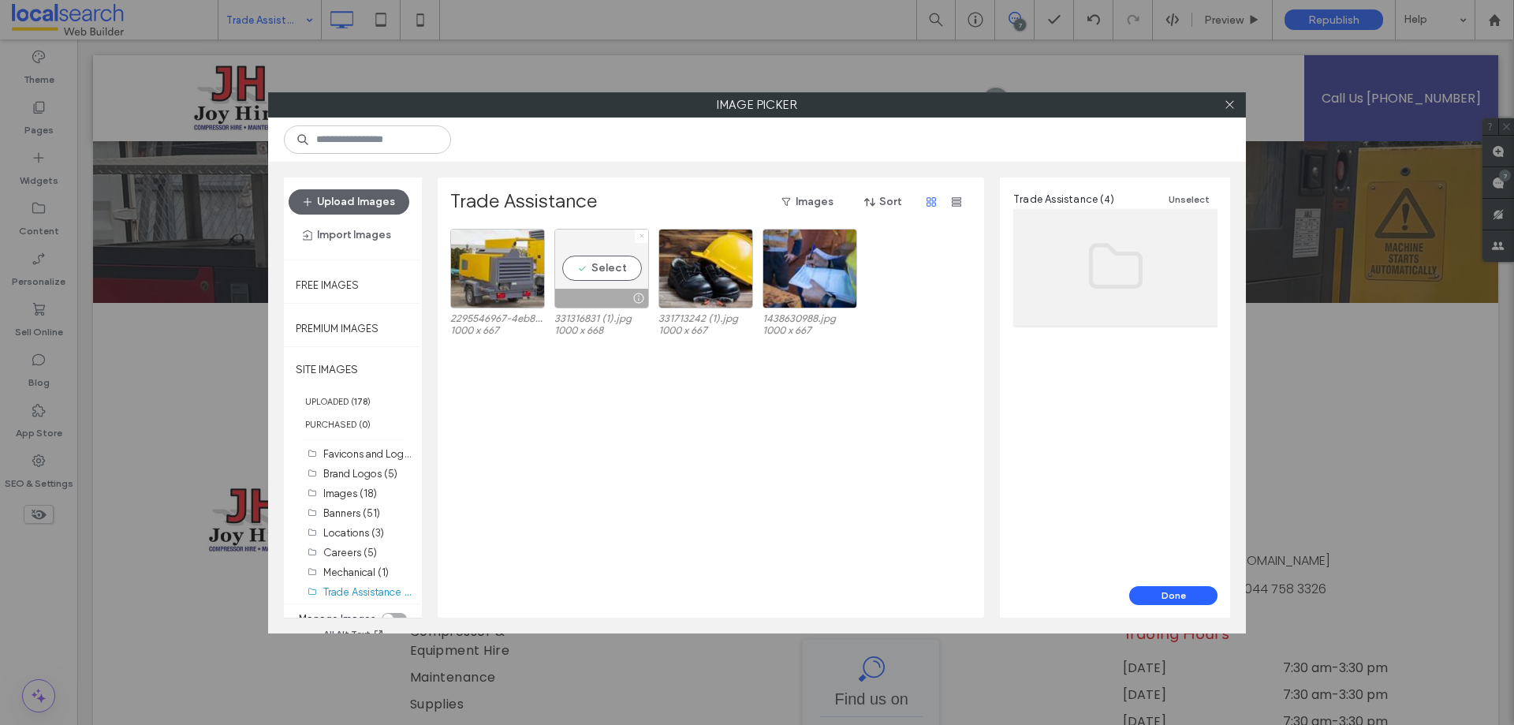
click at [642, 235] on icon at bounding box center [642, 236] width 6 height 6
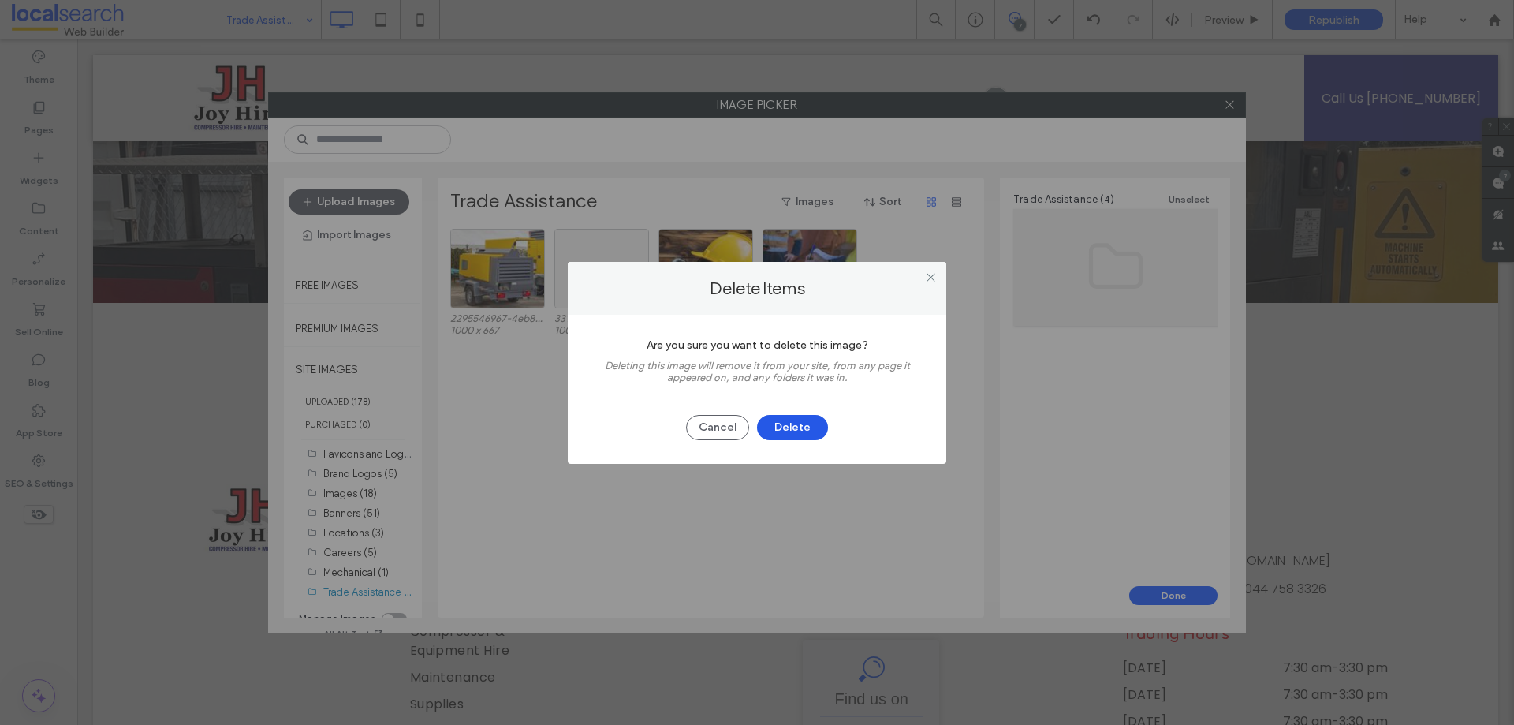
click at [807, 428] on button "Delete" at bounding box center [792, 427] width 71 height 25
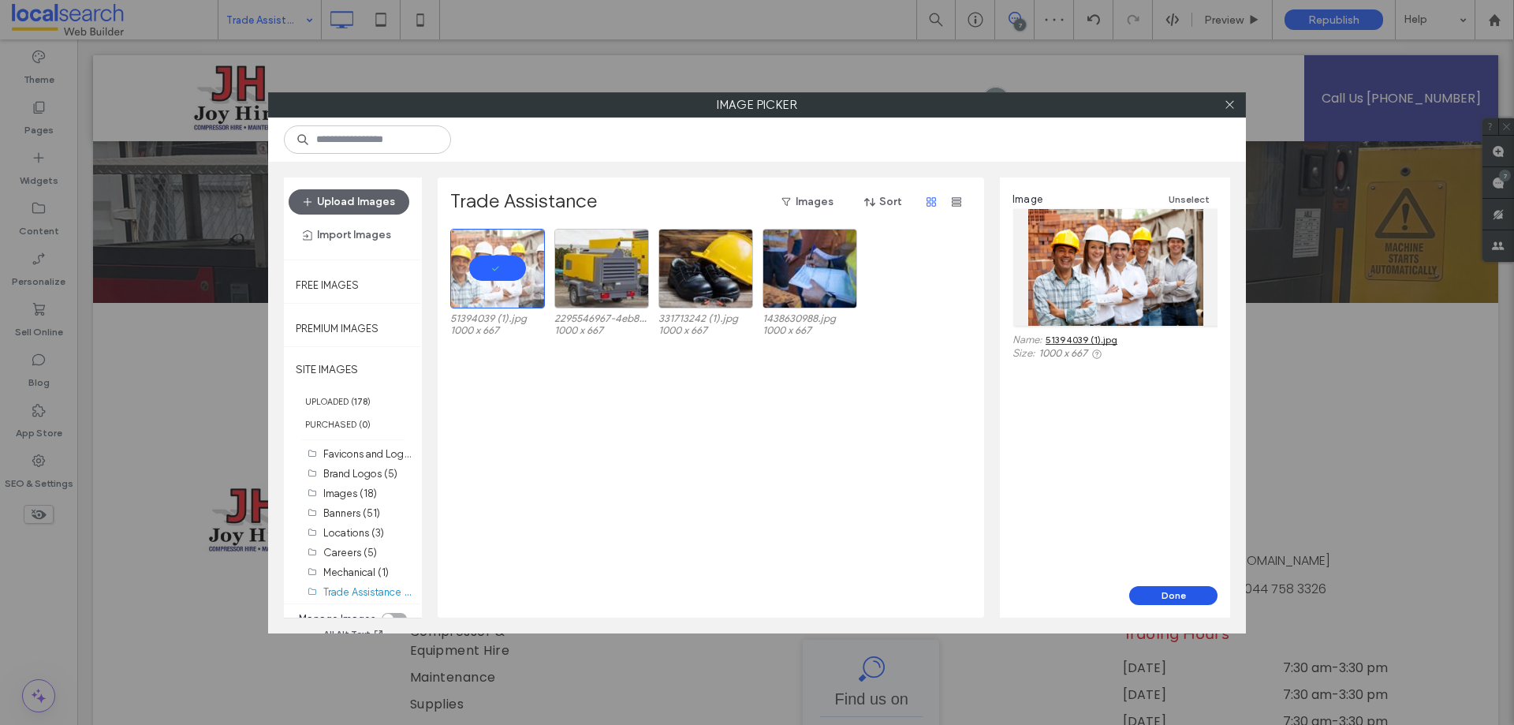
click at [1179, 596] on button "Done" at bounding box center [1173, 595] width 88 height 19
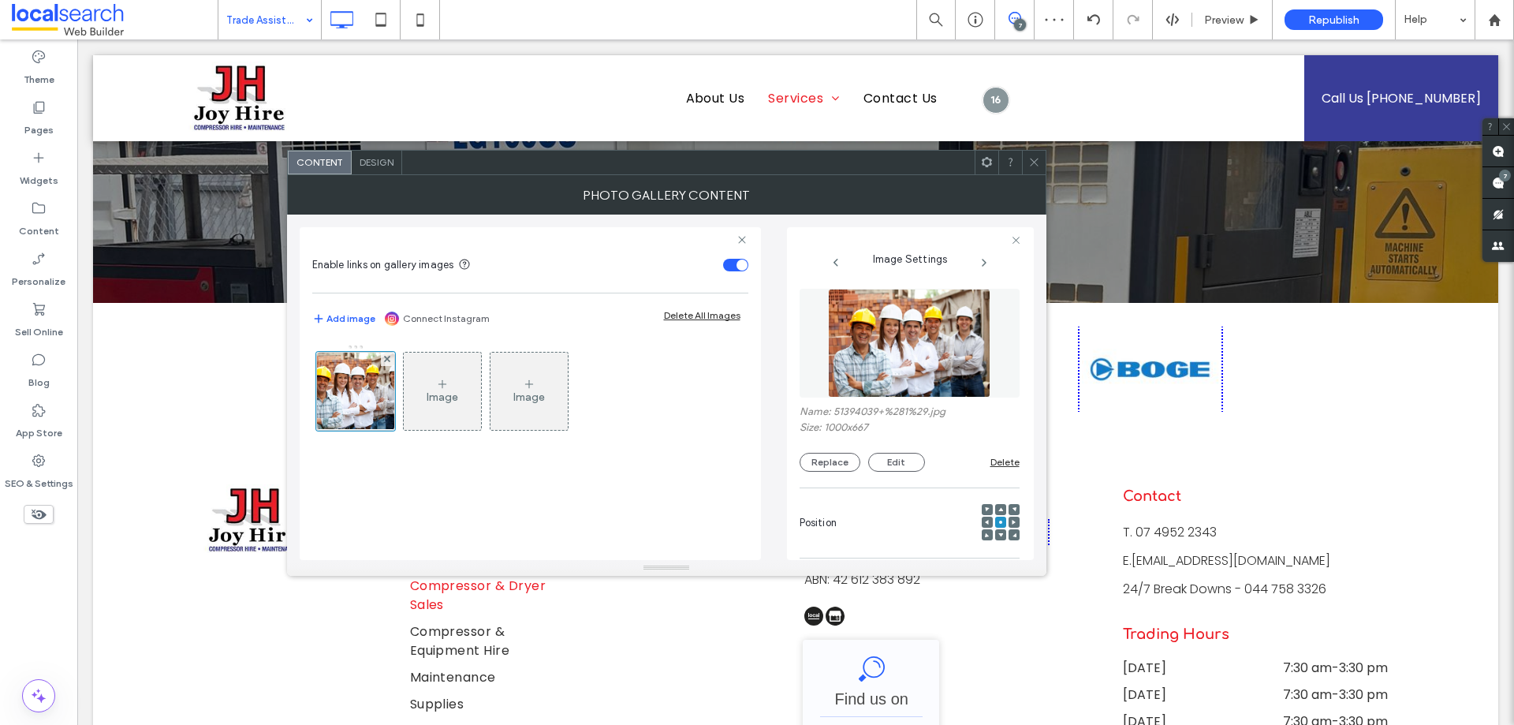
click at [1038, 159] on icon at bounding box center [1034, 162] width 12 height 12
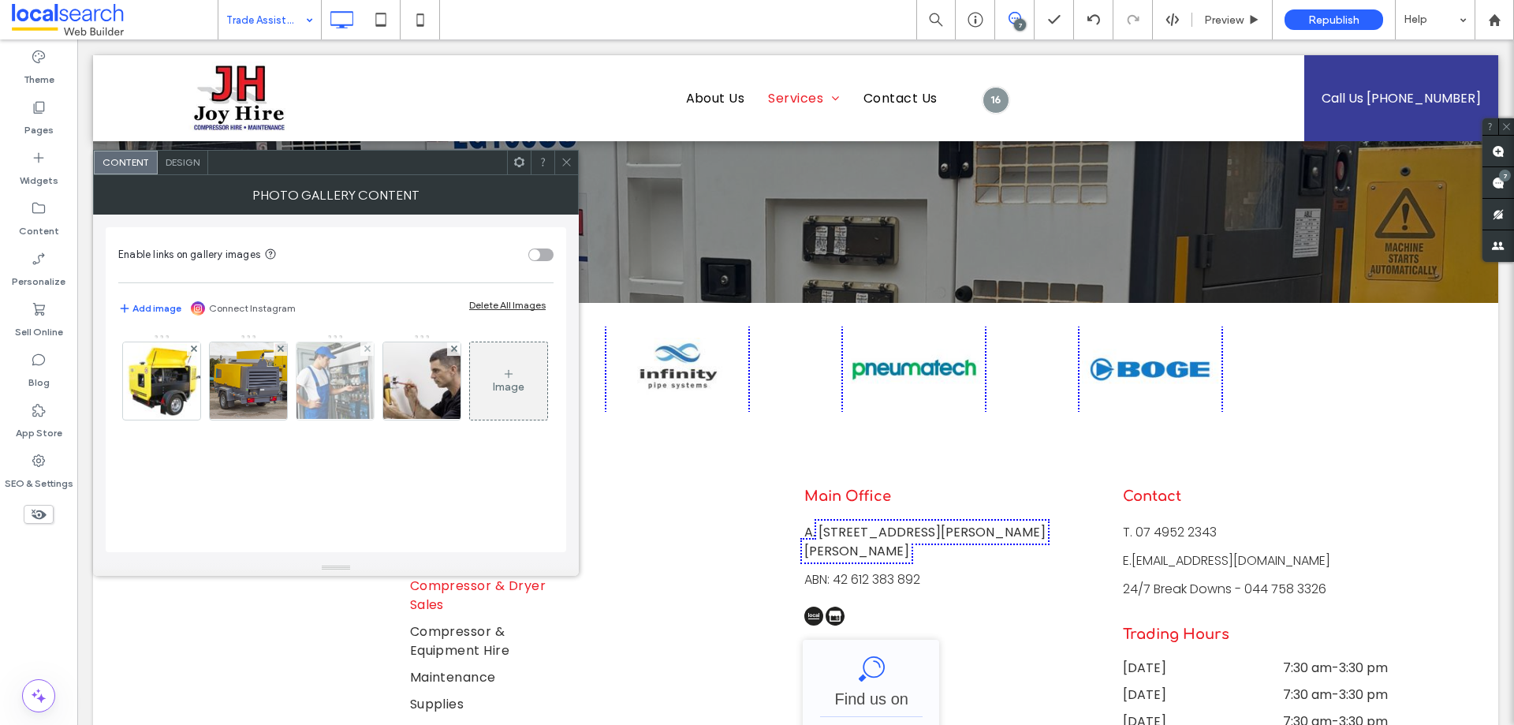
click at [338, 388] on img at bounding box center [335, 380] width 117 height 77
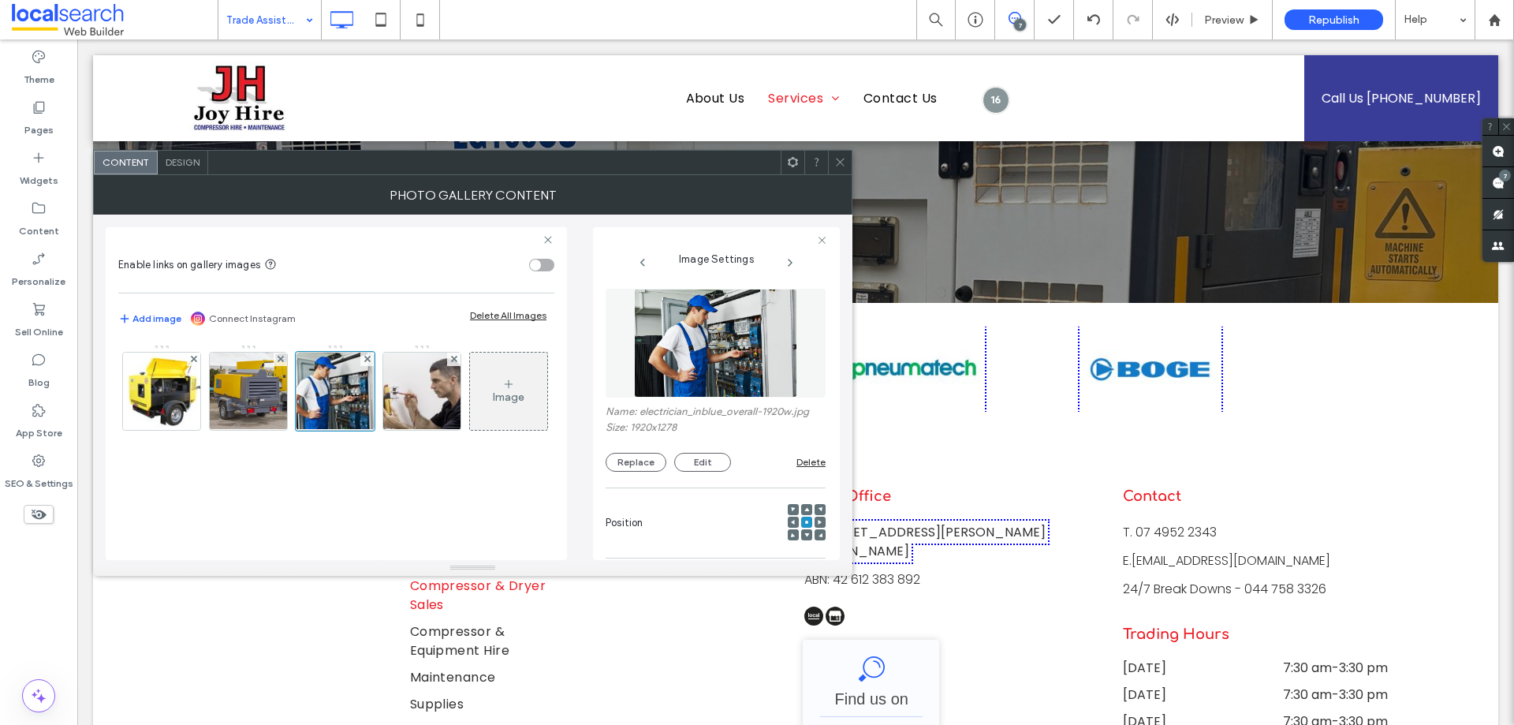
click at [680, 366] on img at bounding box center [715, 343] width 162 height 109
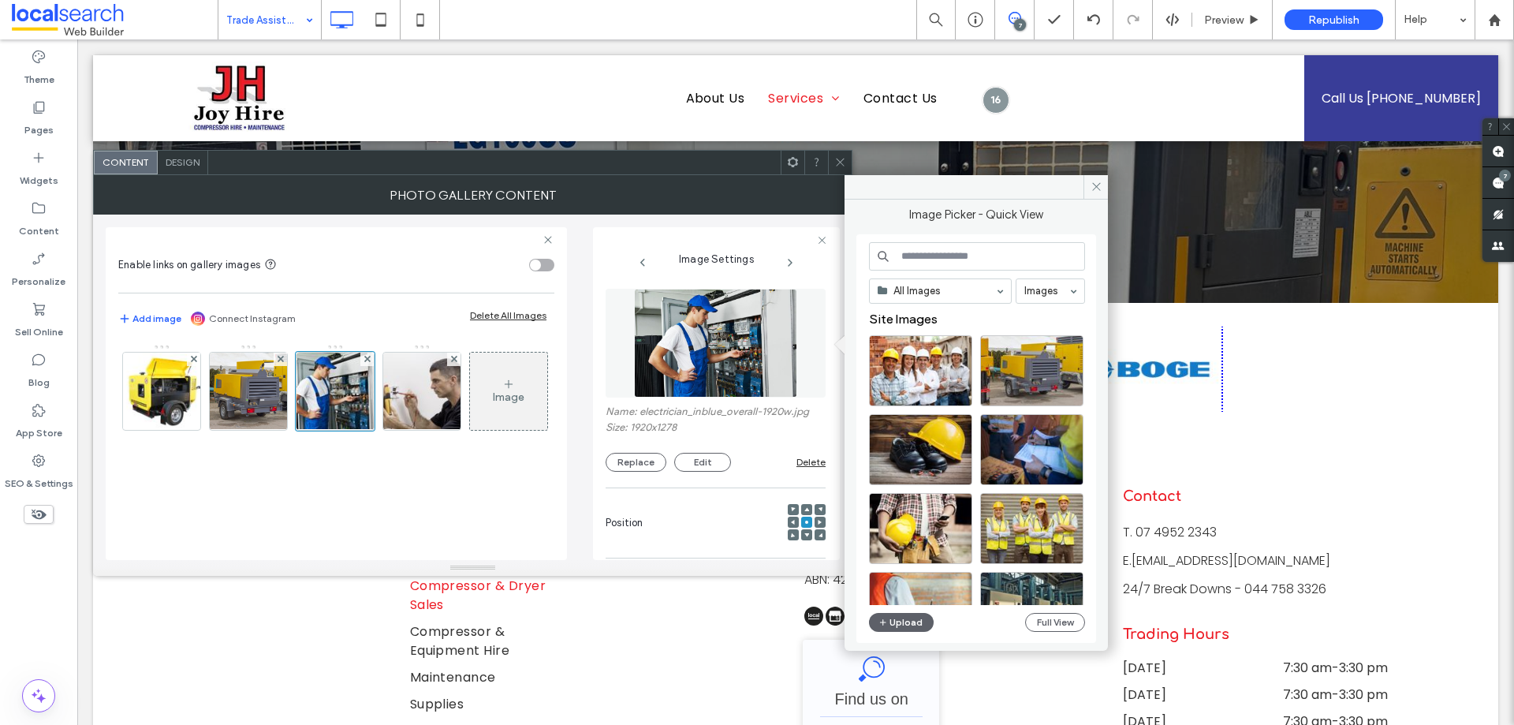
click at [1041, 632] on div "All Images Images Site Images Upload Full View" at bounding box center [977, 438] width 216 height 393
click at [1042, 631] on button "Full View" at bounding box center [1055, 622] width 60 height 19
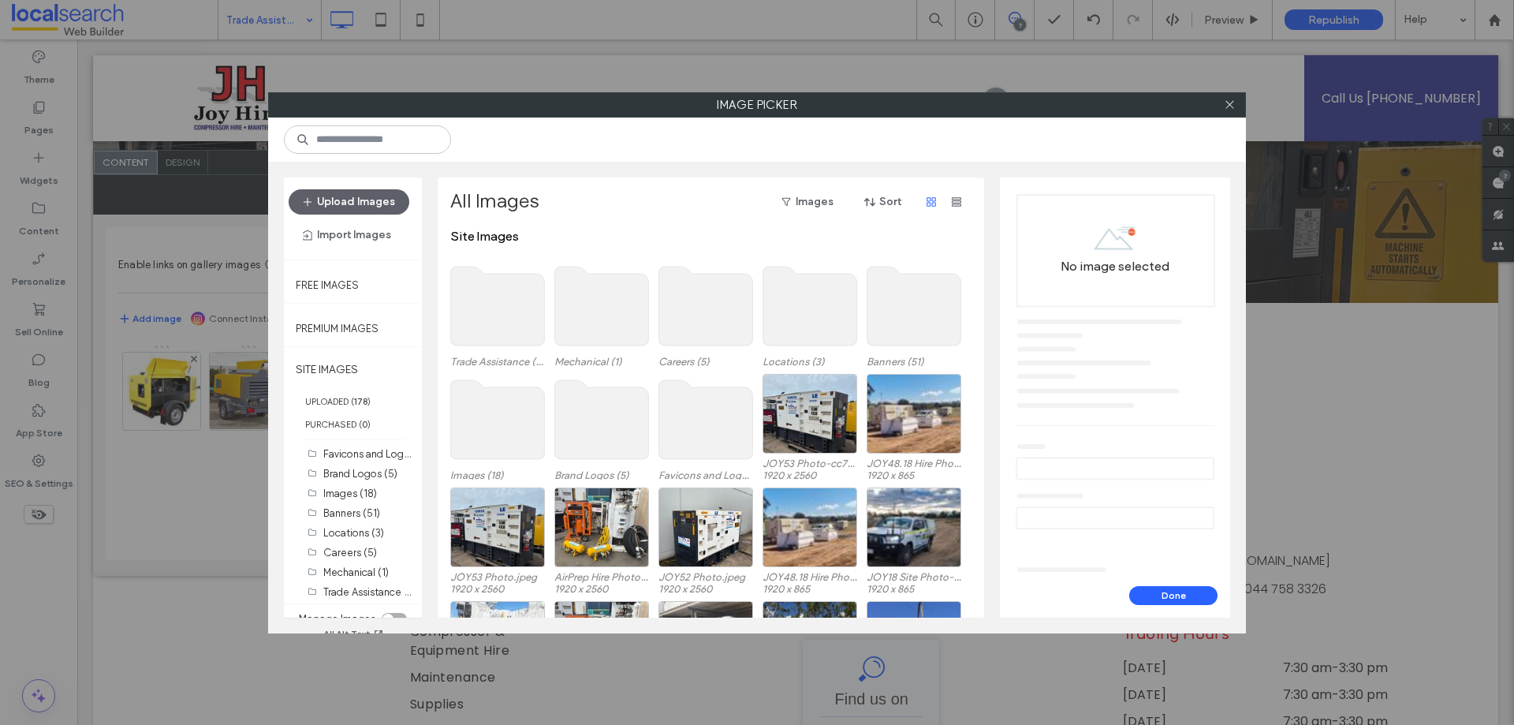
click at [510, 302] on use at bounding box center [498, 306] width 94 height 79
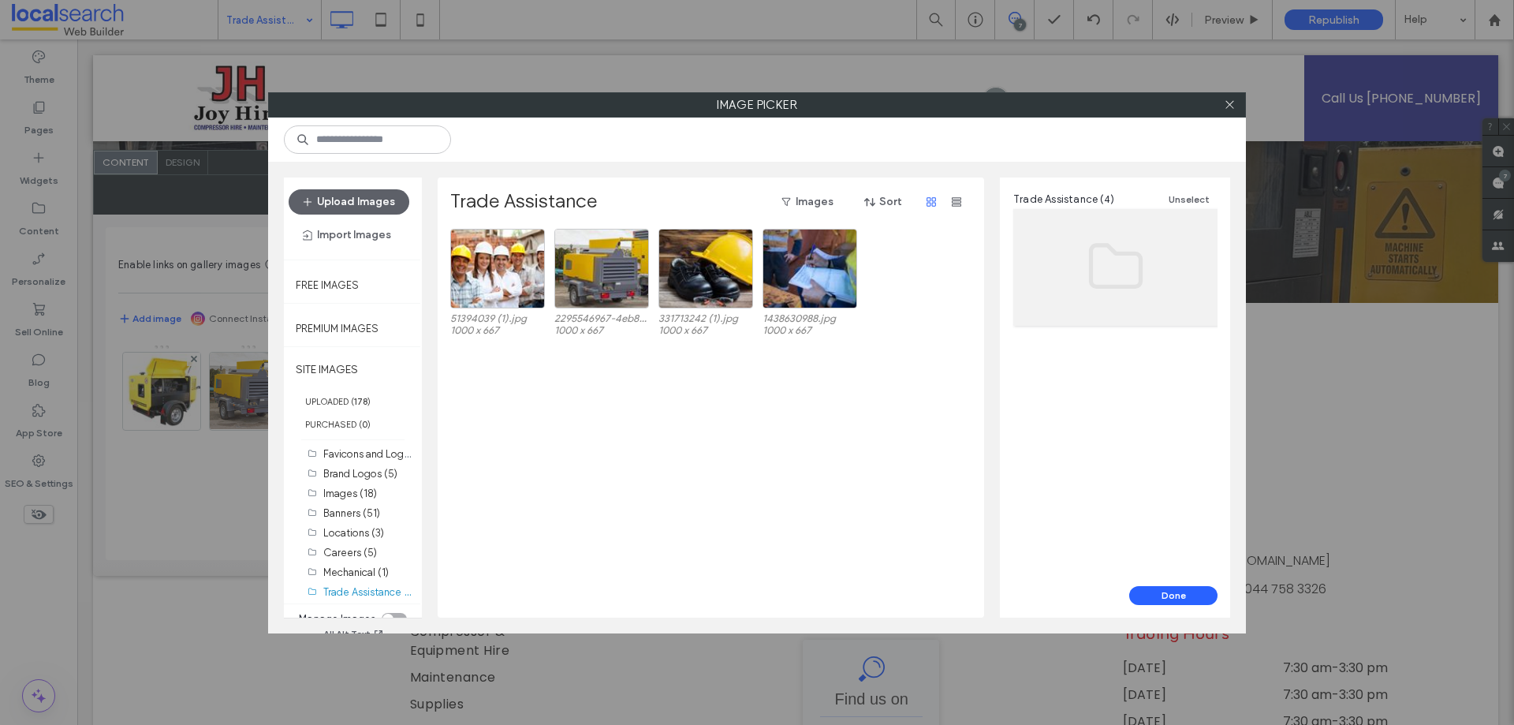
click at [1236, 103] on div at bounding box center [1229, 105] width 24 height 24
click at [1230, 103] on icon at bounding box center [1230, 105] width 12 height 12
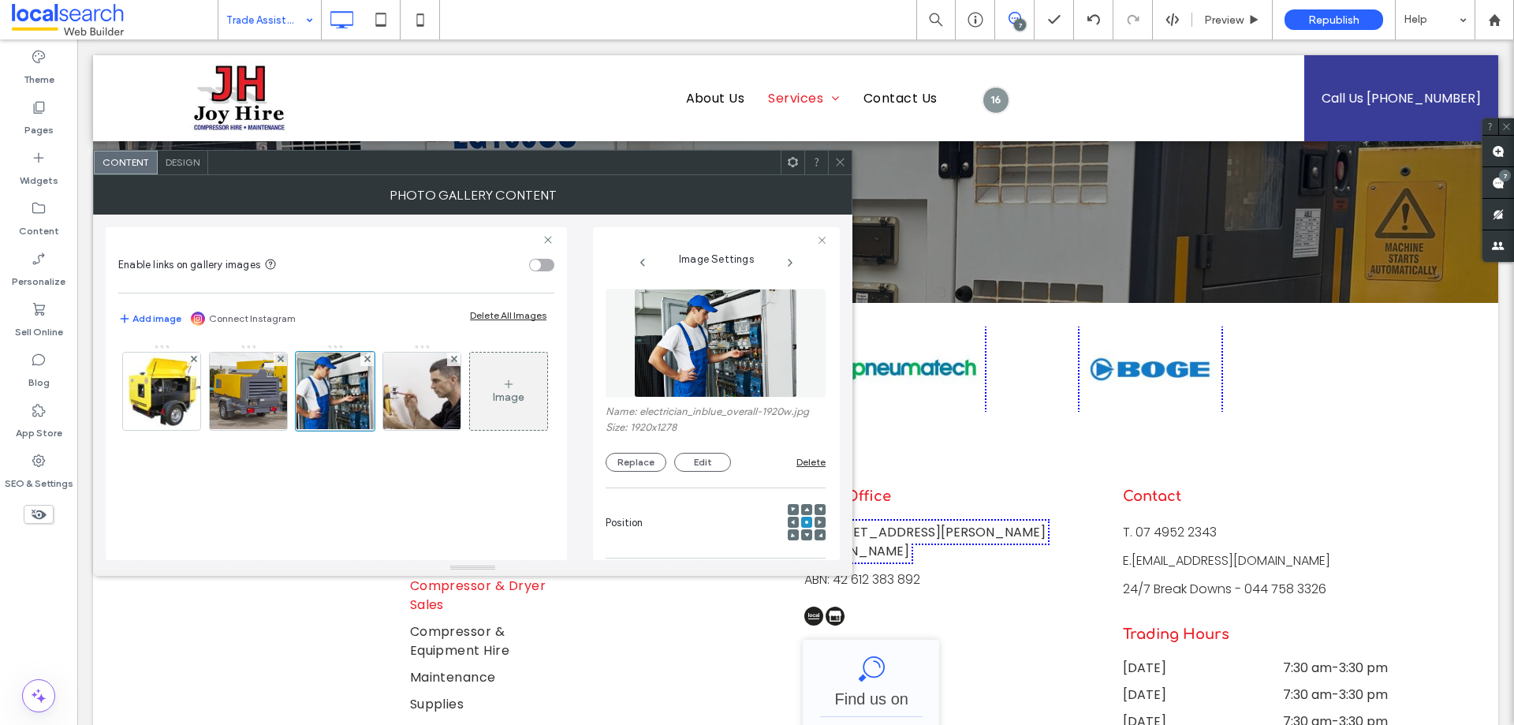
click at [697, 367] on img at bounding box center [715, 343] width 162 height 109
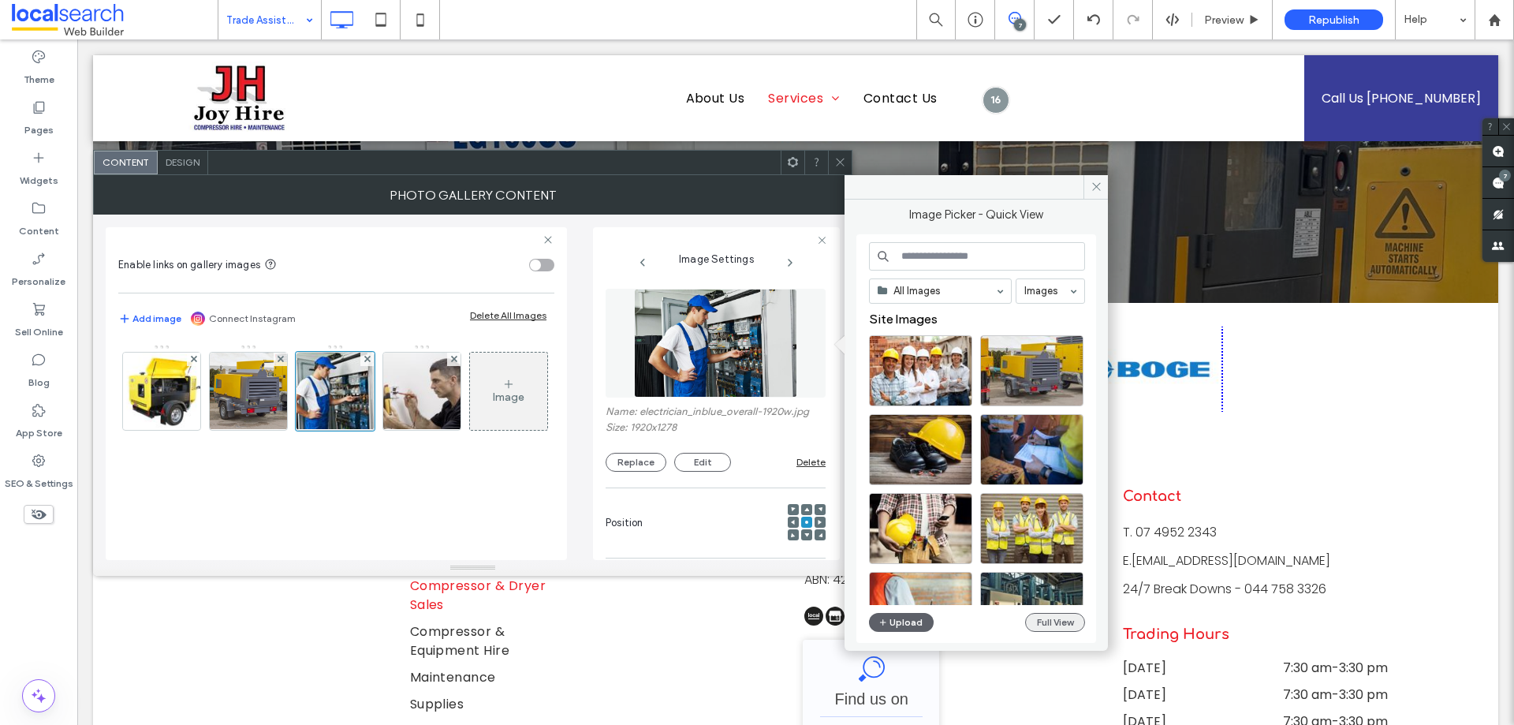
click at [1057, 614] on button "Full View" at bounding box center [1055, 622] width 60 height 19
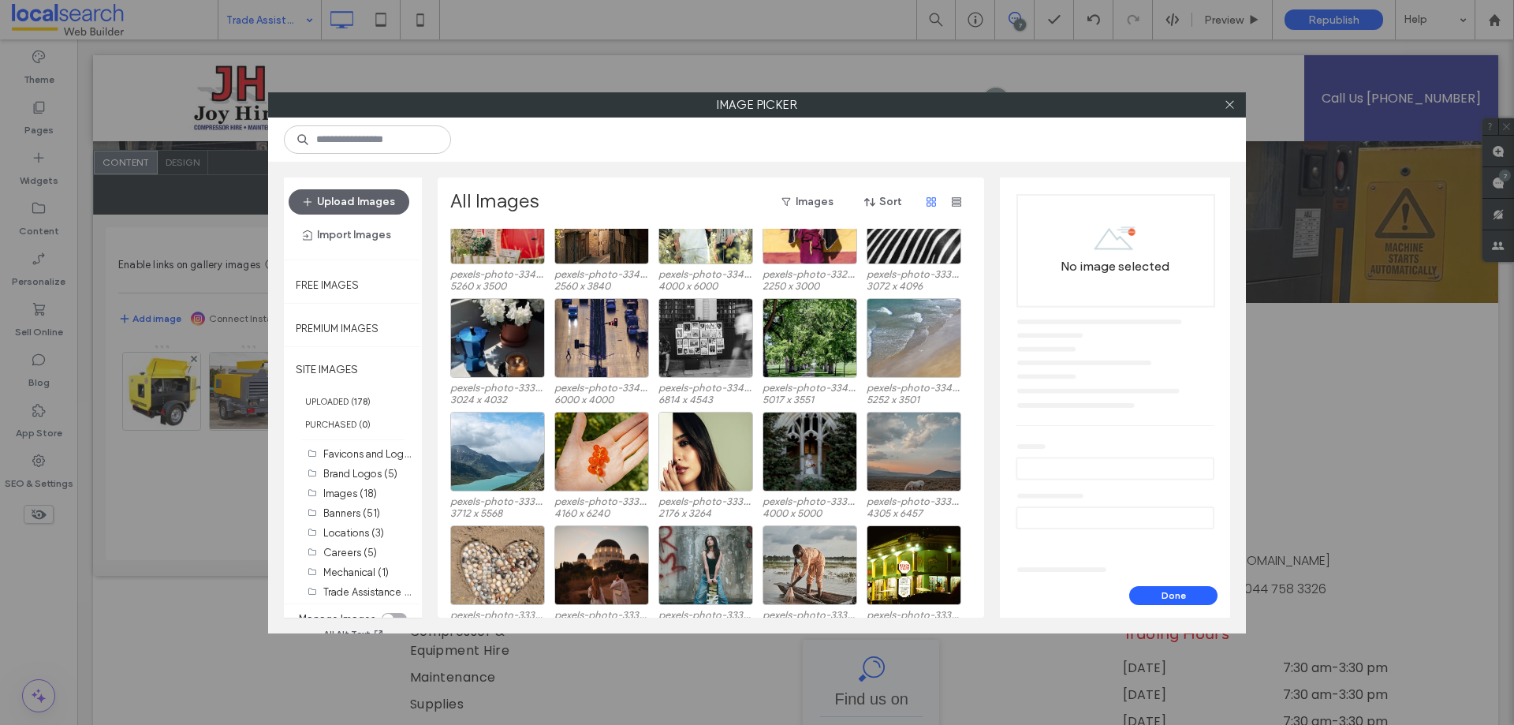
scroll to position [2462, 0]
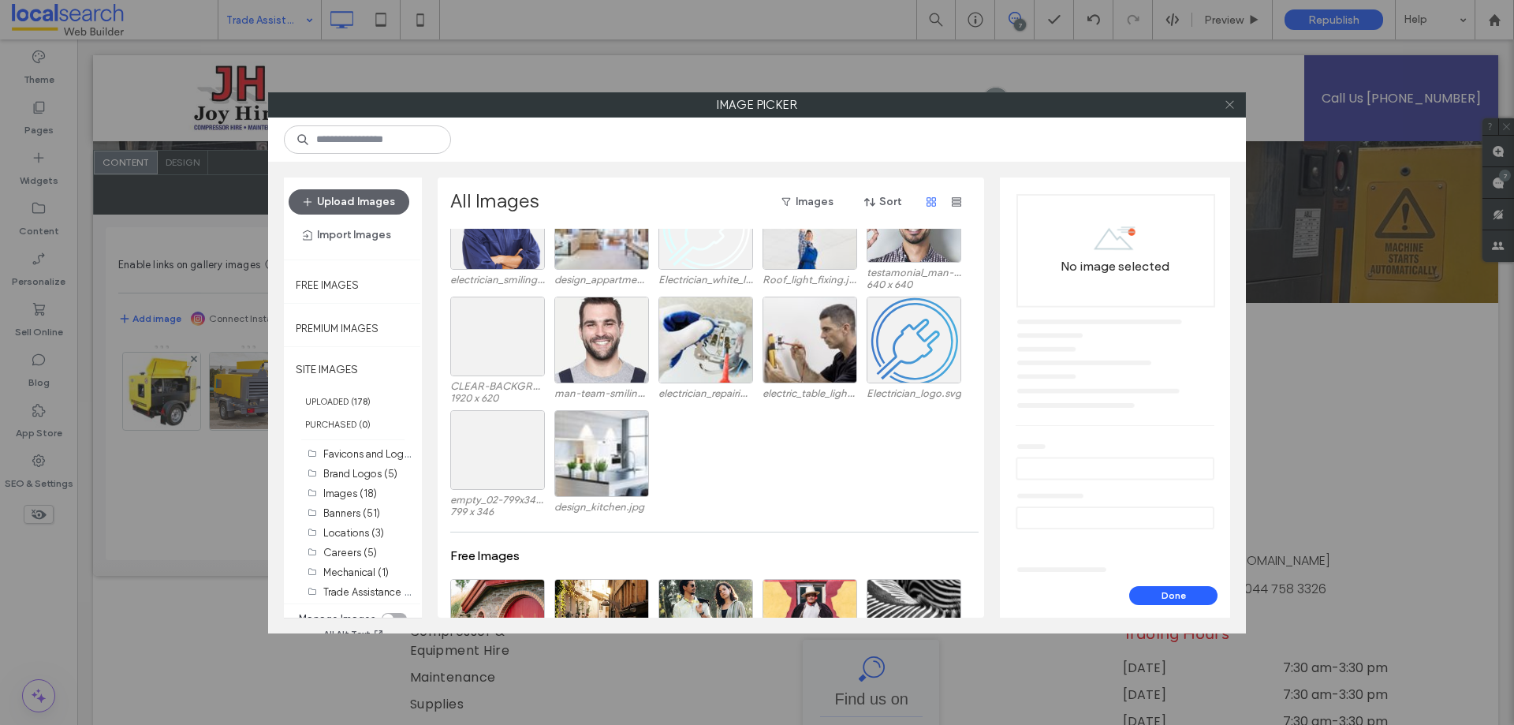
click at [1233, 99] on icon at bounding box center [1230, 105] width 12 height 12
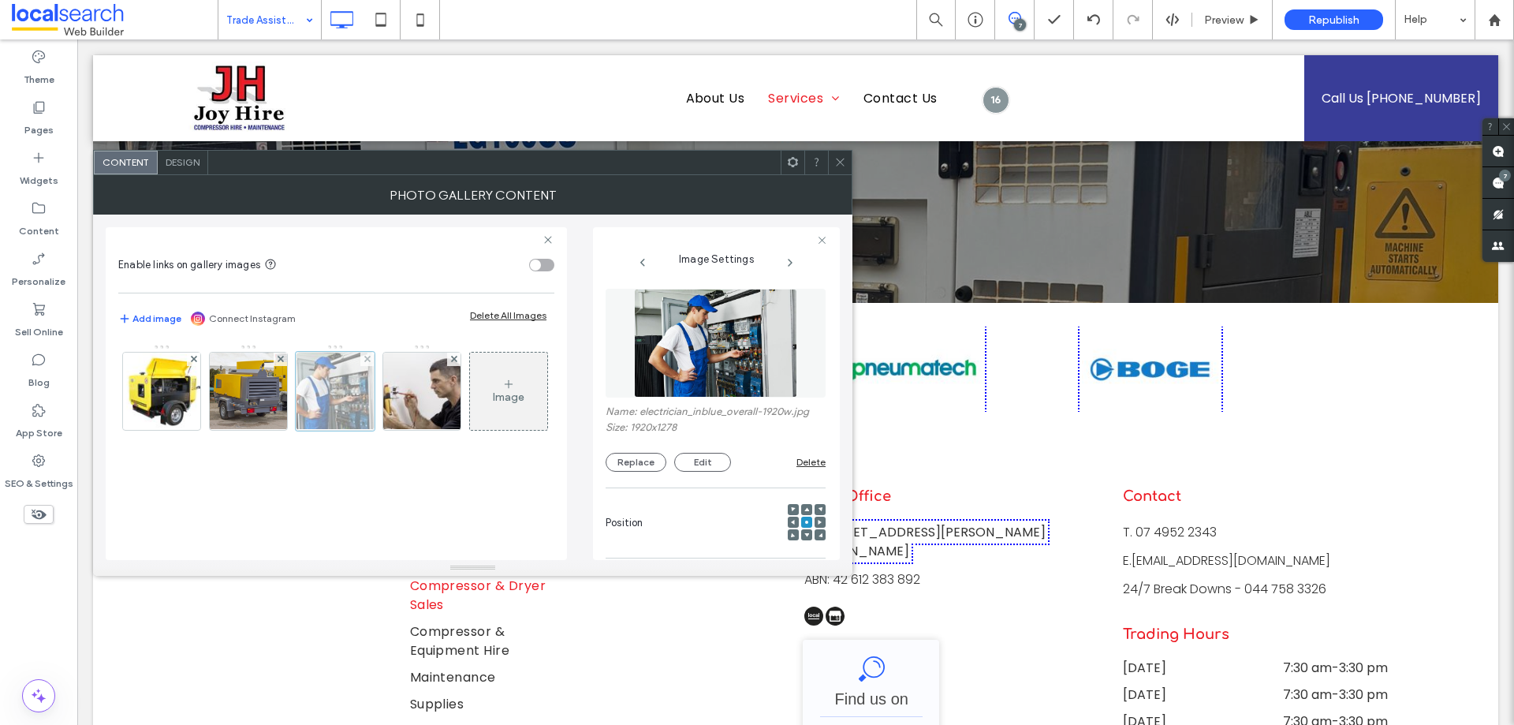
click at [341, 398] on div at bounding box center [335, 391] width 79 height 79
click at [686, 336] on img at bounding box center [715, 343] width 162 height 109
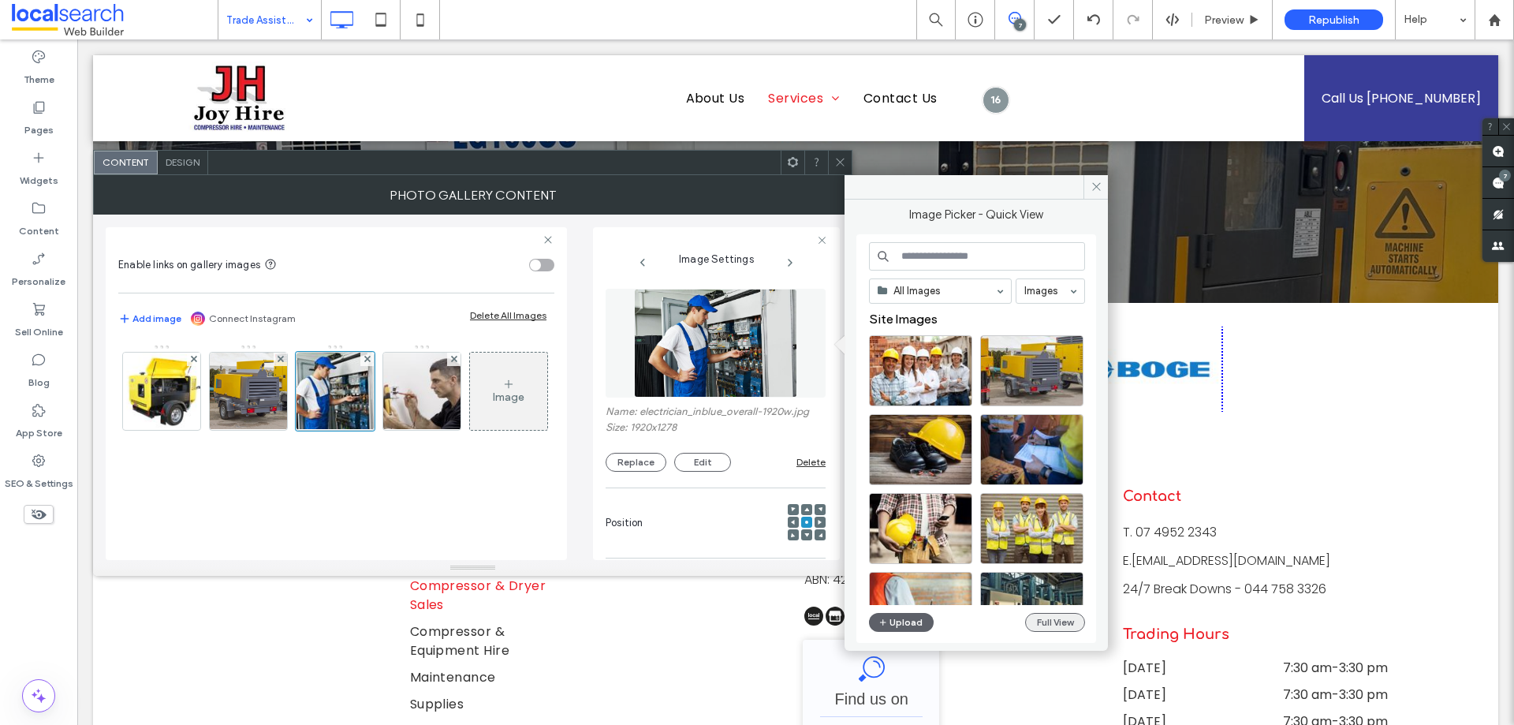
click at [1067, 621] on button "Full View" at bounding box center [1055, 622] width 60 height 19
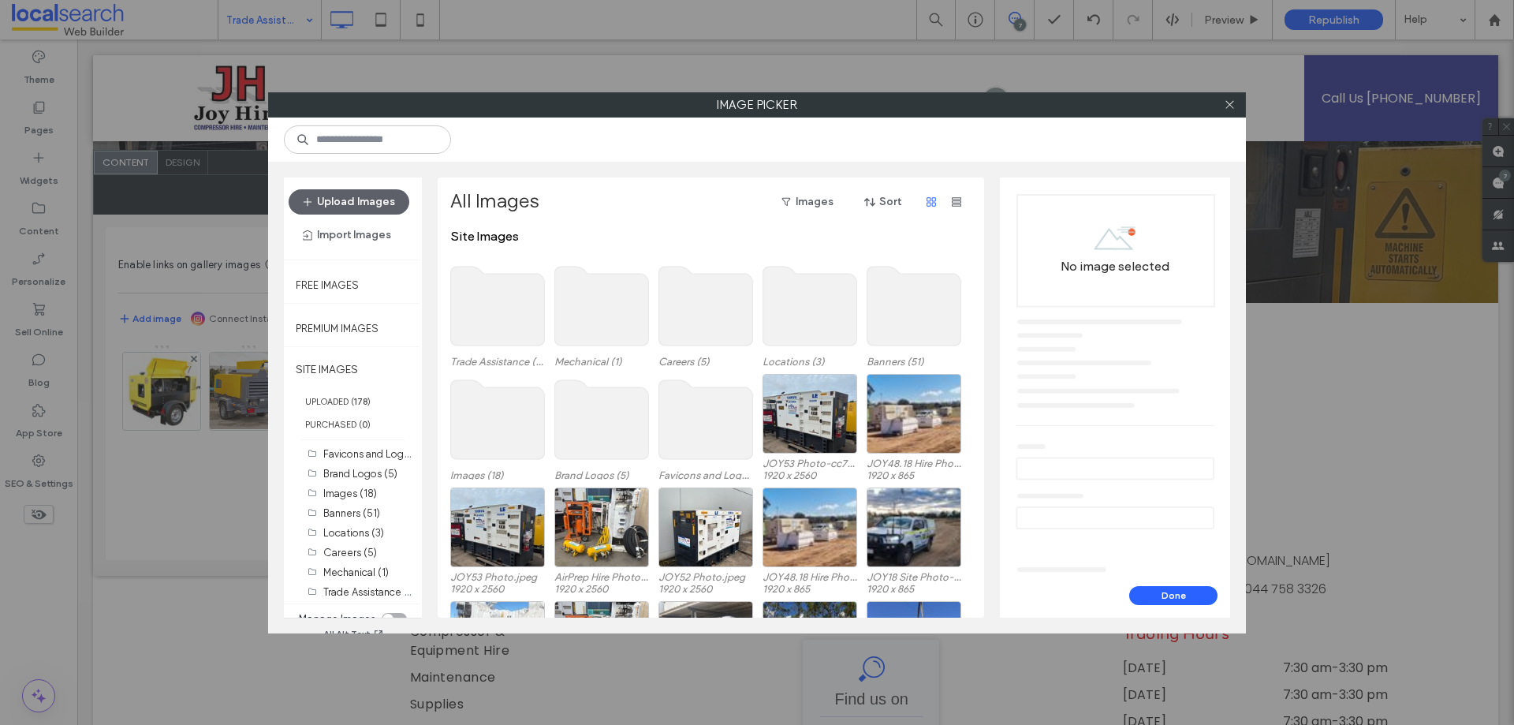
click at [513, 294] on use at bounding box center [498, 306] width 94 height 79
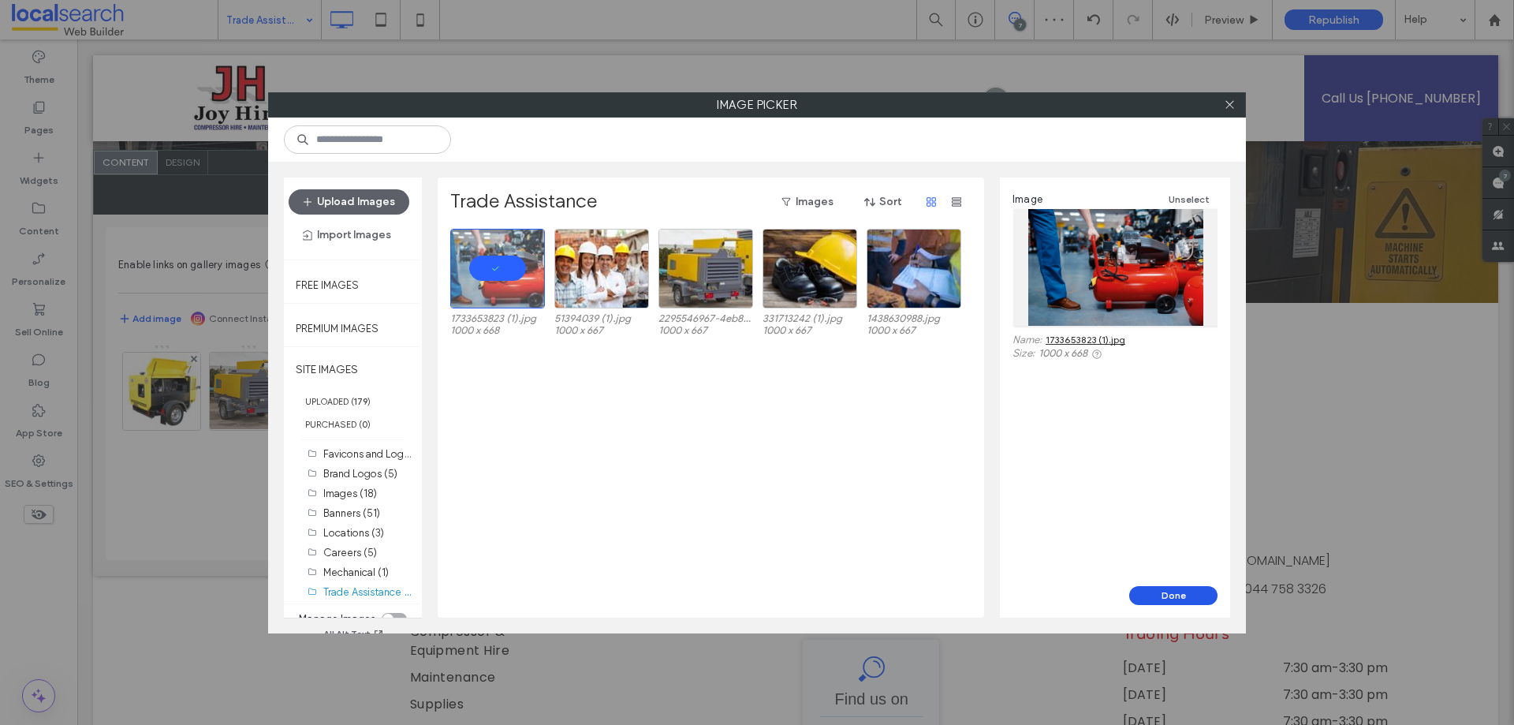
click at [1165, 596] on button "Done" at bounding box center [1173, 595] width 88 height 19
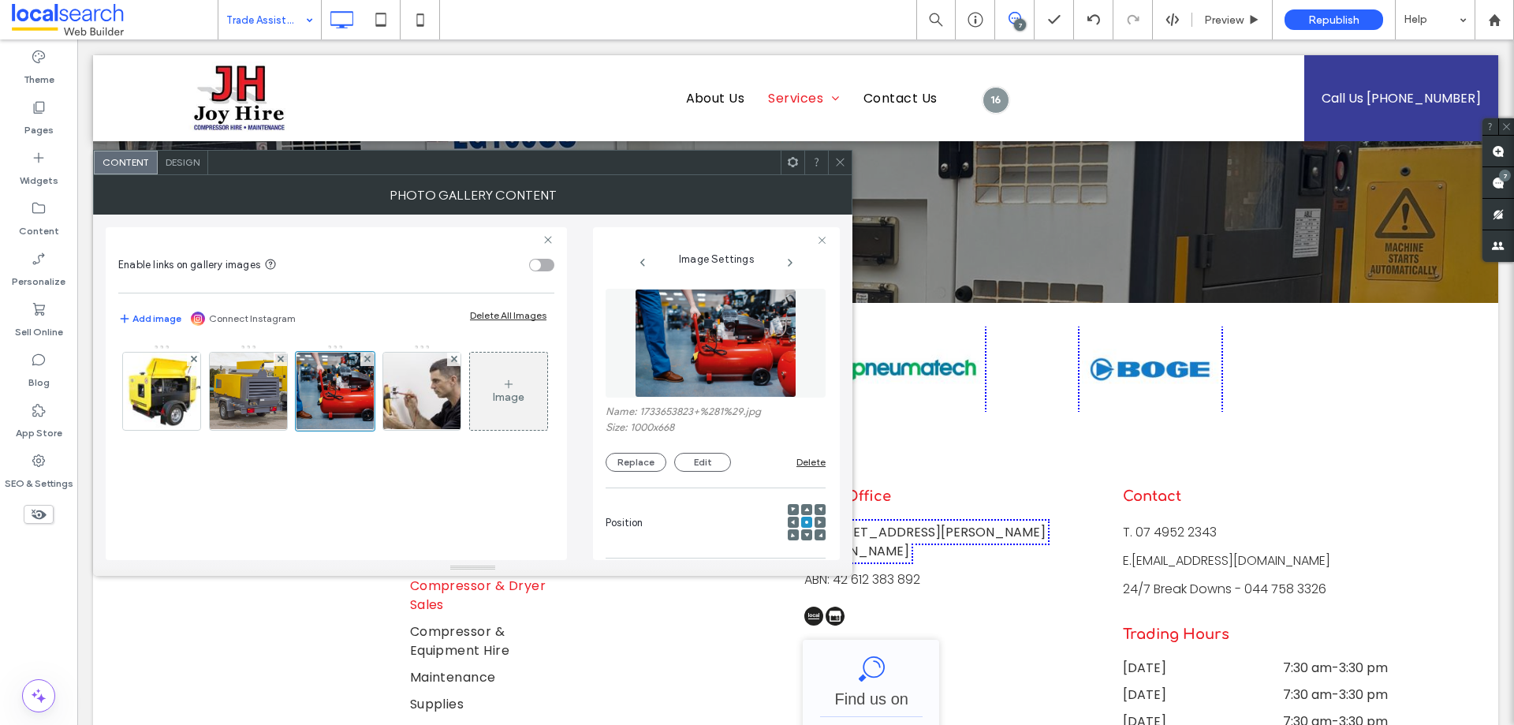
click at [841, 156] on icon at bounding box center [840, 162] width 12 height 12
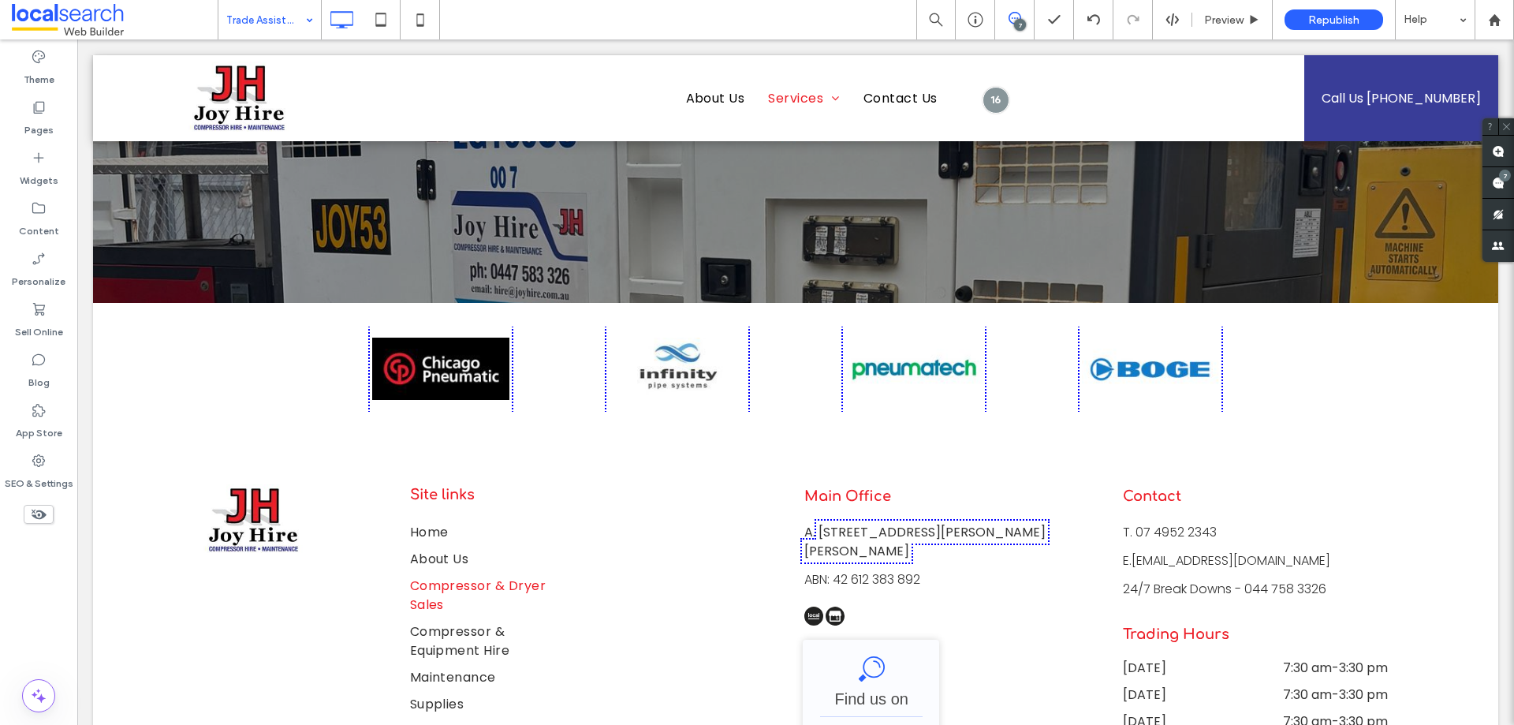
type input "*********"
type input "**"
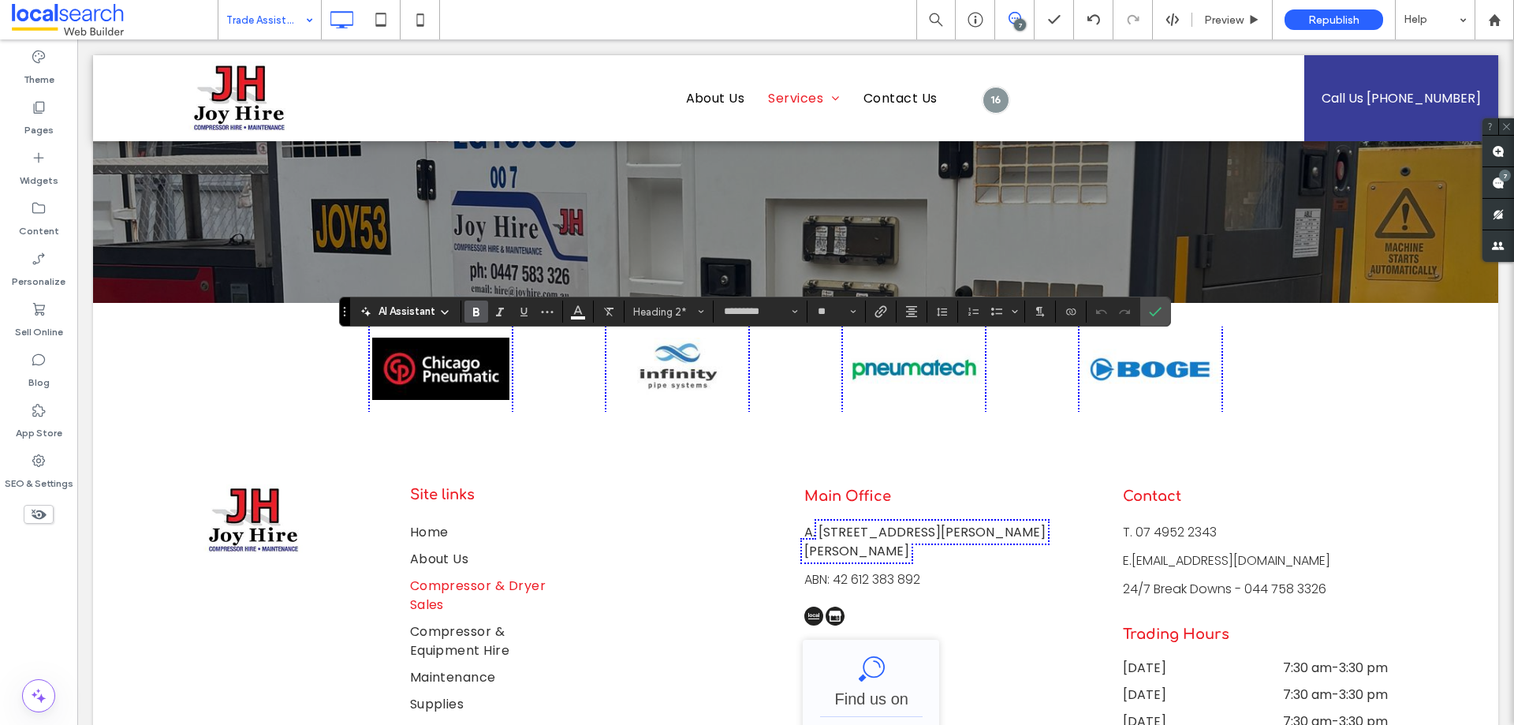
click at [40, 613] on div "Theme Pages Widgets Content Personalize Sell Online Blog App Store SEO & Settin…" at bounding box center [38, 381] width 77 height 685
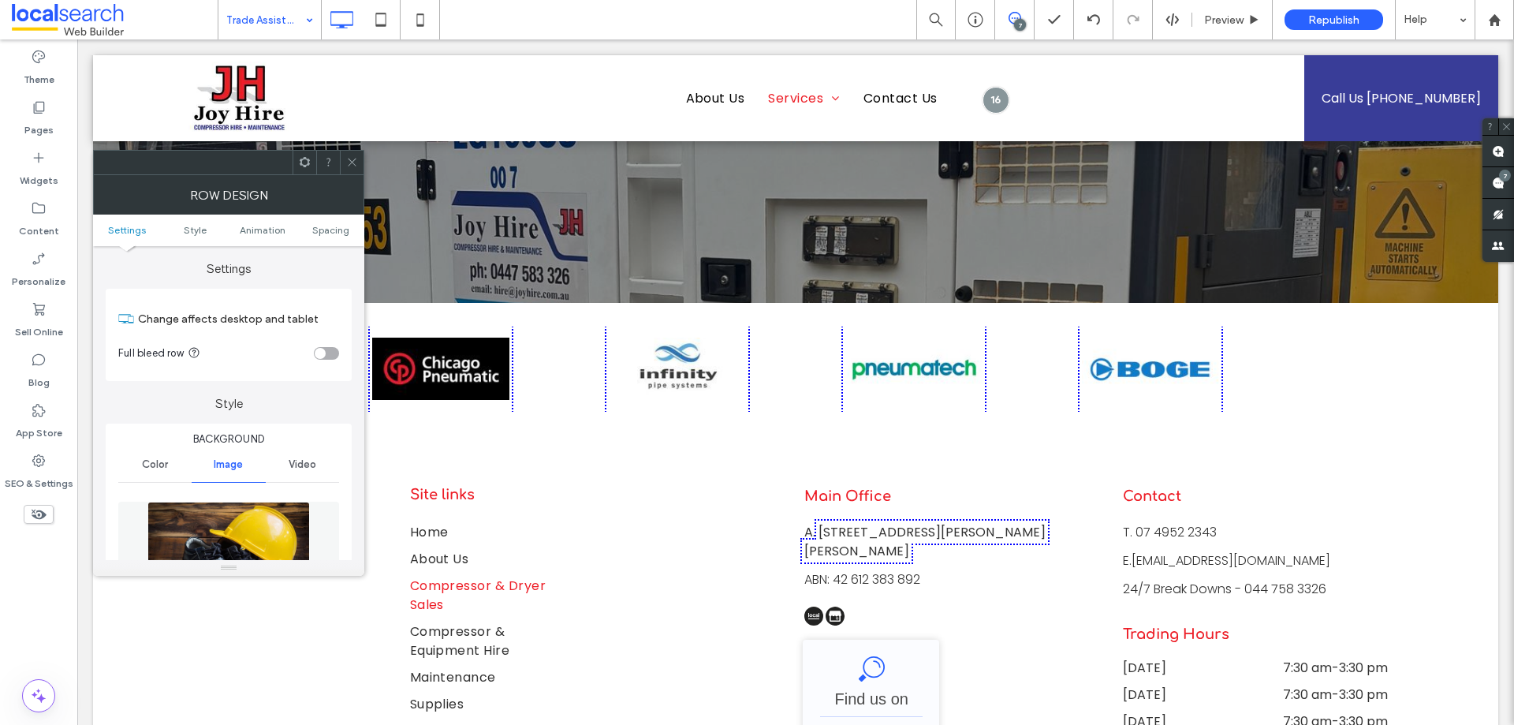
click at [250, 539] on img at bounding box center [228, 555] width 162 height 109
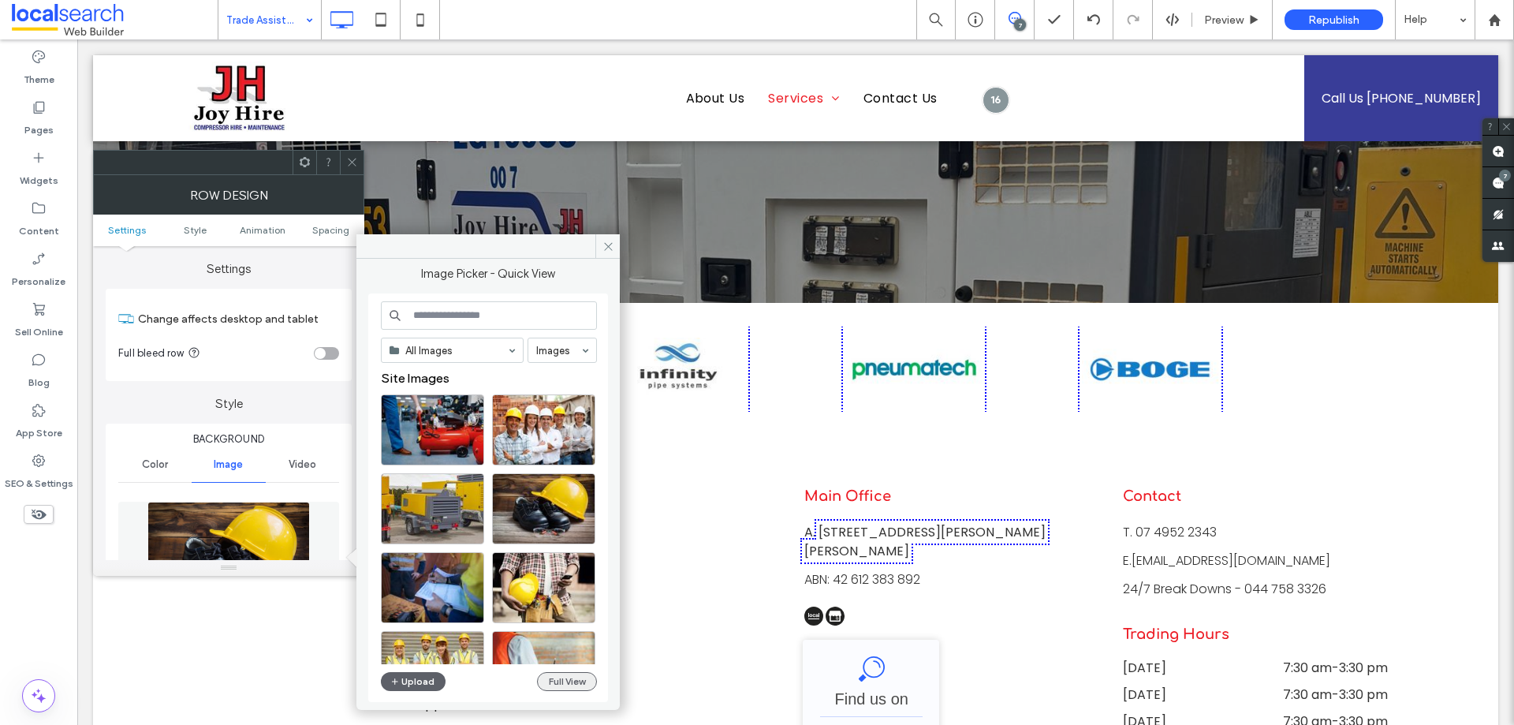
click at [558, 677] on button "Full View" at bounding box center [567, 681] width 60 height 19
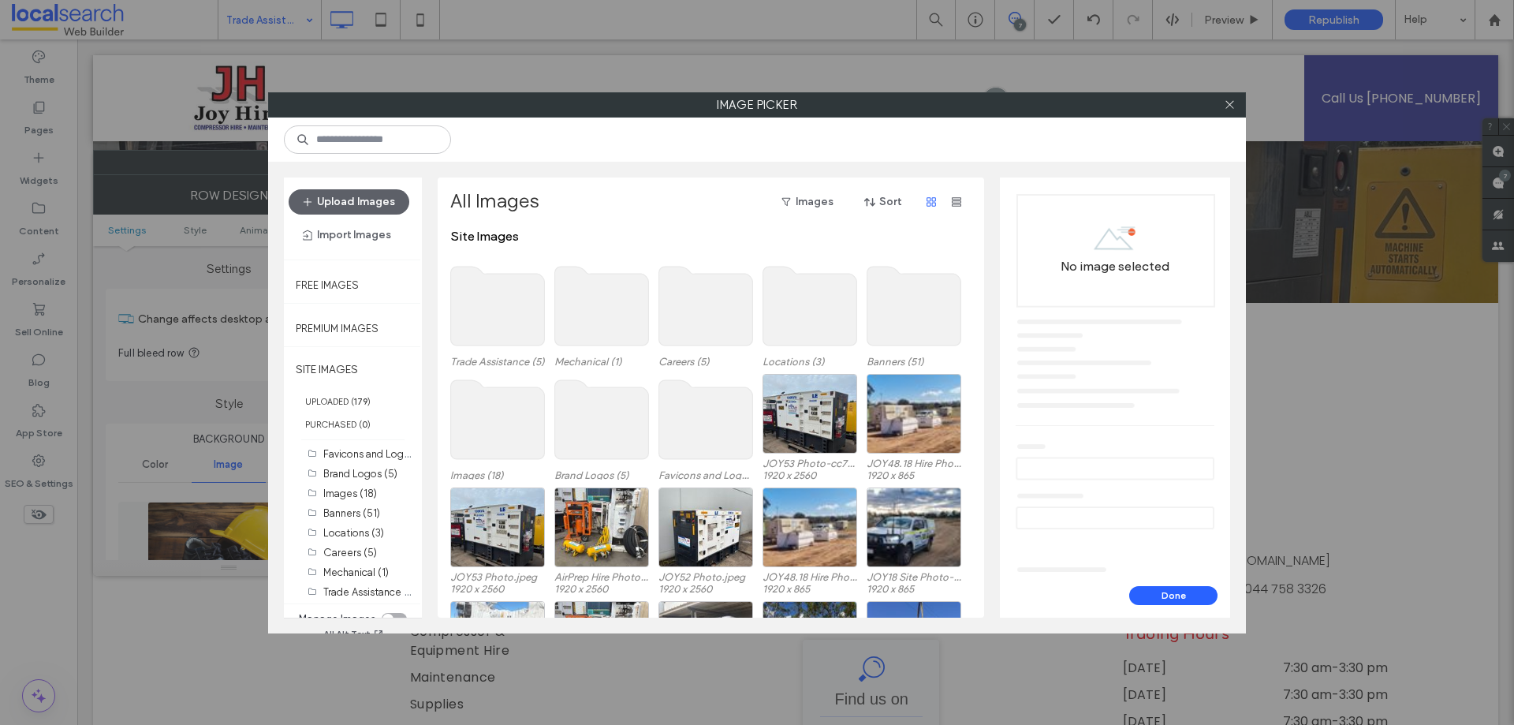
click at [520, 308] on use at bounding box center [498, 306] width 94 height 79
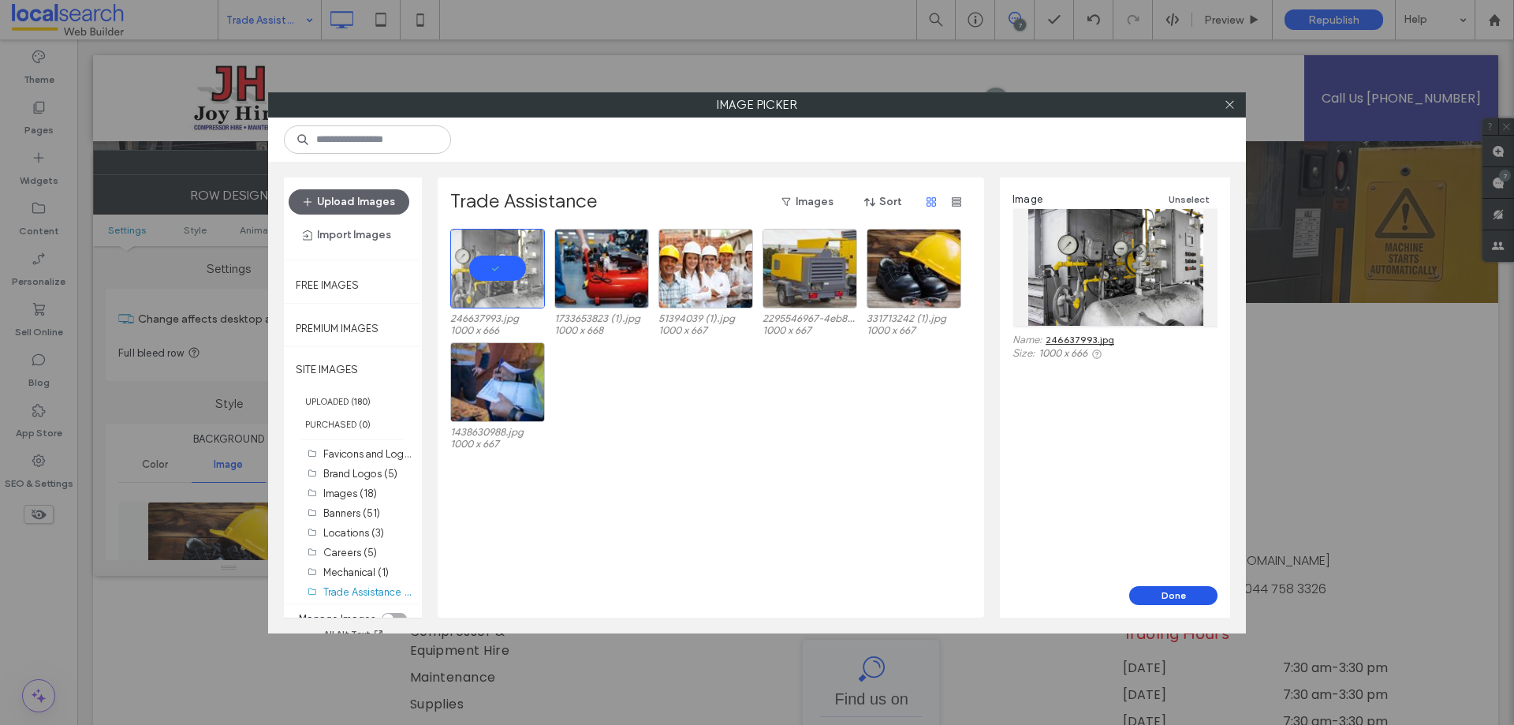
click at [1187, 595] on button "Done" at bounding box center [1173, 595] width 88 height 19
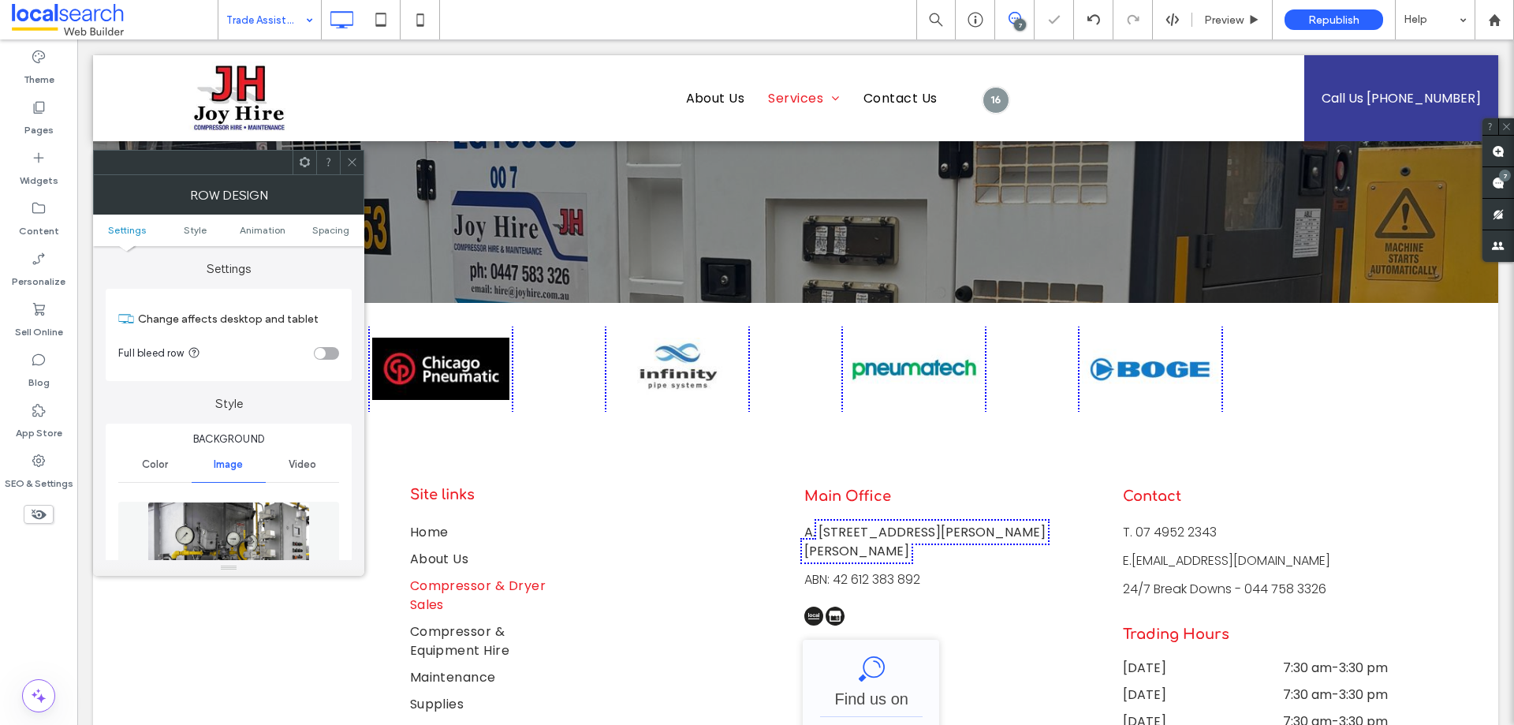
click at [352, 156] on icon at bounding box center [352, 162] width 12 height 12
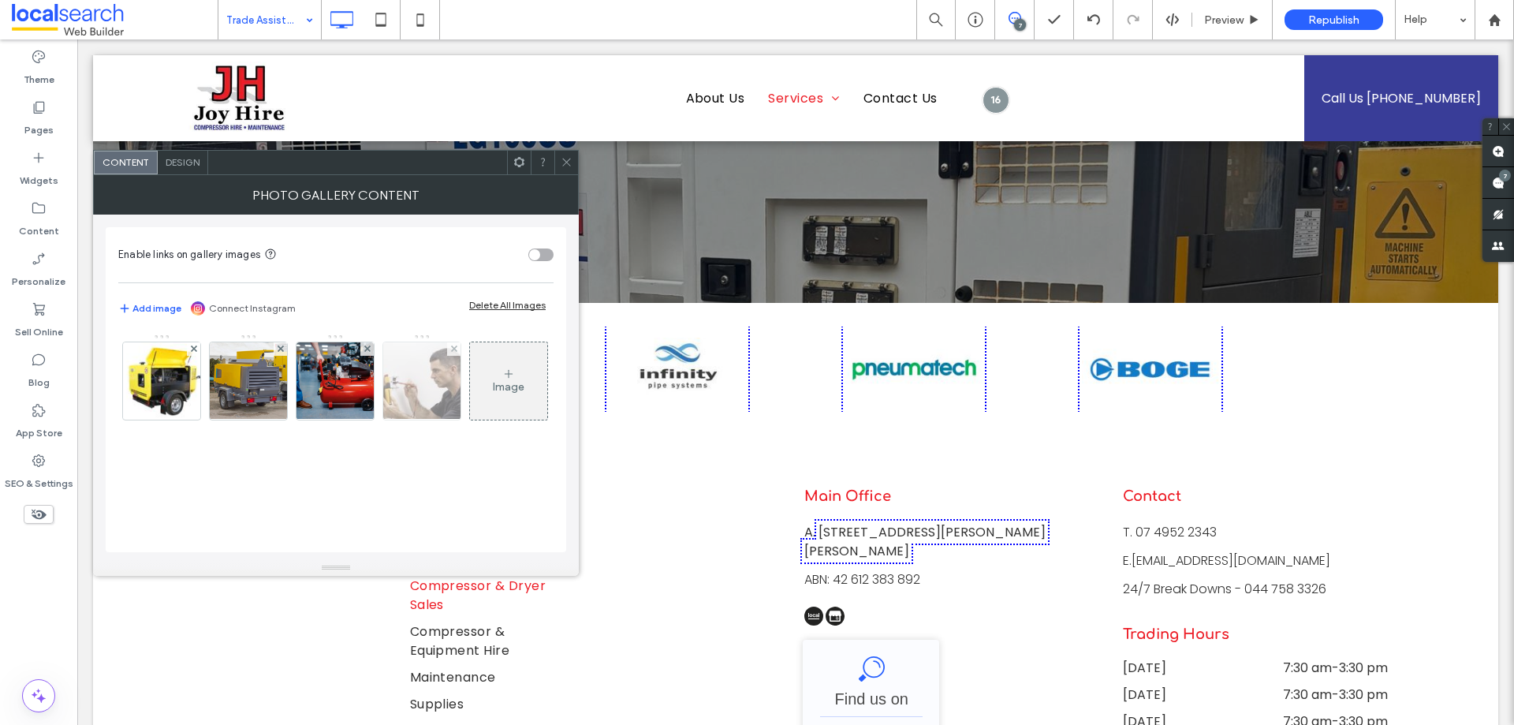
click at [410, 385] on img at bounding box center [422, 380] width 116 height 77
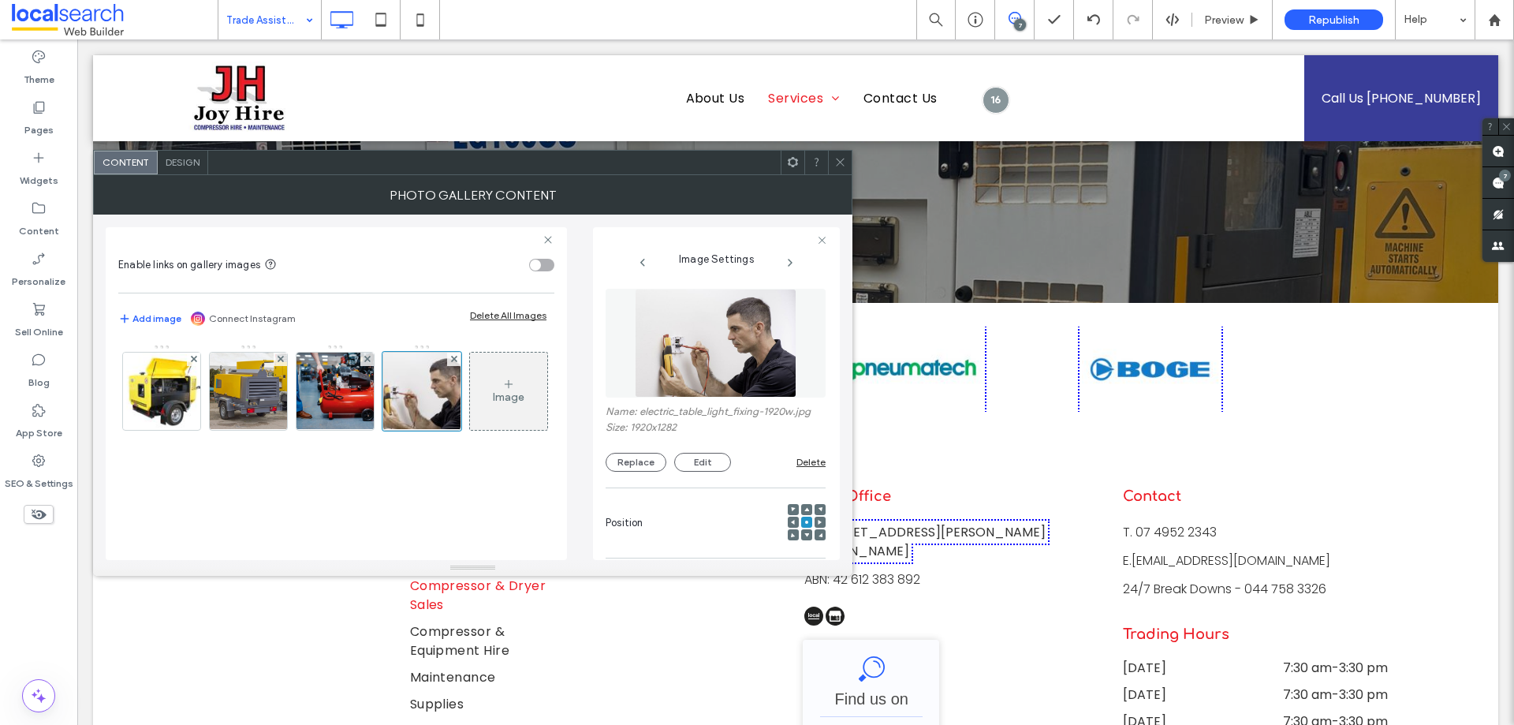
click at [755, 367] on figure at bounding box center [716, 343] width 220 height 109
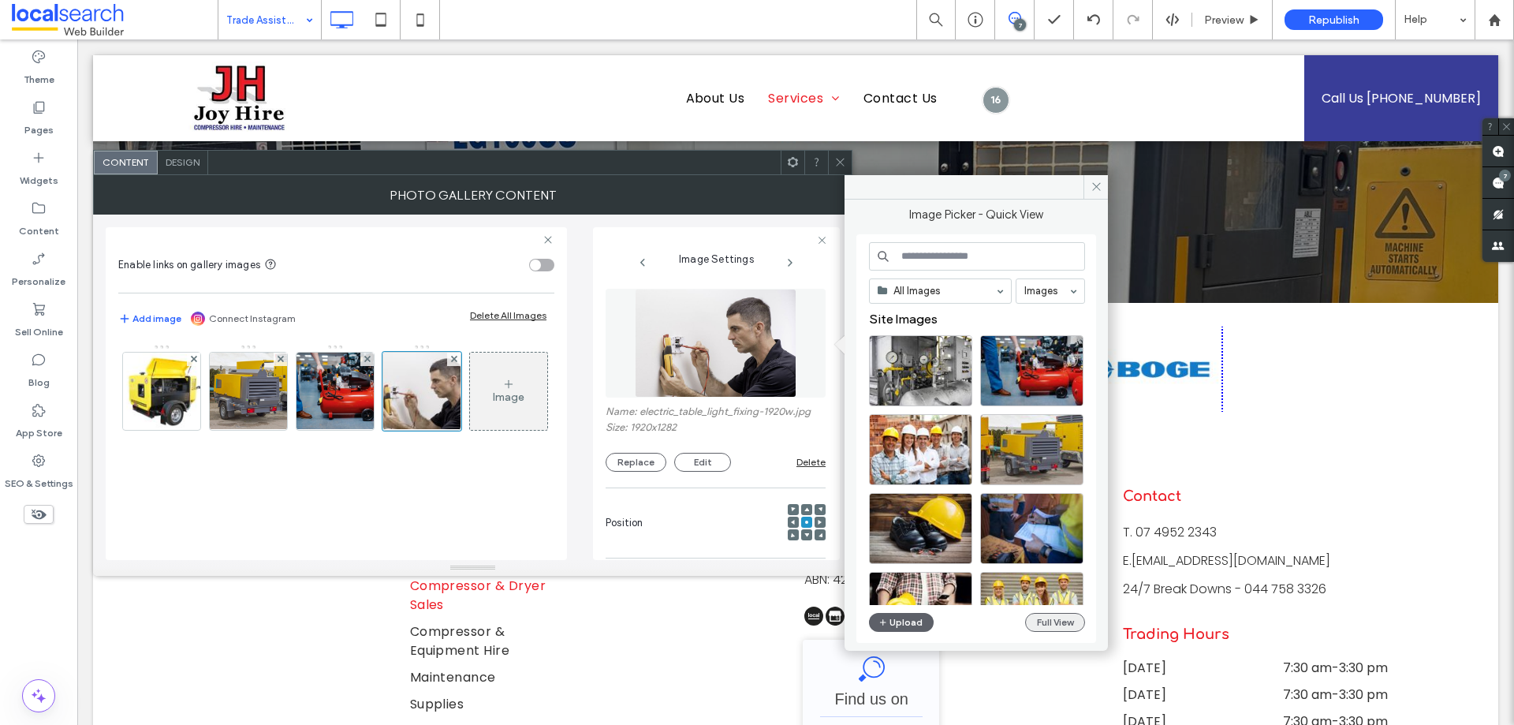
click at [1060, 624] on button "Full View" at bounding box center [1055, 622] width 60 height 19
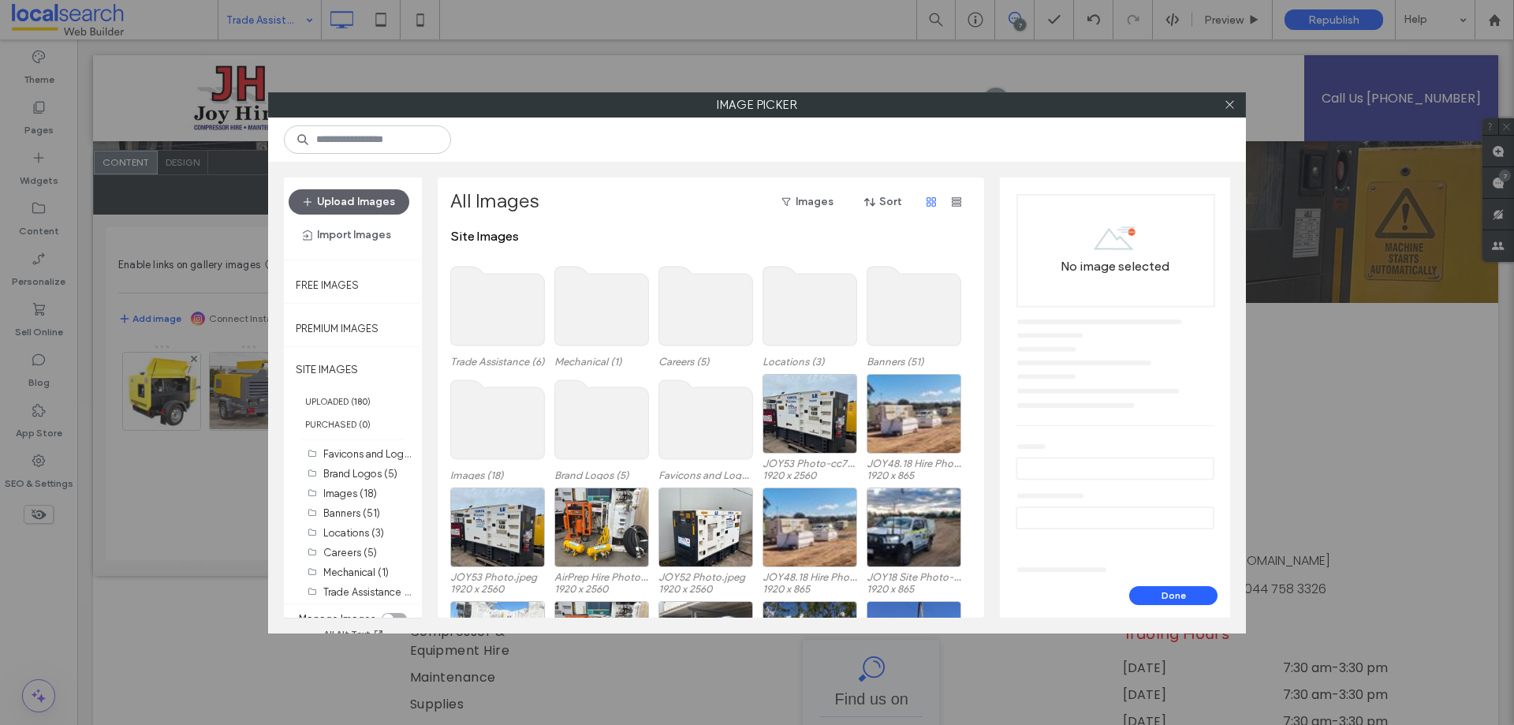
click at [501, 313] on use at bounding box center [498, 306] width 94 height 79
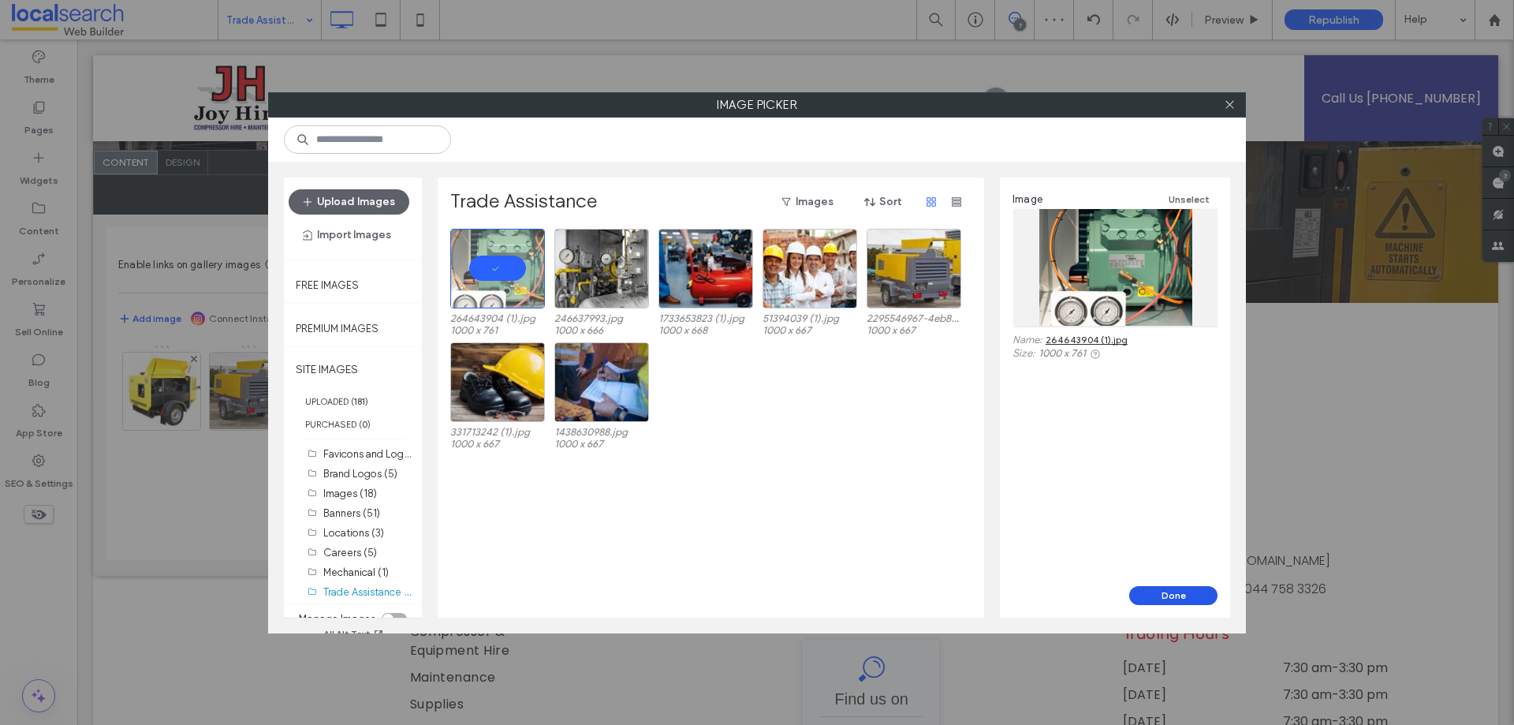
click at [1172, 589] on button "Done" at bounding box center [1173, 595] width 88 height 19
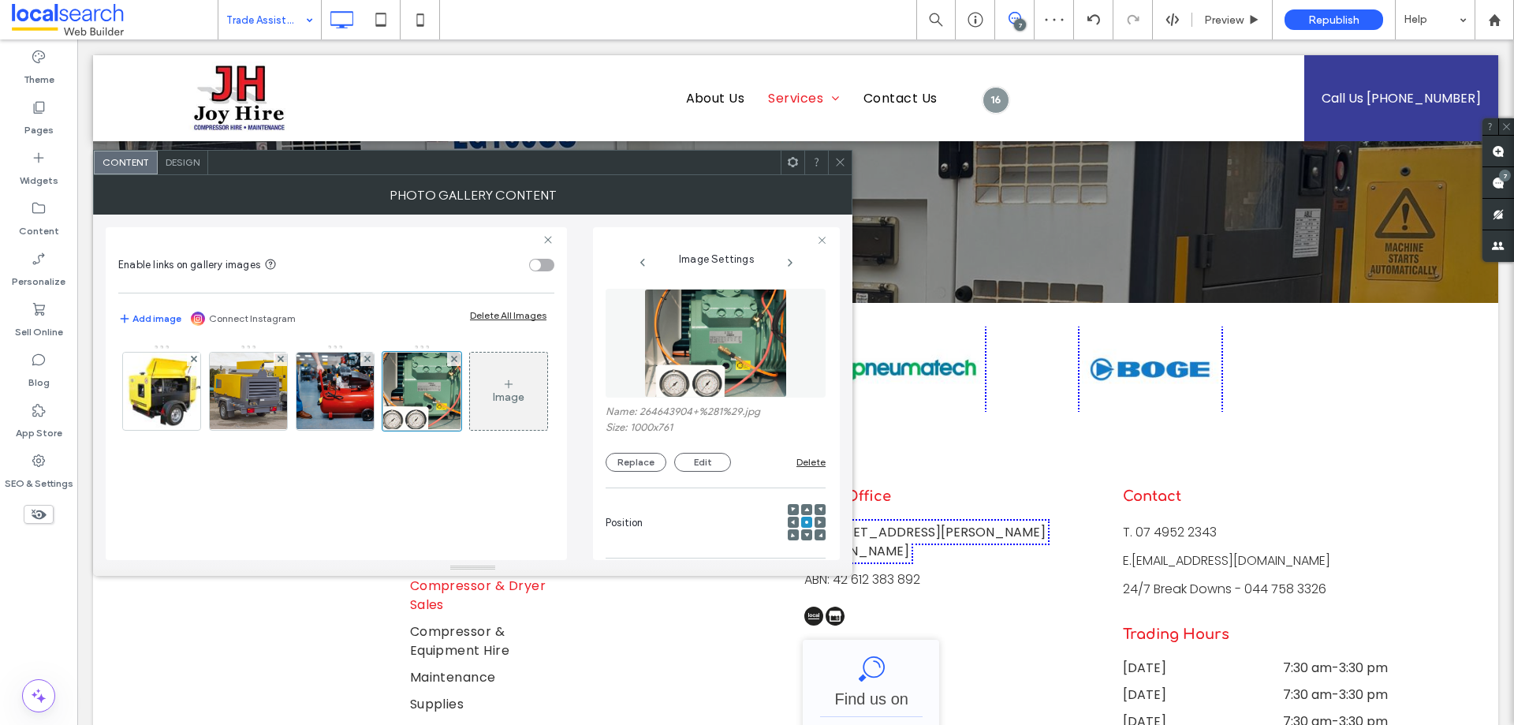
click at [843, 158] on icon at bounding box center [840, 162] width 12 height 12
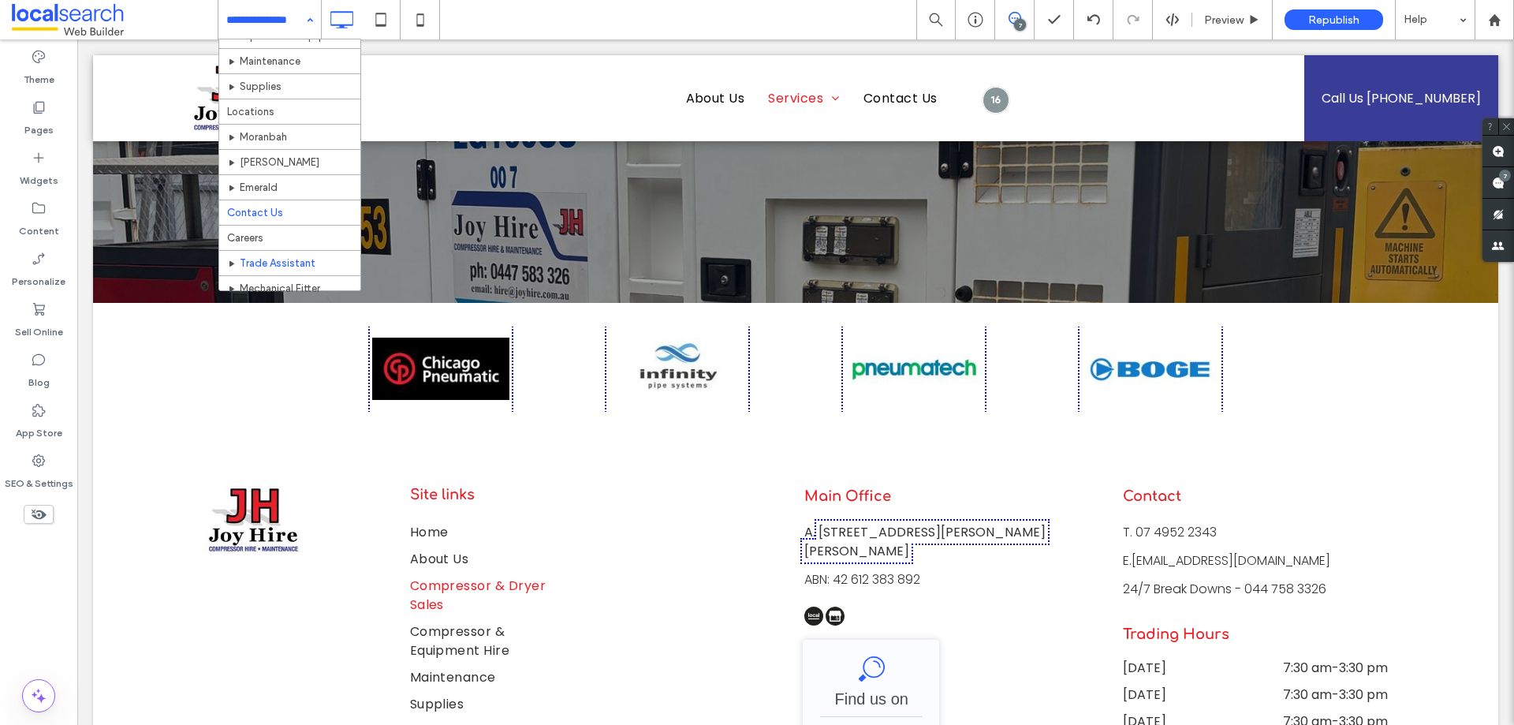
scroll to position [199, 0]
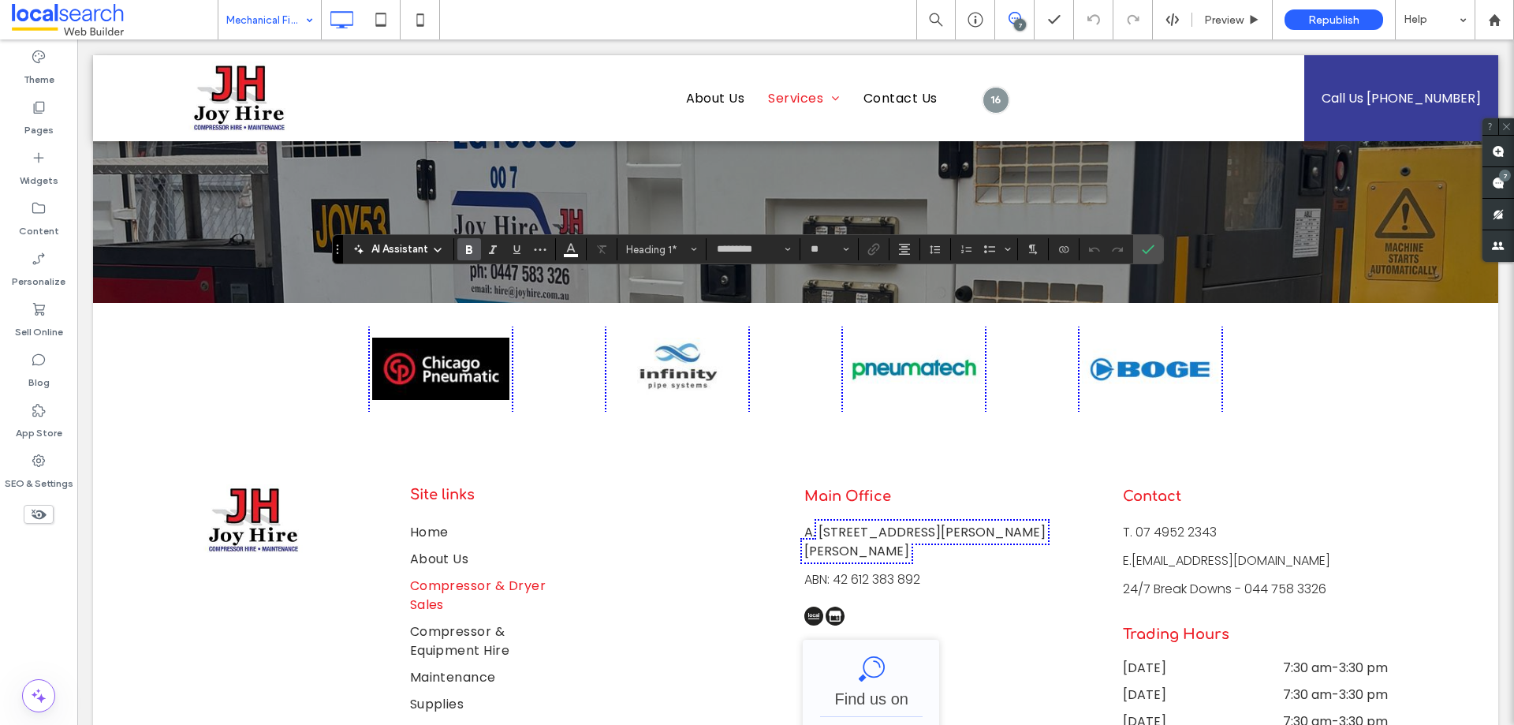
click at [37, 568] on div "Theme Pages Widgets Content Personalize Sell Online Blog App Store SEO & Settin…" at bounding box center [38, 381] width 77 height 685
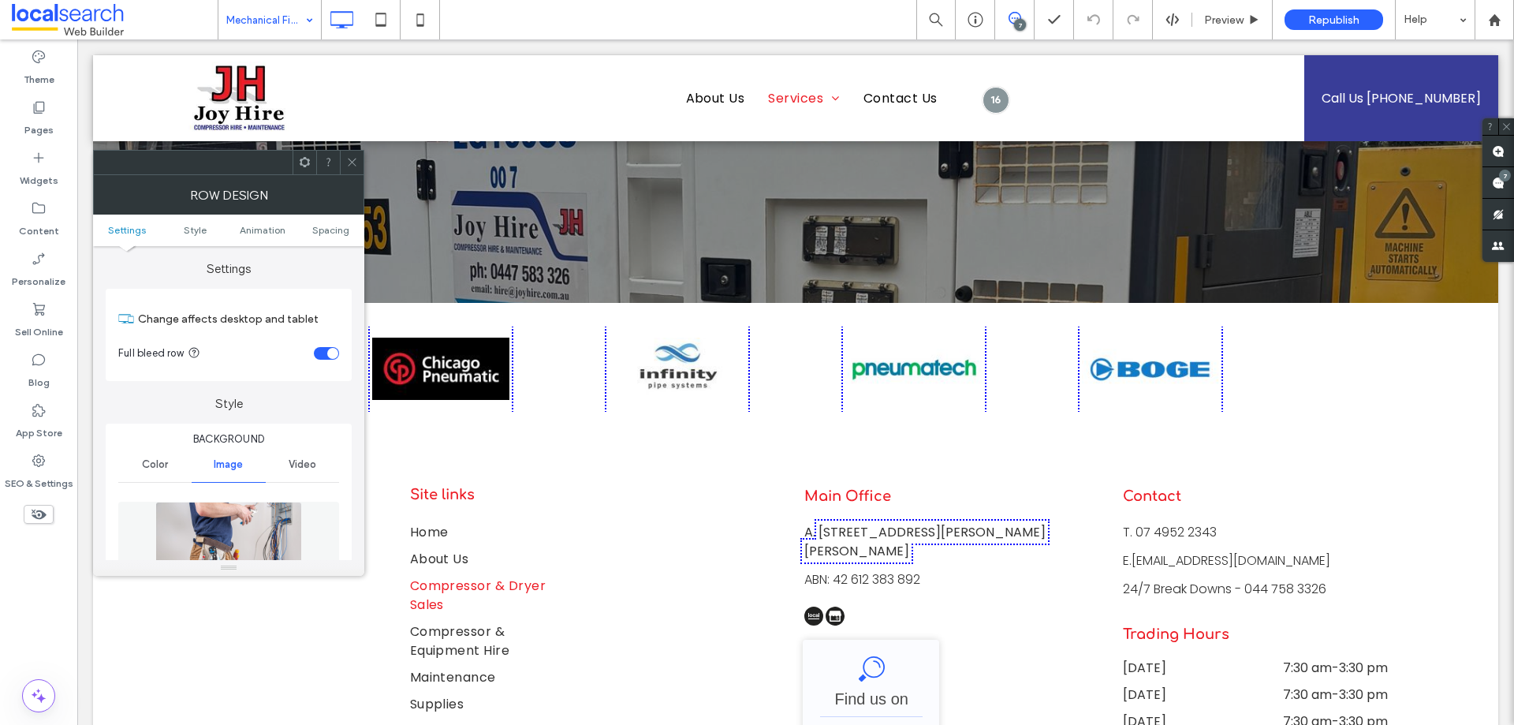
click at [237, 507] on img at bounding box center [228, 555] width 146 height 109
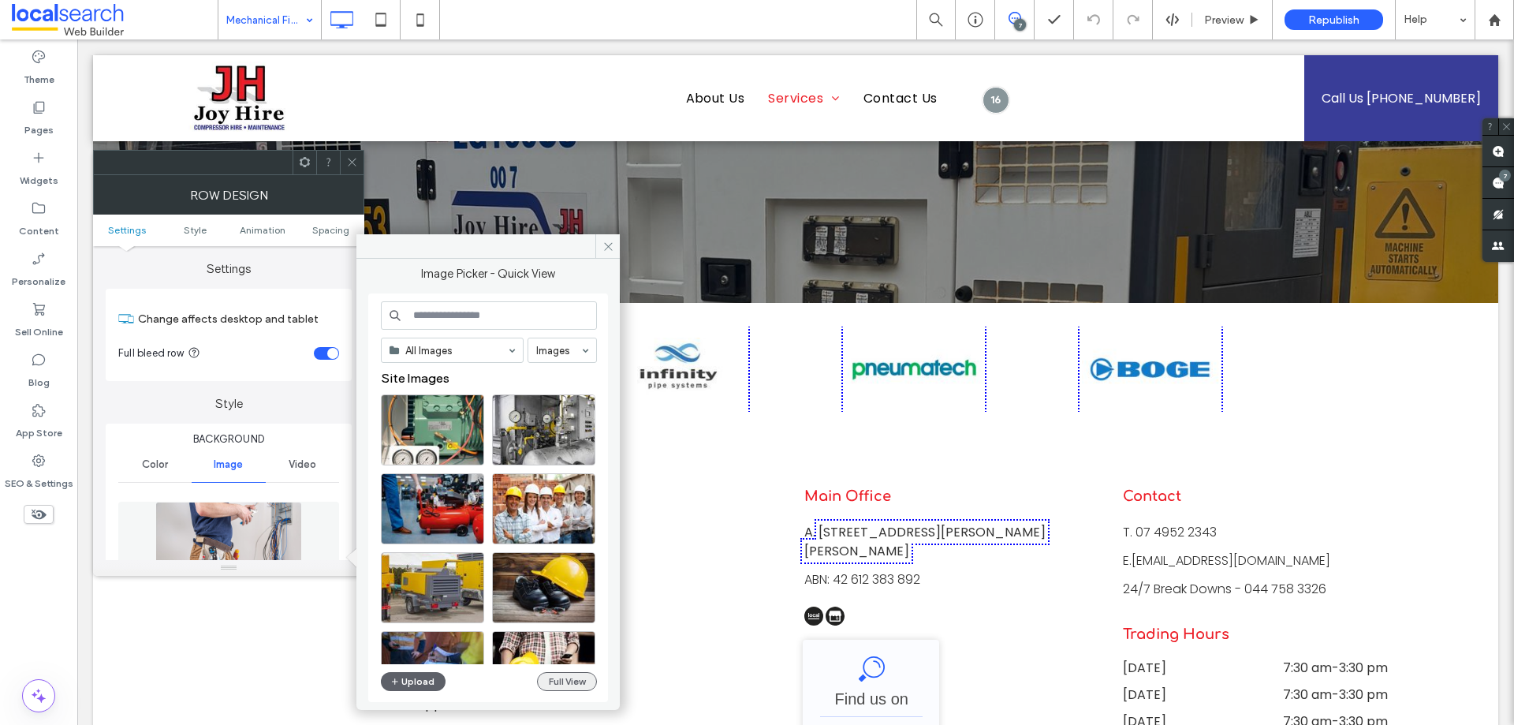
click at [572, 680] on button "Full View" at bounding box center [567, 681] width 60 height 19
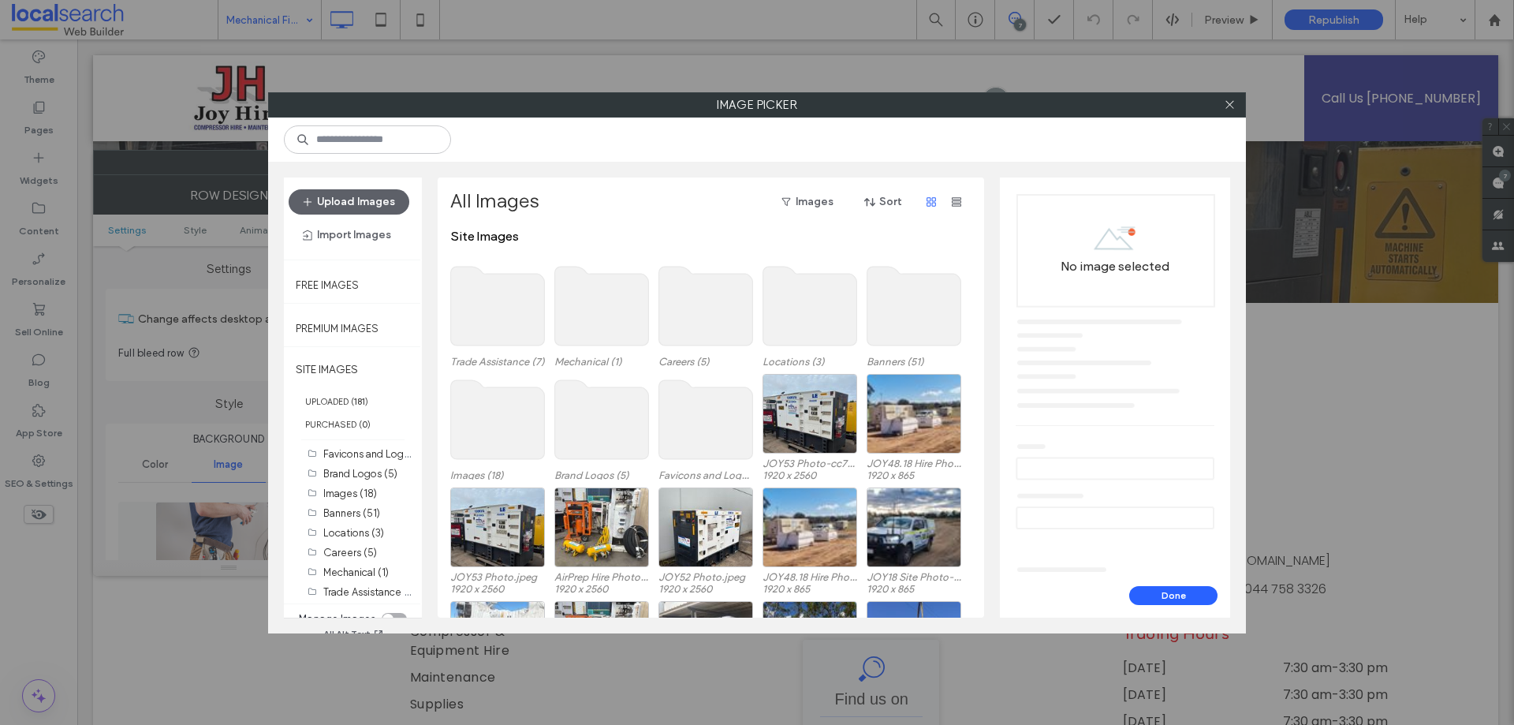
click at [589, 306] on use at bounding box center [602, 306] width 94 height 79
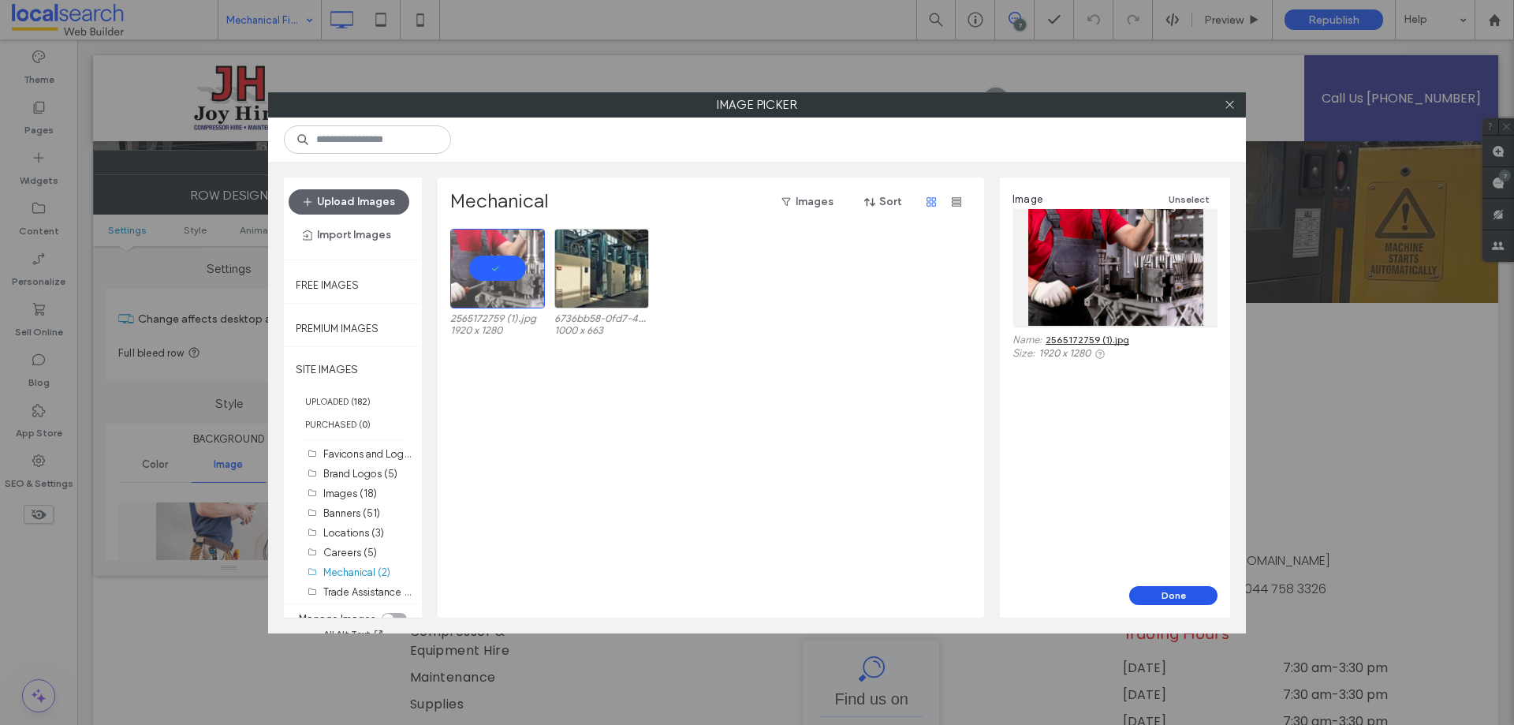
click at [1158, 593] on button "Done" at bounding box center [1173, 595] width 88 height 19
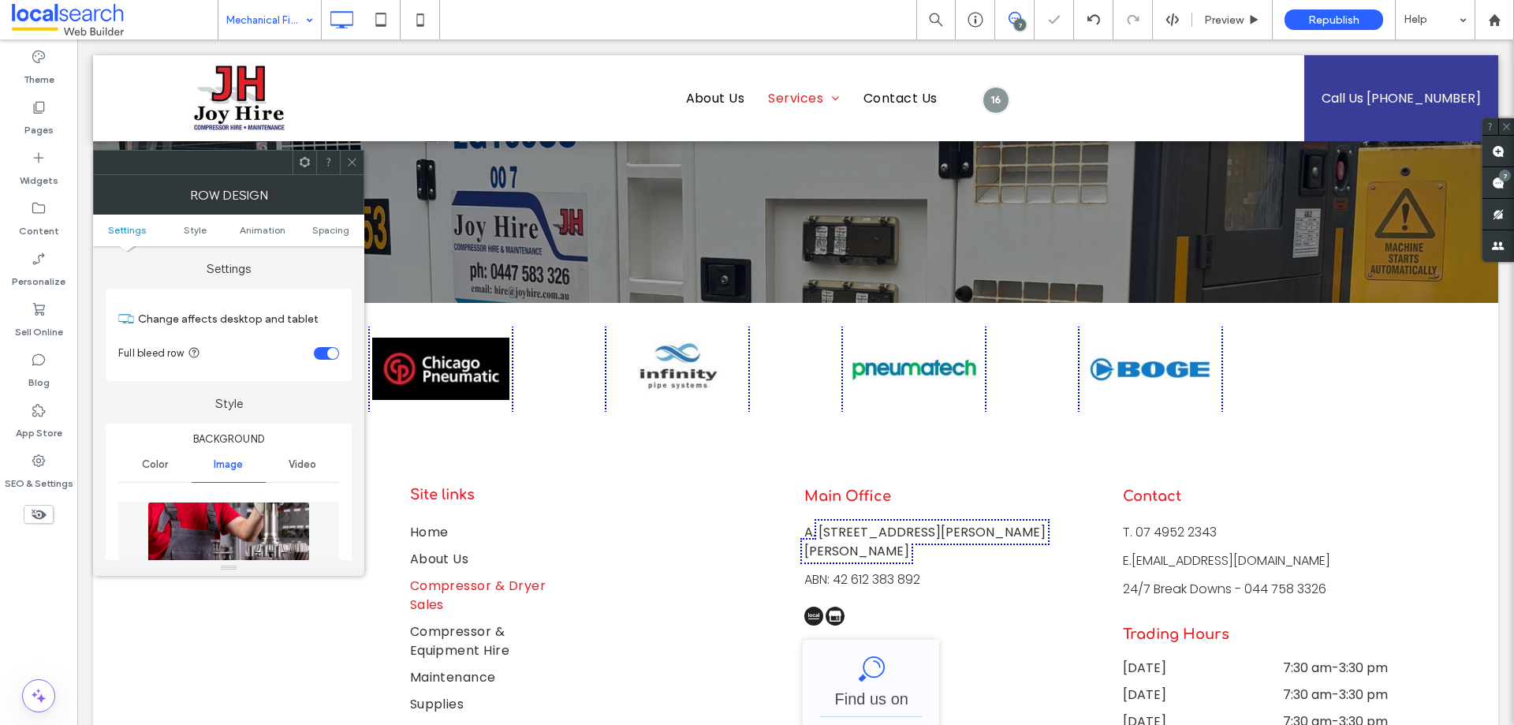
click at [345, 155] on div at bounding box center [352, 163] width 24 height 24
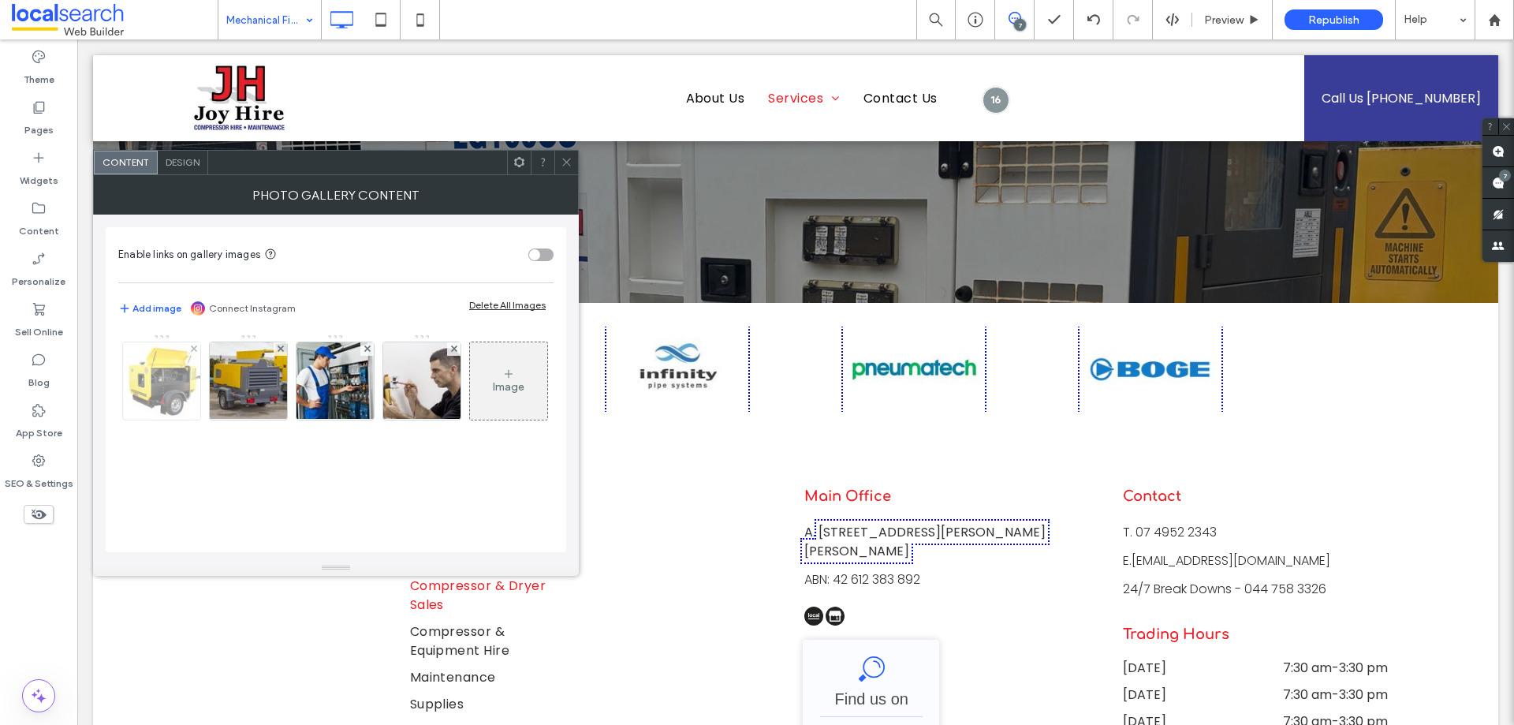
click at [155, 375] on img at bounding box center [161, 380] width 117 height 77
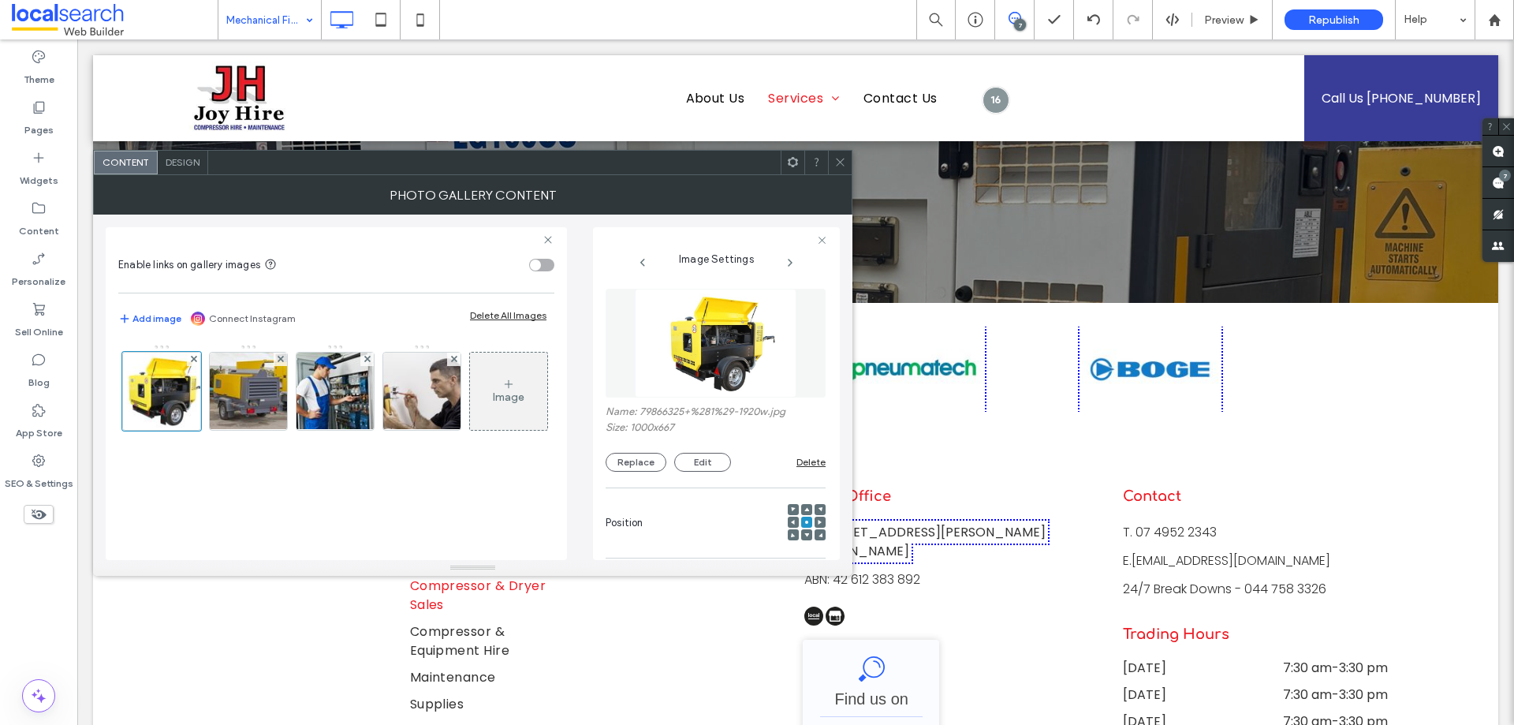
click at [727, 346] on figure at bounding box center [716, 343] width 220 height 109
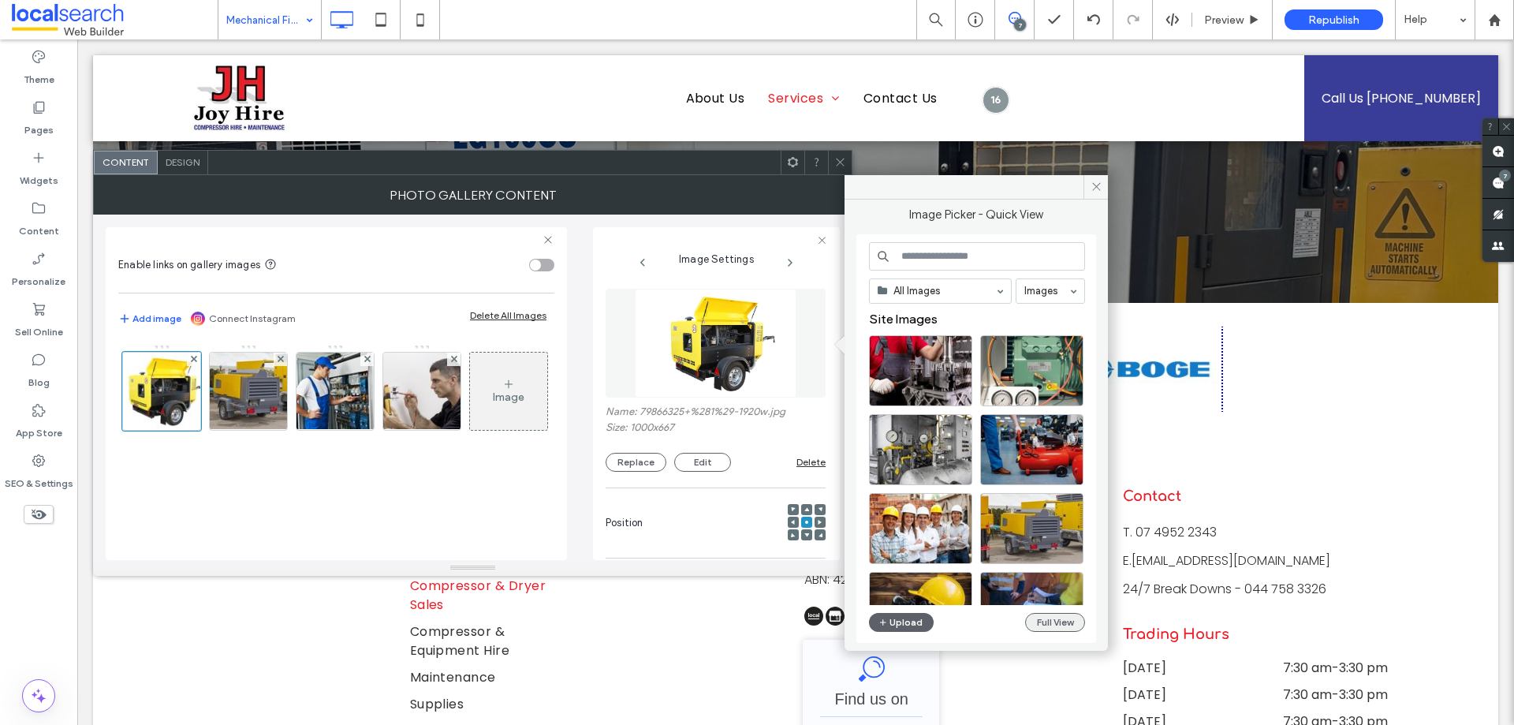
click at [1046, 614] on button "Full View" at bounding box center [1055, 622] width 60 height 19
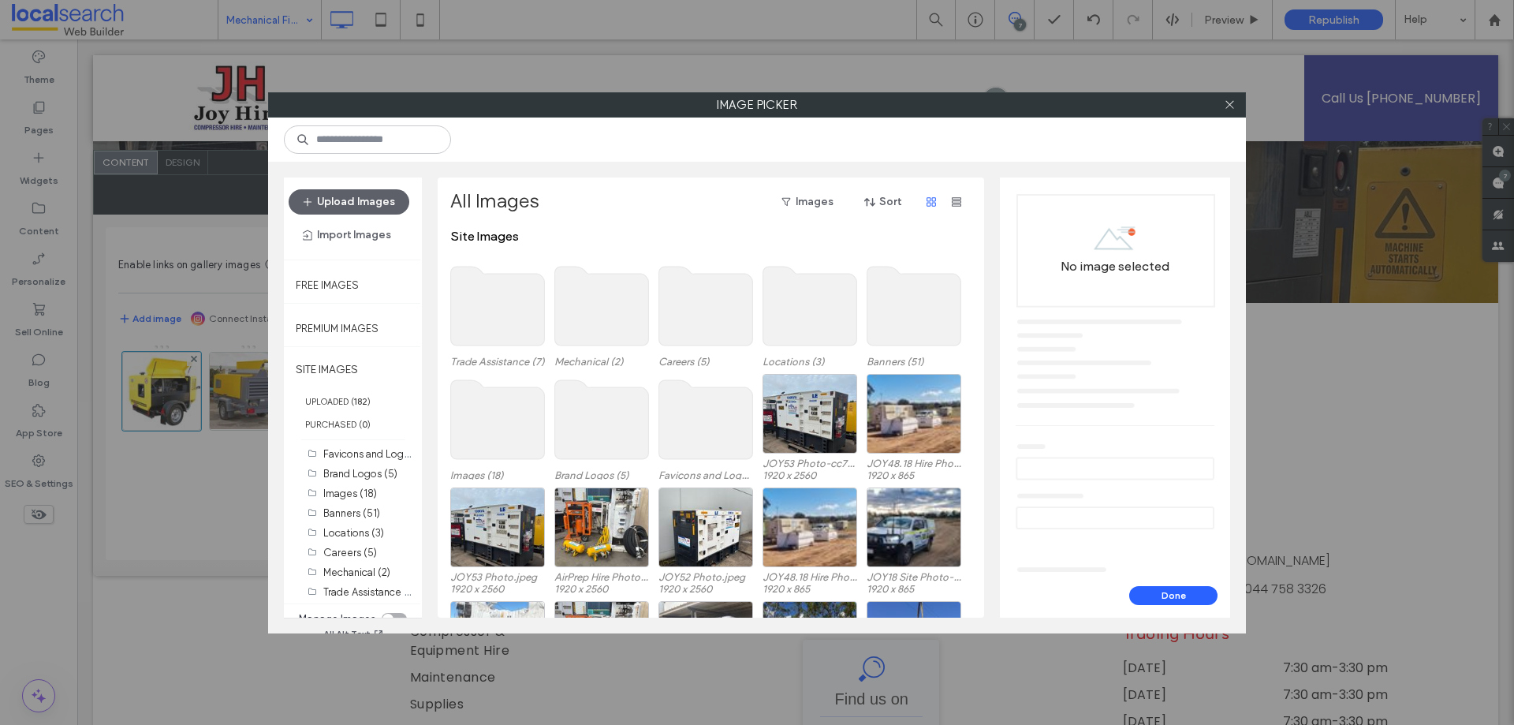
click at [608, 304] on use at bounding box center [602, 306] width 94 height 79
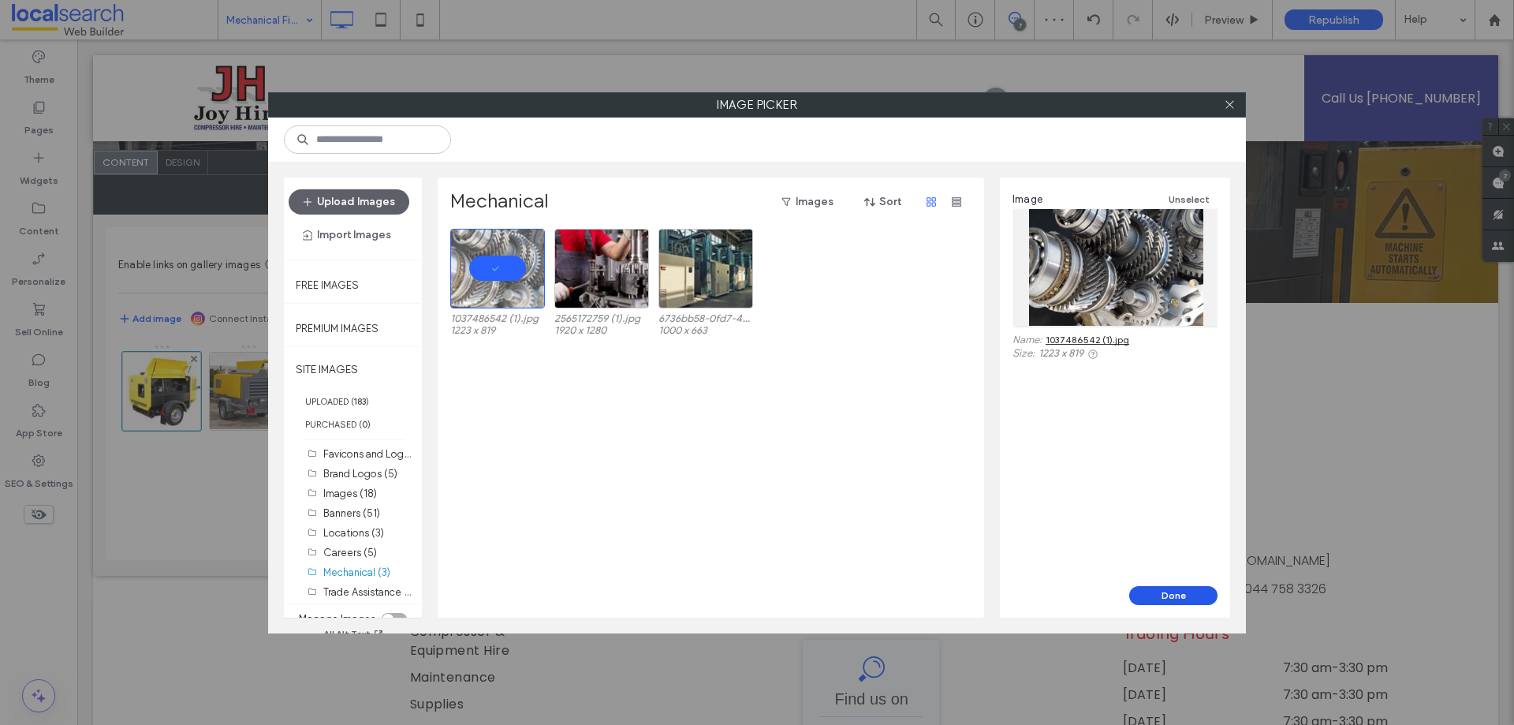
click at [1169, 590] on button "Done" at bounding box center [1173, 595] width 88 height 19
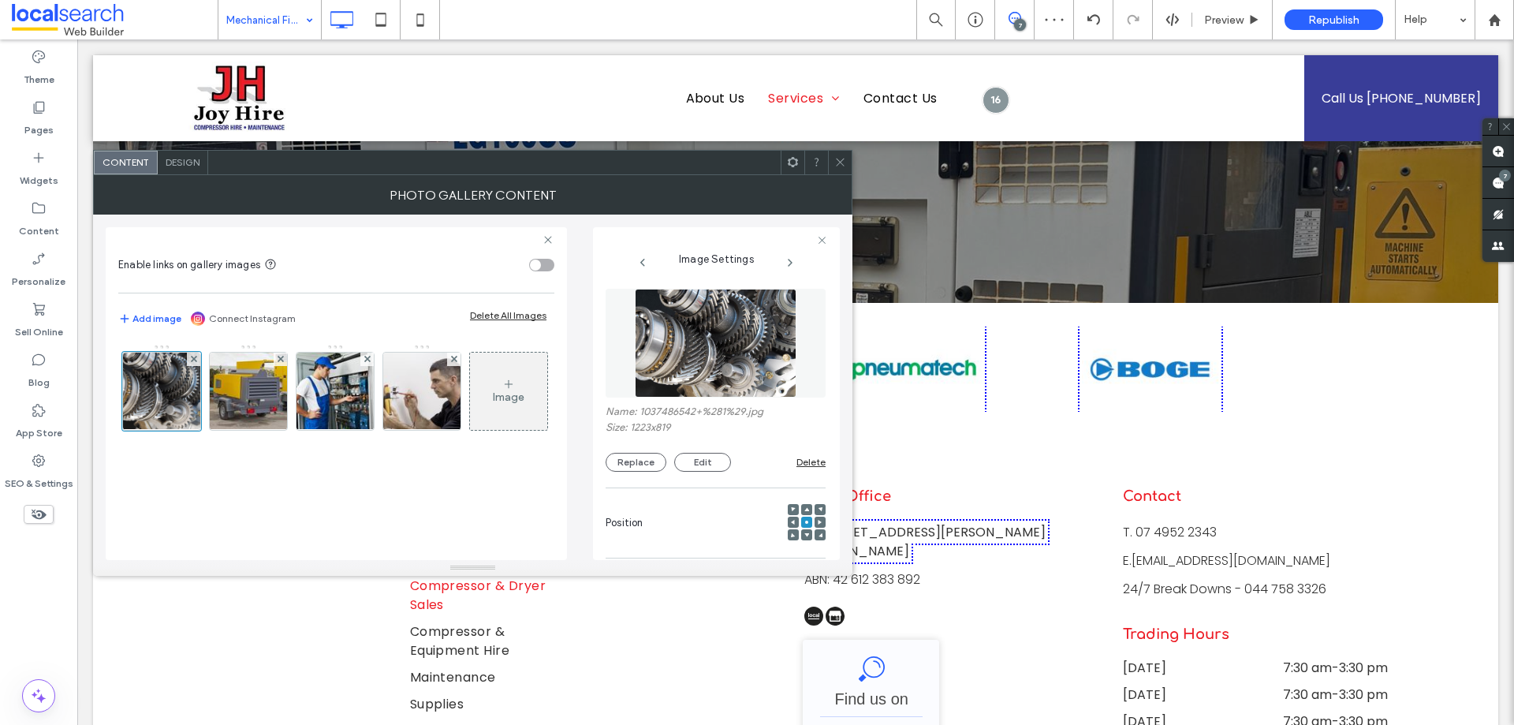
click at [836, 165] on icon at bounding box center [840, 162] width 12 height 12
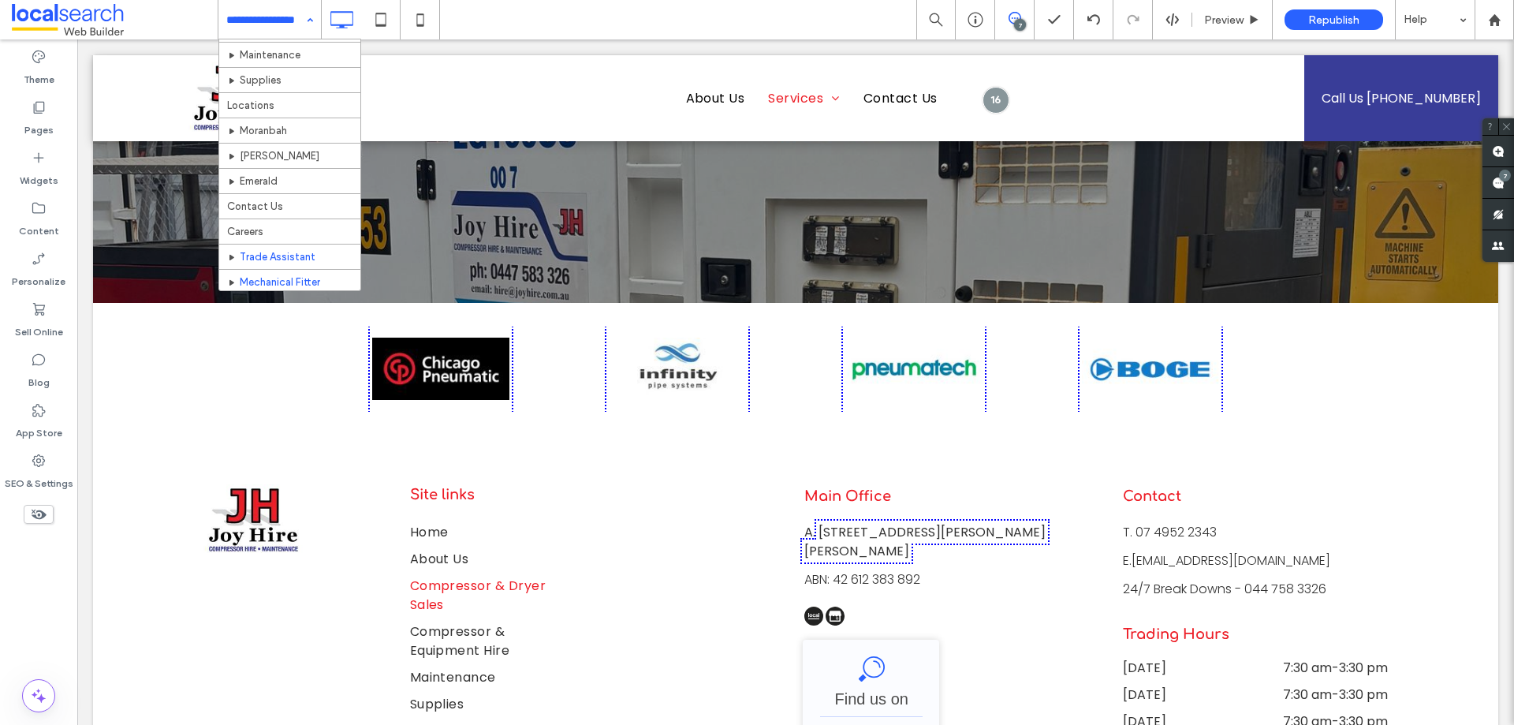
scroll to position [199, 0]
click at [303, 23] on div "Home About Us Compressor & Dryer Sales Compressor & Equipment Hire Maintenance …" at bounding box center [269, 19] width 103 height 39
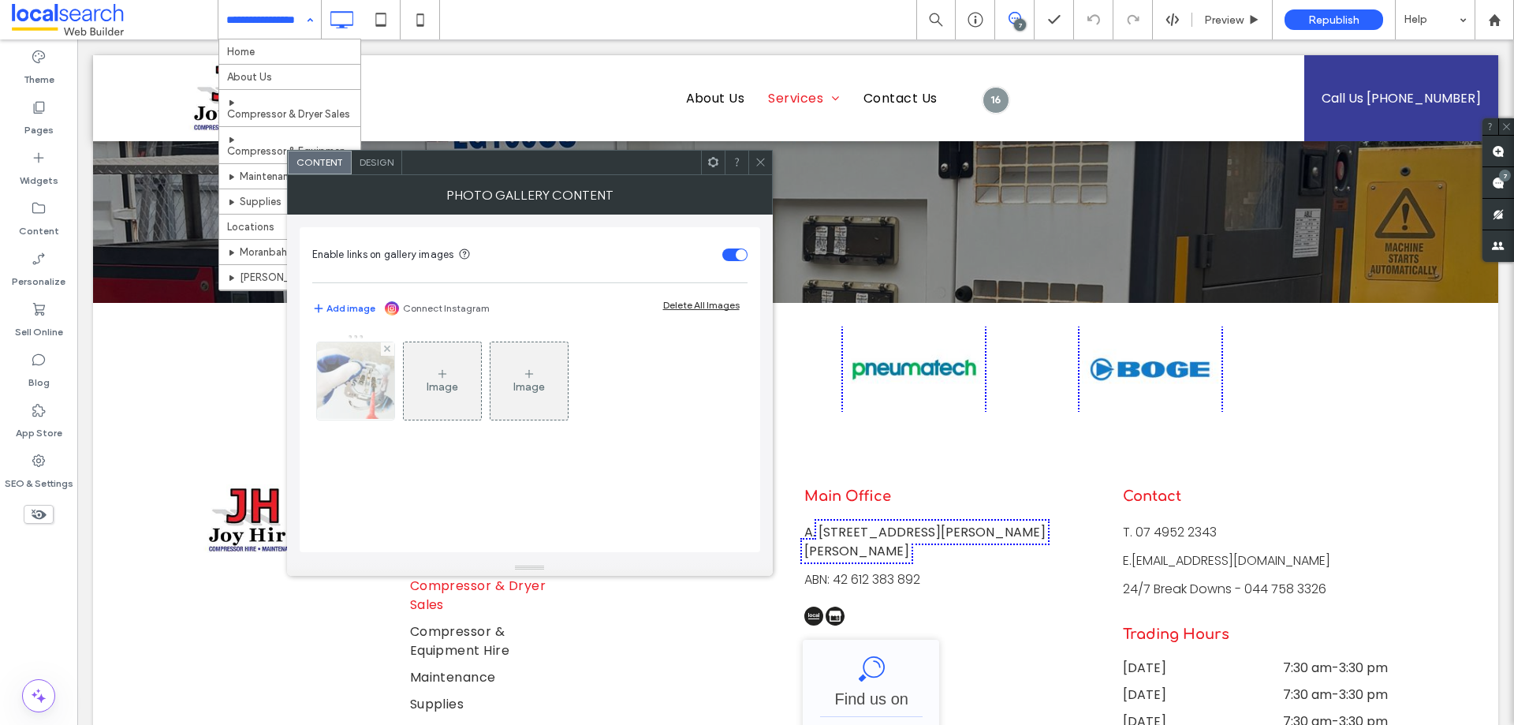
click at [334, 399] on img at bounding box center [354, 380] width 117 height 77
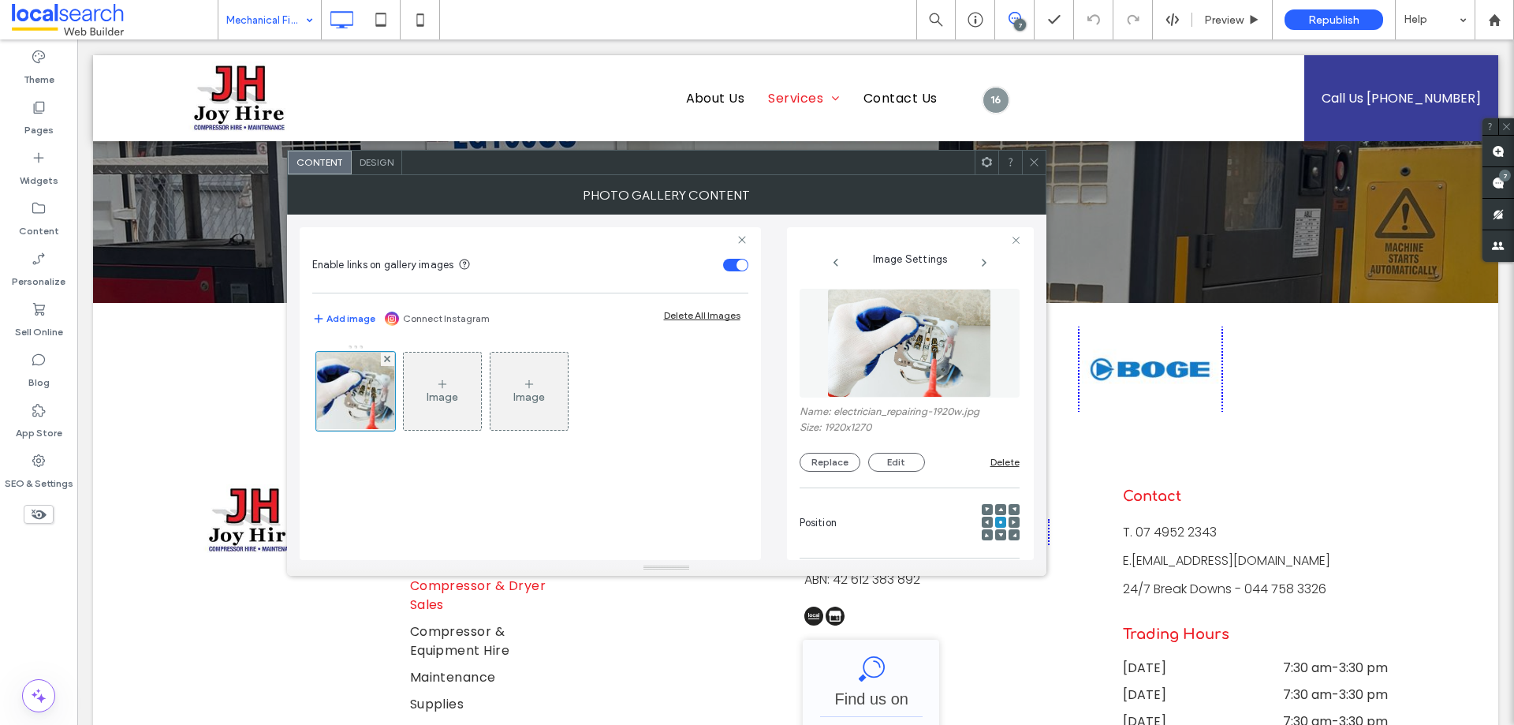
click at [967, 367] on img at bounding box center [909, 343] width 164 height 109
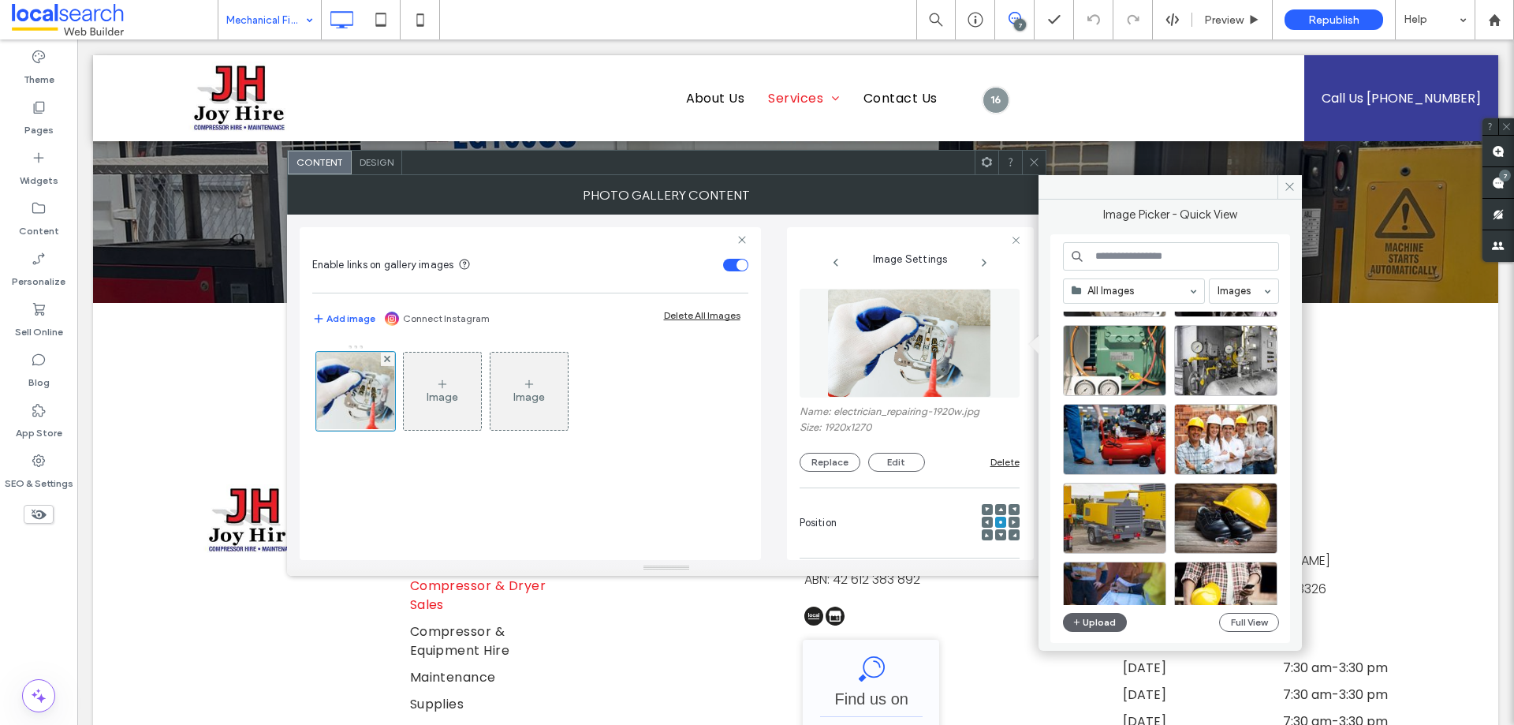
scroll to position [158, 0]
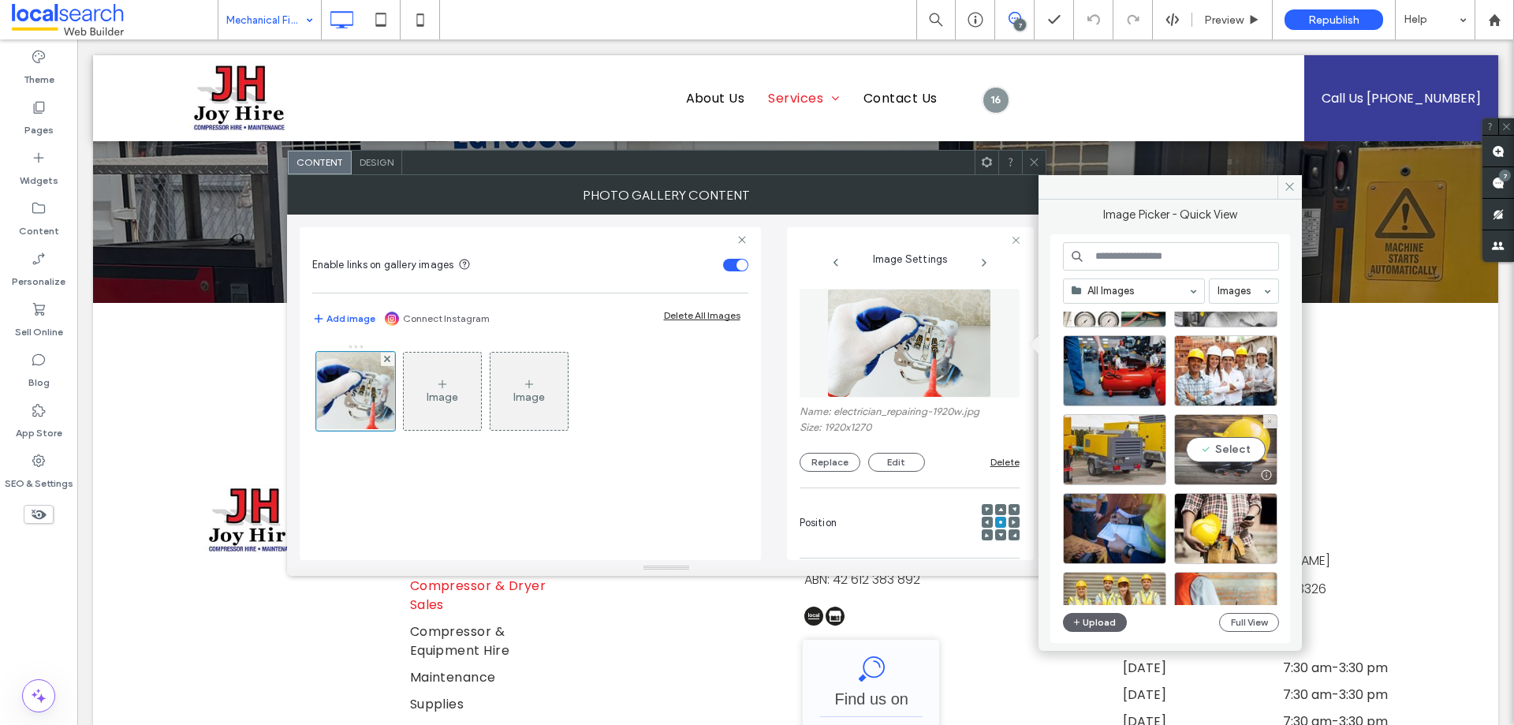
click at [1227, 446] on div "Select" at bounding box center [1225, 449] width 103 height 71
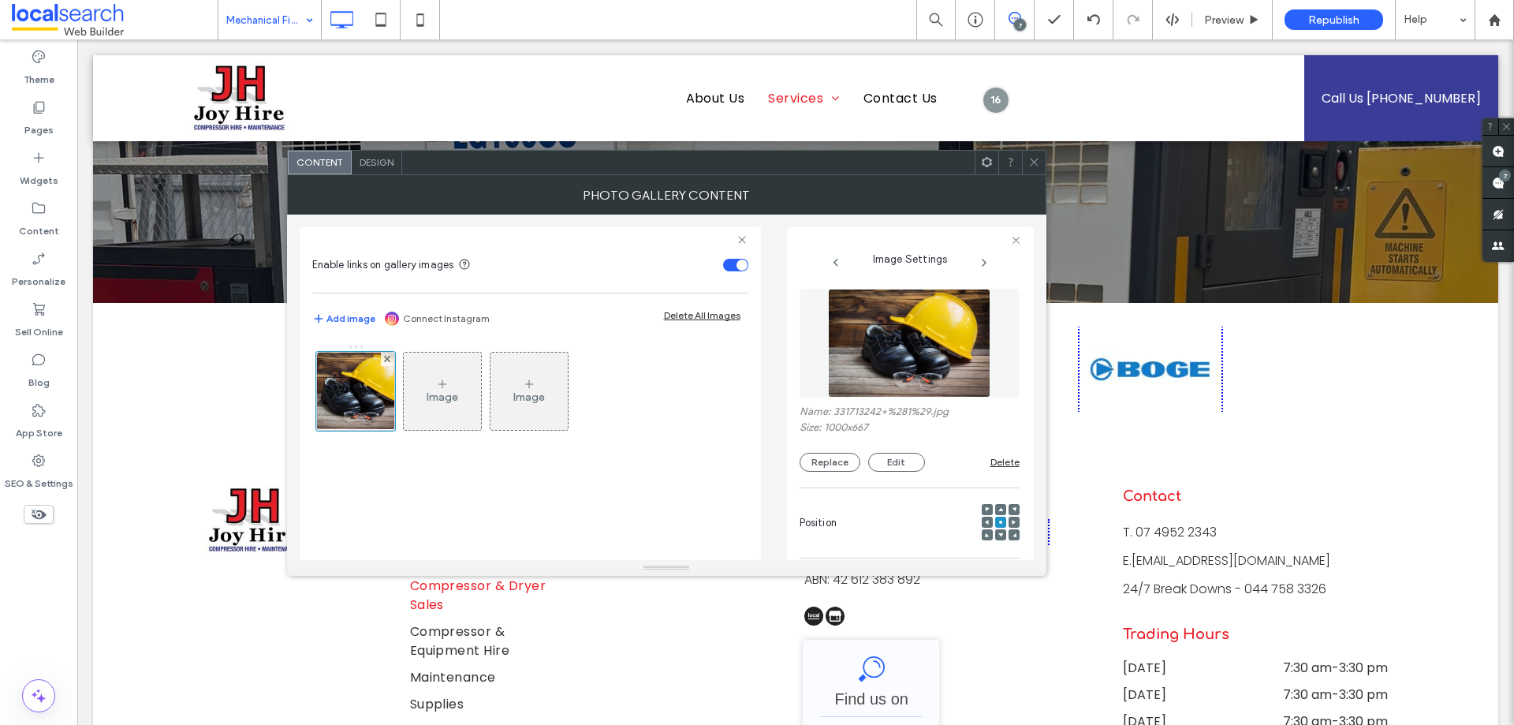
click at [928, 330] on img at bounding box center [909, 343] width 162 height 109
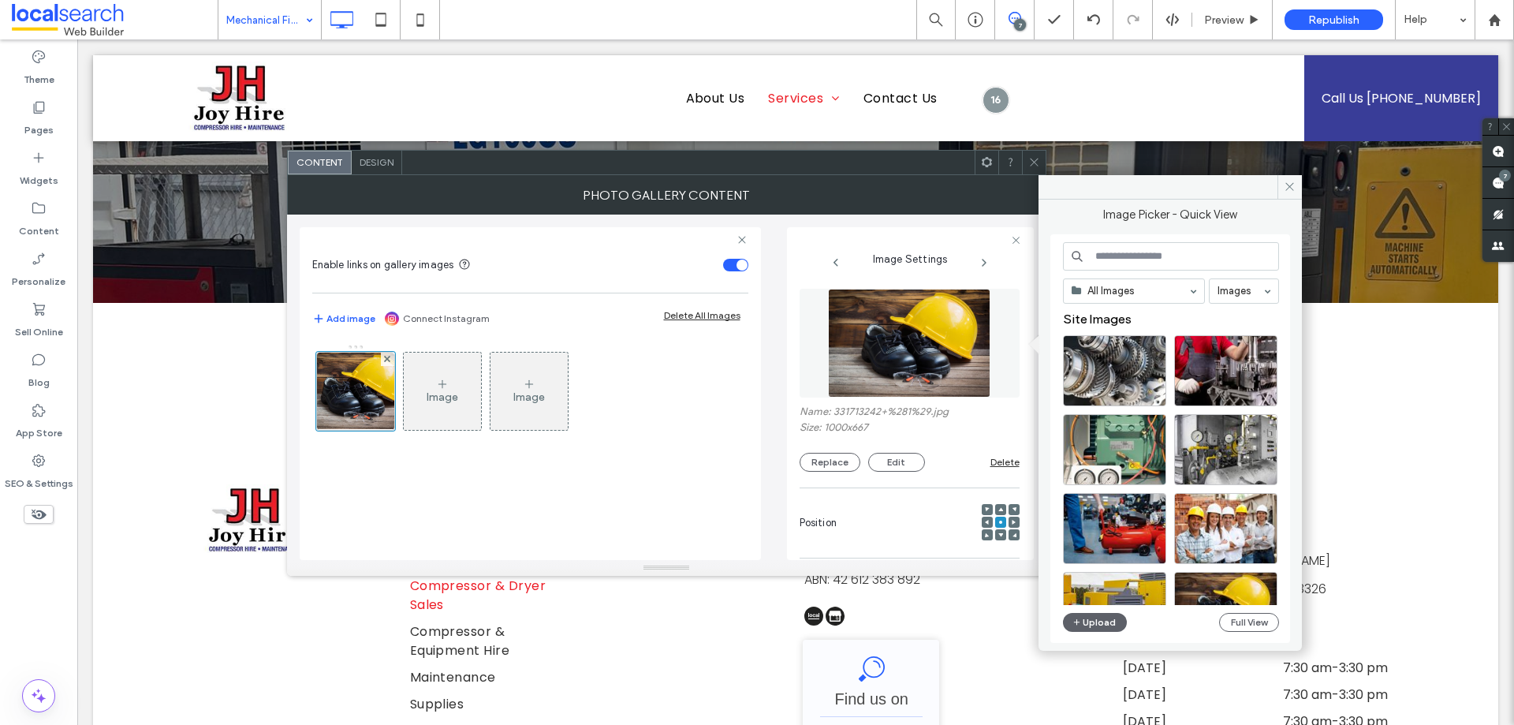
drag, startPoint x: 1144, startPoint y: 310, endPoint x: 1238, endPoint y: 489, distance: 202.1
click at [1145, 310] on div "All Images Images Site Images Upload Full View" at bounding box center [1171, 438] width 216 height 393
click at [1236, 625] on button "Full View" at bounding box center [1249, 622] width 60 height 19
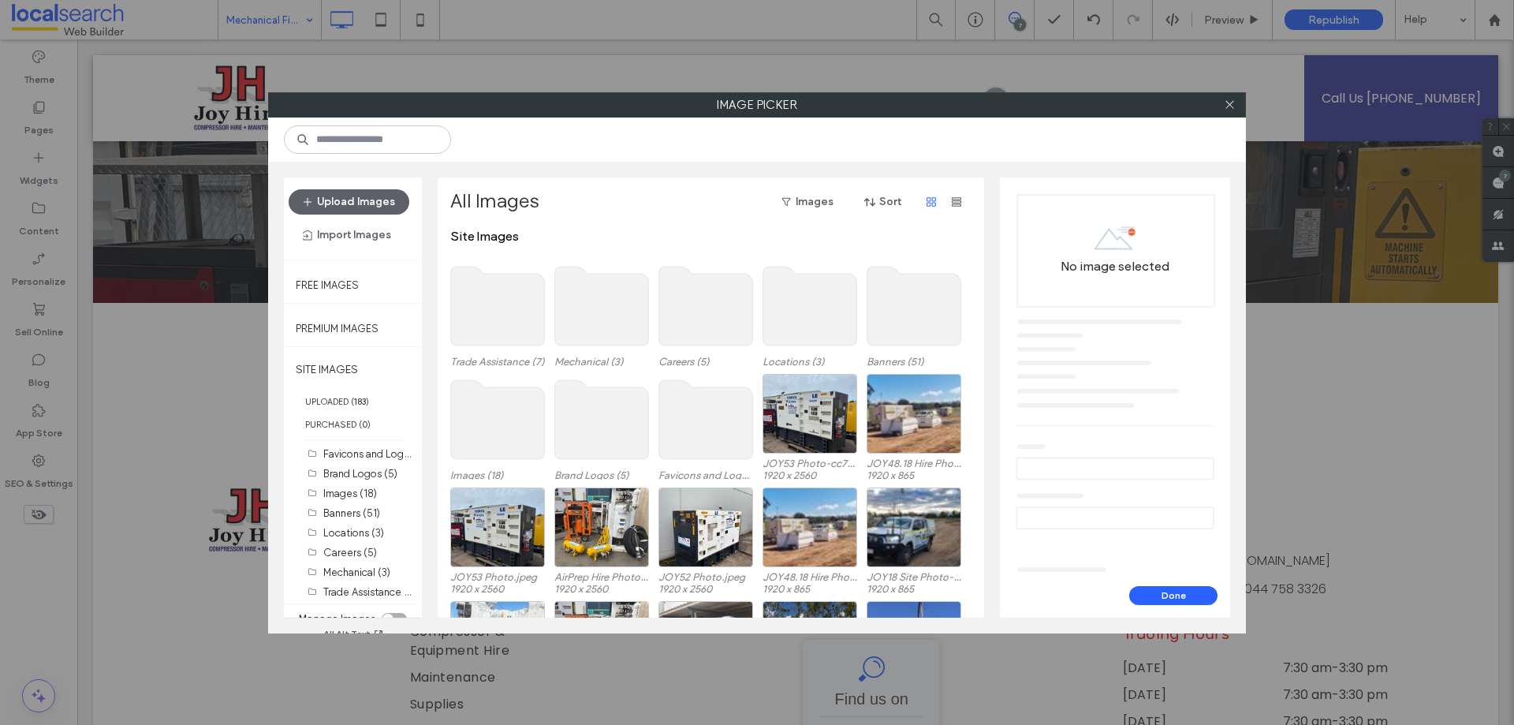
click at [580, 314] on use at bounding box center [602, 306] width 94 height 79
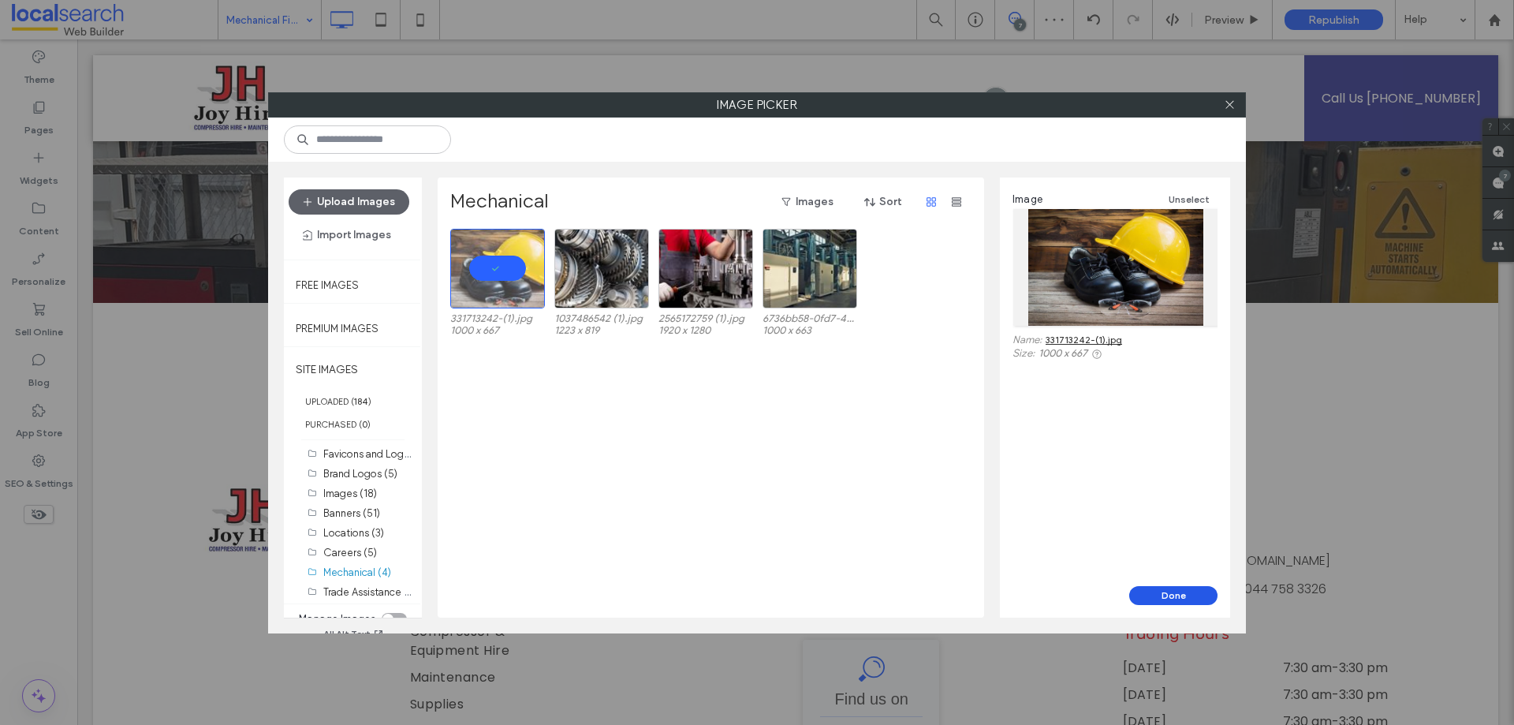
click at [1142, 591] on button "Done" at bounding box center [1173, 595] width 88 height 19
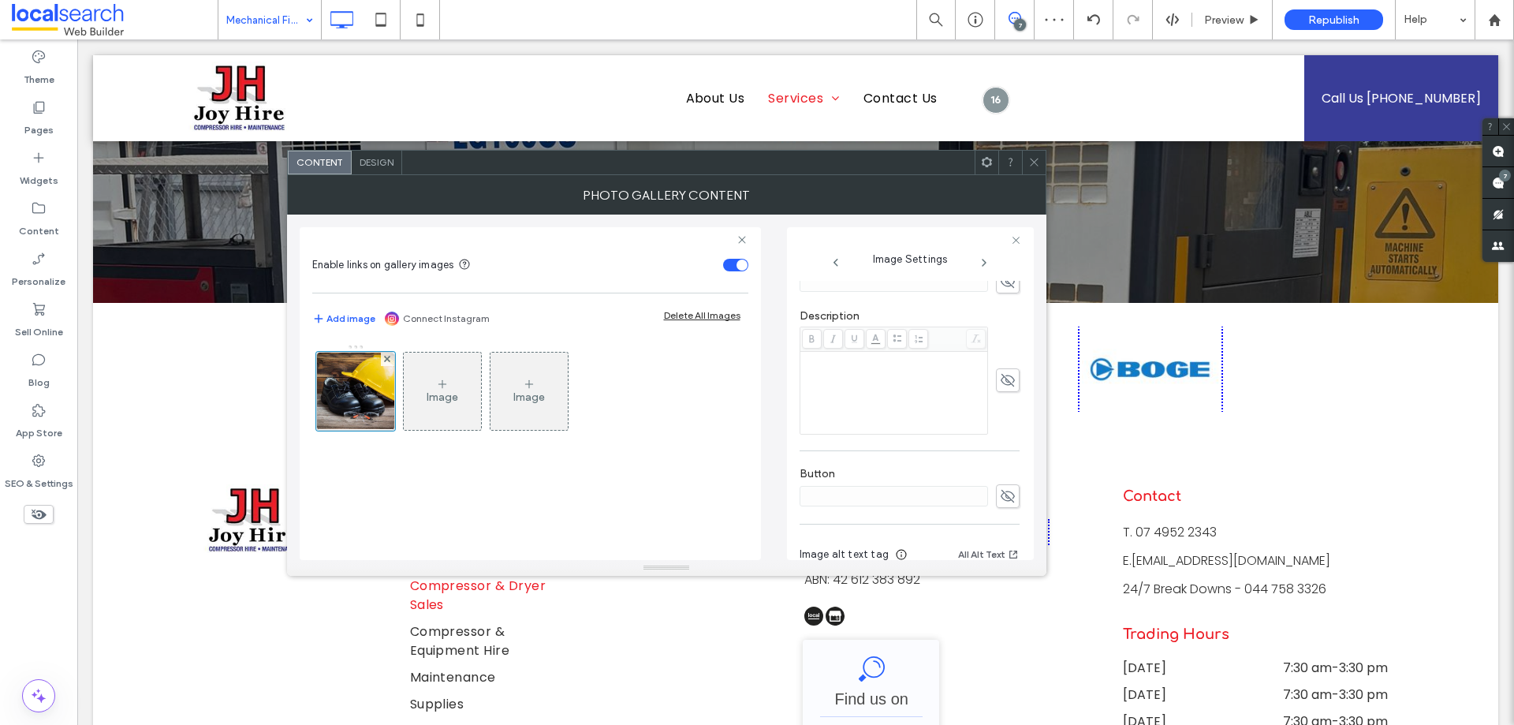
scroll to position [450, 0]
click at [1038, 161] on icon at bounding box center [1034, 162] width 12 height 12
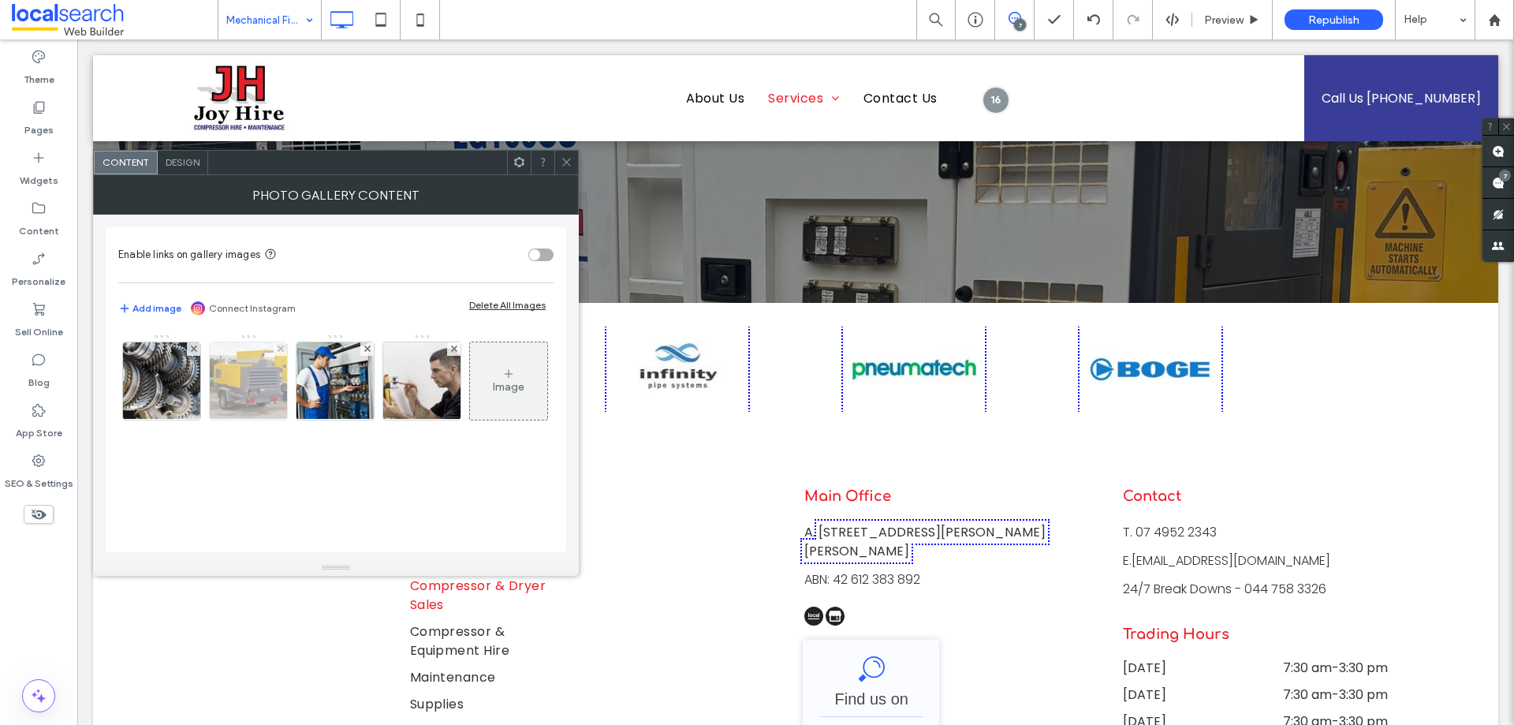
click at [251, 383] on img at bounding box center [248, 380] width 117 height 77
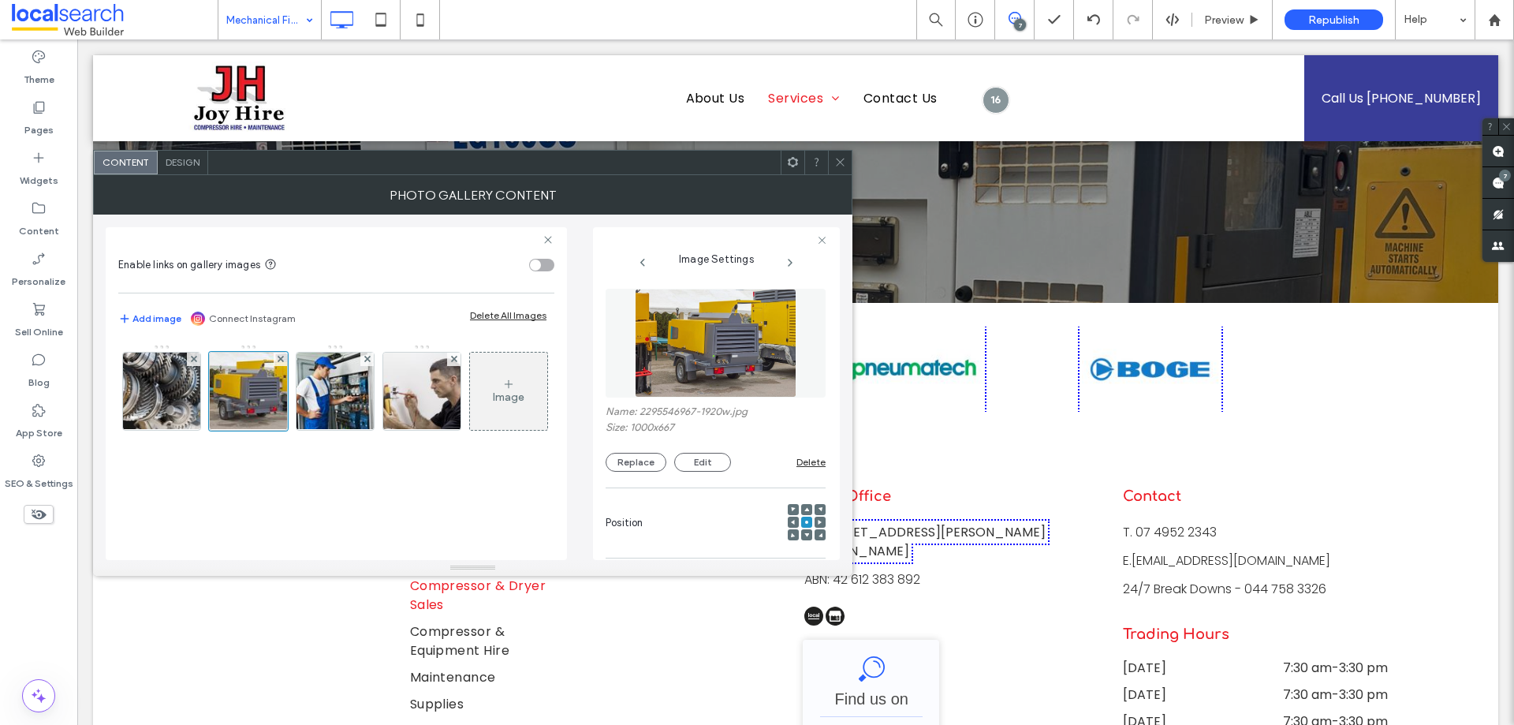
click at [742, 352] on figure at bounding box center [716, 343] width 220 height 109
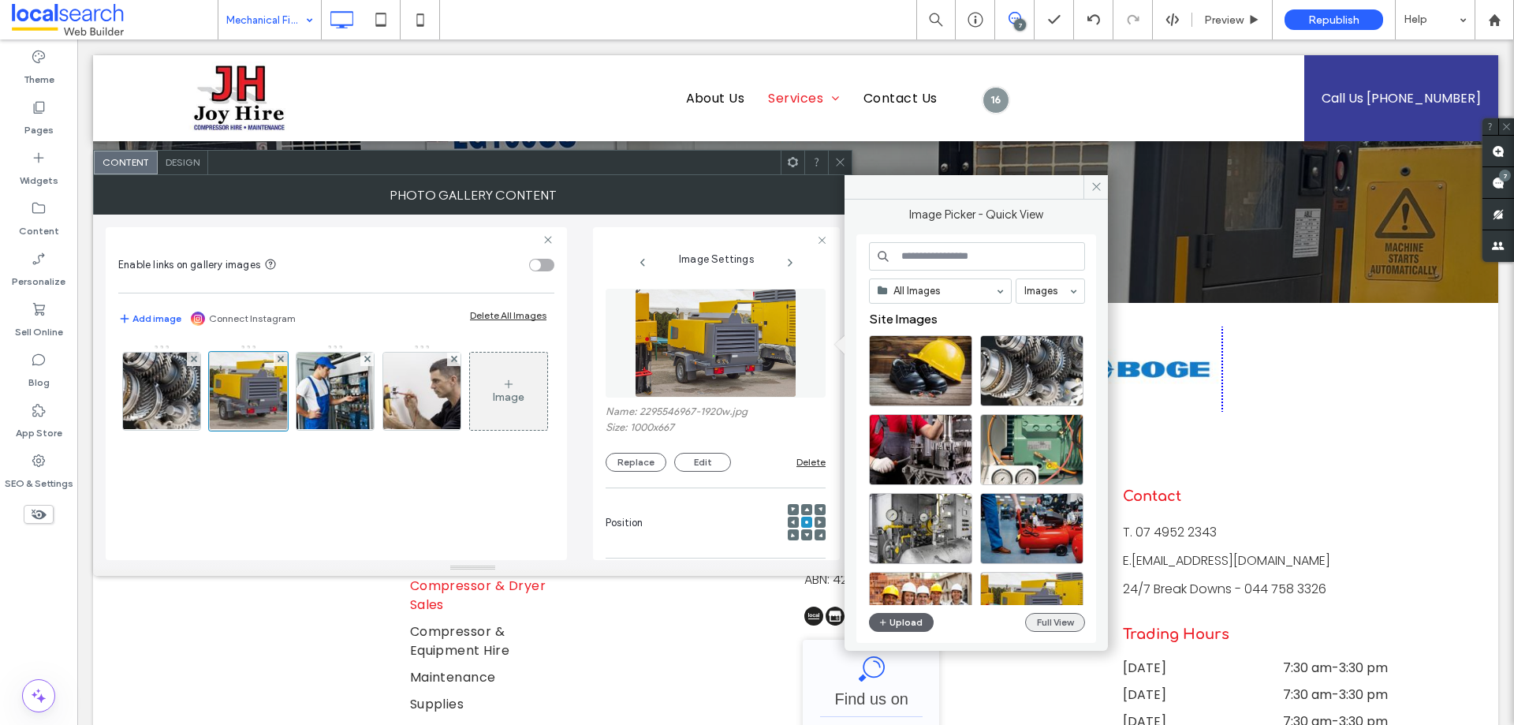
click at [1034, 617] on button "Full View" at bounding box center [1055, 622] width 60 height 19
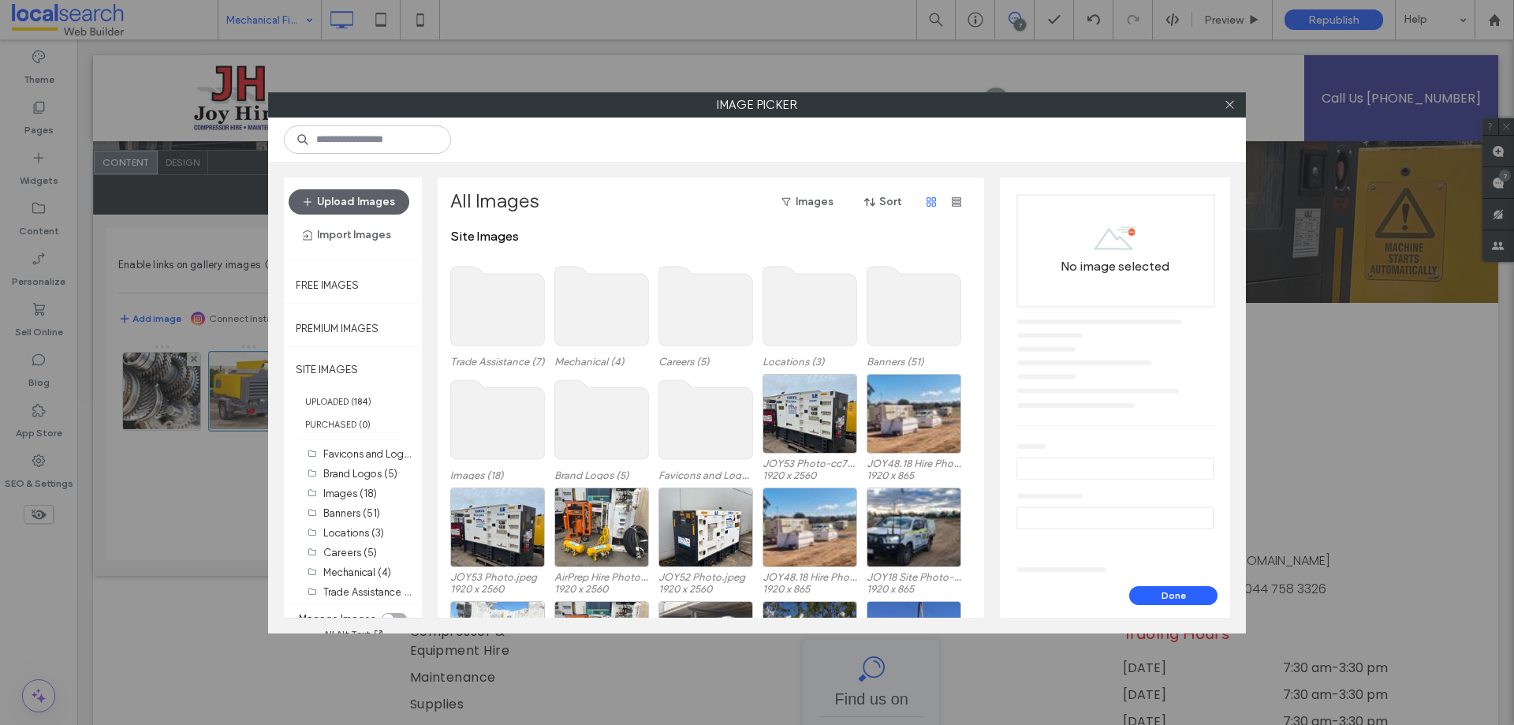
click at [573, 300] on use at bounding box center [602, 306] width 94 height 79
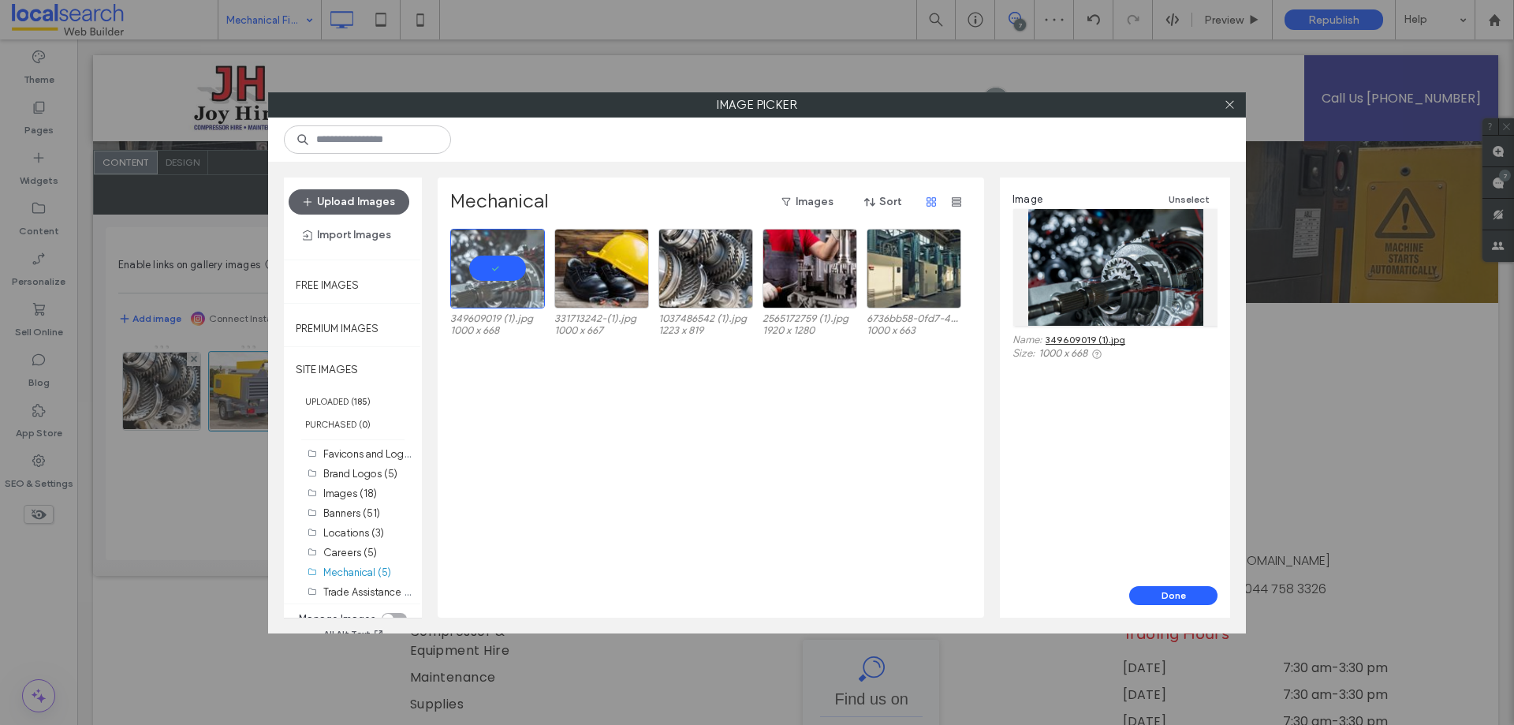
click at [1094, 114] on label "Image Picker" at bounding box center [757, 105] width 976 height 24
click at [1225, 105] on icon at bounding box center [1230, 105] width 12 height 12
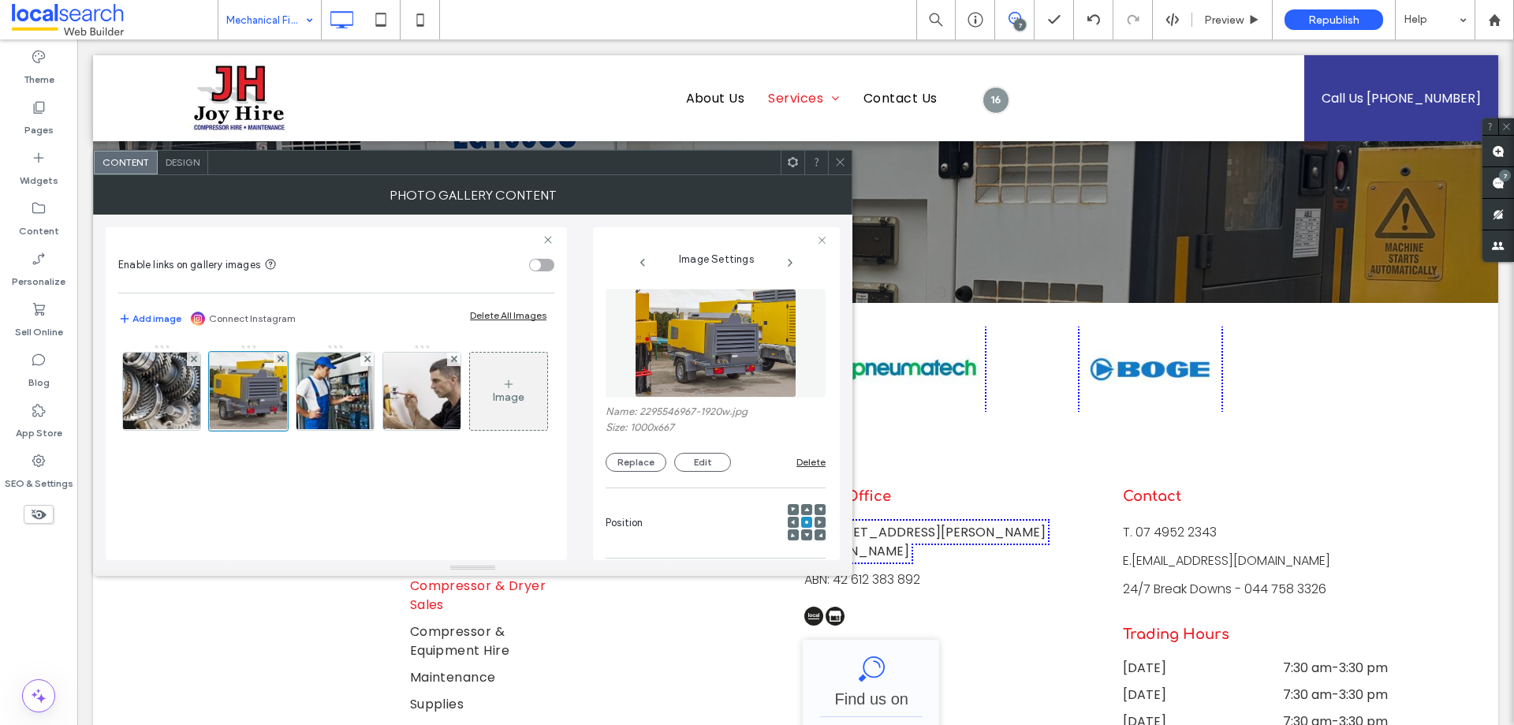
click at [645, 346] on img at bounding box center [716, 343] width 162 height 109
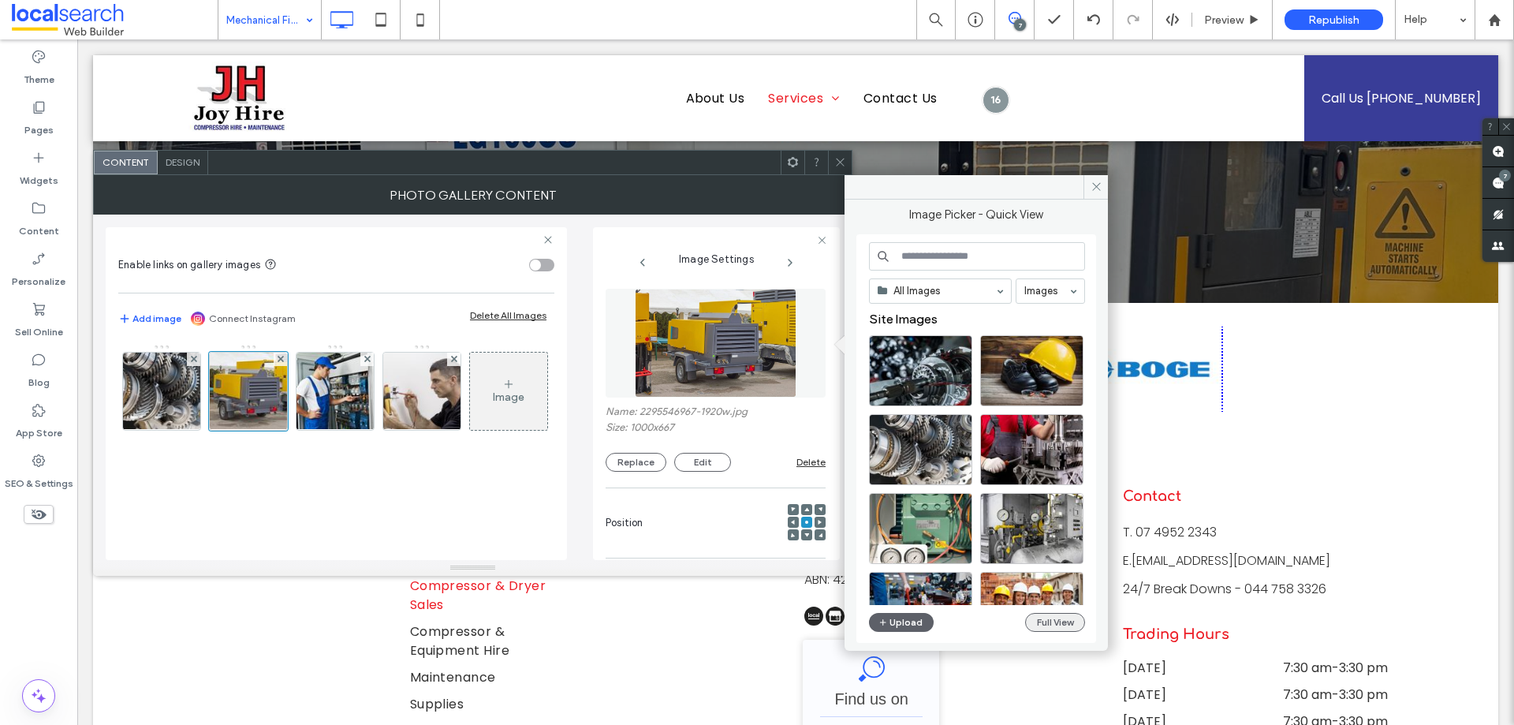
click at [1071, 624] on button "Full View" at bounding box center [1055, 622] width 60 height 19
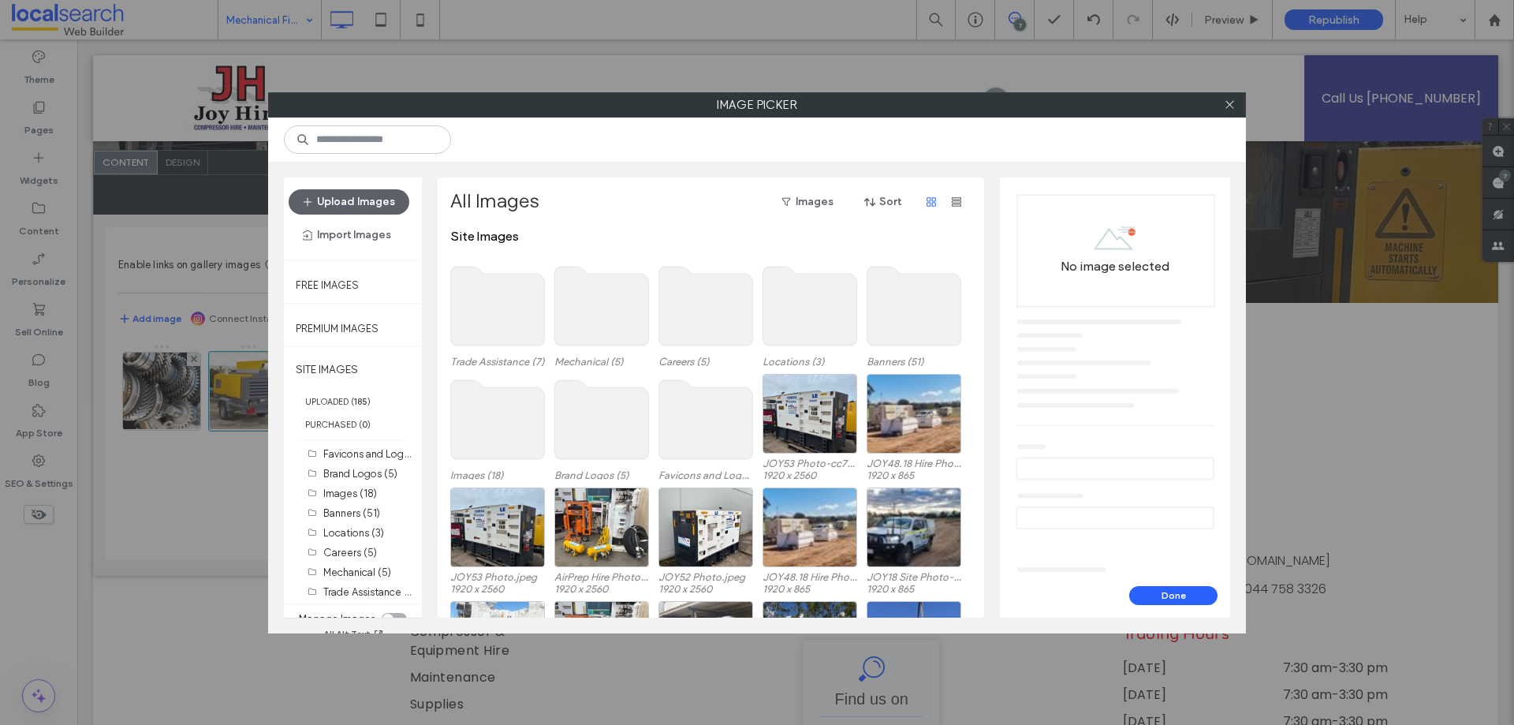
click at [594, 301] on use at bounding box center [602, 306] width 94 height 79
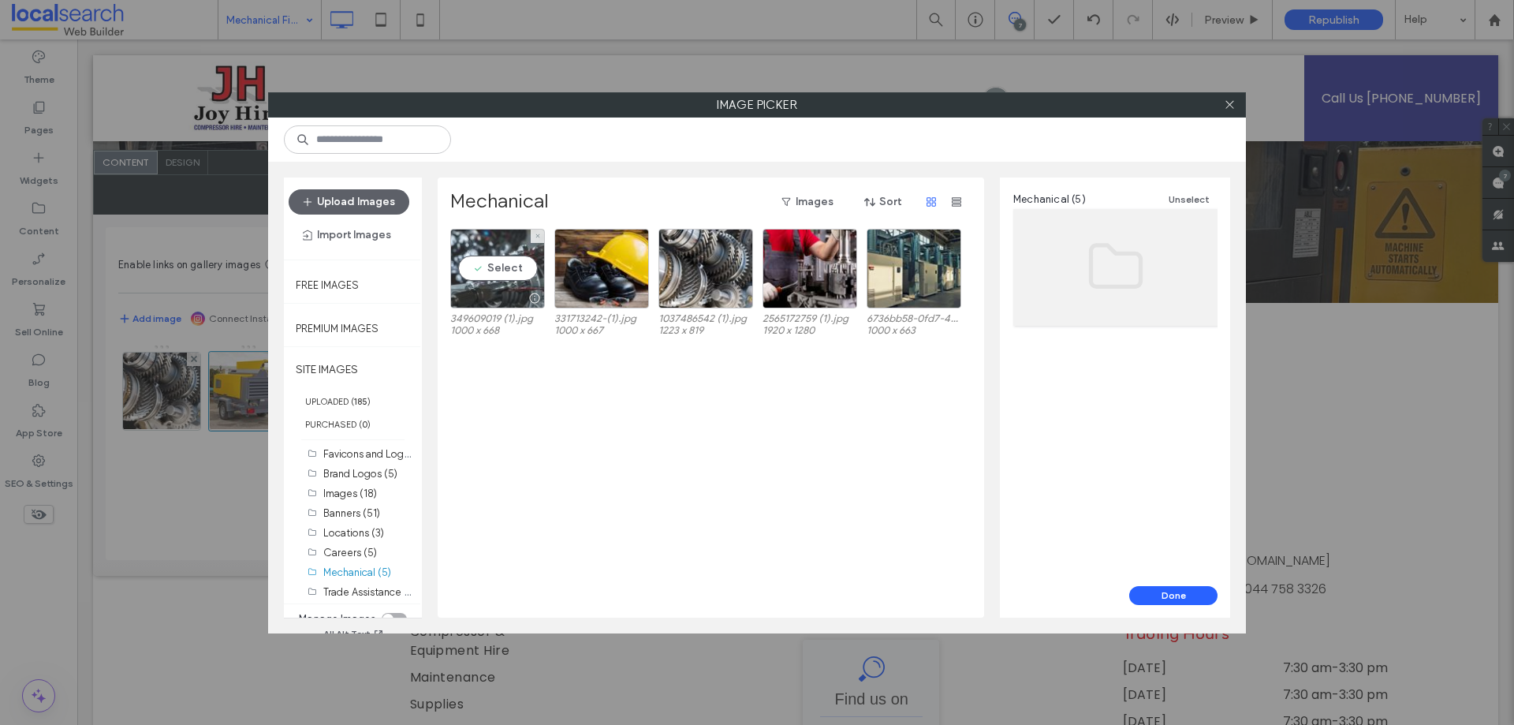
click at [494, 276] on div "Select" at bounding box center [497, 269] width 95 height 80
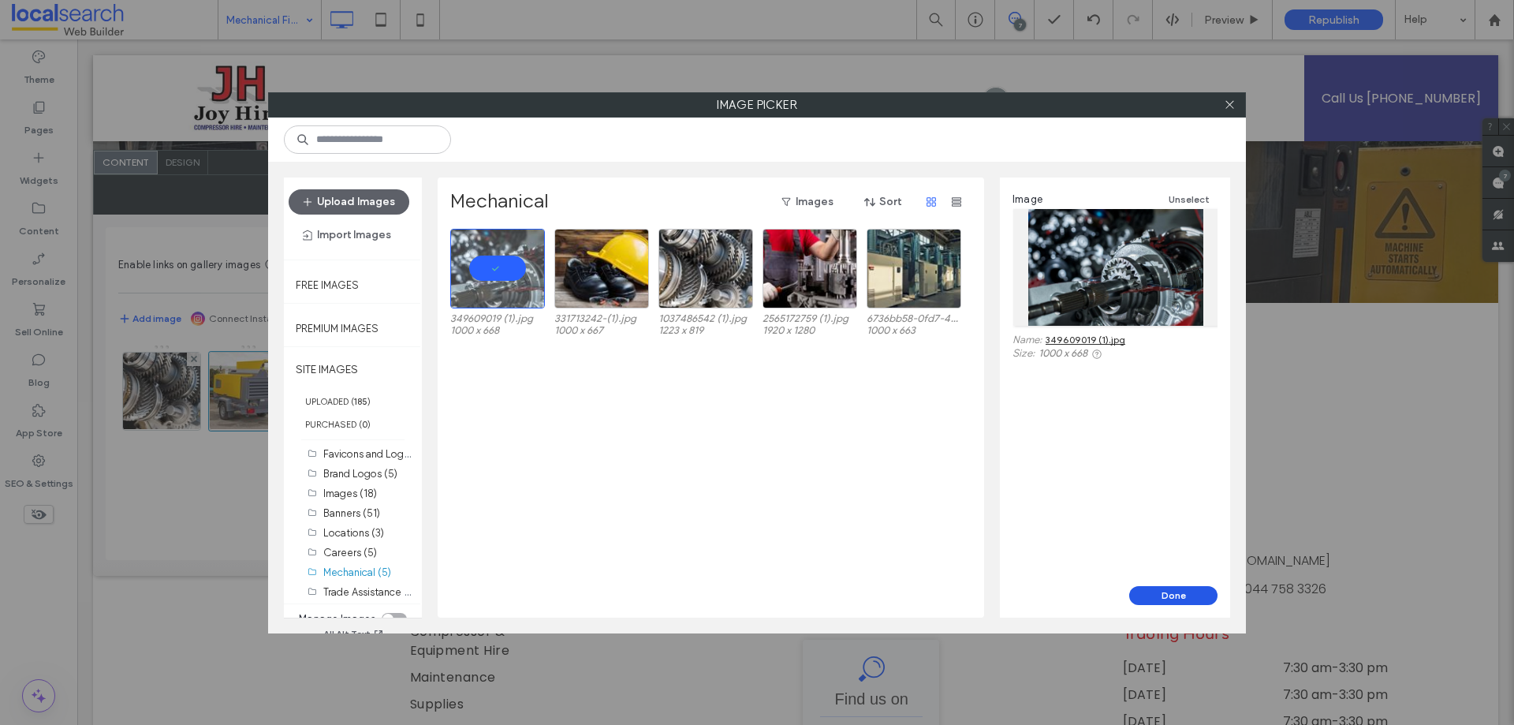
click at [1153, 587] on button "Done" at bounding box center [1173, 595] width 88 height 19
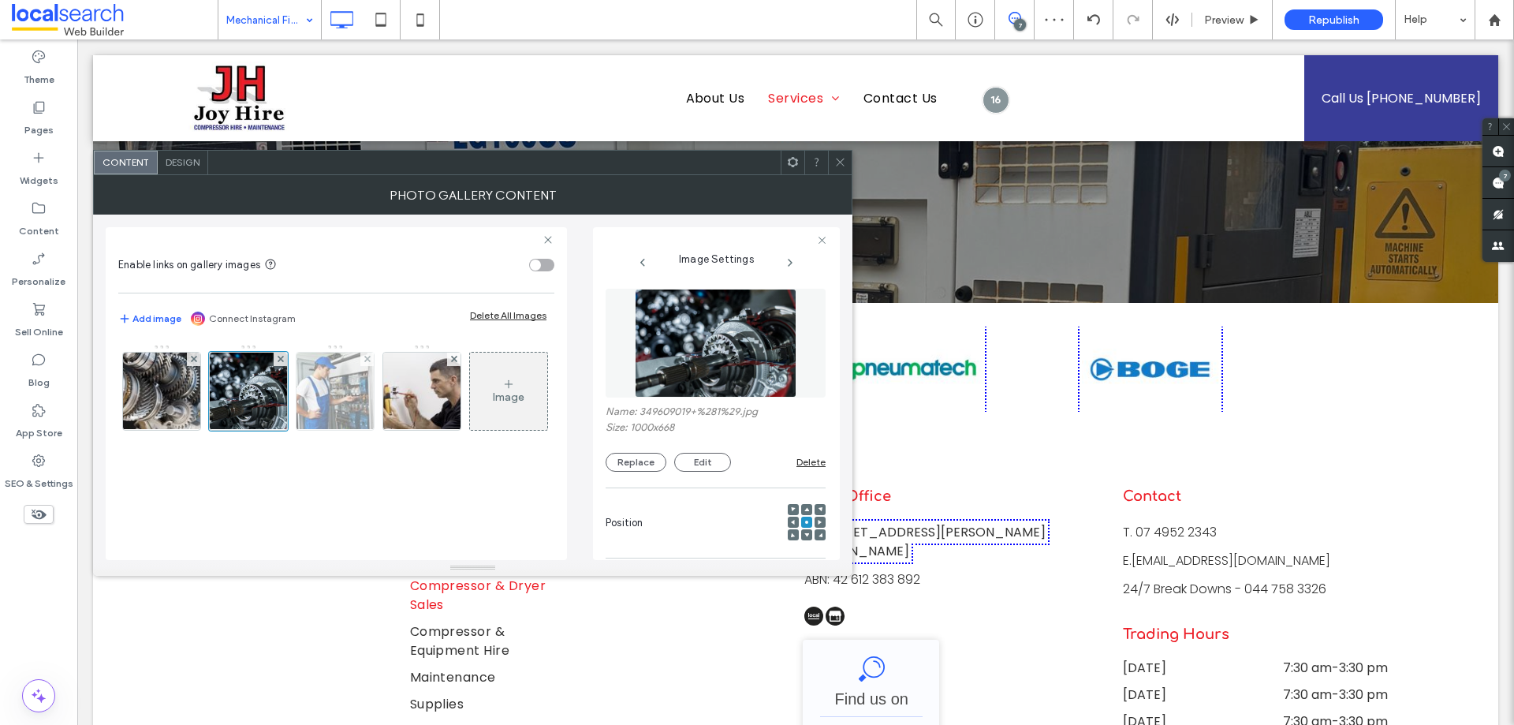
click at [355, 393] on img at bounding box center [335, 390] width 117 height 77
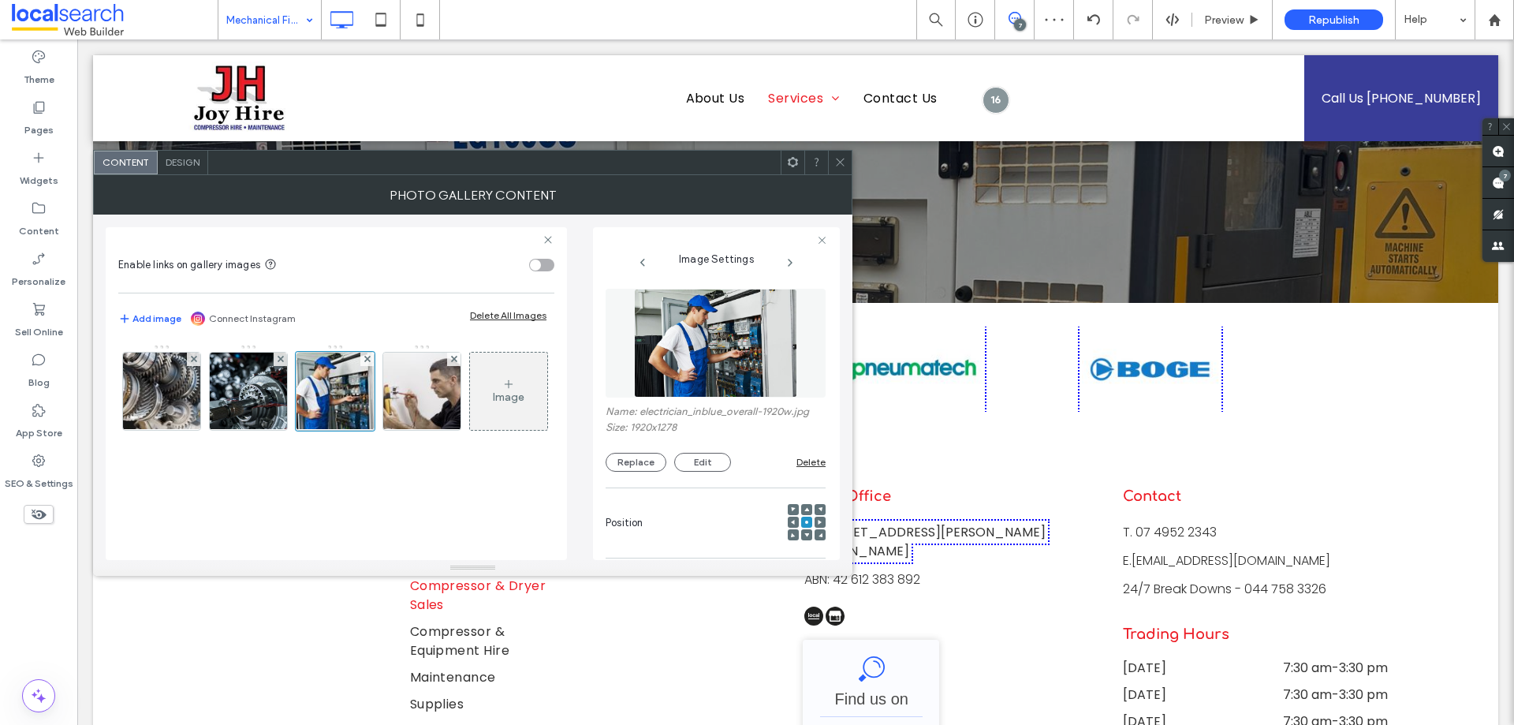
click at [736, 332] on img at bounding box center [715, 343] width 162 height 109
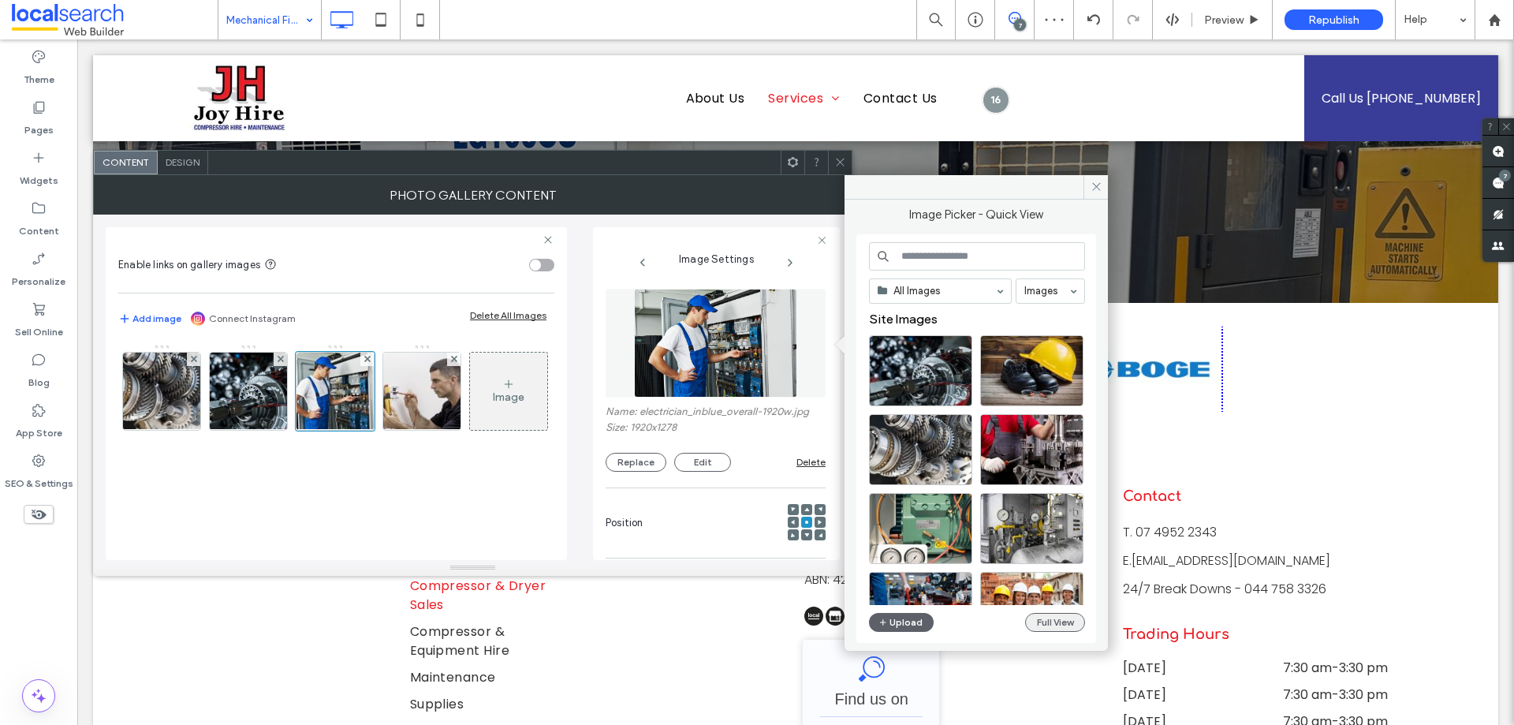
click at [1058, 618] on button "Full View" at bounding box center [1055, 622] width 60 height 19
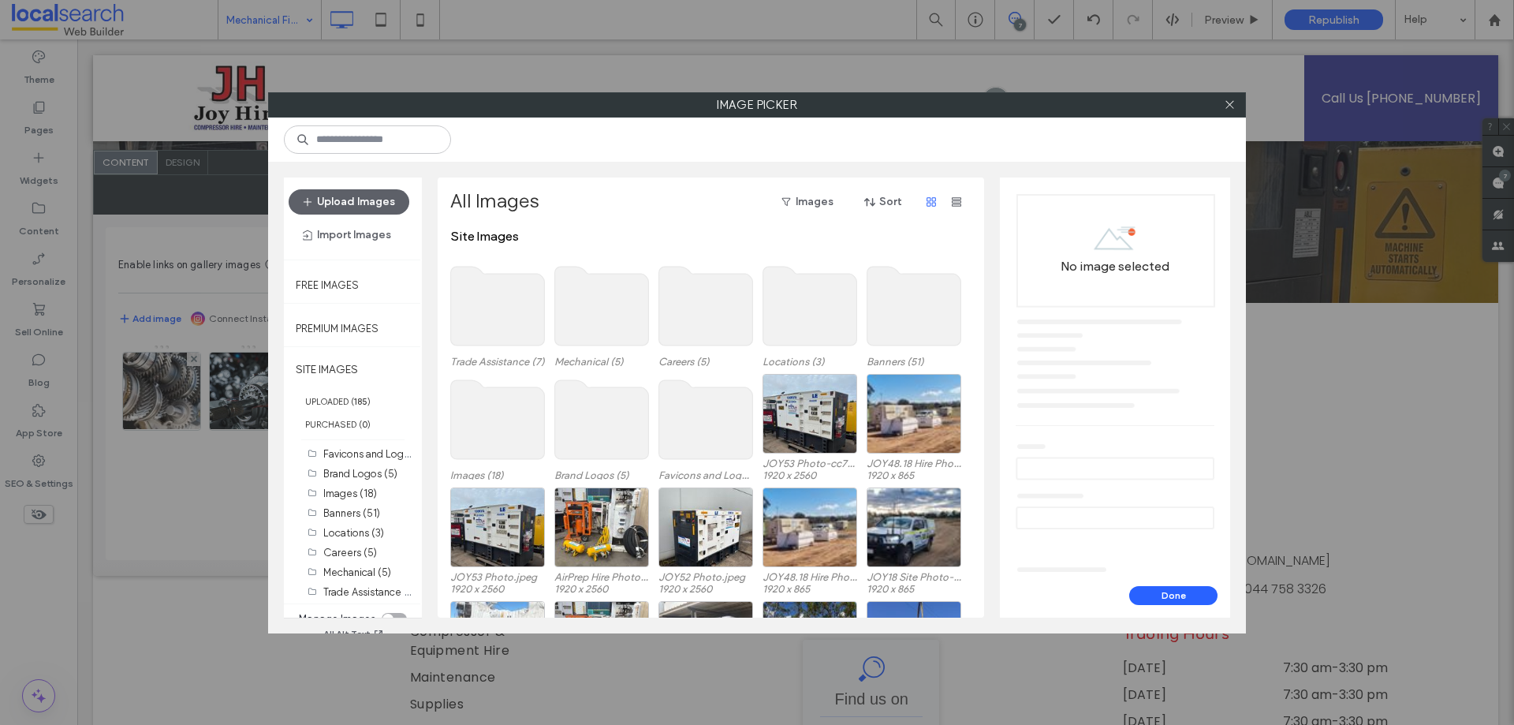
click at [602, 298] on use at bounding box center [602, 306] width 94 height 79
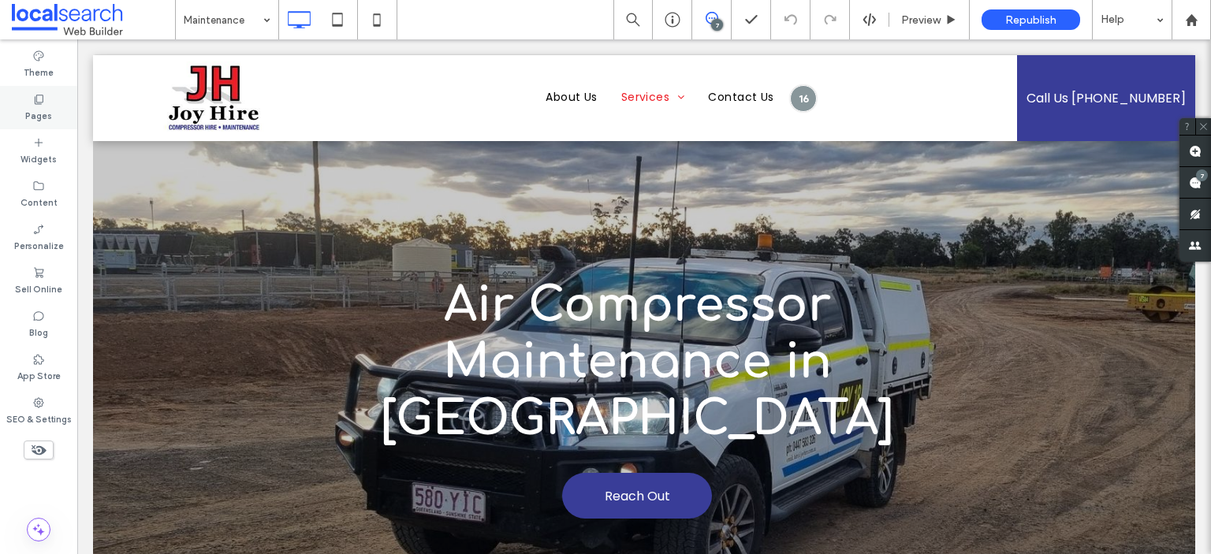
click at [28, 116] on label "Pages" at bounding box center [38, 114] width 27 height 17
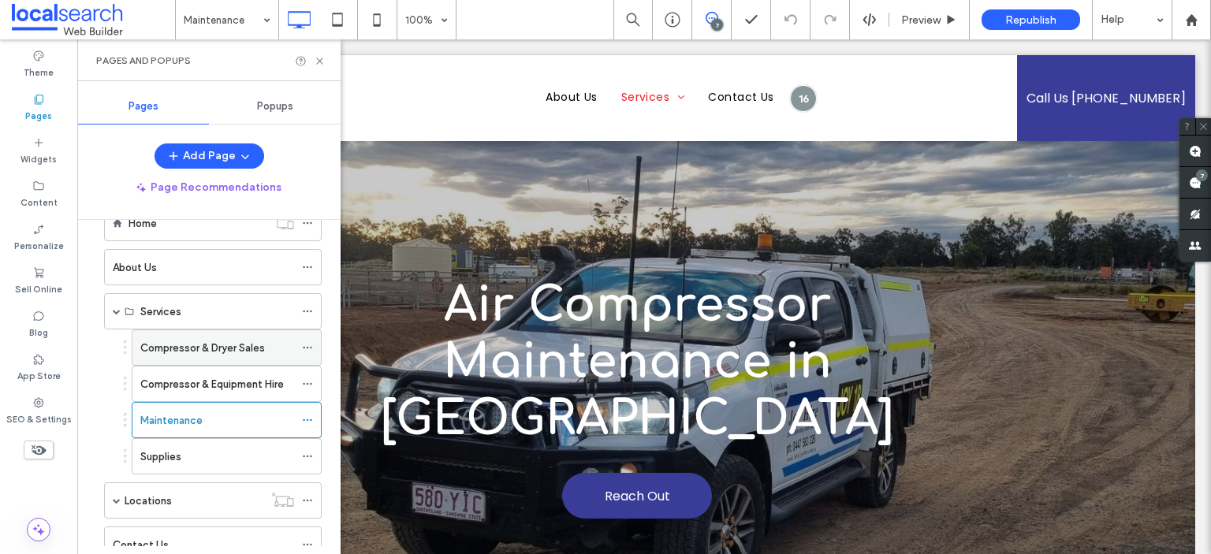
scroll to position [79, 0]
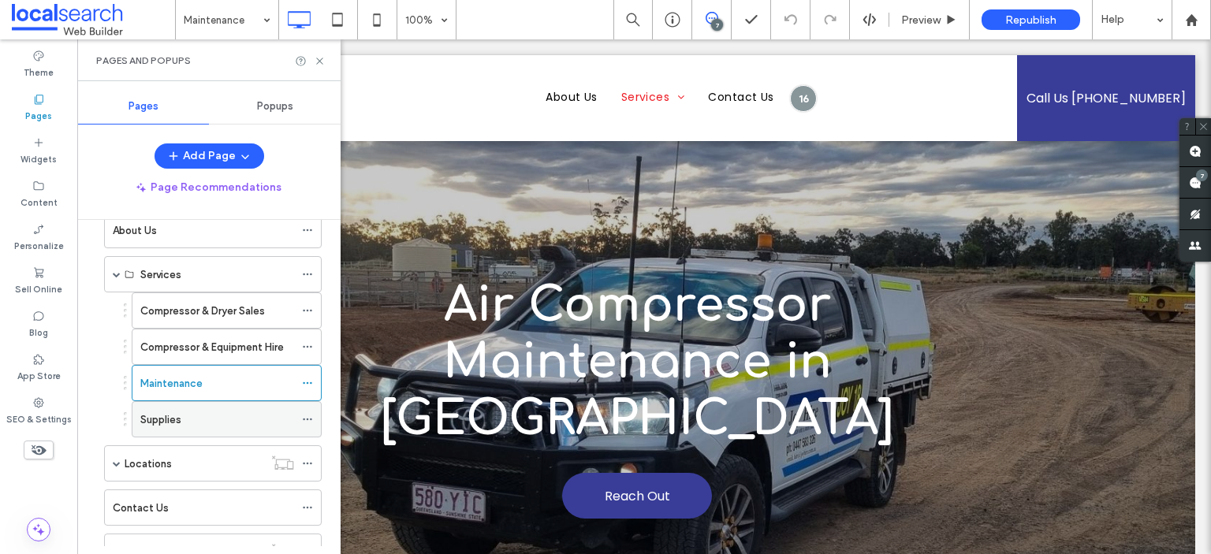
click at [218, 419] on div "Supplies" at bounding box center [217, 420] width 154 height 17
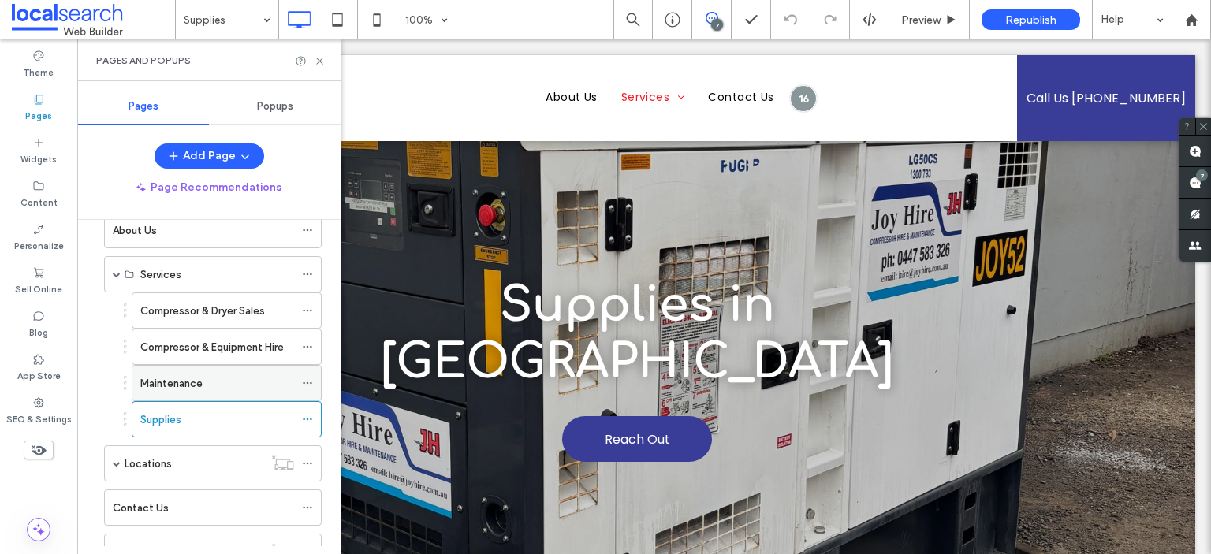
click at [208, 393] on div "Maintenance" at bounding box center [217, 383] width 154 height 35
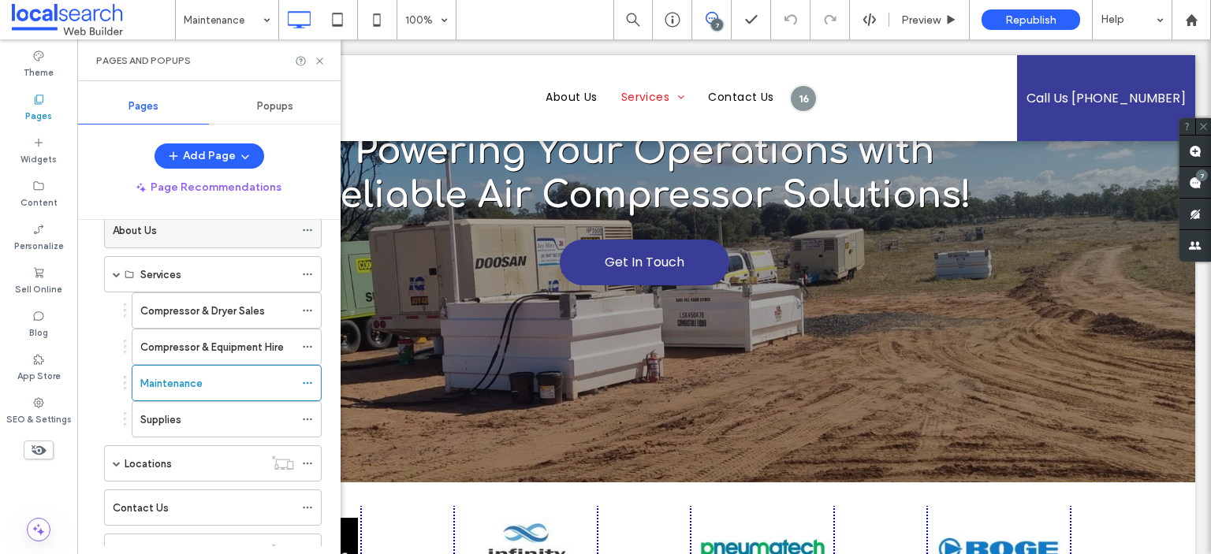
scroll to position [3785, 0]
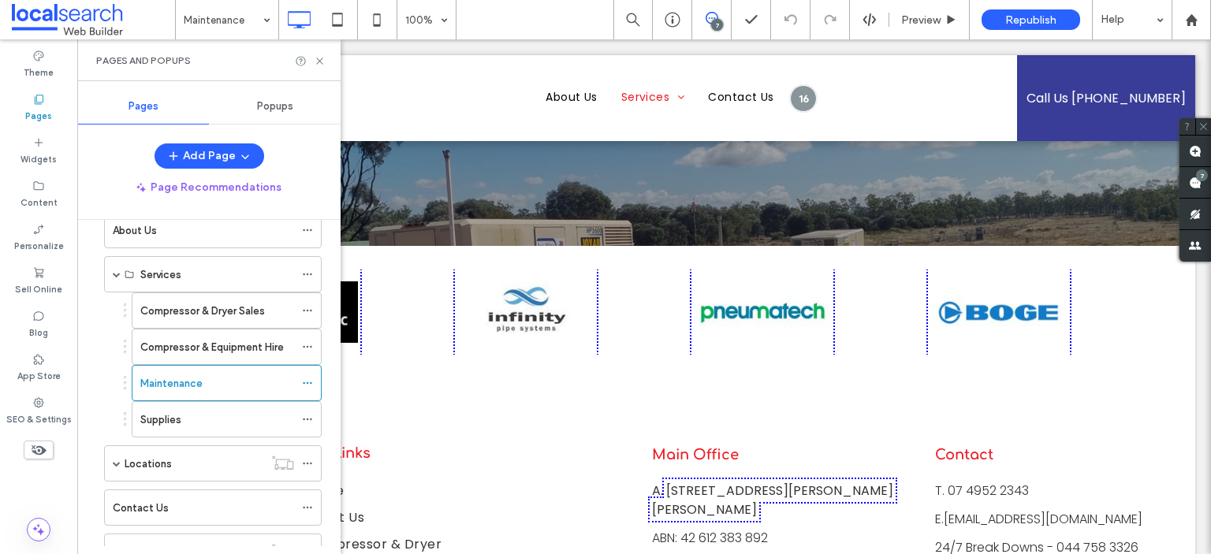
click at [207, 343] on label "Compressor & Equipment Hire" at bounding box center [212, 348] width 144 height 28
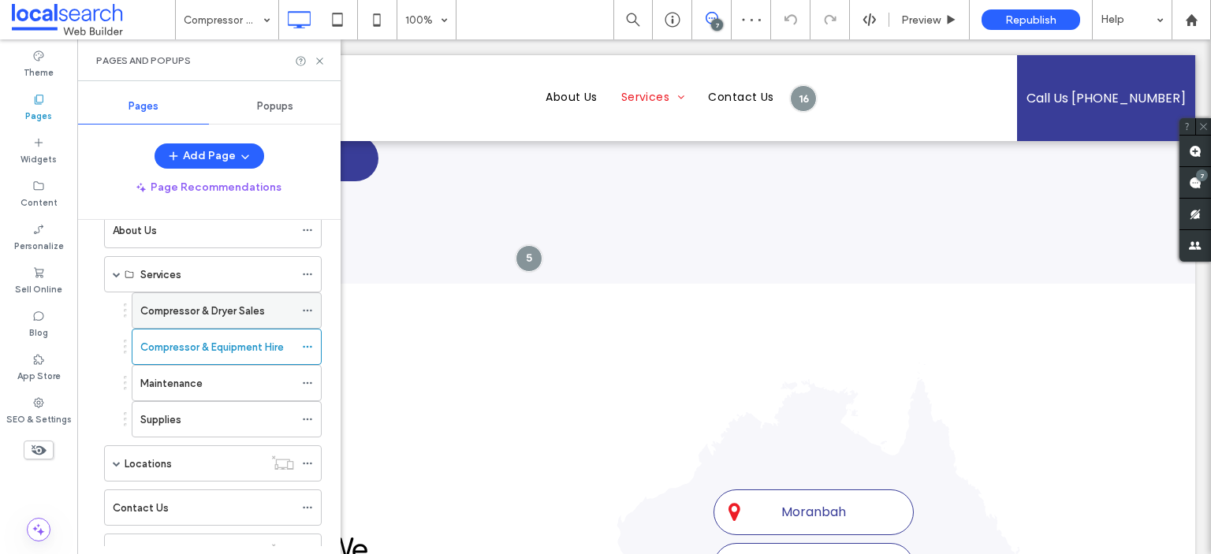
scroll to position [4100, 0]
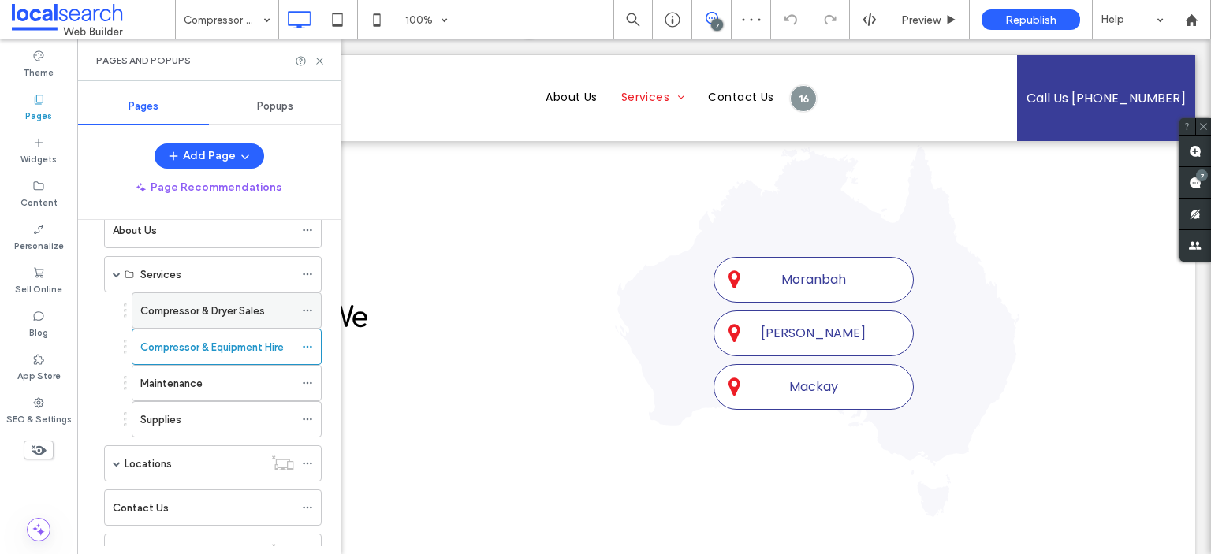
click at [226, 315] on label "Compressor & Dryer Sales" at bounding box center [202, 311] width 125 height 28
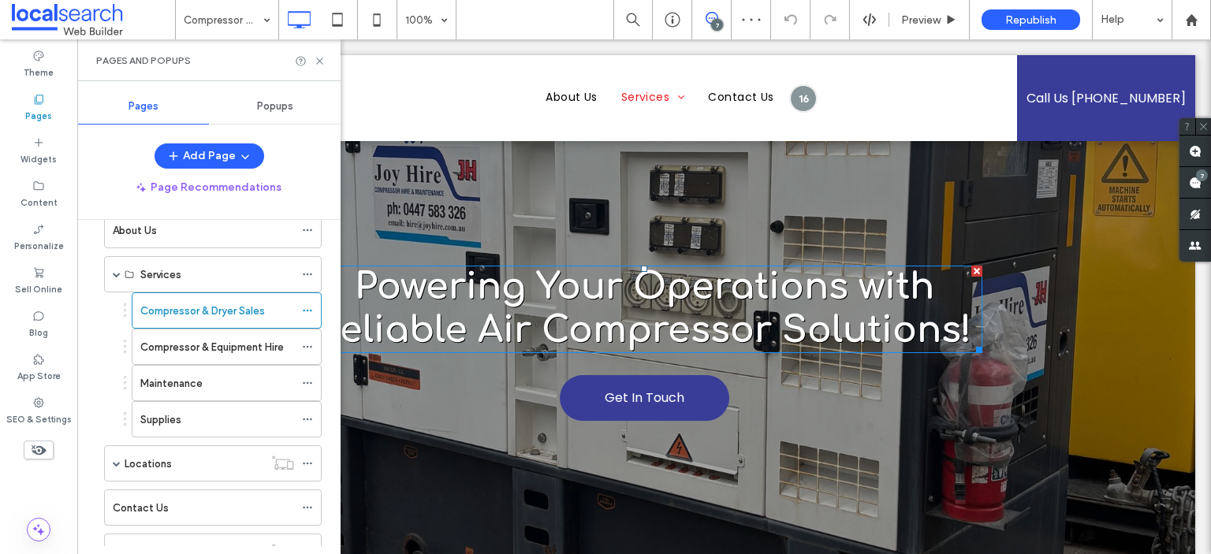
scroll to position [3863, 0]
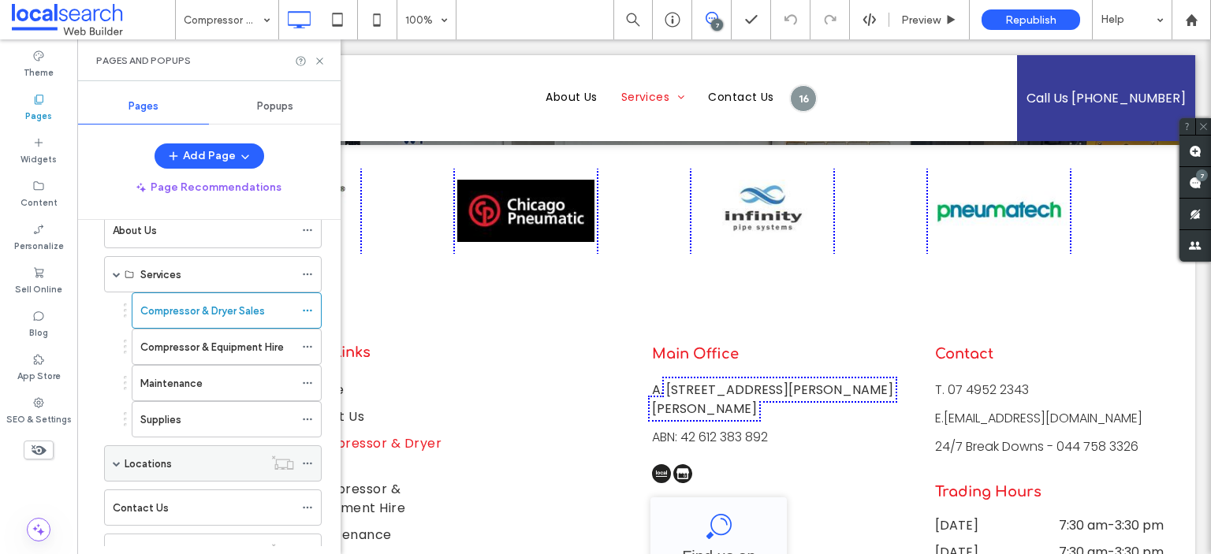
click at [114, 460] on span at bounding box center [117, 464] width 8 height 8
click at [168, 457] on label "Locations" at bounding box center [148, 464] width 47 height 28
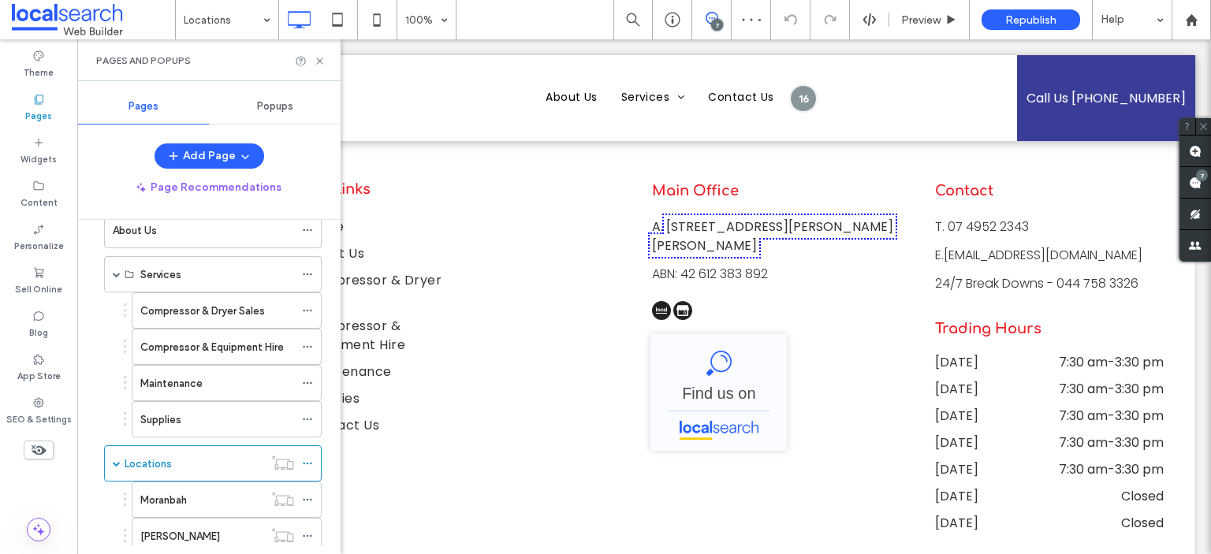
scroll to position [2446, 0]
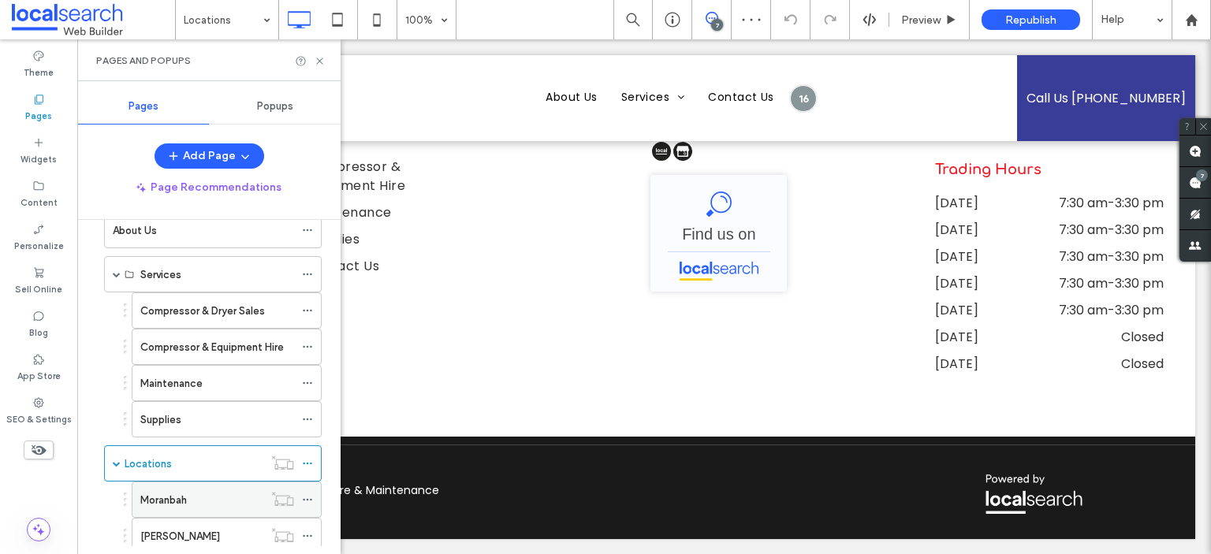
click at [186, 494] on label "Moranbah" at bounding box center [163, 500] width 47 height 28
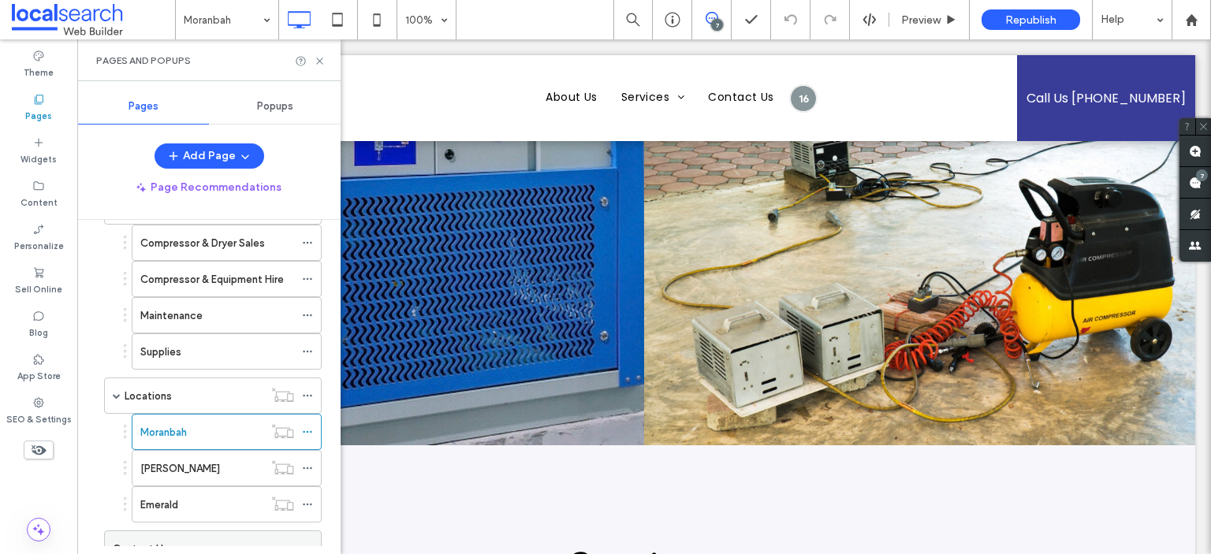
scroll to position [237, 0]
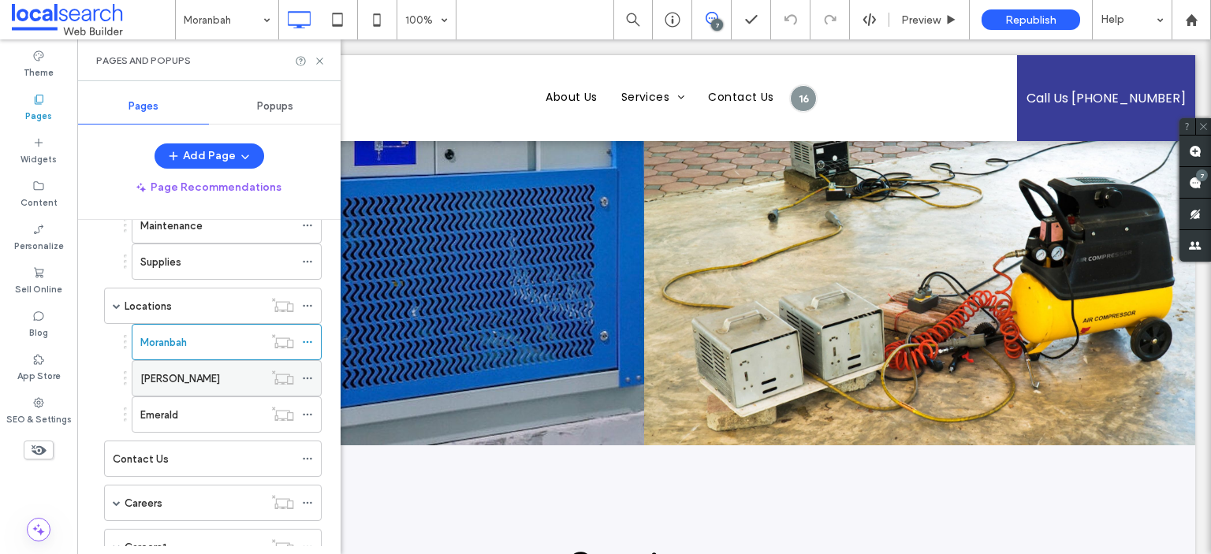
click at [175, 362] on div "[PERSON_NAME]" at bounding box center [201, 378] width 123 height 35
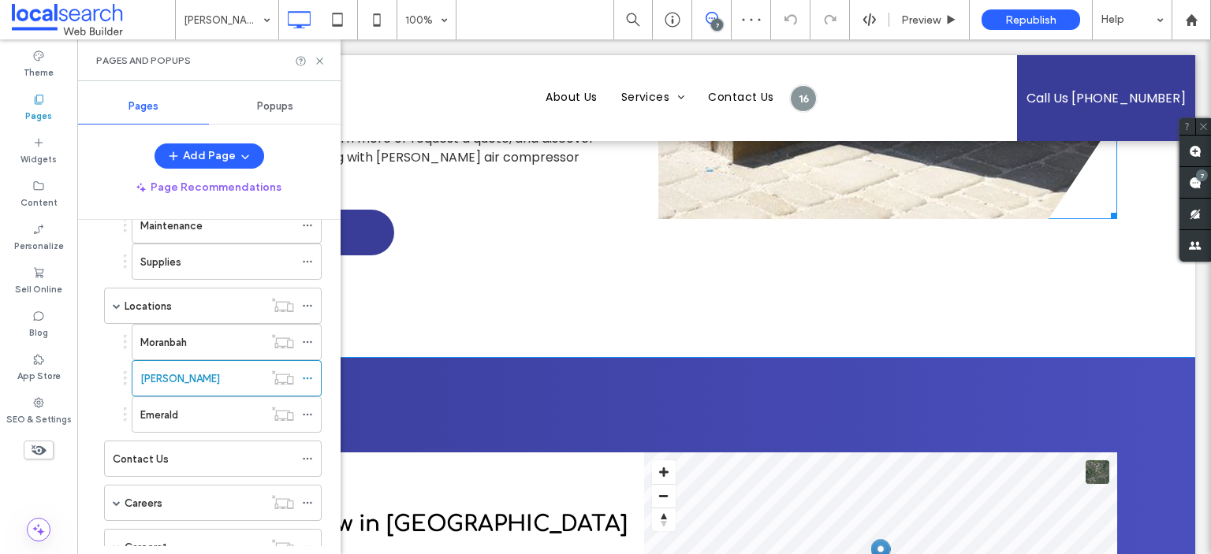
scroll to position [3863, 0]
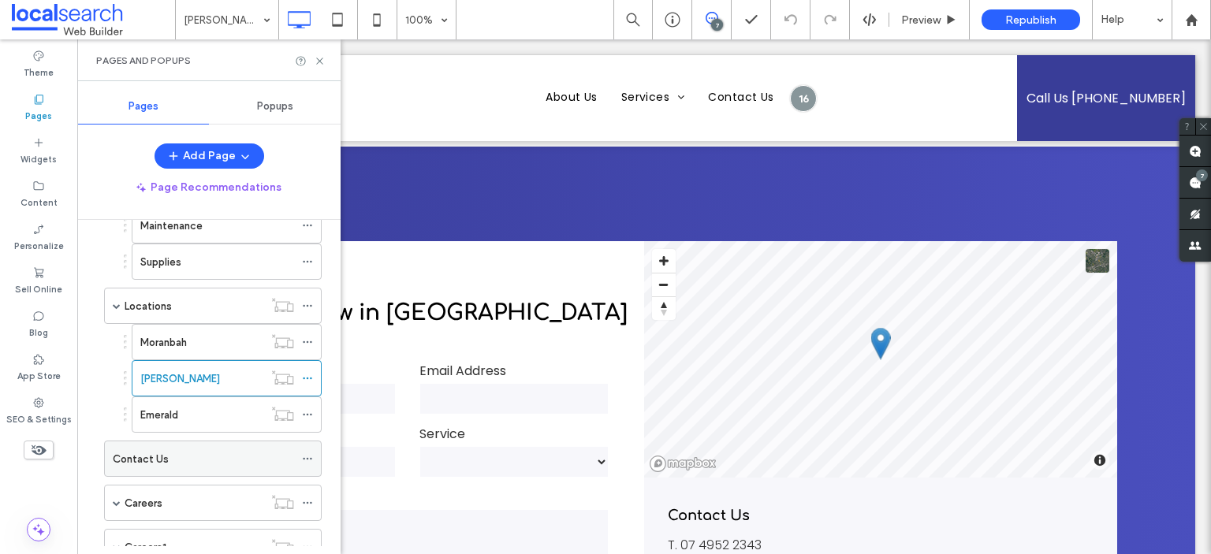
click at [184, 459] on div "Contact Us" at bounding box center [203, 459] width 181 height 17
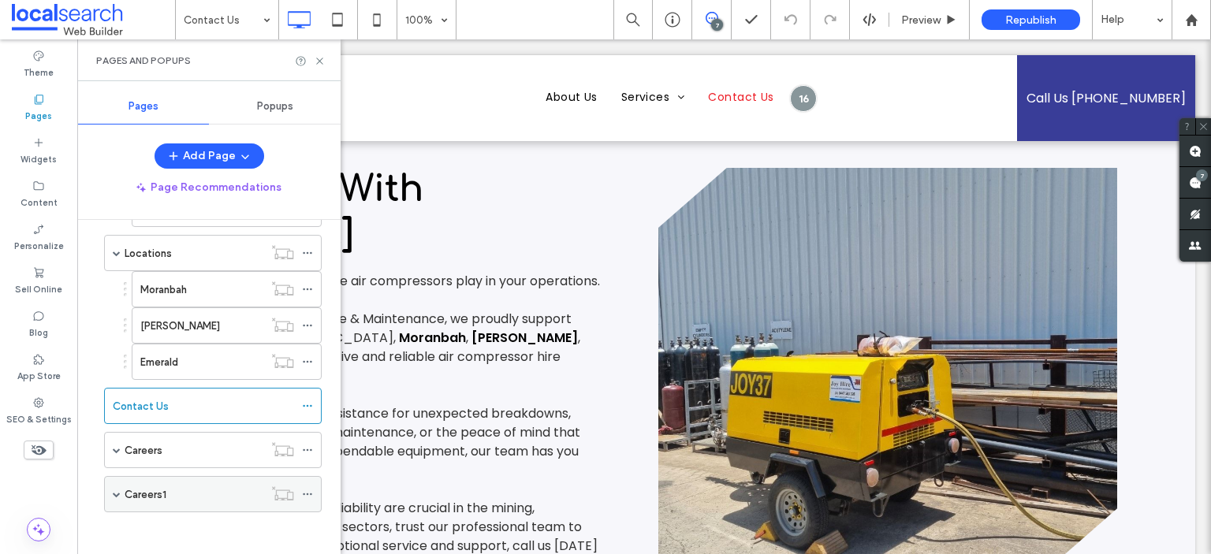
scroll to position [1584, 0]
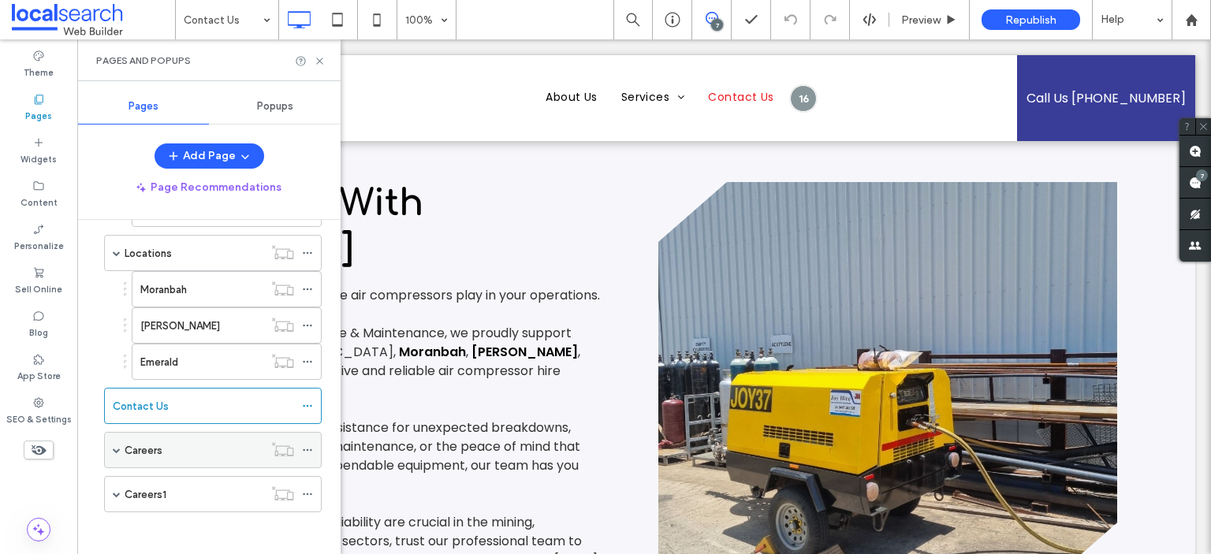
click at [118, 446] on span at bounding box center [117, 450] width 8 height 8
click at [129, 449] on label "Careers" at bounding box center [144, 451] width 38 height 28
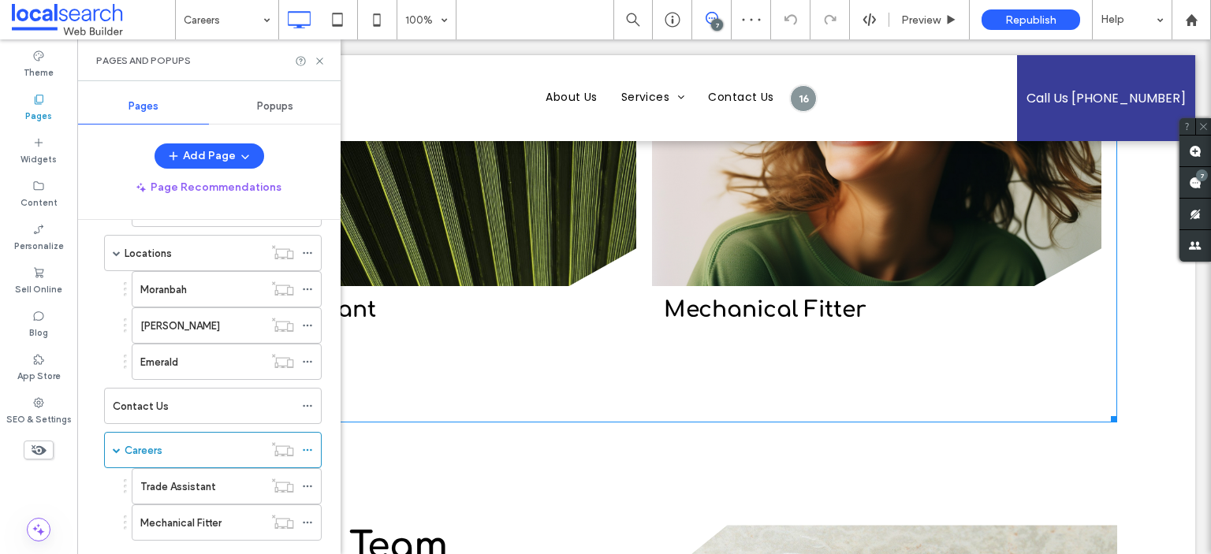
scroll to position [394, 0]
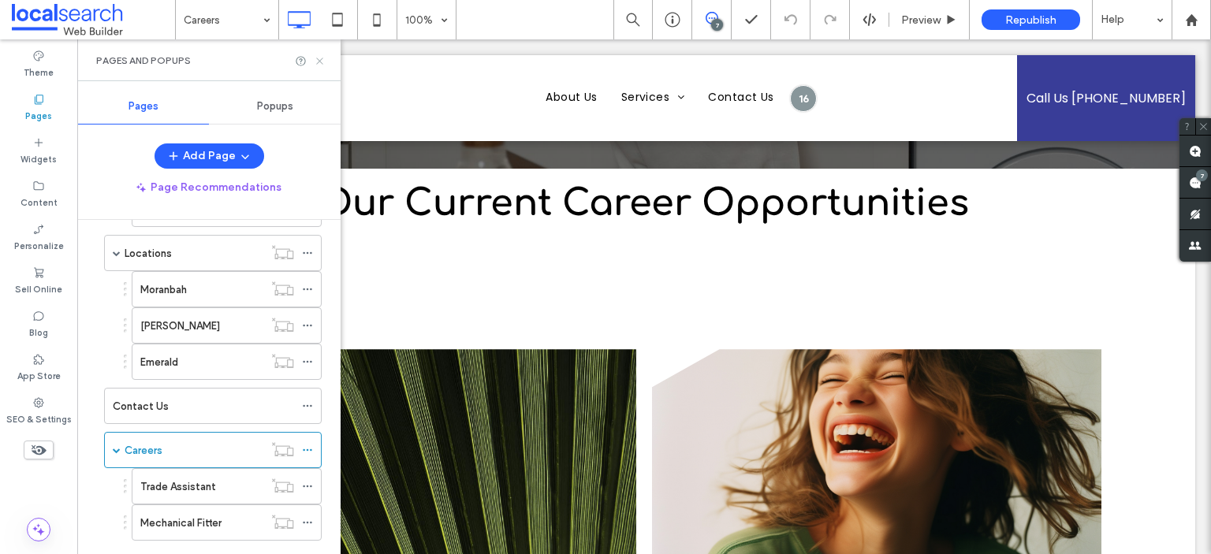
click at [318, 56] on icon at bounding box center [320, 61] width 12 height 12
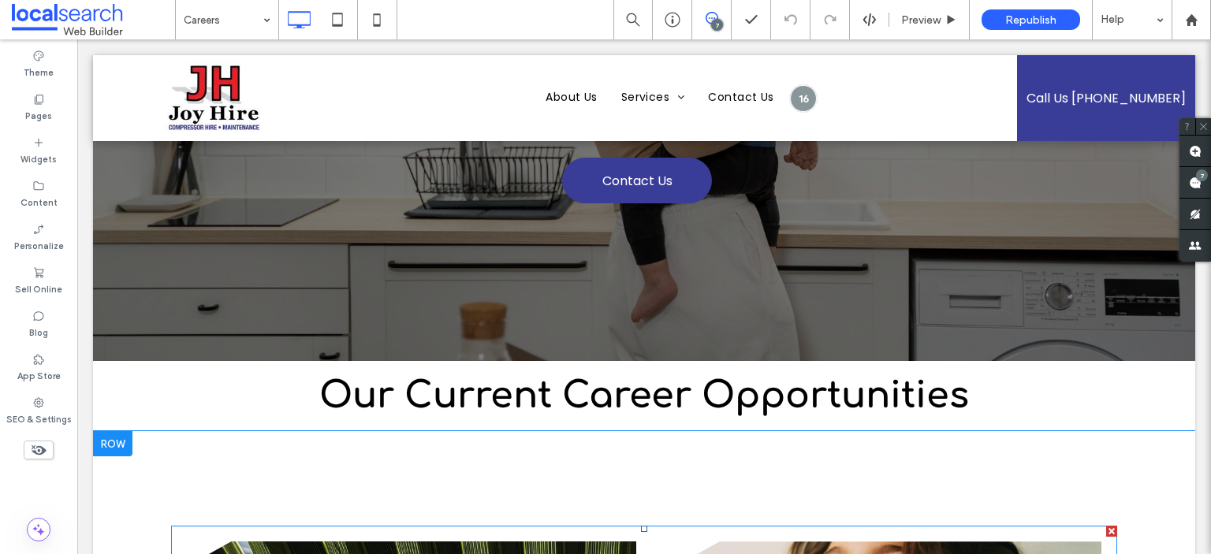
scroll to position [0, 0]
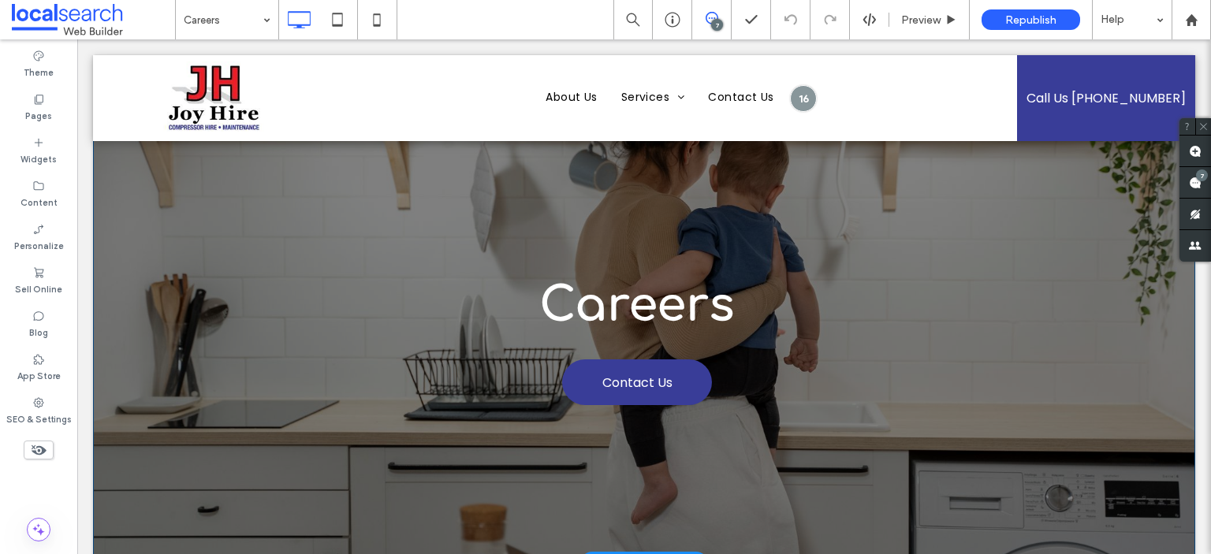
click at [915, 244] on div "Careers Contact Us Click To Paste" at bounding box center [644, 340] width 787 height 319
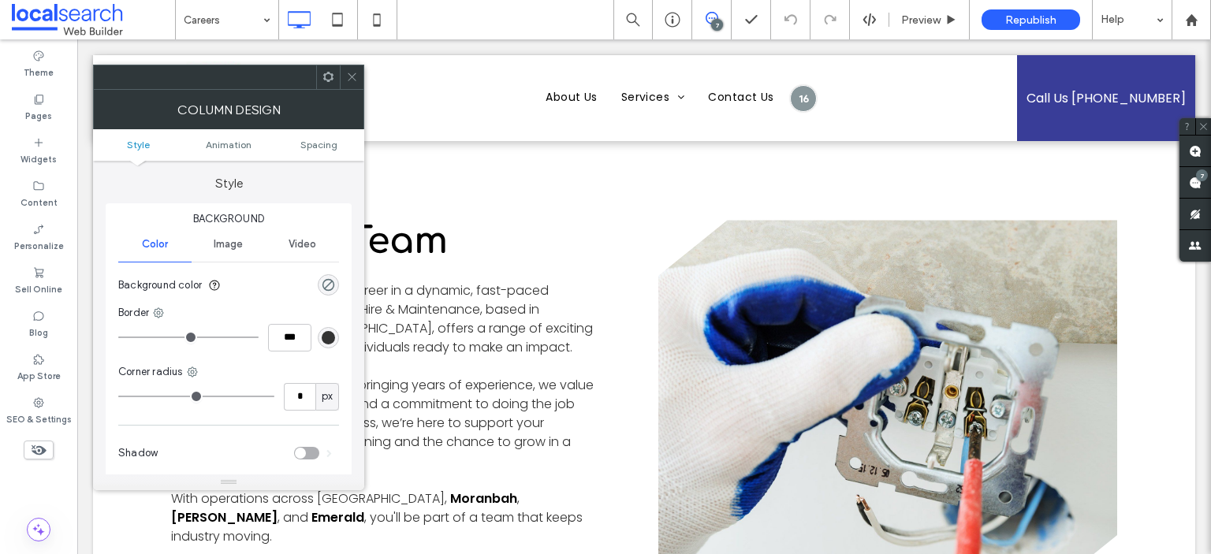
scroll to position [946, 0]
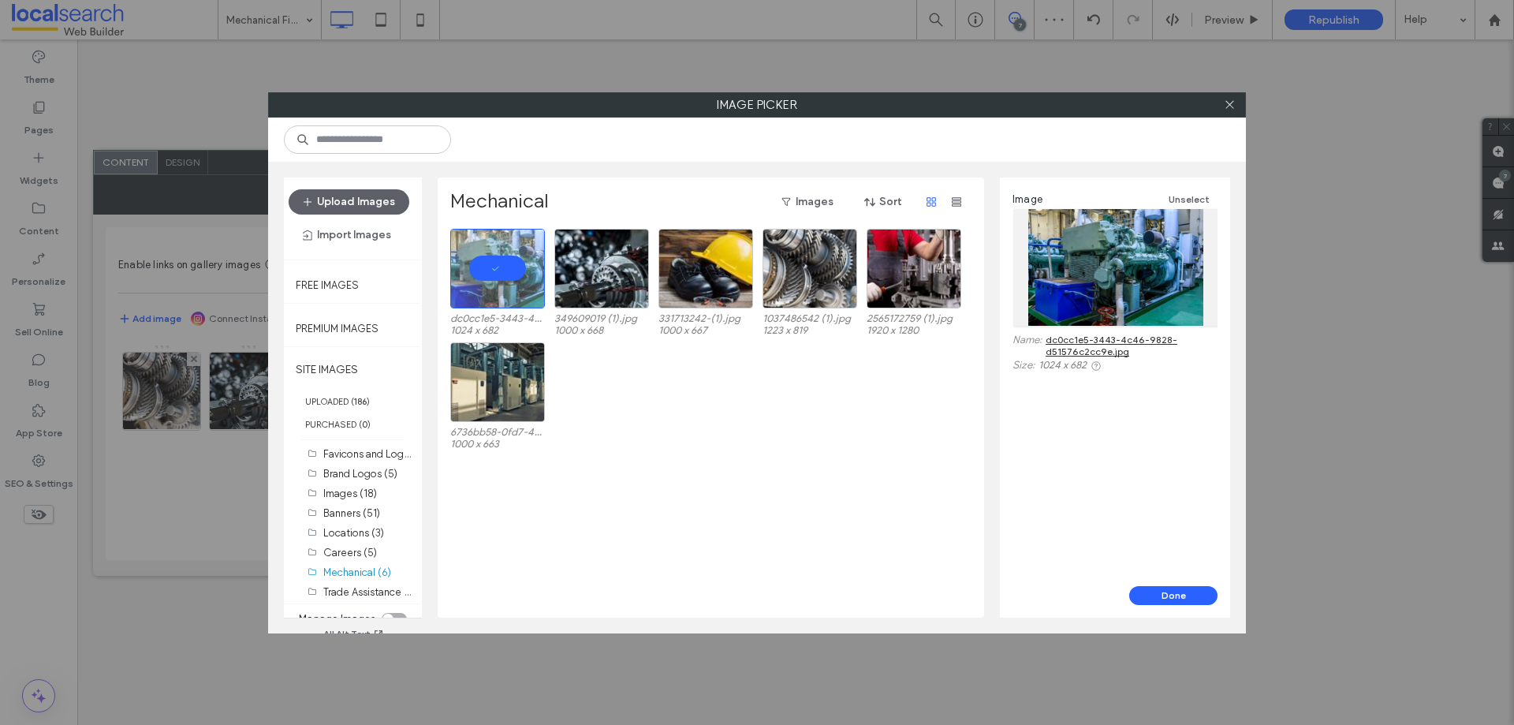
drag, startPoint x: 0, startPoint y: 0, endPoint x: 865, endPoint y: 285, distance: 910.6
click at [1187, 595] on button "Done" at bounding box center [1173, 595] width 88 height 19
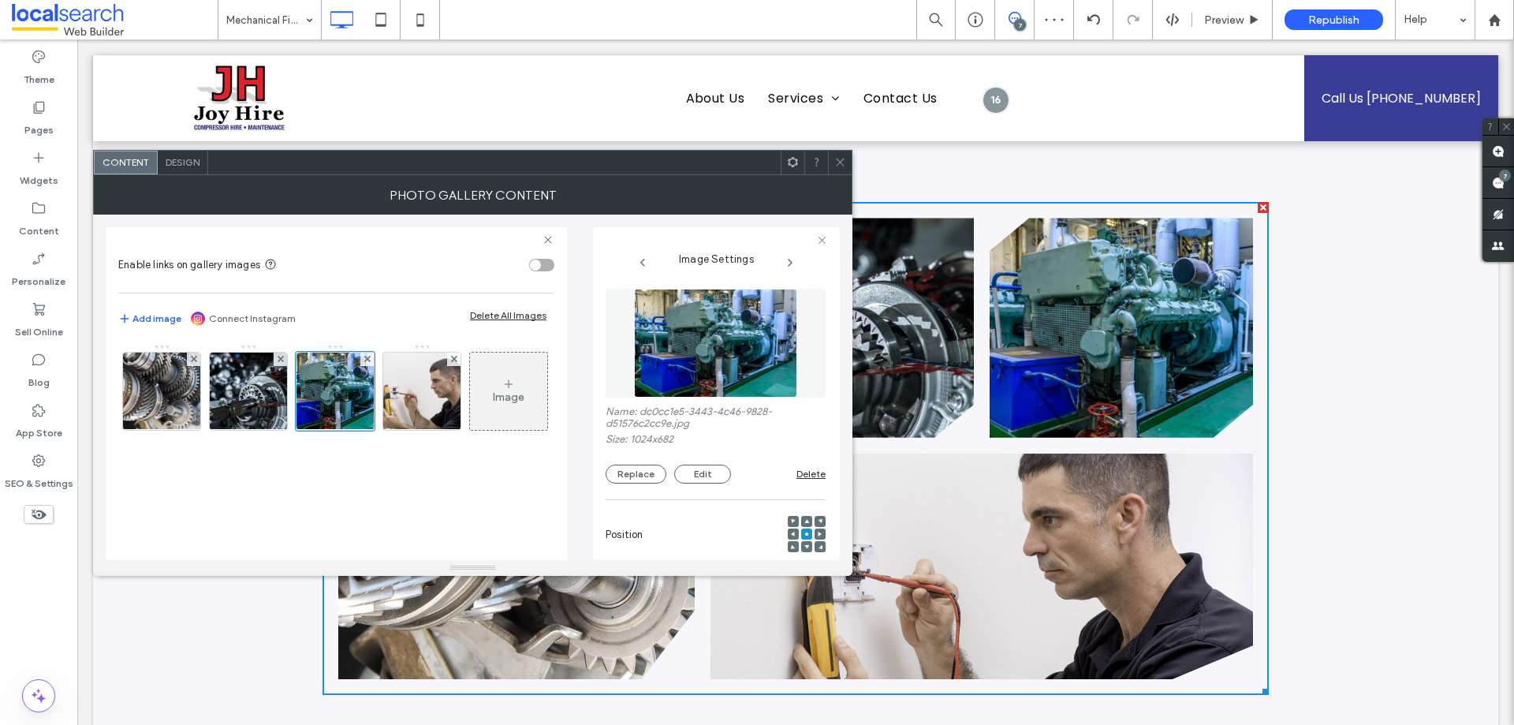
click at [841, 157] on icon at bounding box center [840, 162] width 12 height 12
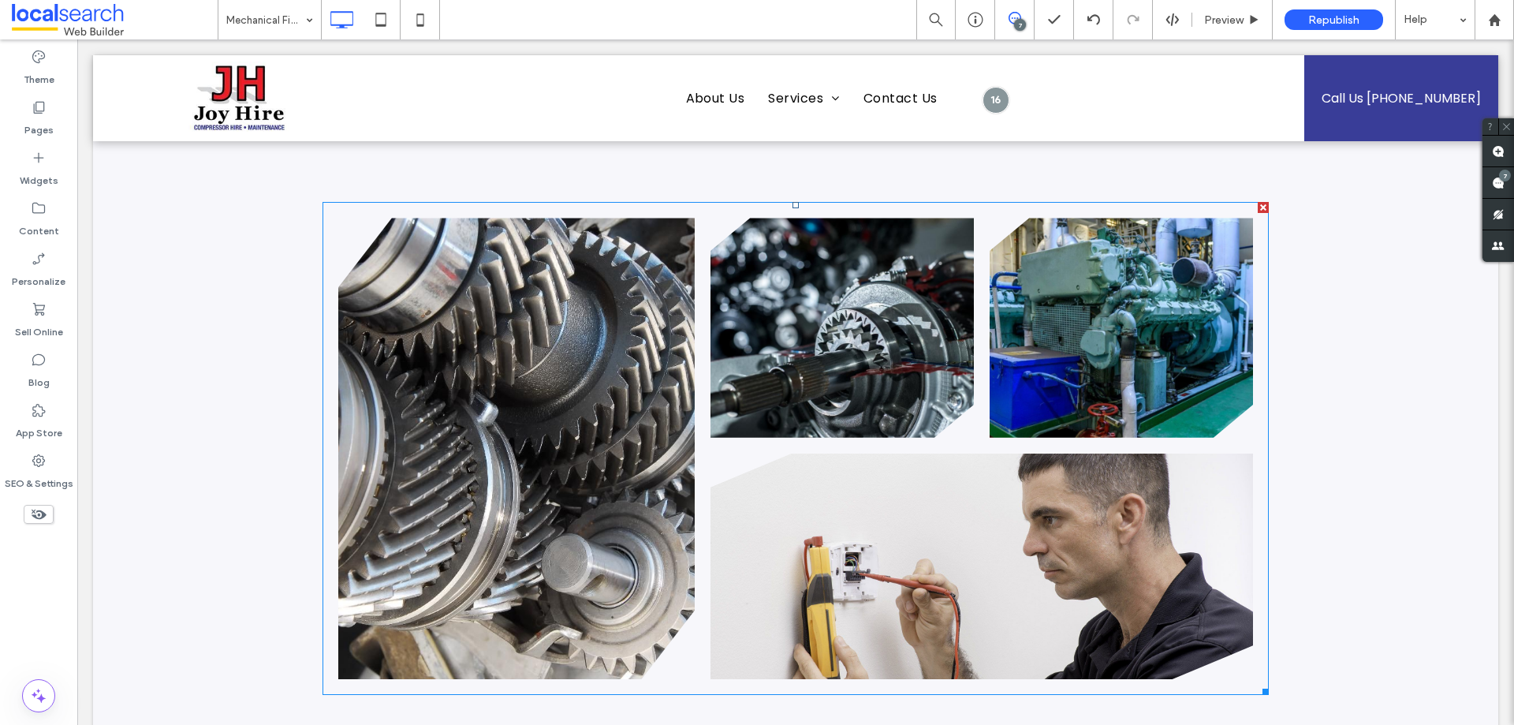
click at [997, 427] on link at bounding box center [1121, 327] width 263 height 219
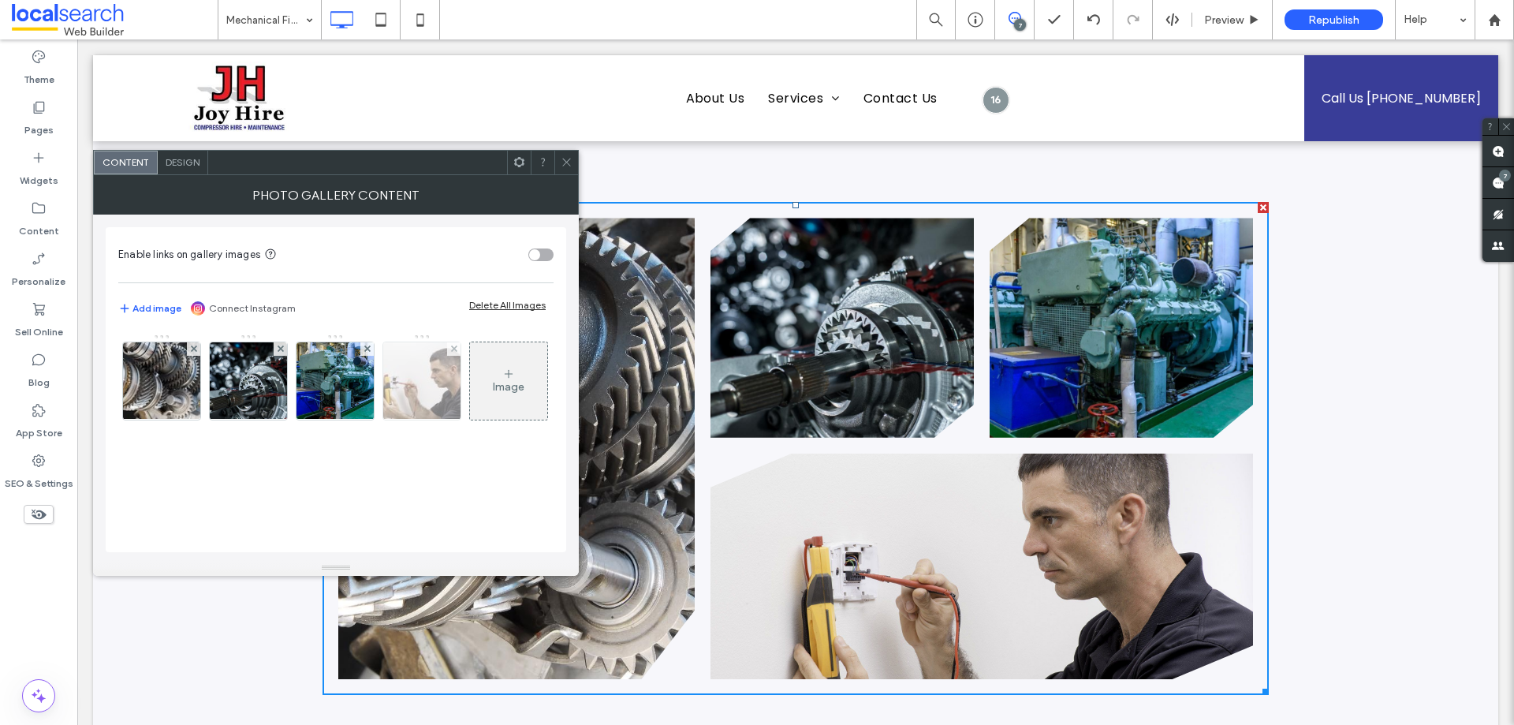
click at [401, 399] on img at bounding box center [422, 380] width 116 height 77
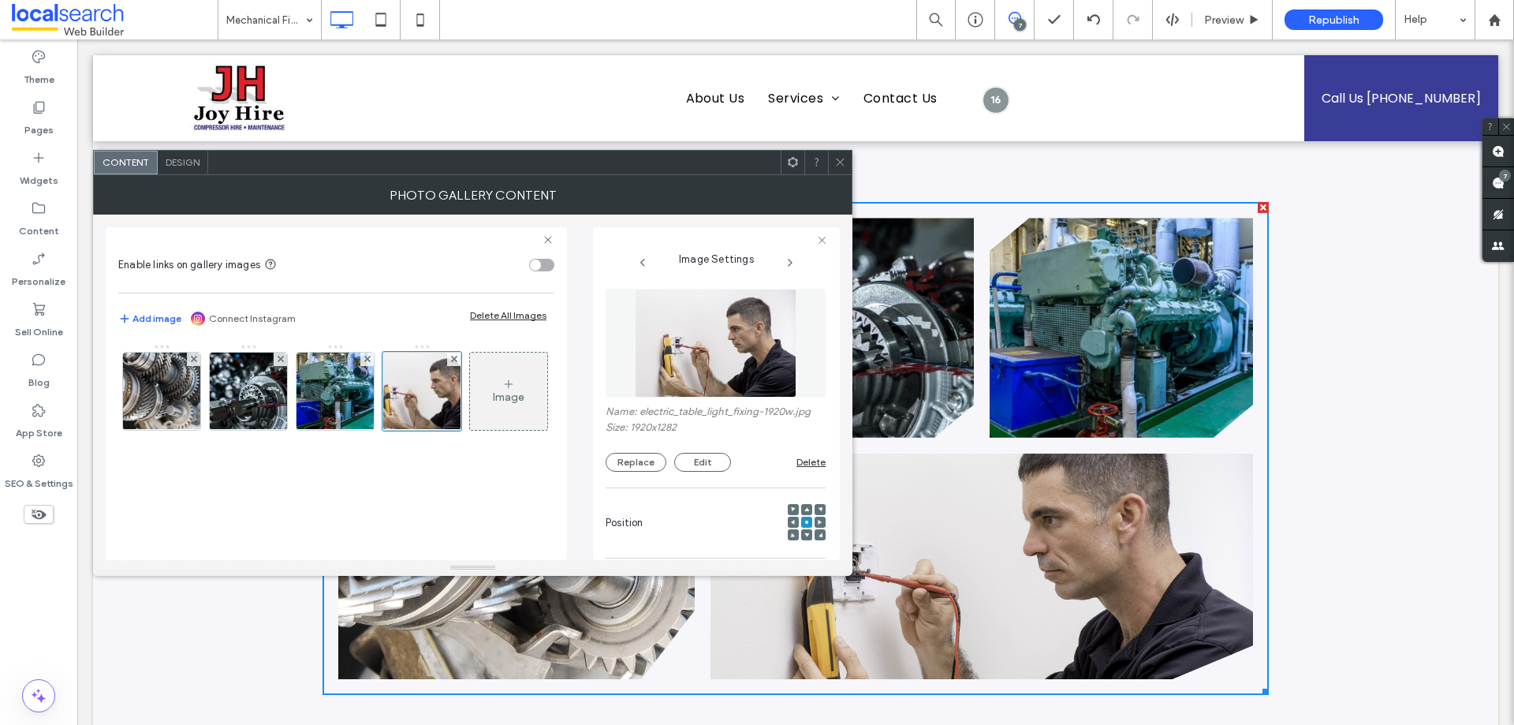
click at [718, 356] on img at bounding box center [716, 343] width 162 height 109
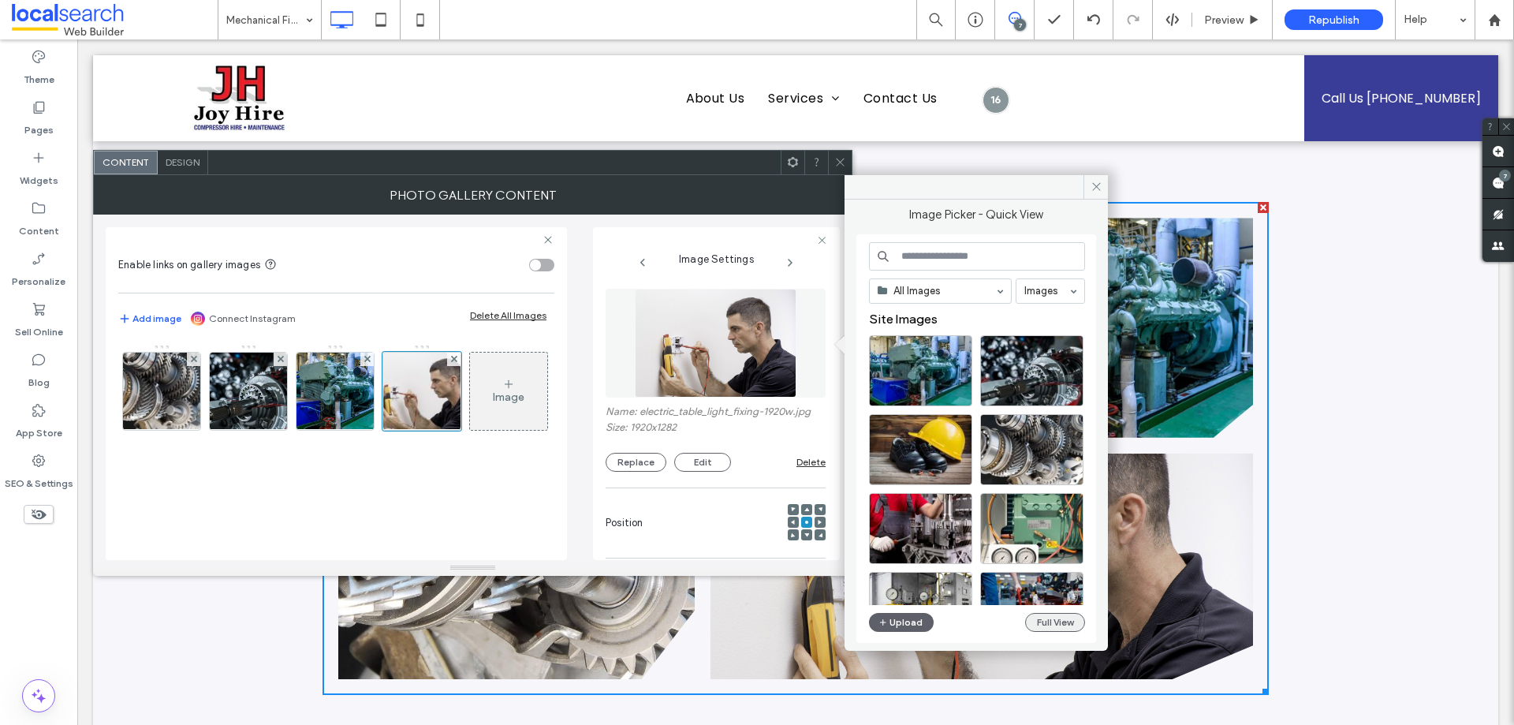
click at [1049, 622] on button "Full View" at bounding box center [1055, 622] width 60 height 19
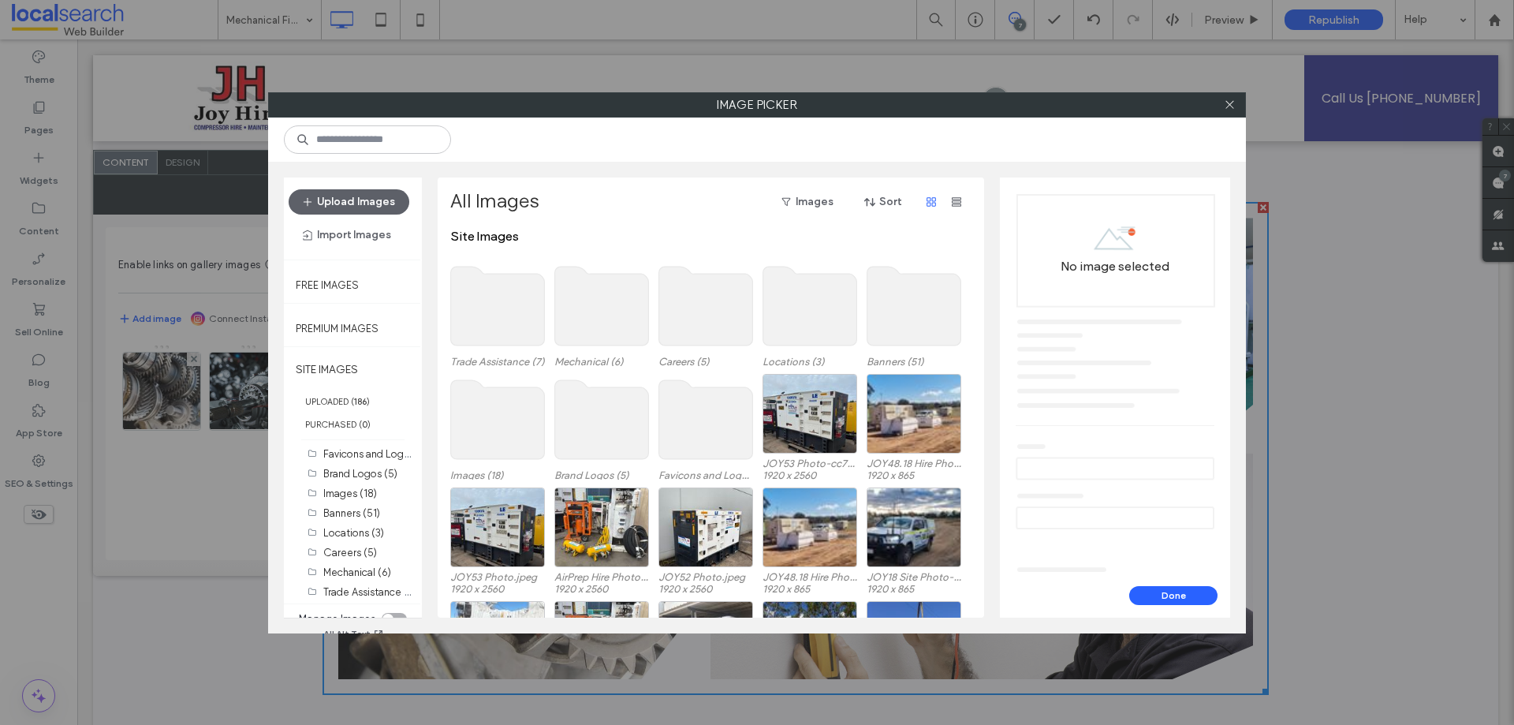
click at [583, 313] on use at bounding box center [602, 306] width 94 height 79
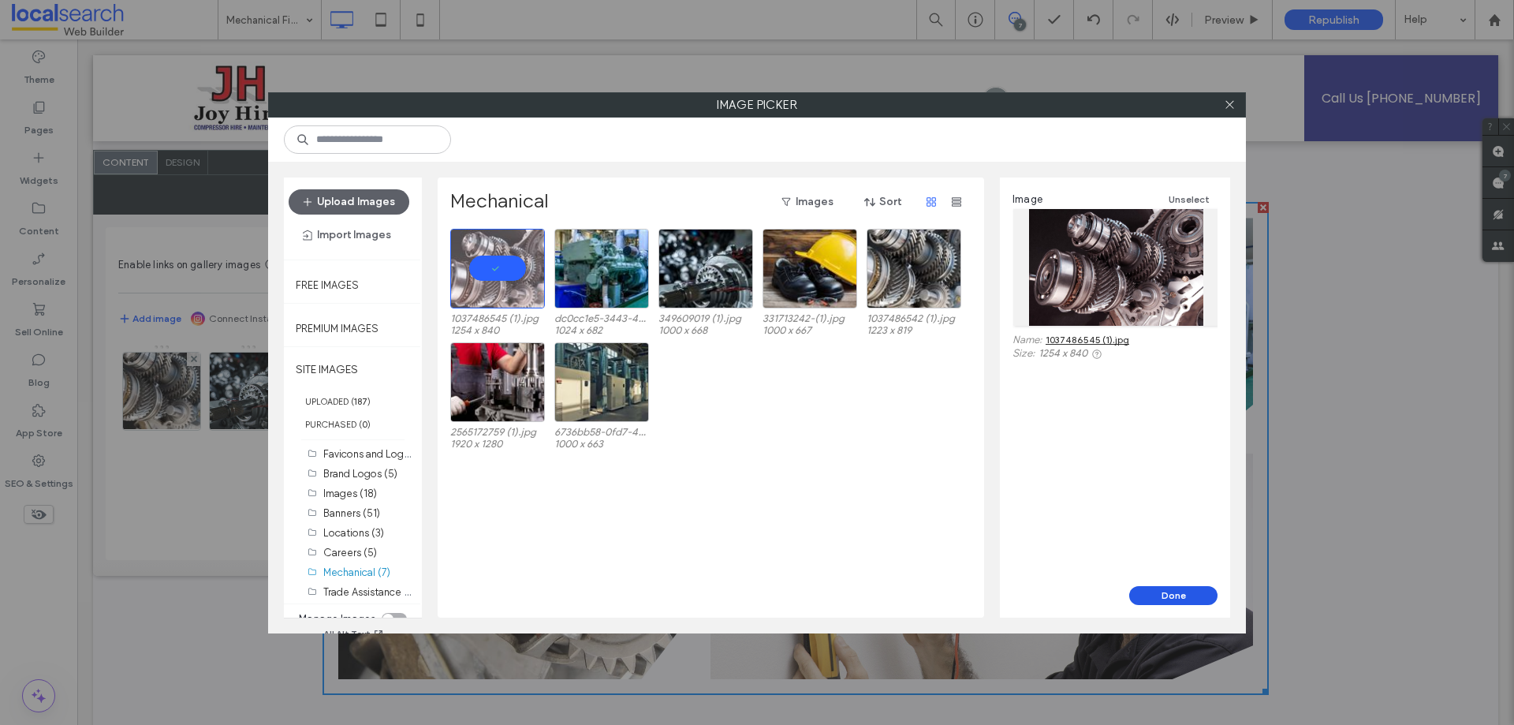
click at [1161, 596] on button "Done" at bounding box center [1173, 595] width 88 height 19
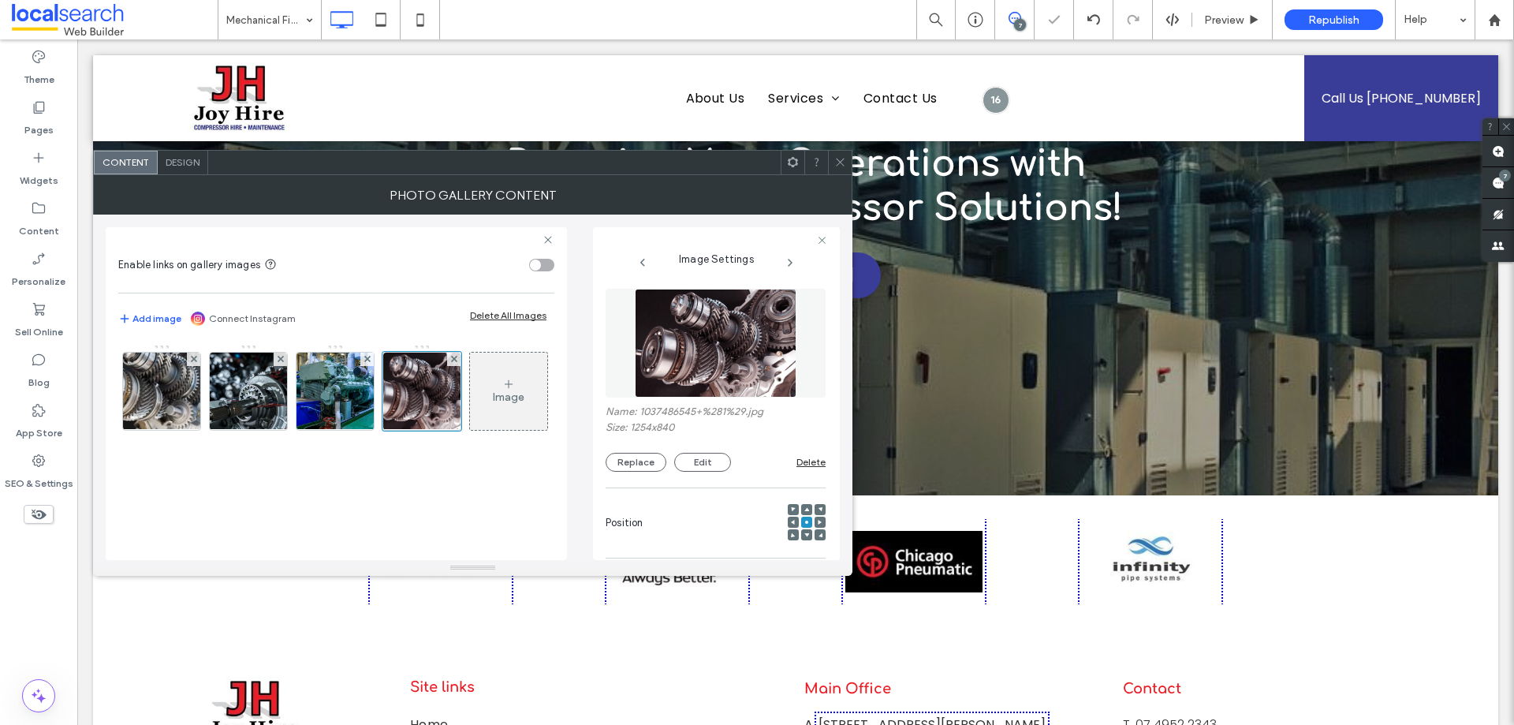
scroll to position [2050, 0]
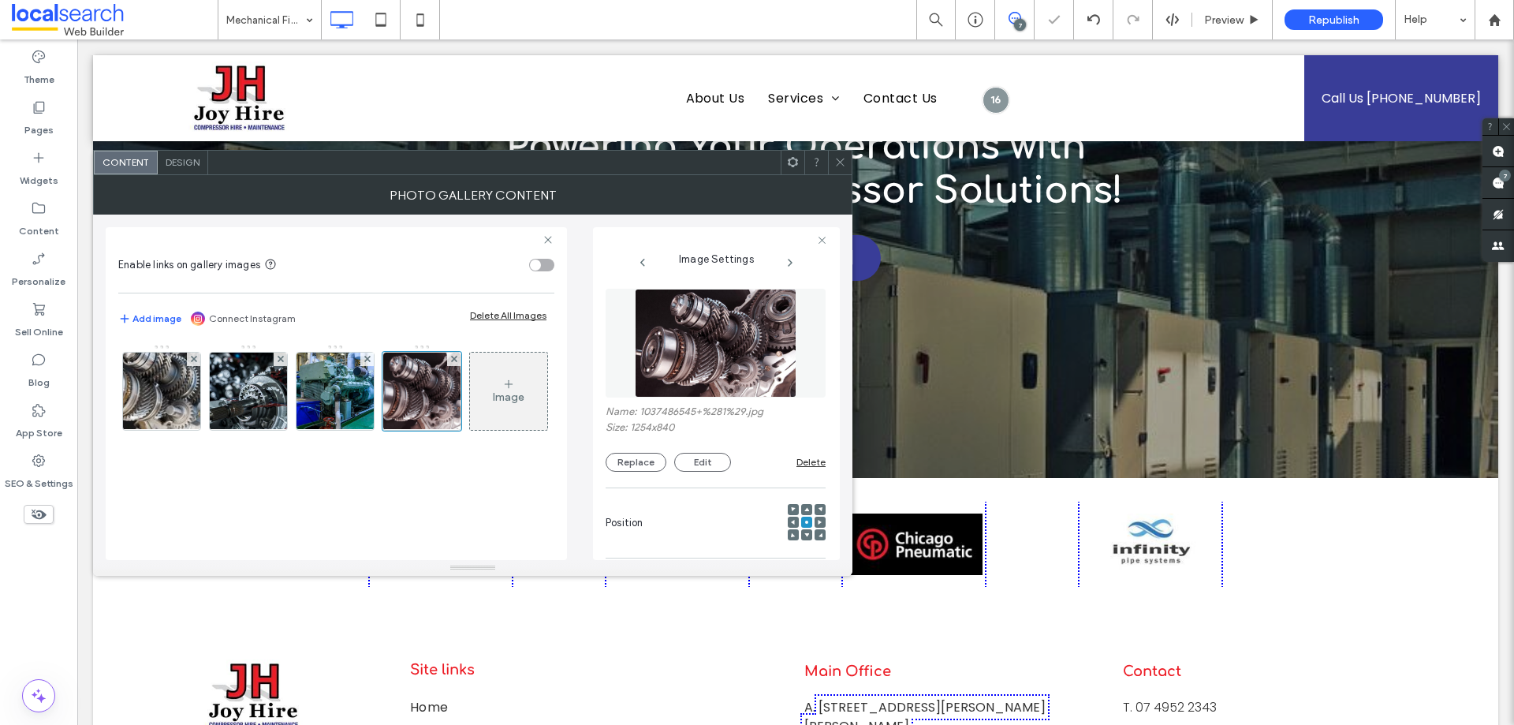
click at [841, 158] on icon at bounding box center [840, 162] width 12 height 12
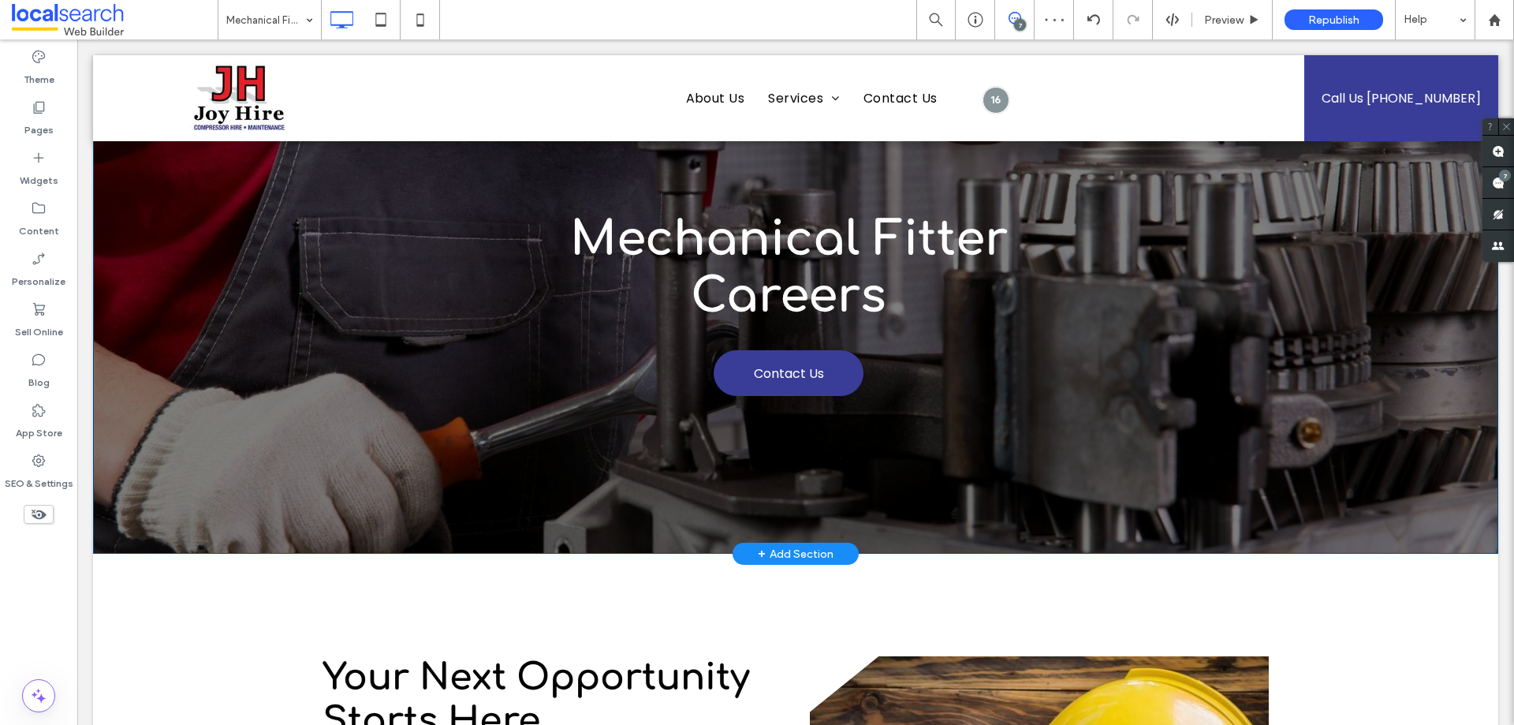
scroll to position [0, 0]
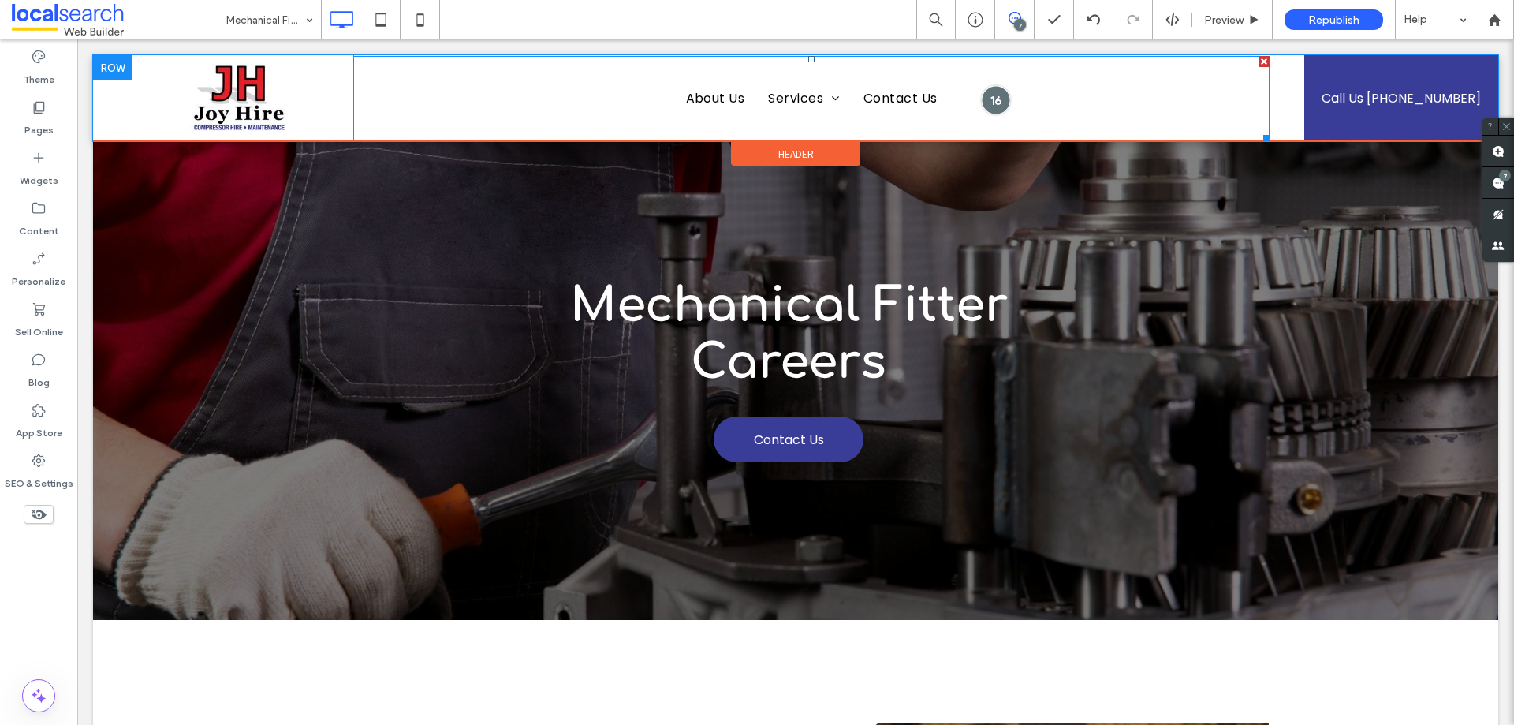
click at [989, 99] on div at bounding box center [995, 99] width 29 height 29
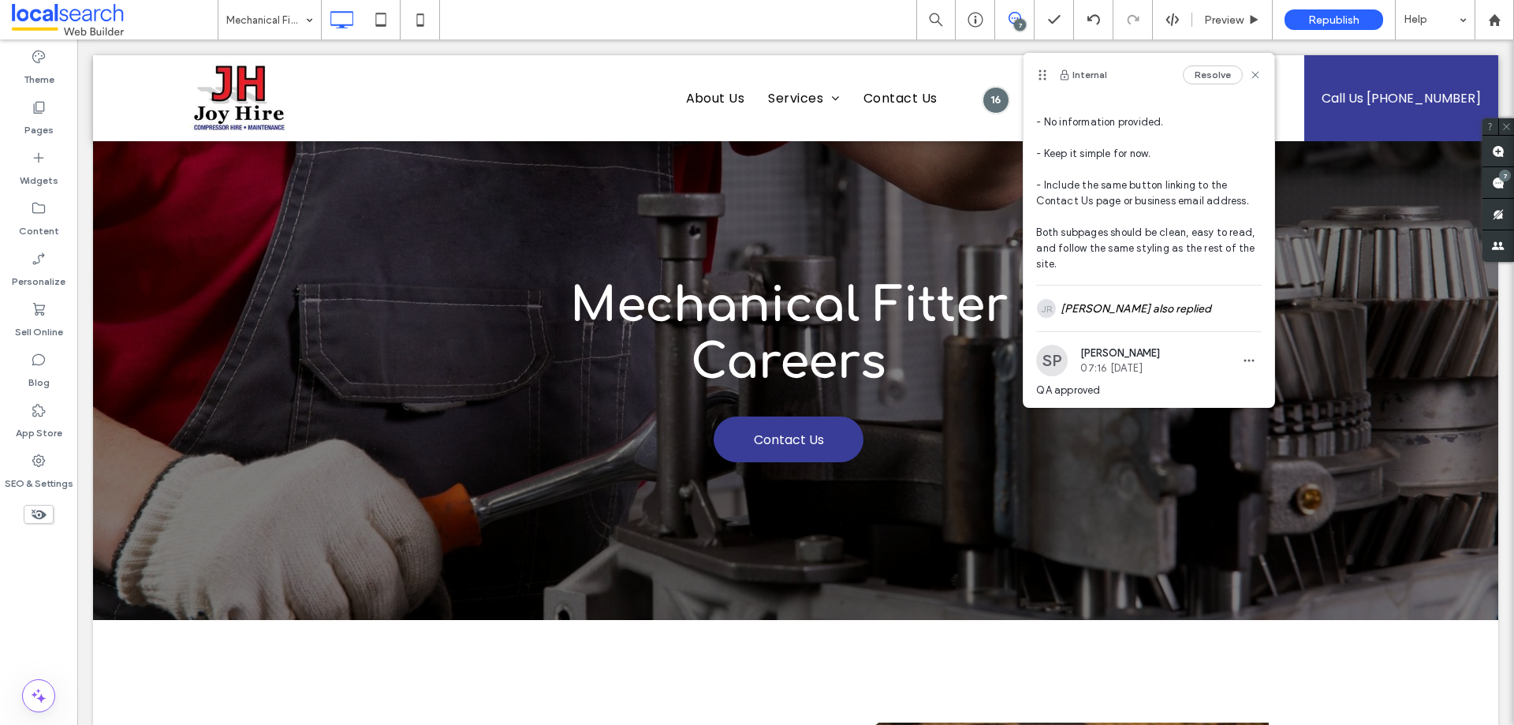
scroll to position [315, 0]
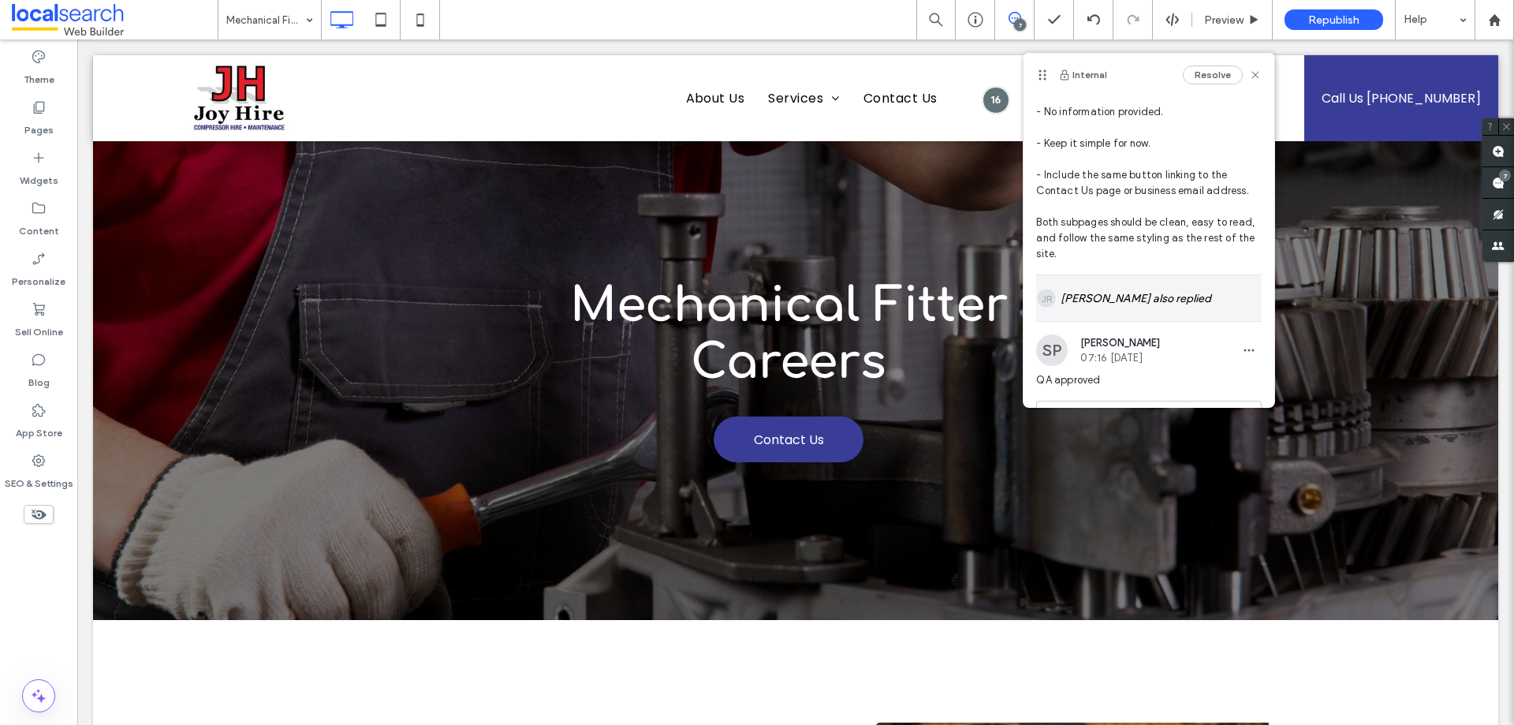
click at [1148, 301] on div "JR [PERSON_NAME] also replied" at bounding box center [1149, 298] width 226 height 46
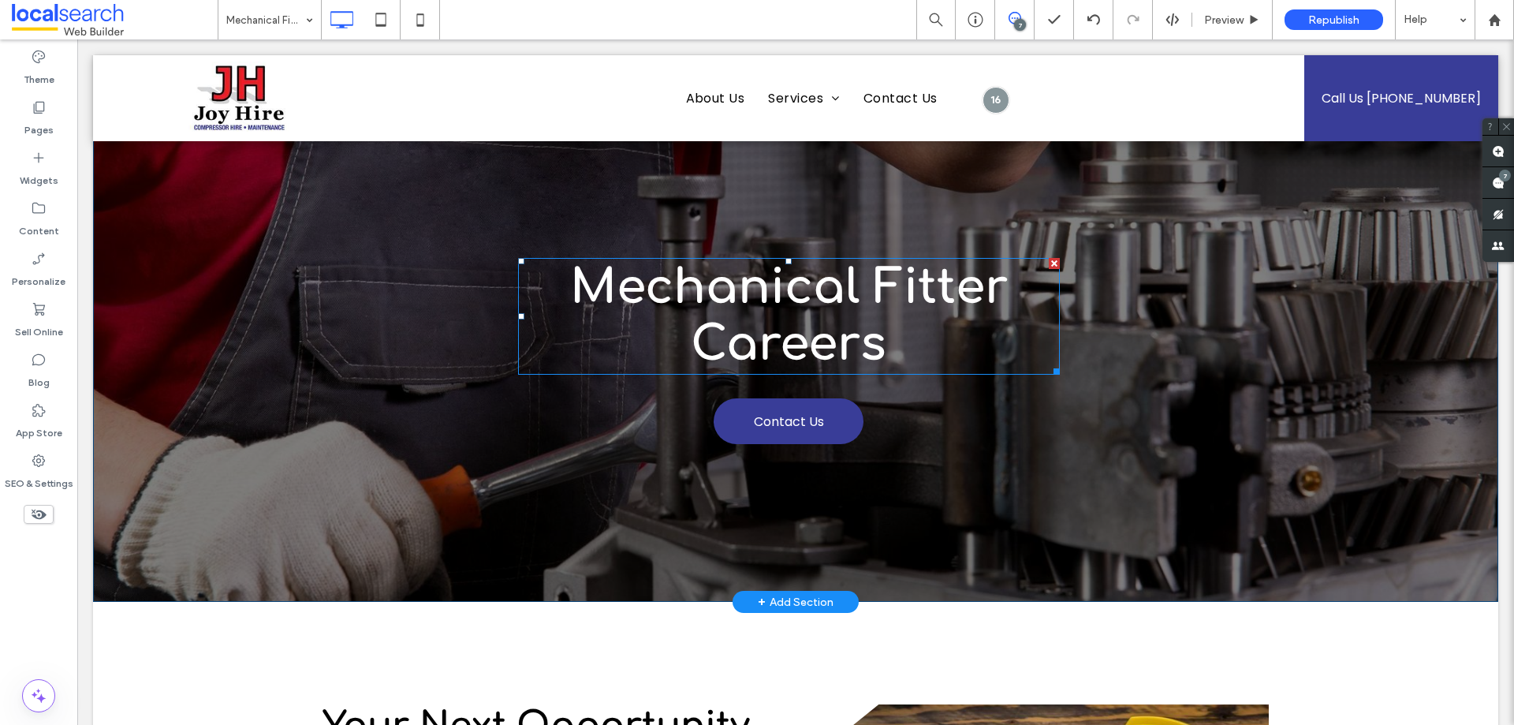
scroll to position [0, 0]
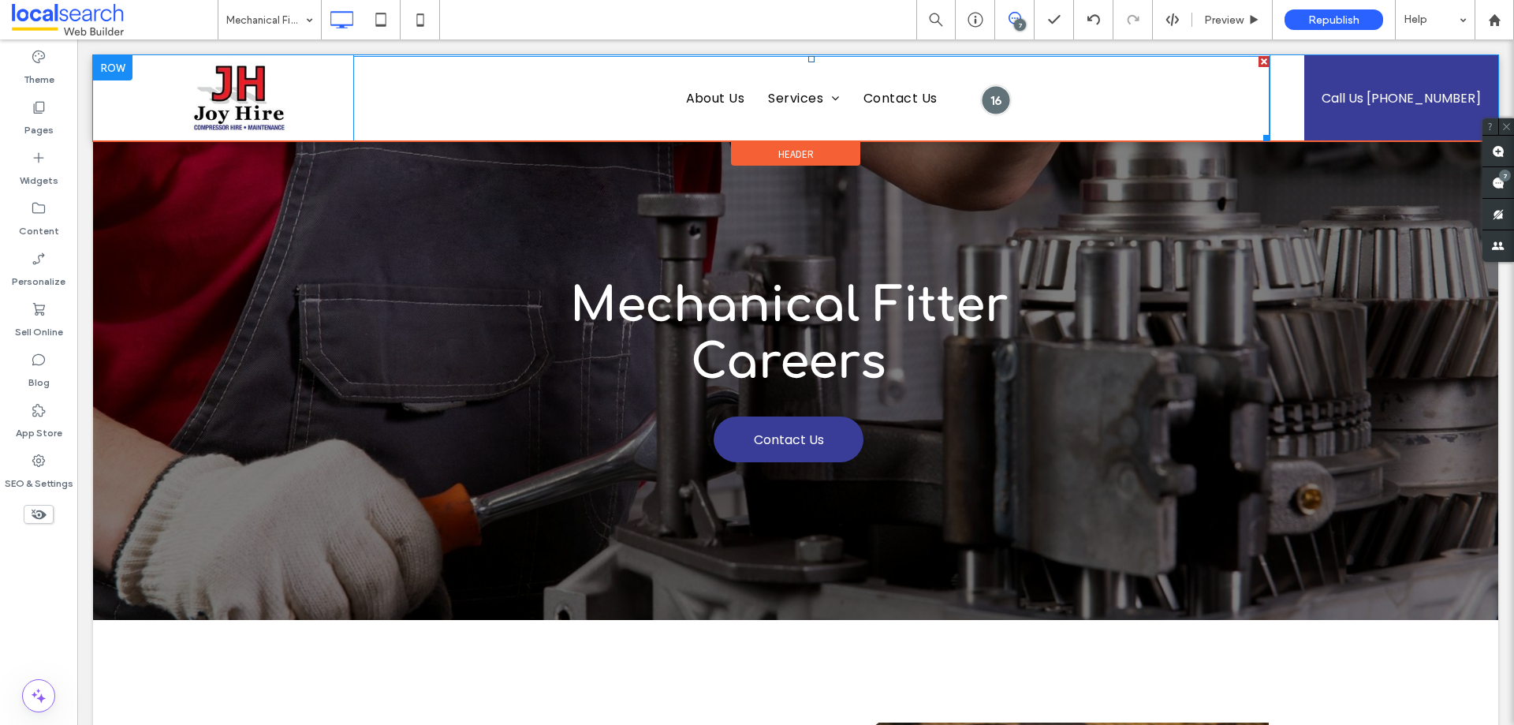
click at [990, 99] on div at bounding box center [995, 99] width 29 height 29
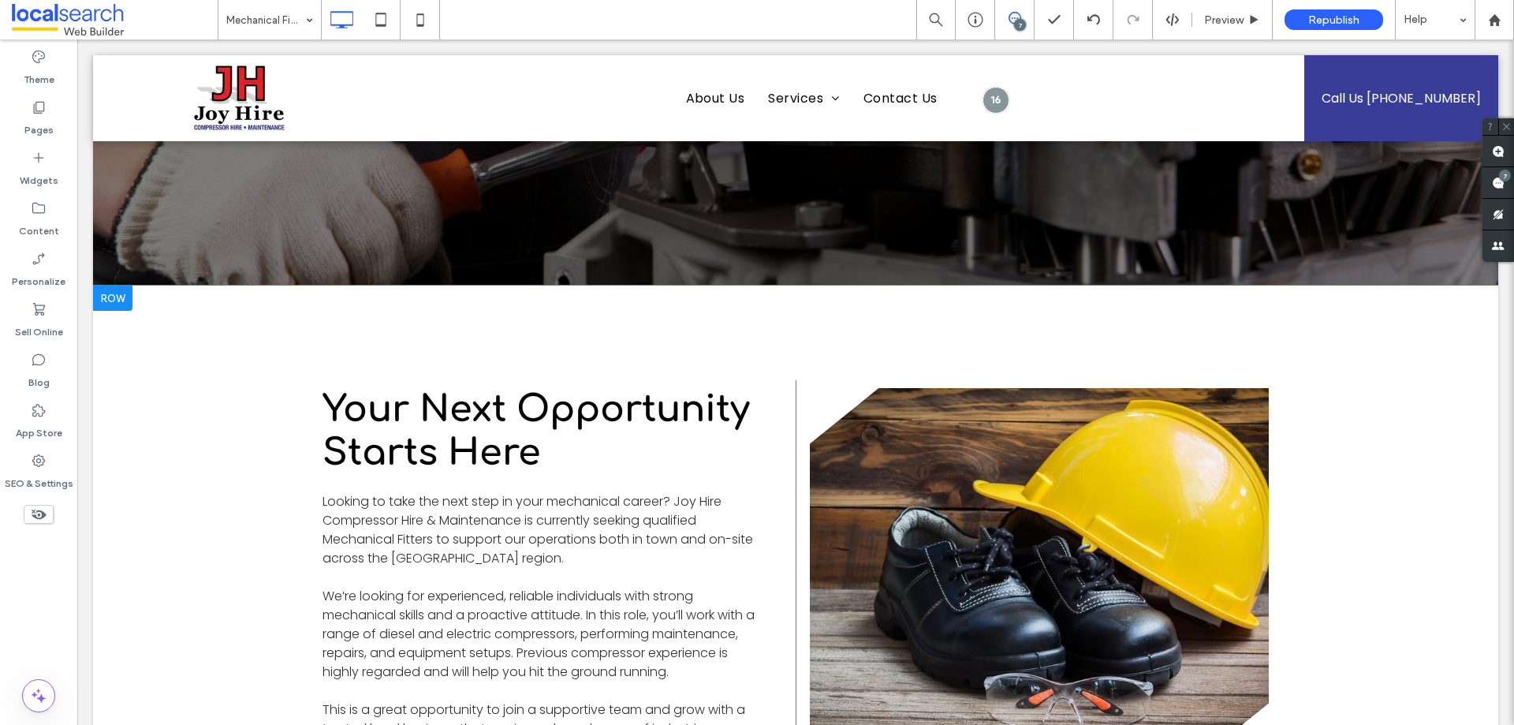
scroll to position [315, 0]
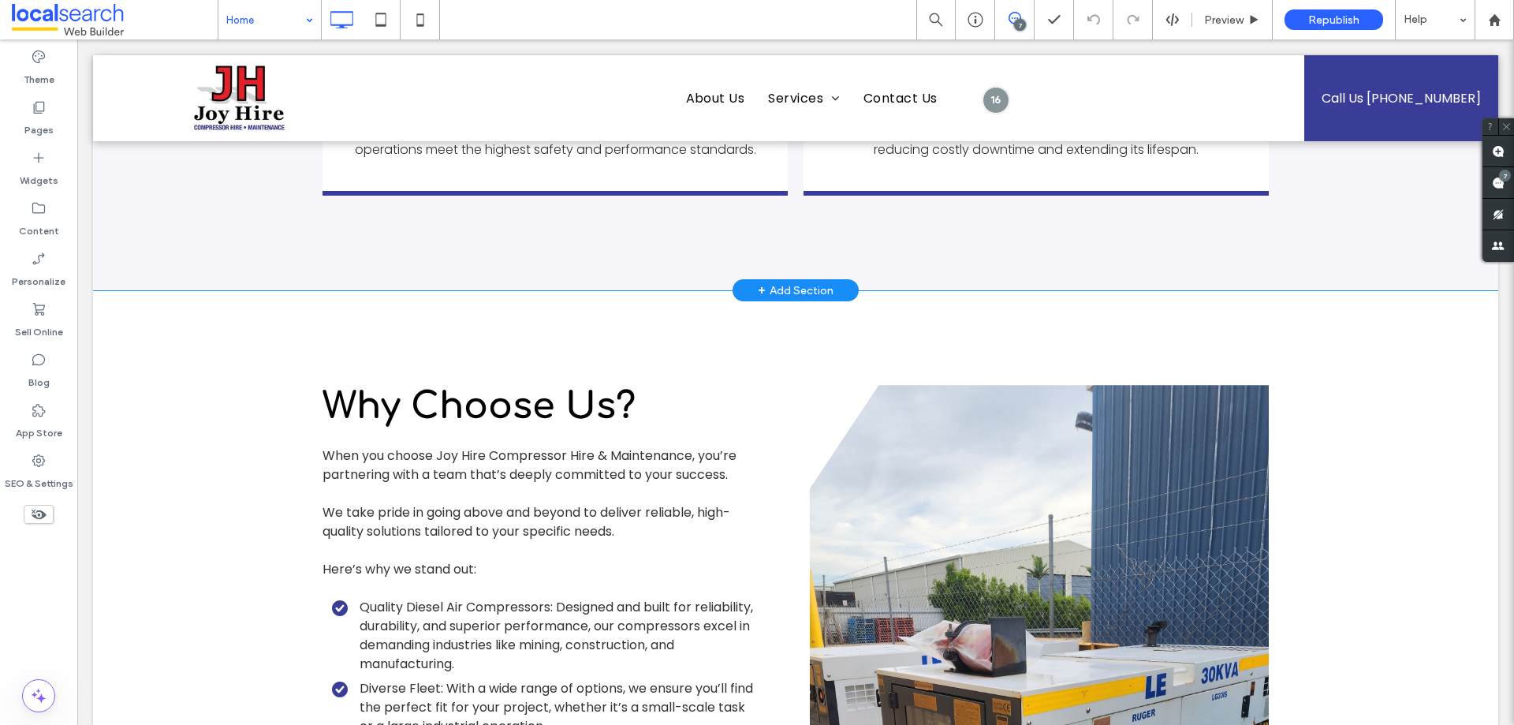
scroll to position [3075, 0]
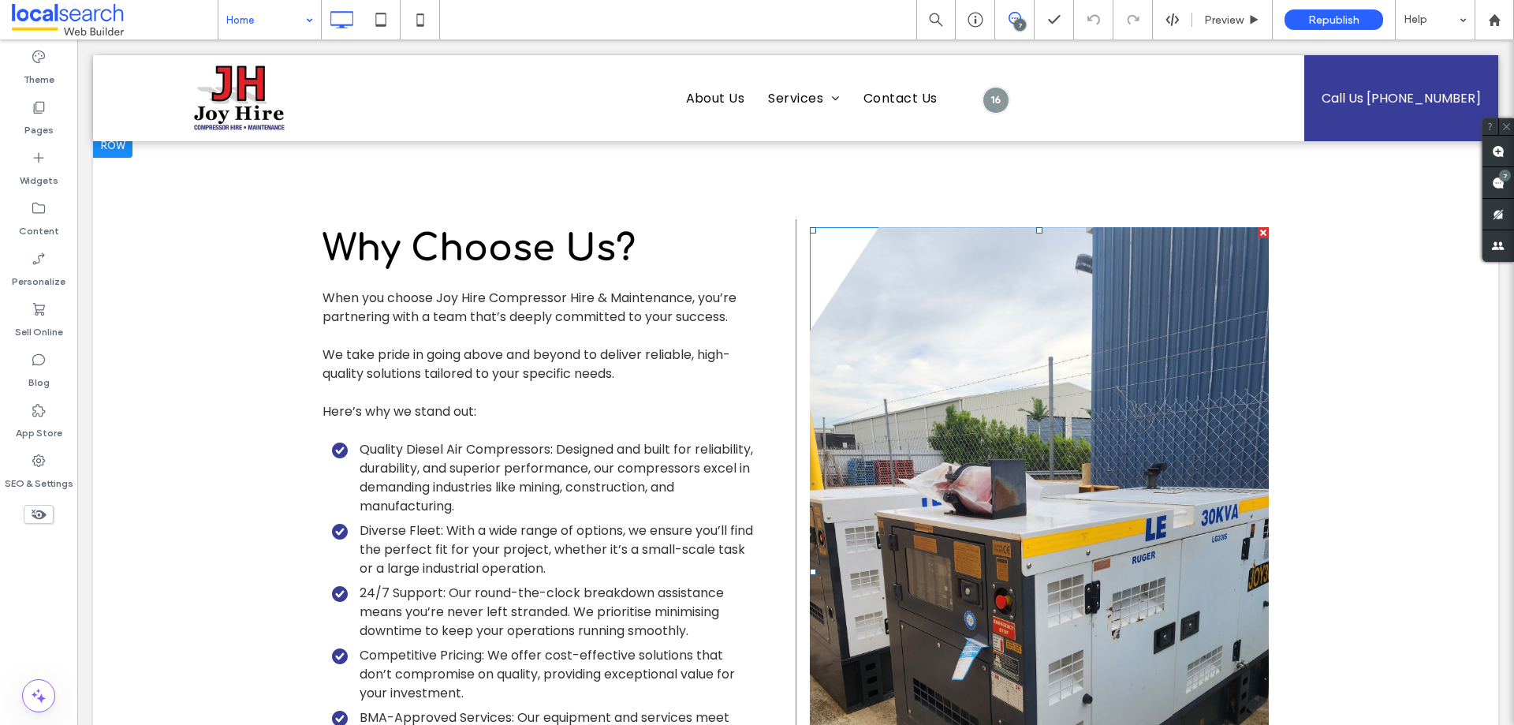
click at [1078, 371] on link at bounding box center [1039, 571] width 459 height 688
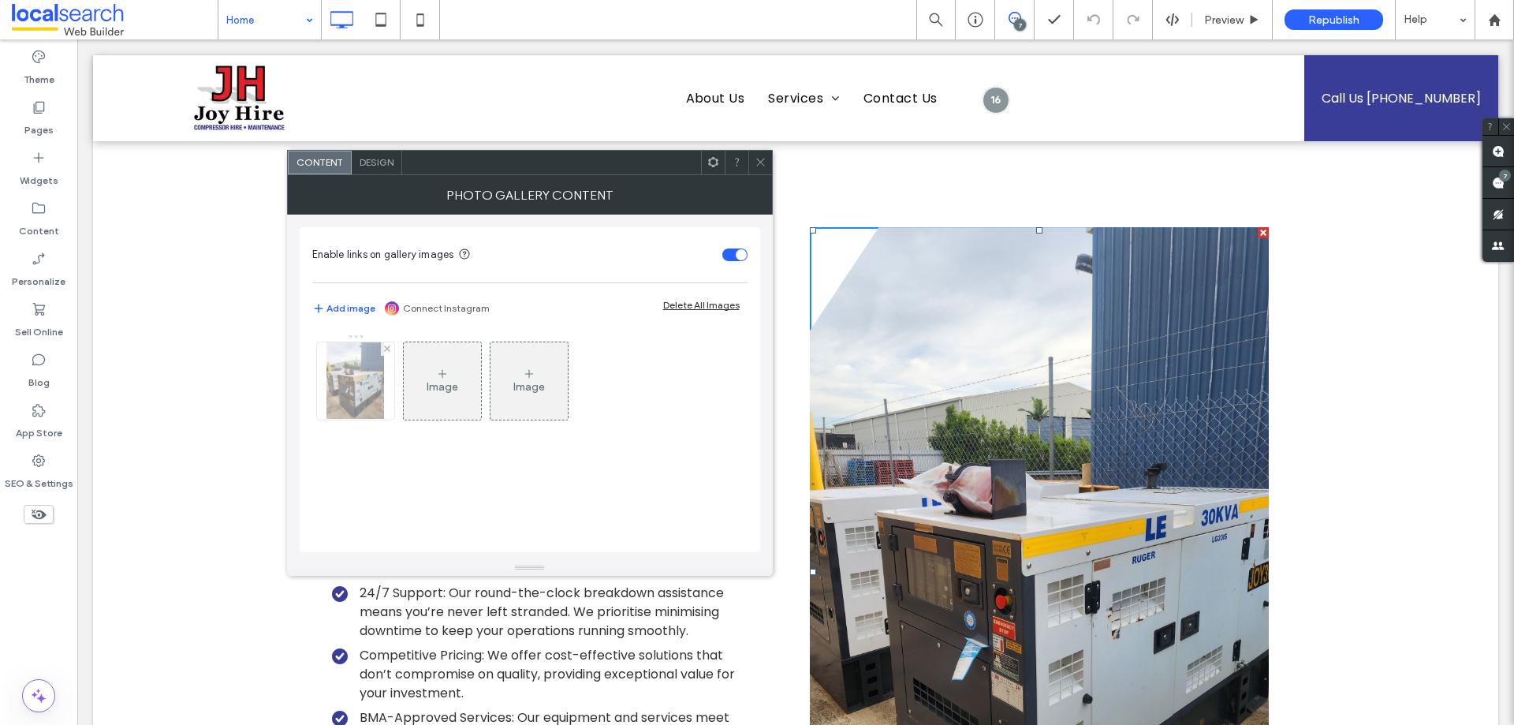
click at [371, 386] on img at bounding box center [355, 380] width 58 height 77
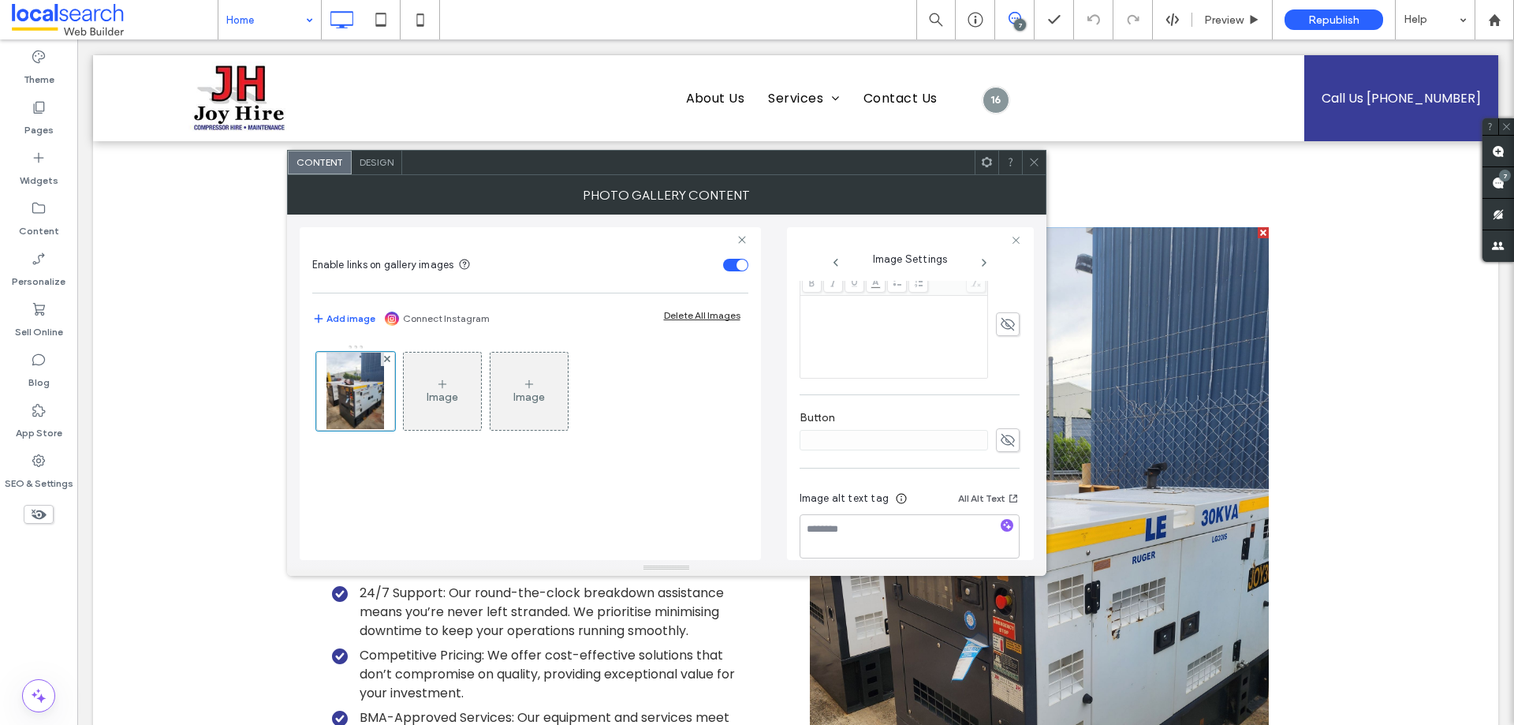
scroll to position [450, 0]
click at [1030, 166] on icon at bounding box center [1034, 162] width 12 height 12
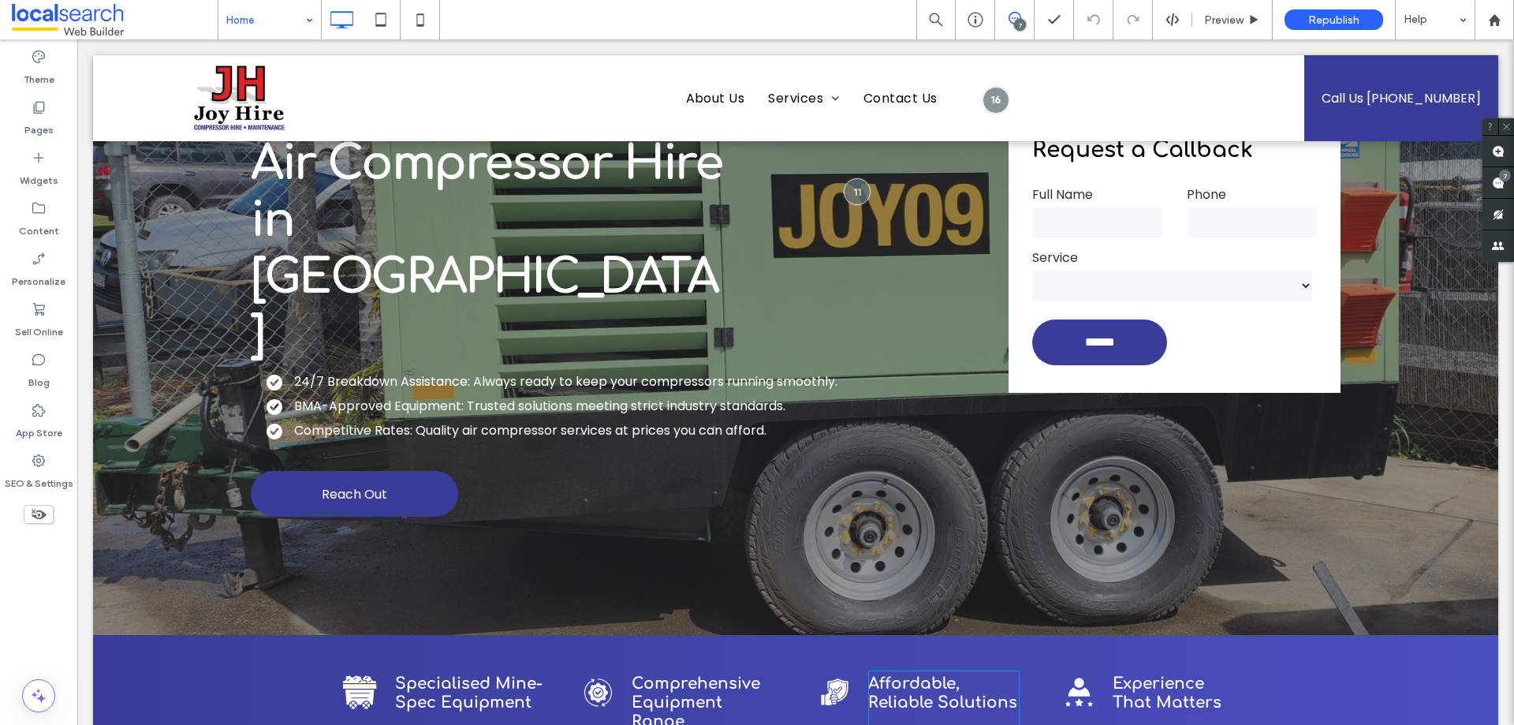
scroll to position [0, 0]
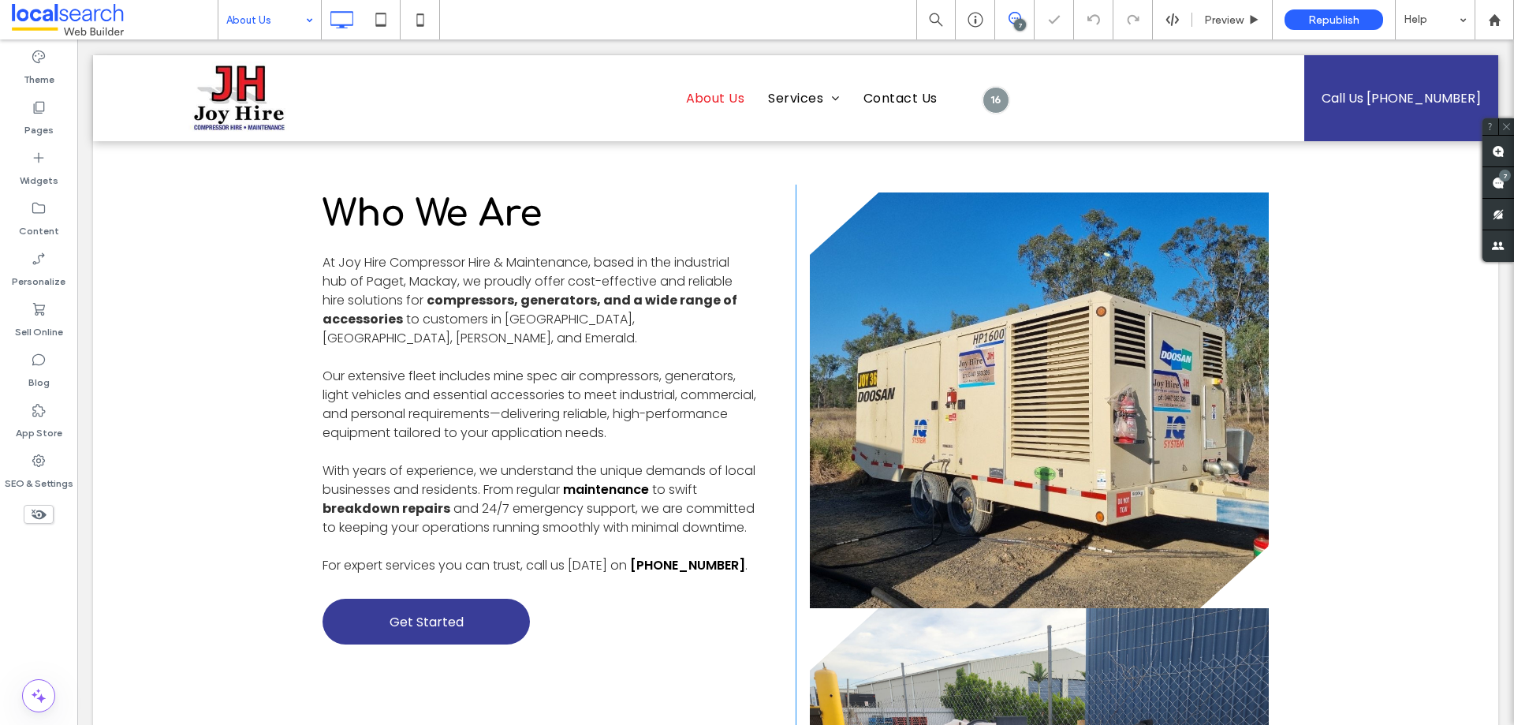
scroll to position [552, 0]
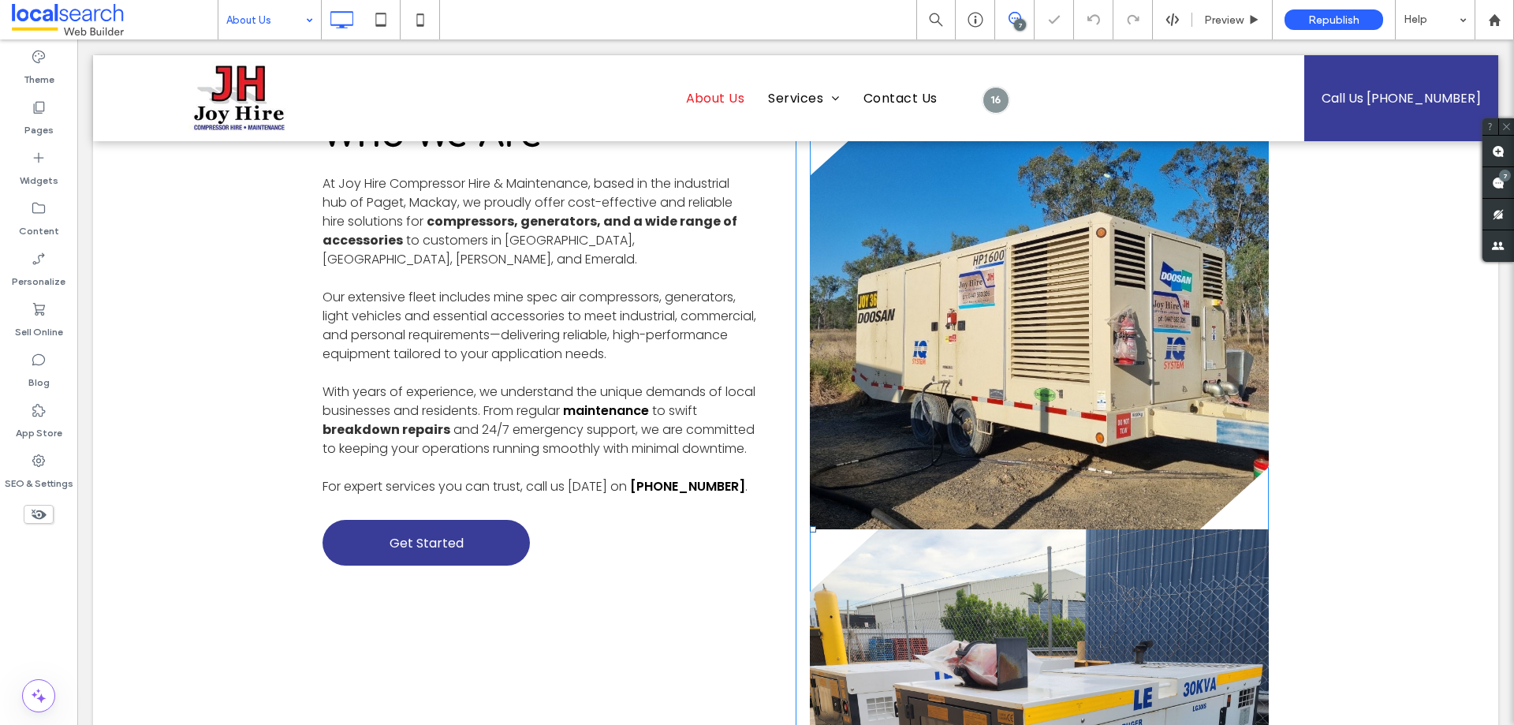
click at [1002, 396] on link at bounding box center [1039, 322] width 459 height 416
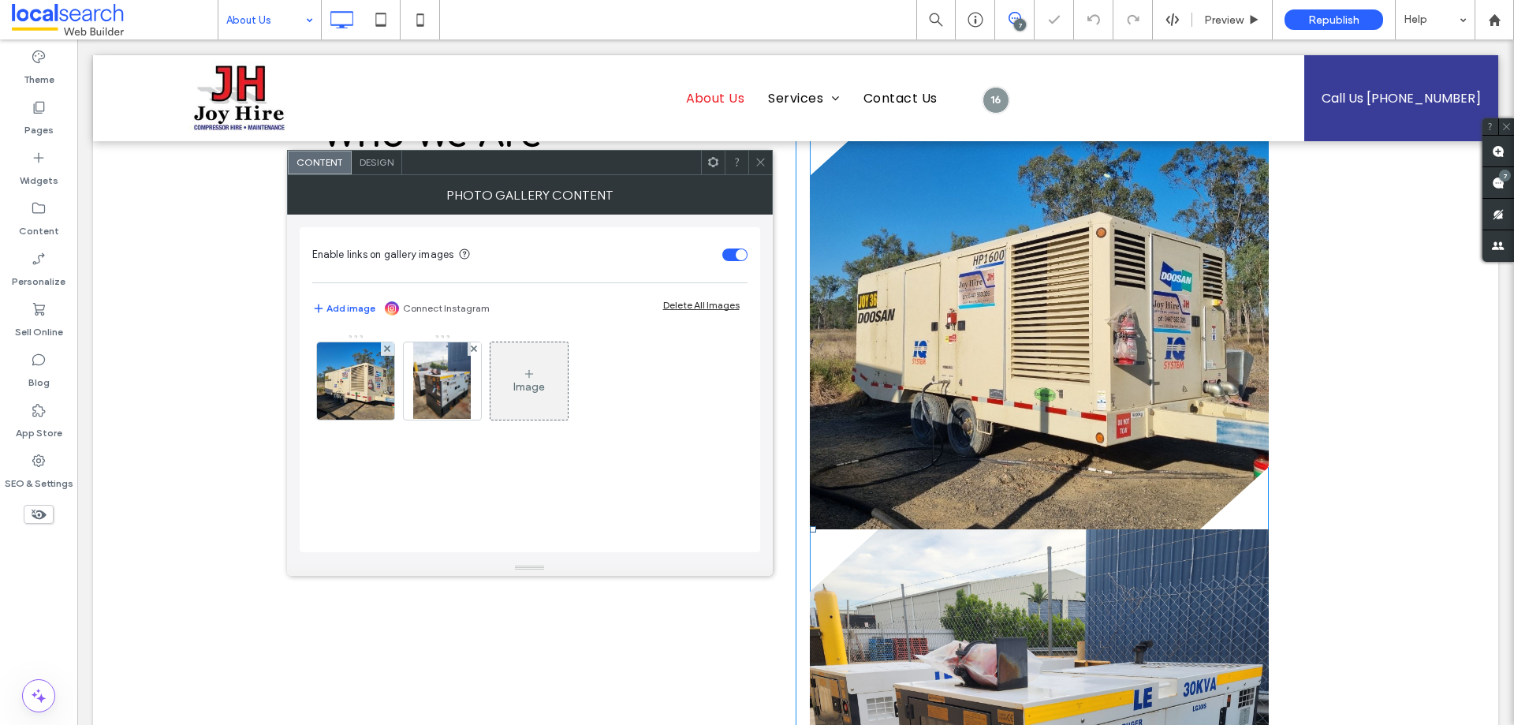
click at [1002, 396] on link at bounding box center [1039, 322] width 459 height 416
click at [340, 396] on img at bounding box center [355, 380] width 77 height 77
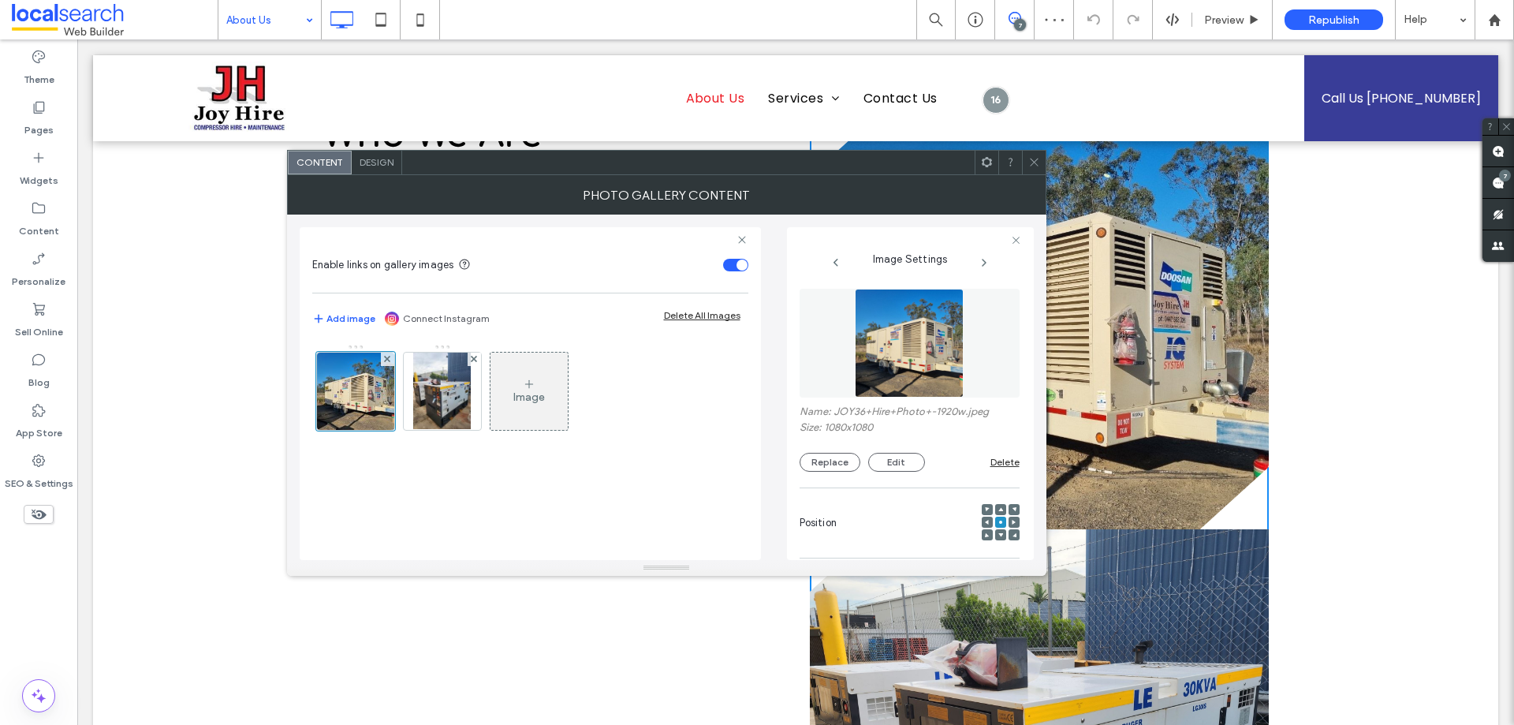
scroll to position [450, 0]
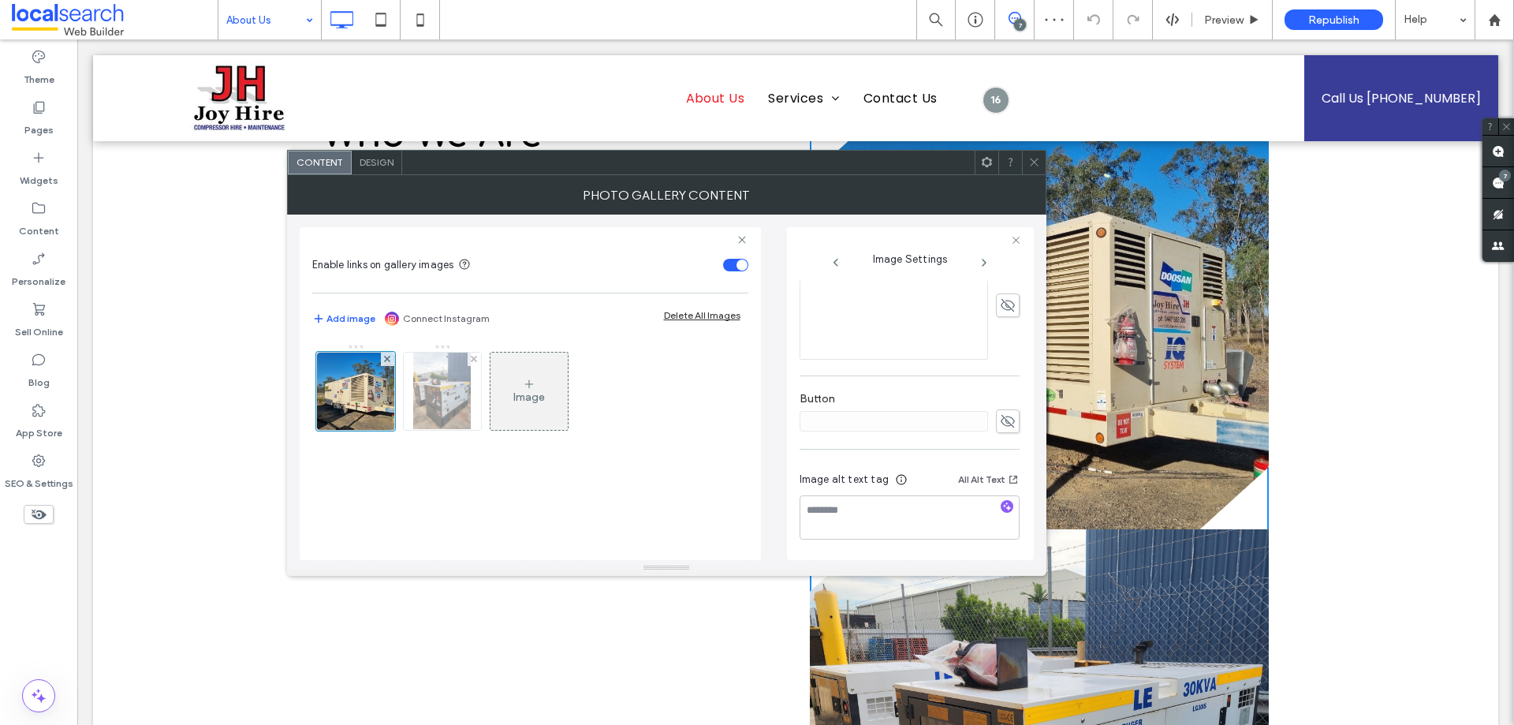
click at [441, 419] on img at bounding box center [442, 390] width 58 height 77
click at [1034, 159] on icon at bounding box center [1034, 162] width 12 height 12
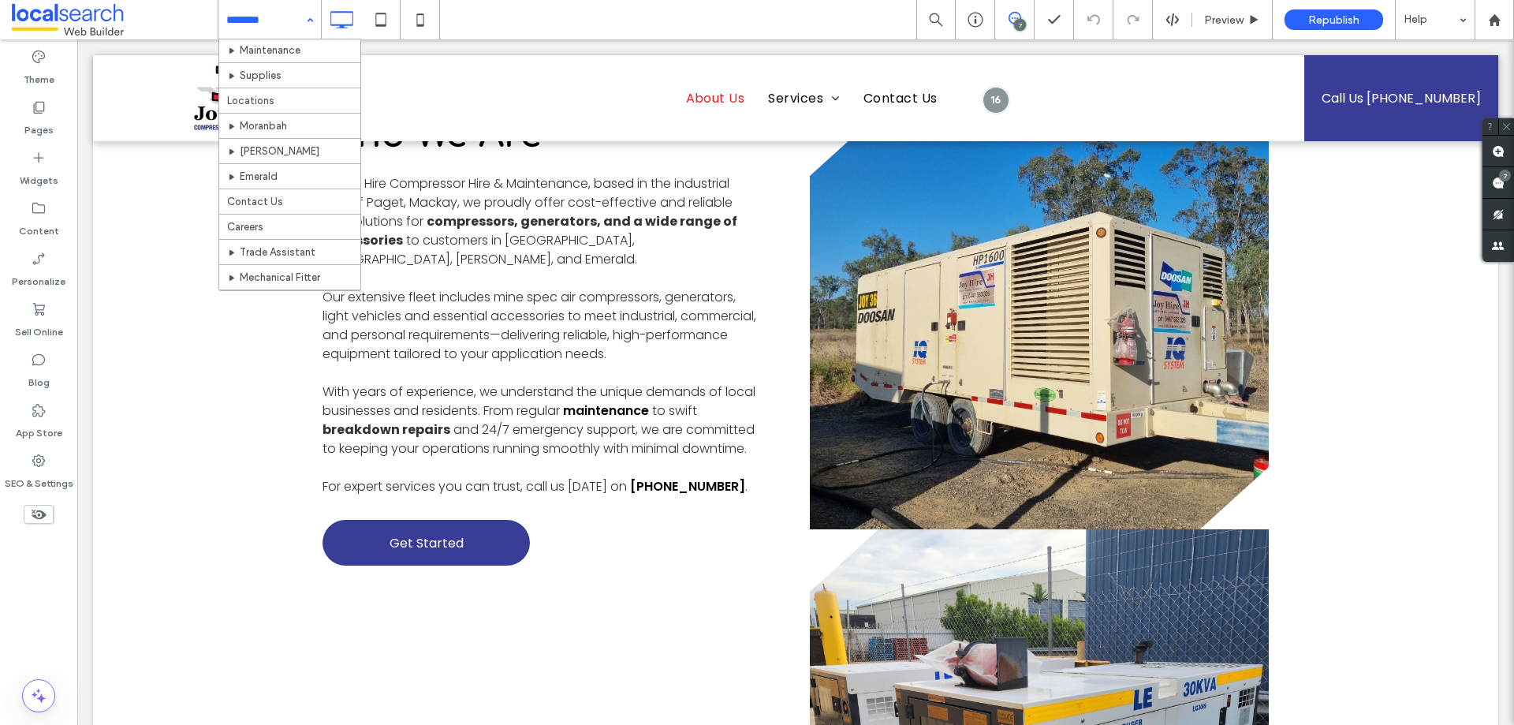
scroll to position [199, 0]
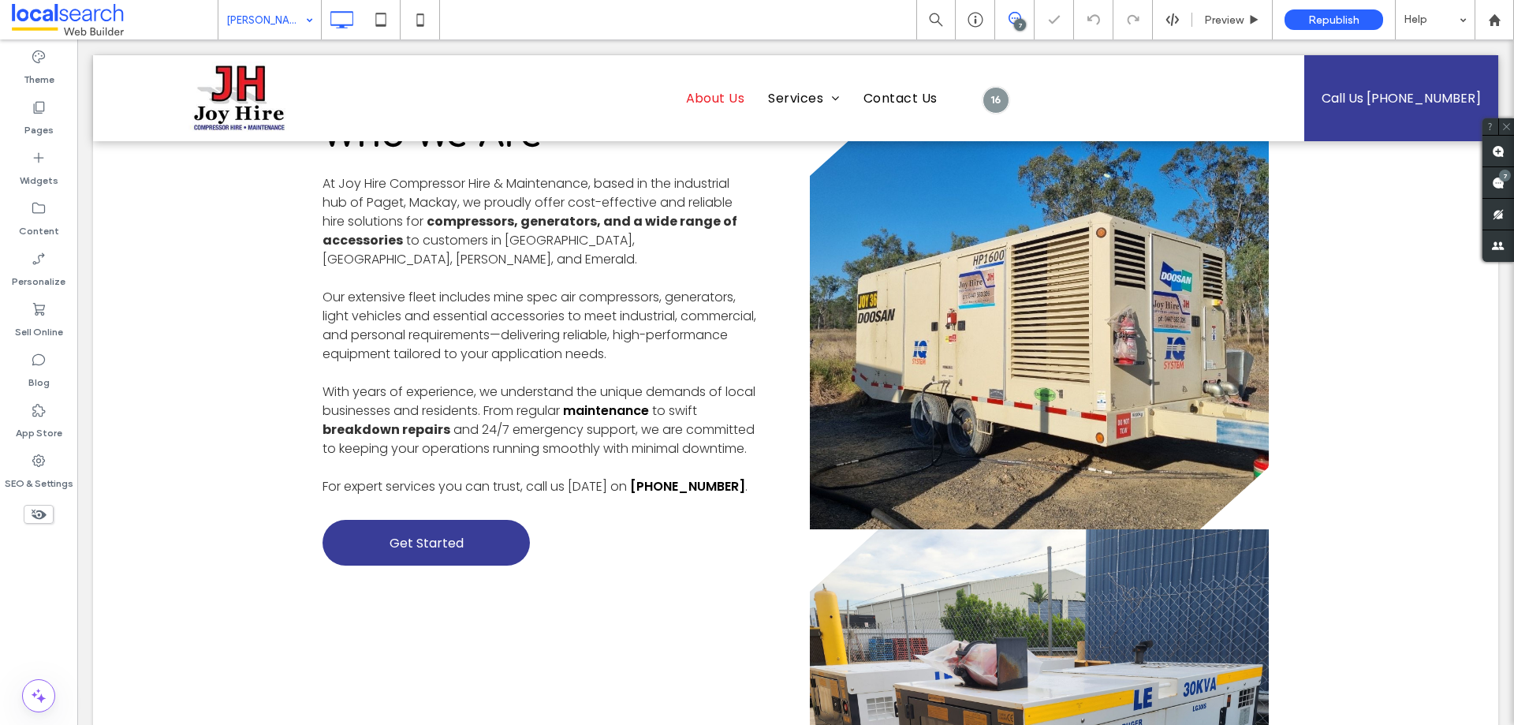
click at [261, 17] on input at bounding box center [265, 19] width 79 height 39
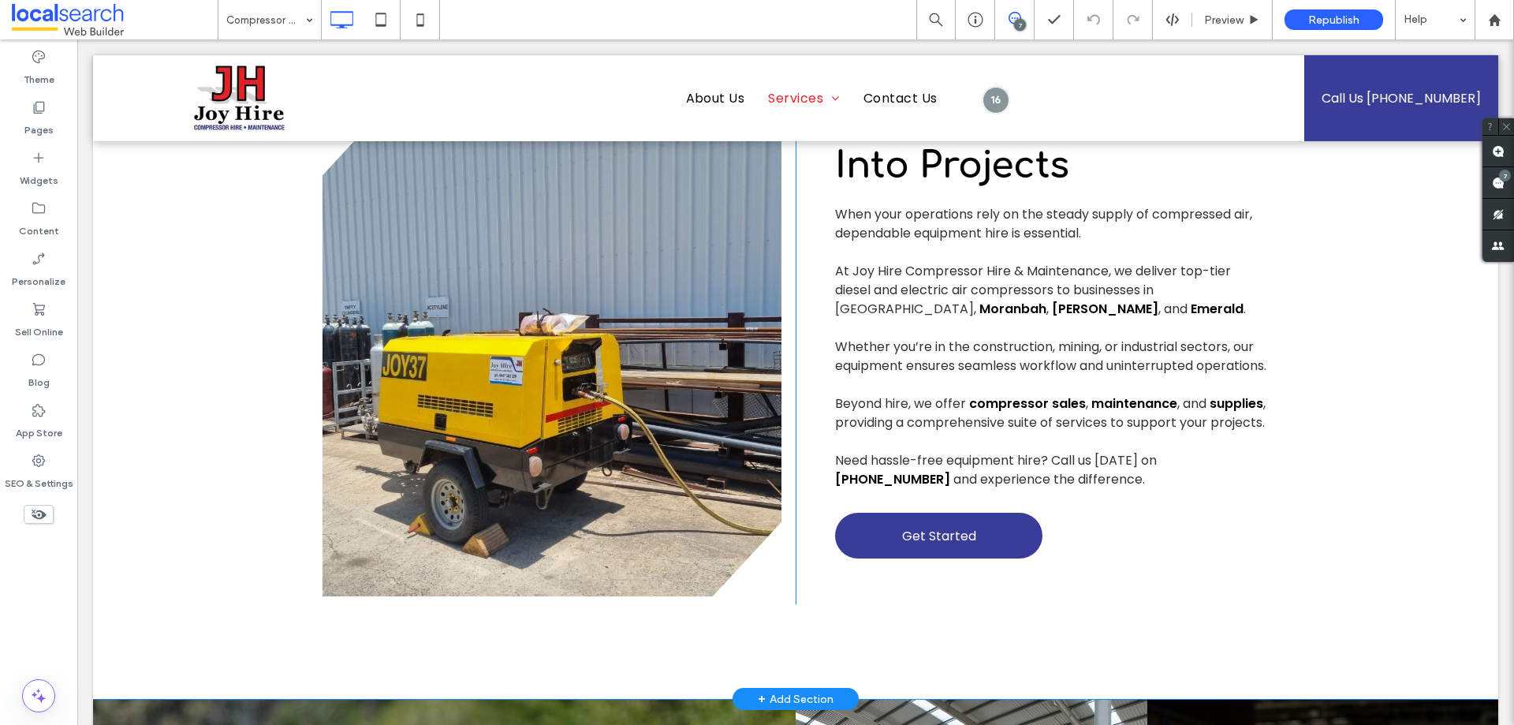
scroll to position [867, 0]
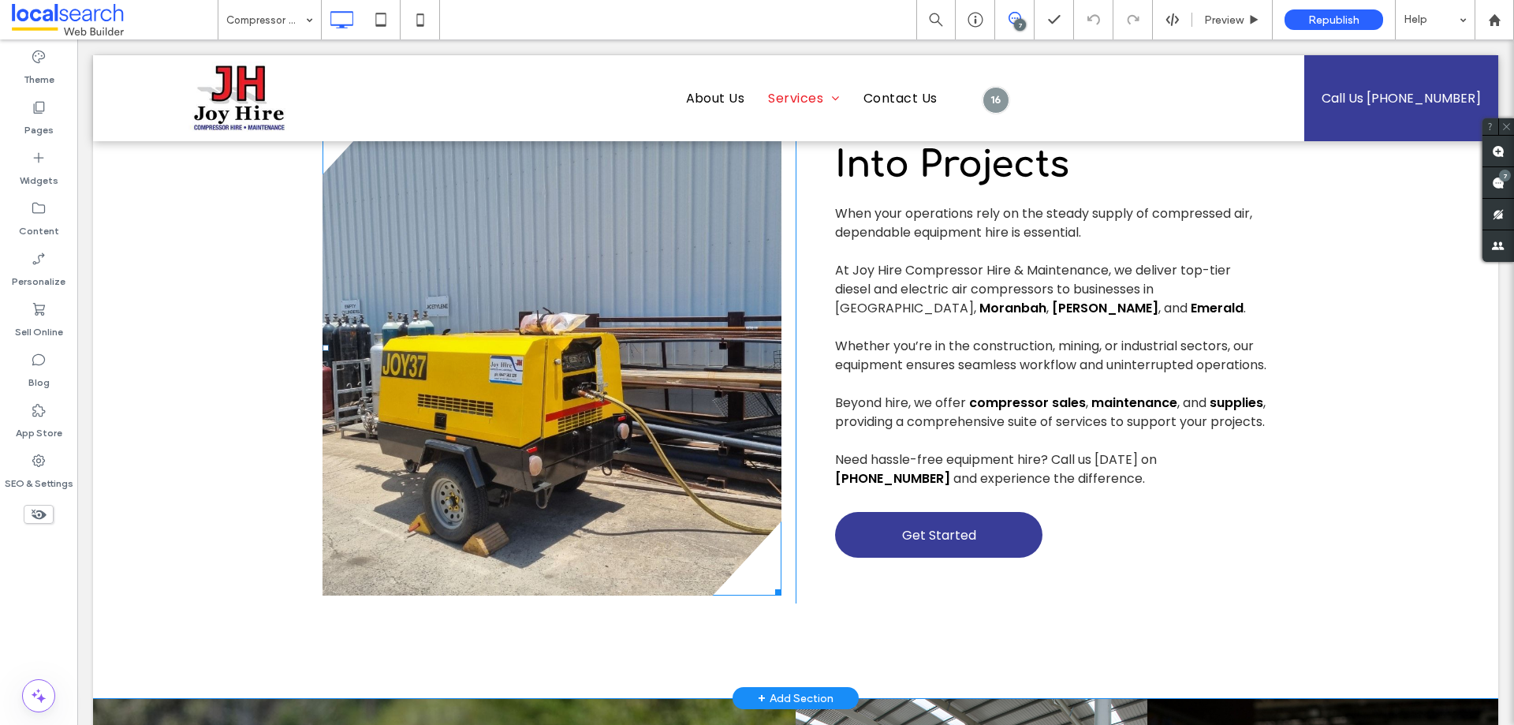
click at [587, 269] on link at bounding box center [551, 347] width 459 height 495
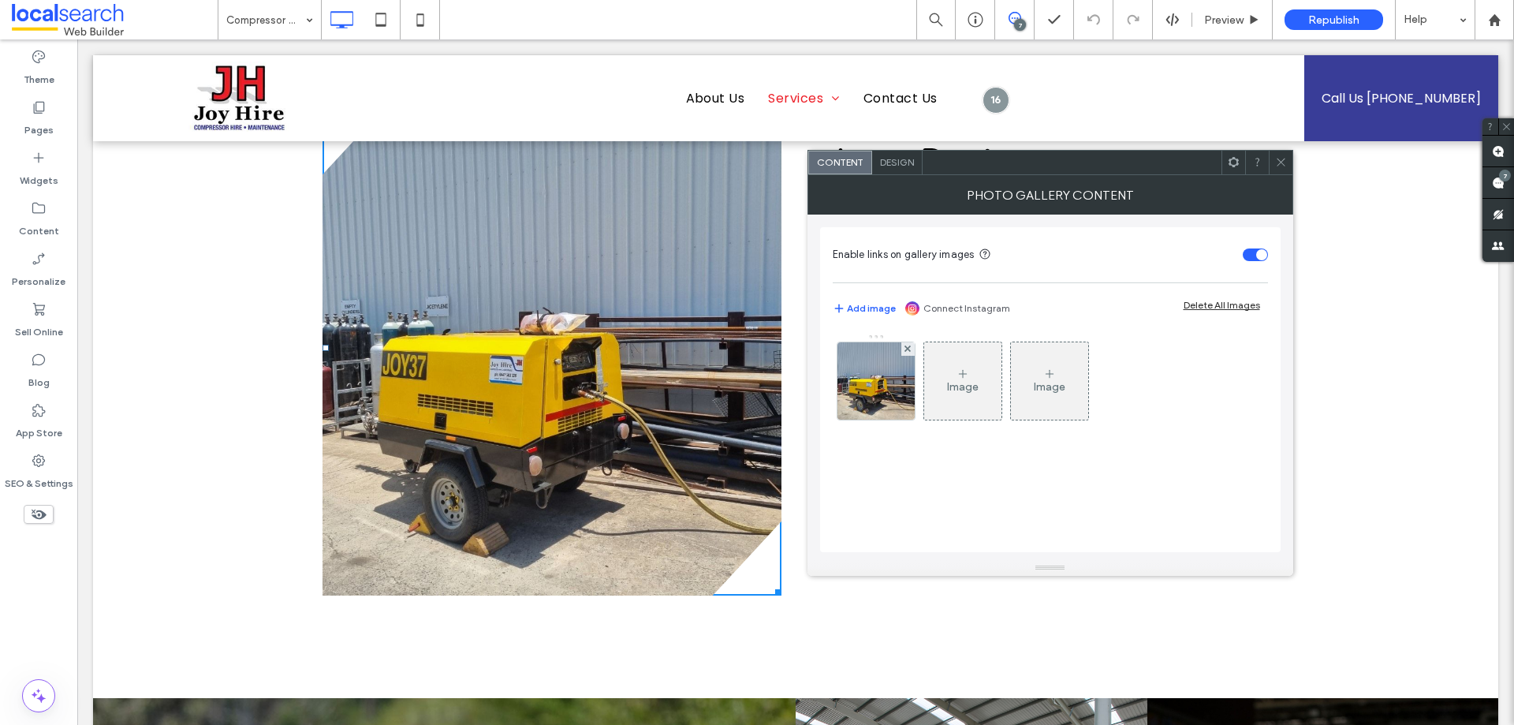
click at [587, 269] on link at bounding box center [551, 347] width 459 height 495
click at [889, 394] on img at bounding box center [875, 380] width 77 height 77
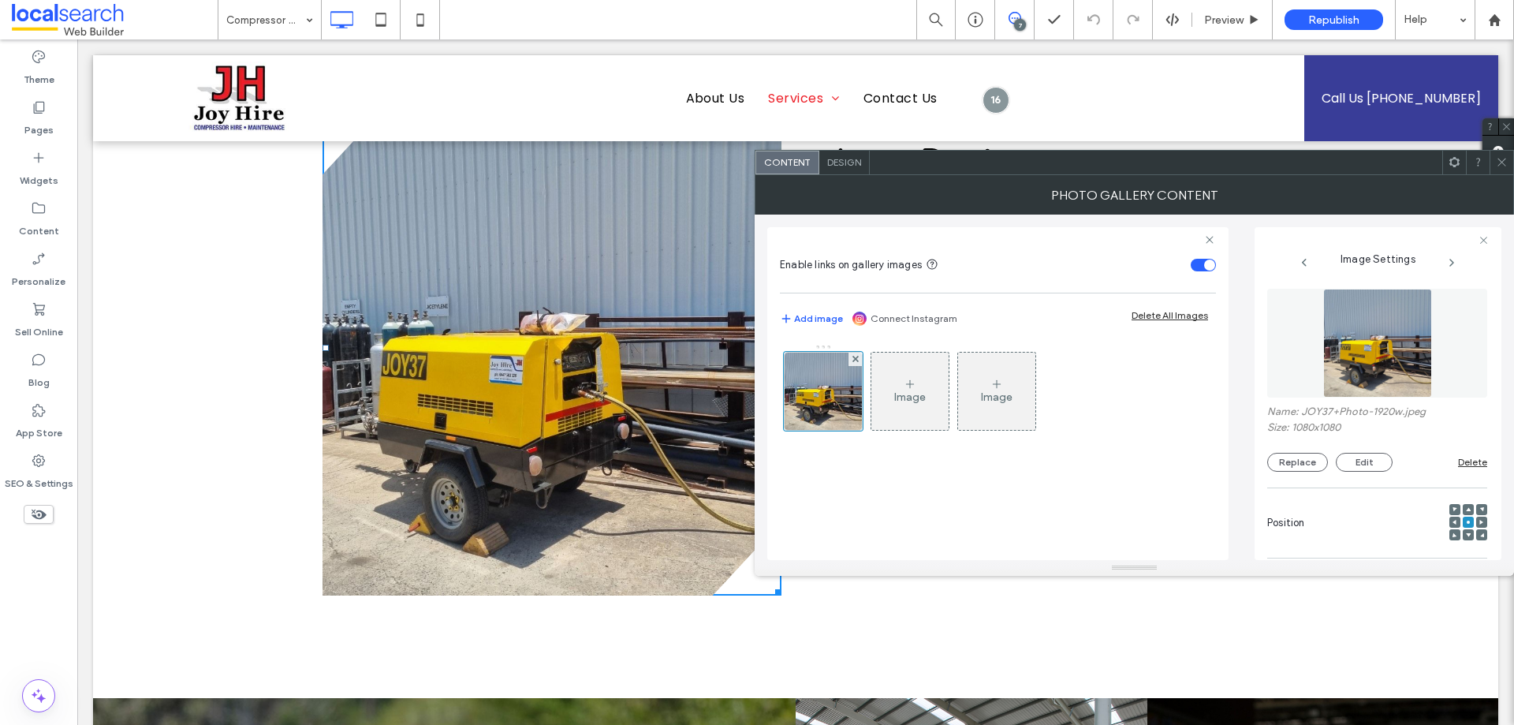
scroll to position [450, 0]
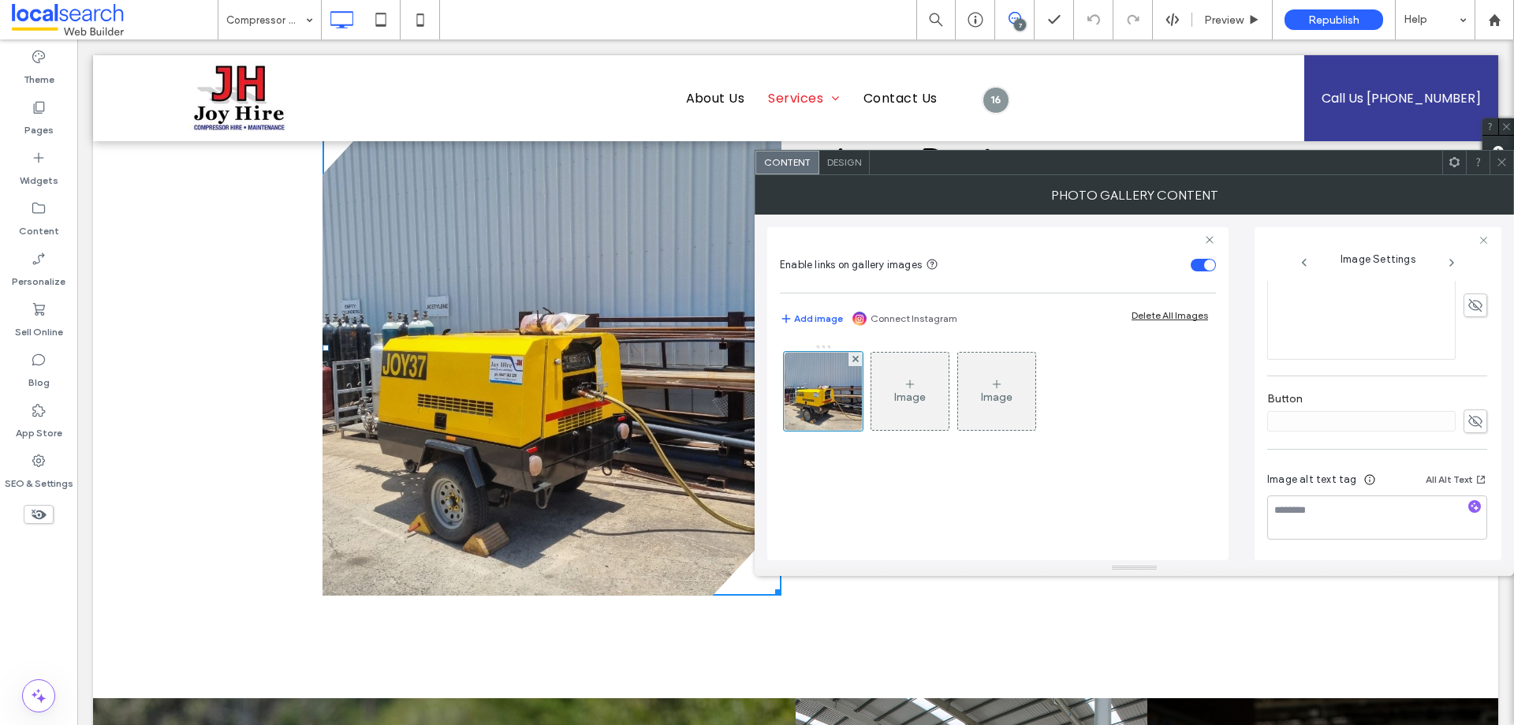
click at [1503, 155] on span at bounding box center [1502, 163] width 12 height 24
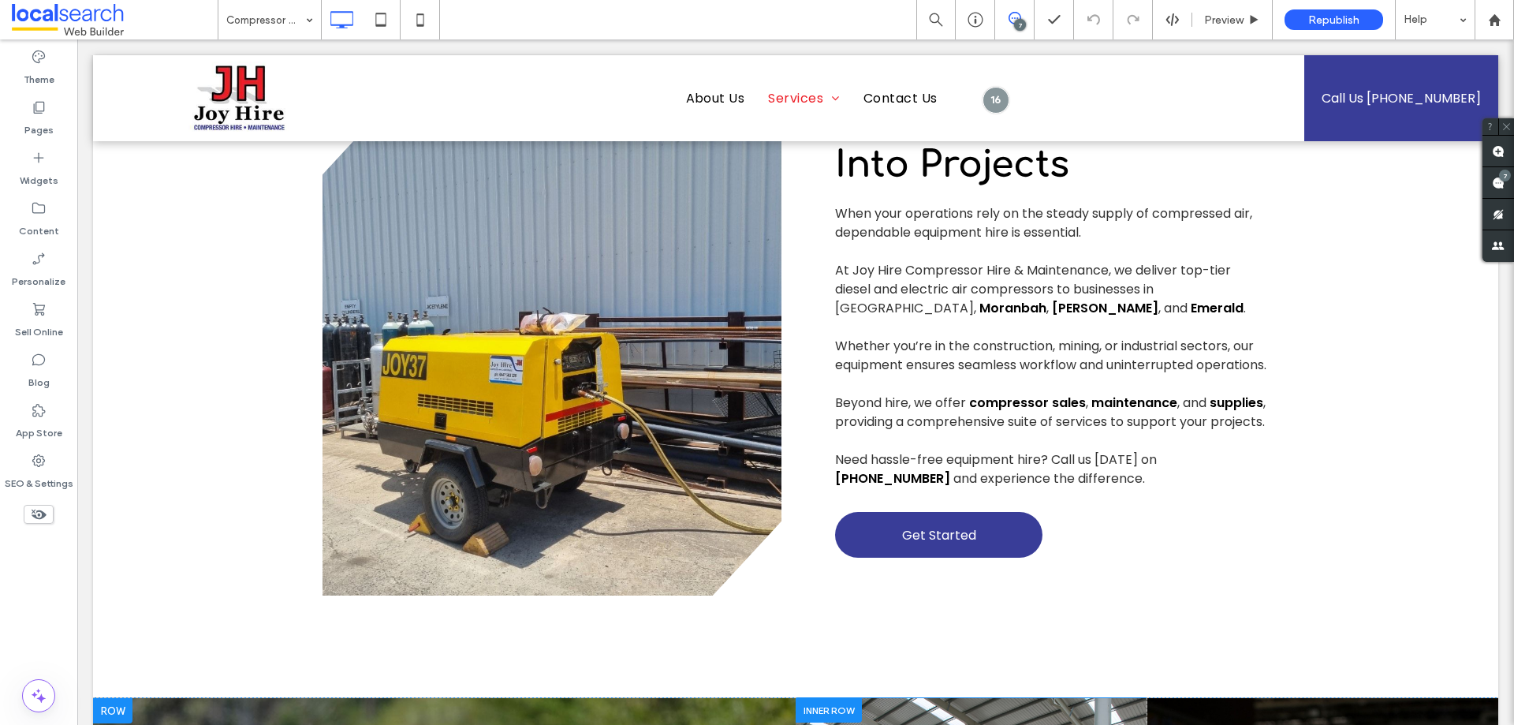
scroll to position [1419, 0]
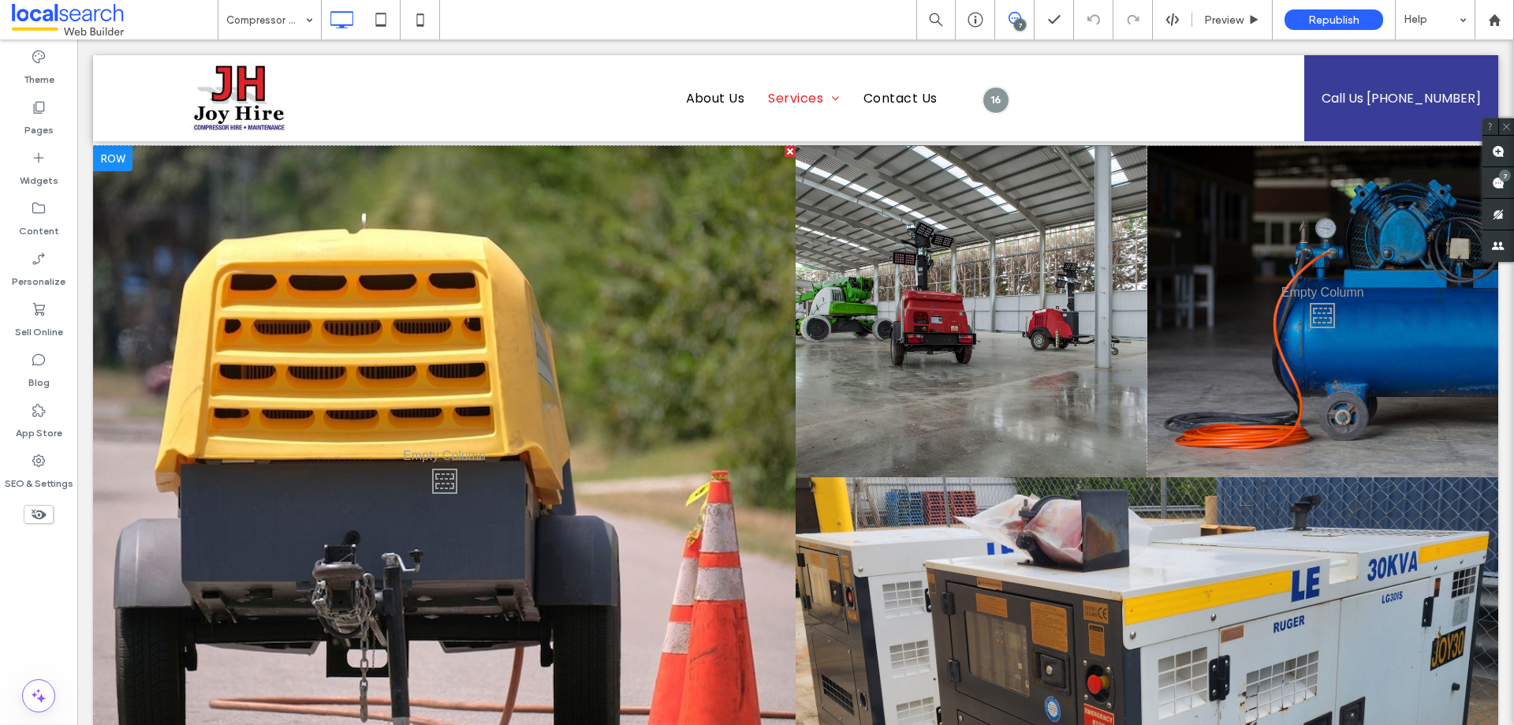
click at [564, 255] on div "Click To Paste" at bounding box center [444, 477] width 703 height 662
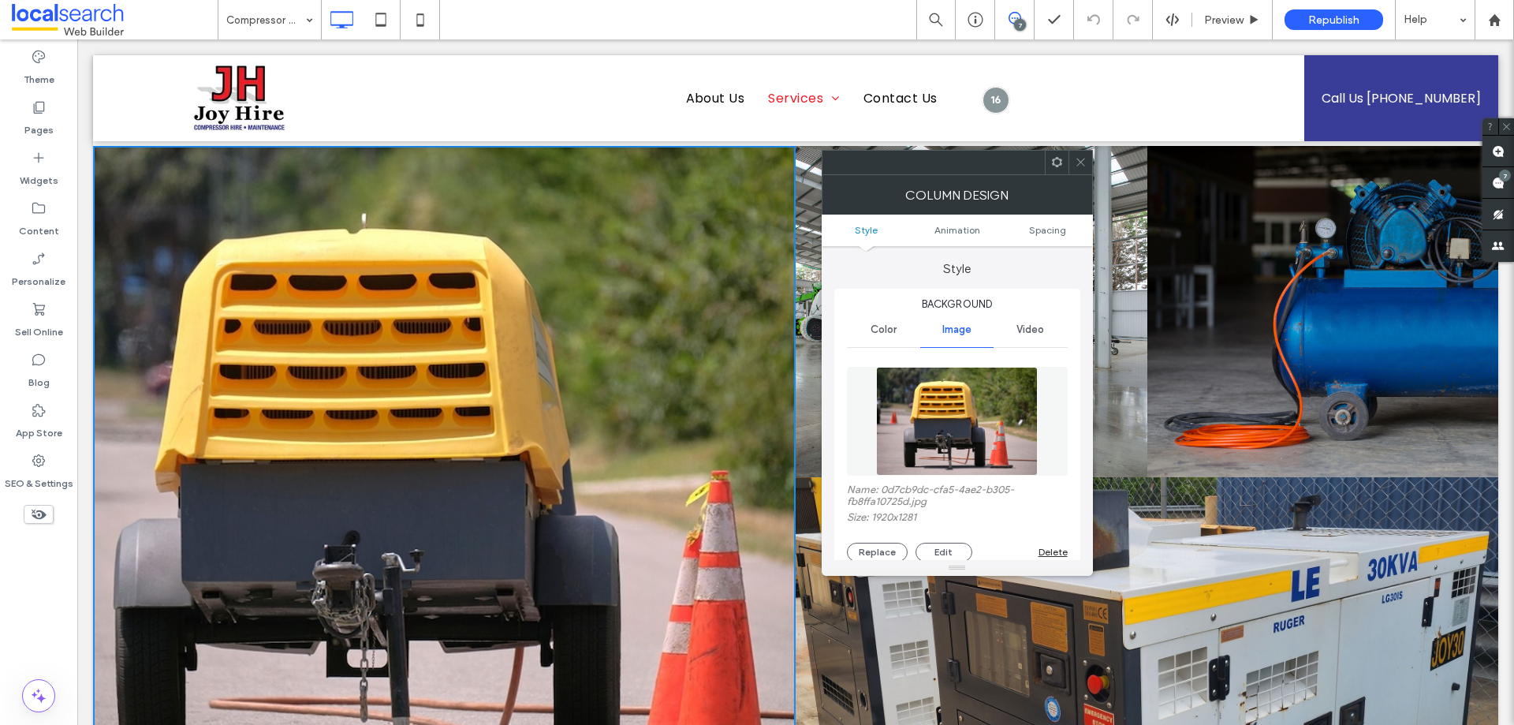
click at [564, 255] on div "Click To Paste" at bounding box center [444, 477] width 703 height 662
click at [957, 399] on img at bounding box center [957, 421] width 162 height 109
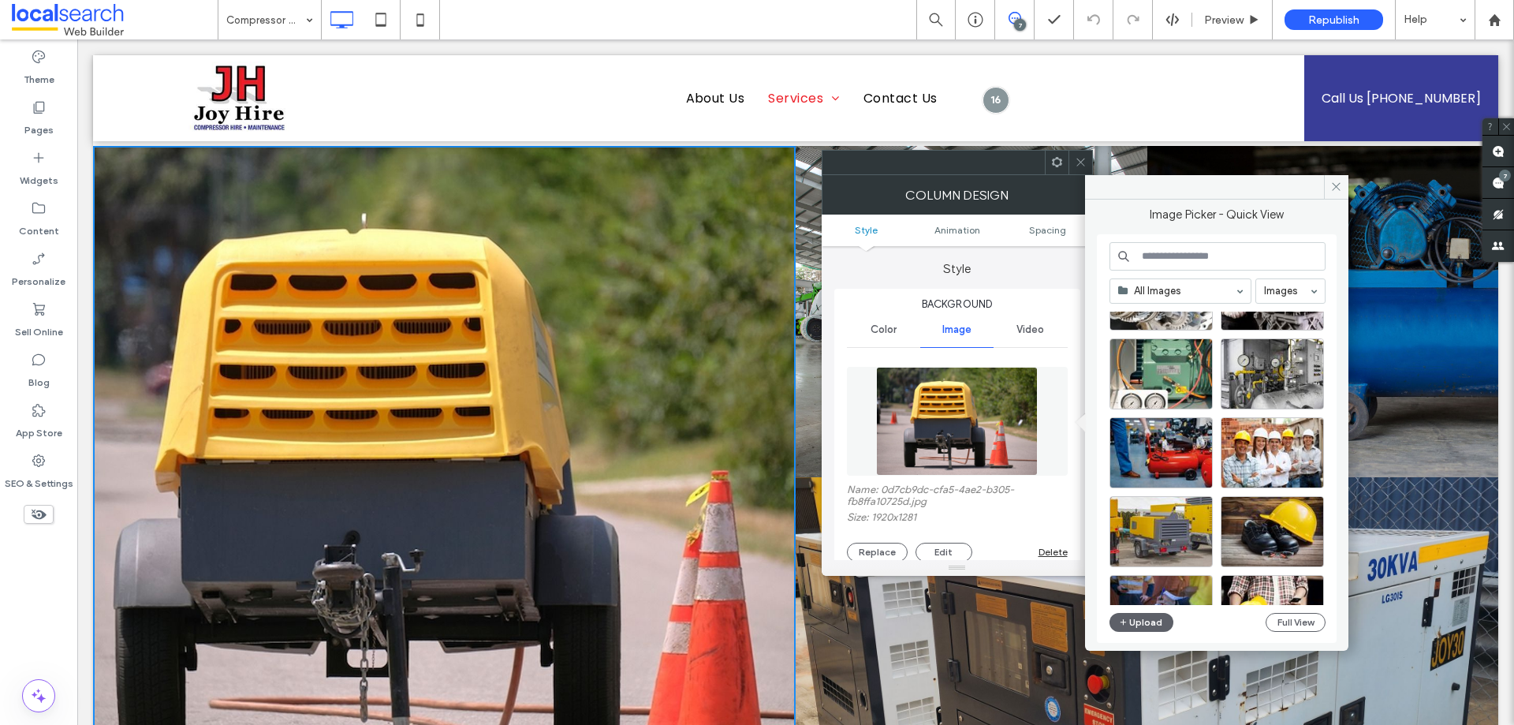
scroll to position [0, 0]
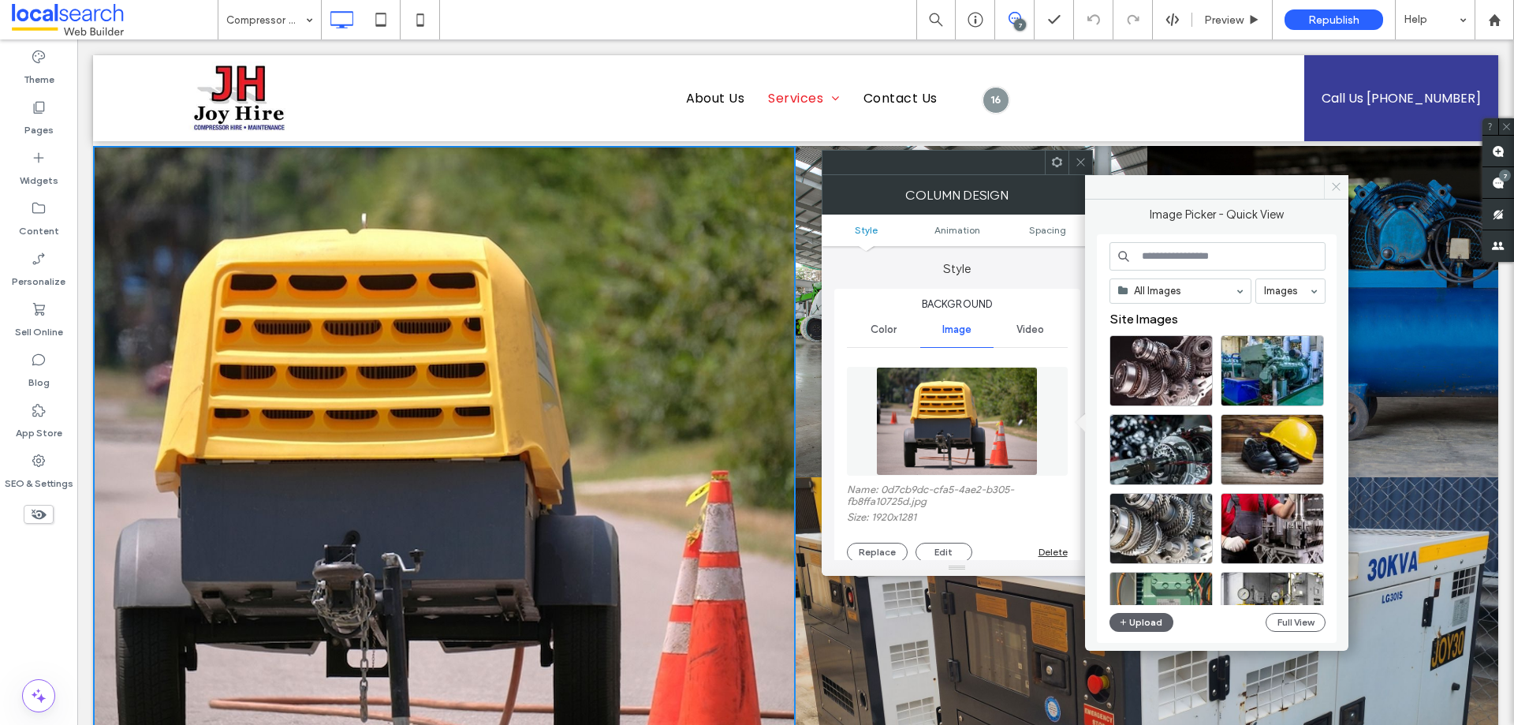
click at [1338, 186] on icon at bounding box center [1336, 187] width 12 height 12
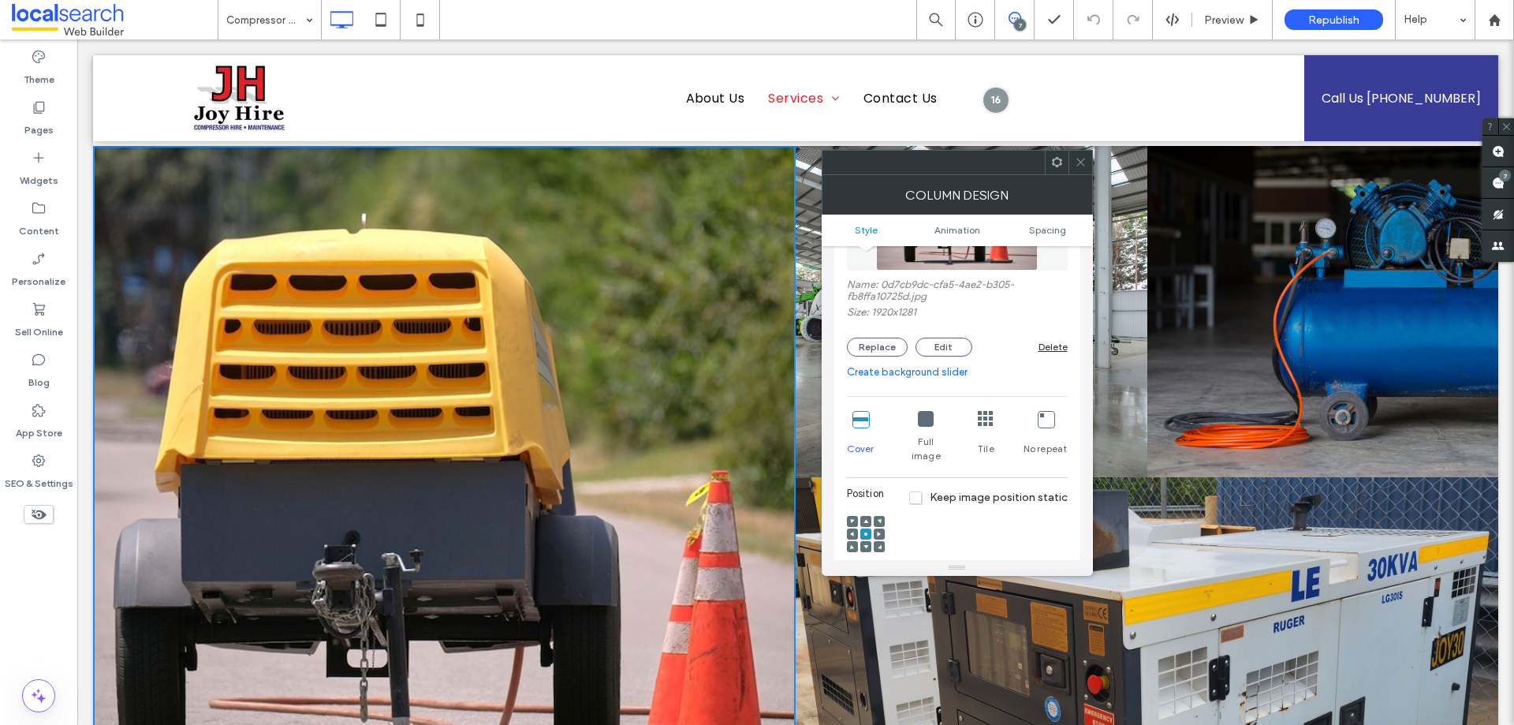
scroll to position [55, 0]
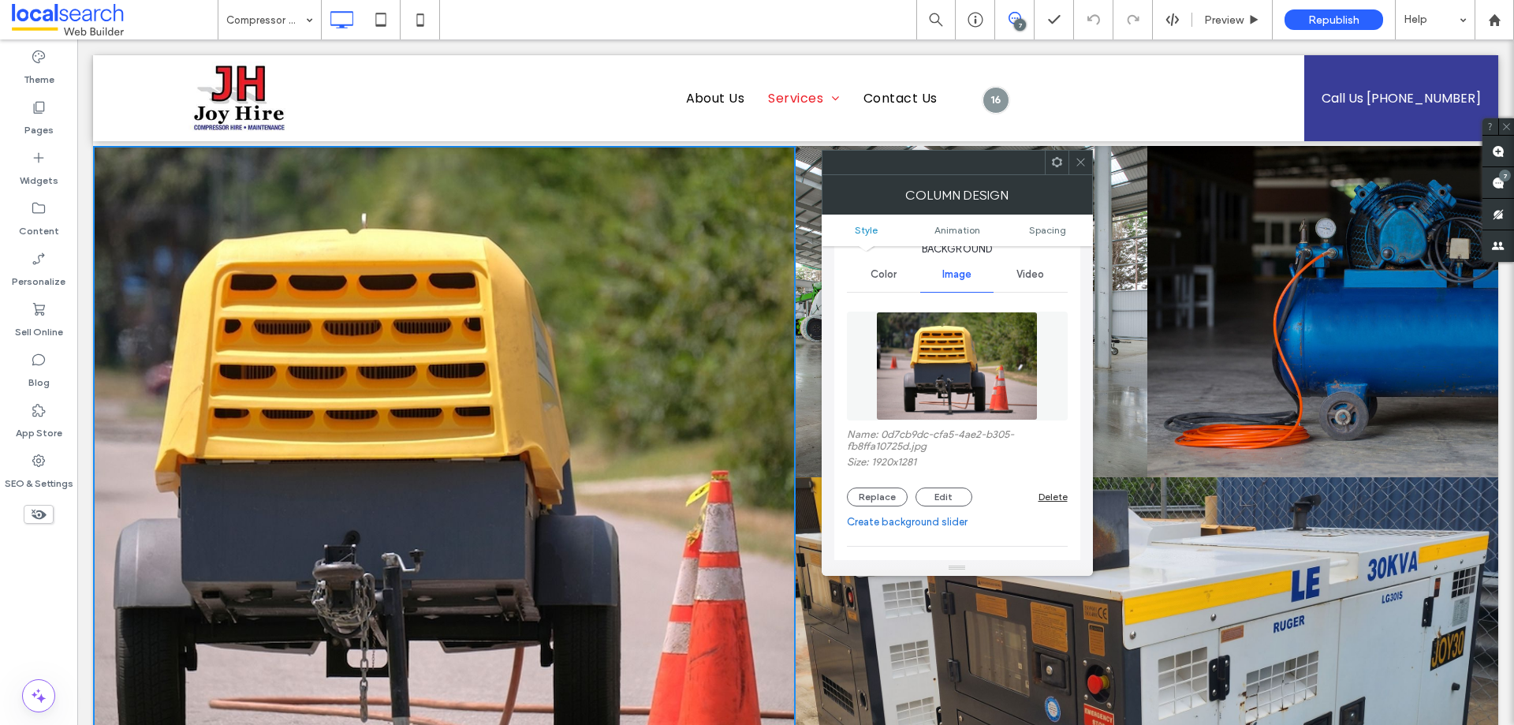
click at [1084, 166] on icon at bounding box center [1081, 162] width 12 height 12
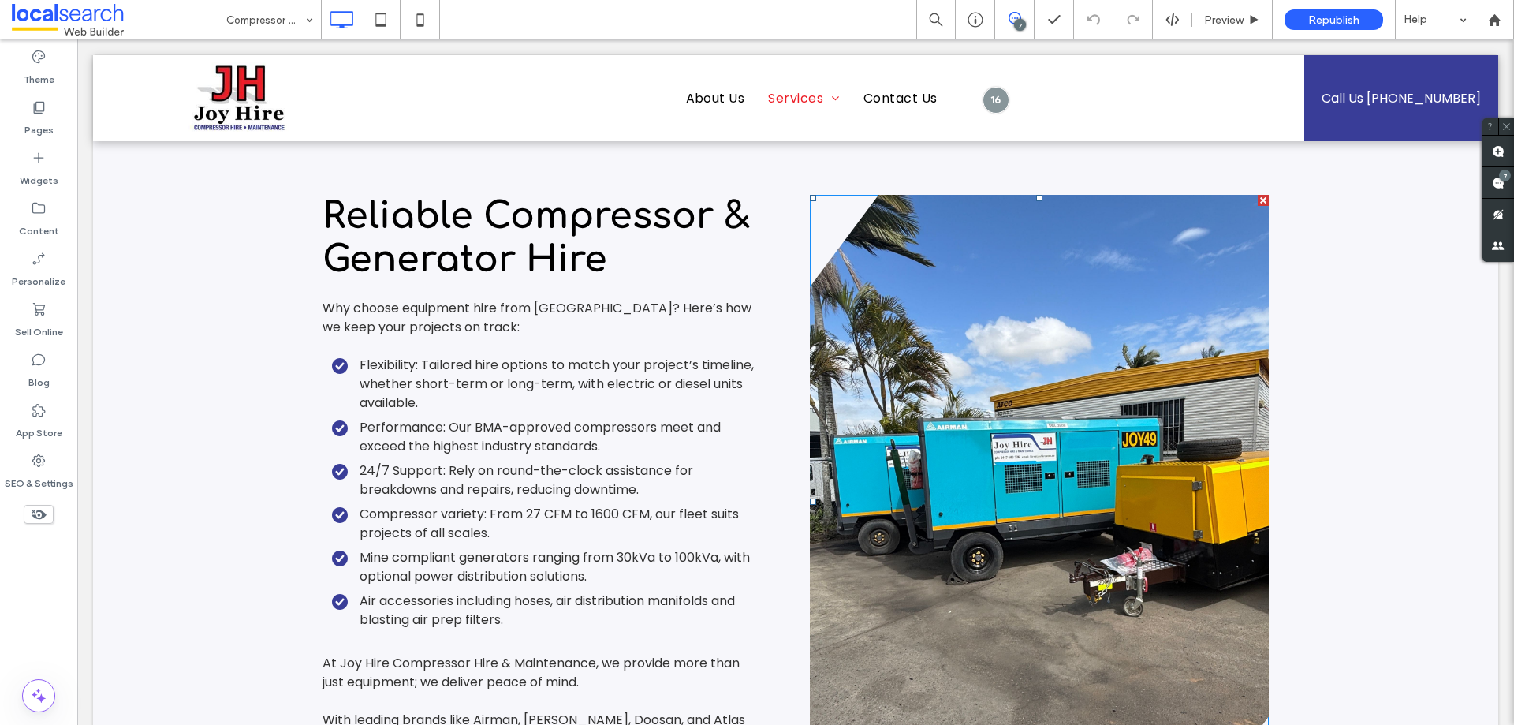
scroll to position [2129, 0]
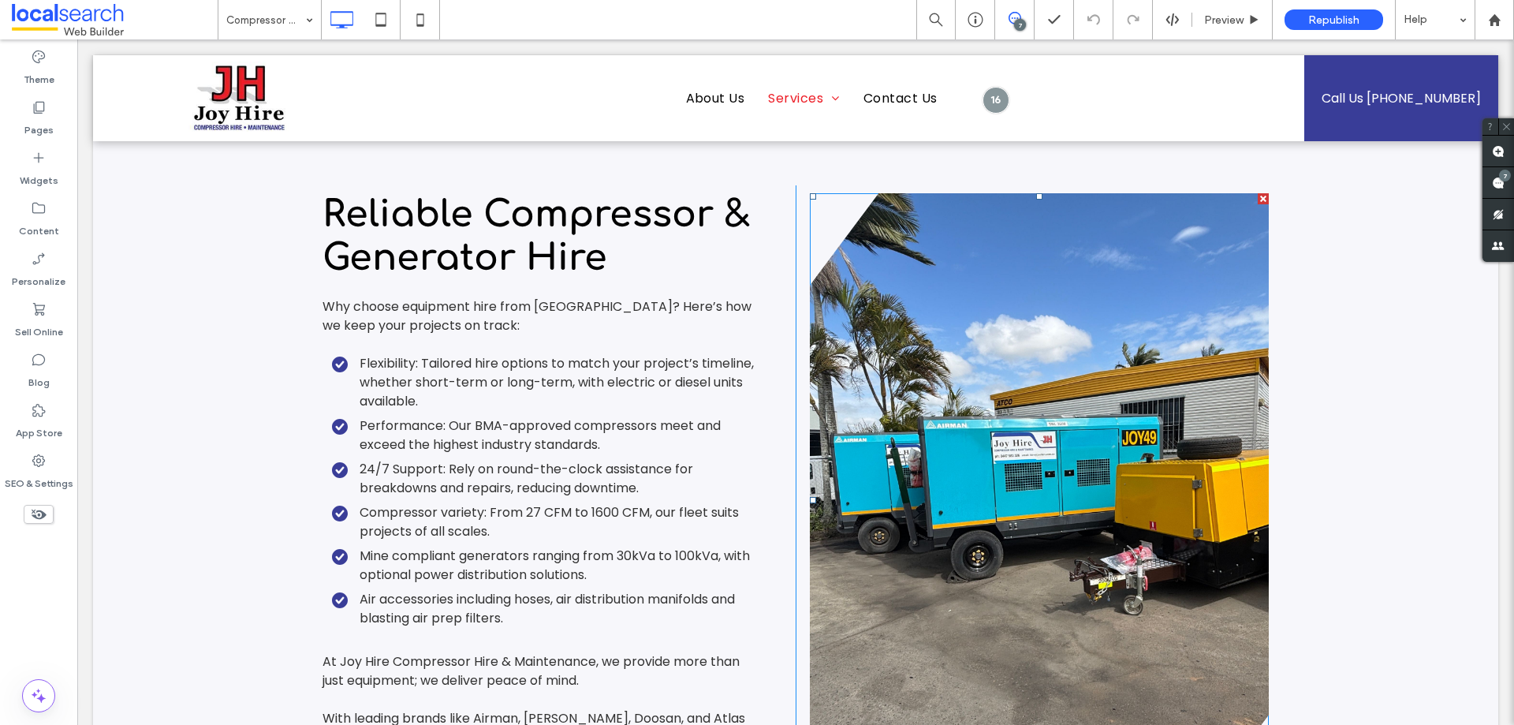
click at [942, 456] on link at bounding box center [1039, 499] width 459 height 613
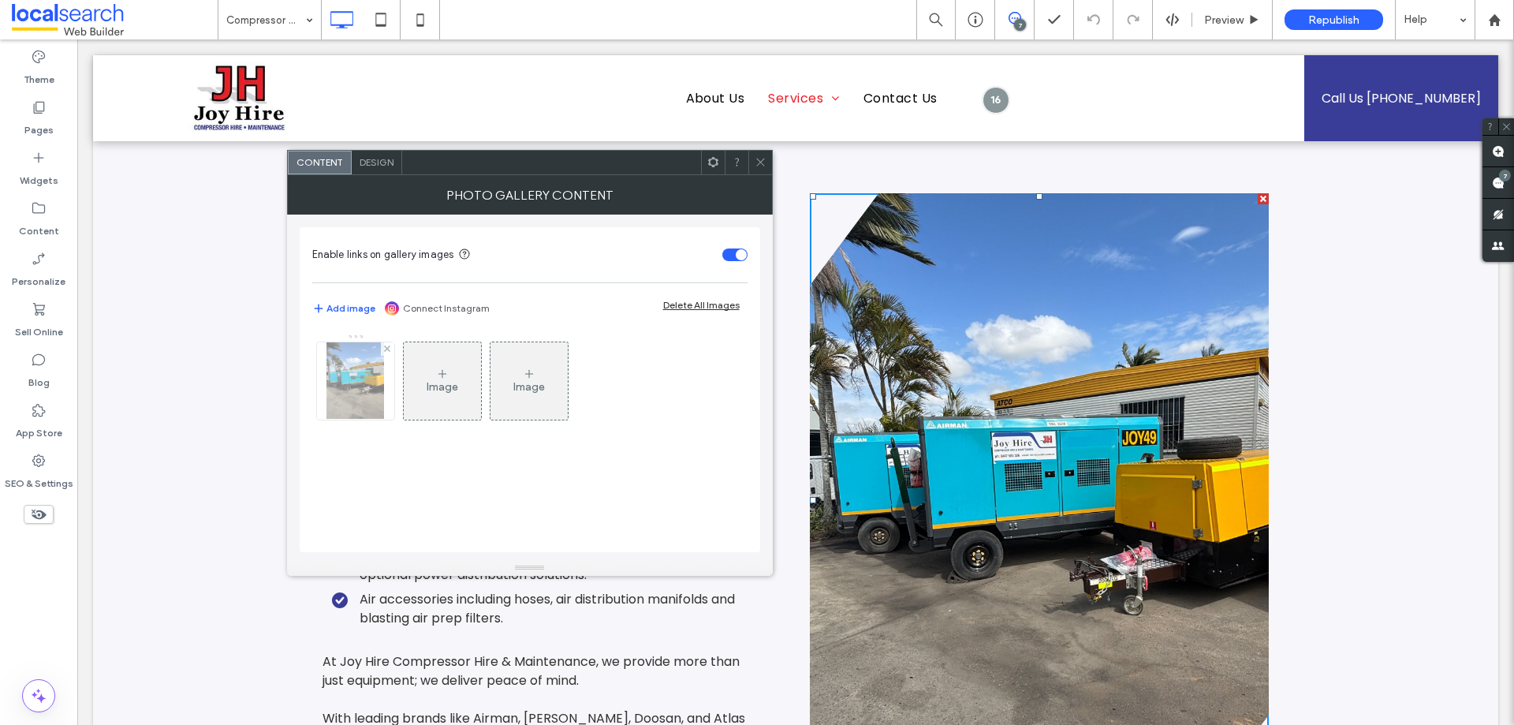
click at [353, 397] on img at bounding box center [355, 380] width 58 height 77
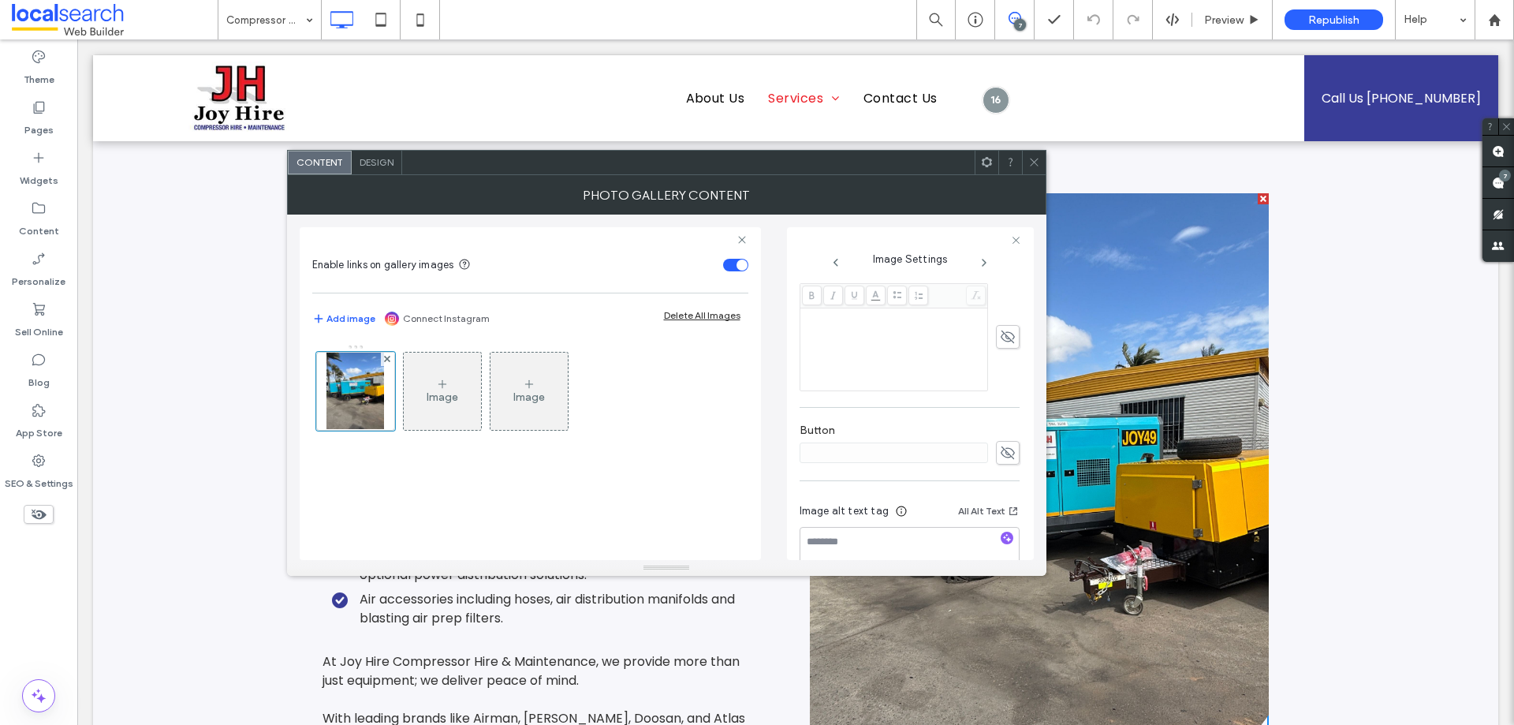
scroll to position [450, 0]
click at [658, 498] on div "Image Image" at bounding box center [530, 444] width 436 height 216
click at [1032, 169] on span at bounding box center [1034, 163] width 12 height 24
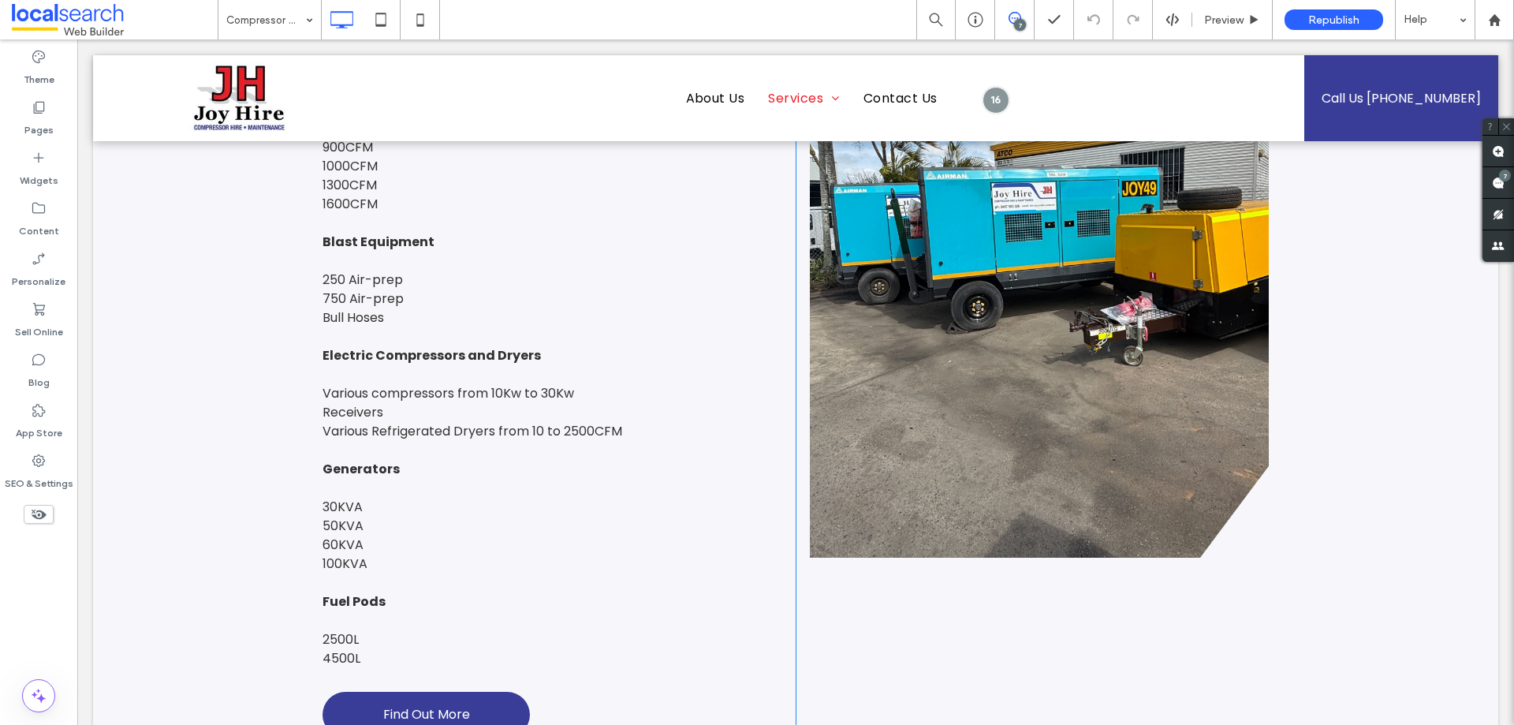
scroll to position [2917, 0]
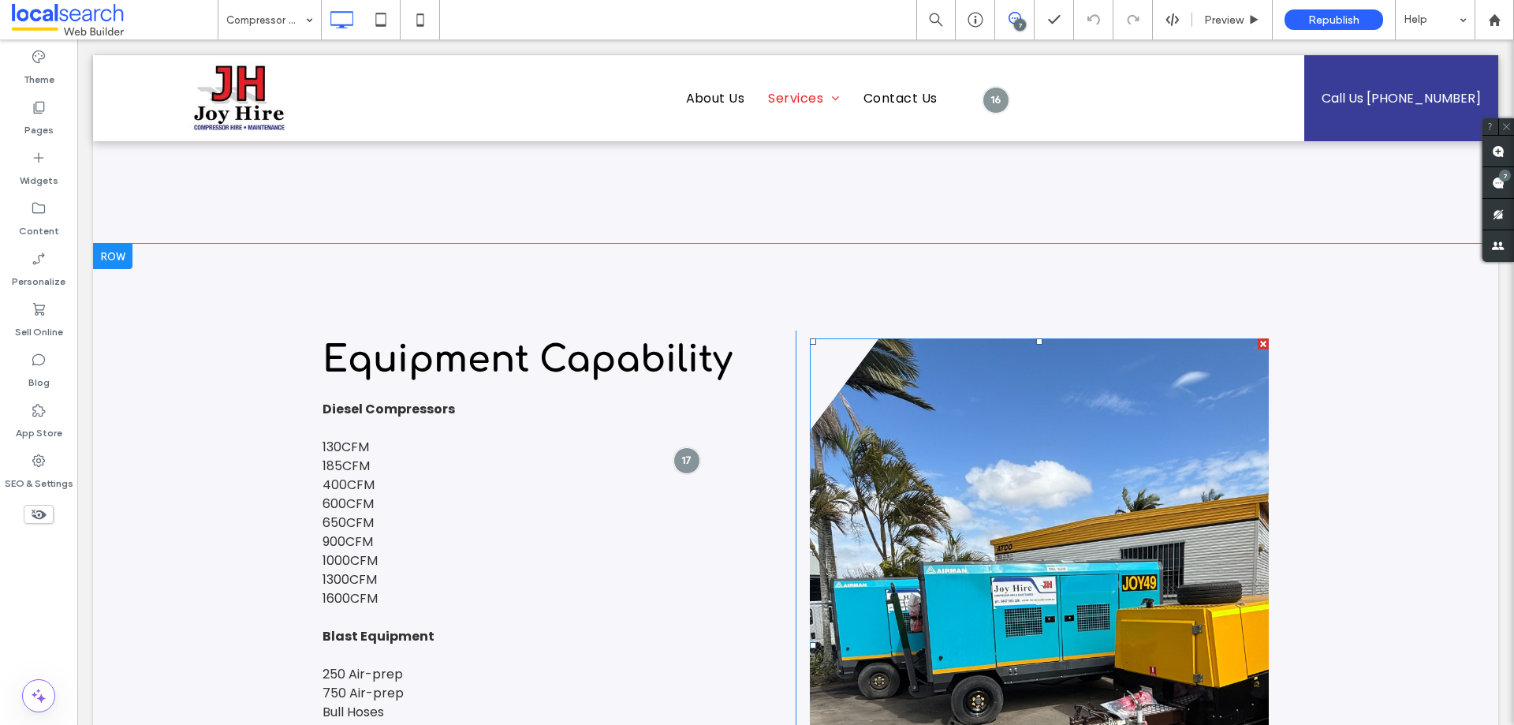
click at [917, 393] on link at bounding box center [1039, 644] width 459 height 613
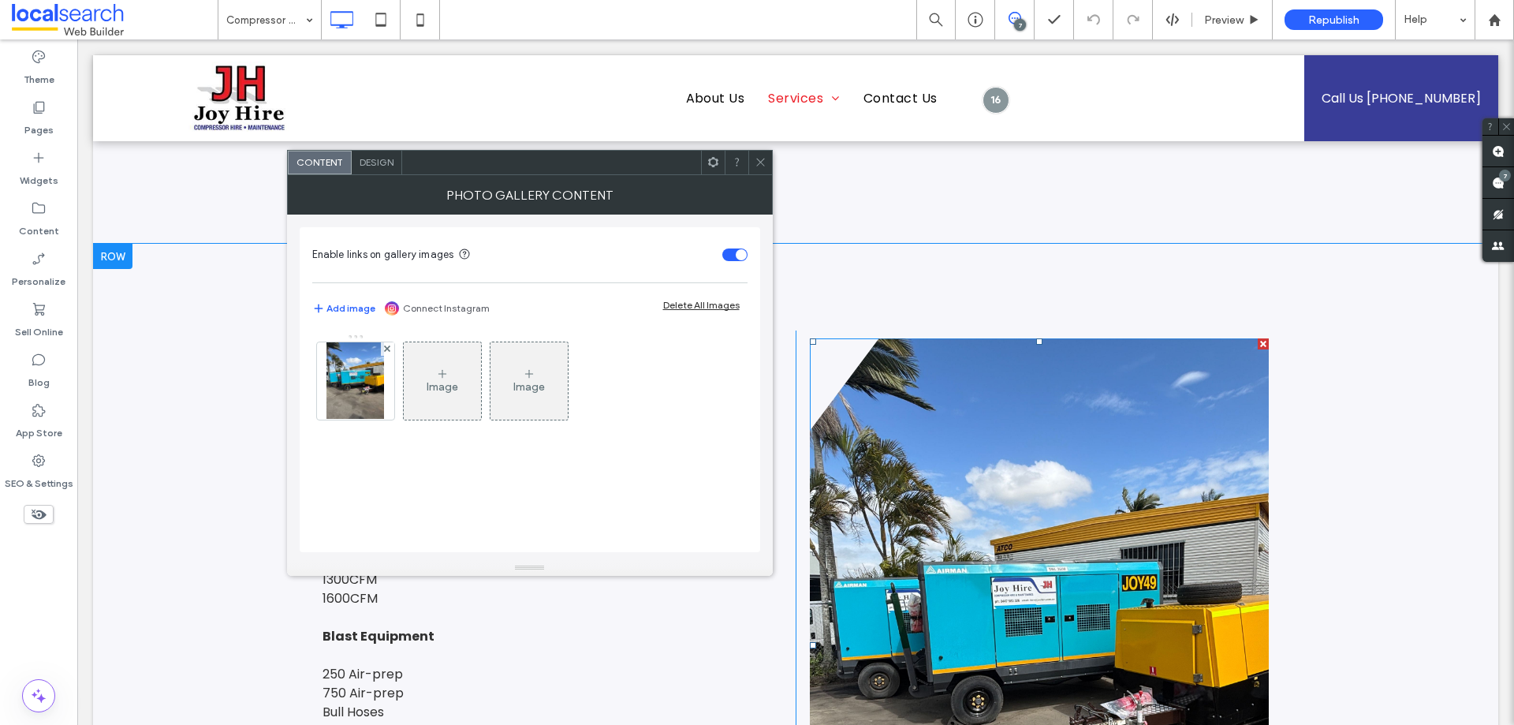
click at [917, 393] on link at bounding box center [1039, 644] width 459 height 613
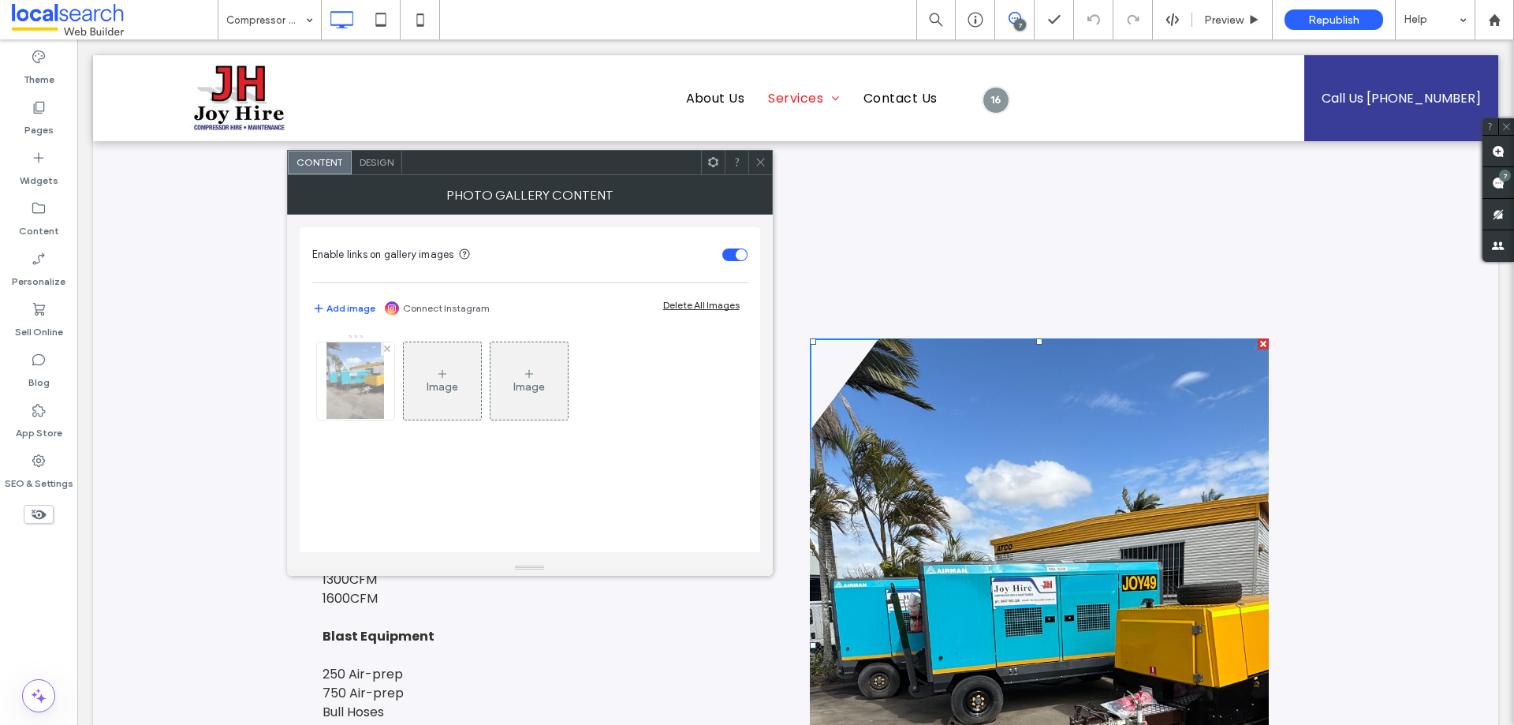
click at [353, 384] on img at bounding box center [355, 380] width 58 height 77
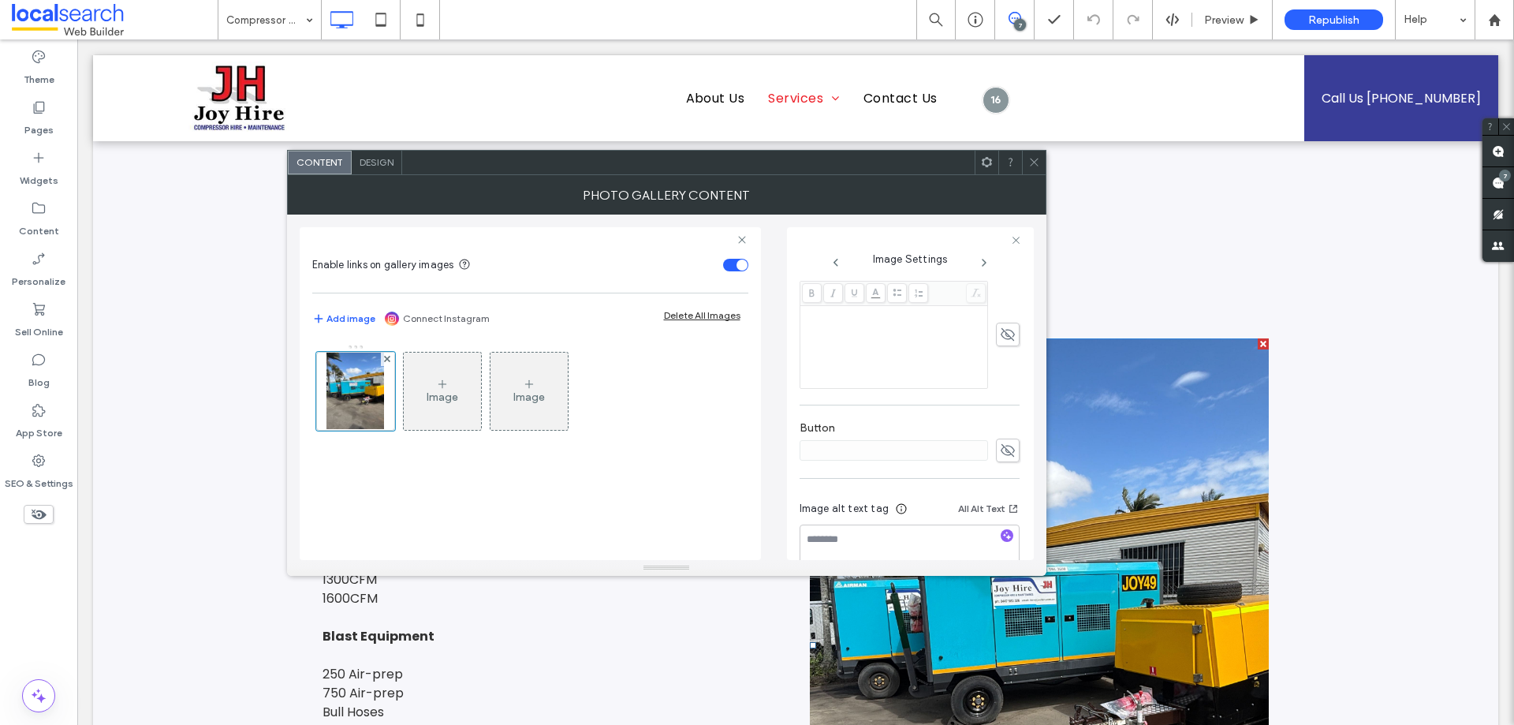
scroll to position [450, 0]
click at [1031, 166] on use at bounding box center [1034, 162] width 8 height 8
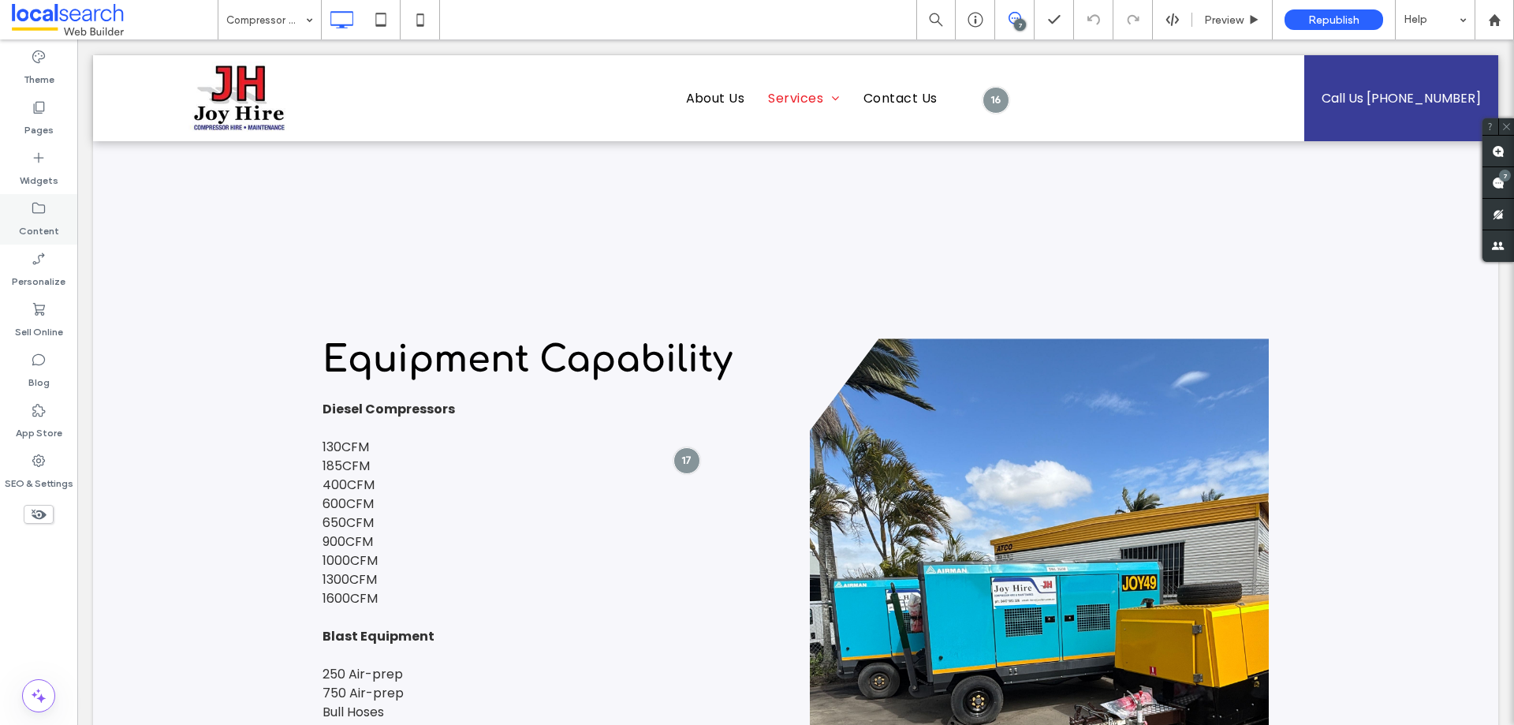
click at [35, 222] on label "Content" at bounding box center [39, 227] width 40 height 22
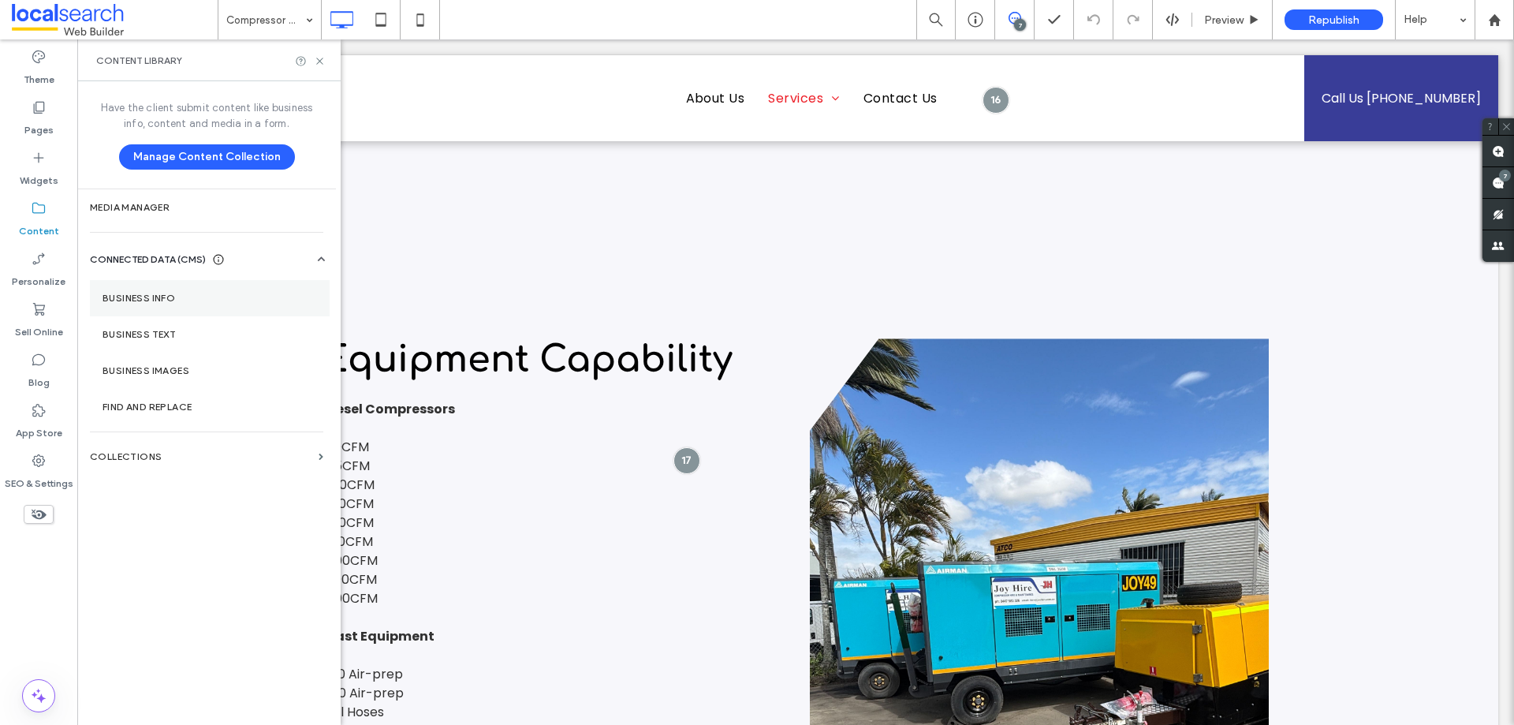
click at [182, 287] on section "Business Info" at bounding box center [210, 298] width 240 height 36
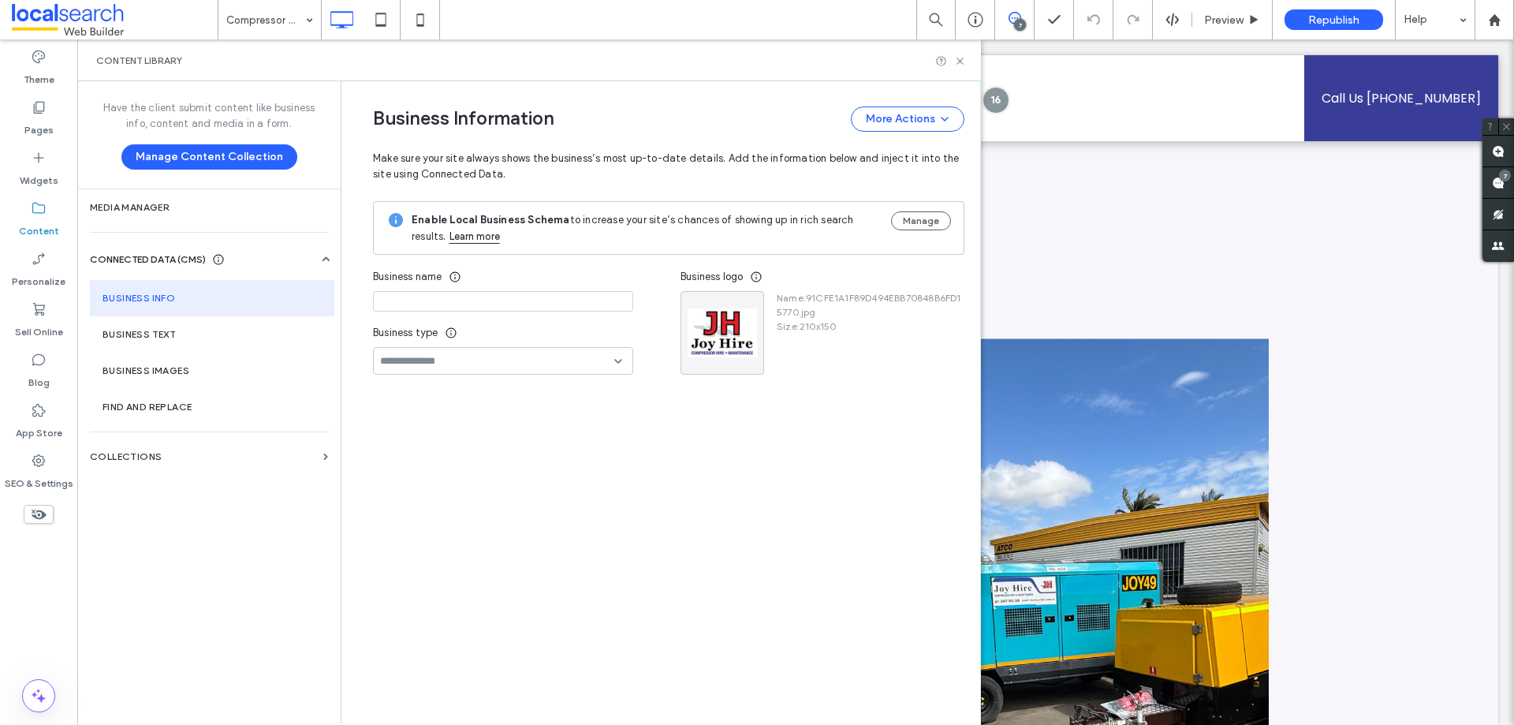
type input "**********"
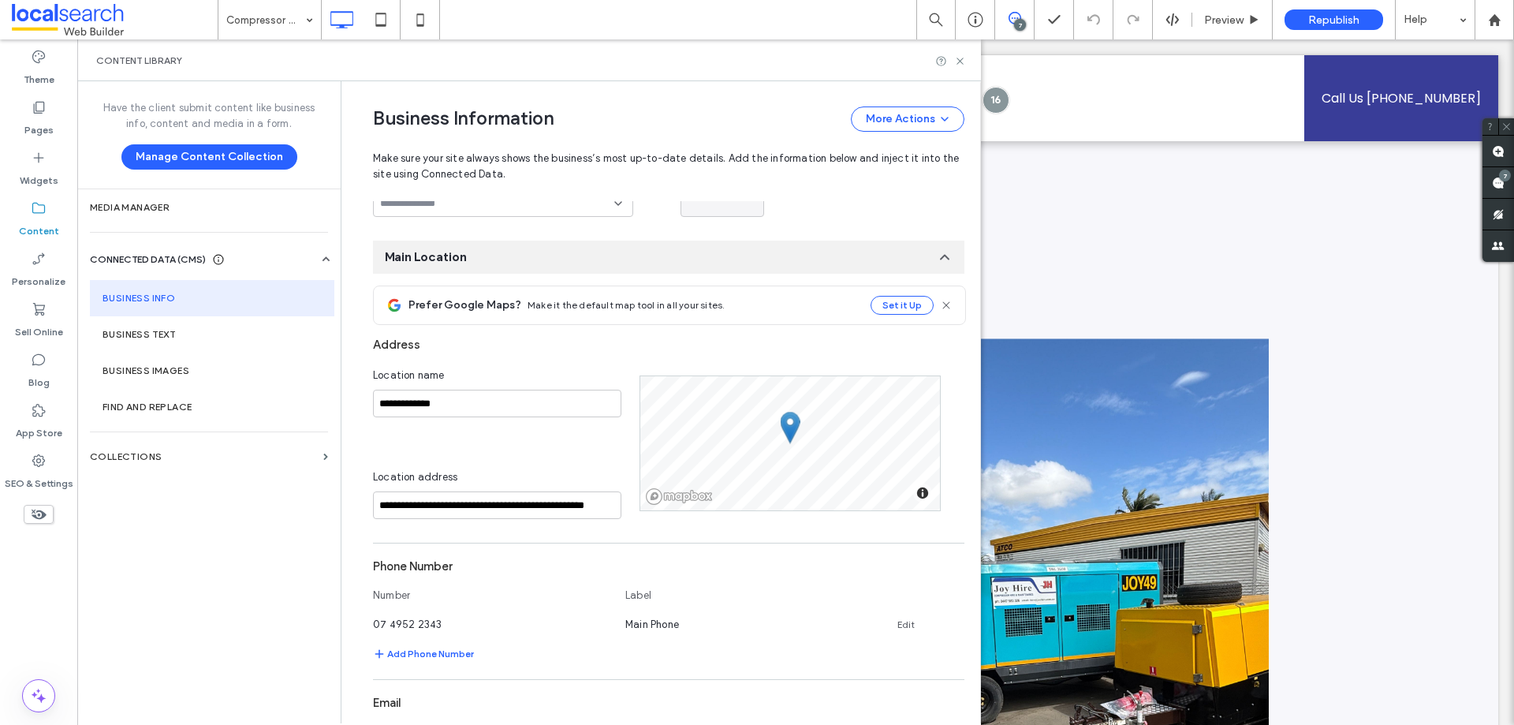
scroll to position [0, 0]
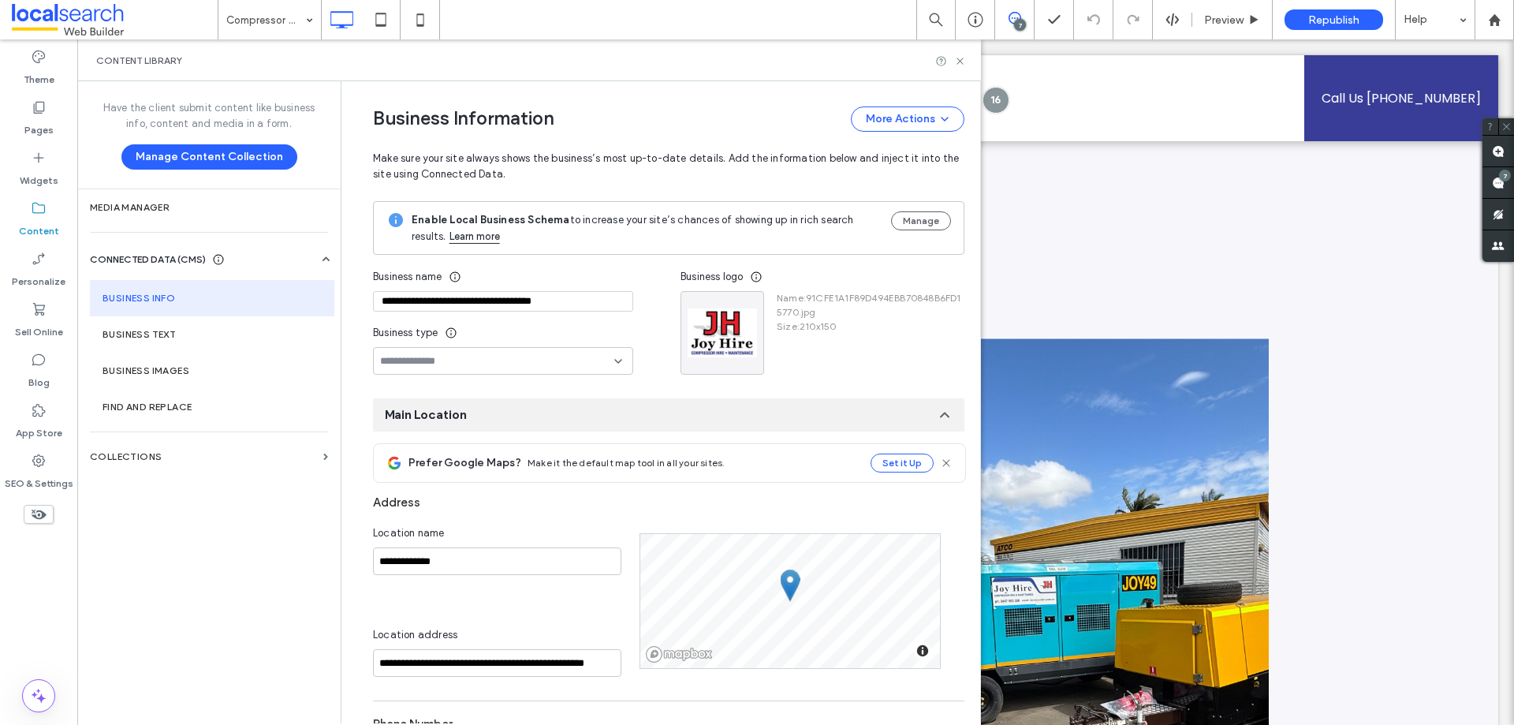
click at [523, 302] on input "**********" at bounding box center [503, 301] width 260 height 21
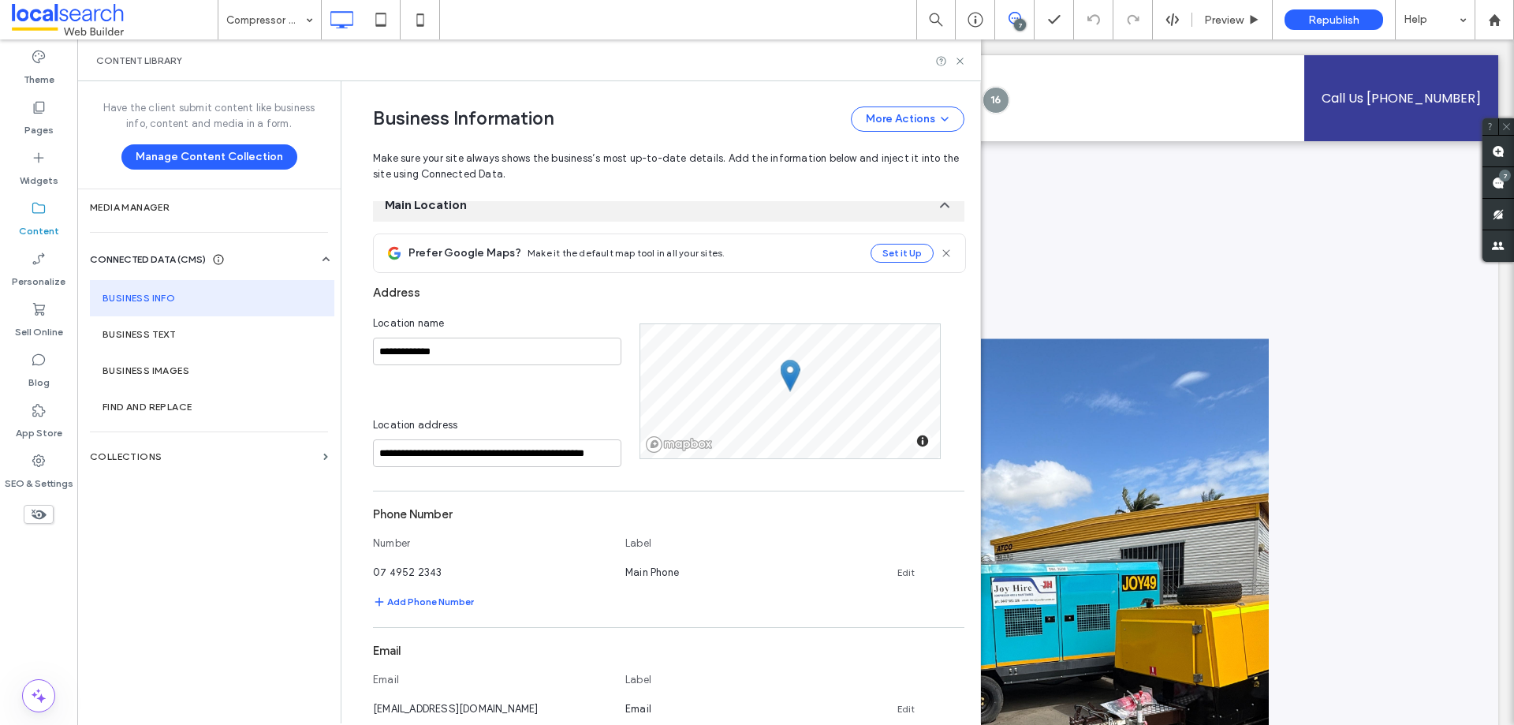
scroll to position [237, 0]
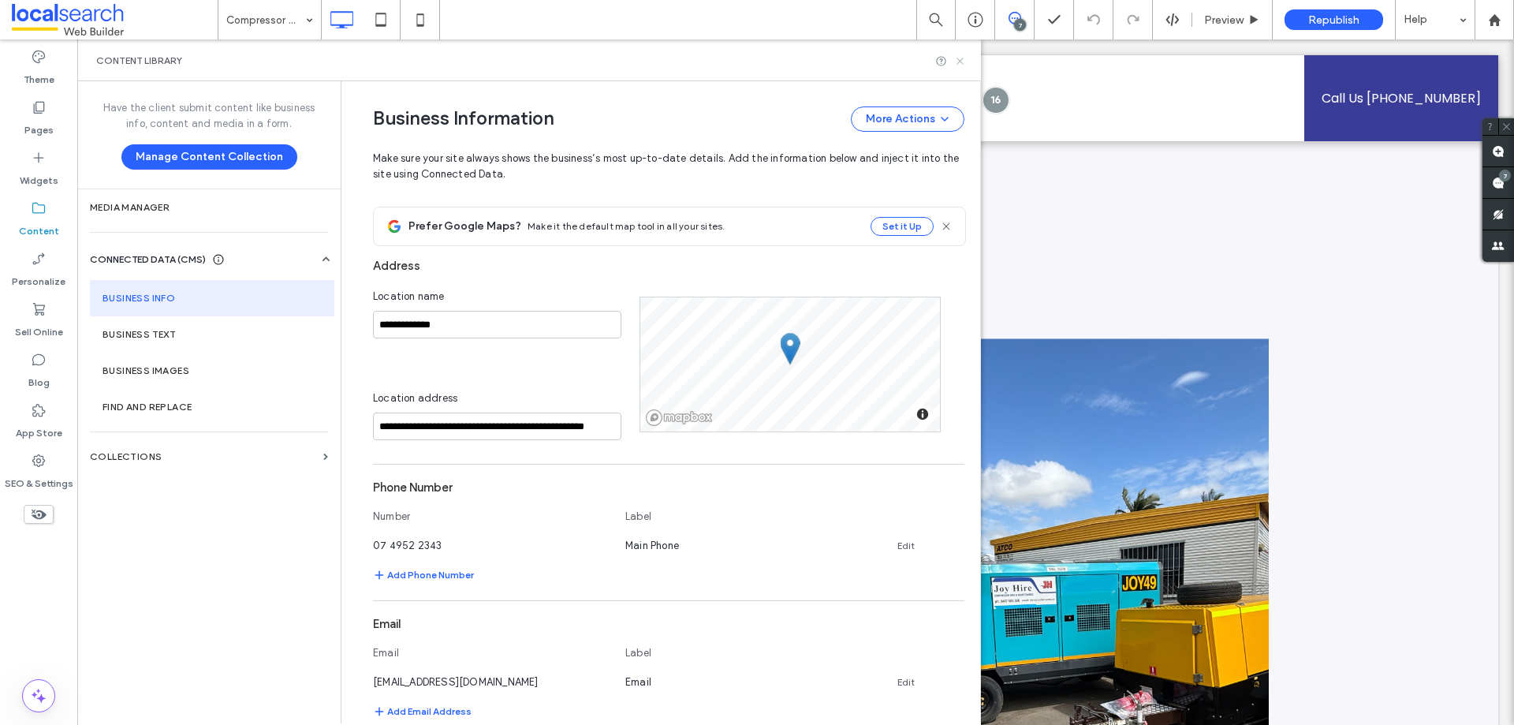
click at [962, 62] on icon at bounding box center [960, 61] width 12 height 12
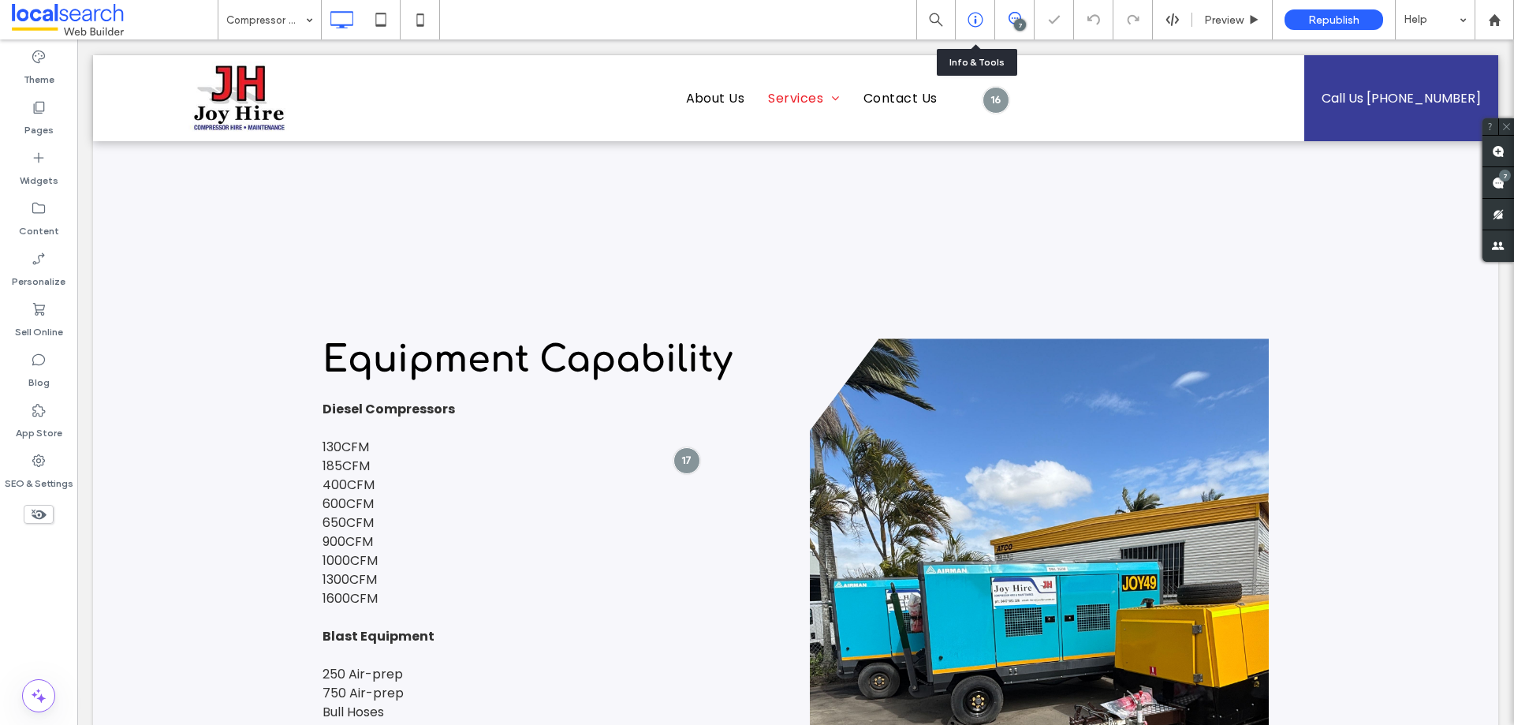
click at [971, 21] on icon at bounding box center [975, 20] width 16 height 16
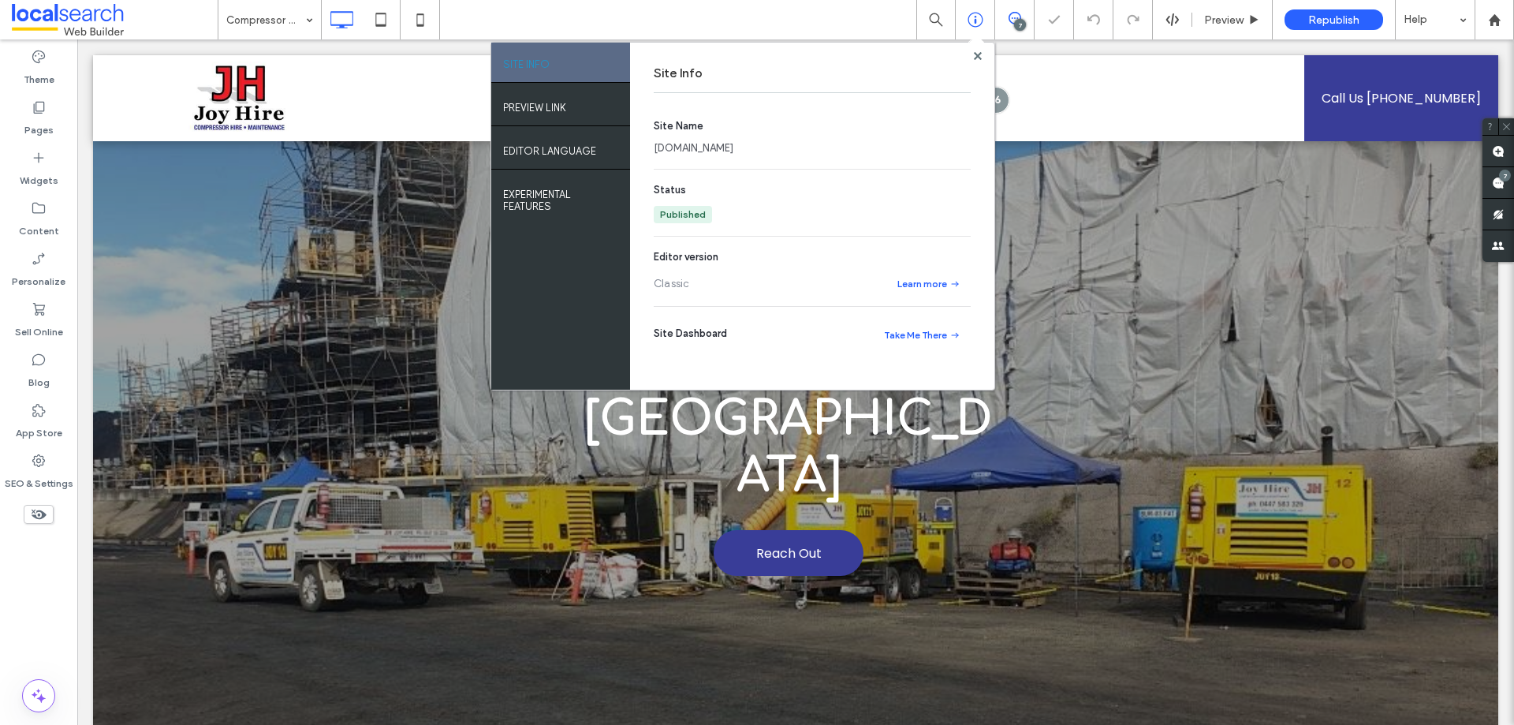
scroll to position [0, 0]
click at [537, 107] on label "PREVIEW LINK" at bounding box center [534, 104] width 63 height 20
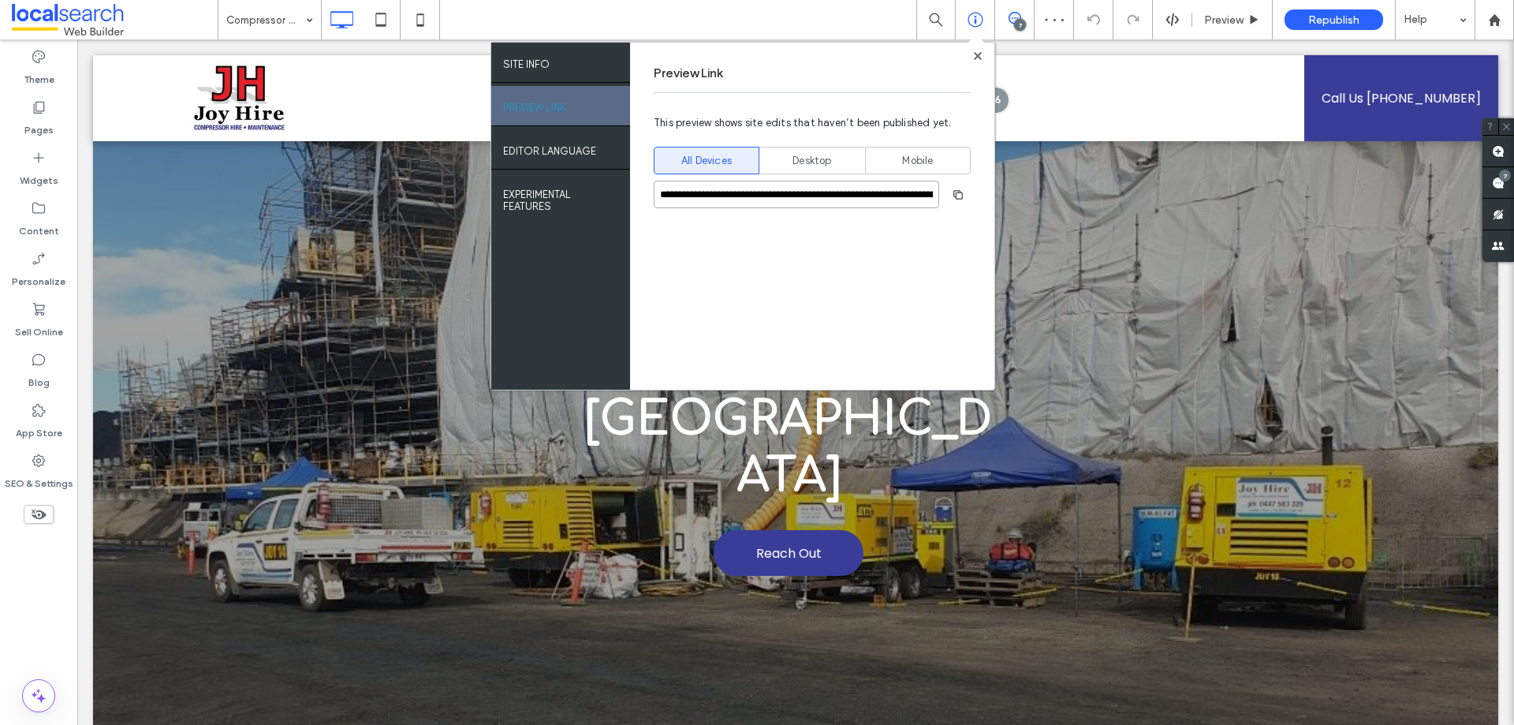
click at [708, 196] on input "**********" at bounding box center [796, 195] width 285 height 28
click at [40, 591] on div "Theme Pages Widgets Content Personalize Sell Online Blog App Store SEO & Settin…" at bounding box center [38, 381] width 77 height 685
click at [978, 58] on use at bounding box center [977, 55] width 8 height 8
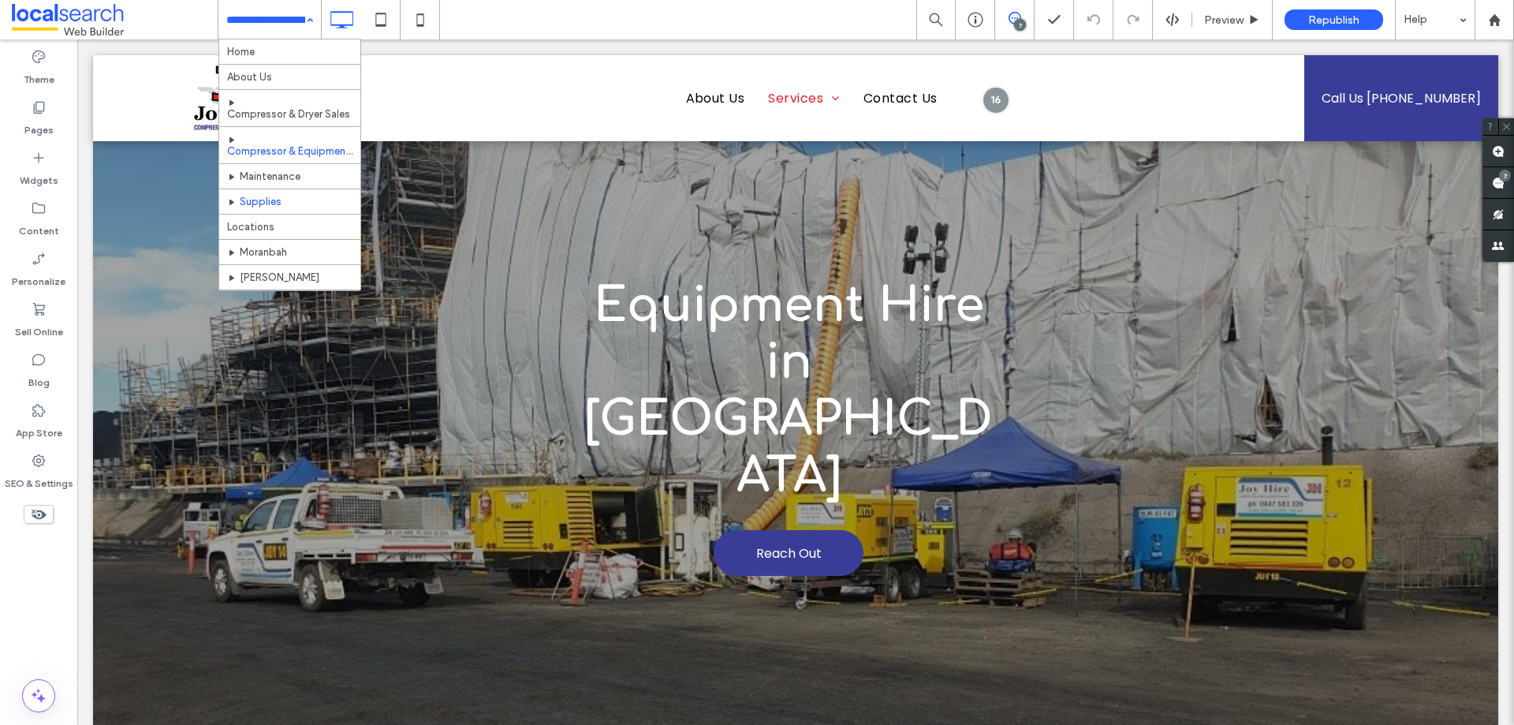
scroll to position [199, 0]
click at [34, 117] on label "Pages" at bounding box center [38, 126] width 29 height 22
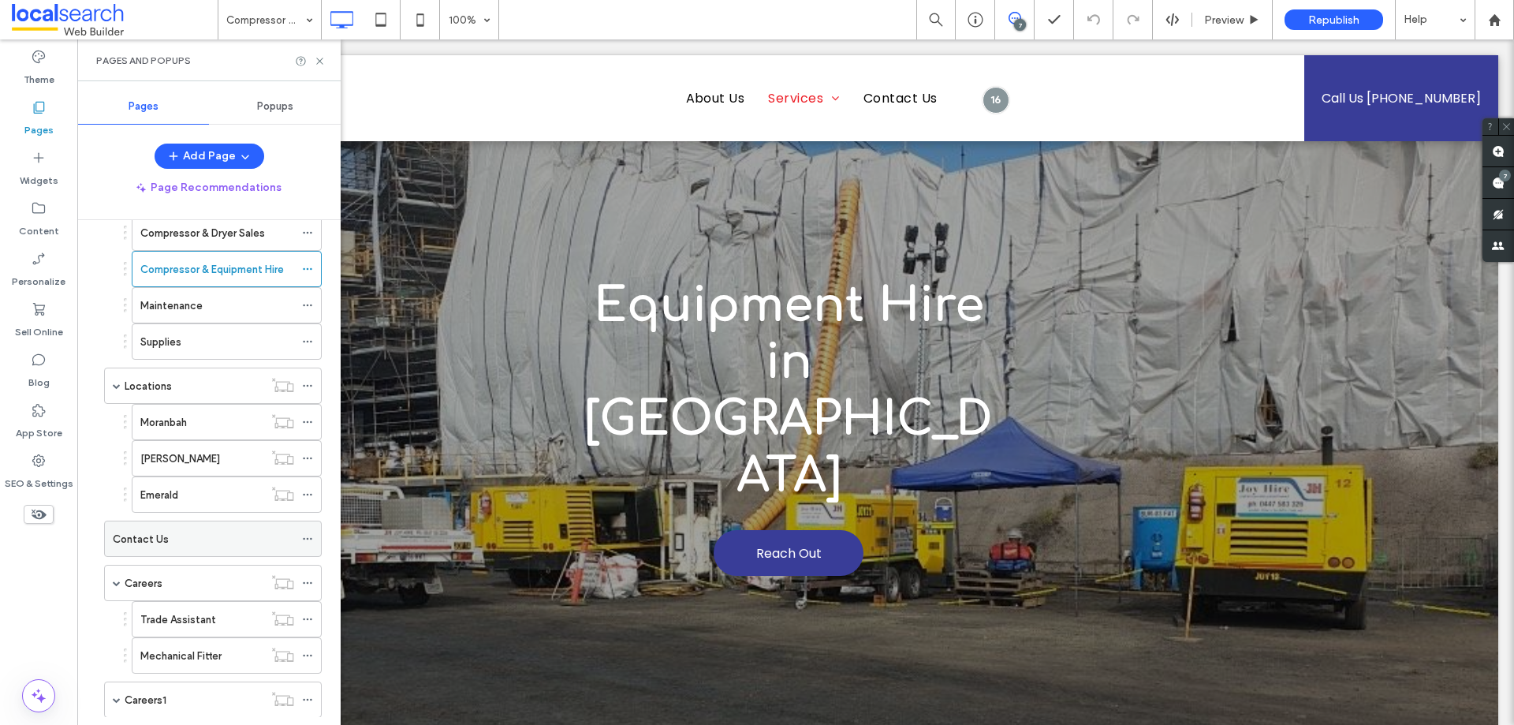
scroll to position [270, 0]
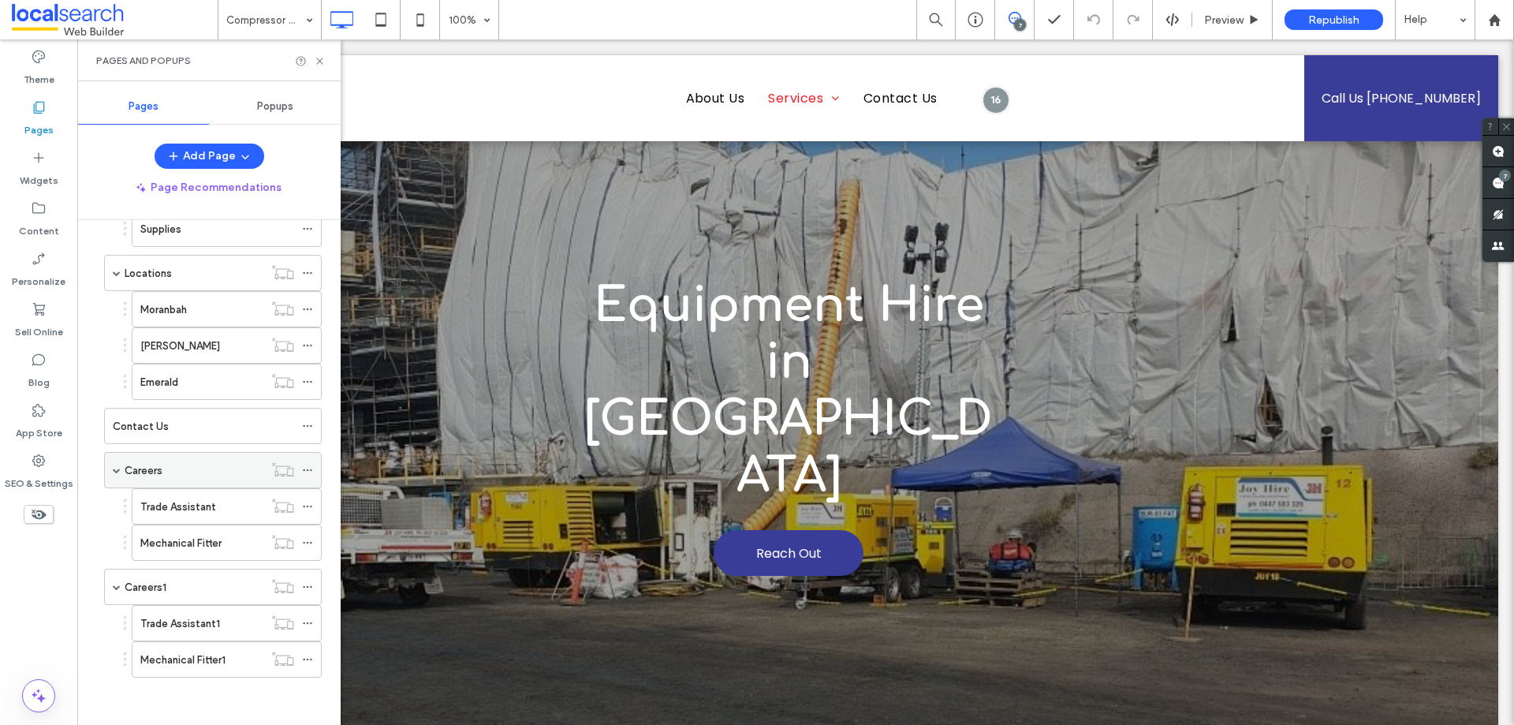
click at [186, 464] on div "Careers" at bounding box center [194, 470] width 139 height 17
click at [318, 62] on icon at bounding box center [320, 61] width 12 height 12
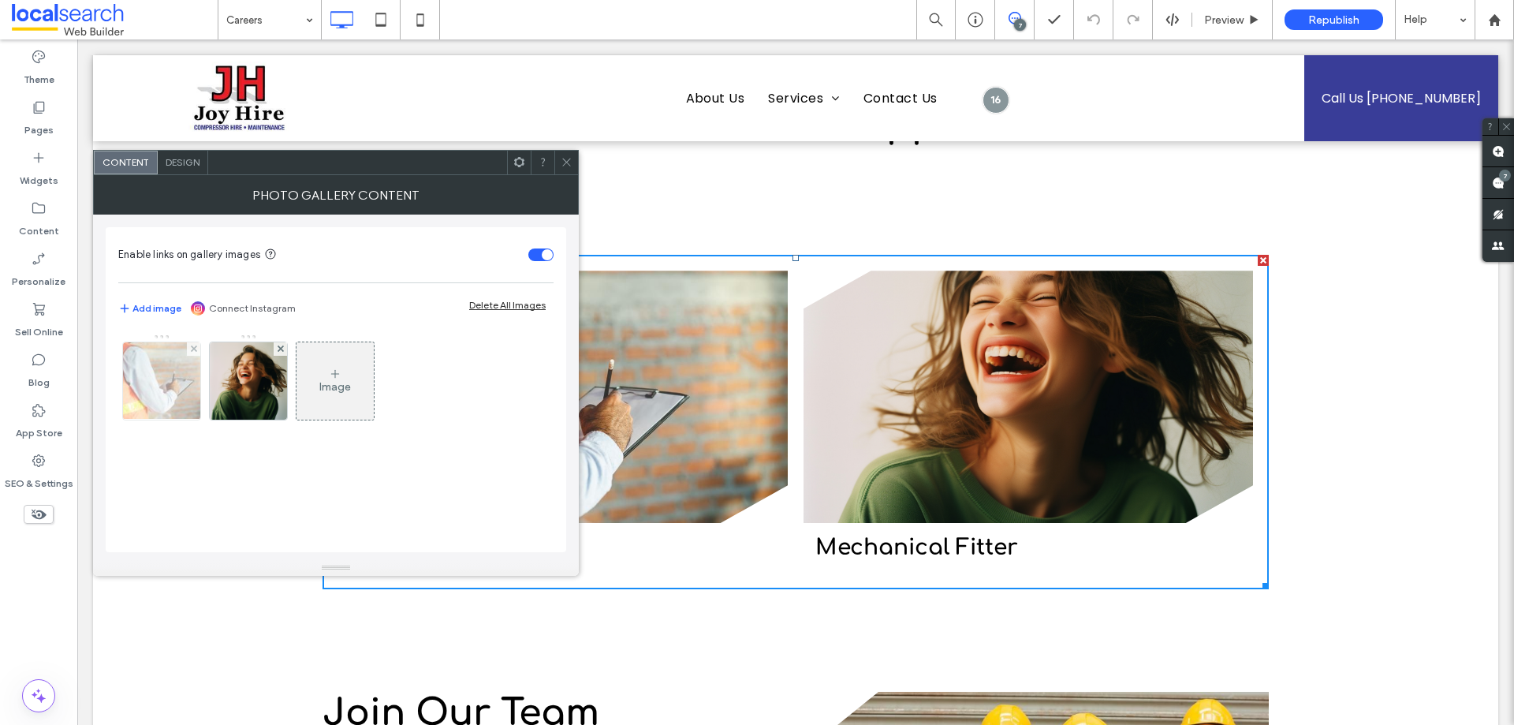
click at [170, 376] on img at bounding box center [161, 380] width 117 height 77
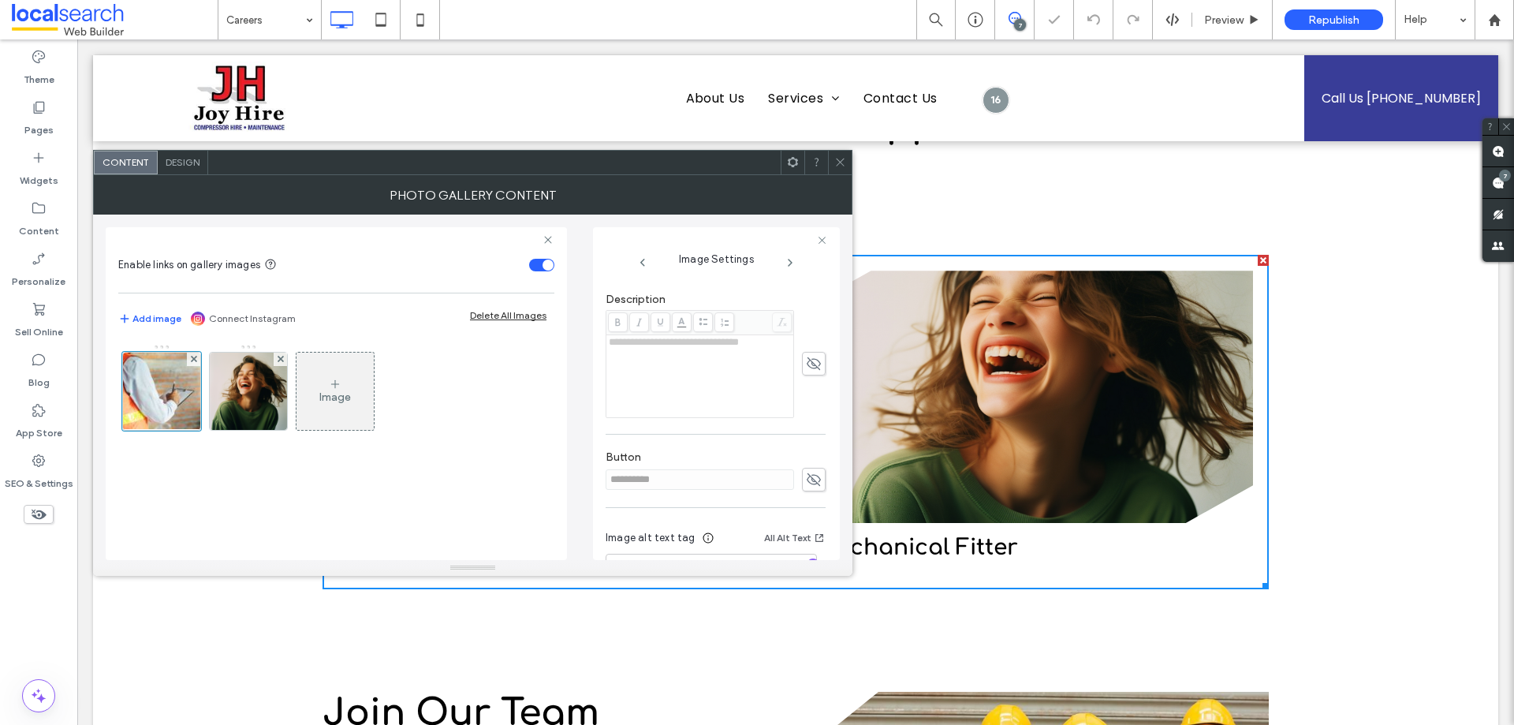
scroll to position [478, 0]
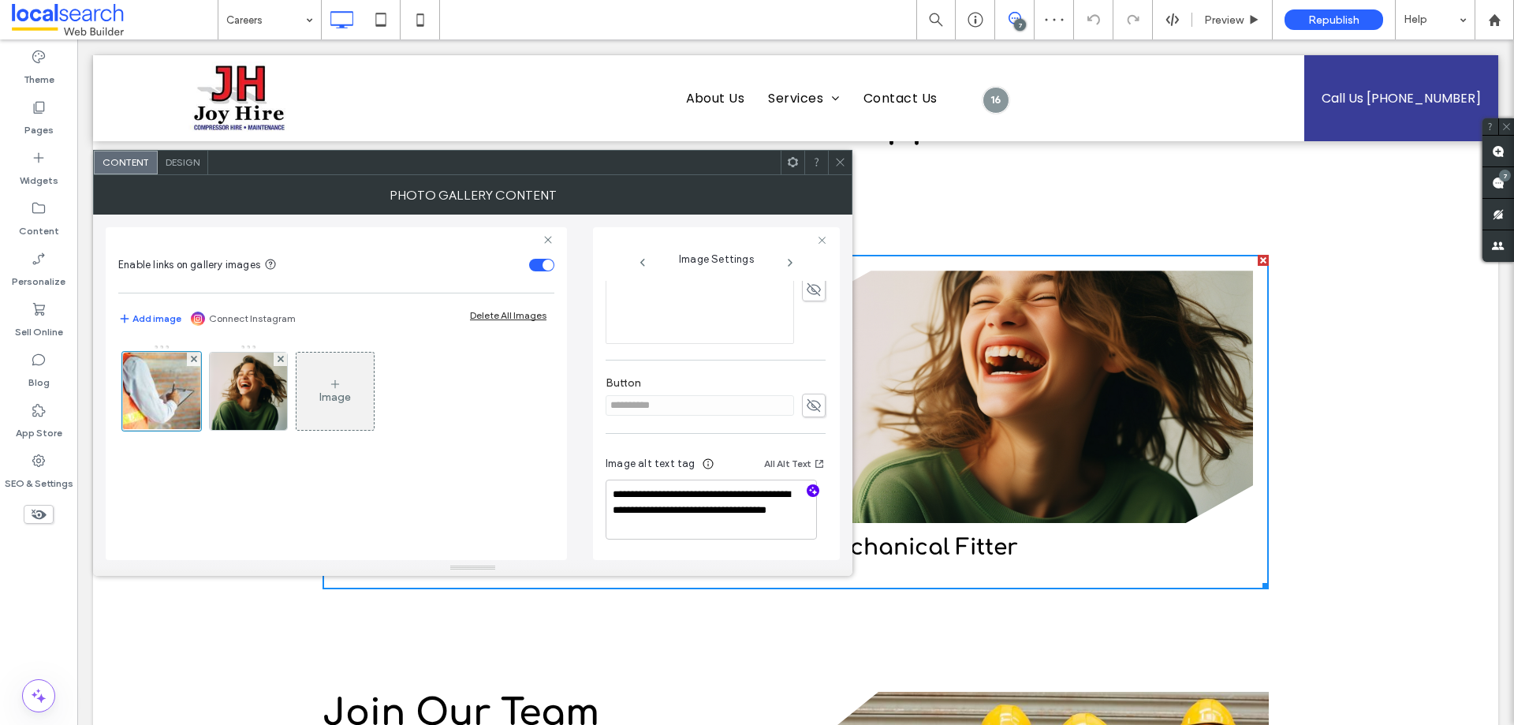
click at [807, 490] on icon "button" at bounding box center [812, 490] width 11 height 11
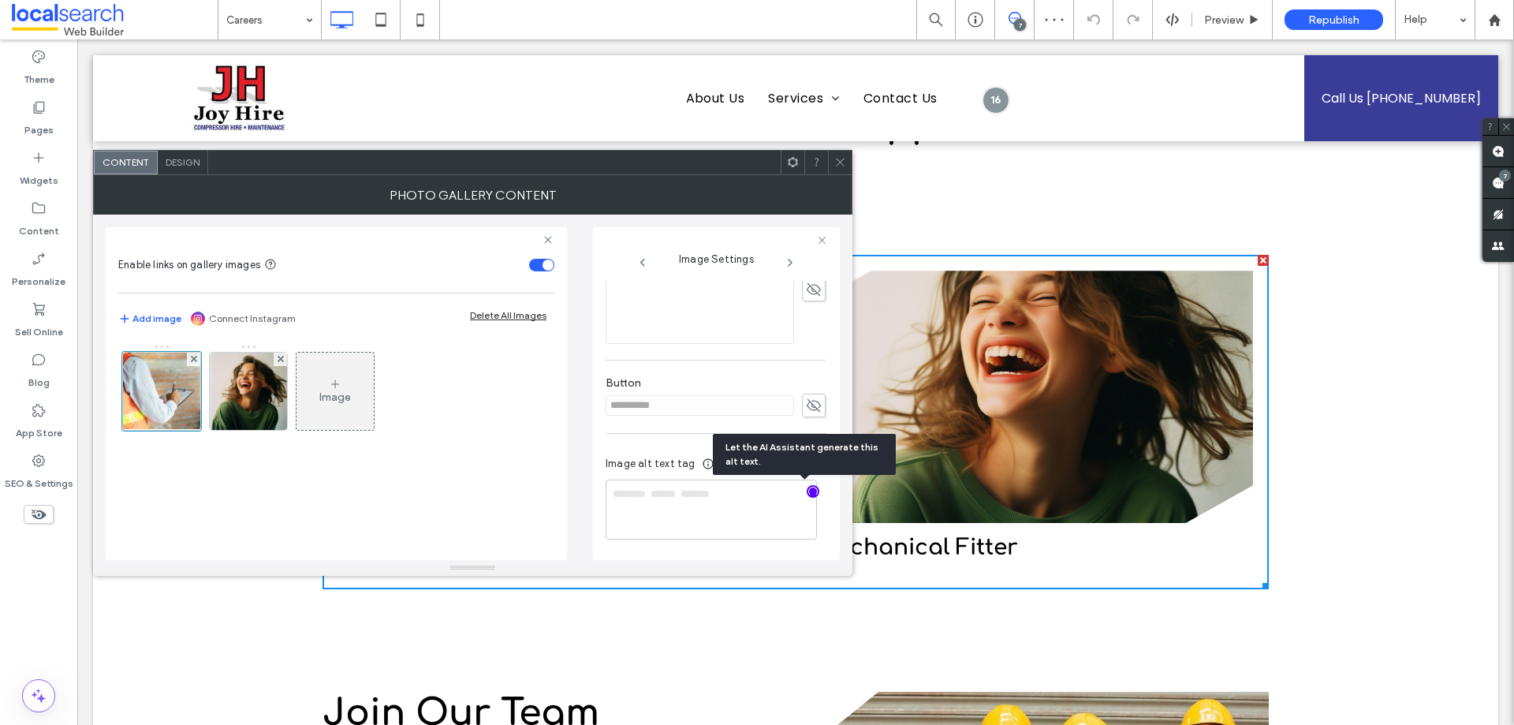
click at [501, 491] on div "Image" at bounding box center [336, 444] width 436 height 216
click at [634, 494] on textarea "**********" at bounding box center [711, 510] width 211 height 58
drag, startPoint x: 634, startPoint y: 494, endPoint x: 807, endPoint y: 524, distance: 176.2
click at [807, 524] on textarea "**********" at bounding box center [711, 510] width 211 height 58
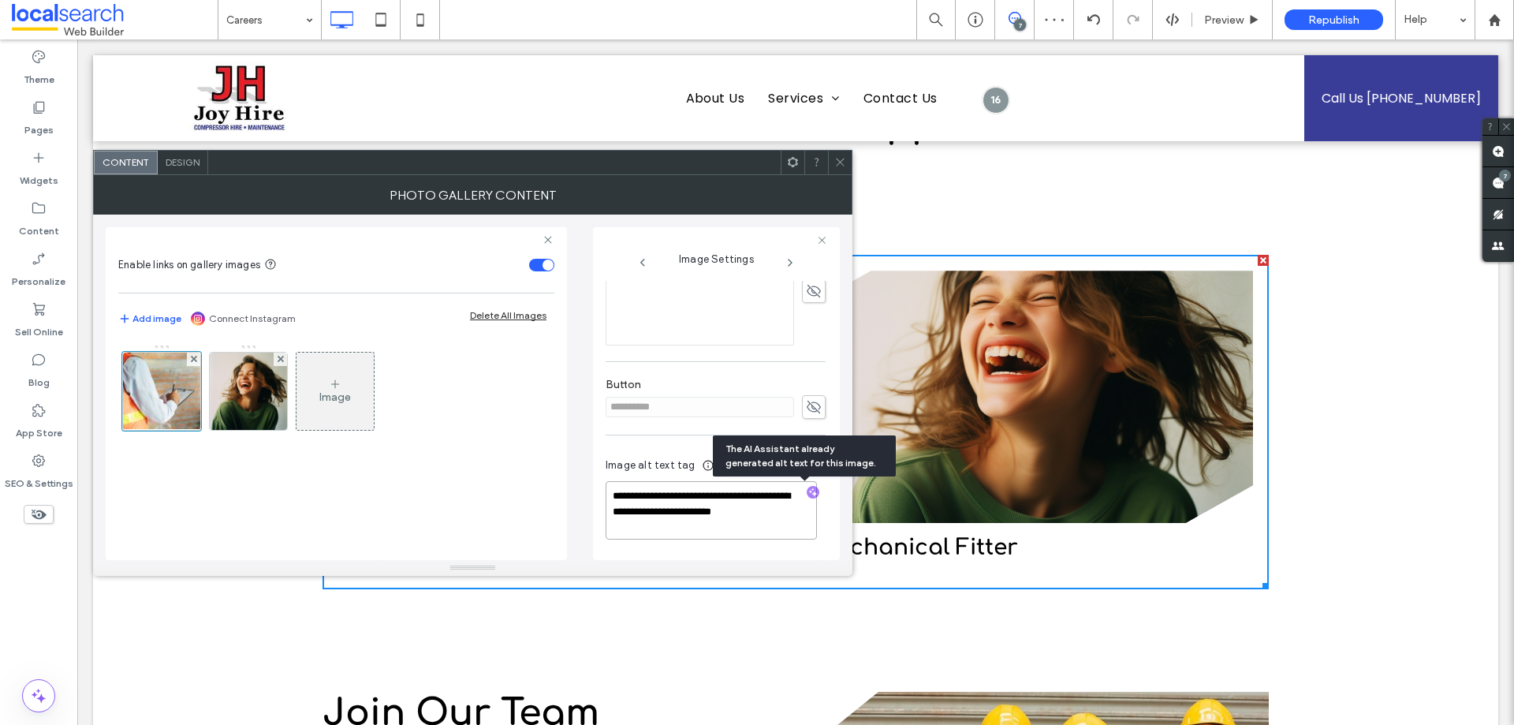
scroll to position [475, 0]
click at [785, 513] on textarea "**********" at bounding box center [711, 511] width 211 height 57
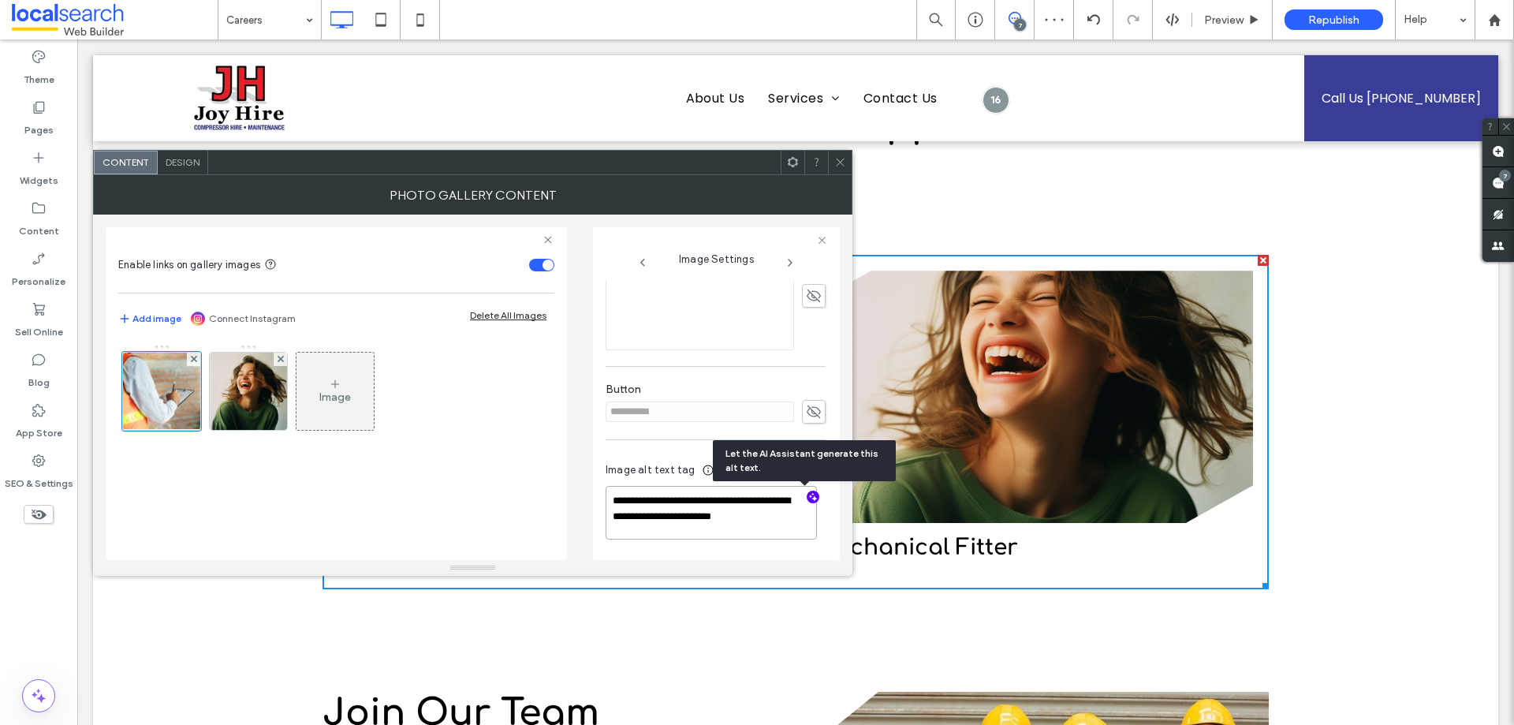
paste textarea "**********"
type textarea "**********"
click at [324, 480] on div "Image" at bounding box center [336, 444] width 436 height 216
click at [844, 165] on icon at bounding box center [840, 162] width 12 height 12
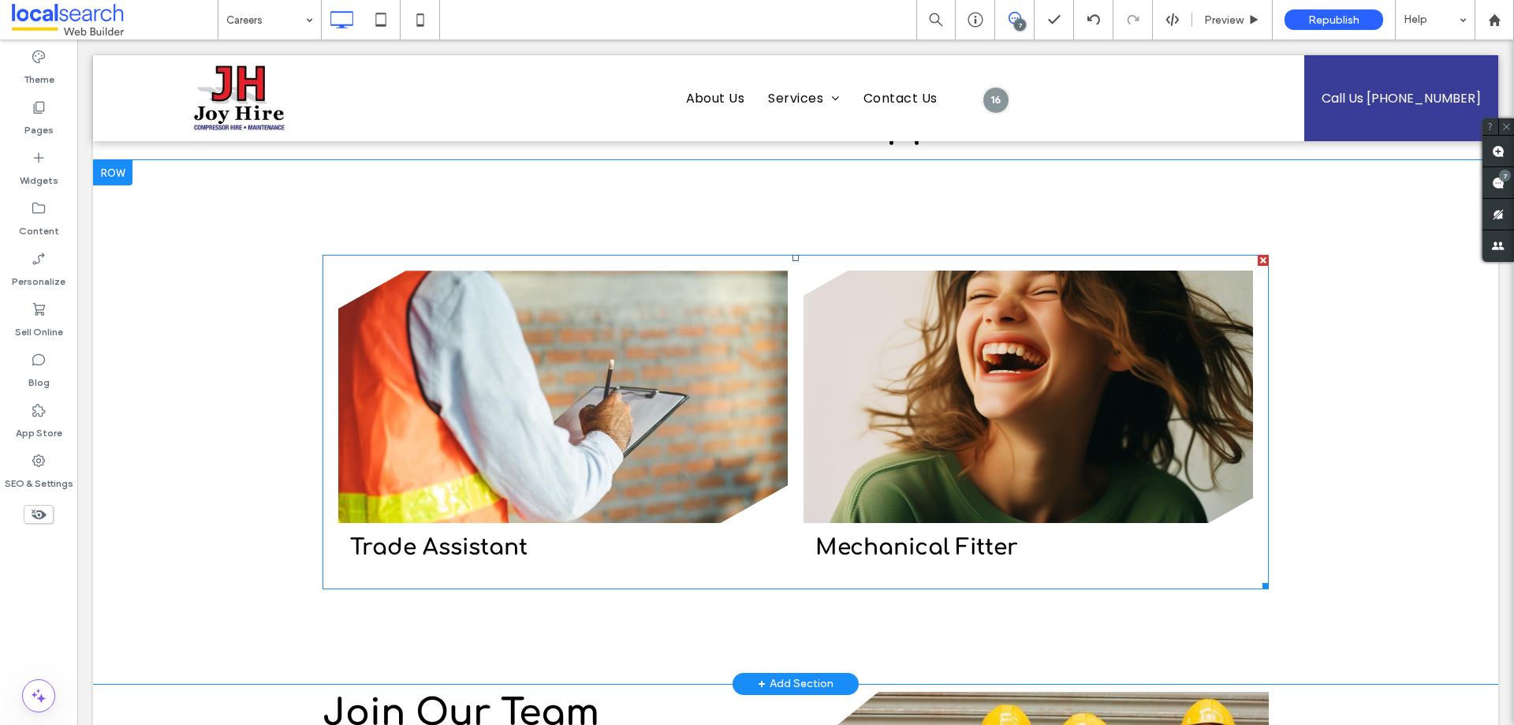
click at [895, 546] on h3 "Mechanical Fitter" at bounding box center [916, 548] width 203 height 27
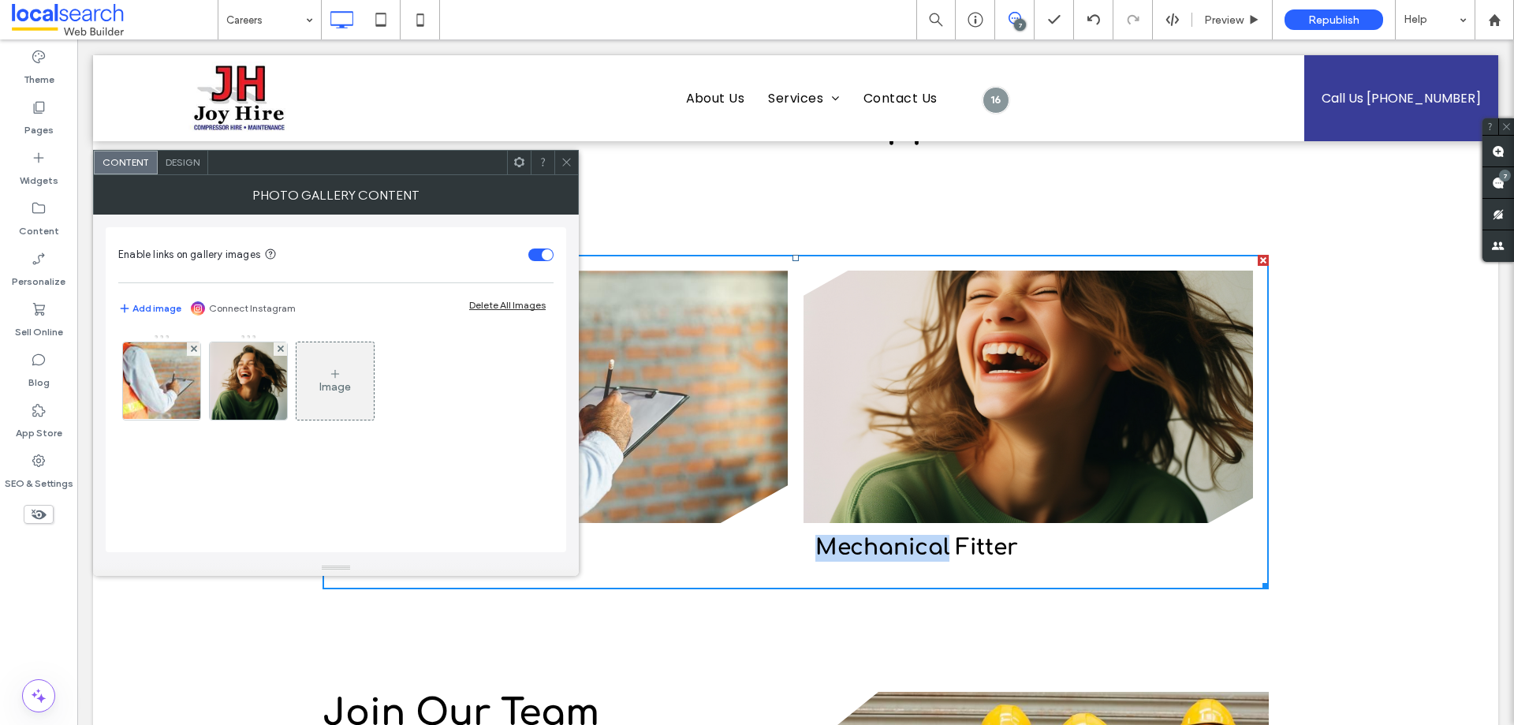
click at [895, 546] on h3 "Mechanical Fitter" at bounding box center [916, 548] width 203 height 27
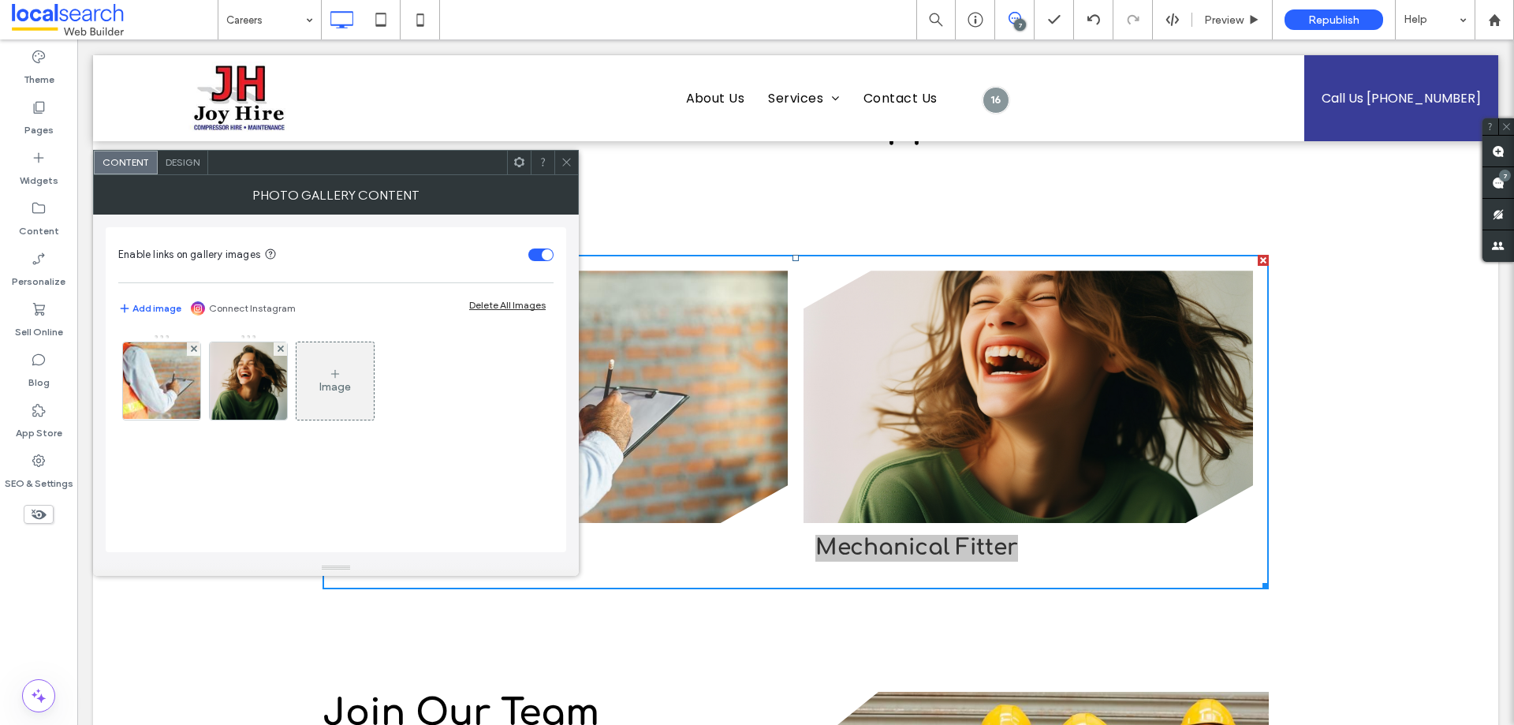
click at [567, 166] on icon at bounding box center [567, 162] width 12 height 12
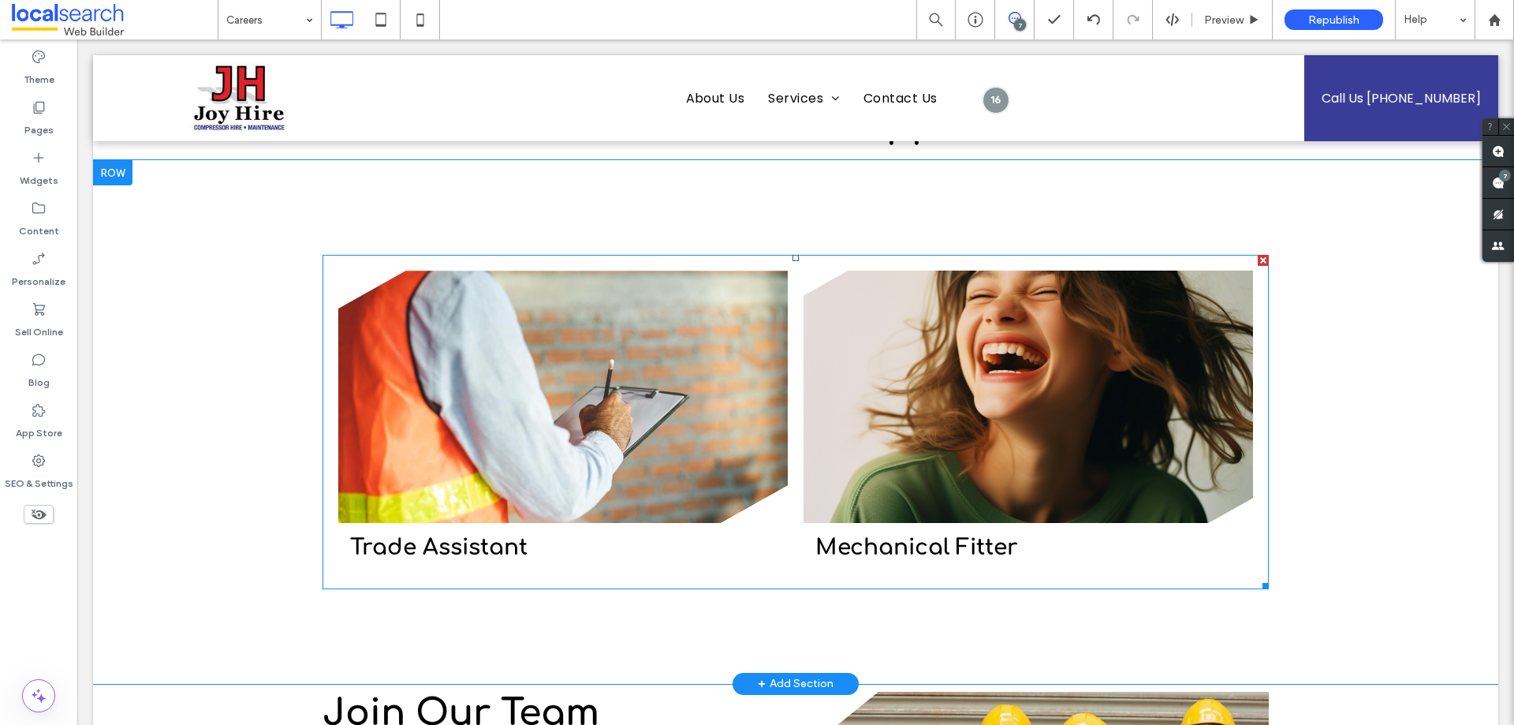
click at [915, 398] on link at bounding box center [1028, 396] width 476 height 267
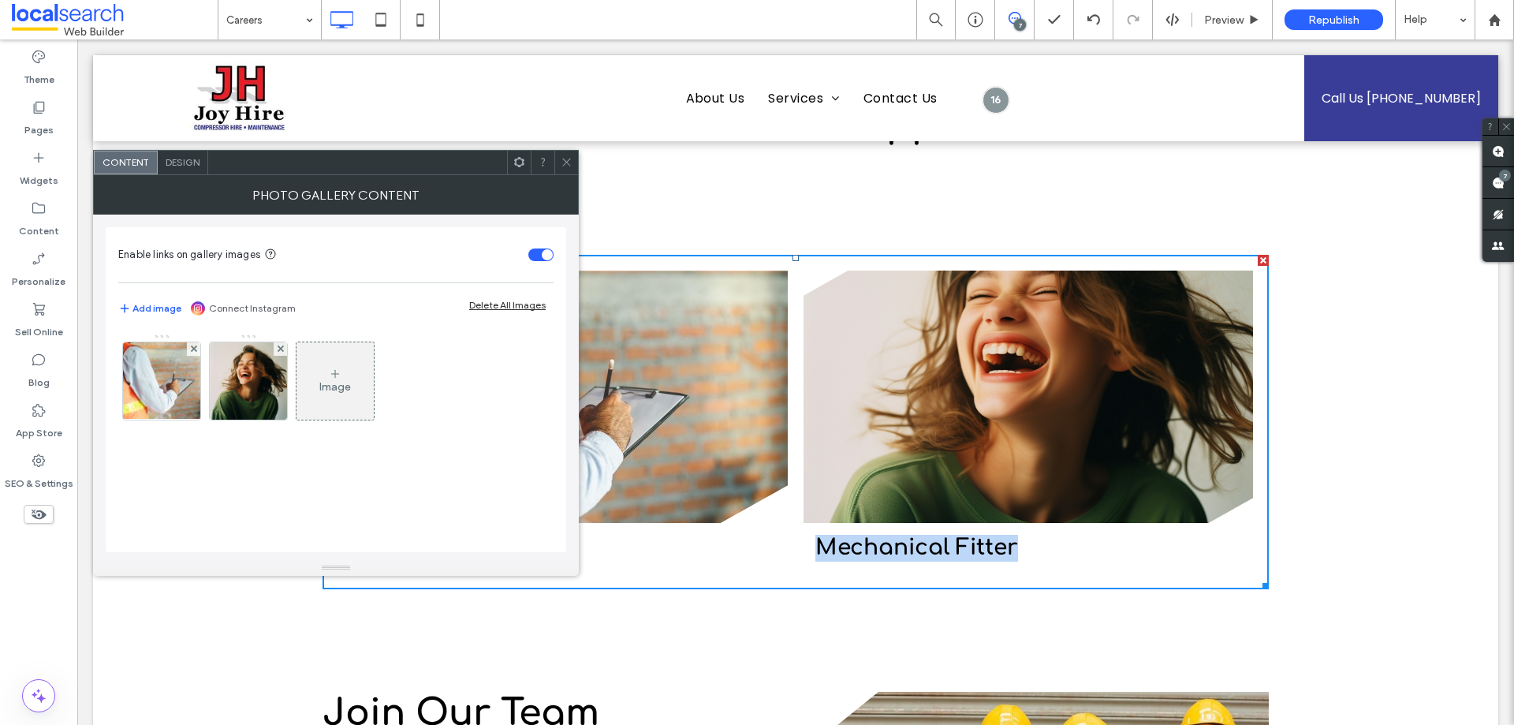
click at [915, 398] on link at bounding box center [1028, 396] width 476 height 267
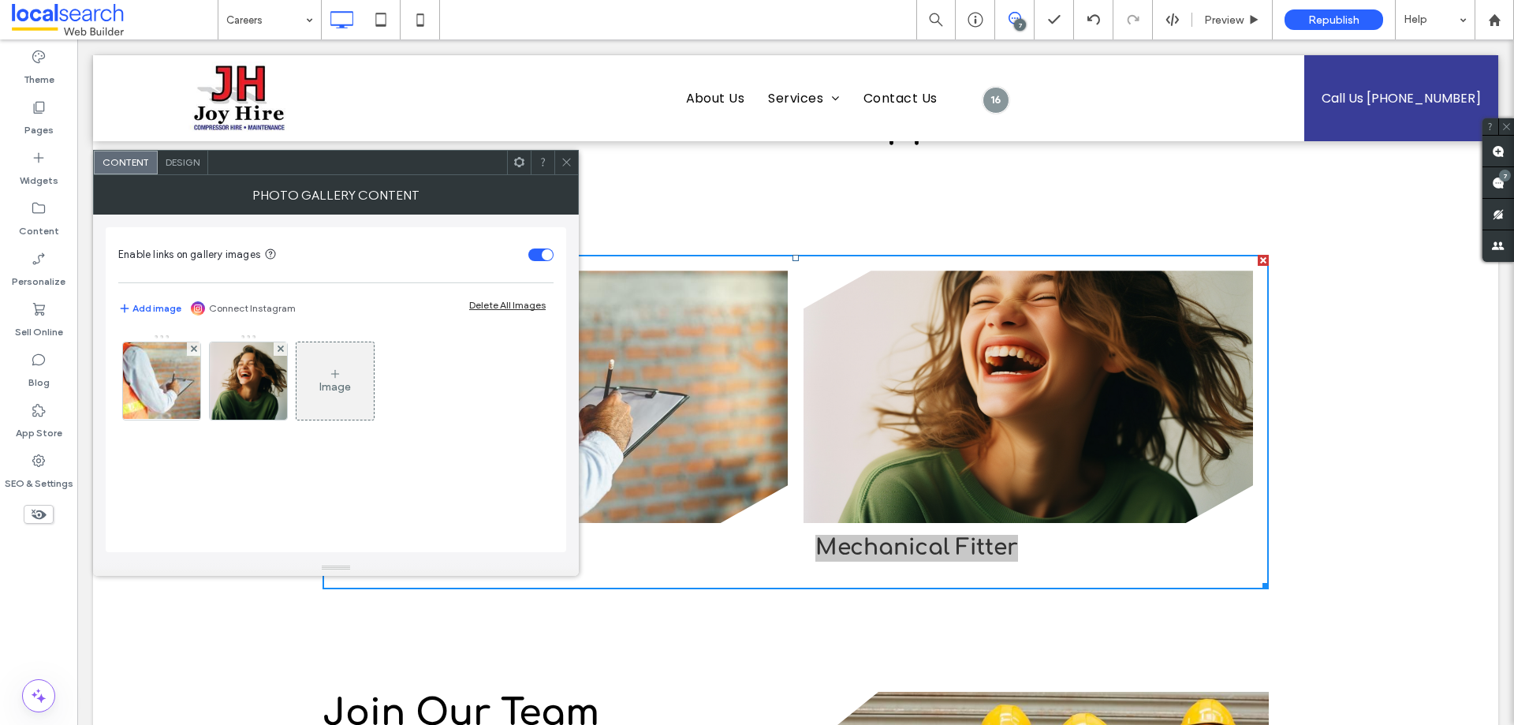
drag, startPoint x: 244, startPoint y: 386, endPoint x: 402, endPoint y: 394, distance: 157.9
click at [244, 386] on img at bounding box center [248, 380] width 77 height 77
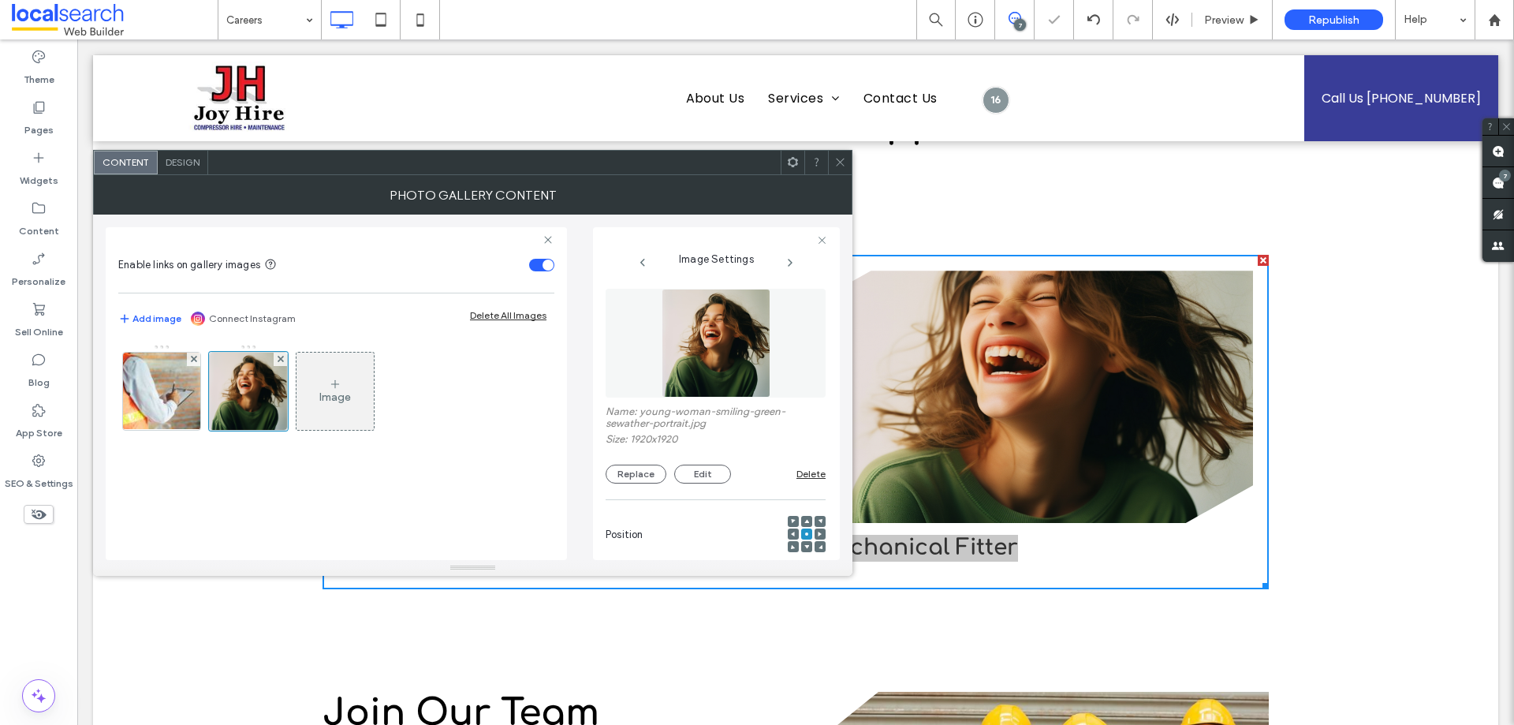
scroll to position [0, 0]
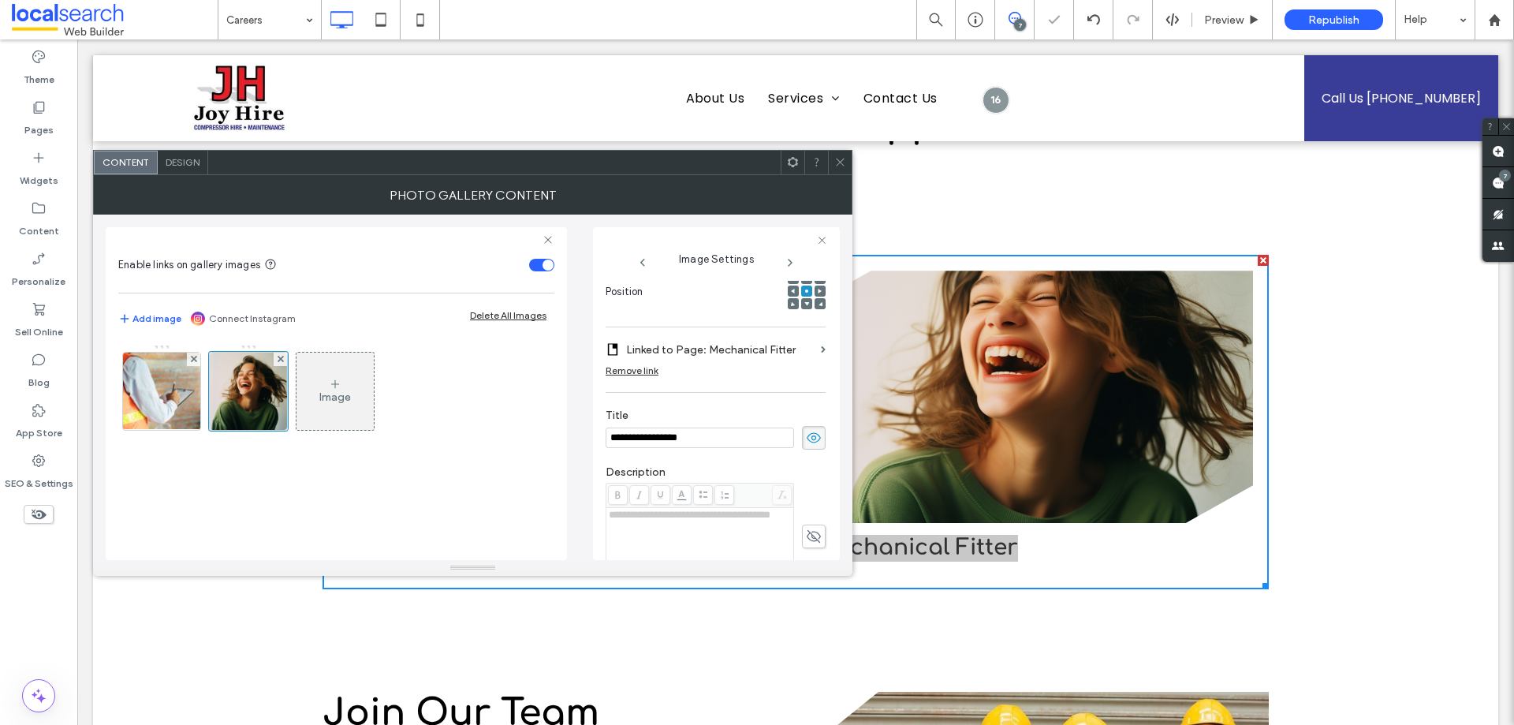
click at [646, 360] on label "Linked to Page: Mechanical Fitter" at bounding box center [720, 349] width 188 height 29
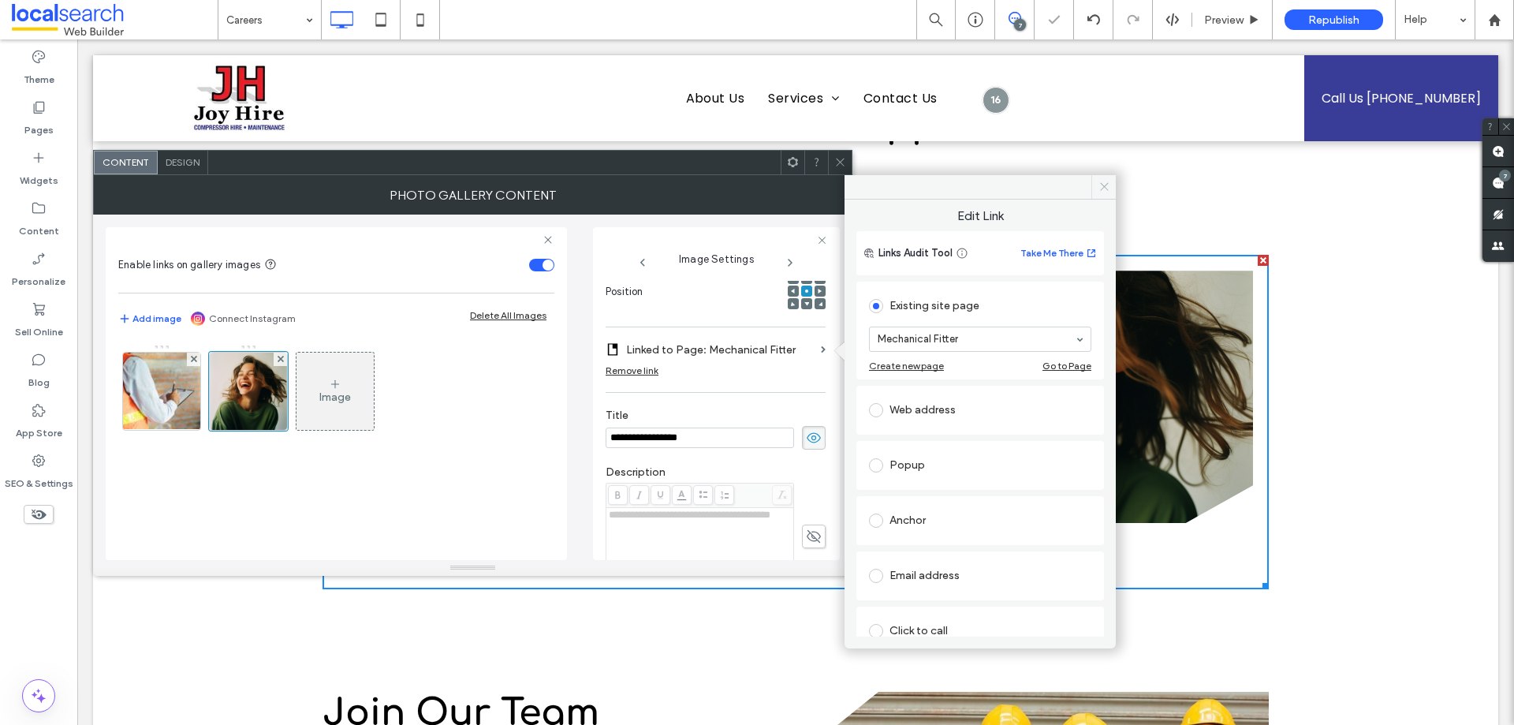
click at [1105, 181] on icon at bounding box center [1104, 187] width 12 height 12
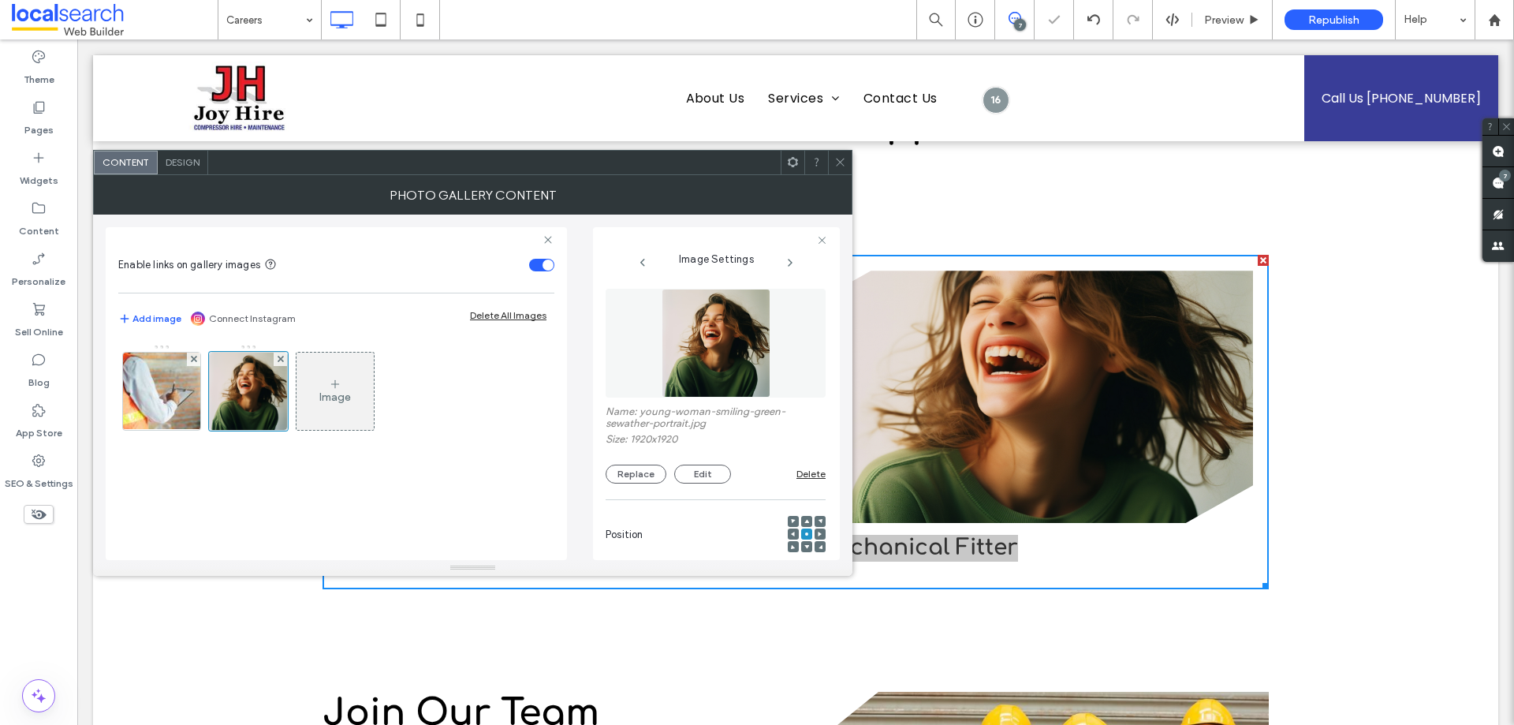
click at [673, 340] on img at bounding box center [716, 343] width 109 height 109
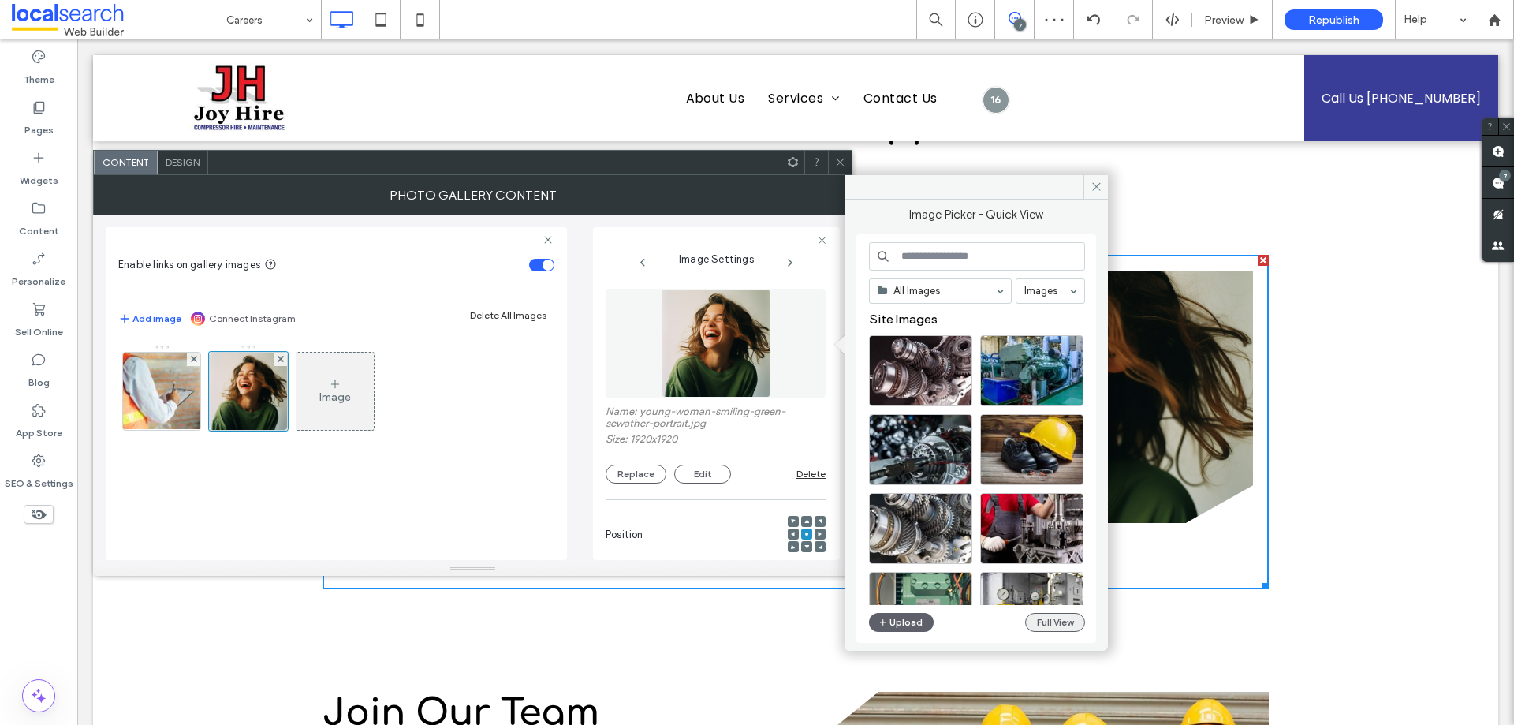
click at [1054, 614] on button "Full View" at bounding box center [1055, 622] width 60 height 19
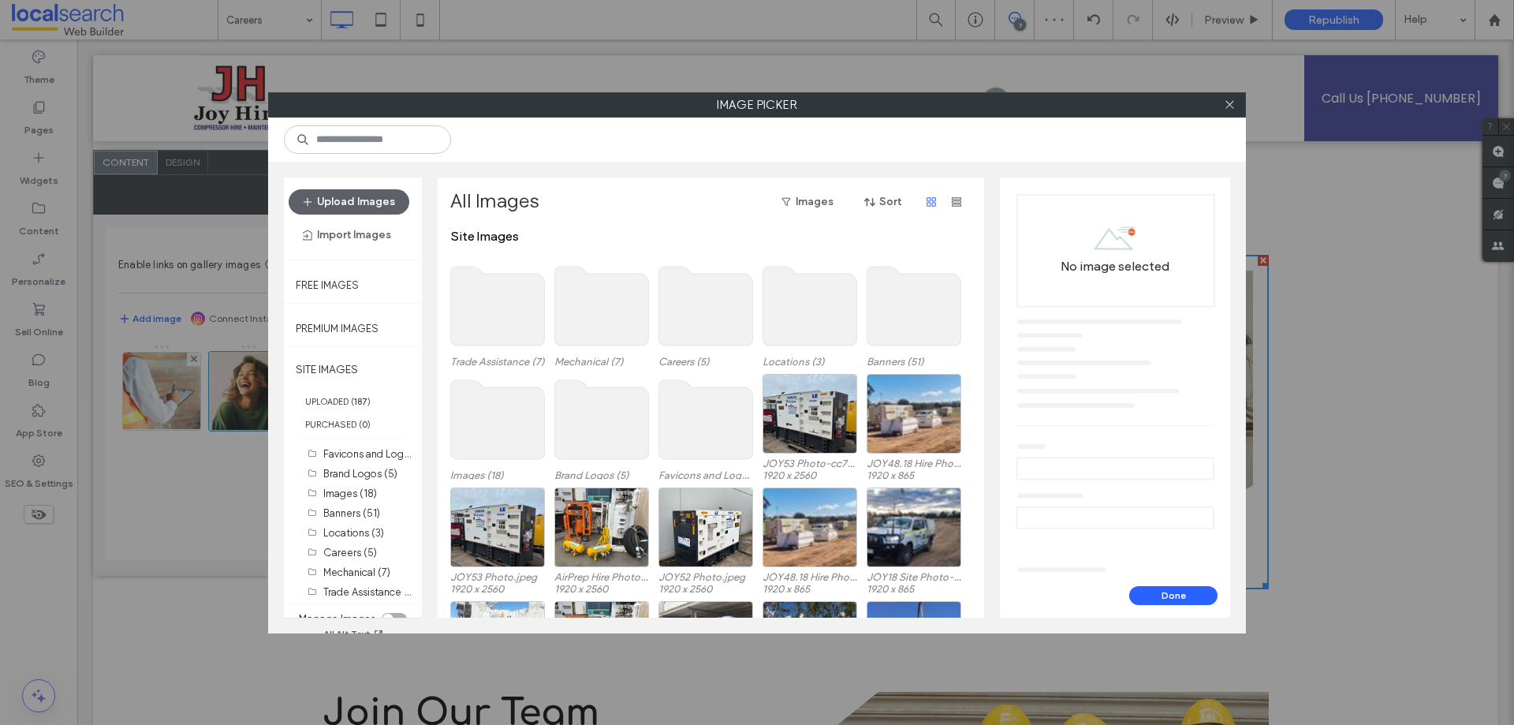
click at [612, 305] on use at bounding box center [602, 306] width 94 height 79
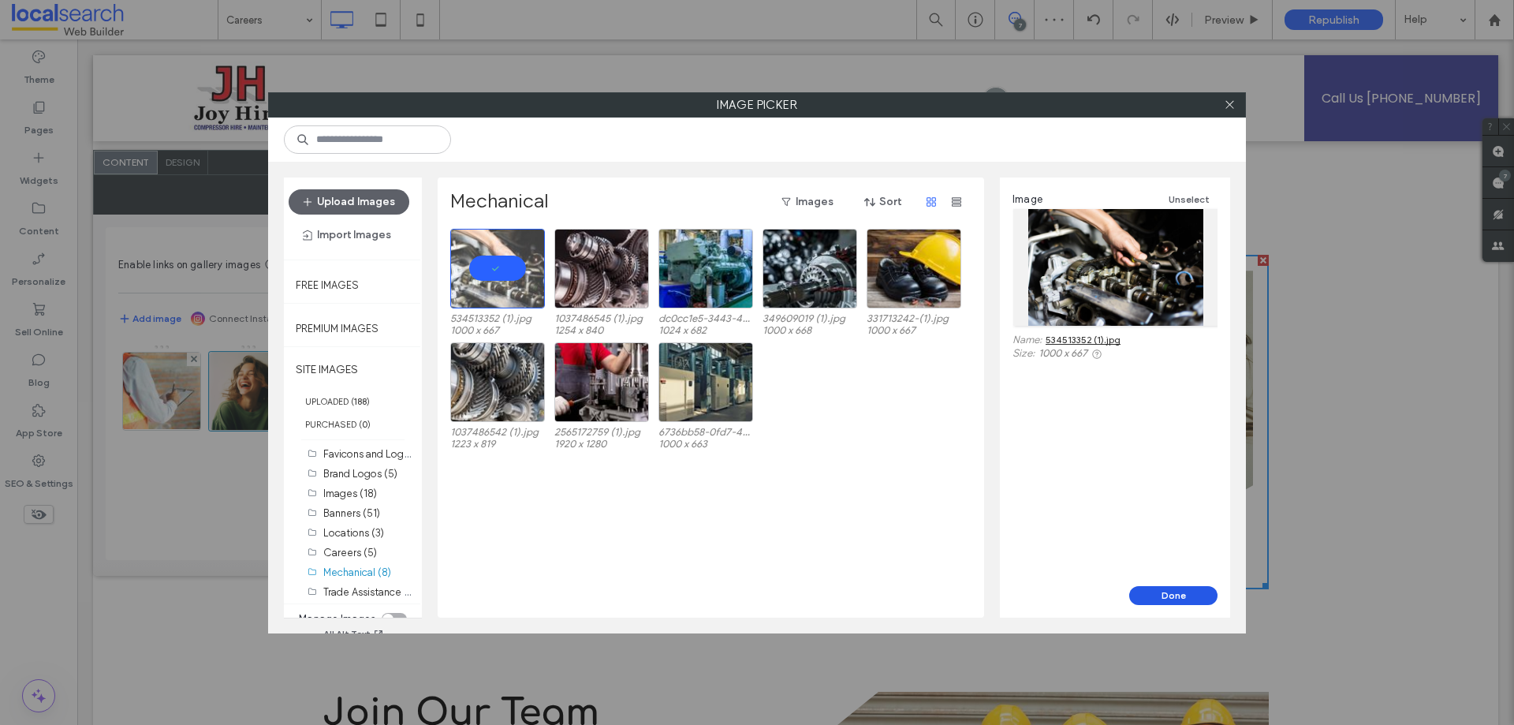
click at [1153, 593] on button "Done" at bounding box center [1173, 595] width 88 height 19
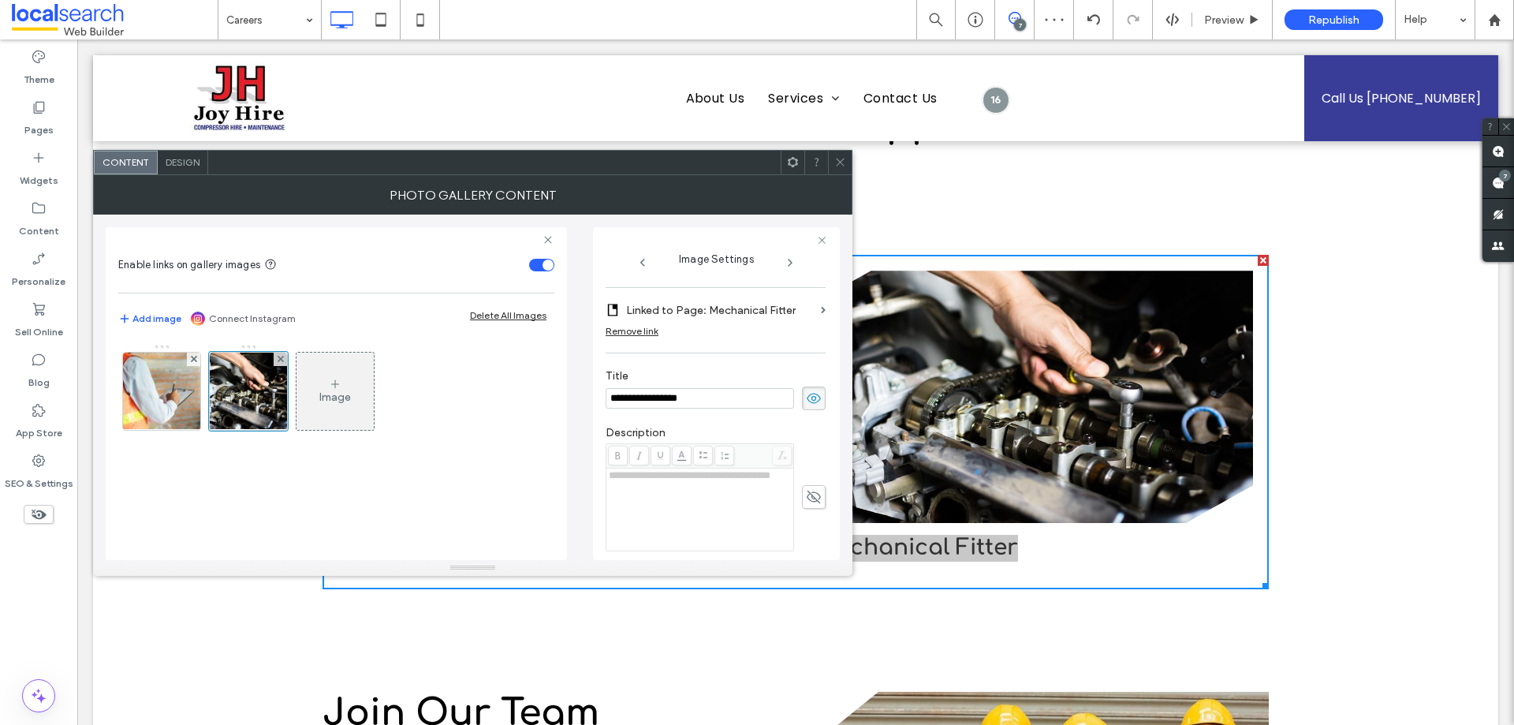
scroll to position [478, 0]
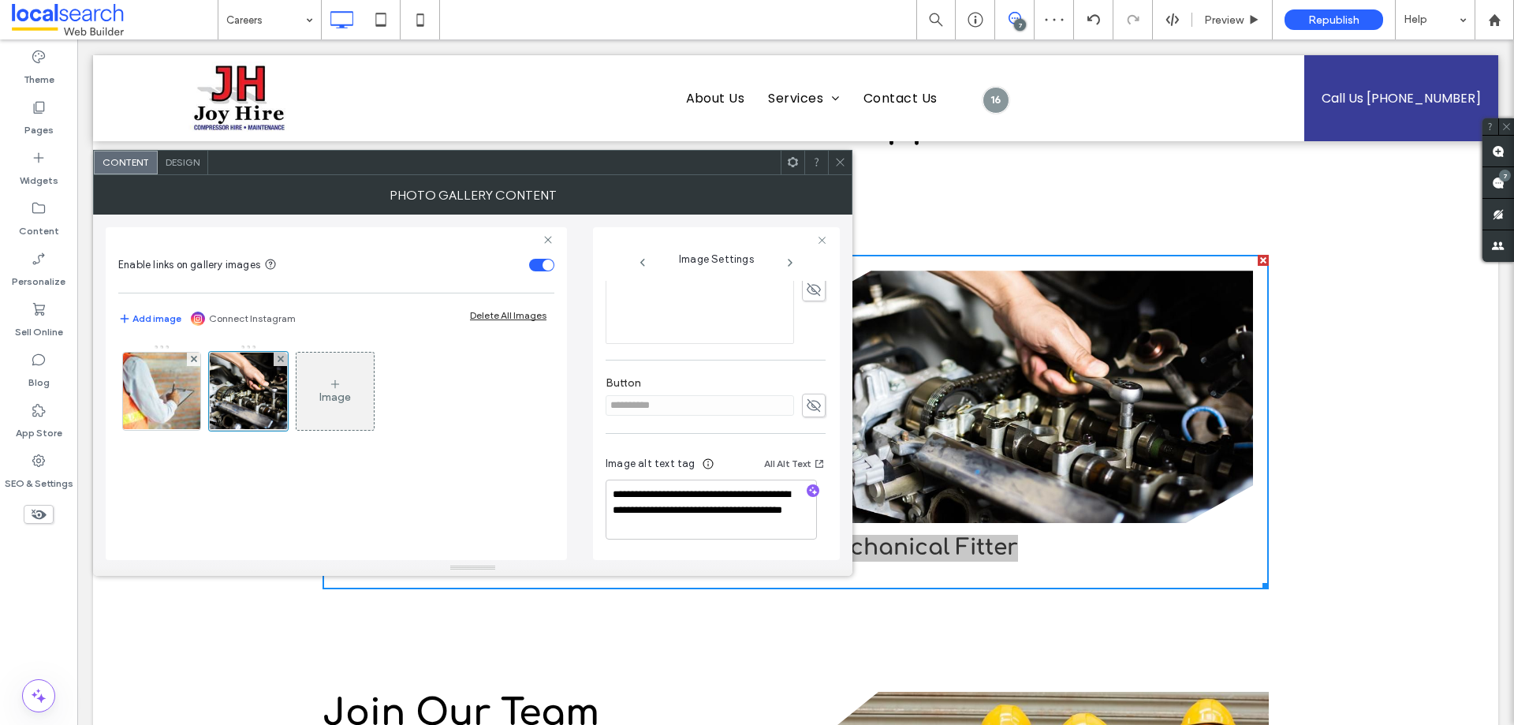
click at [811, 490] on div at bounding box center [812, 491] width 25 height 15
drag, startPoint x: 807, startPoint y: 486, endPoint x: 696, endPoint y: 474, distance: 111.9
click at [807, 486] on icon "button" at bounding box center [812, 490] width 11 height 11
drag, startPoint x: 436, startPoint y: 493, endPoint x: 416, endPoint y: 493, distance: 19.7
click at [434, 493] on div "Image" at bounding box center [336, 444] width 436 height 216
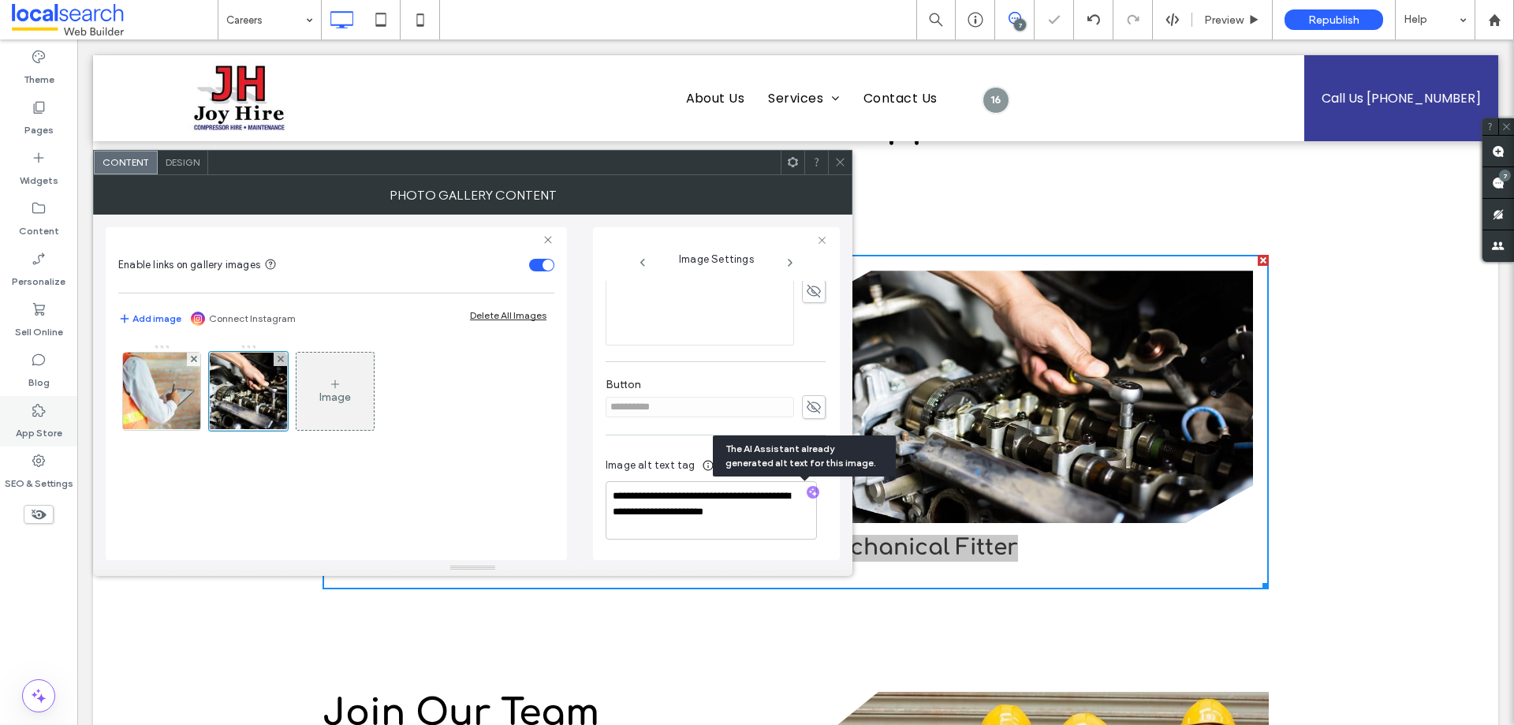
scroll to position [476, 0]
click at [680, 494] on textarea "**********" at bounding box center [711, 510] width 211 height 58
drag, startPoint x: 680, startPoint y: 494, endPoint x: 811, endPoint y: 544, distance: 140.0
click at [811, 544] on div "**********" at bounding box center [716, 500] width 220 height 115
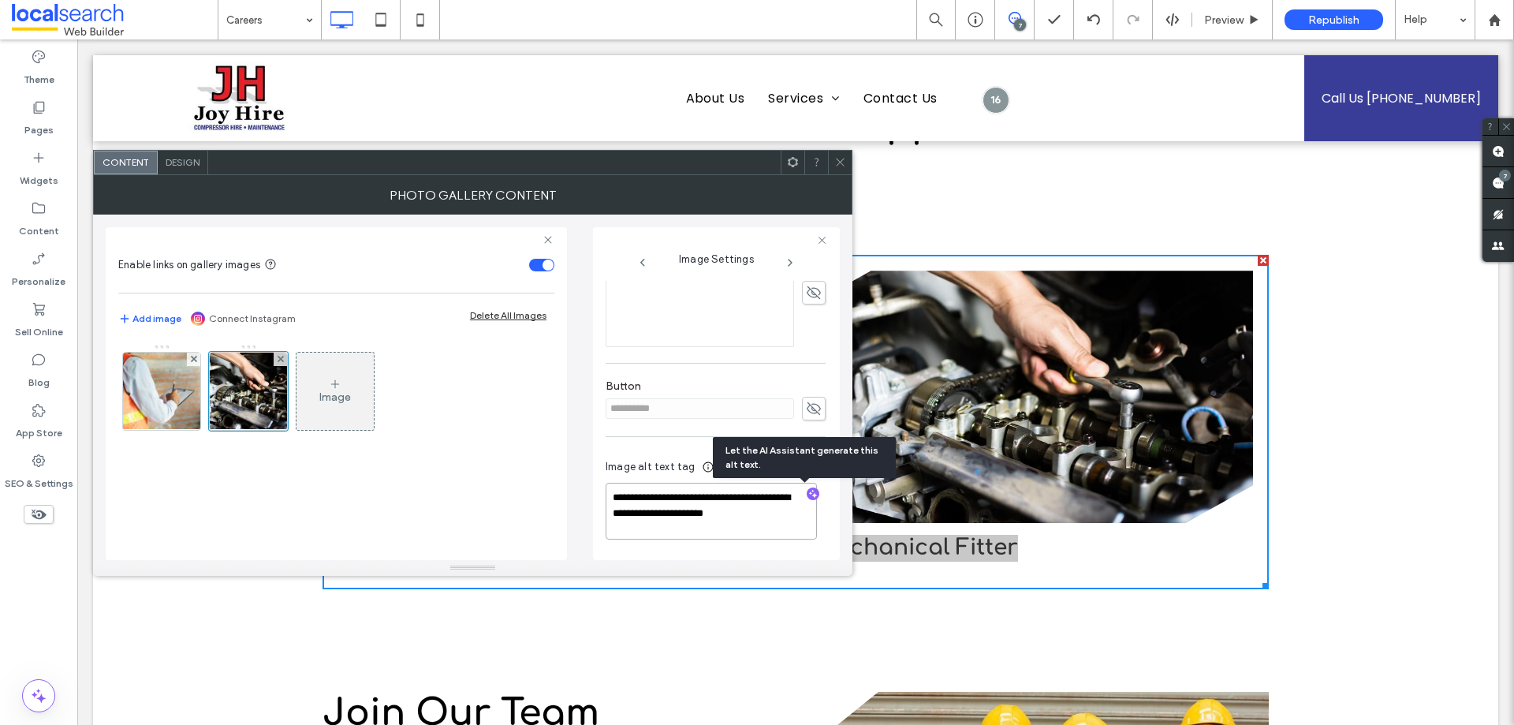
click at [792, 516] on textarea "**********" at bounding box center [711, 511] width 211 height 57
paste textarea "**********"
click at [789, 520] on textarea "**********" at bounding box center [711, 523] width 211 height 74
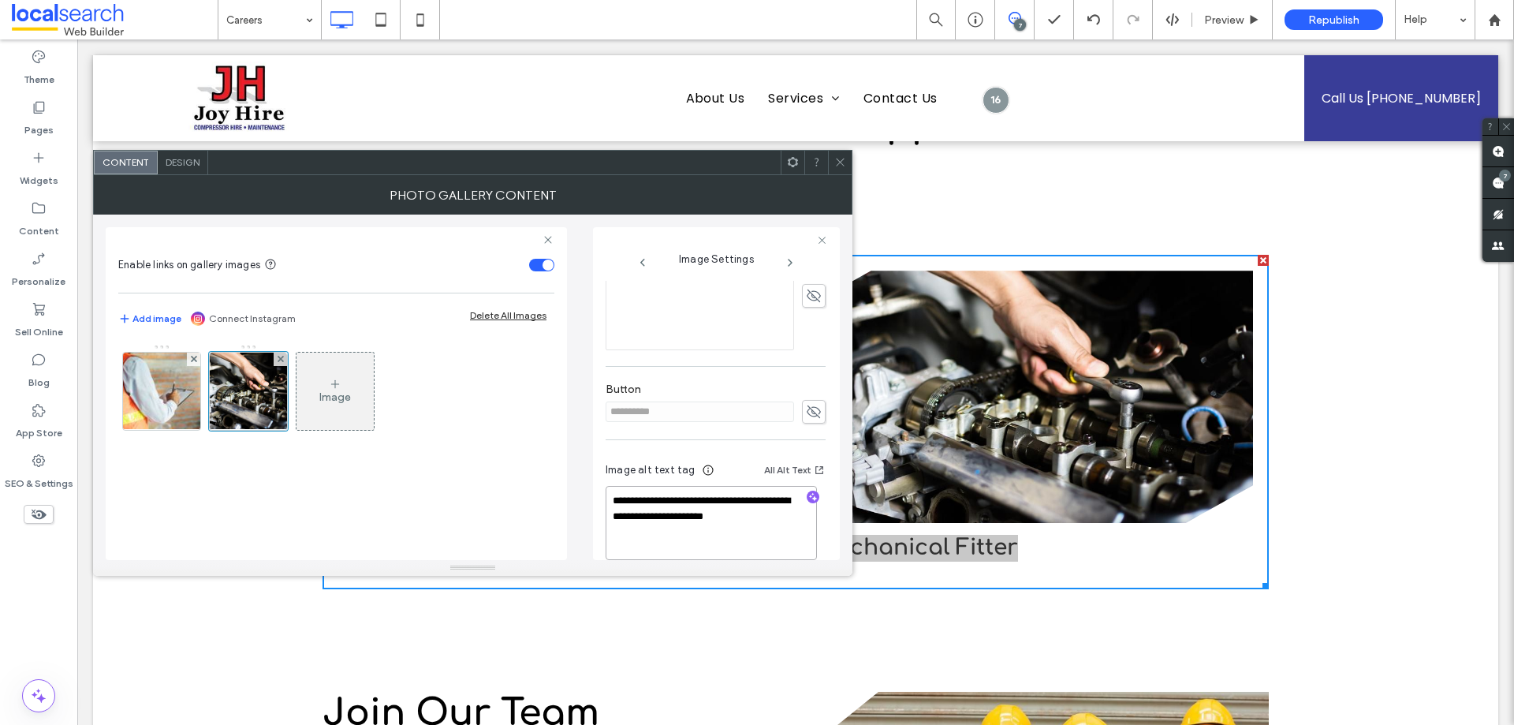
paste textarea "**********"
click at [397, 484] on div "Image" at bounding box center [336, 444] width 436 height 216
click at [620, 534] on textarea "**********" at bounding box center [711, 524] width 211 height 76
type textarea "**********"
click at [395, 458] on div "Image" at bounding box center [336, 444] width 436 height 216
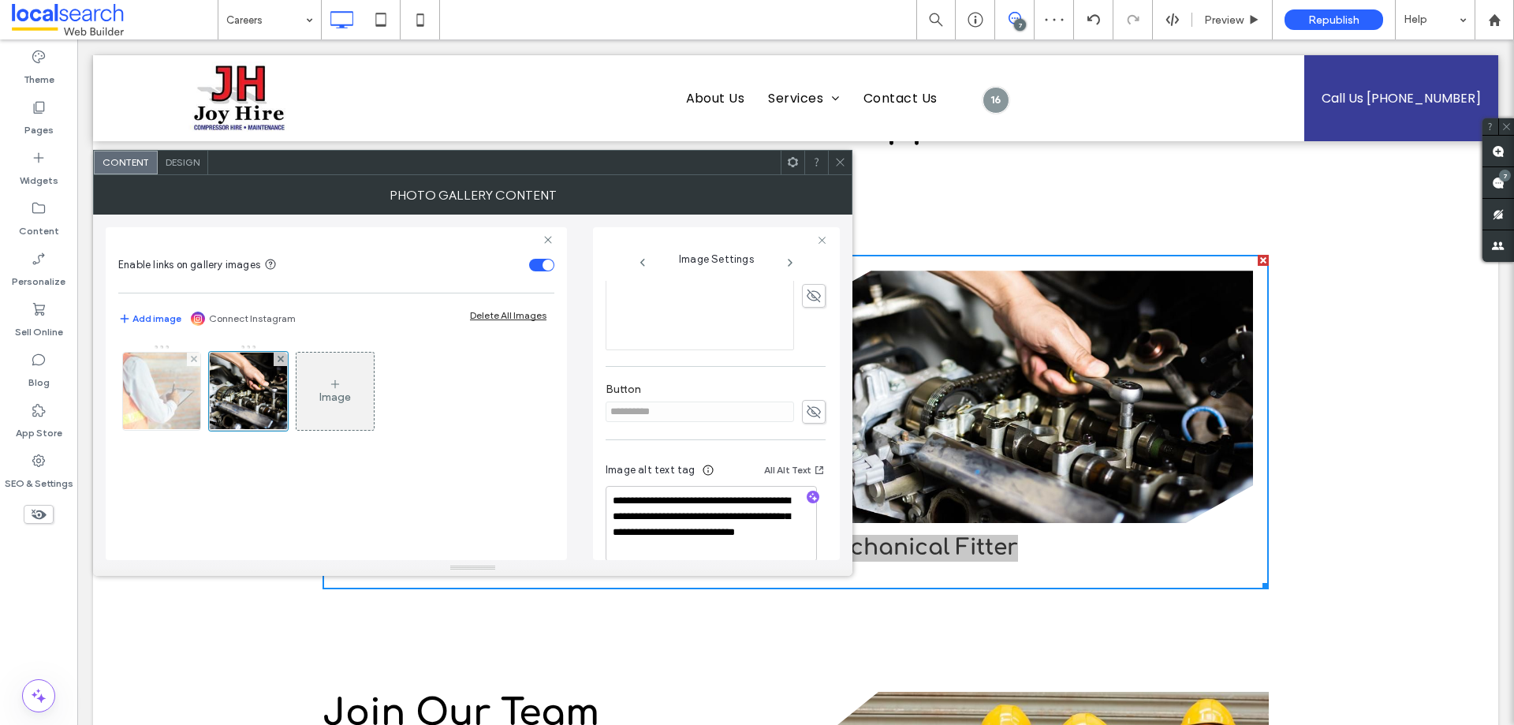
click at [176, 390] on img at bounding box center [161, 390] width 117 height 77
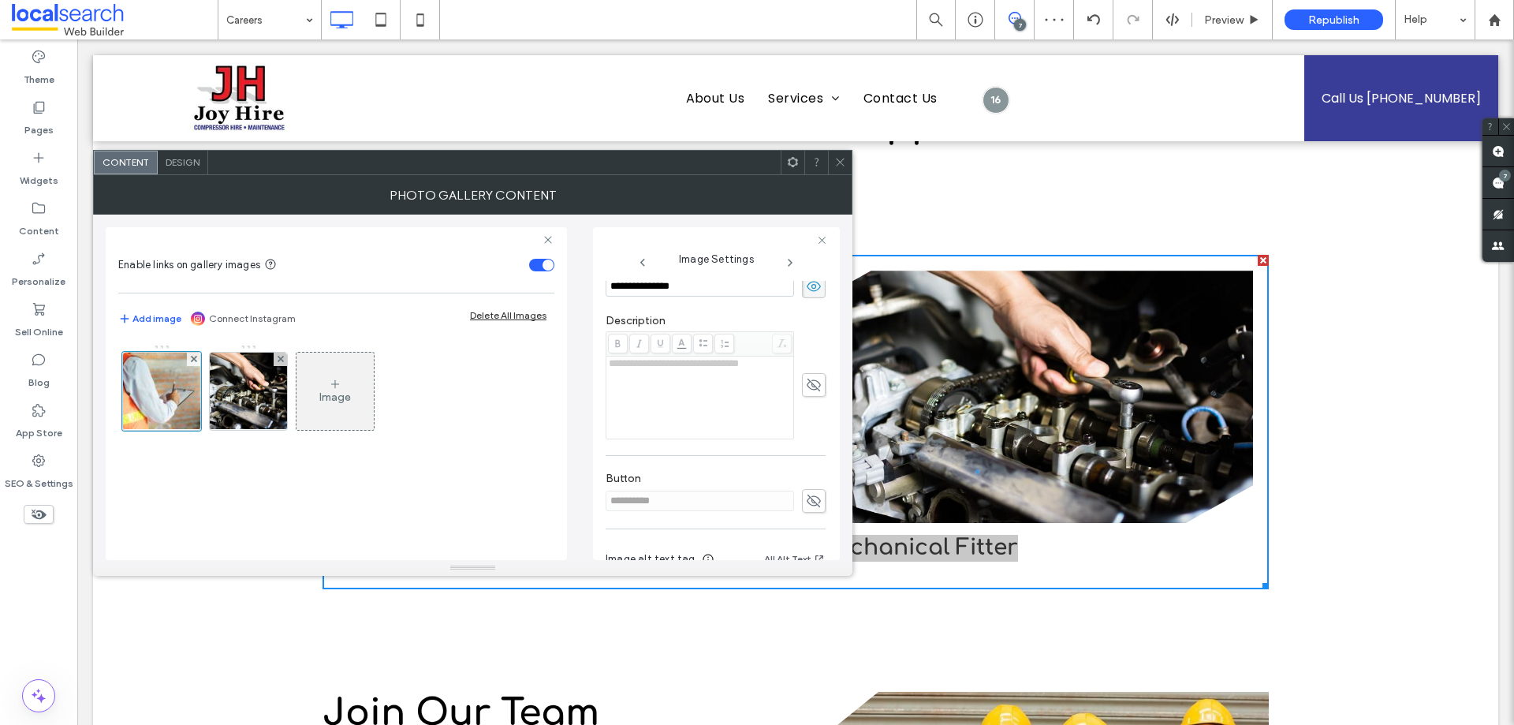
scroll to position [494, 0]
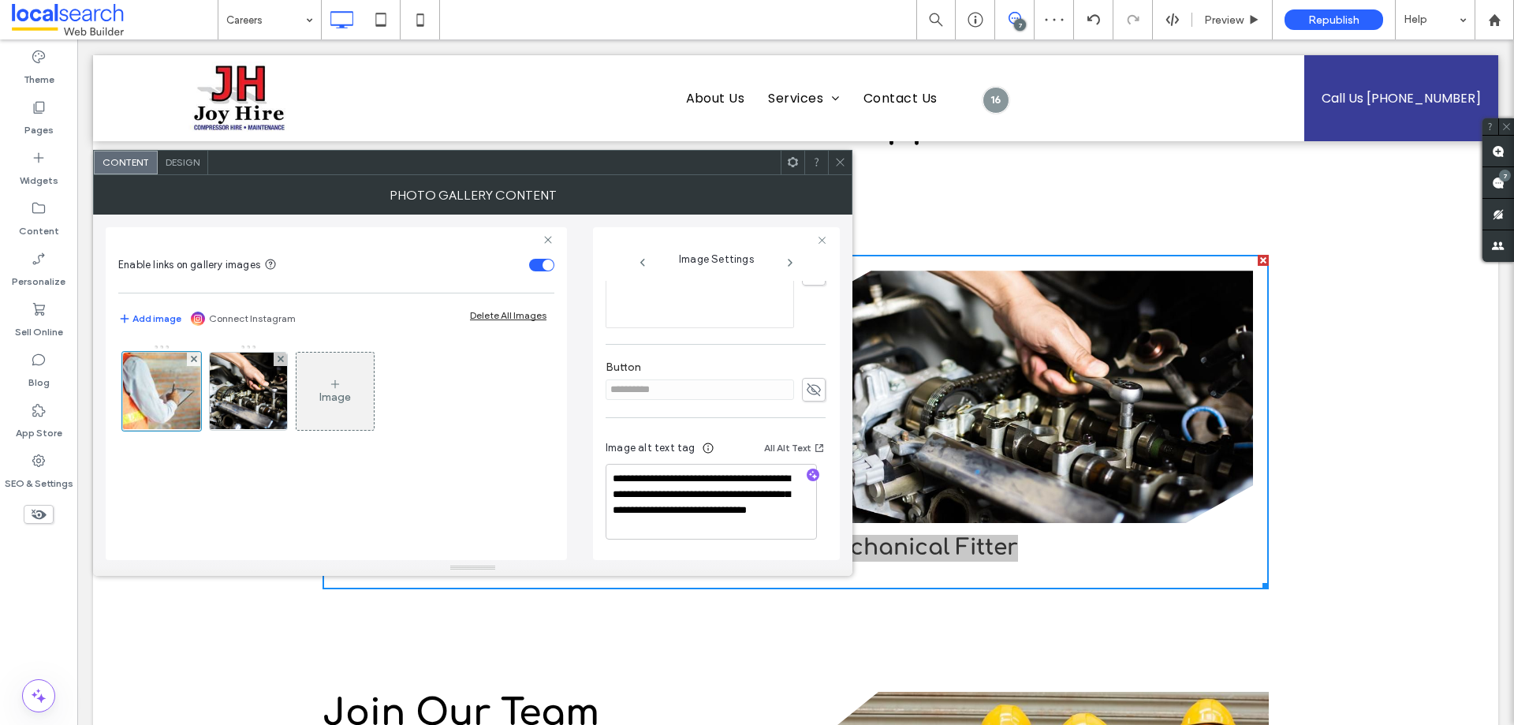
click at [490, 496] on div "Image" at bounding box center [336, 444] width 436 height 216
click at [496, 480] on div "Image" at bounding box center [336, 444] width 436 height 216
click at [841, 162] on icon at bounding box center [840, 162] width 12 height 12
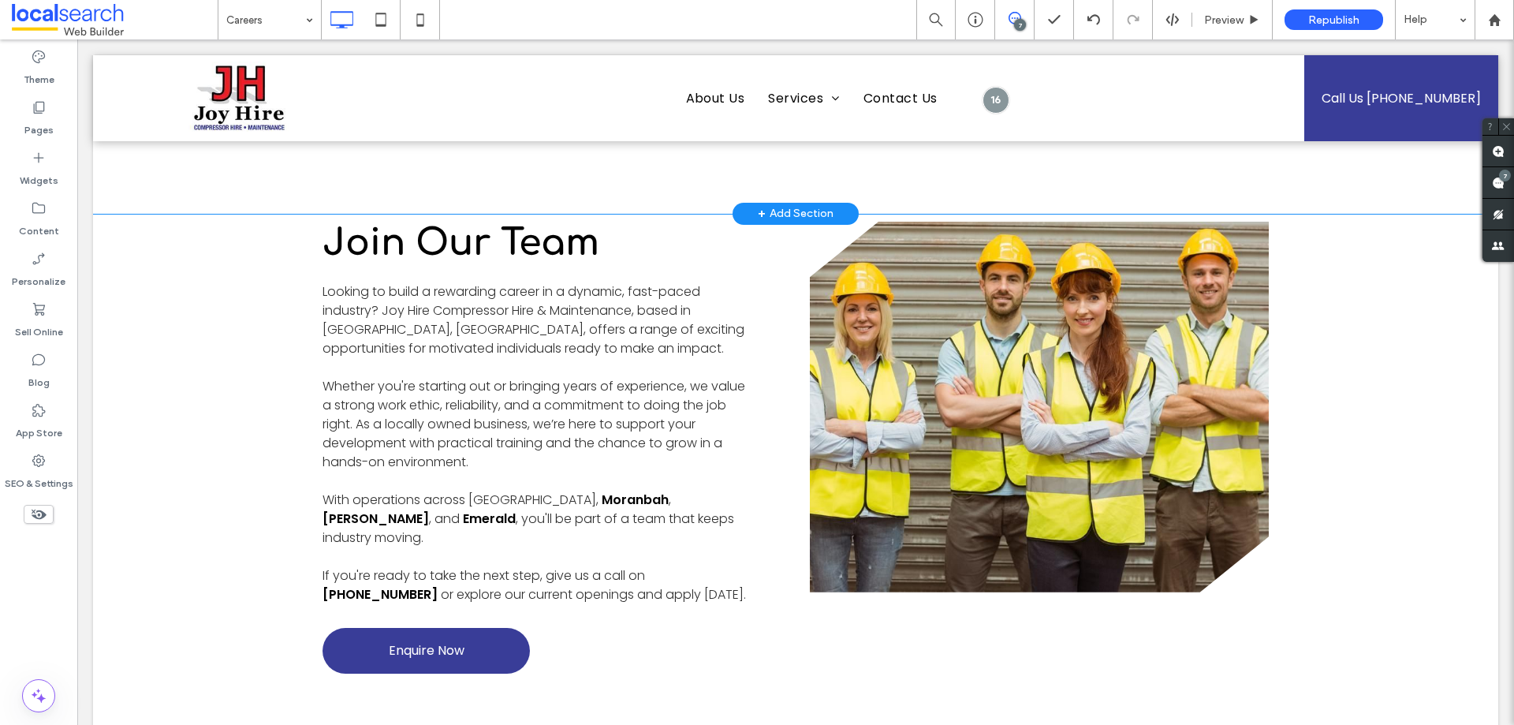
scroll to position [946, 0]
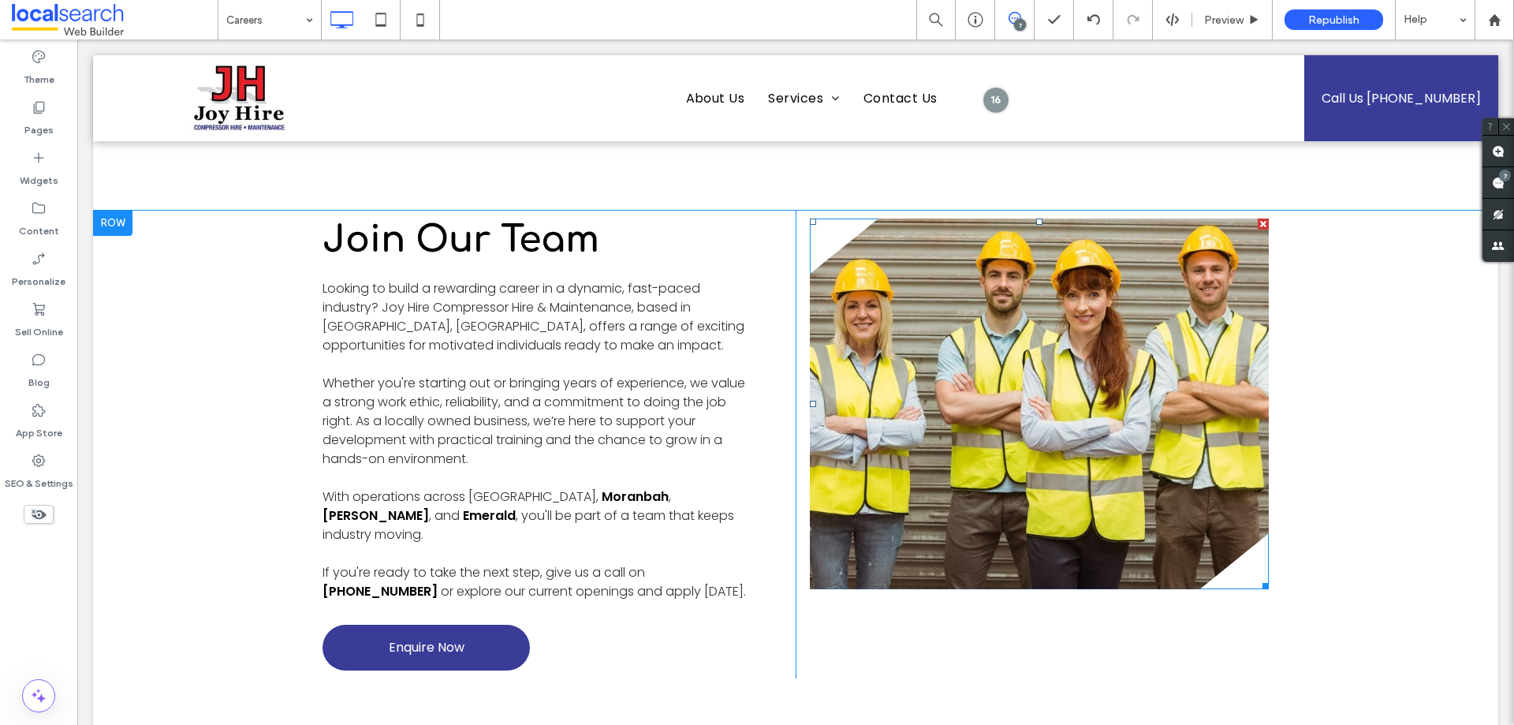
click at [978, 343] on link at bounding box center [1039, 403] width 459 height 371
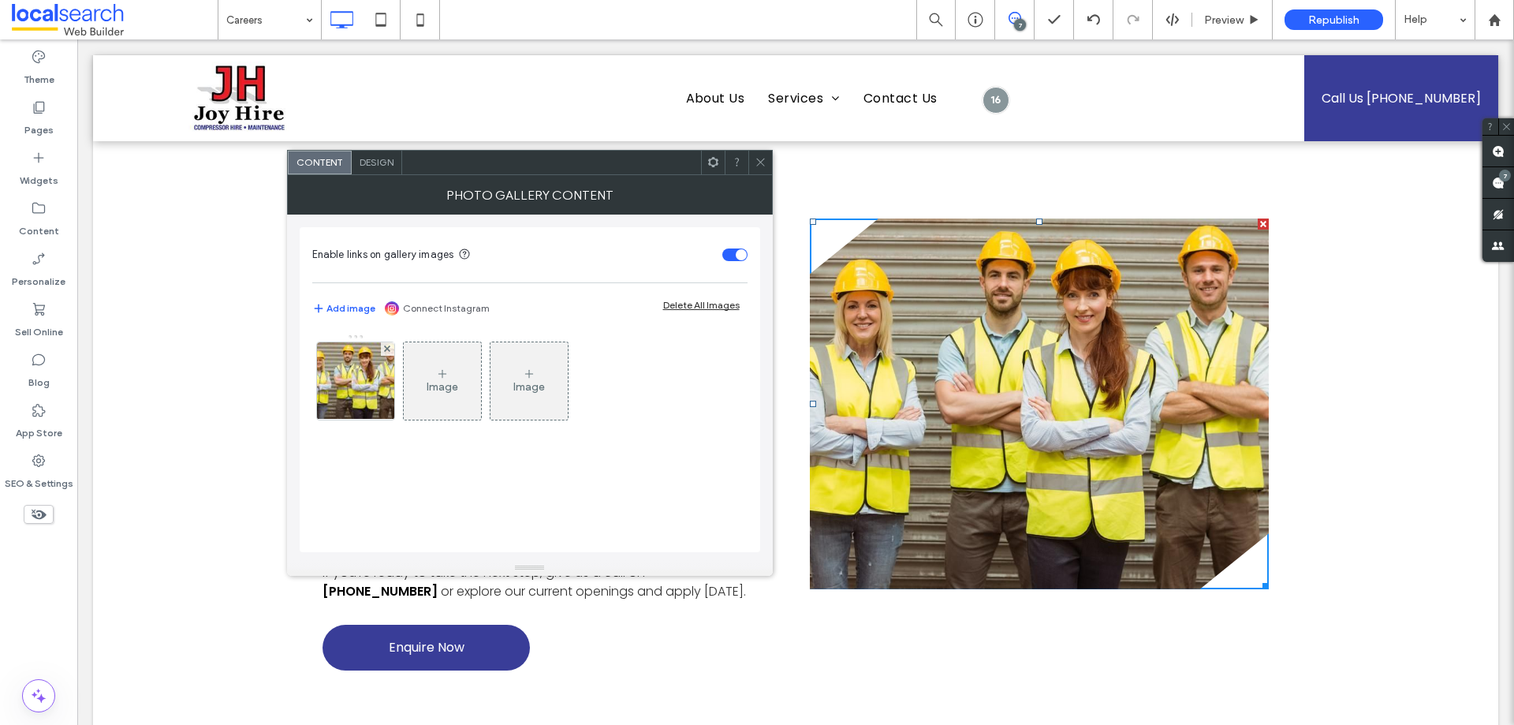
drag, startPoint x: 978, startPoint y: 343, endPoint x: 766, endPoint y: 400, distance: 219.6
click at [978, 343] on link at bounding box center [1039, 403] width 459 height 371
click at [360, 391] on img at bounding box center [355, 380] width 117 height 77
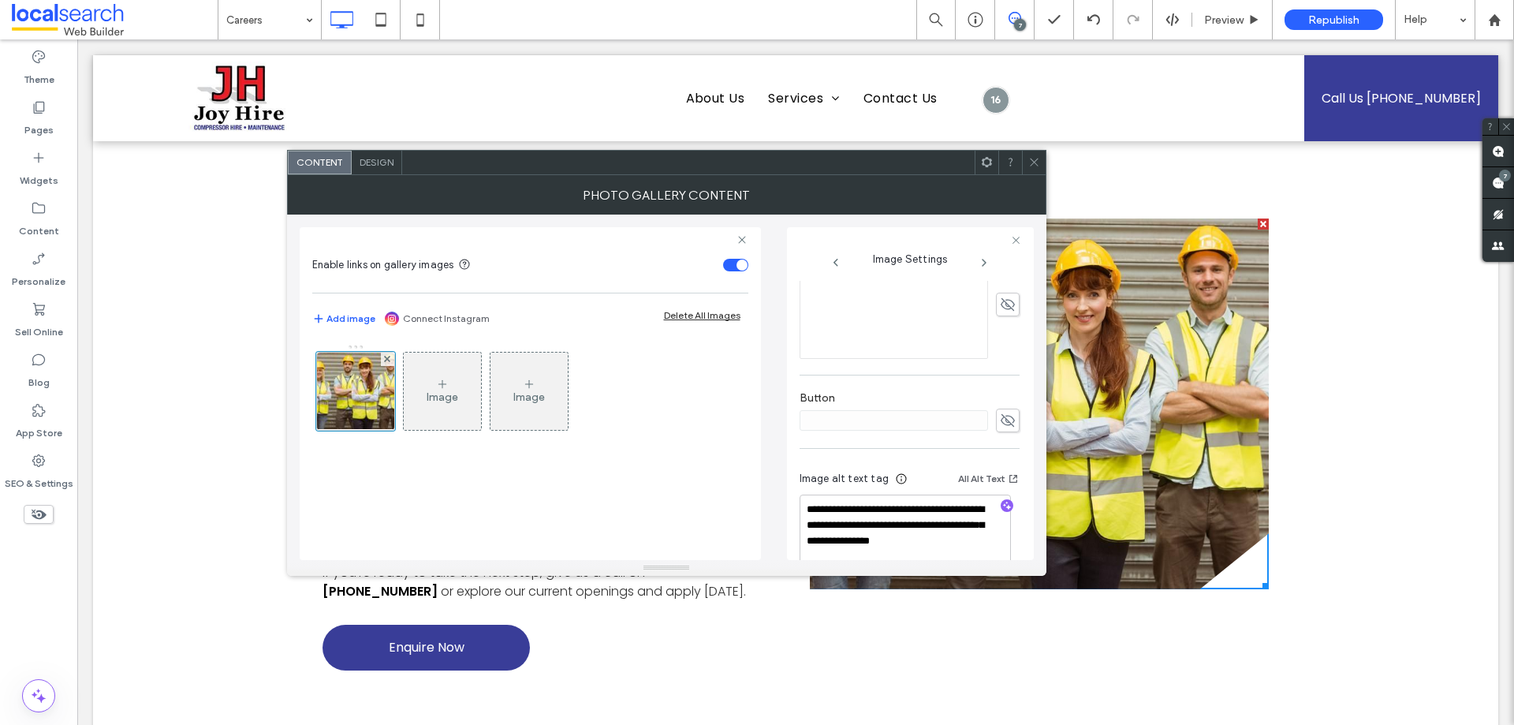
scroll to position [482, 0]
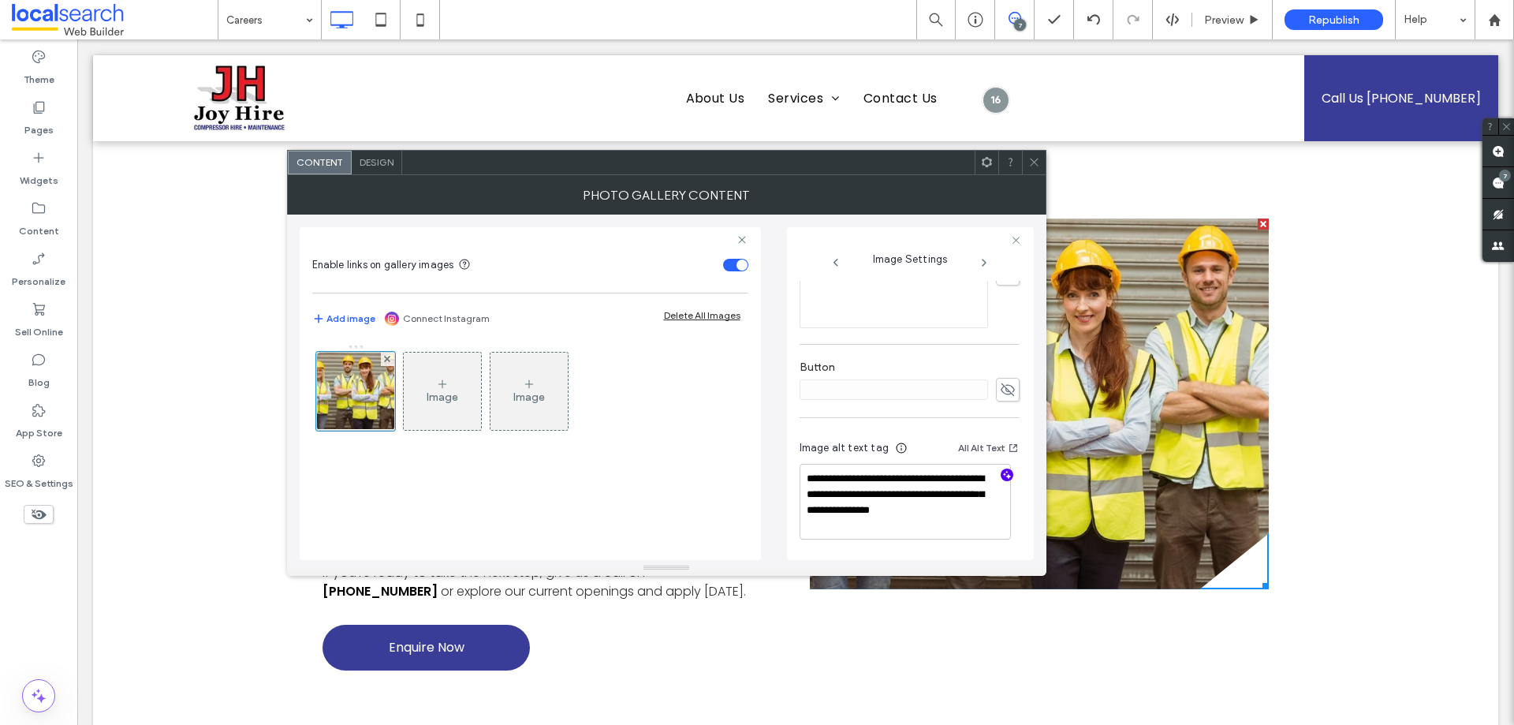
click at [1001, 476] on icon "button" at bounding box center [1006, 474] width 11 height 11
click at [689, 495] on div "Image Image" at bounding box center [530, 444] width 436 height 216
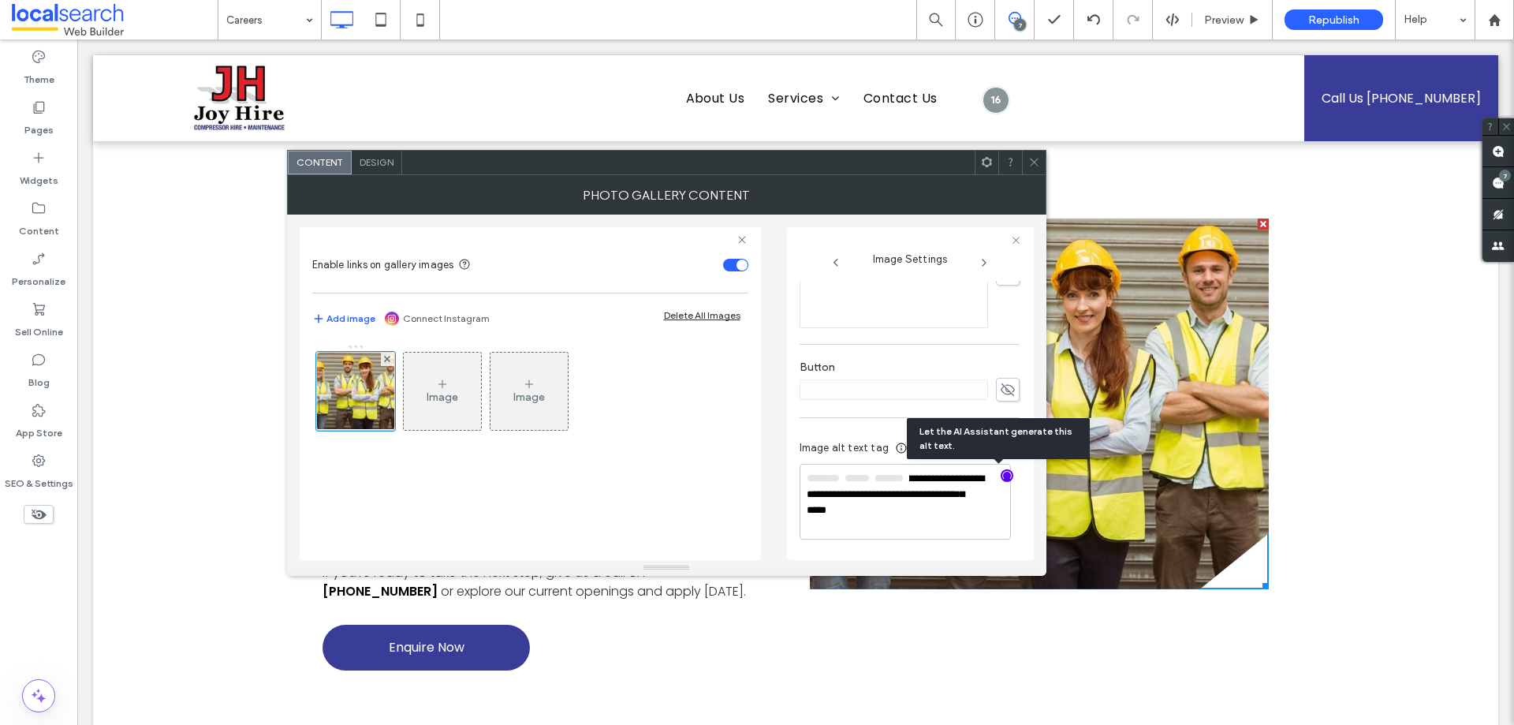
scroll to position [480, 0]
click at [836, 478] on textarea "**********" at bounding box center [905, 502] width 211 height 74
drag, startPoint x: 836, startPoint y: 478, endPoint x: 945, endPoint y: 532, distance: 121.7
click at [945, 532] on textarea "**********" at bounding box center [905, 502] width 211 height 74
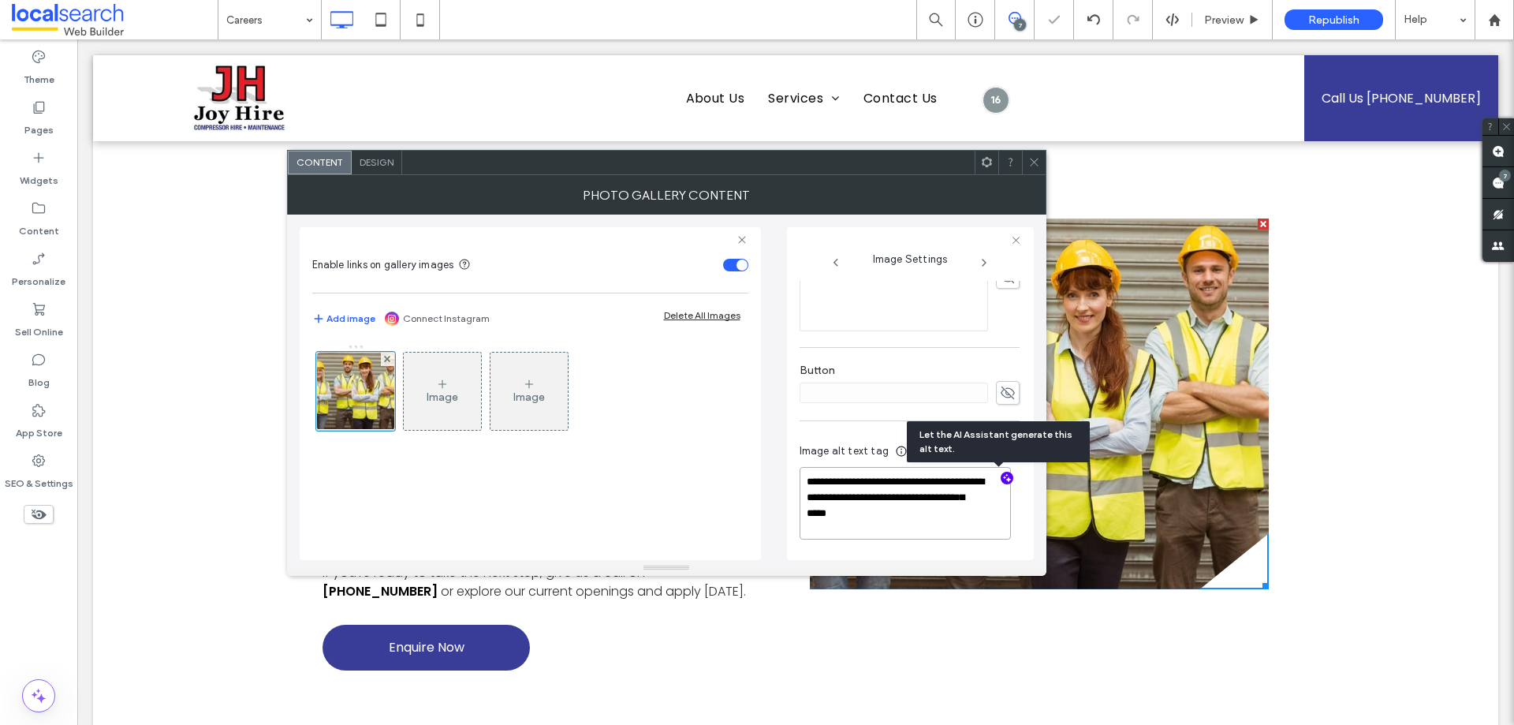
click at [947, 524] on textarea "**********" at bounding box center [905, 503] width 211 height 73
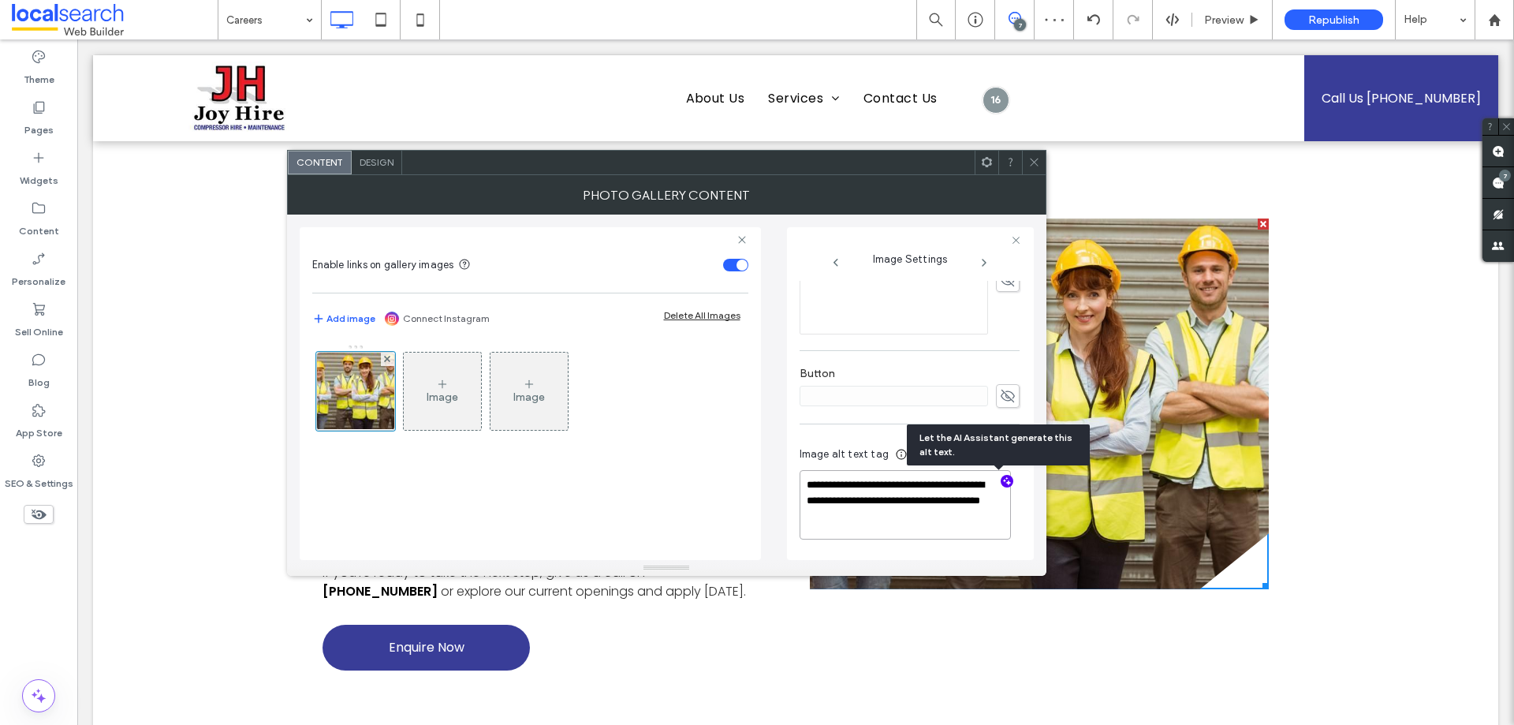
scroll to position [475, 0]
paste textarea "**********"
type textarea "**********"
click at [627, 508] on div "Image Image" at bounding box center [530, 444] width 436 height 216
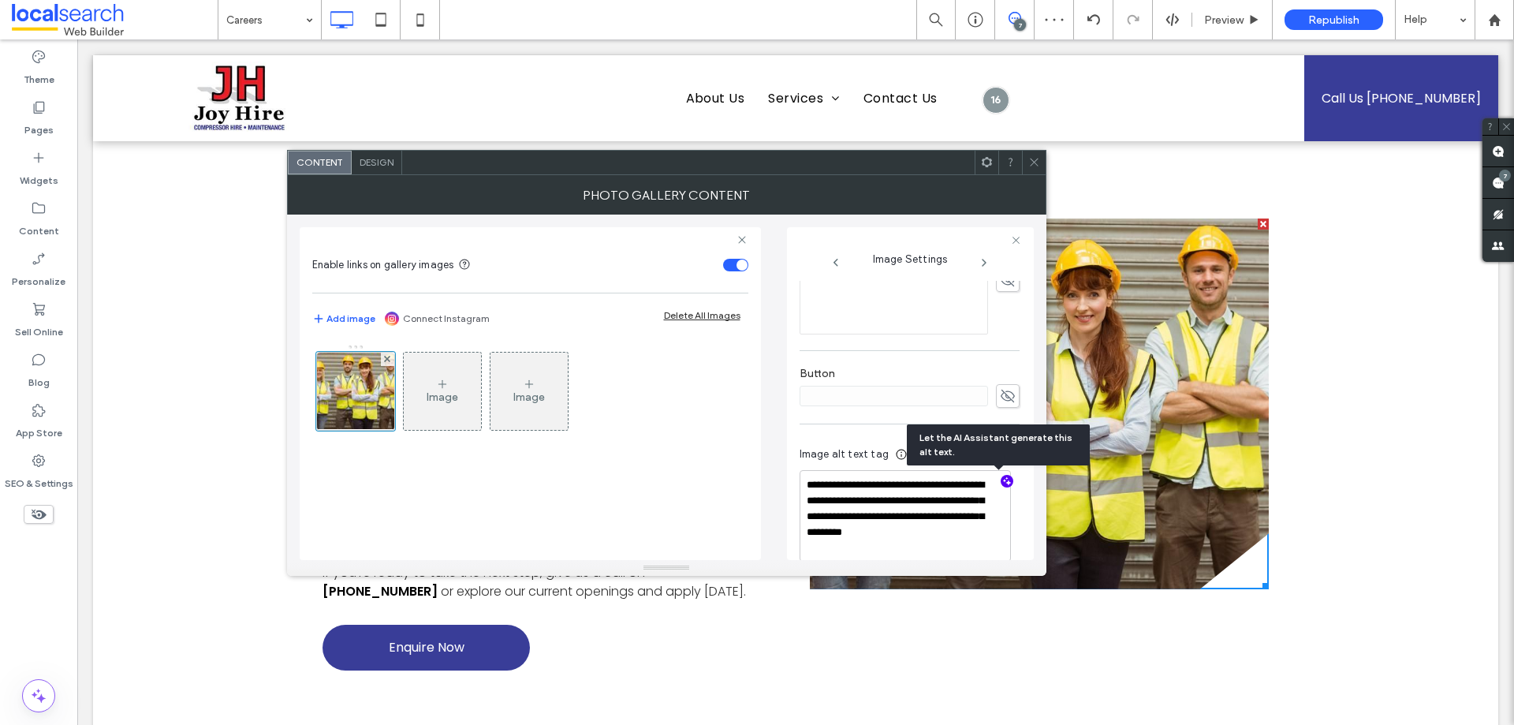
click at [29, 612] on div "Theme Pages Widgets Content Personalize Sell Online Blog App Store SEO & Settin…" at bounding box center [38, 381] width 77 height 685
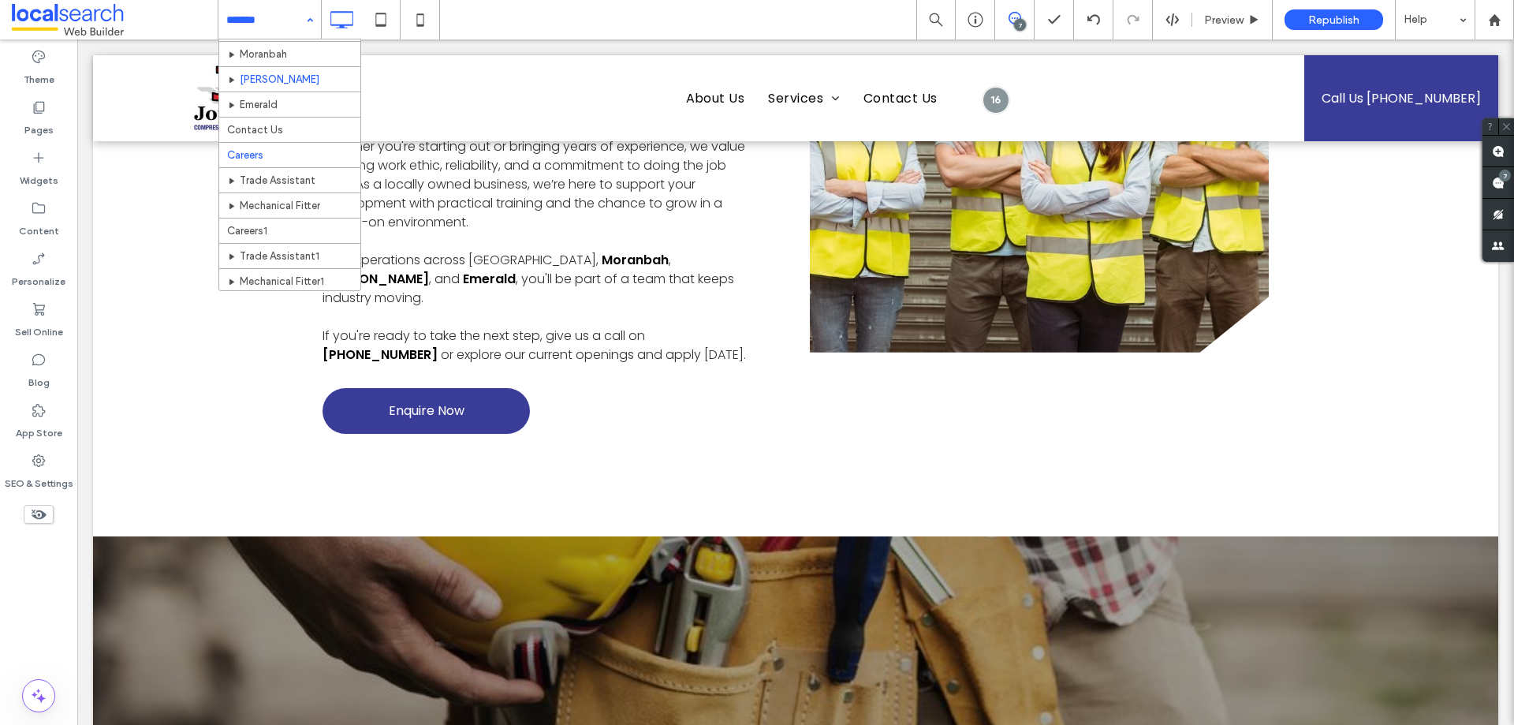
scroll to position [199, 0]
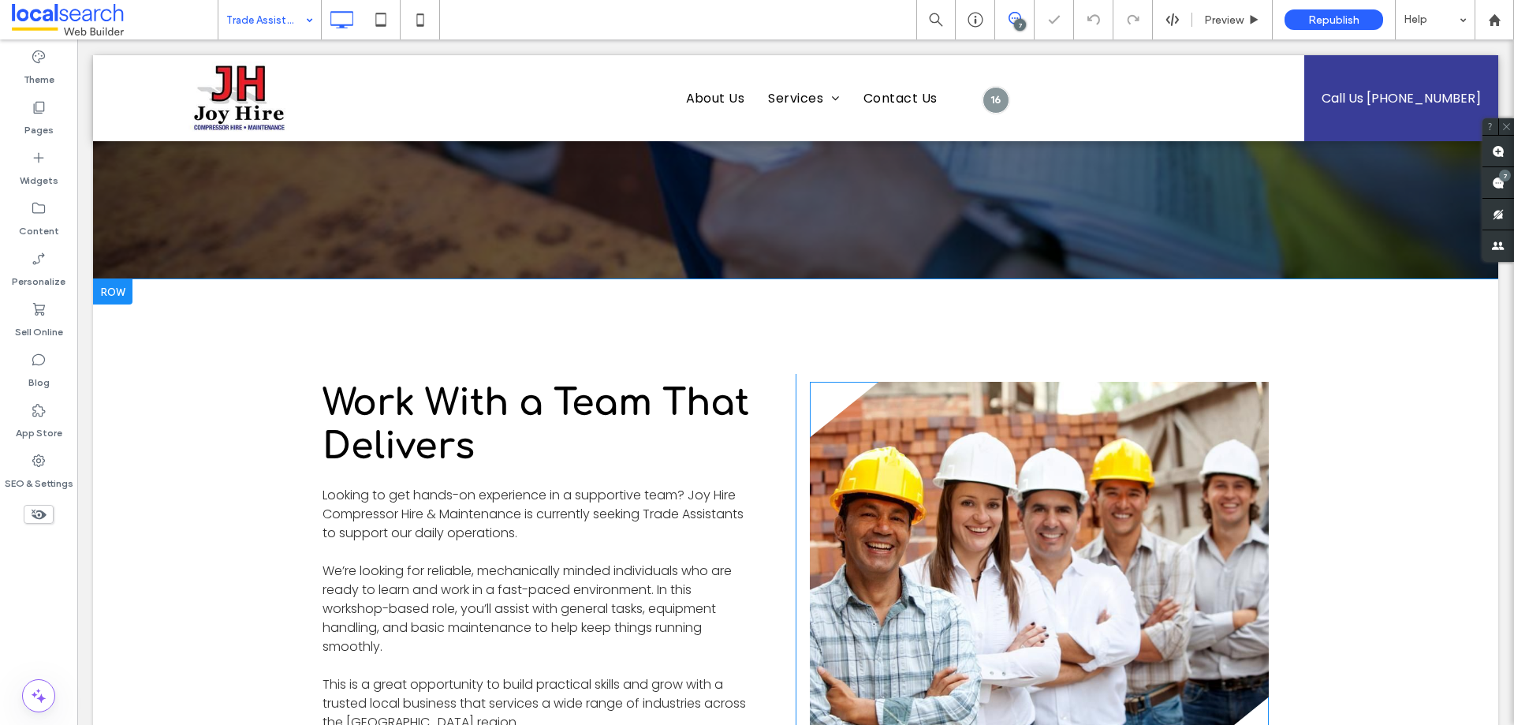
scroll to position [473, 0]
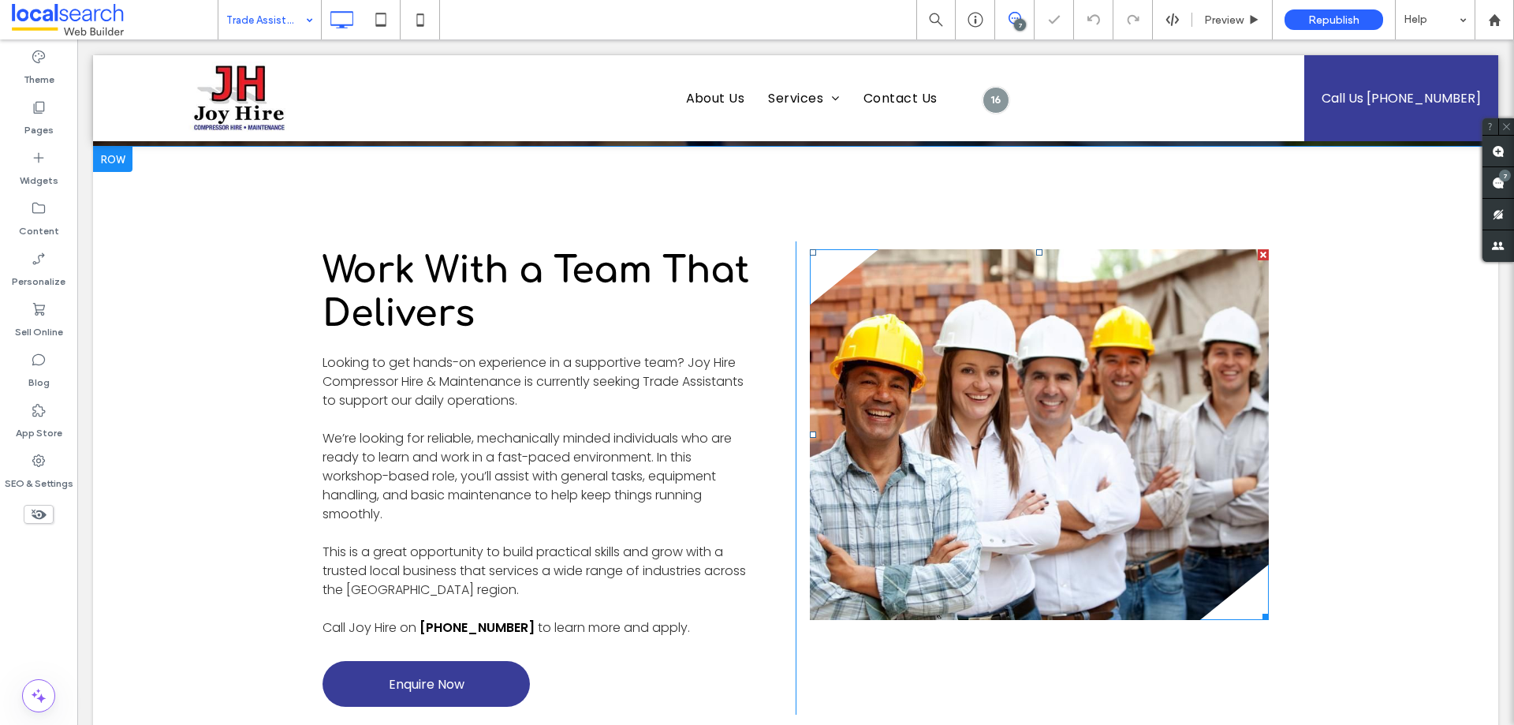
click at [939, 402] on link at bounding box center [1039, 434] width 459 height 371
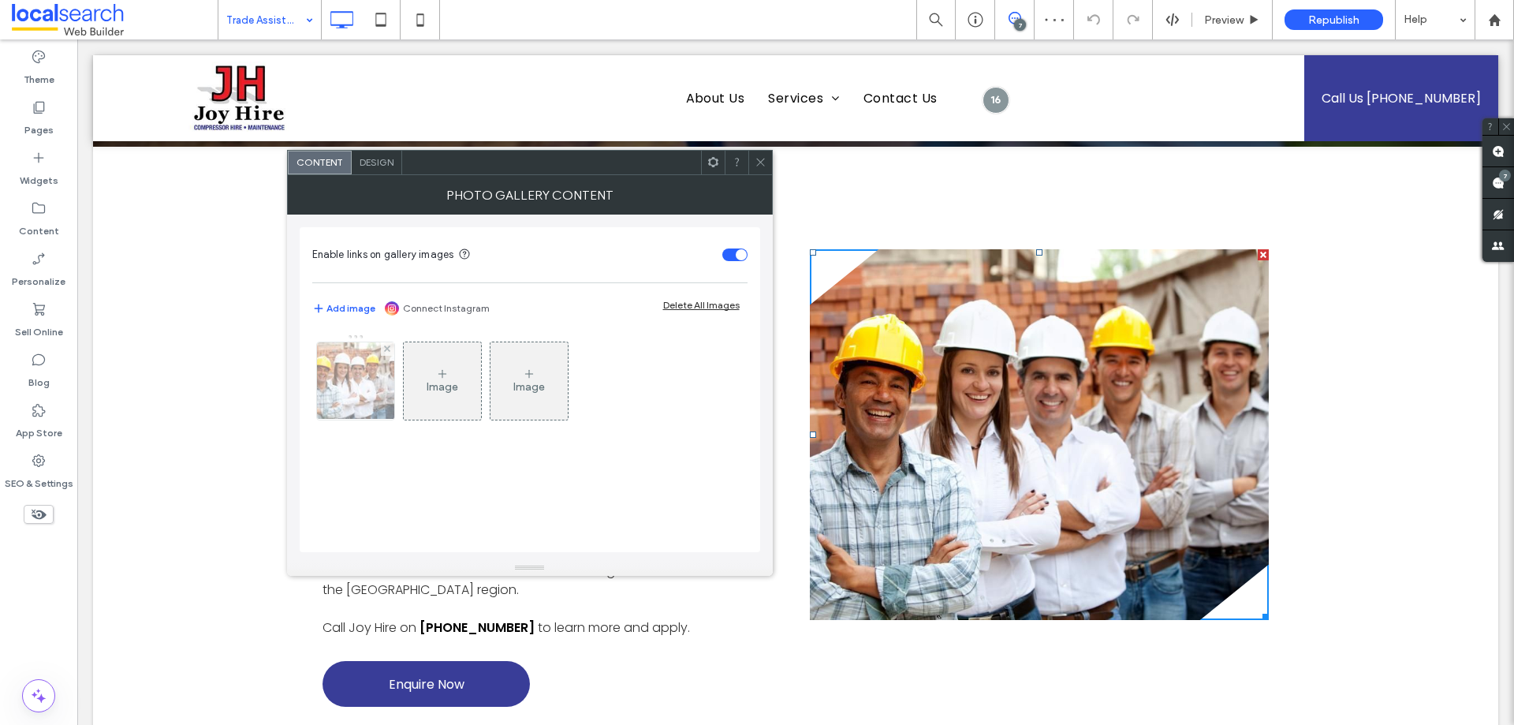
click at [358, 402] on img at bounding box center [355, 380] width 117 height 77
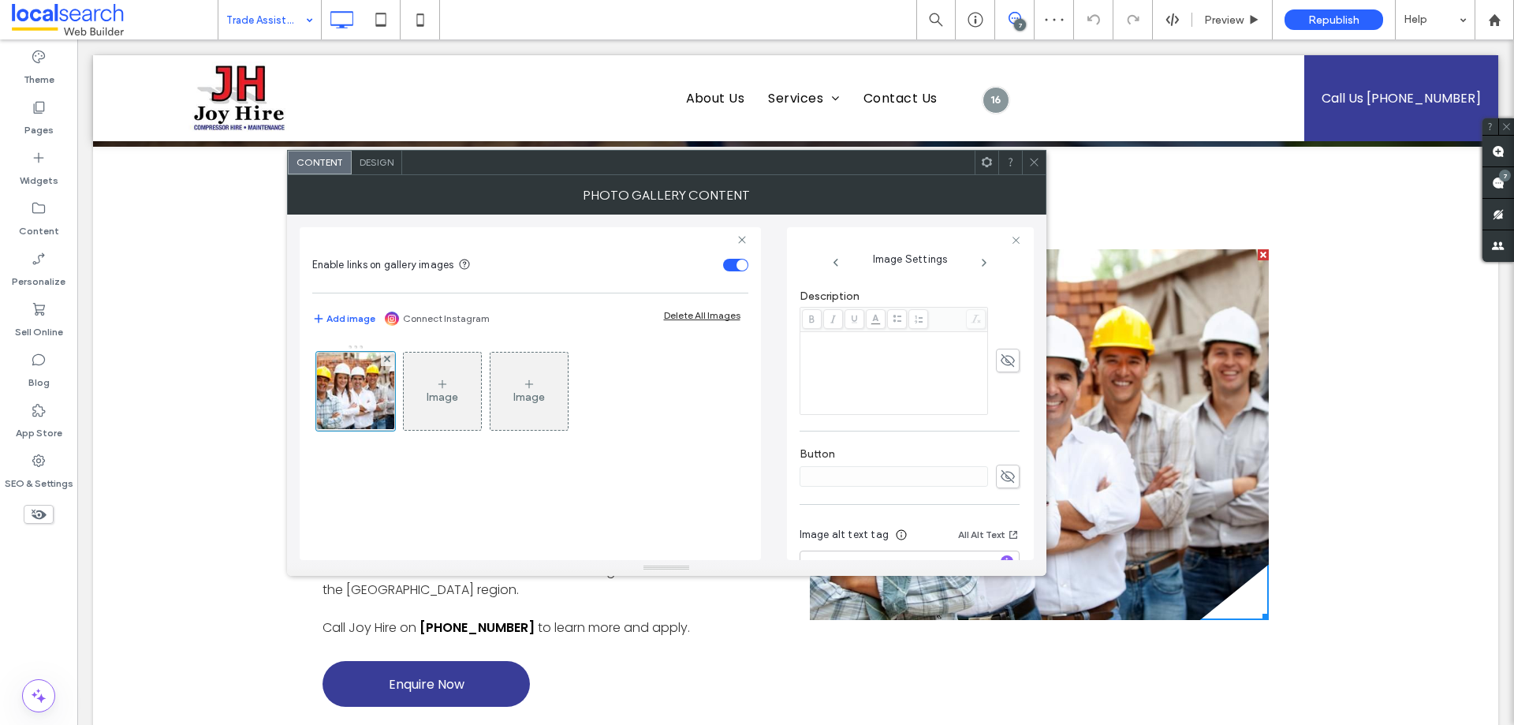
scroll to position [450, 0]
click at [1001, 509] on icon "button" at bounding box center [1006, 506] width 11 height 11
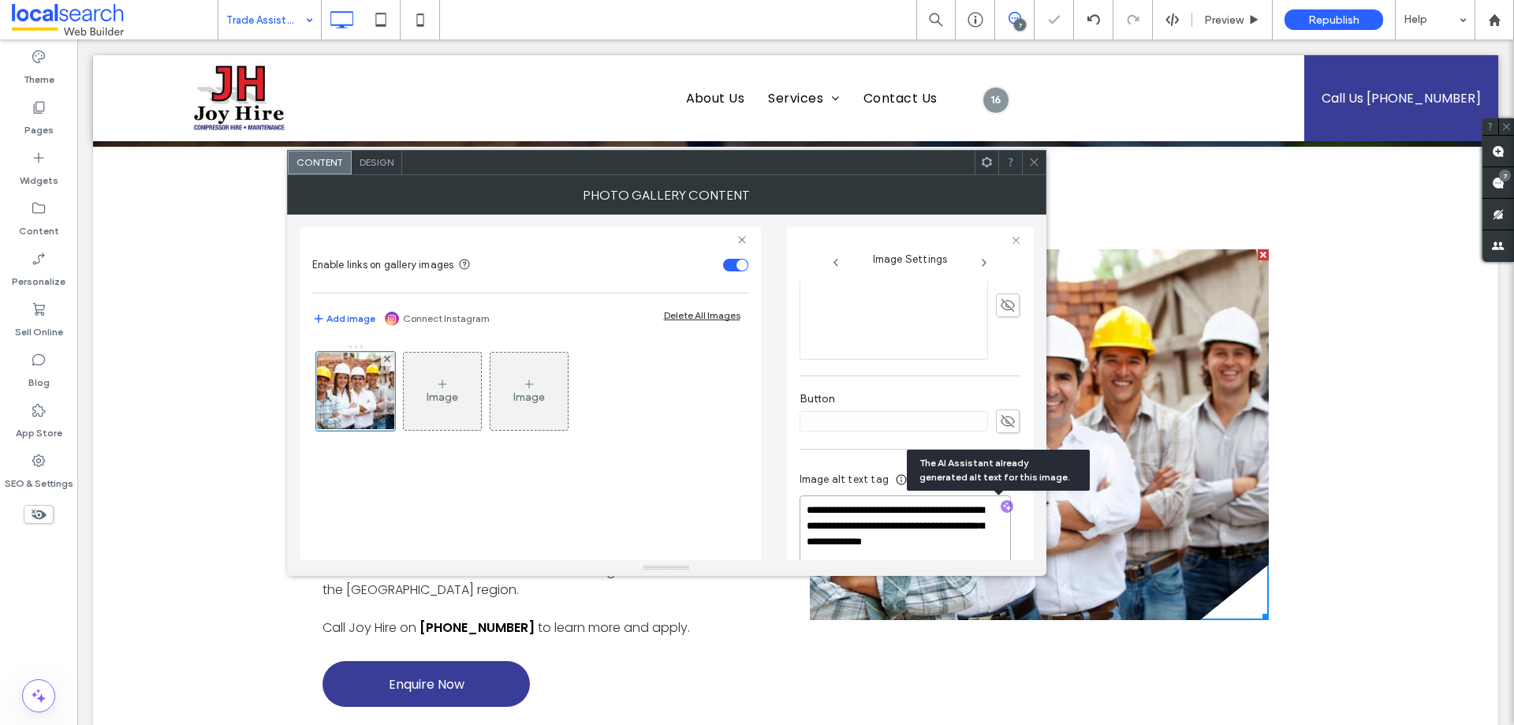
click at [882, 509] on textarea "**********" at bounding box center [905, 533] width 211 height 76
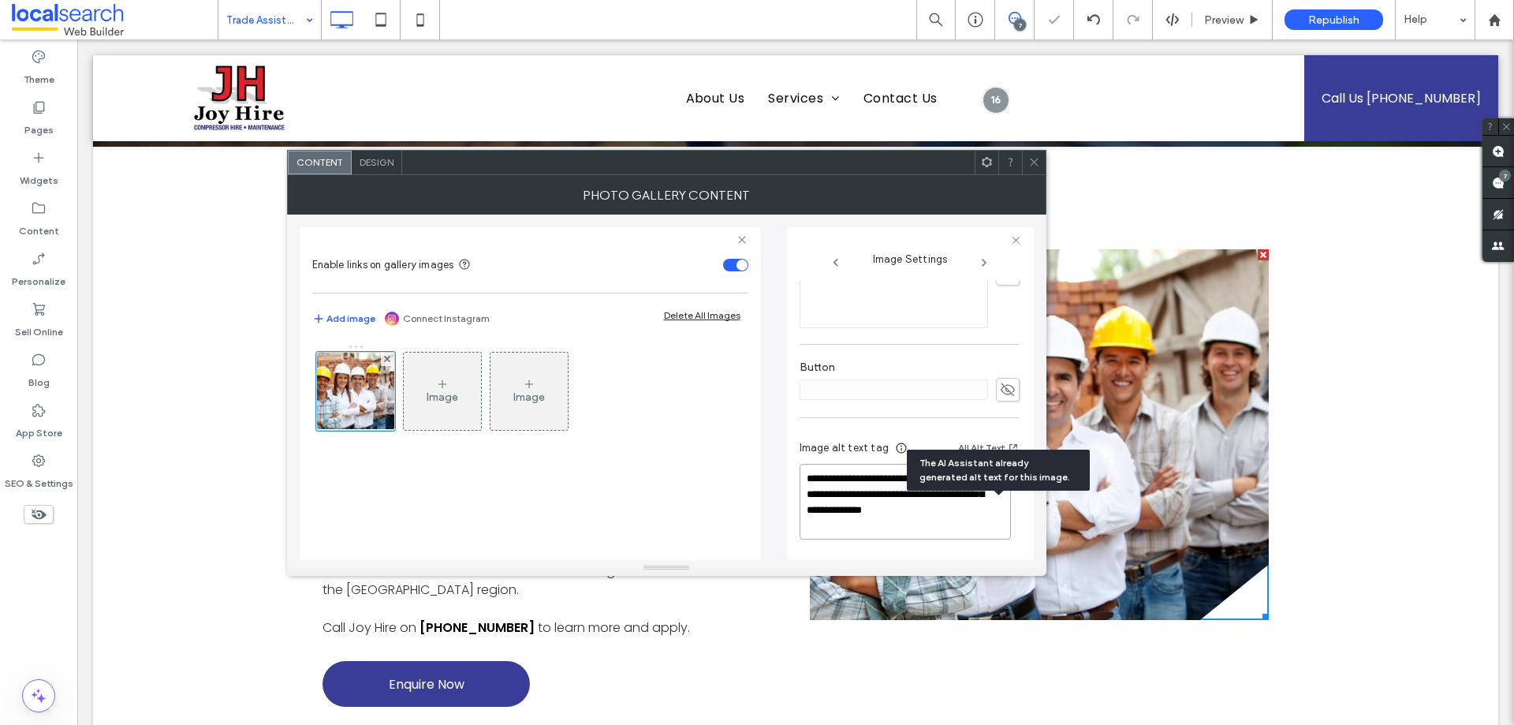
drag, startPoint x: 960, startPoint y: 549, endPoint x: 1010, endPoint y: 584, distance: 61.7
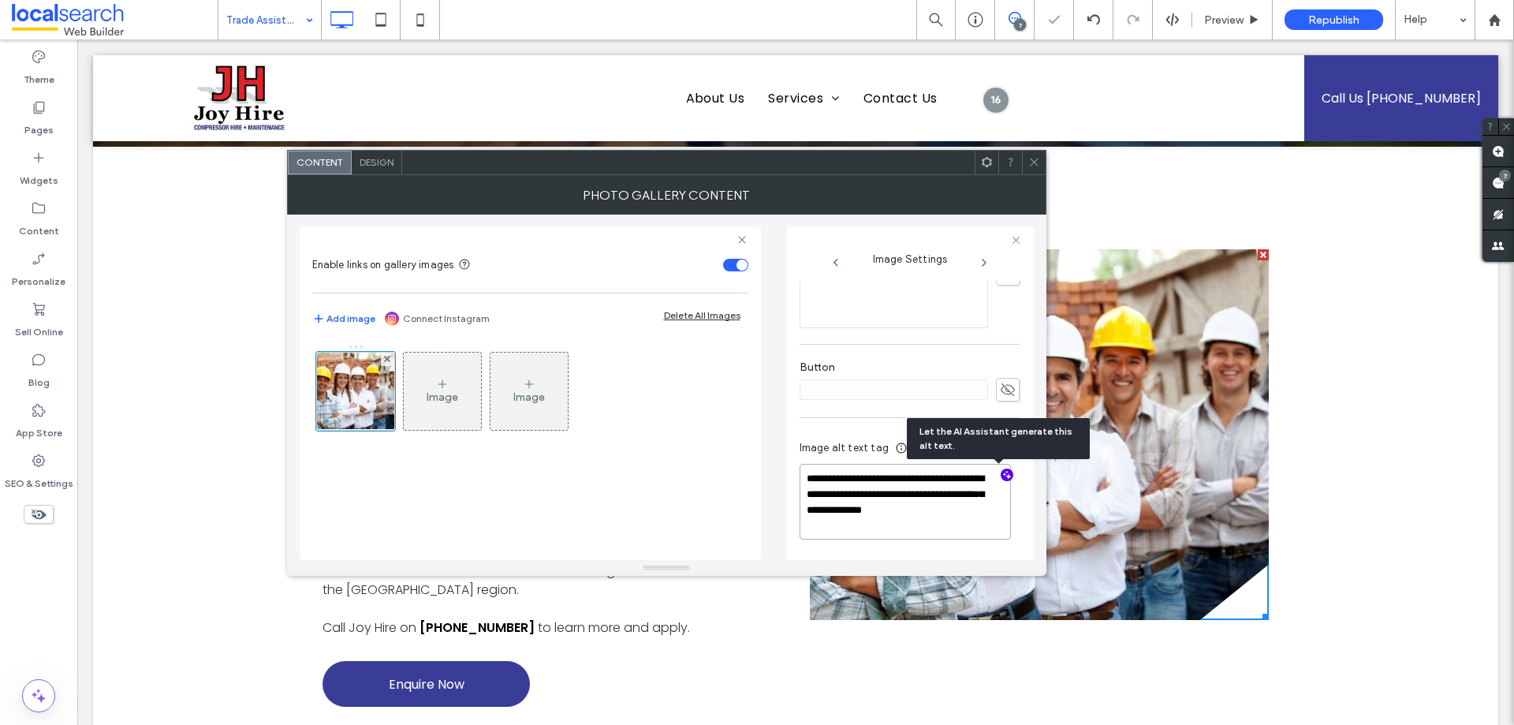
click at [884, 524] on textarea "**********" at bounding box center [905, 502] width 211 height 76
paste textarea "**********"
type textarea "**********"
click at [653, 490] on div "Image Image" at bounding box center [530, 444] width 436 height 216
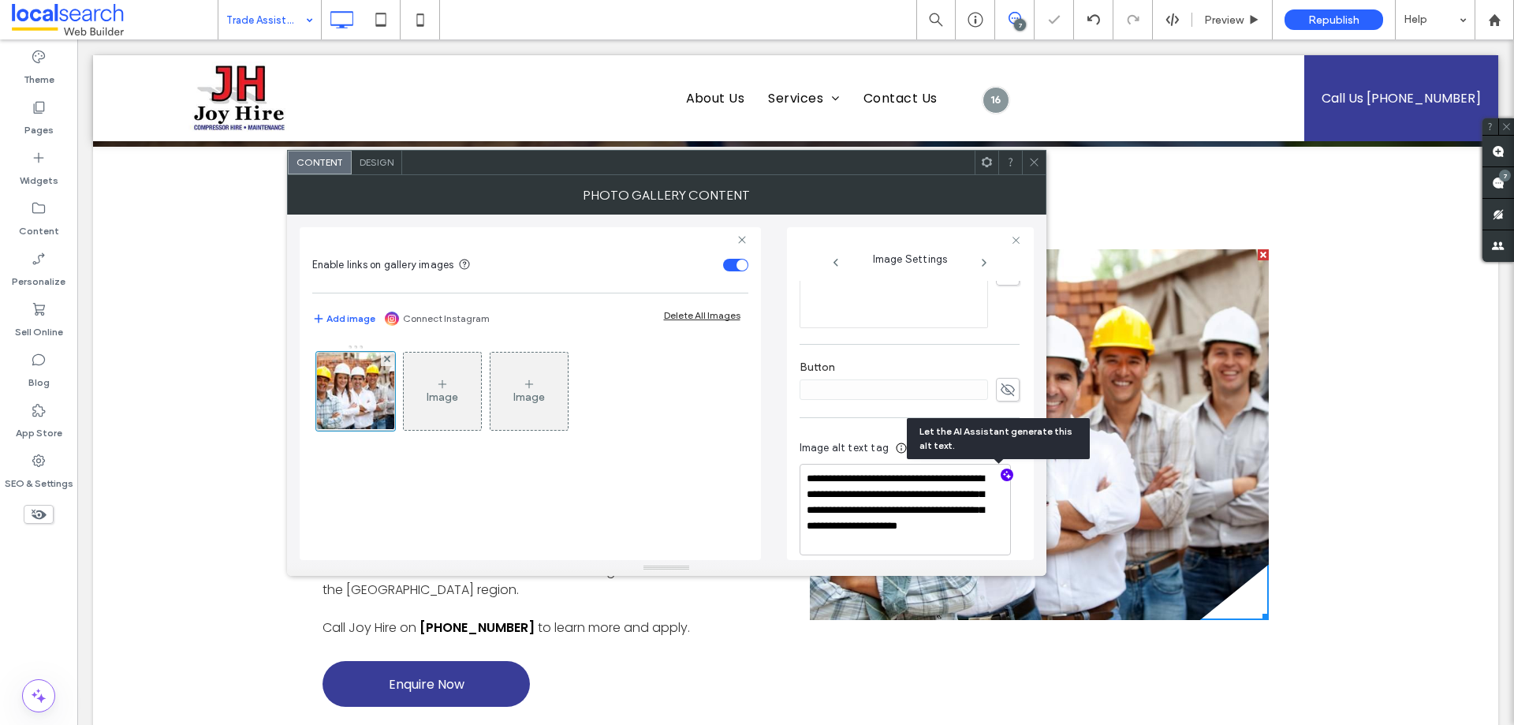
click at [64, 595] on div "Theme Pages Widgets Content Personalize Sell Online Blog App Store SEO & Settin…" at bounding box center [38, 381] width 77 height 685
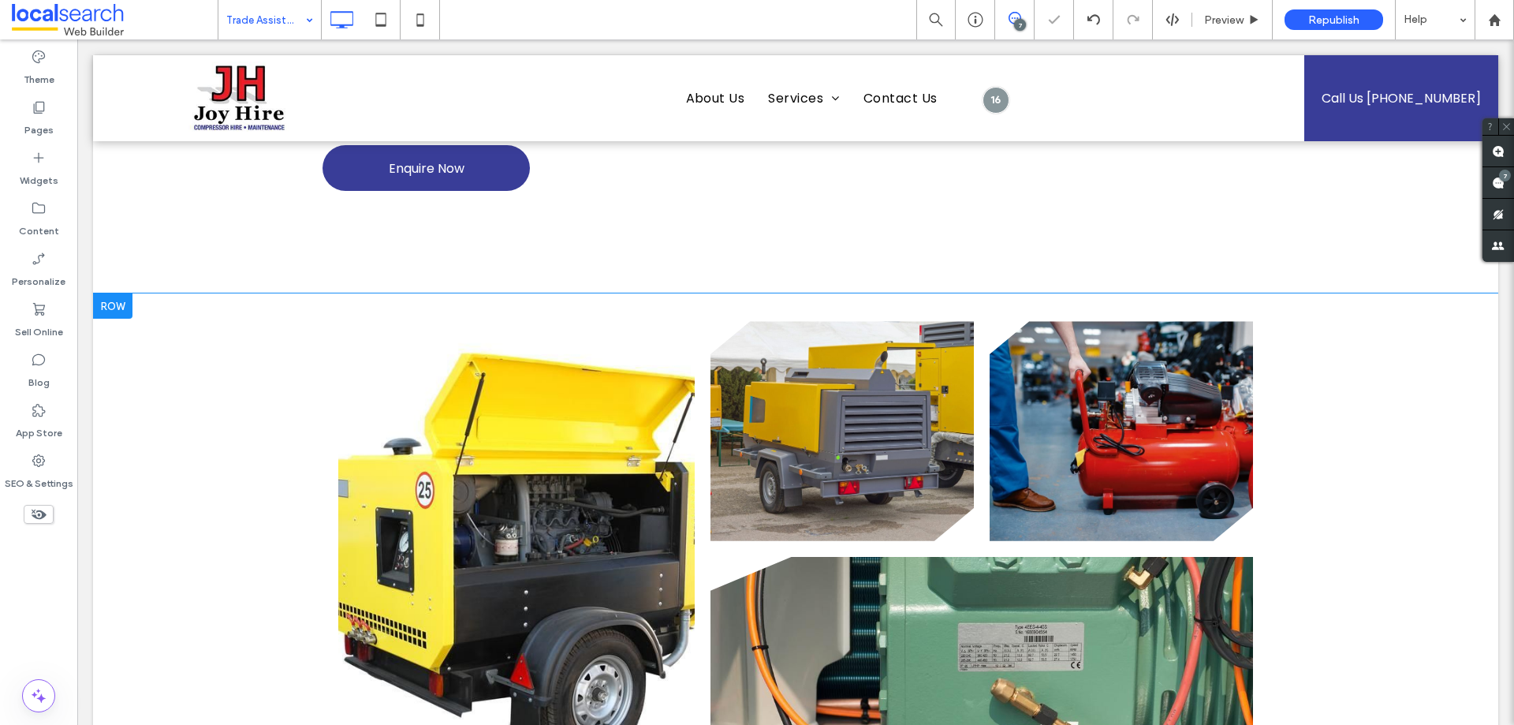
scroll to position [1104, 0]
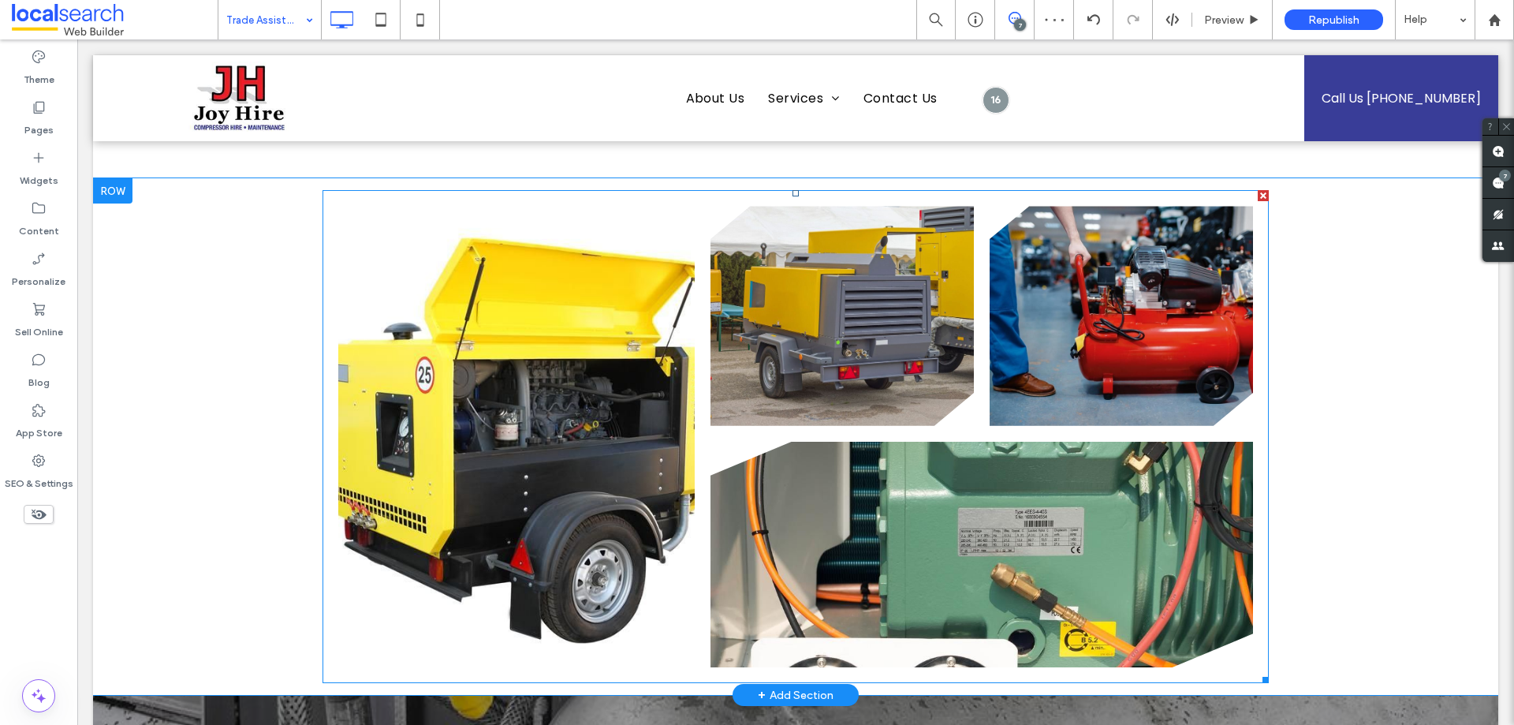
click at [562, 363] on link at bounding box center [516, 436] width 356 height 461
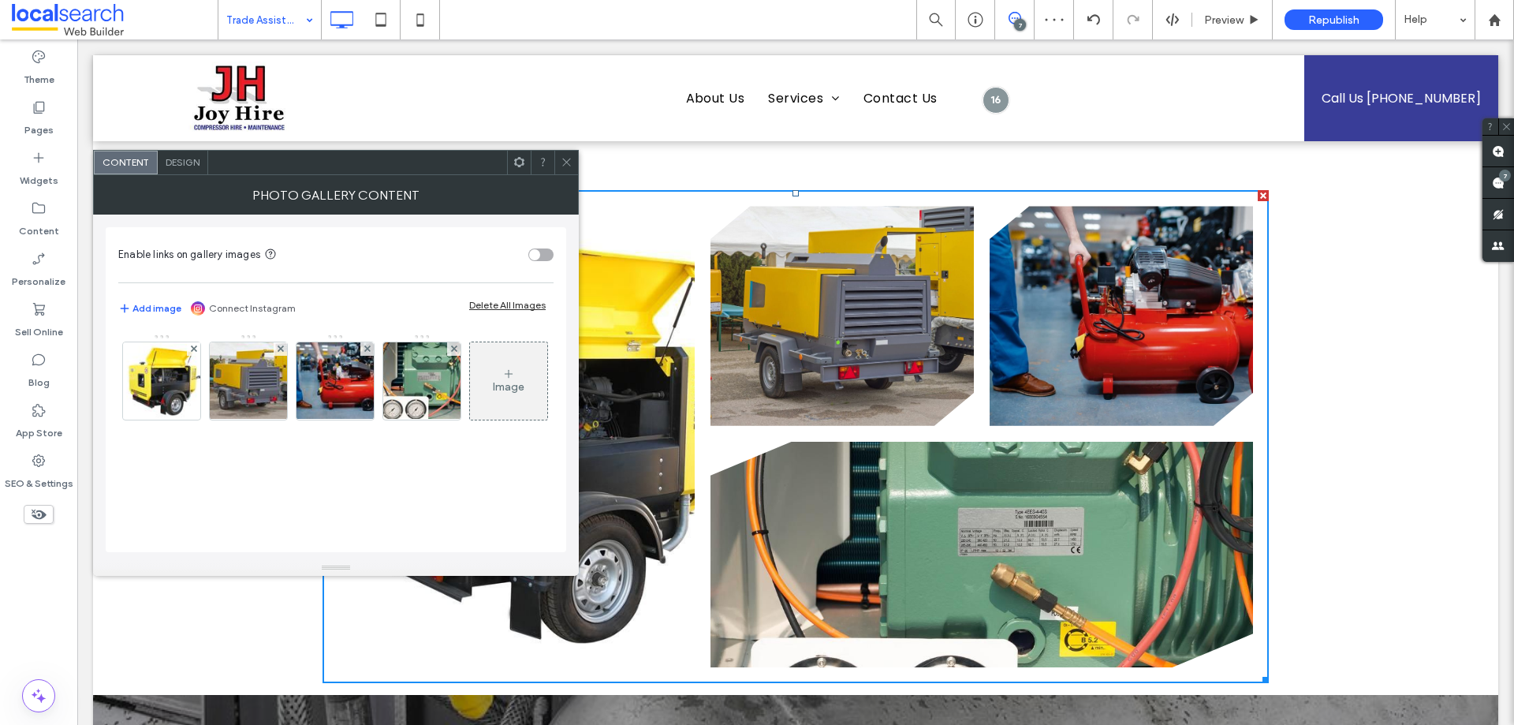
click at [562, 363] on div "Enable links on gallery images Add image Connect Instagram Delete All Images Im…" at bounding box center [336, 389] width 460 height 325
click at [186, 404] on img at bounding box center [161, 380] width 117 height 77
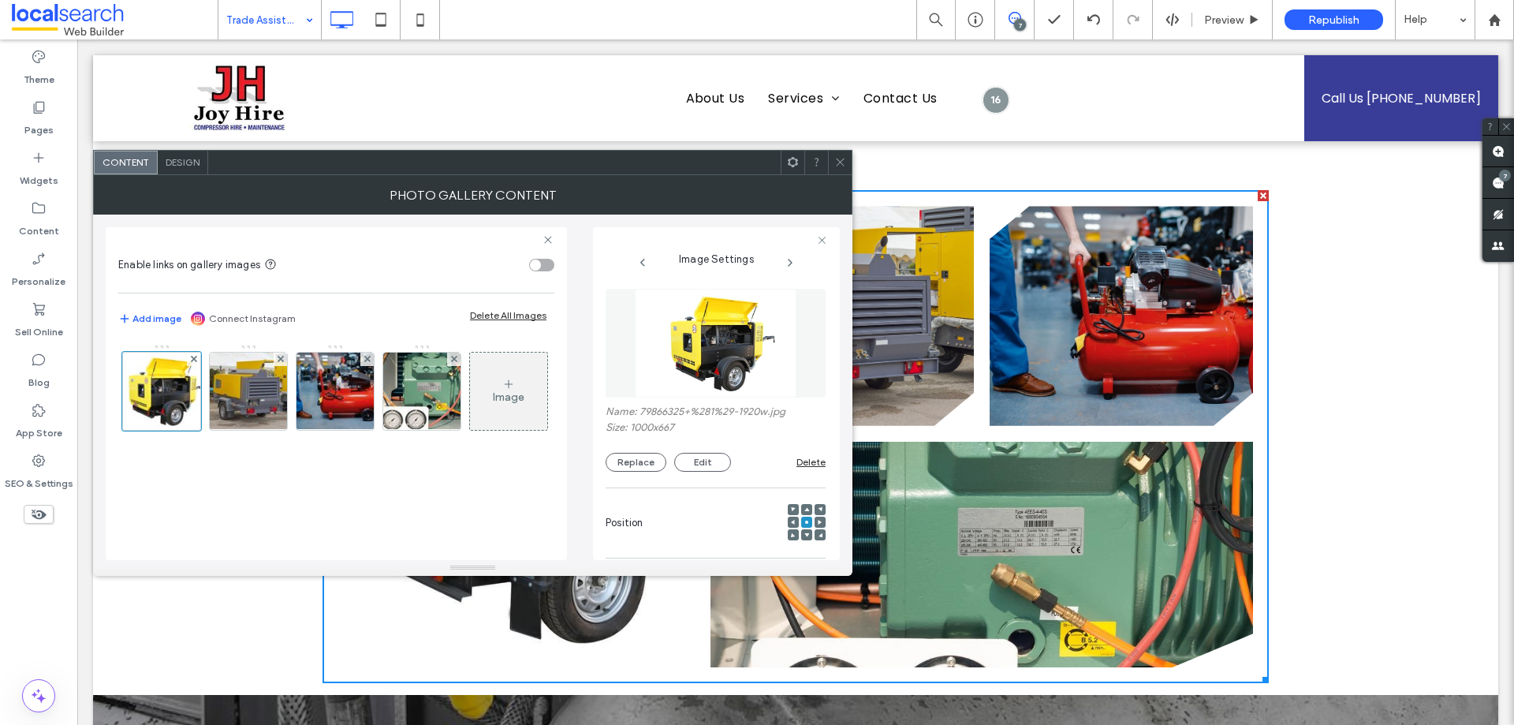
scroll to position [397, 0]
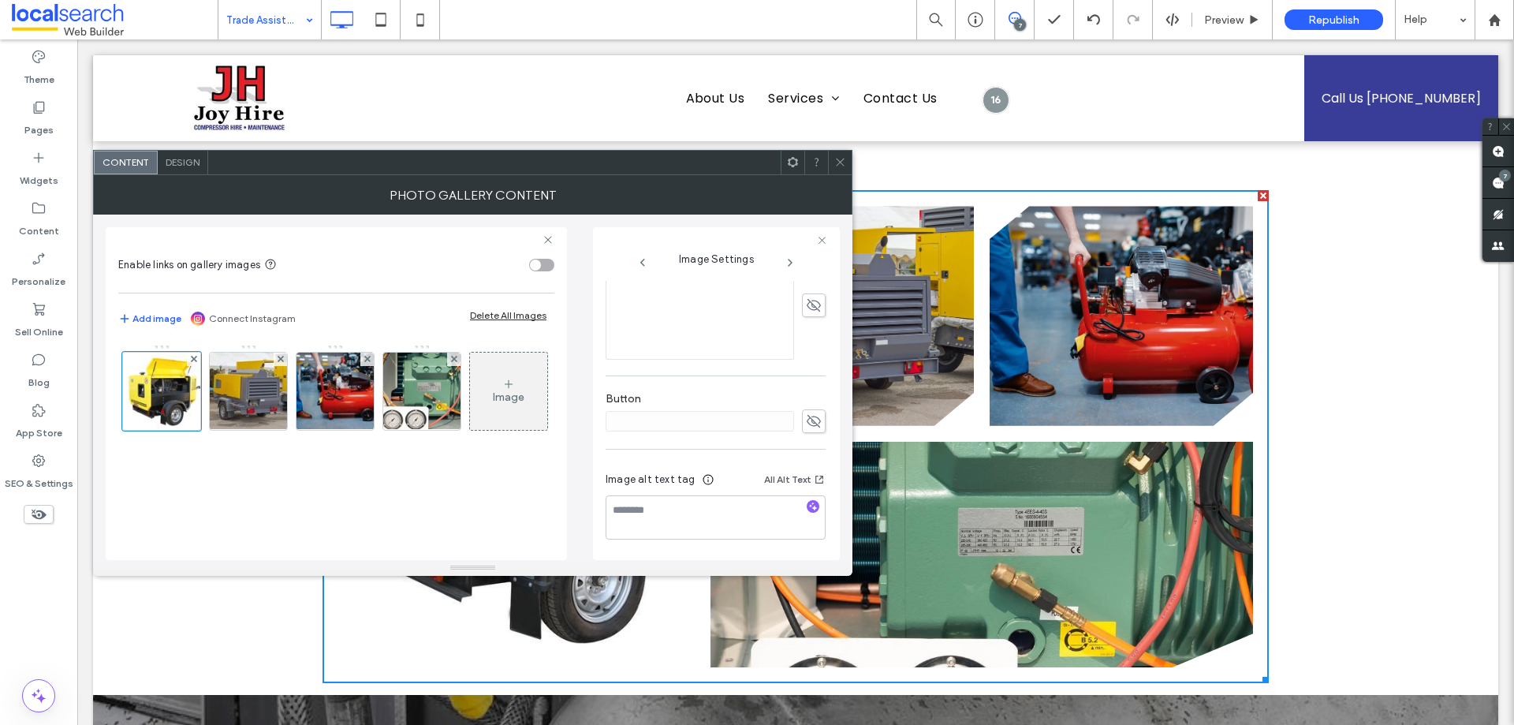
click at [807, 511] on span "button" at bounding box center [813, 506] width 13 height 13
click at [651, 505] on textarea "**********" at bounding box center [711, 517] width 211 height 44
drag, startPoint x: 651, startPoint y: 505, endPoint x: 840, endPoint y: 547, distance: 193.2
click at [842, 550] on div "**********" at bounding box center [472, 386] width 759 height 345
click at [785, 527] on textarea "**********" at bounding box center [711, 517] width 211 height 44
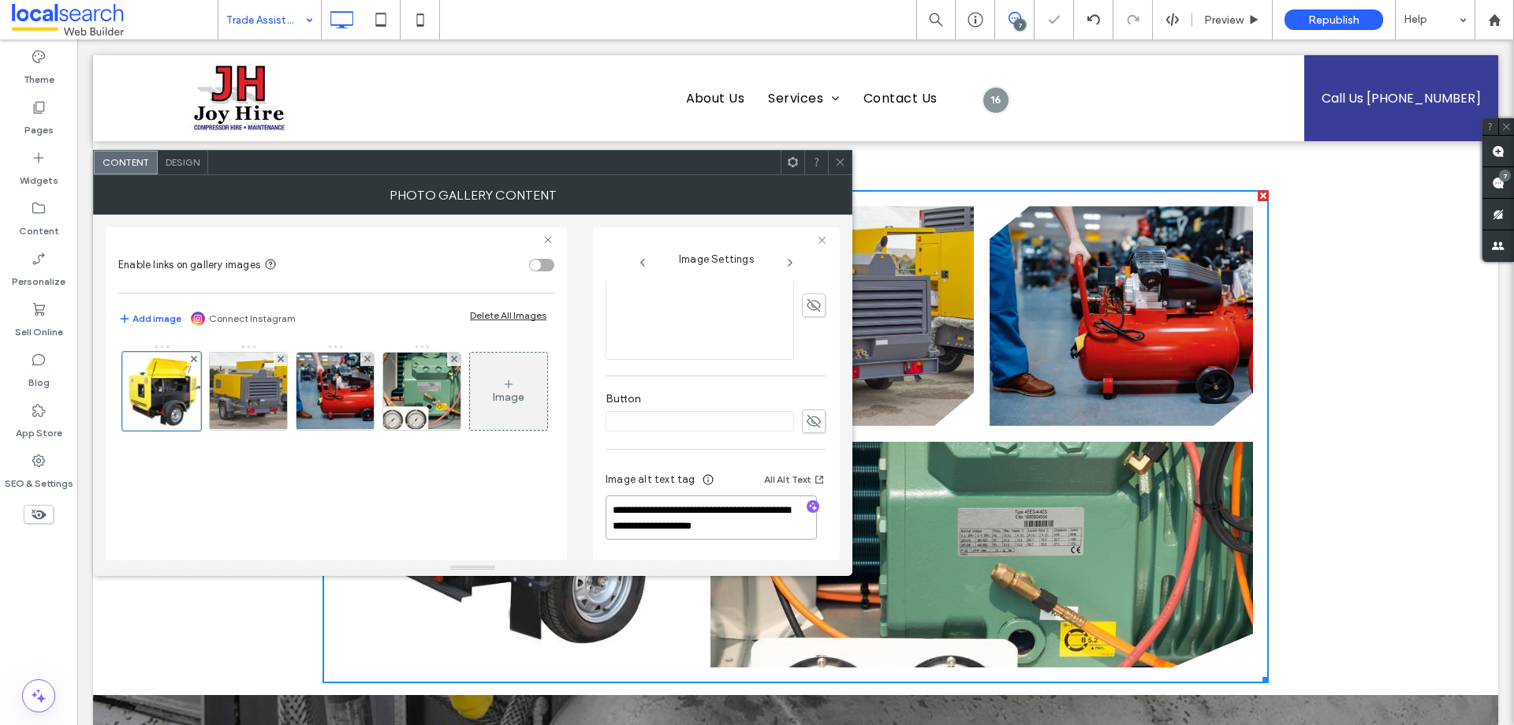
paste textarea "**********"
type textarea "**********"
click at [416, 446] on div "Image" at bounding box center [335, 395] width 434 height 103
click at [255, 382] on img at bounding box center [248, 390] width 117 height 77
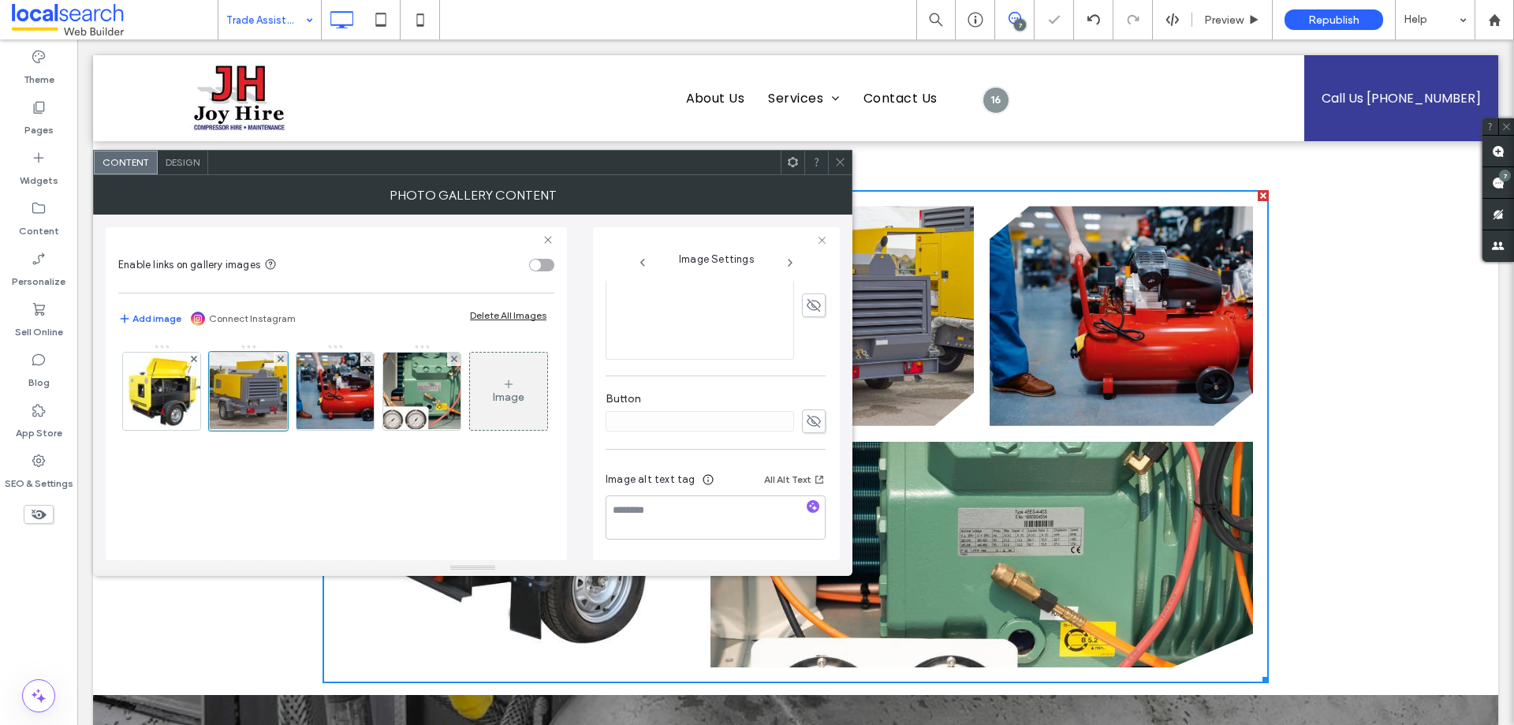
click at [812, 511] on div at bounding box center [812, 507] width 25 height 15
click at [811, 509] on div at bounding box center [812, 507] width 25 height 15
click at [810, 506] on span "button" at bounding box center [813, 506] width 13 height 13
click at [659, 510] on textarea "**********" at bounding box center [711, 517] width 211 height 44
drag, startPoint x: 736, startPoint y: 550, endPoint x: 913, endPoint y: 575, distance: 178.4
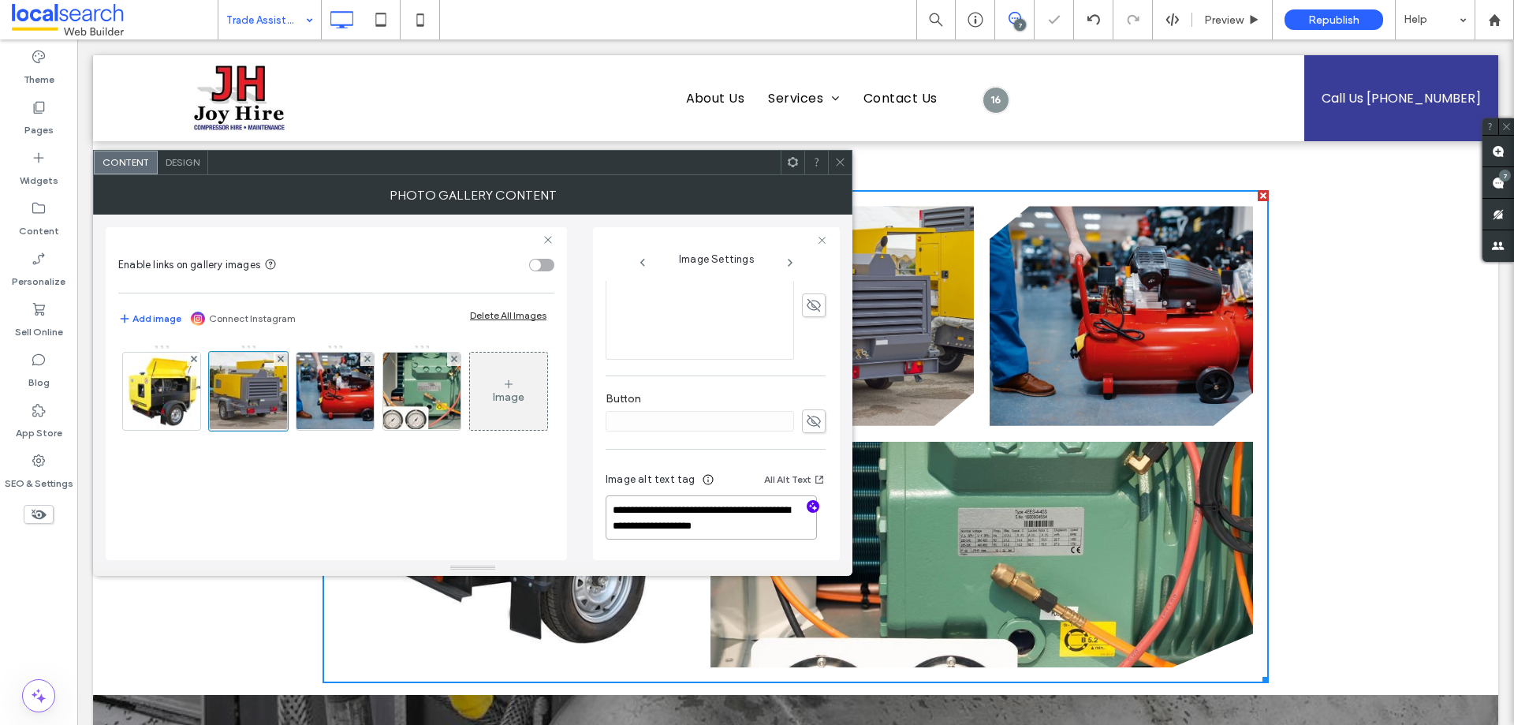
click at [793, 527] on textarea "**********" at bounding box center [711, 517] width 211 height 44
paste textarea "**********"
type textarea "**********"
click at [467, 446] on div "Image" at bounding box center [335, 395] width 434 height 103
click at [410, 381] on img at bounding box center [422, 390] width 102 height 77
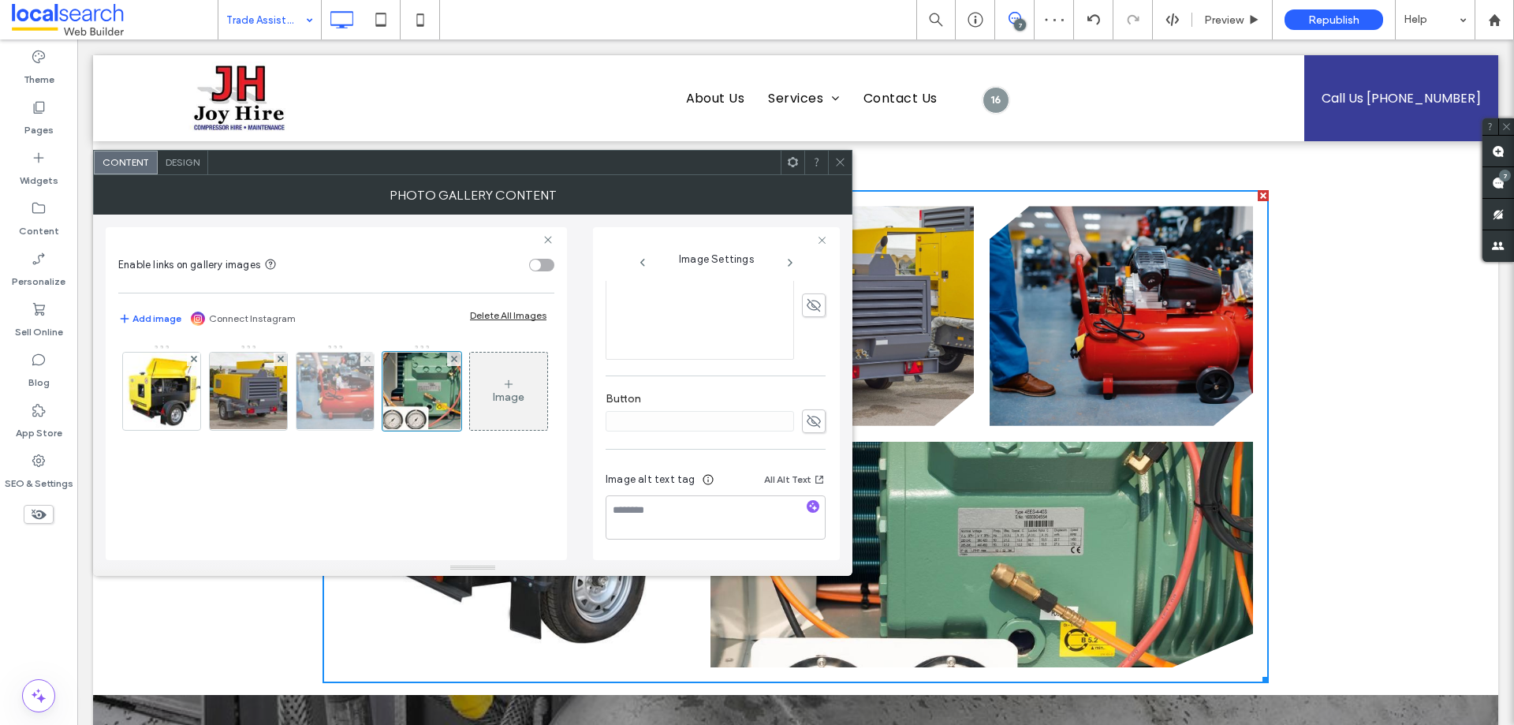
click at [342, 382] on img at bounding box center [336, 390] width 116 height 77
click at [808, 505] on icon "button" at bounding box center [812, 506] width 11 height 11
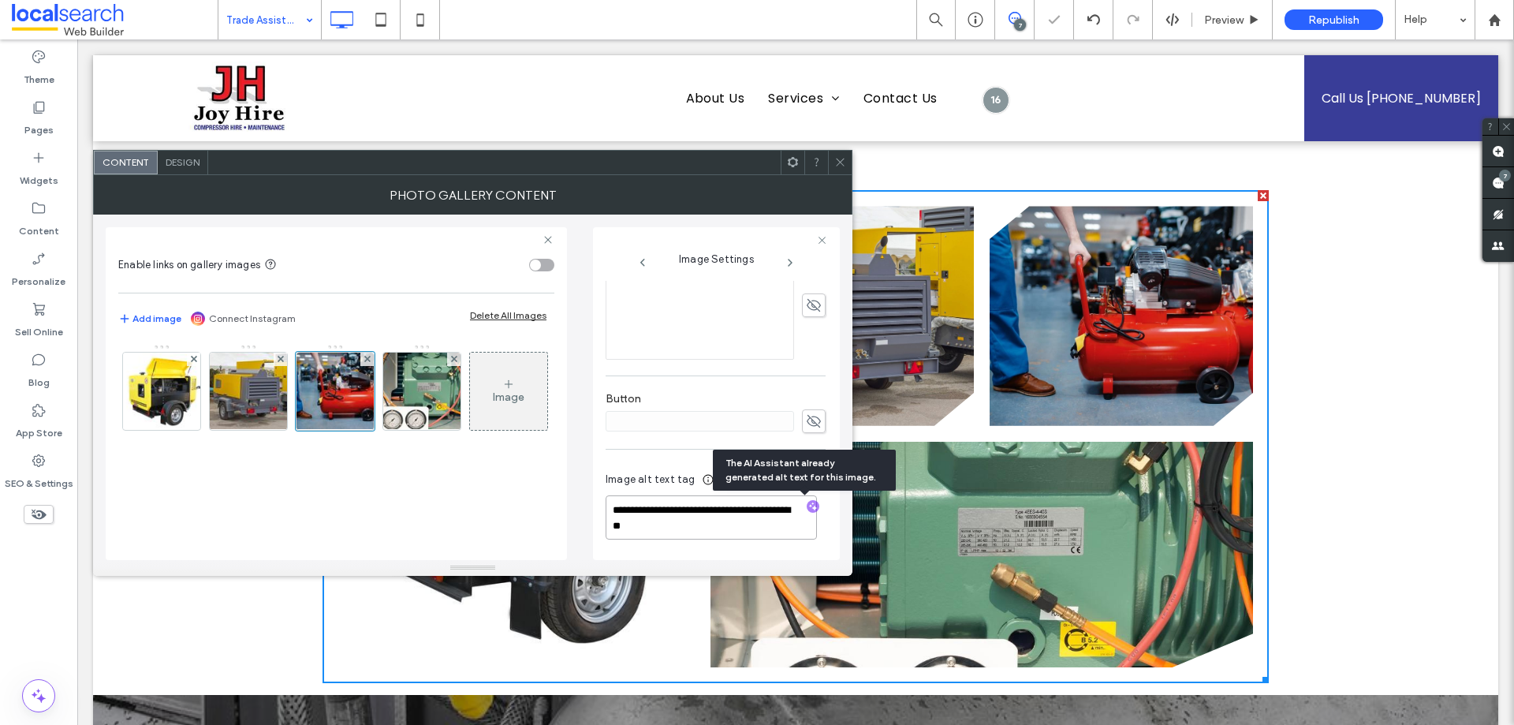
click at [647, 498] on textarea "**********" at bounding box center [711, 517] width 211 height 44
drag, startPoint x: 647, startPoint y: 498, endPoint x: 723, endPoint y: 527, distance: 81.4
click at [723, 527] on textarea "**********" at bounding box center [711, 517] width 211 height 44
click at [700, 533] on textarea "**********" at bounding box center [711, 517] width 211 height 44
paste textarea "**********"
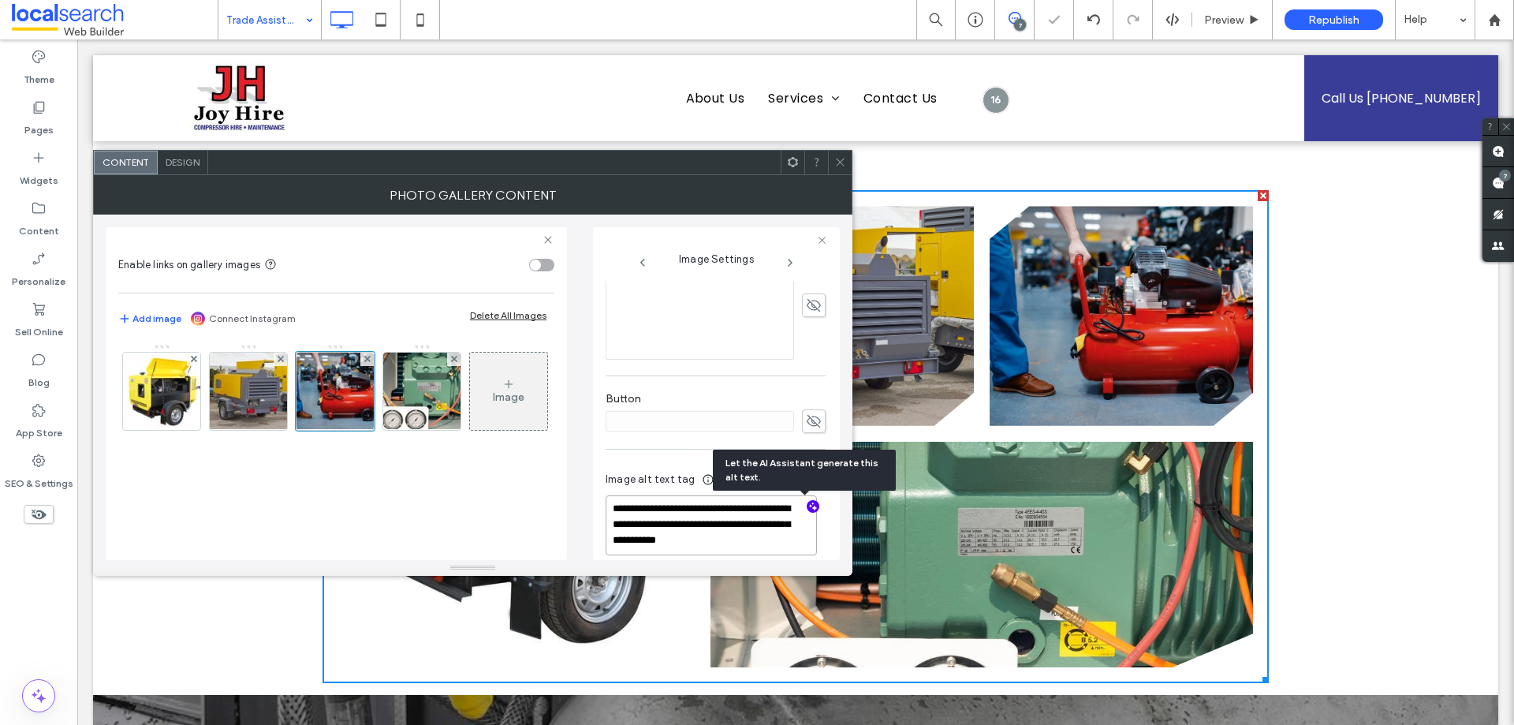
type textarea "**********"
click at [398, 446] on div "Image" at bounding box center [335, 395] width 434 height 103
click at [417, 386] on img at bounding box center [422, 390] width 102 height 77
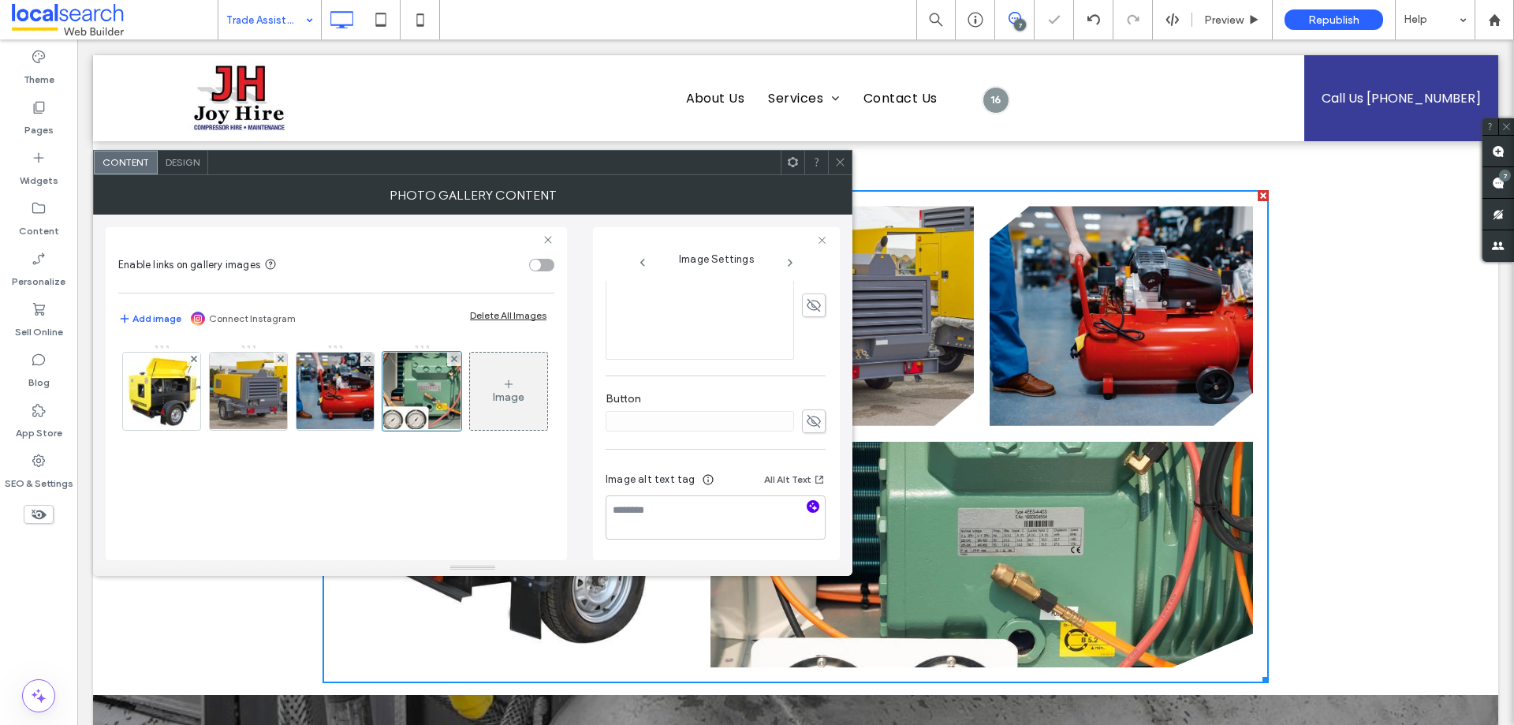
click at [808, 505] on icon "button" at bounding box center [812, 506] width 11 height 11
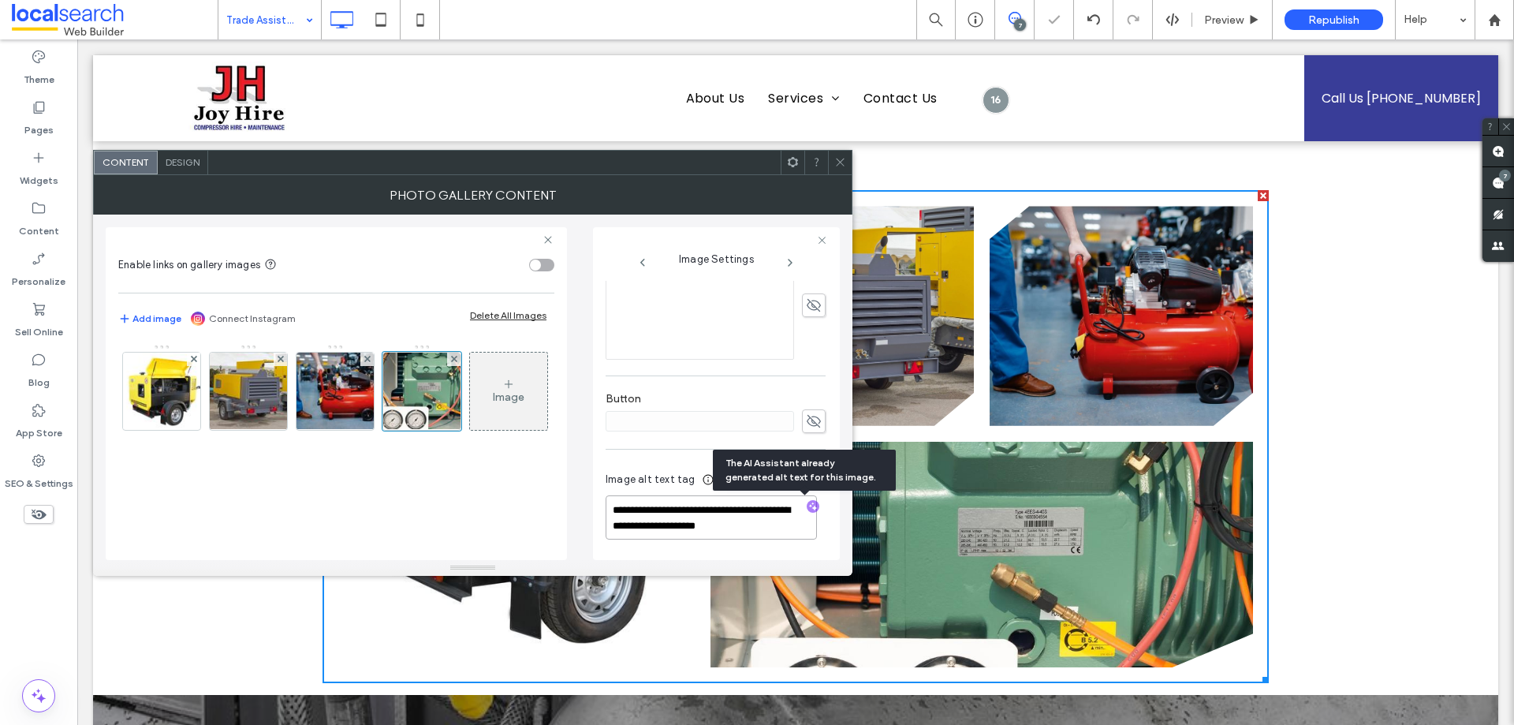
click at [658, 505] on textarea "**********" at bounding box center [711, 517] width 211 height 44
drag, startPoint x: 783, startPoint y: 541, endPoint x: 804, endPoint y: 546, distance: 22.0
click at [804, 546] on div "**********" at bounding box center [716, 507] width 220 height 101
click at [793, 524] on textarea "**********" at bounding box center [711, 517] width 211 height 44
paste textarea "**********"
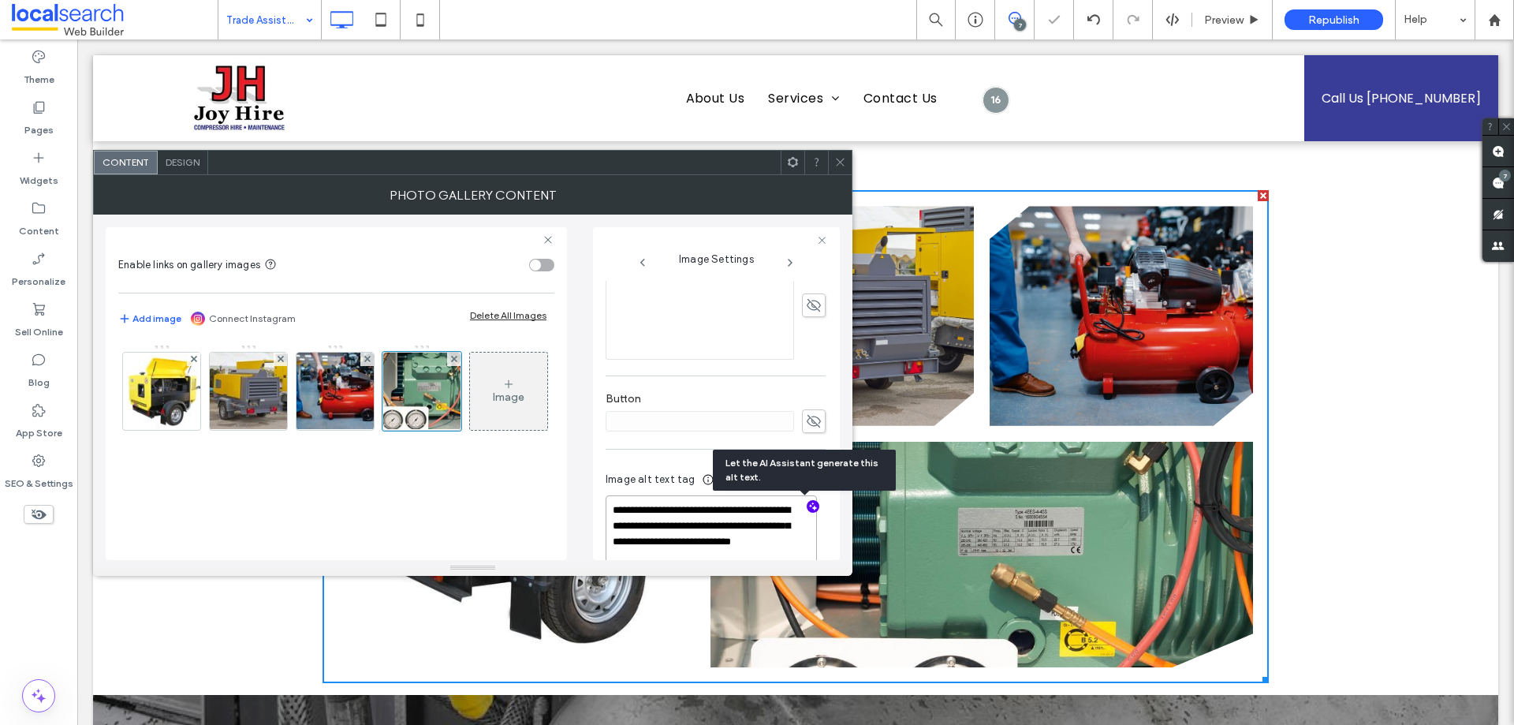
click at [686, 509] on textarea "**********" at bounding box center [711, 533] width 211 height 76
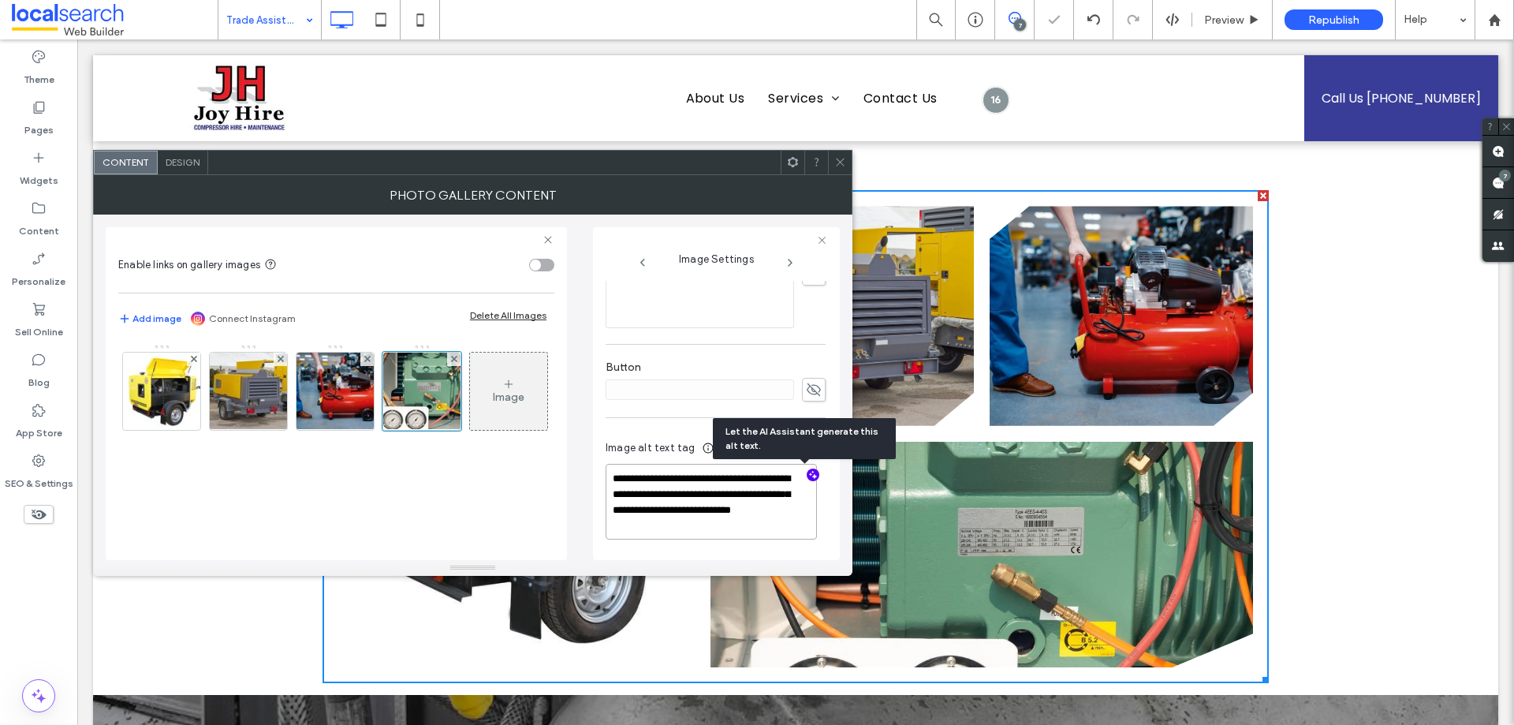
drag, startPoint x: 686, startPoint y: 509, endPoint x: 740, endPoint y: 553, distance: 70.1
click at [740, 553] on div "**********" at bounding box center [716, 492] width 220 height 132
click at [662, 471] on textarea "**********" at bounding box center [711, 502] width 211 height 76
drag, startPoint x: 662, startPoint y: 471, endPoint x: 665, endPoint y: 482, distance: 11.3
click at [777, 524] on textarea "**********" at bounding box center [711, 502] width 211 height 76
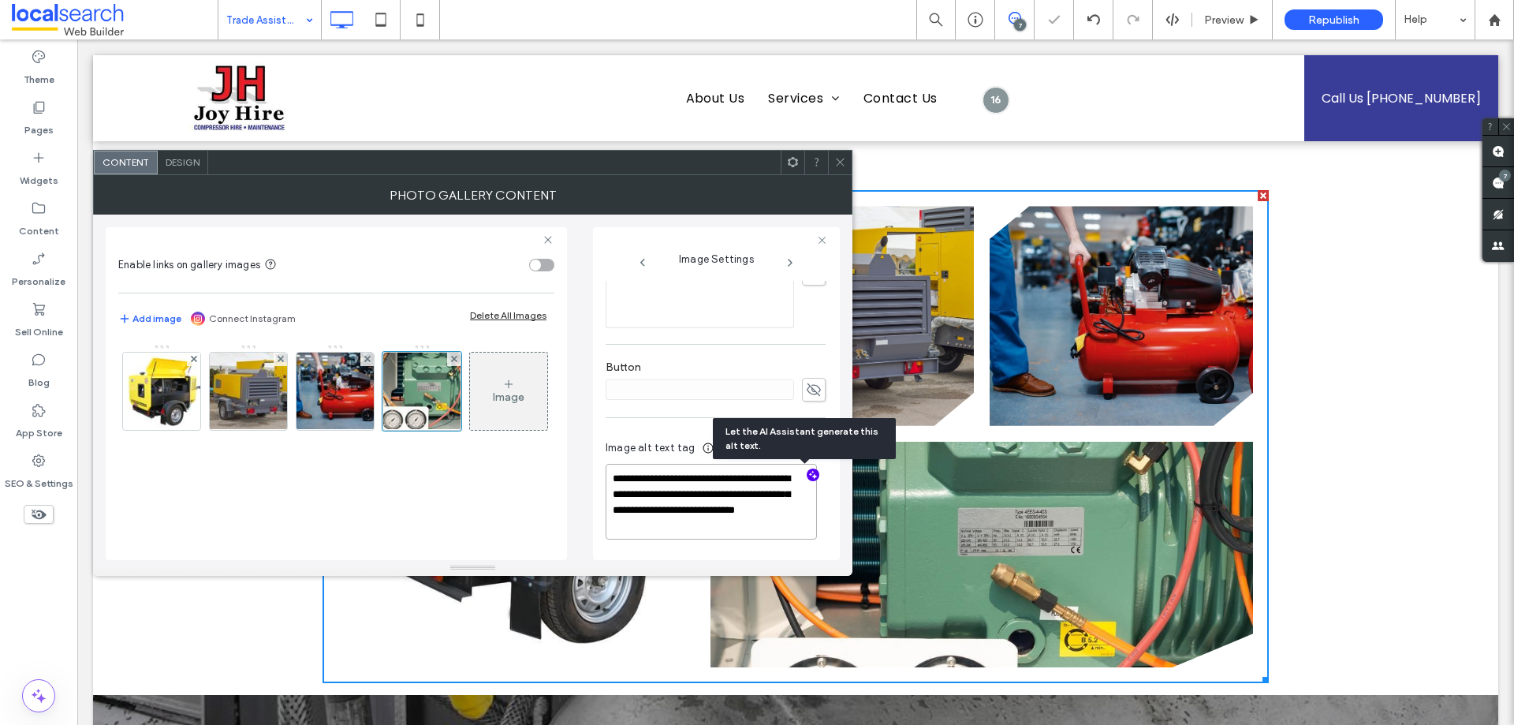
click at [648, 476] on textarea "**********" at bounding box center [711, 502] width 211 height 76
drag, startPoint x: 648, startPoint y: 476, endPoint x: 826, endPoint y: 572, distance: 202.5
click at [826, 572] on div "**********" at bounding box center [472, 375] width 759 height 401
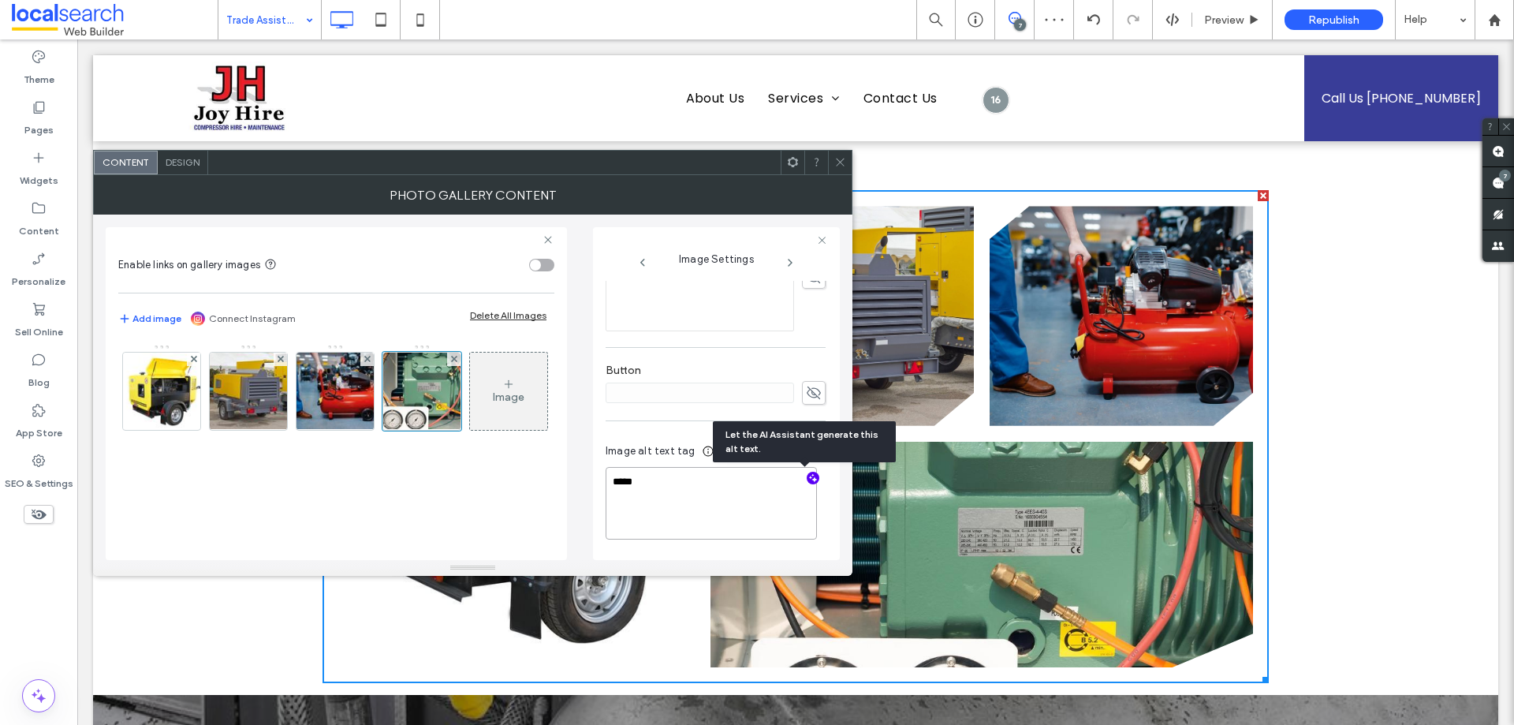
type textarea "*****"
click at [807, 475] on icon "button" at bounding box center [812, 477] width 11 height 11
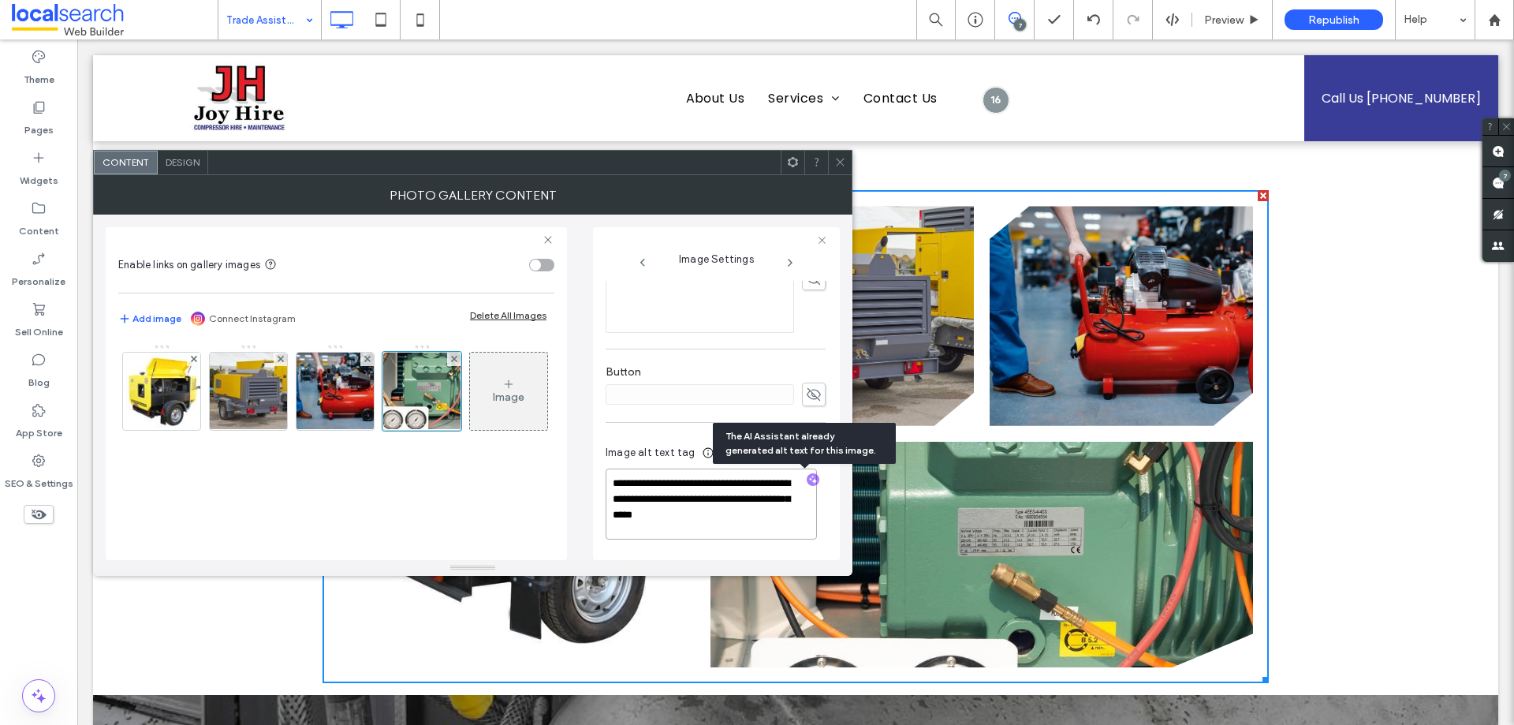
click at [637, 484] on textarea "**********" at bounding box center [711, 503] width 211 height 71
drag, startPoint x: 637, startPoint y: 484, endPoint x: 783, endPoint y: 529, distance: 152.6
click at [783, 529] on textarea "**********" at bounding box center [711, 503] width 211 height 71
click at [751, 527] on textarea "**********" at bounding box center [711, 506] width 211 height 76
paste textarea "**********"
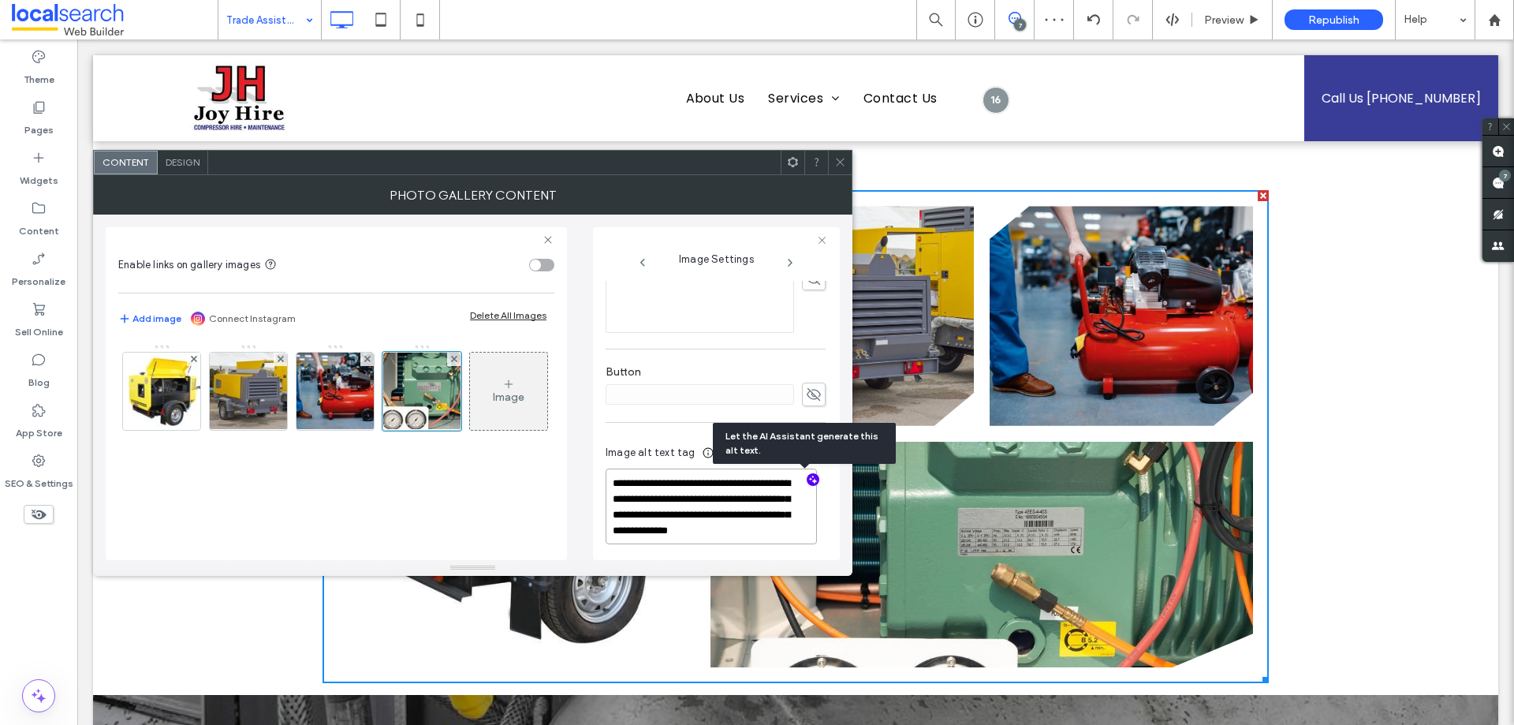
scroll to position [2, 0]
type textarea "**********"
click at [445, 446] on div "Image" at bounding box center [335, 395] width 434 height 103
click at [839, 161] on use at bounding box center [840, 162] width 8 height 8
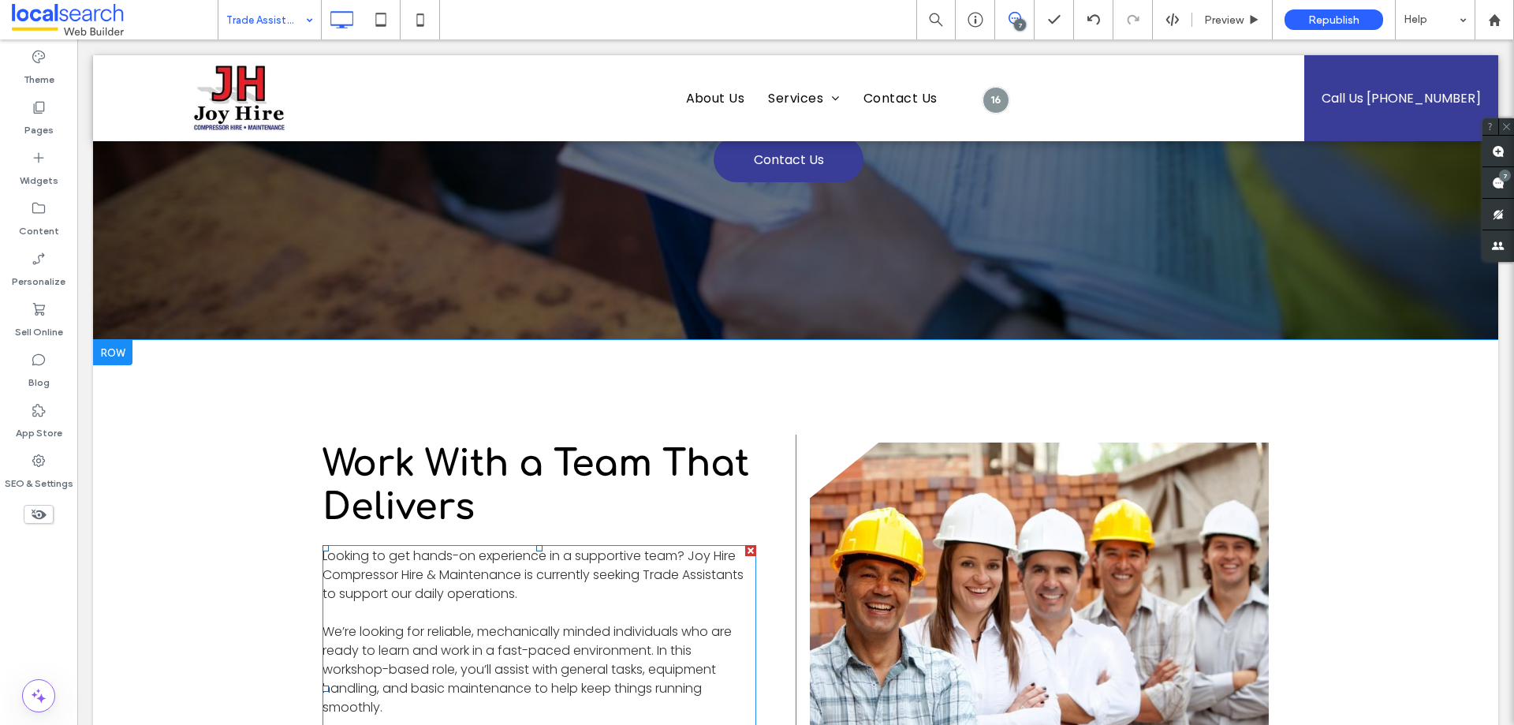
scroll to position [473, 0]
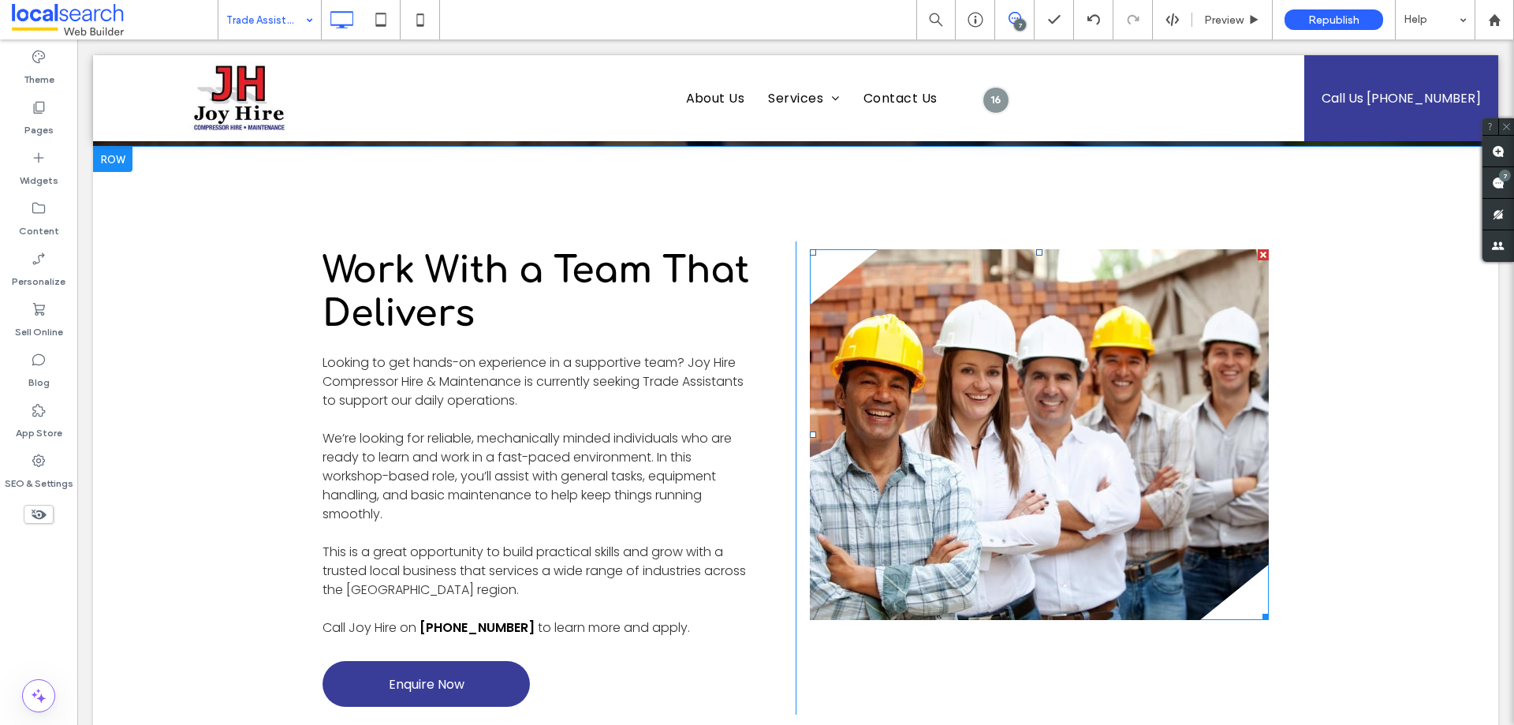
click at [1053, 434] on link at bounding box center [1039, 434] width 459 height 371
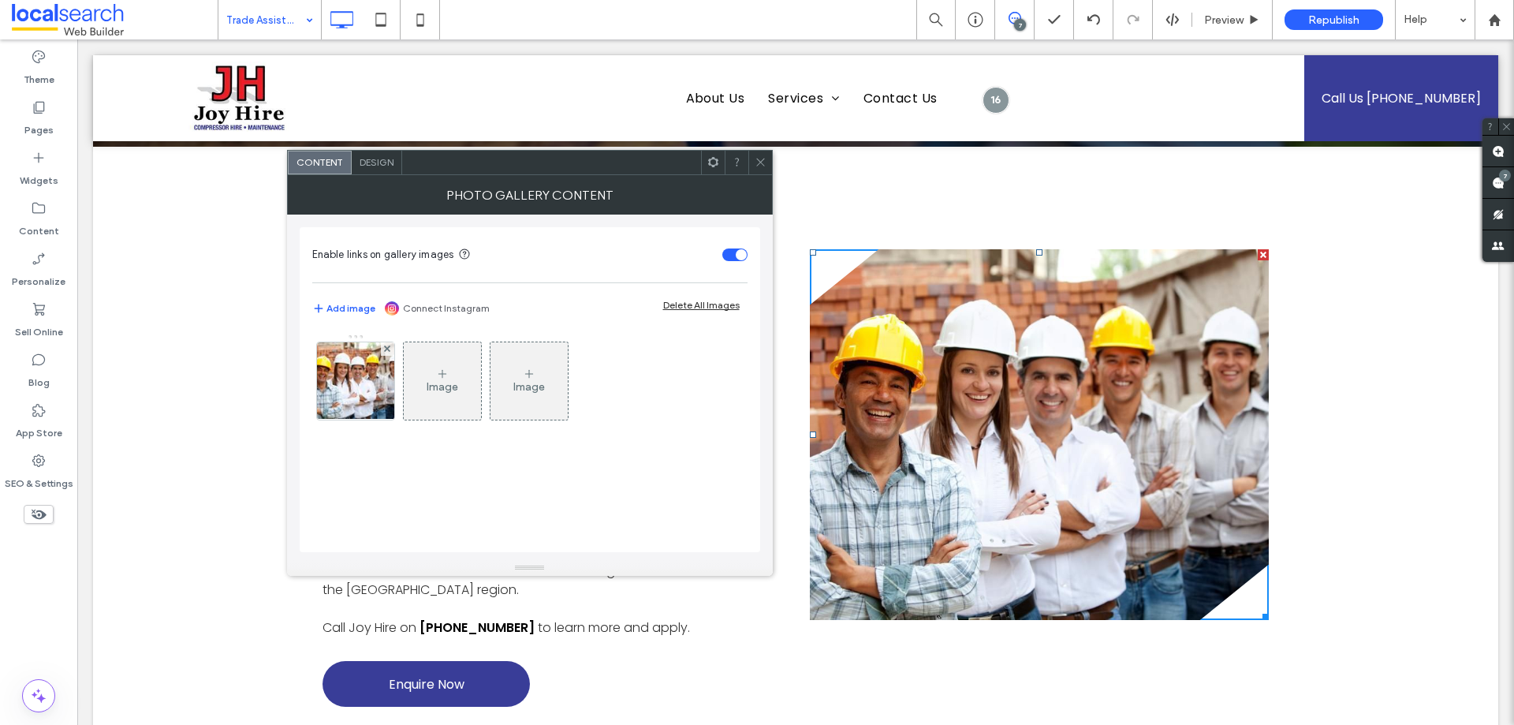
click at [368, 390] on img at bounding box center [355, 380] width 117 height 77
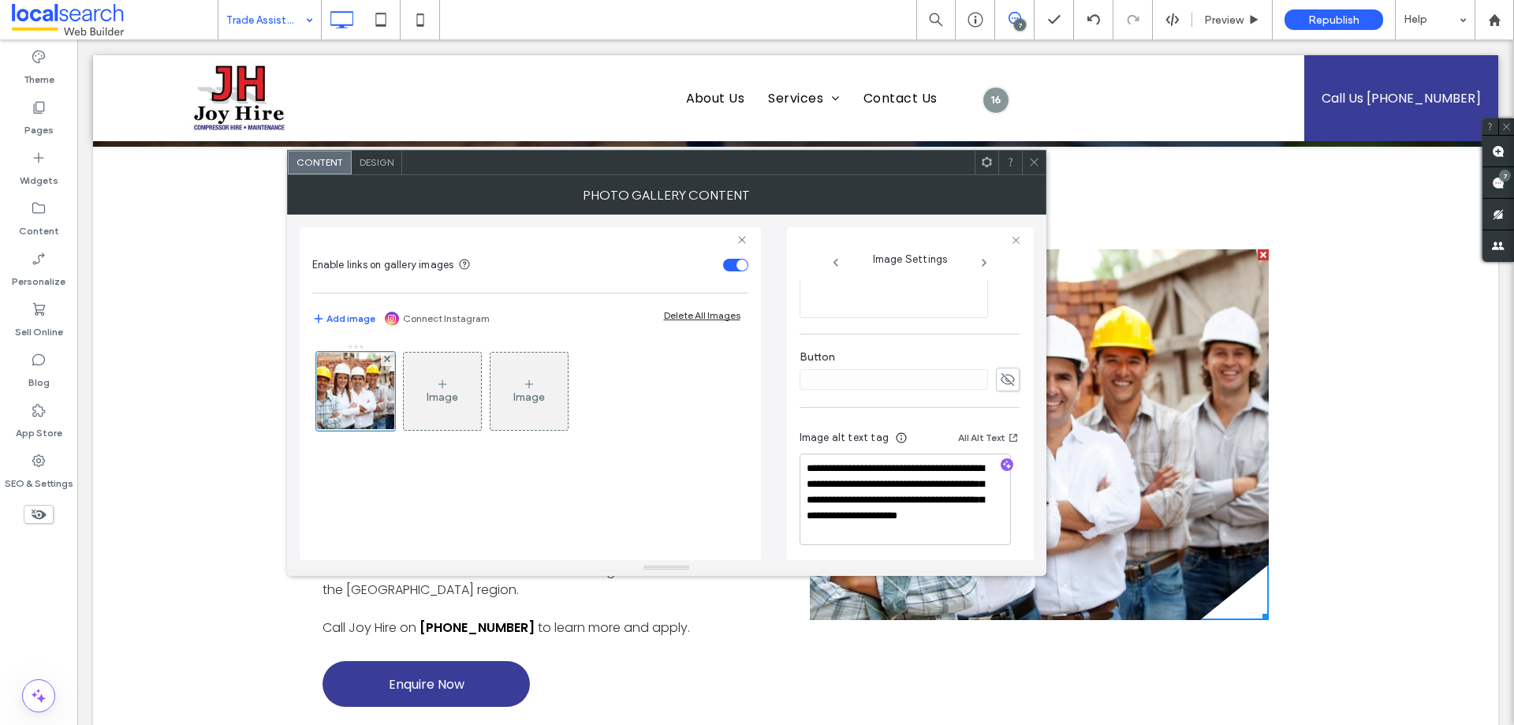
scroll to position [498, 0]
click at [1038, 155] on span at bounding box center [1034, 163] width 12 height 24
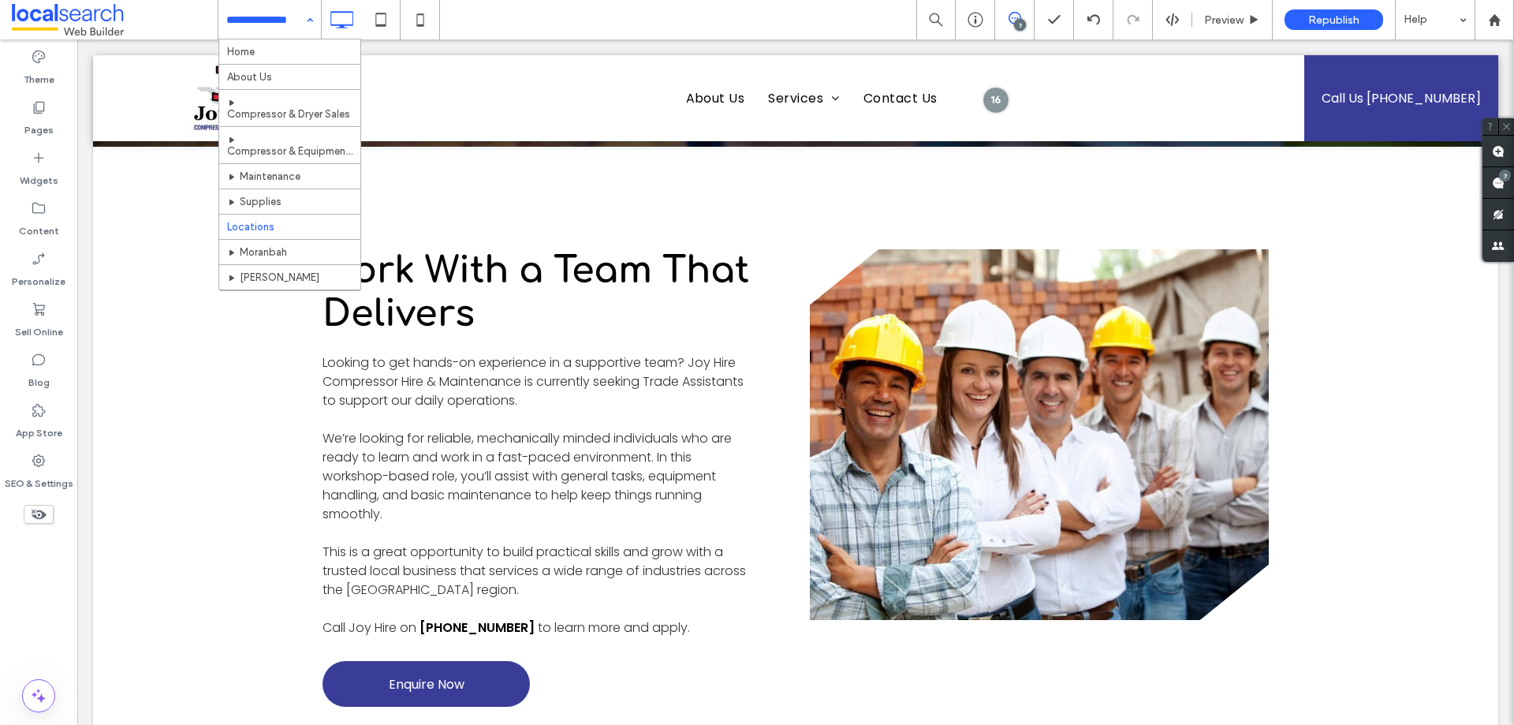
scroll to position [199, 0]
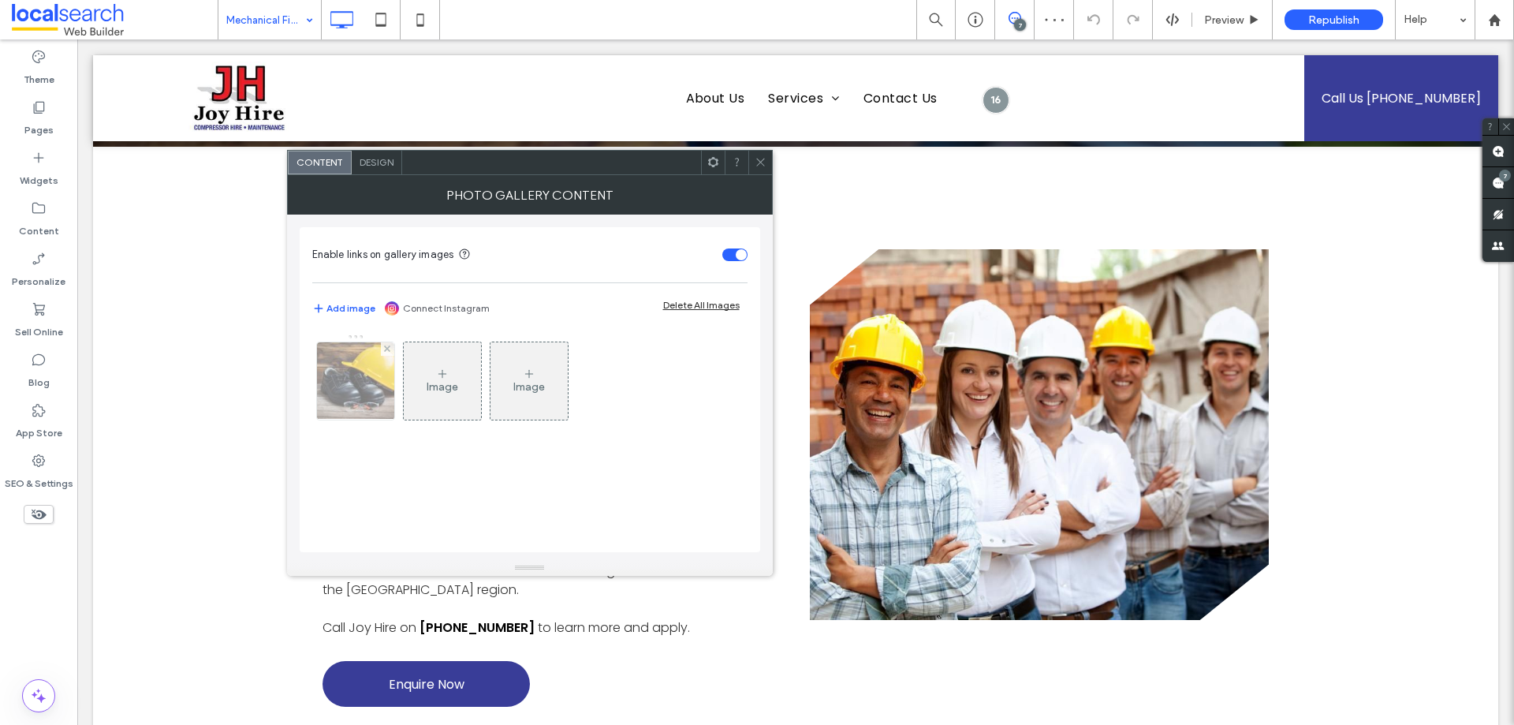
click at [378, 389] on img at bounding box center [355, 380] width 117 height 77
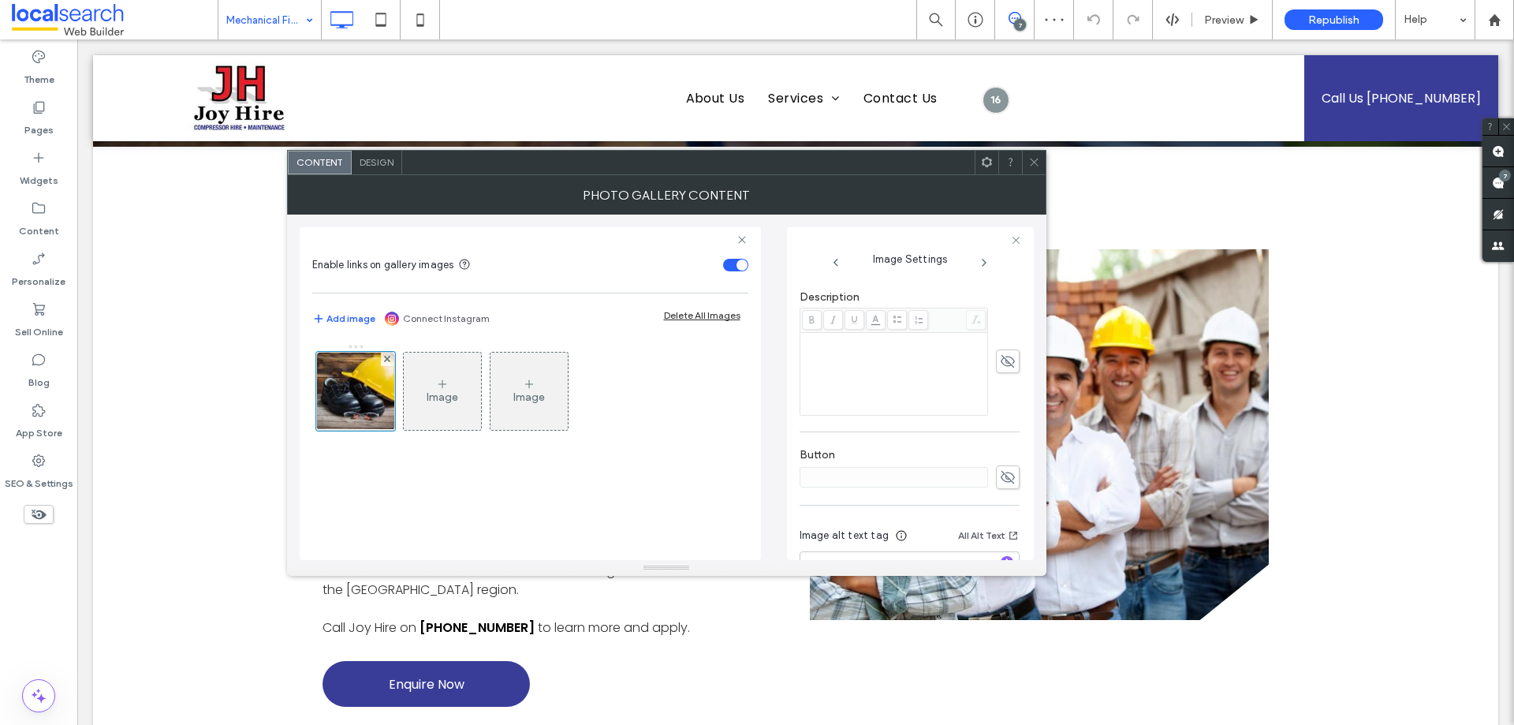
scroll to position [450, 0]
click at [1001, 506] on icon "button" at bounding box center [1006, 506] width 11 height 11
click at [611, 479] on div "Image Image" at bounding box center [530, 444] width 436 height 216
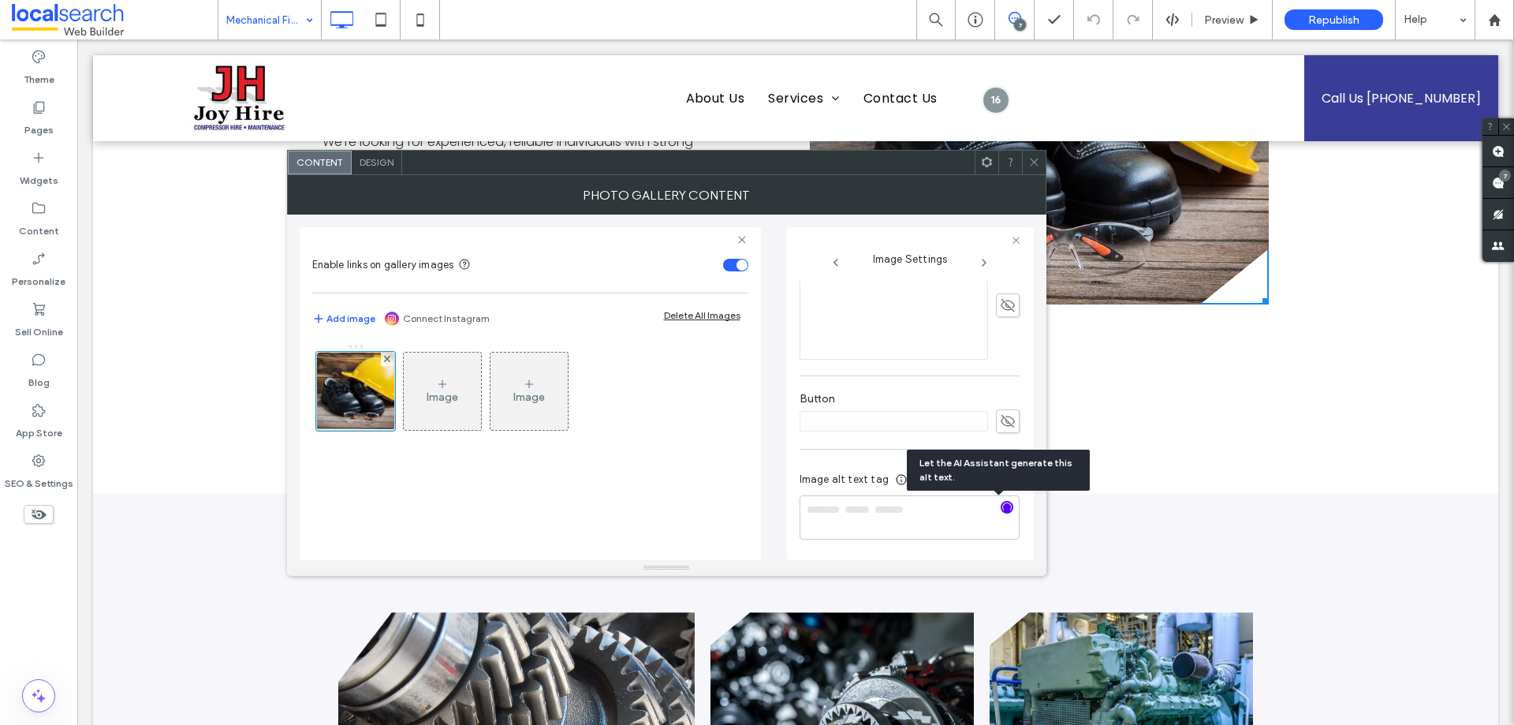
scroll to position [0, 0]
click at [842, 508] on textarea "**********" at bounding box center [905, 525] width 211 height 60
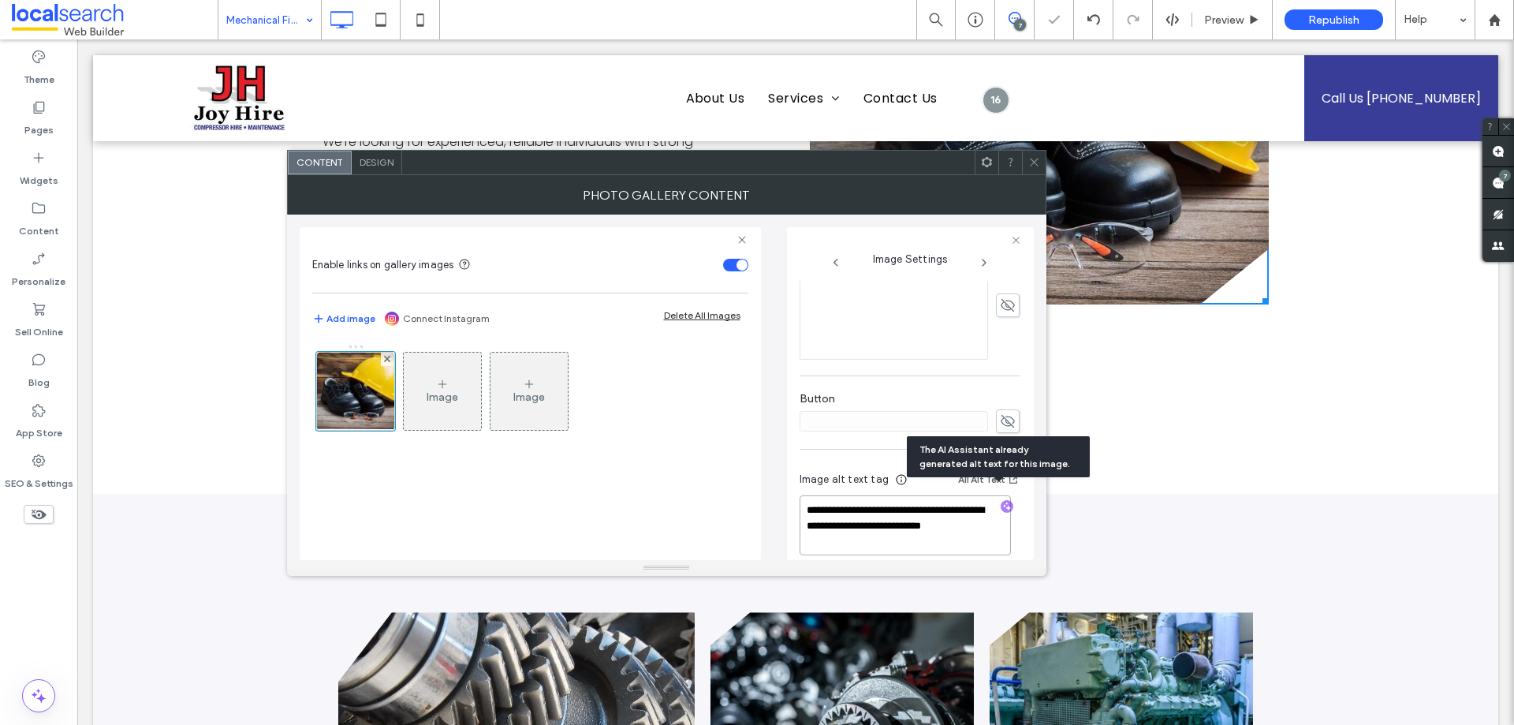
click at [897, 549] on div "**********" at bounding box center [910, 515] width 220 height 117
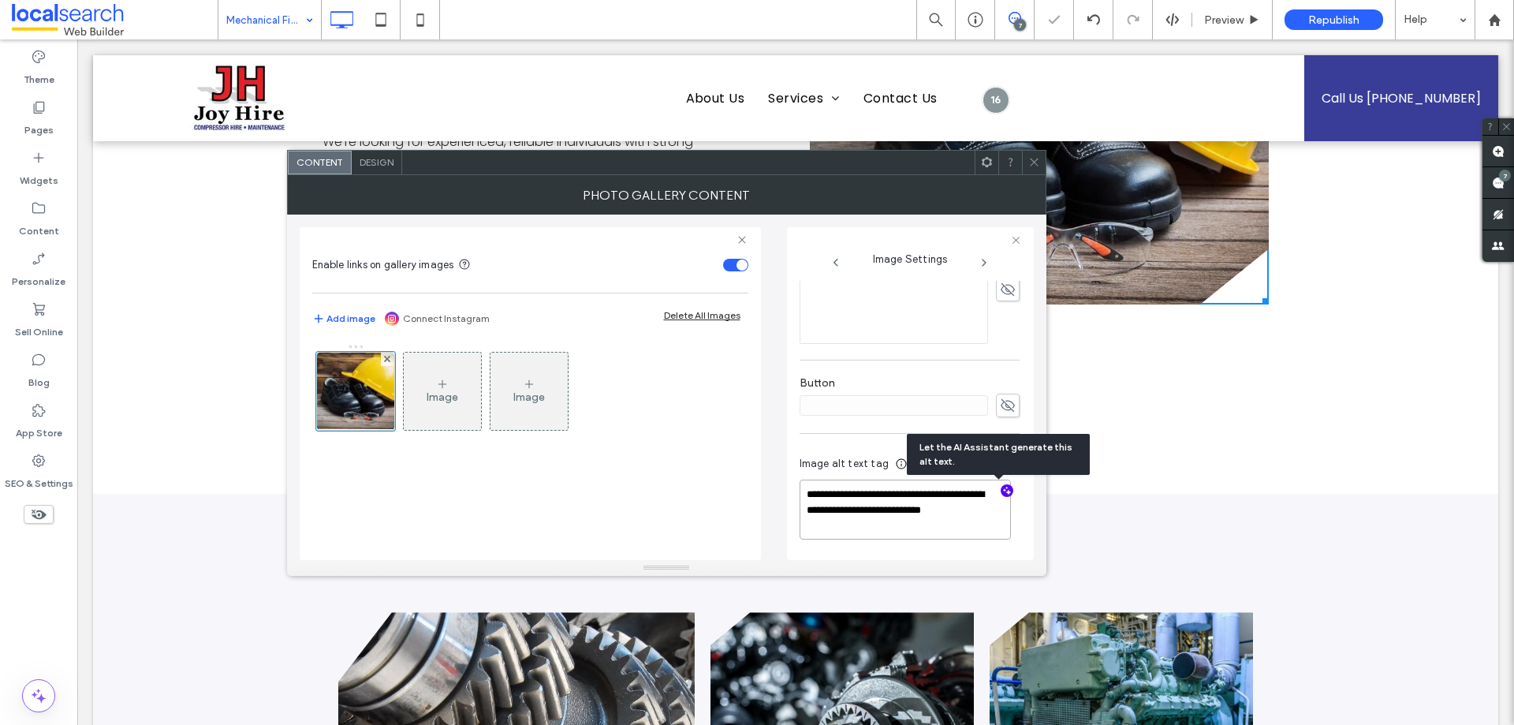
click at [851, 491] on textarea "**********" at bounding box center [905, 509] width 211 height 60
drag, startPoint x: 851, startPoint y: 491, endPoint x: 887, endPoint y: 531, distance: 54.2
click at [887, 531] on textarea "**********" at bounding box center [905, 509] width 211 height 60
type textarea "**********"
click at [874, 527] on textarea "**********" at bounding box center [905, 509] width 211 height 60
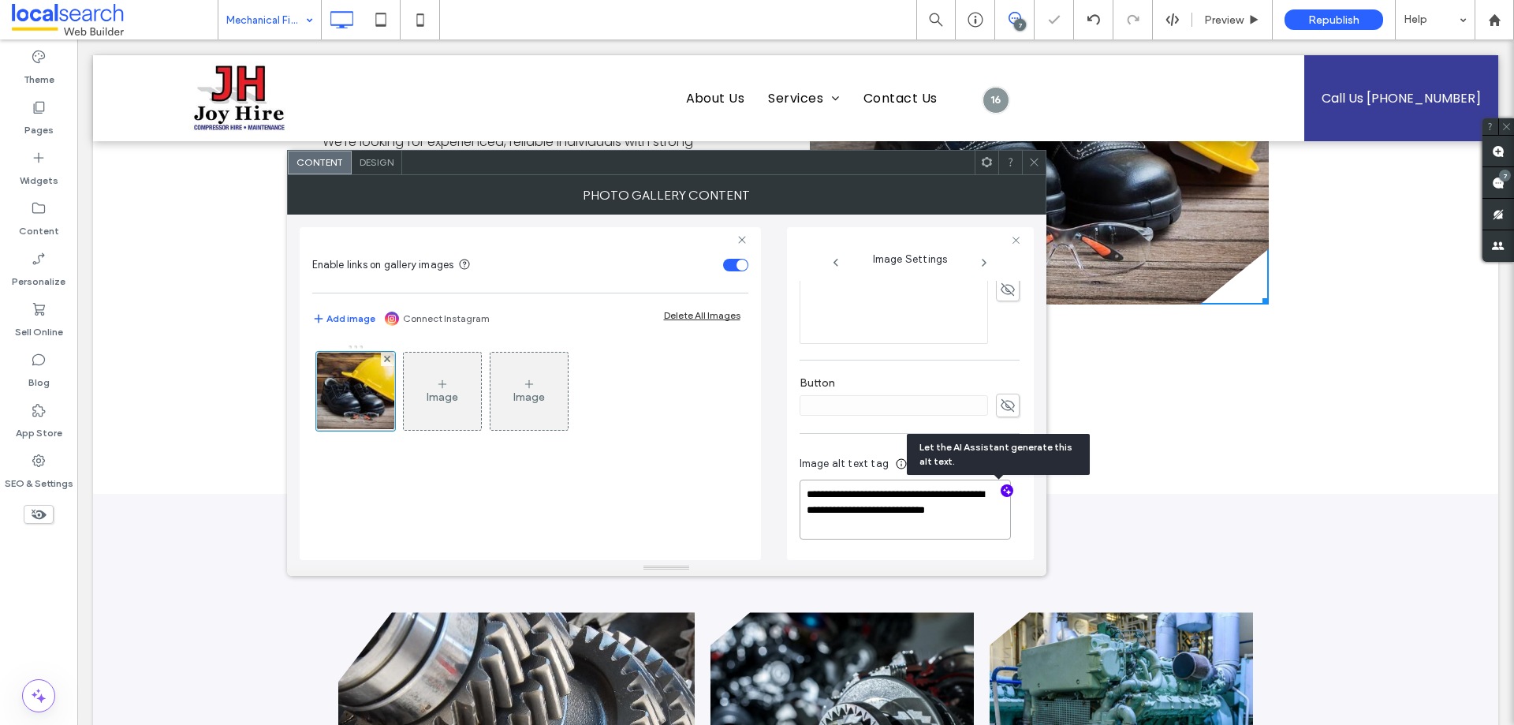
click at [860, 501] on textarea "**********" at bounding box center [905, 509] width 211 height 60
click at [851, 495] on textarea "**********" at bounding box center [905, 509] width 211 height 60
click at [1001, 491] on icon "button" at bounding box center [1006, 490] width 11 height 11
click at [845, 495] on textarea "**********" at bounding box center [905, 509] width 211 height 60
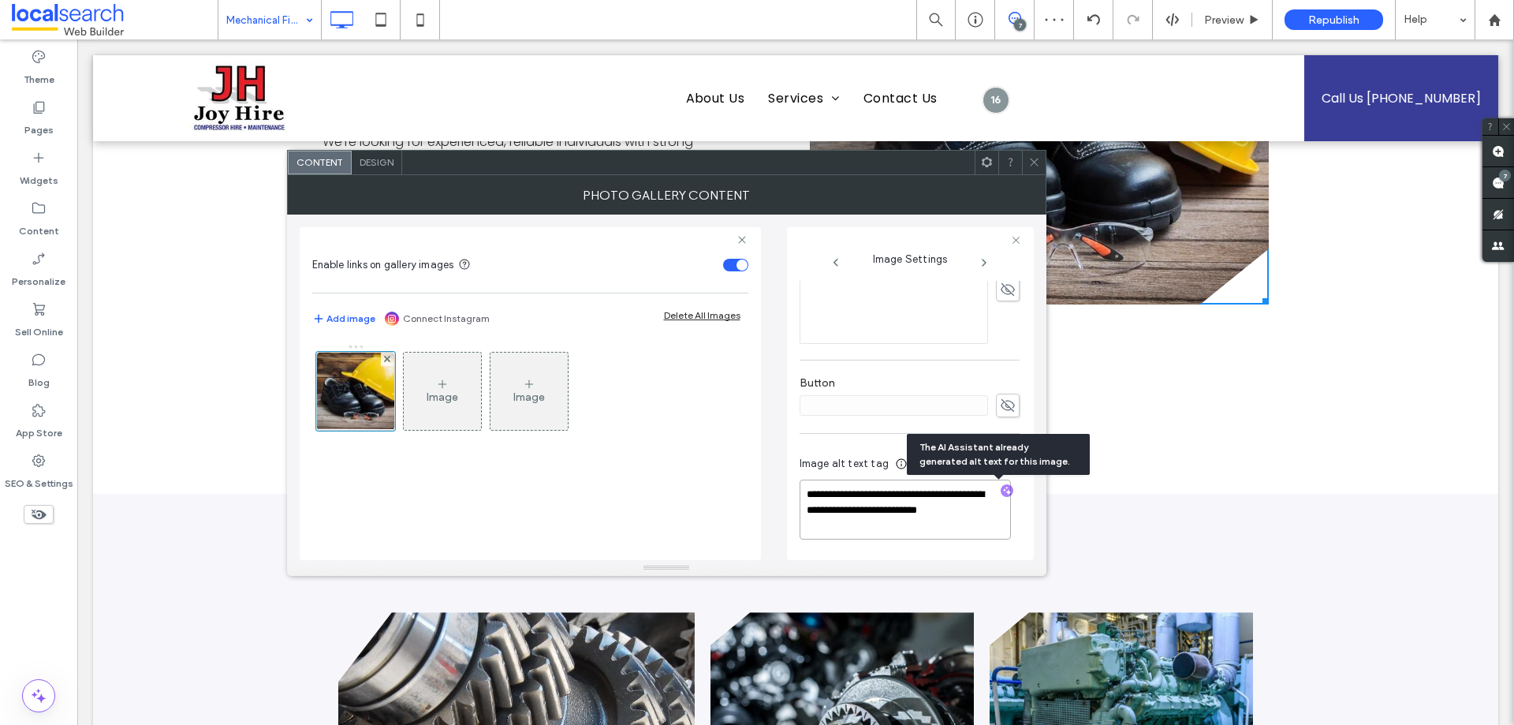
drag, startPoint x: 845, startPoint y: 495, endPoint x: 868, endPoint y: 533, distance: 44.2
click at [868, 533] on textarea "**********" at bounding box center [905, 509] width 211 height 60
click at [874, 526] on textarea "**********" at bounding box center [905, 509] width 211 height 60
paste textarea "**********"
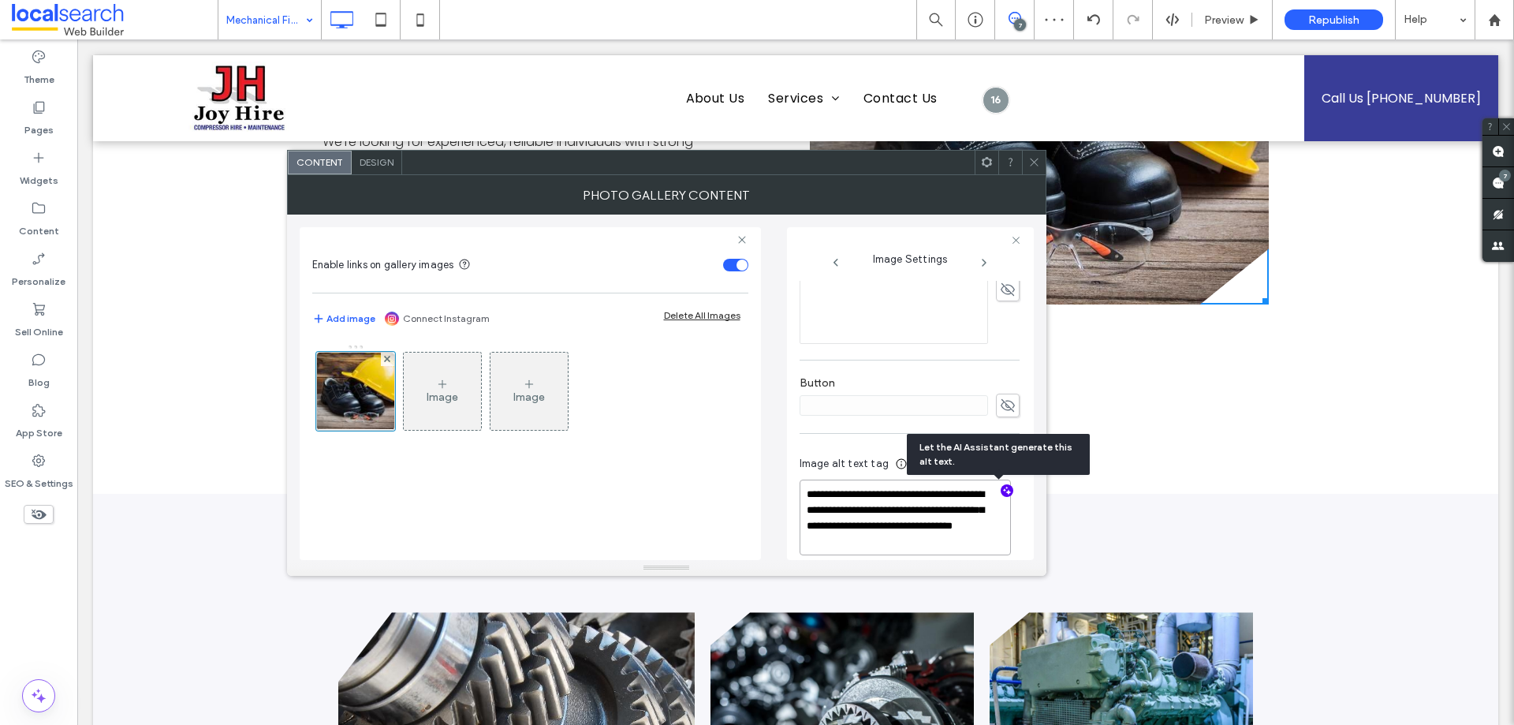
type textarea "**********"
click at [684, 516] on div "Image Image" at bounding box center [530, 444] width 436 height 216
click at [34, 599] on div "Theme Pages Widgets Content Personalize Sell Online Blog App Store SEO & Settin…" at bounding box center [38, 381] width 77 height 685
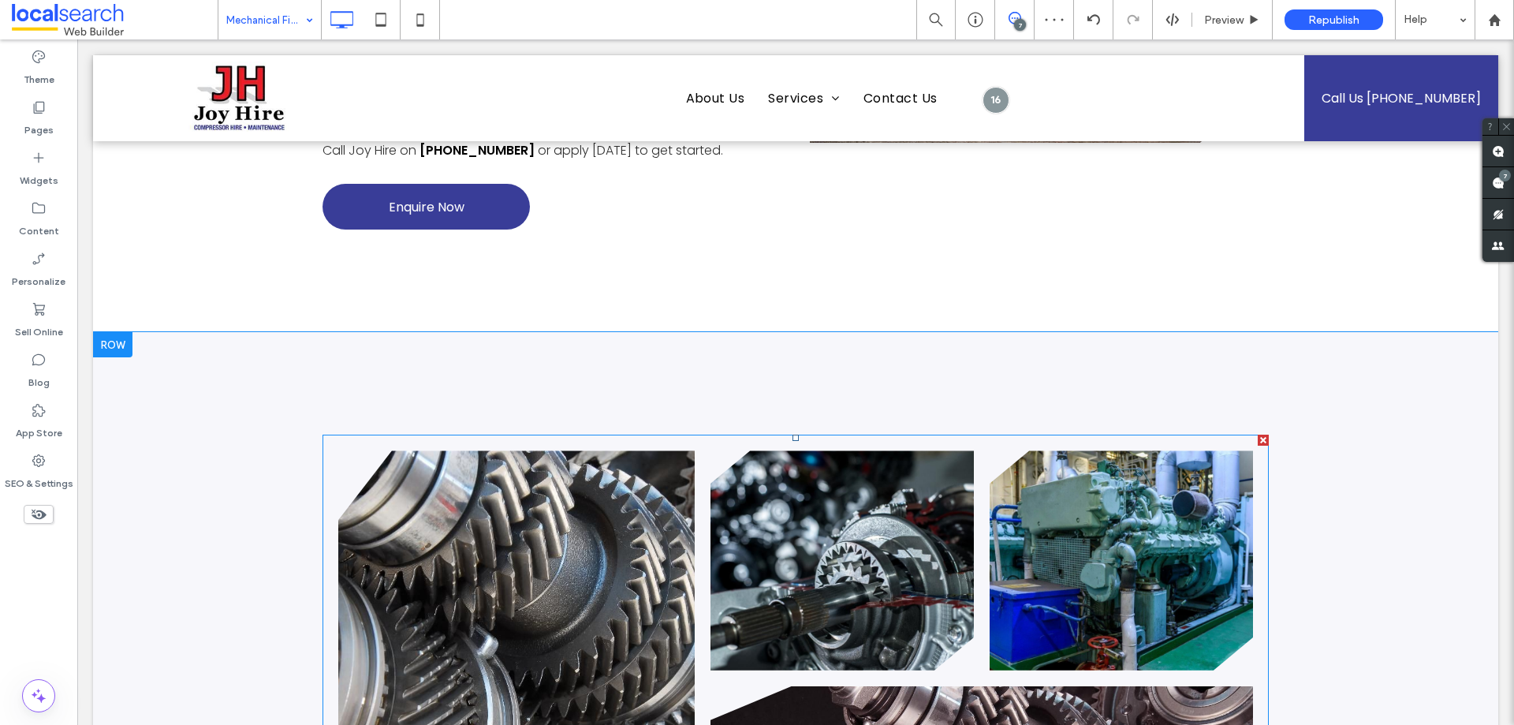
scroll to position [1104, 0]
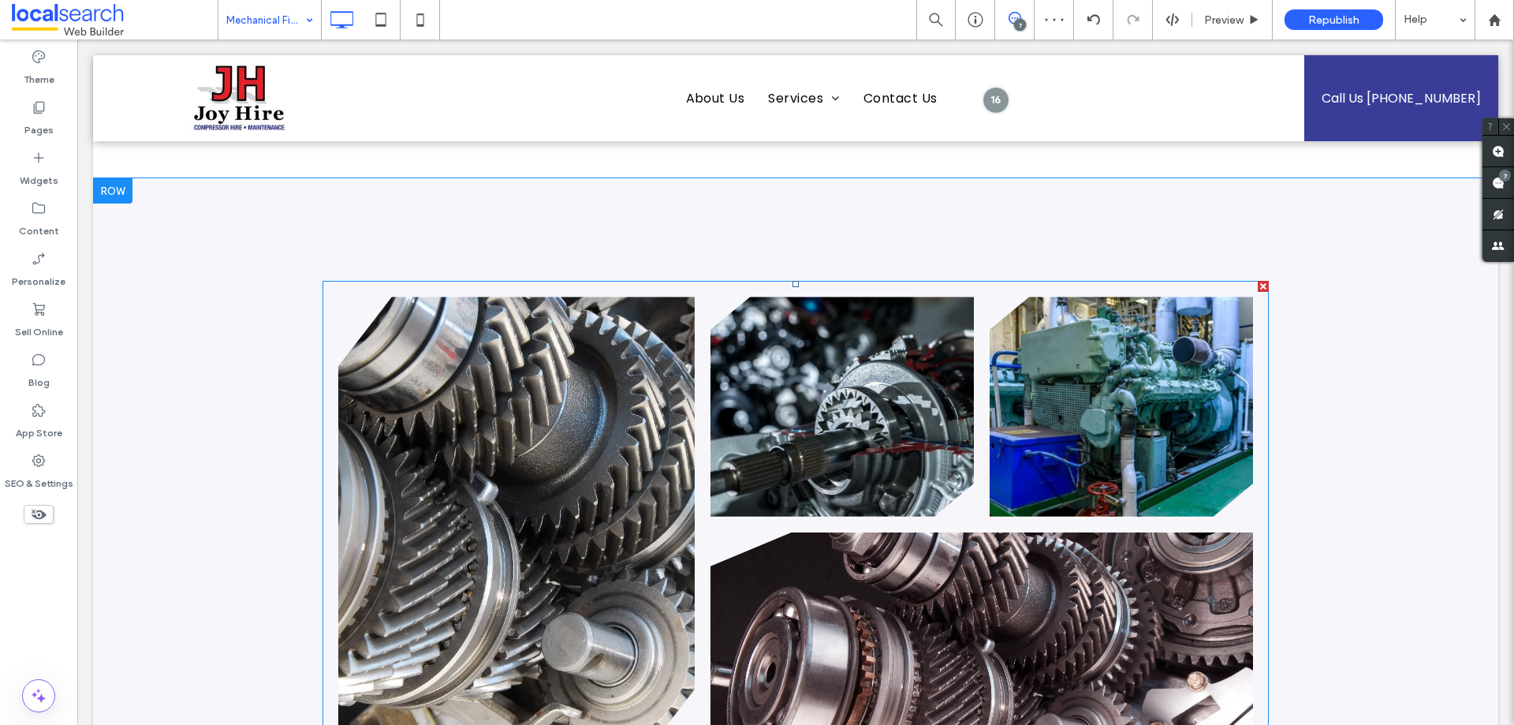
click at [562, 400] on link at bounding box center [516, 526] width 356 height 461
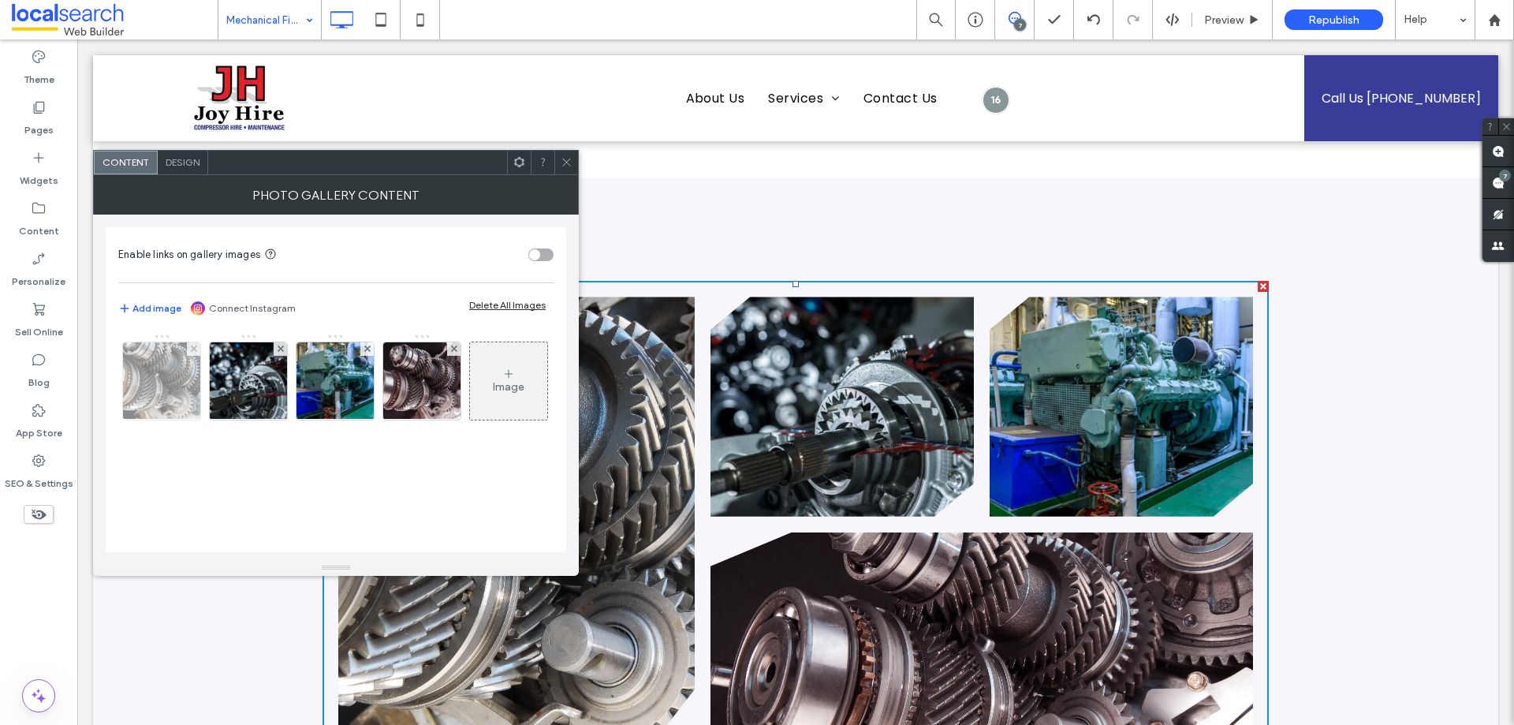
click at [177, 390] on img at bounding box center [162, 380] width 116 height 77
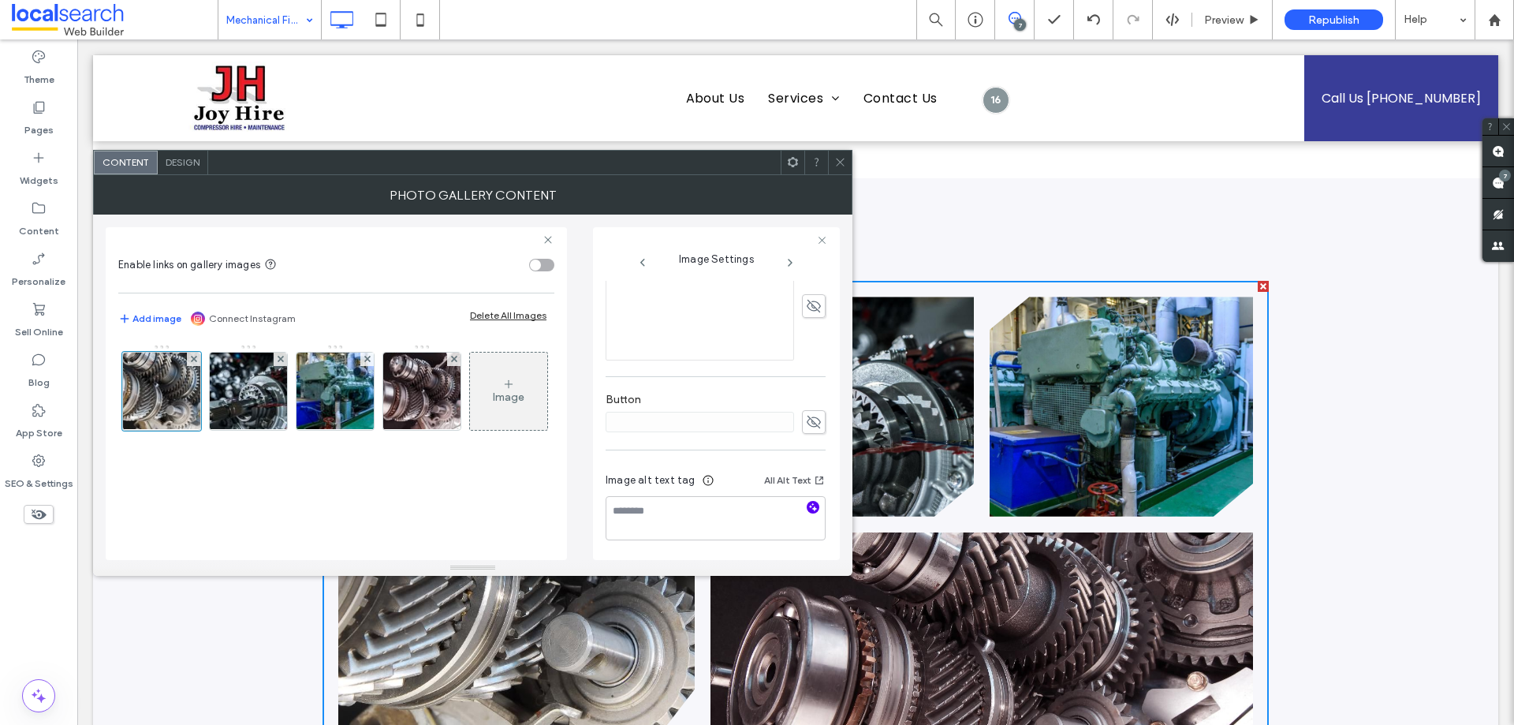
scroll to position [397, 0]
click at [808, 505] on icon "button" at bounding box center [812, 506] width 11 height 11
click at [653, 506] on textarea "**********" at bounding box center [711, 525] width 211 height 60
click at [749, 547] on textarea "**********" at bounding box center [711, 525] width 211 height 60
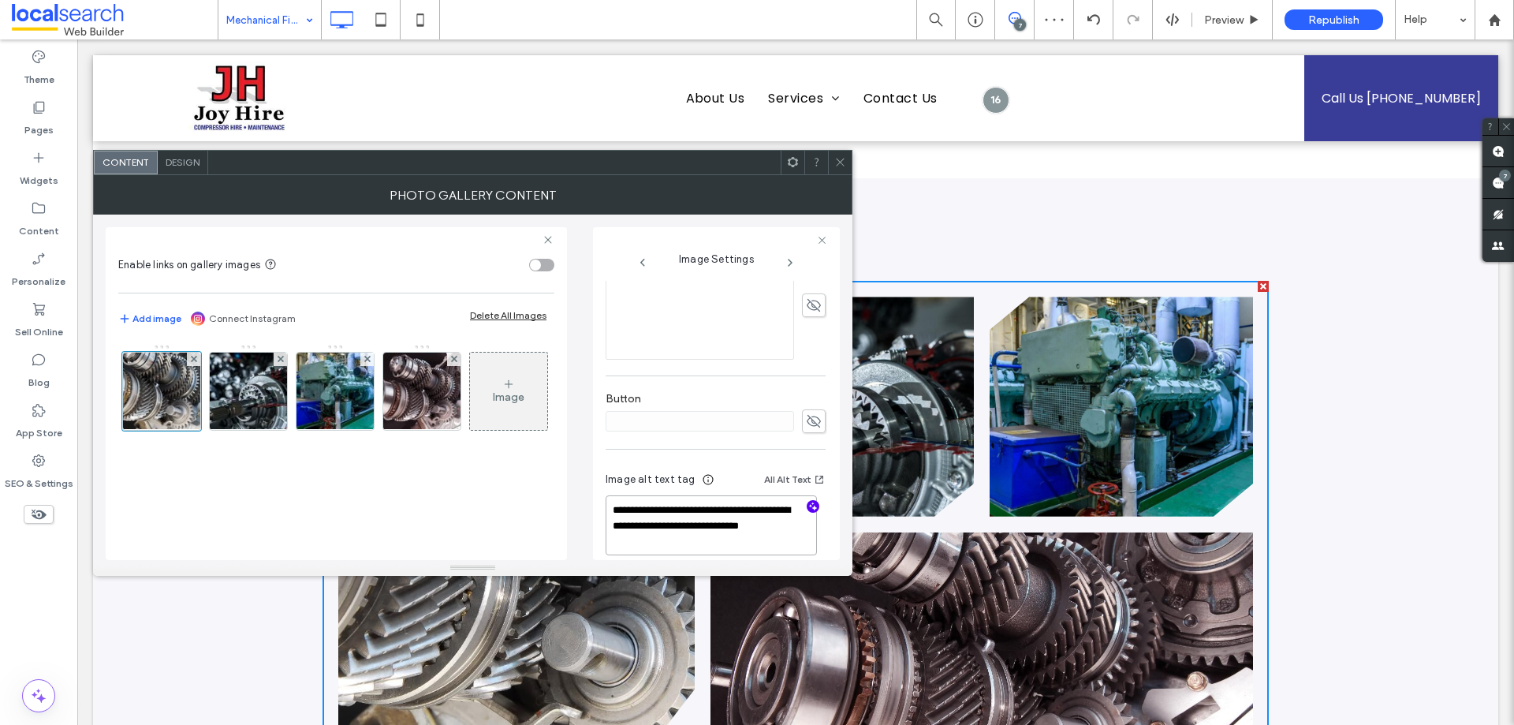
paste textarea "**********"
type textarea "**********"
click at [430, 446] on div "Image" at bounding box center [335, 395] width 434 height 103
click at [266, 393] on img at bounding box center [249, 390] width 116 height 77
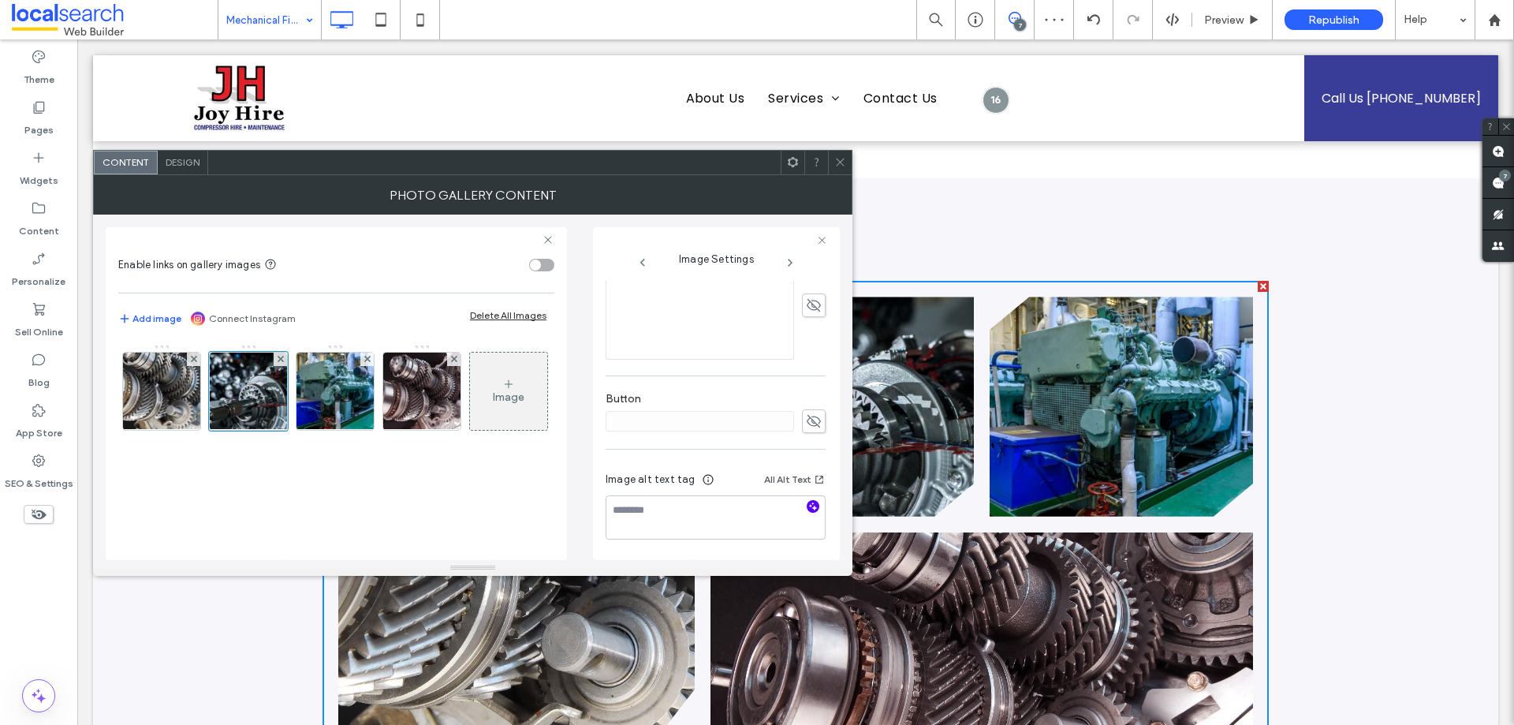
click at [807, 503] on icon "button" at bounding box center [812, 506] width 11 height 11
click at [686, 520] on textarea "**********" at bounding box center [711, 533] width 211 height 76
click at [729, 521] on textarea "**********" at bounding box center [711, 533] width 211 height 76
click at [674, 527] on textarea "**********" at bounding box center [711, 502] width 211 height 76
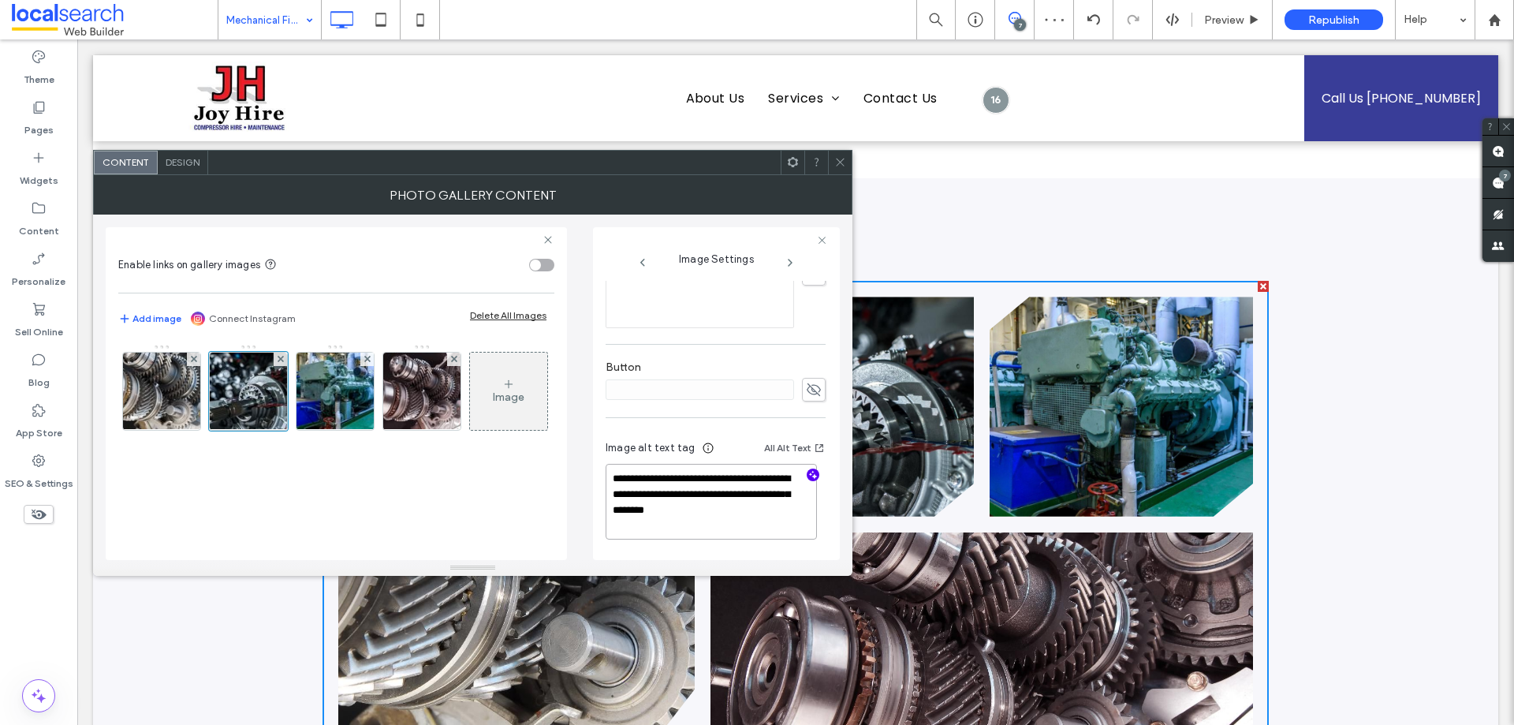
paste textarea "**********"
type textarea "**********"
drag, startPoint x: 416, startPoint y: 506, endPoint x: 352, endPoint y: 415, distance: 111.6
click at [414, 446] on div "Image" at bounding box center [335, 395] width 434 height 103
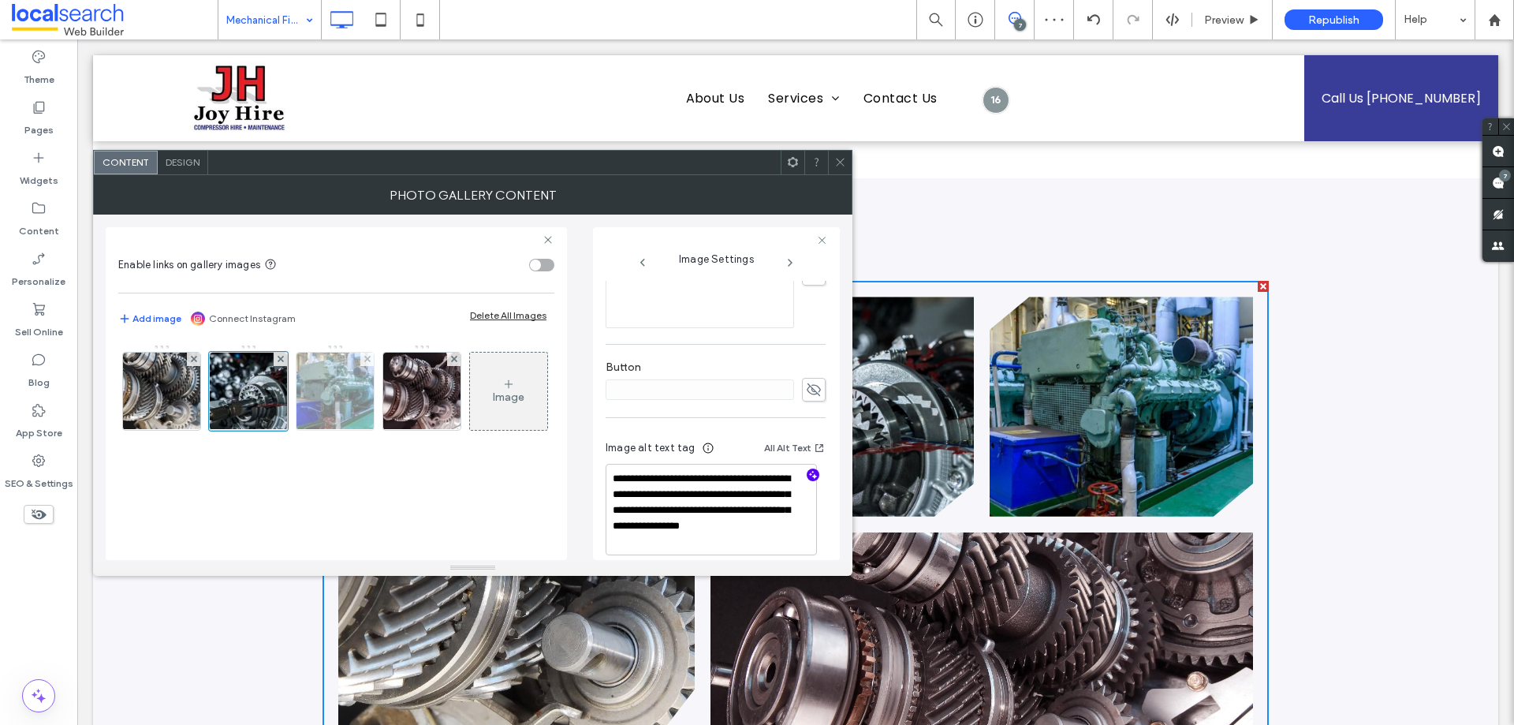
click at [349, 388] on img at bounding box center [335, 390] width 117 height 77
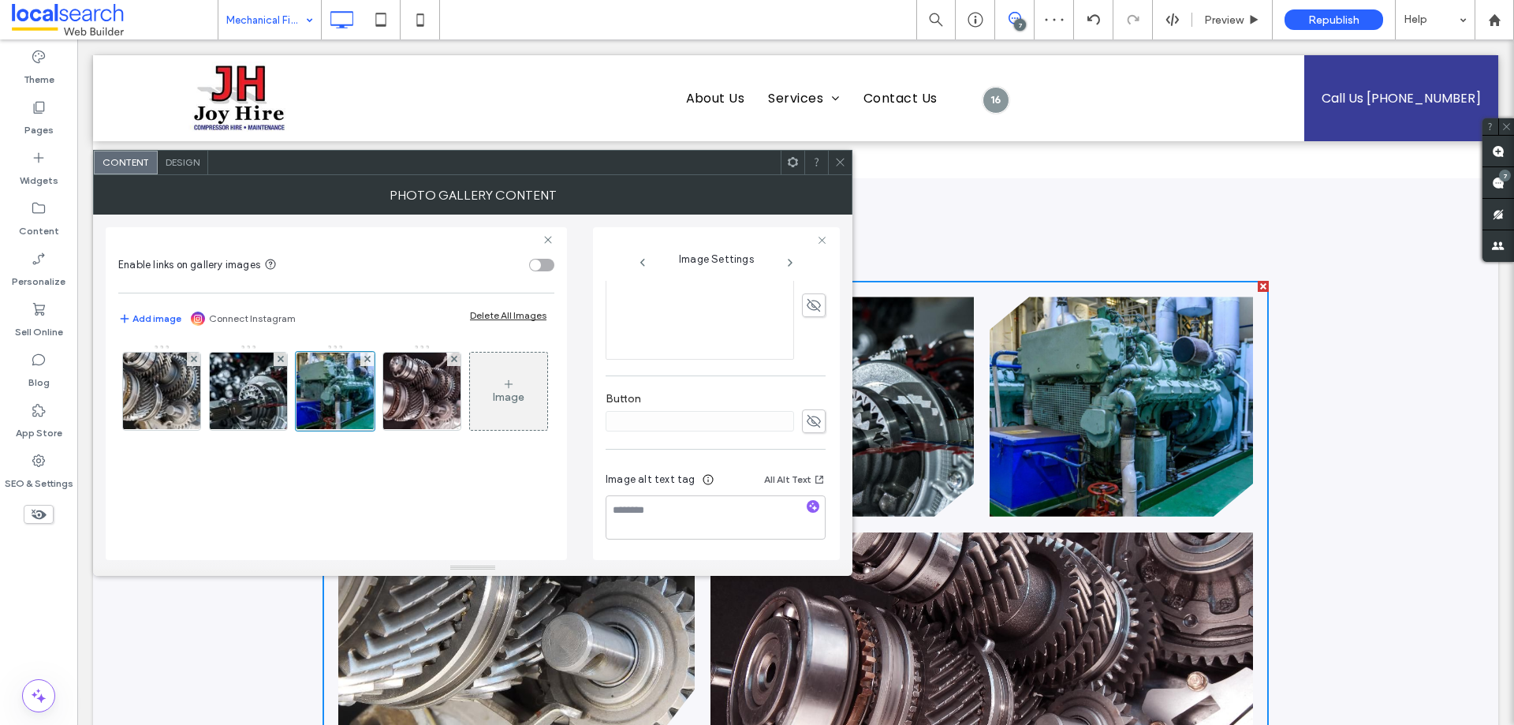
scroll to position [408, 0]
click at [807, 502] on icon "button" at bounding box center [812, 506] width 11 height 11
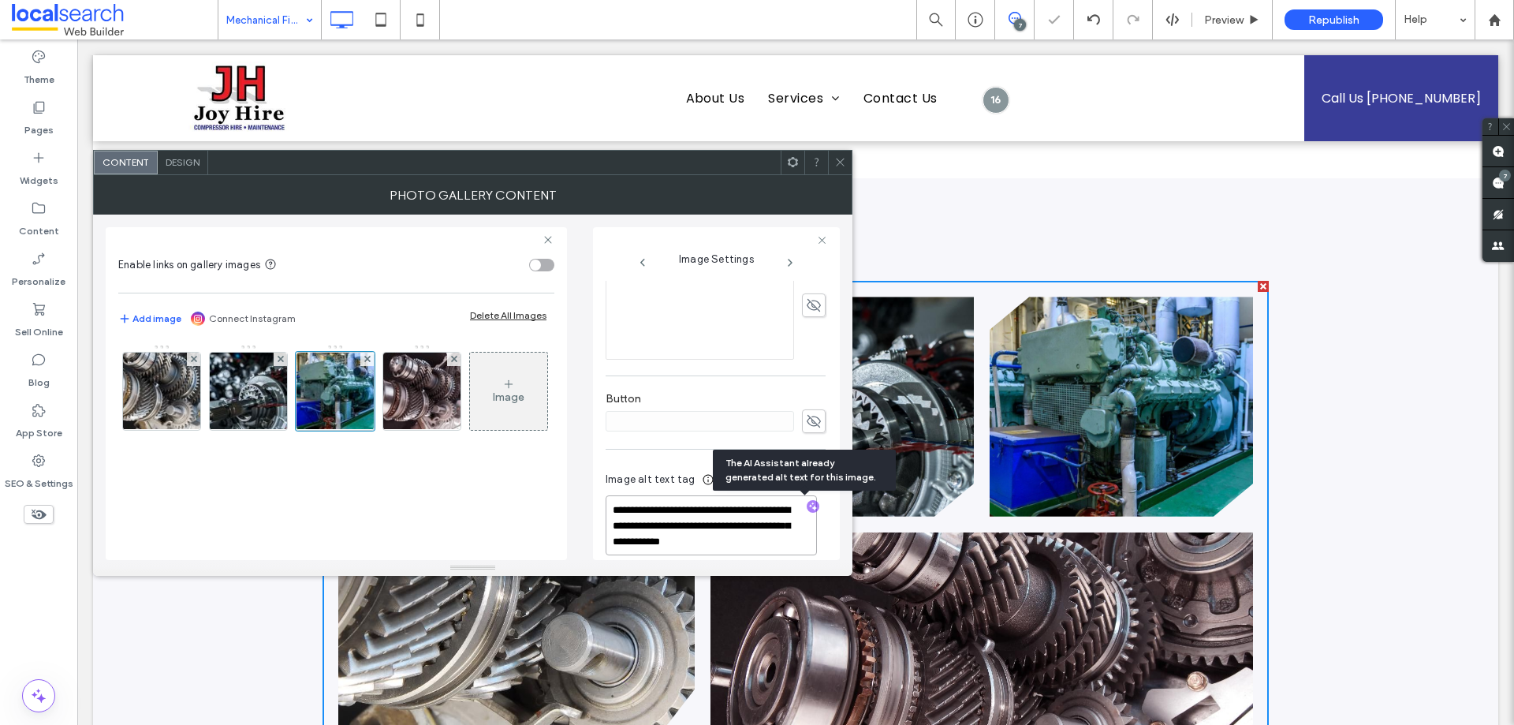
click at [691, 518] on textarea "**********" at bounding box center [711, 525] width 211 height 60
click at [761, 524] on textarea "**********" at bounding box center [711, 525] width 211 height 60
click at [769, 545] on textarea "**********" at bounding box center [711, 525] width 211 height 60
paste textarea "**********"
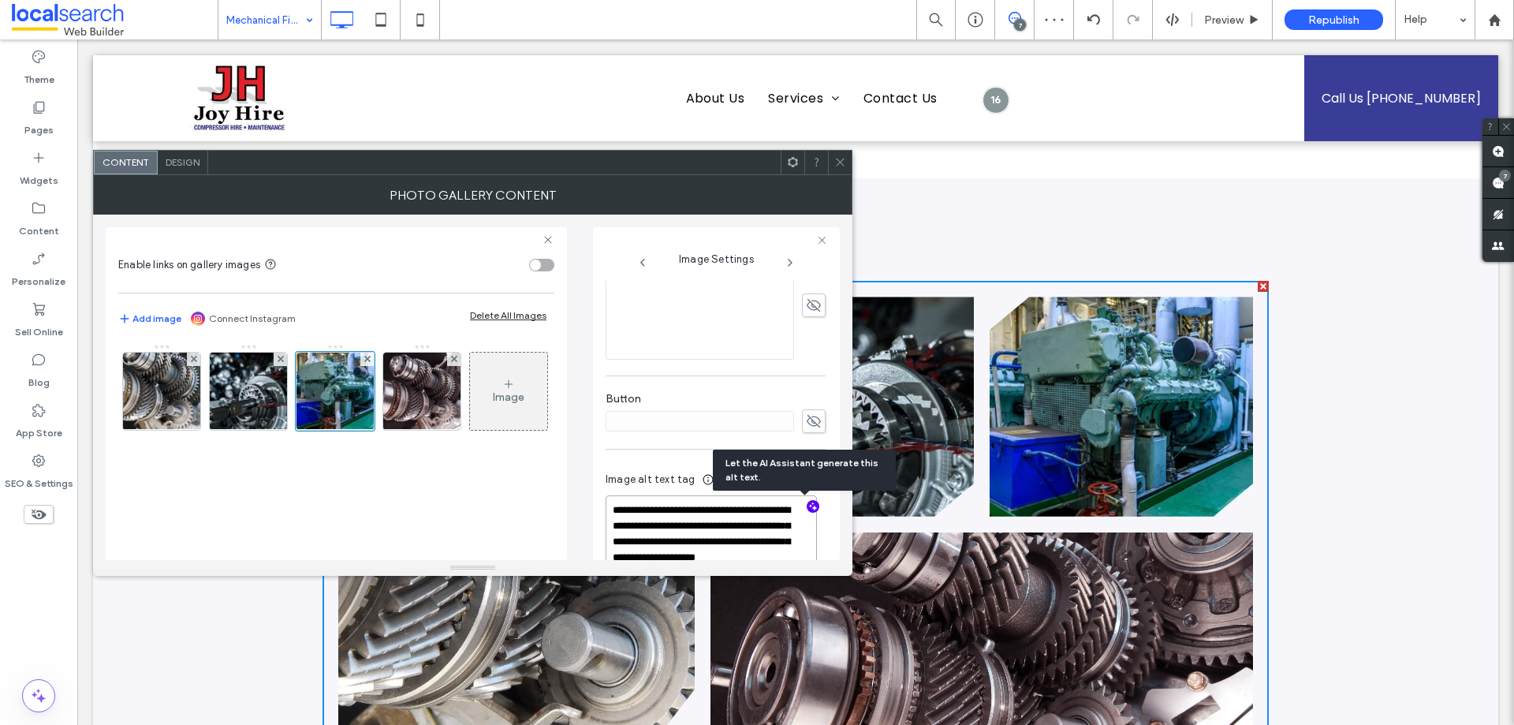
type textarea "**********"
drag, startPoint x: 423, startPoint y: 496, endPoint x: 423, endPoint y: 461, distance: 34.7
click at [423, 446] on div "Image" at bounding box center [335, 395] width 434 height 103
click at [423, 384] on img at bounding box center [422, 390] width 116 height 77
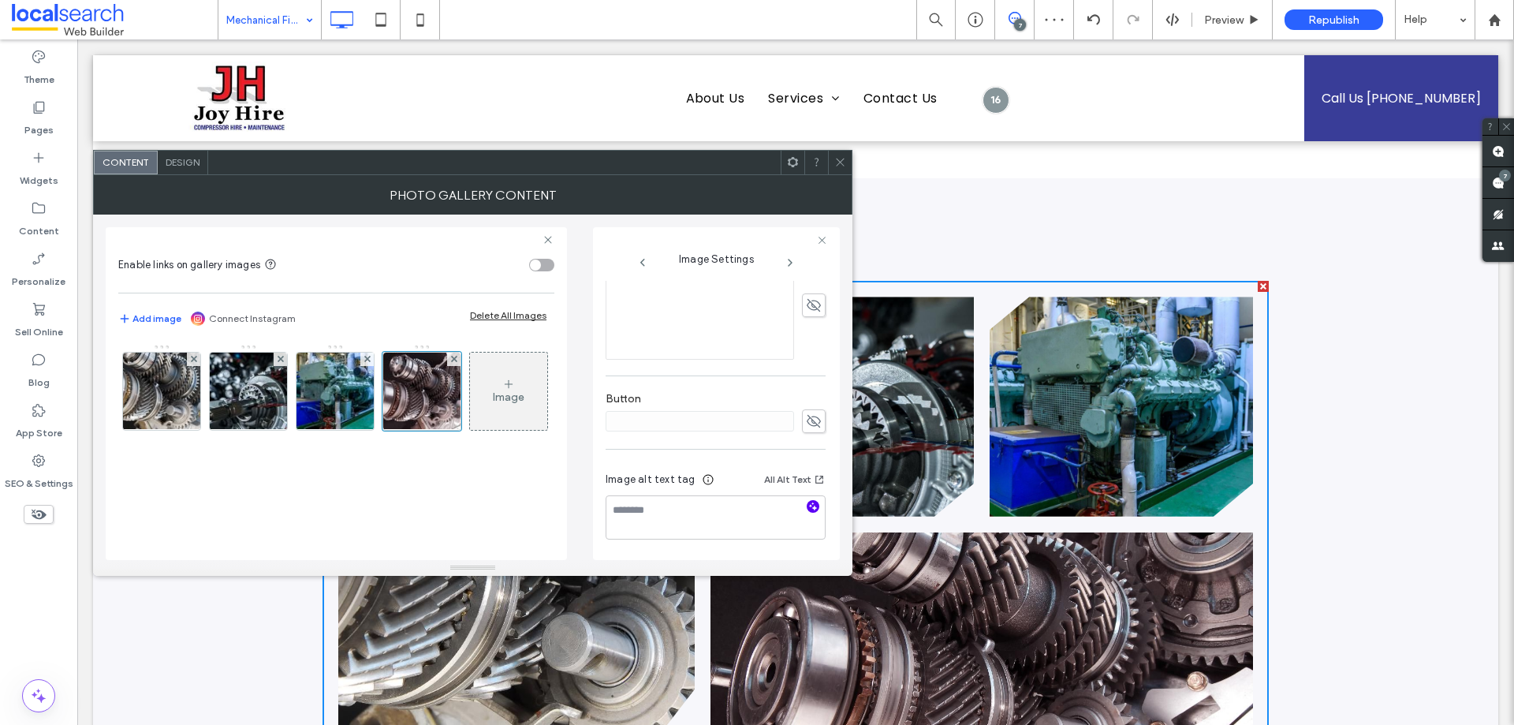
click at [807, 505] on icon "button" at bounding box center [812, 506] width 11 height 11
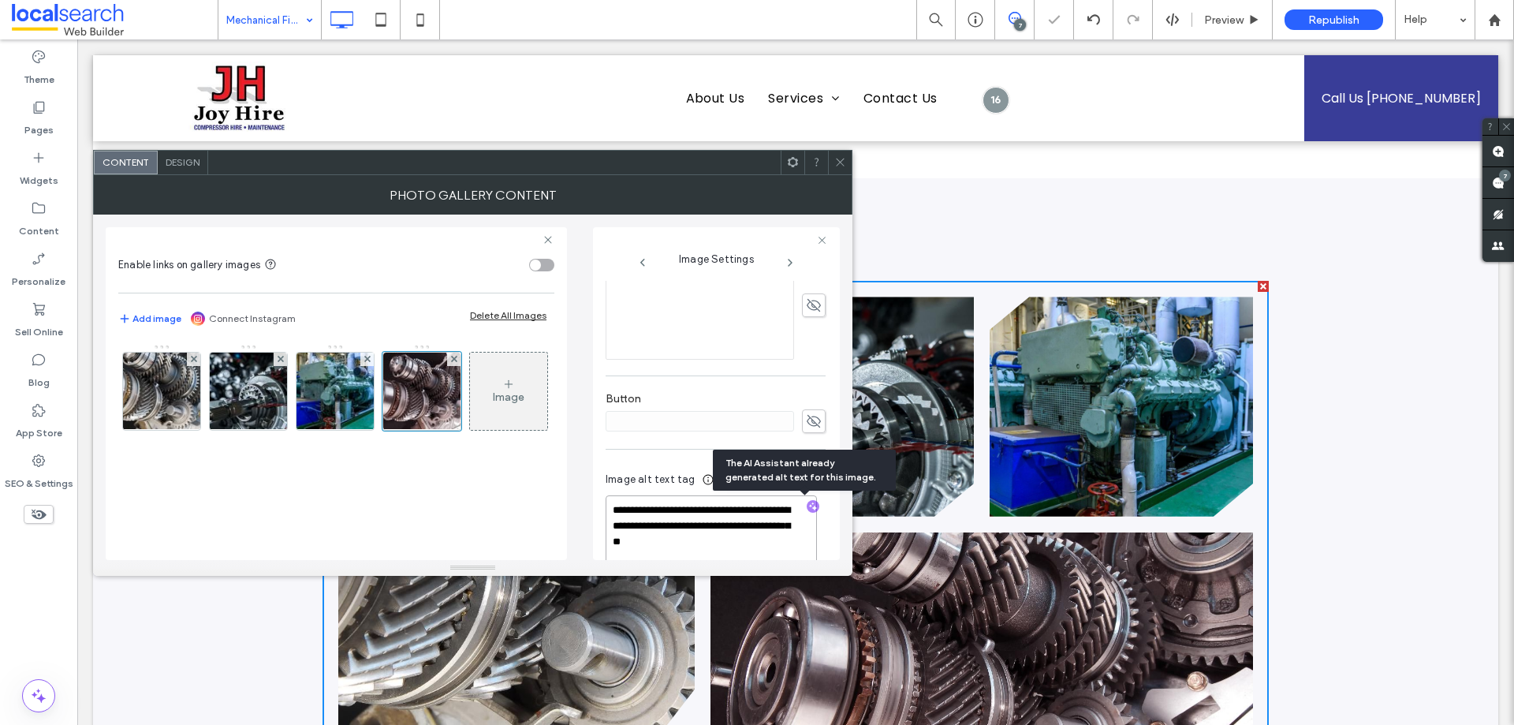
click at [667, 516] on textarea "**********" at bounding box center [711, 533] width 211 height 76
click at [731, 529] on textarea "**********" at bounding box center [711, 533] width 211 height 76
click at [647, 554] on textarea "**********" at bounding box center [711, 533] width 211 height 76
paste textarea "**********"
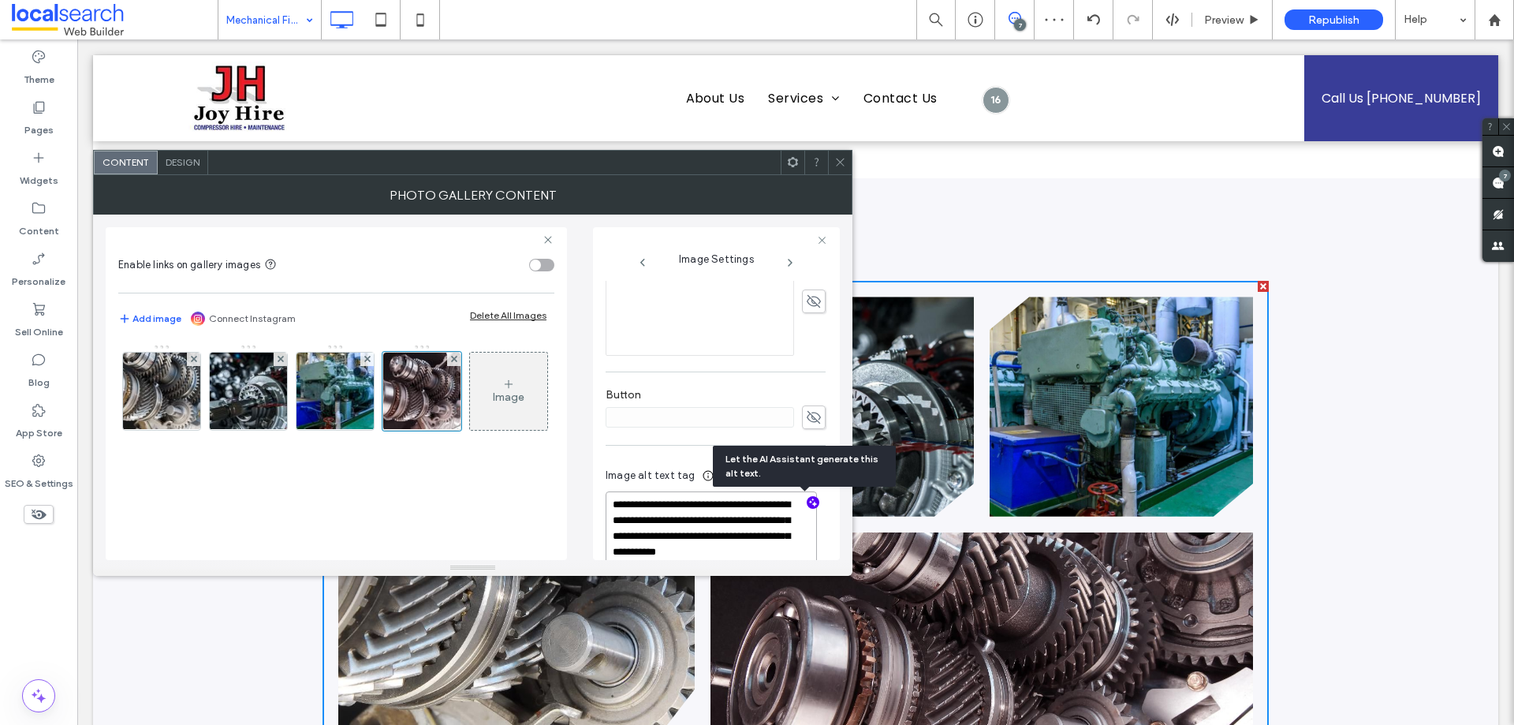
scroll to position [407, 0]
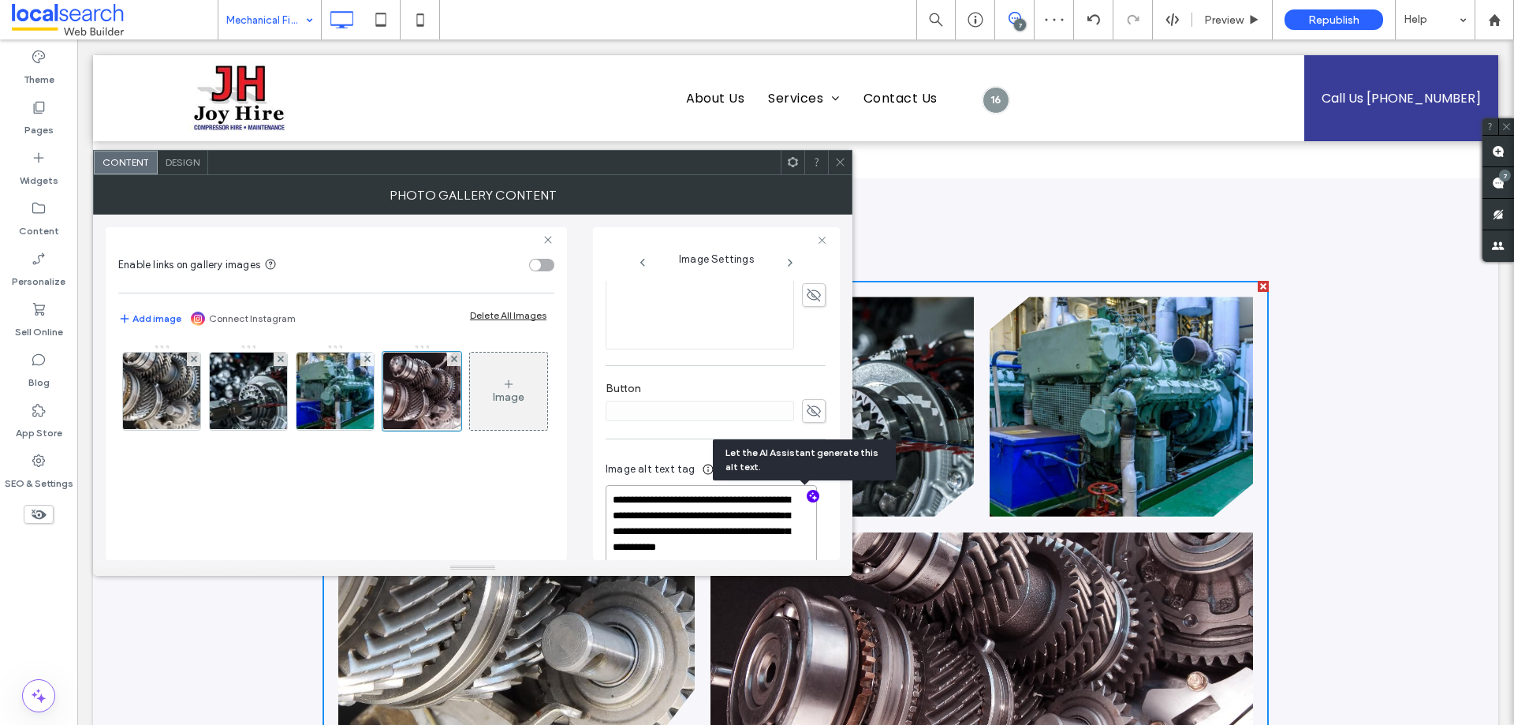
type textarea "**********"
click at [455, 446] on div "Image" at bounding box center [335, 395] width 434 height 103
drag, startPoint x: 847, startPoint y: 162, endPoint x: 815, endPoint y: 236, distance: 79.8
click at [846, 162] on div at bounding box center [840, 163] width 24 height 24
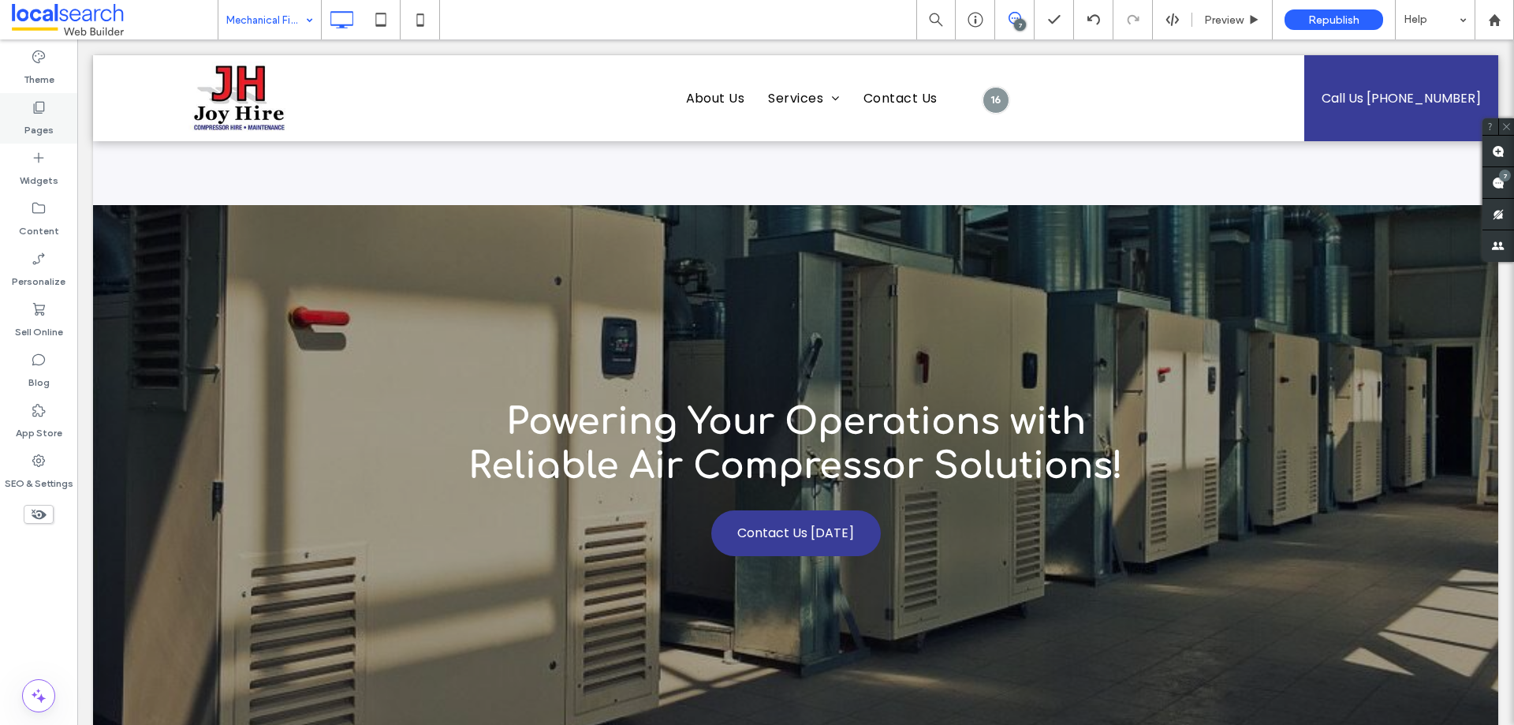
scroll to position [1656, 0]
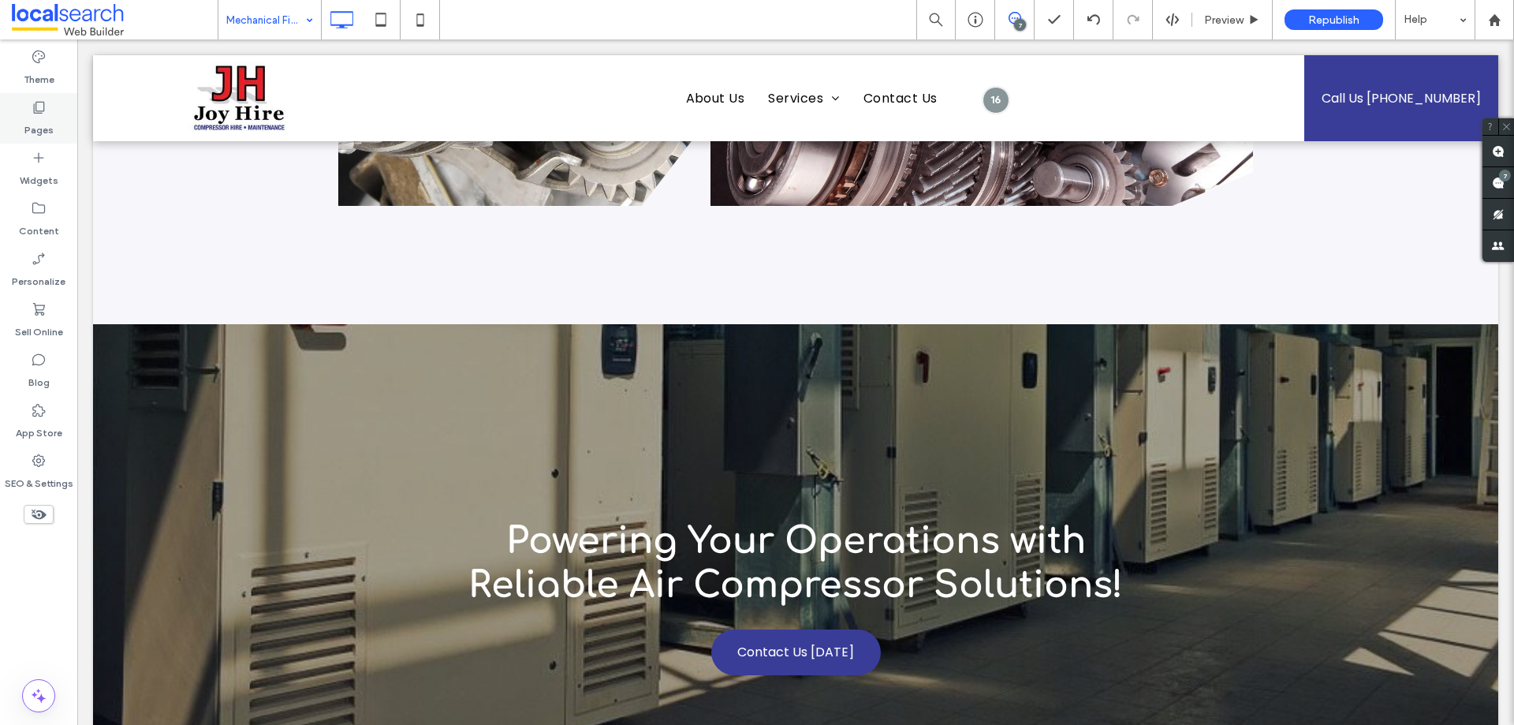
click at [28, 118] on label "Pages" at bounding box center [38, 126] width 29 height 22
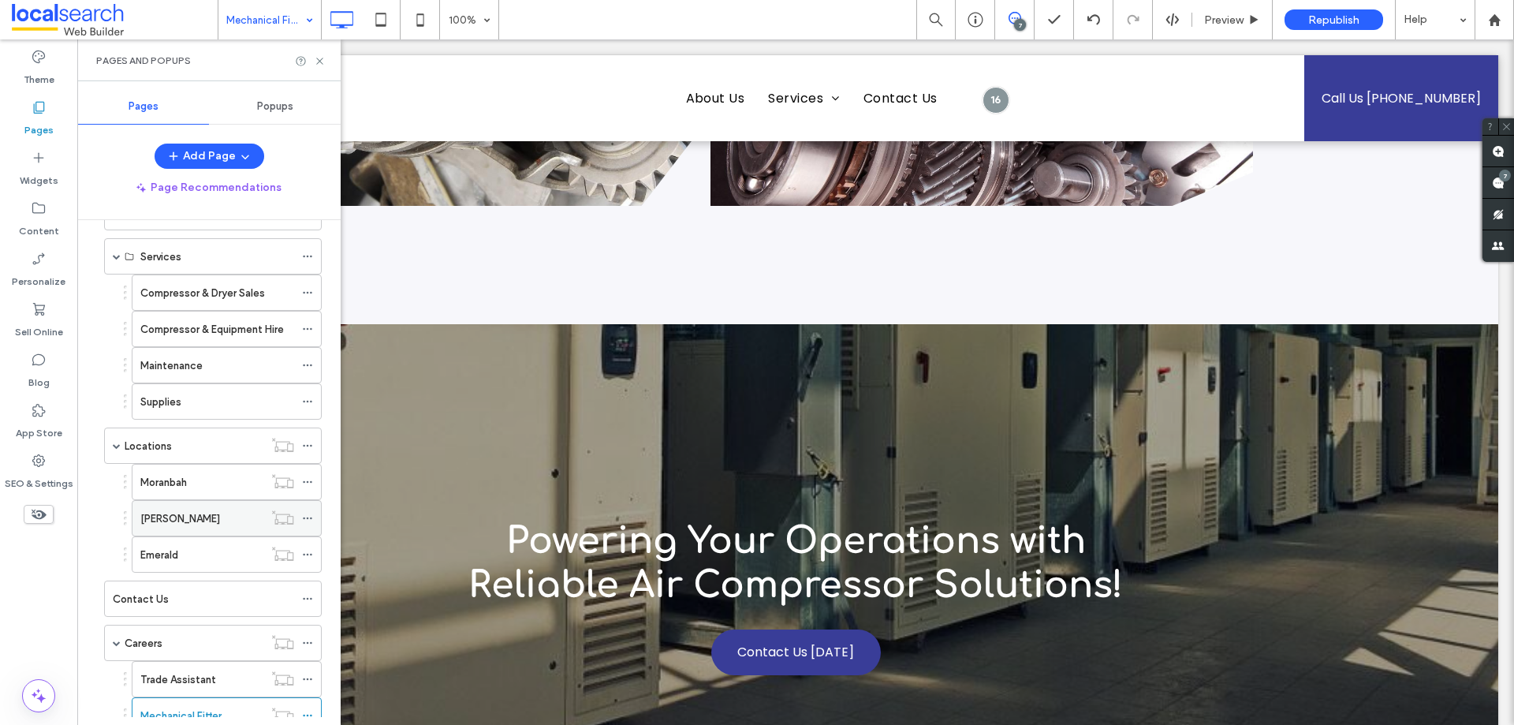
scroll to position [270, 0]
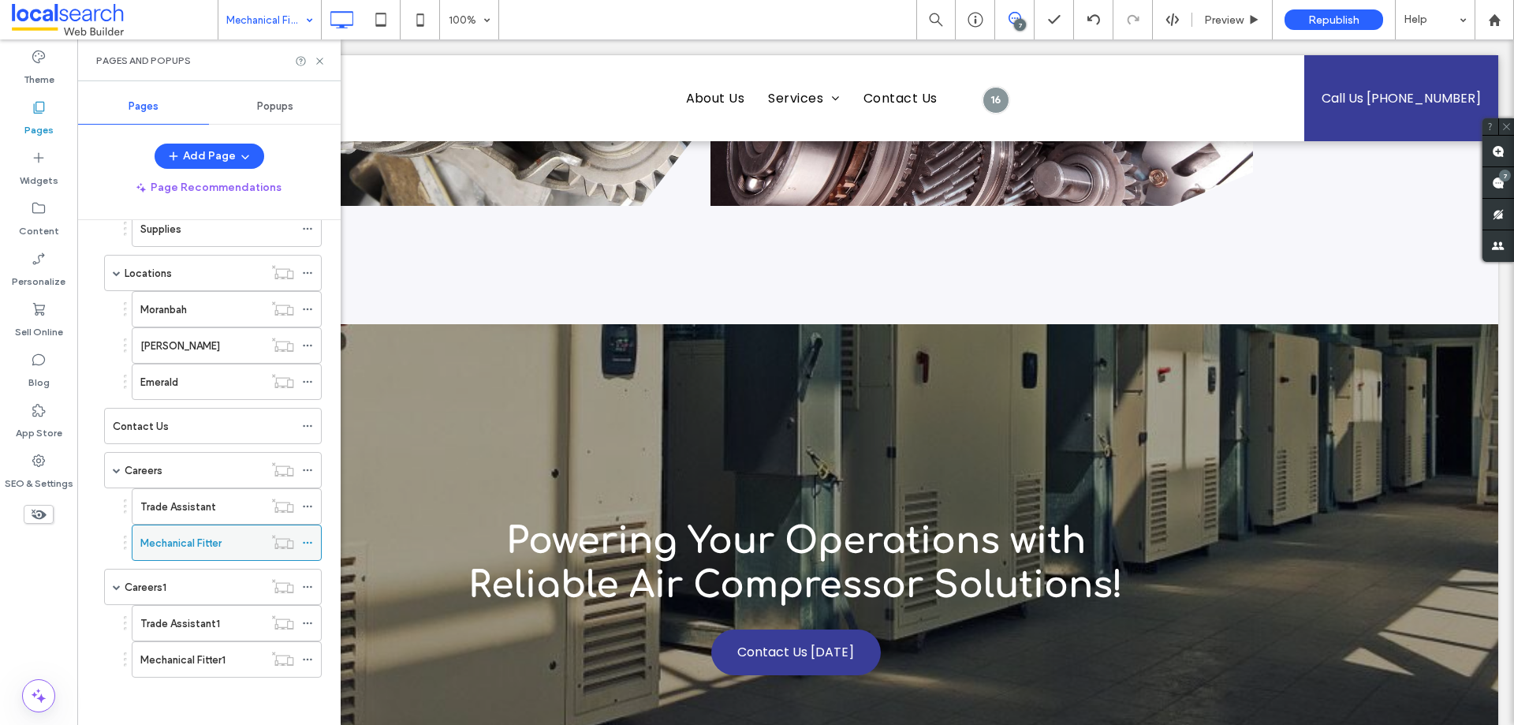
click at [308, 540] on icon at bounding box center [307, 542] width 11 height 11
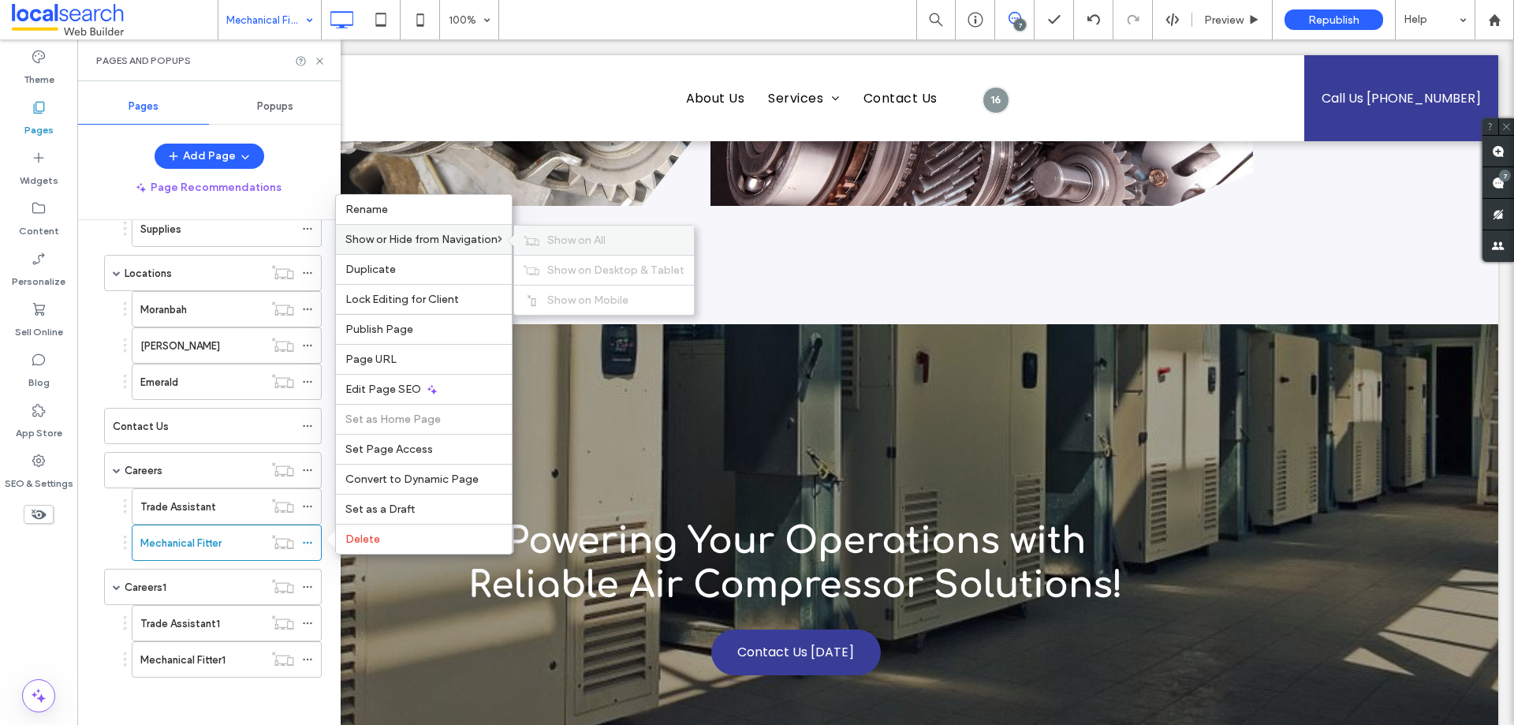
click at [559, 233] on span "Show on All" at bounding box center [576, 239] width 58 height 13
click at [305, 505] on icon at bounding box center [307, 506] width 11 height 11
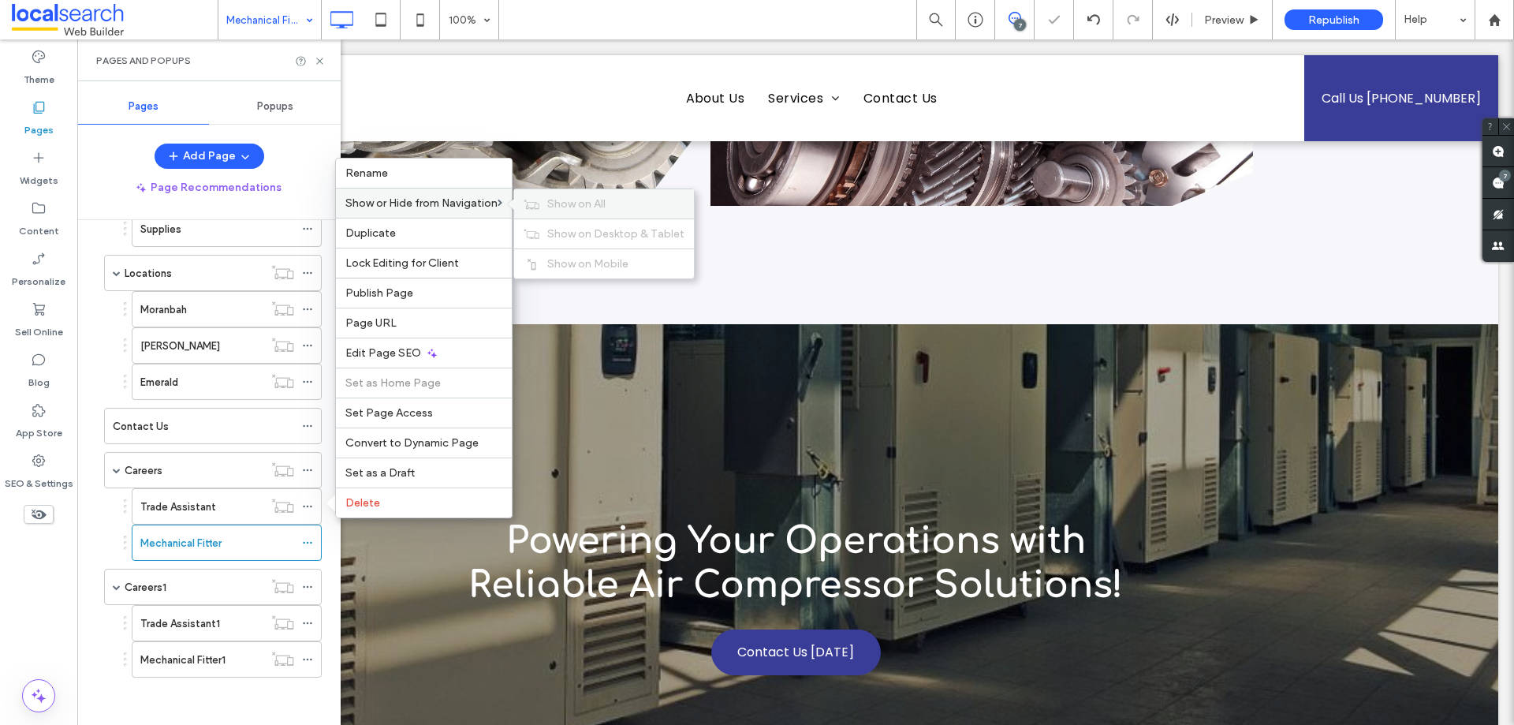
click at [579, 207] on span "Show on All" at bounding box center [576, 203] width 58 height 13
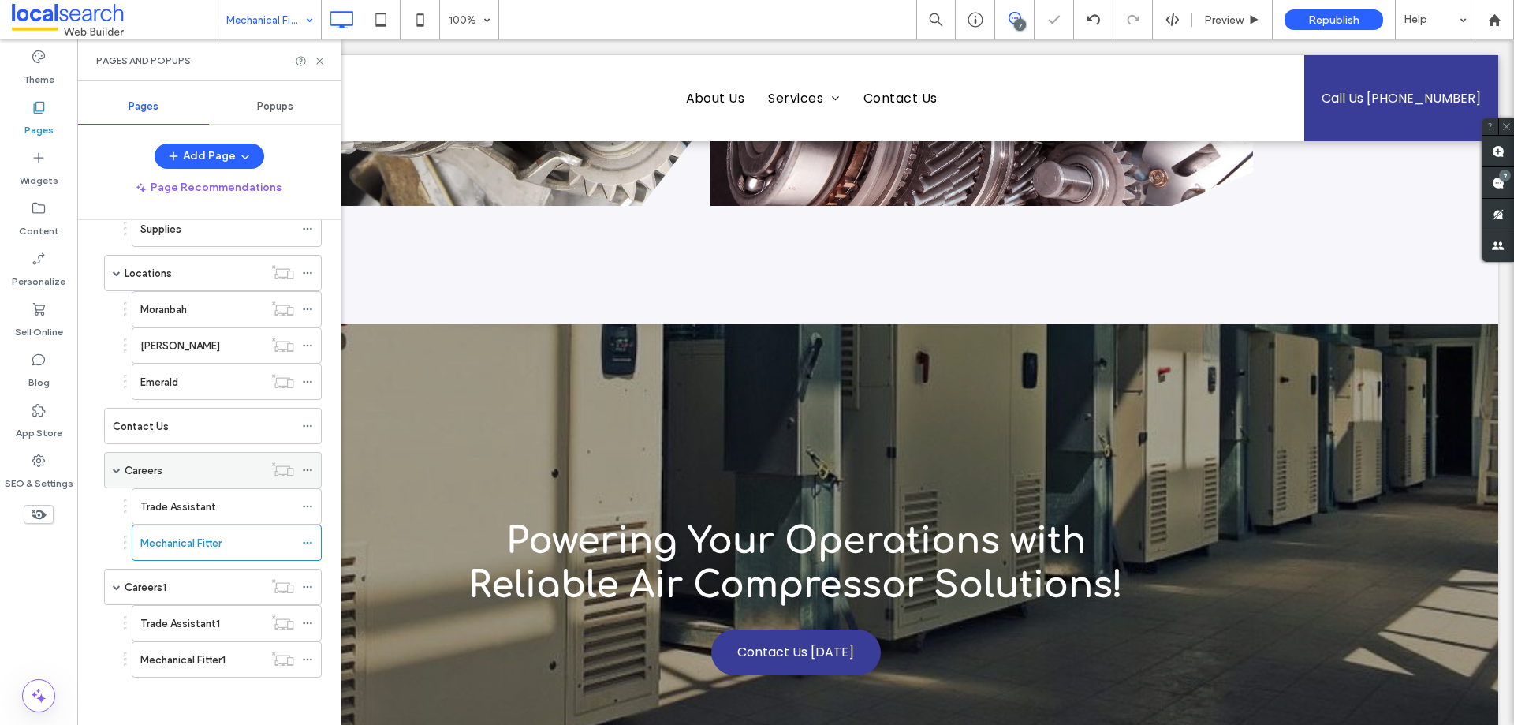
click at [306, 468] on icon at bounding box center [307, 469] width 11 height 11
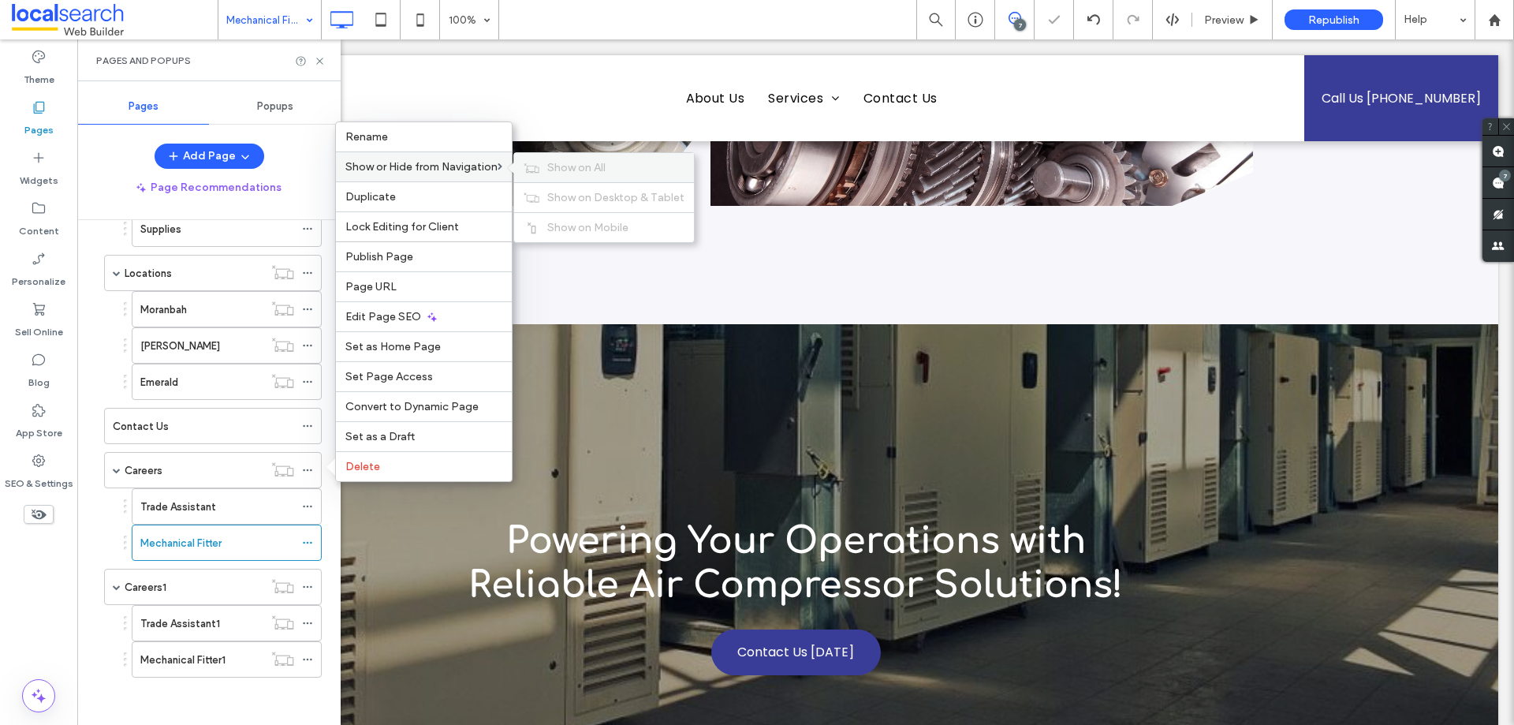
click at [575, 173] on span "Show on All" at bounding box center [576, 167] width 58 height 13
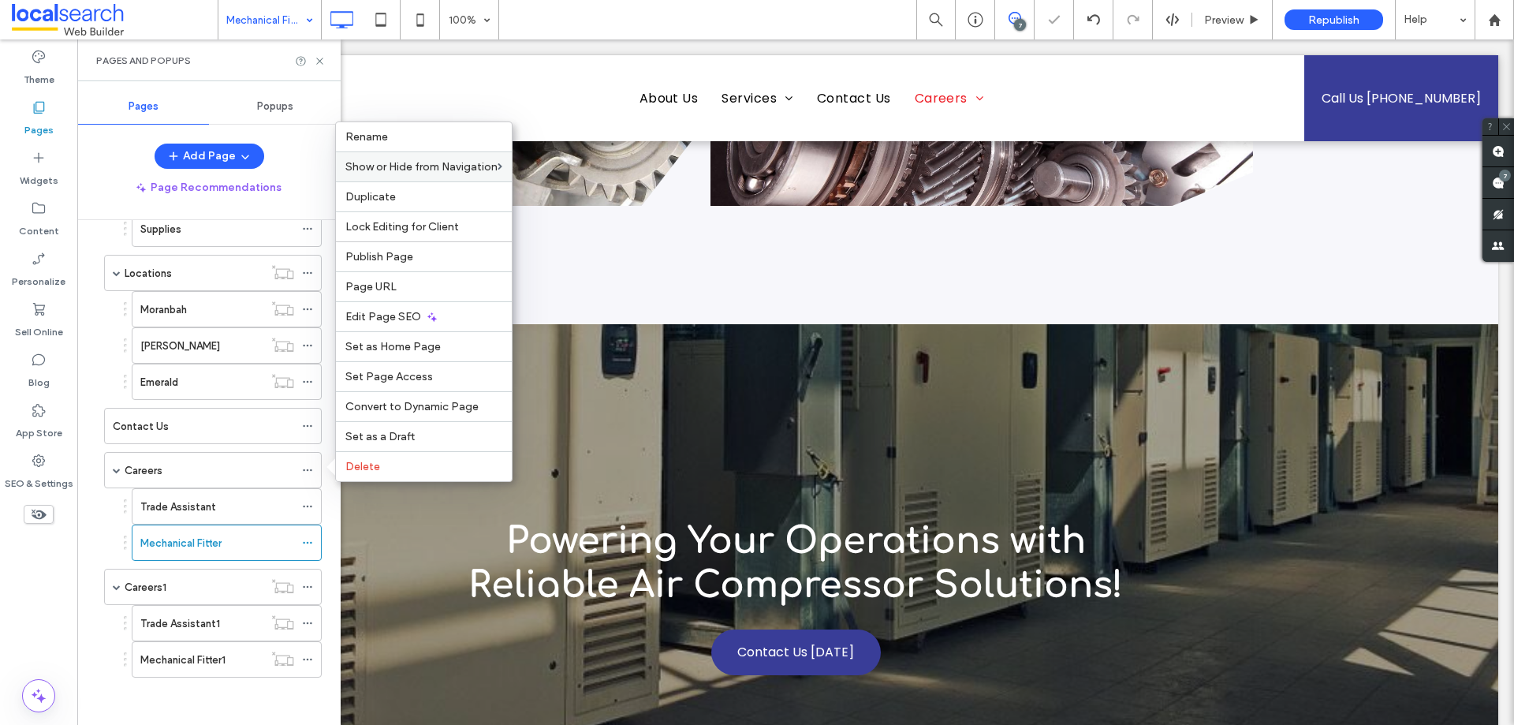
click at [43, 615] on div "Theme Pages Widgets Content Personalize Sell Online Blog App Store SEO & Settin…" at bounding box center [38, 381] width 77 height 685
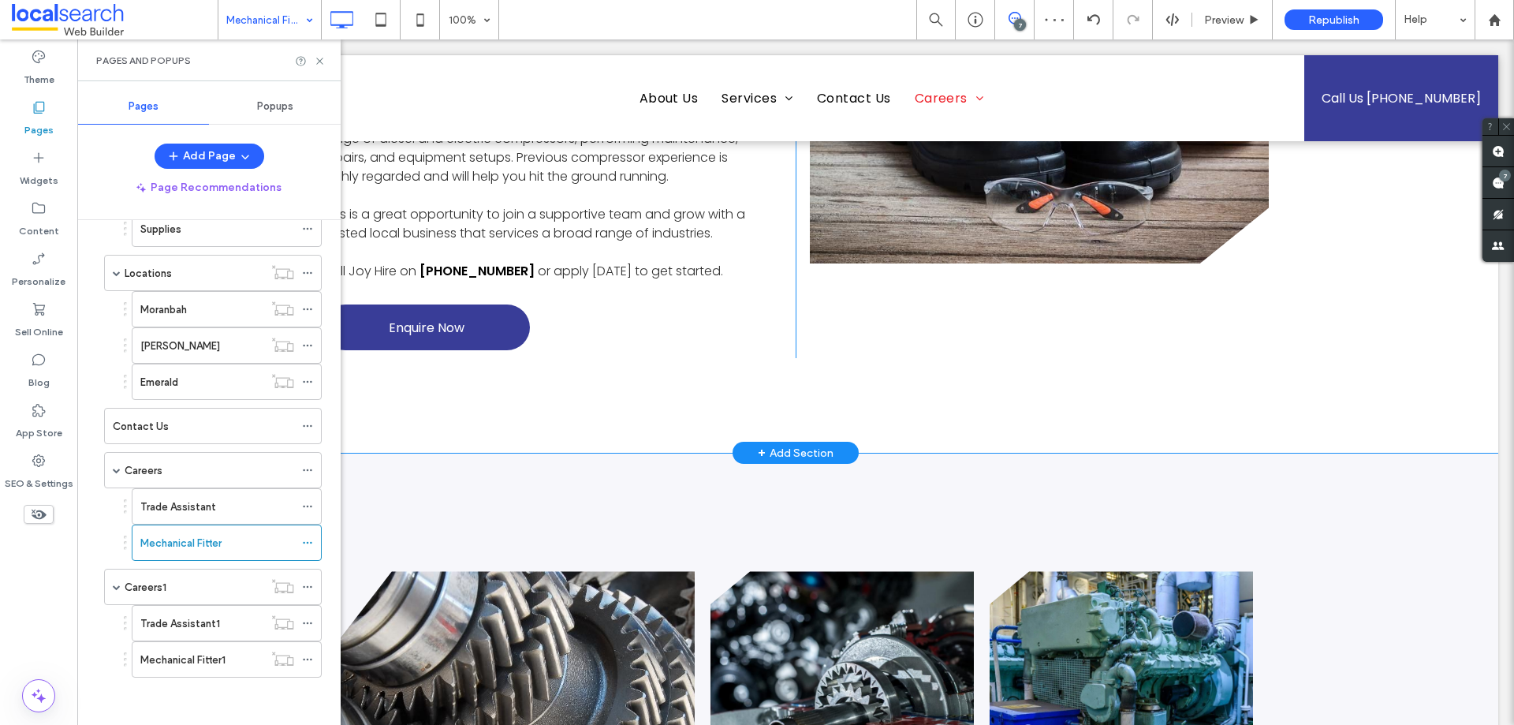
scroll to position [710, 0]
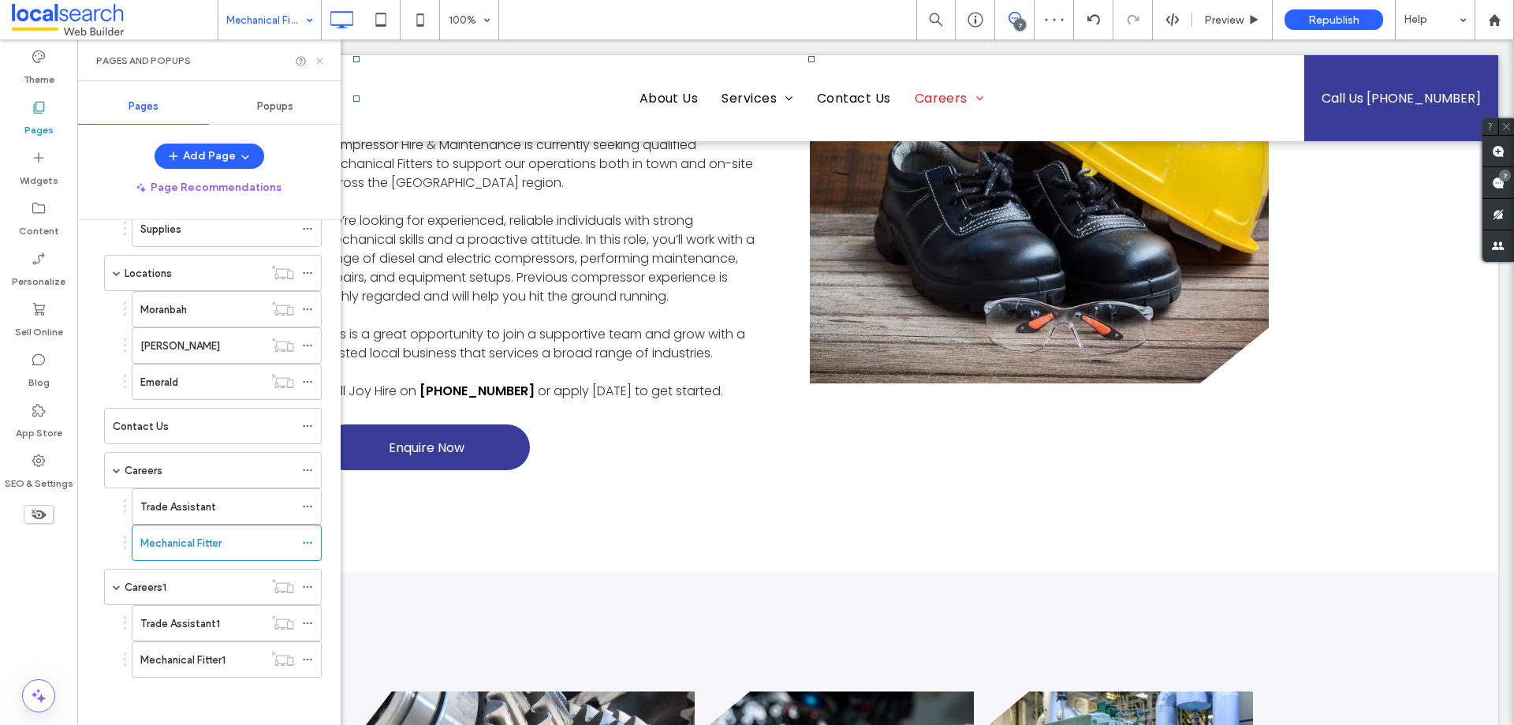
drag, startPoint x: 319, startPoint y: 62, endPoint x: 692, endPoint y: 212, distance: 401.9
click at [319, 62] on icon at bounding box center [320, 61] width 12 height 12
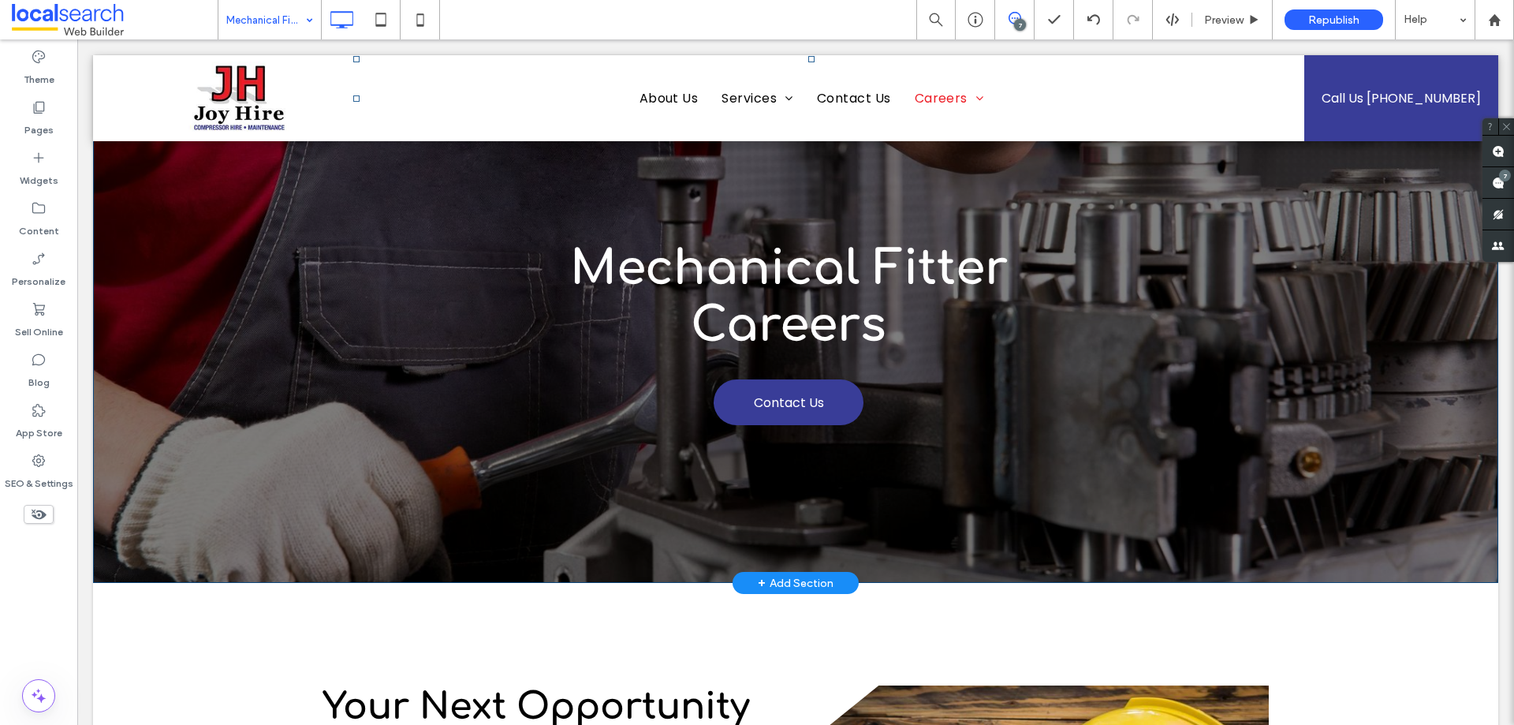
scroll to position [0, 0]
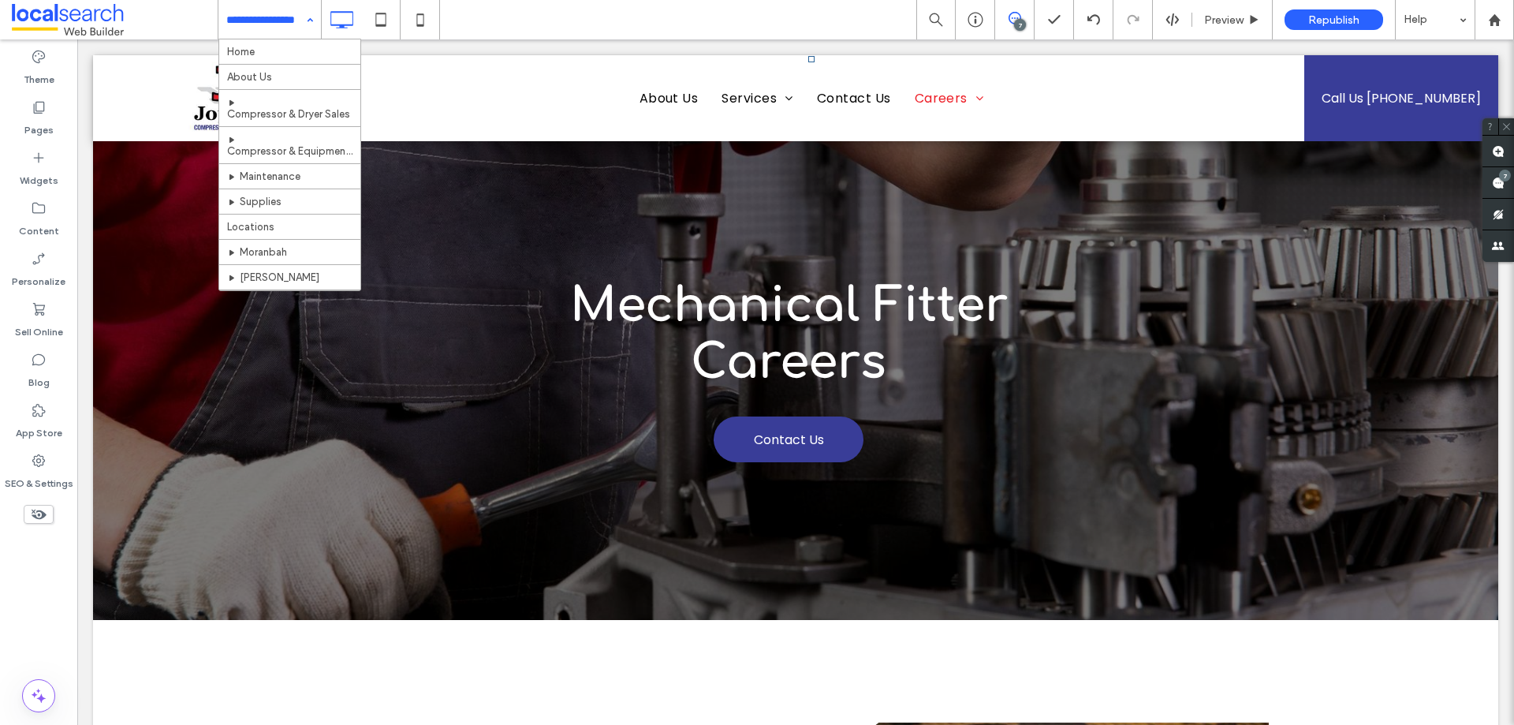
click at [46, 611] on div "Theme Pages Widgets Content Personalize Sell Online Blog App Store SEO & Settin…" at bounding box center [38, 381] width 77 height 685
